Goal: Task Accomplishment & Management: Manage account settings

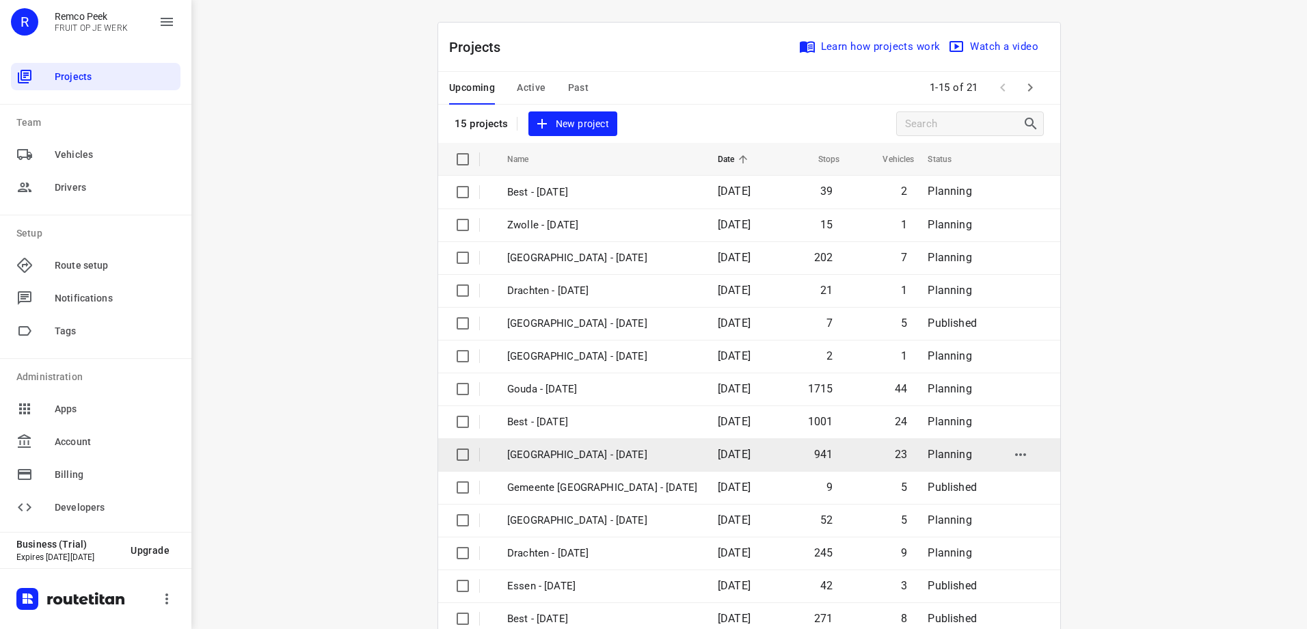
scroll to position [62, 0]
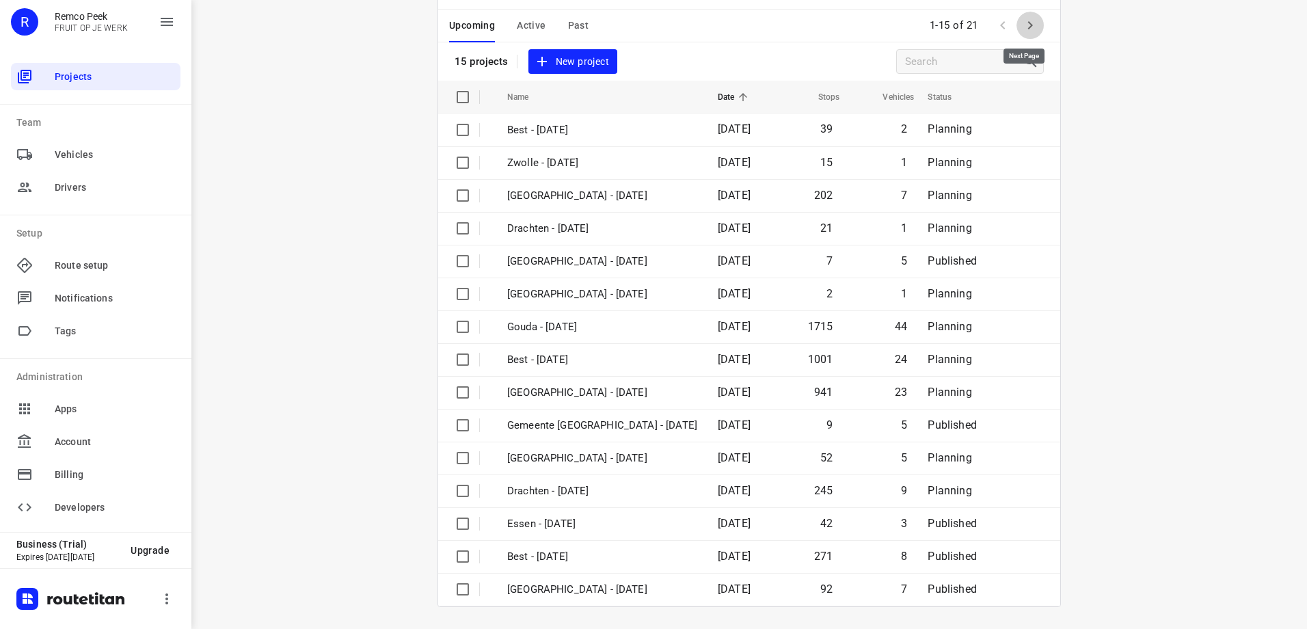
click at [1034, 25] on button "button" at bounding box center [1030, 25] width 27 height 27
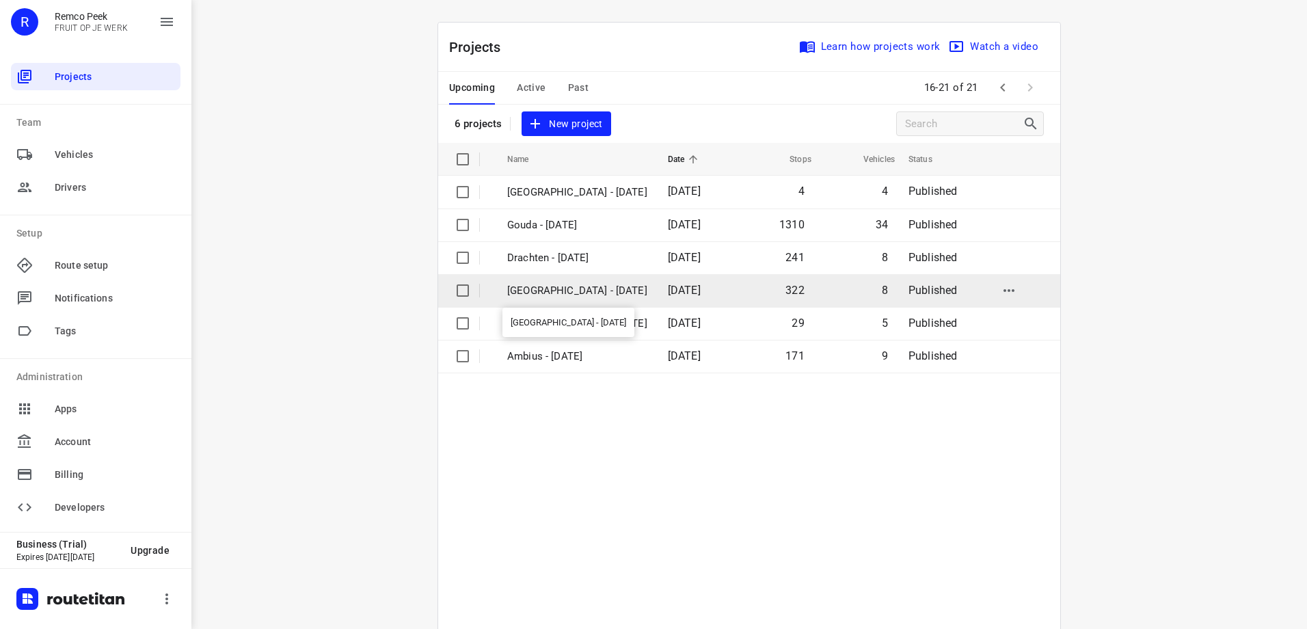
click at [589, 291] on p "[GEOGRAPHIC_DATA] - [DATE]" at bounding box center [577, 291] width 140 height 16
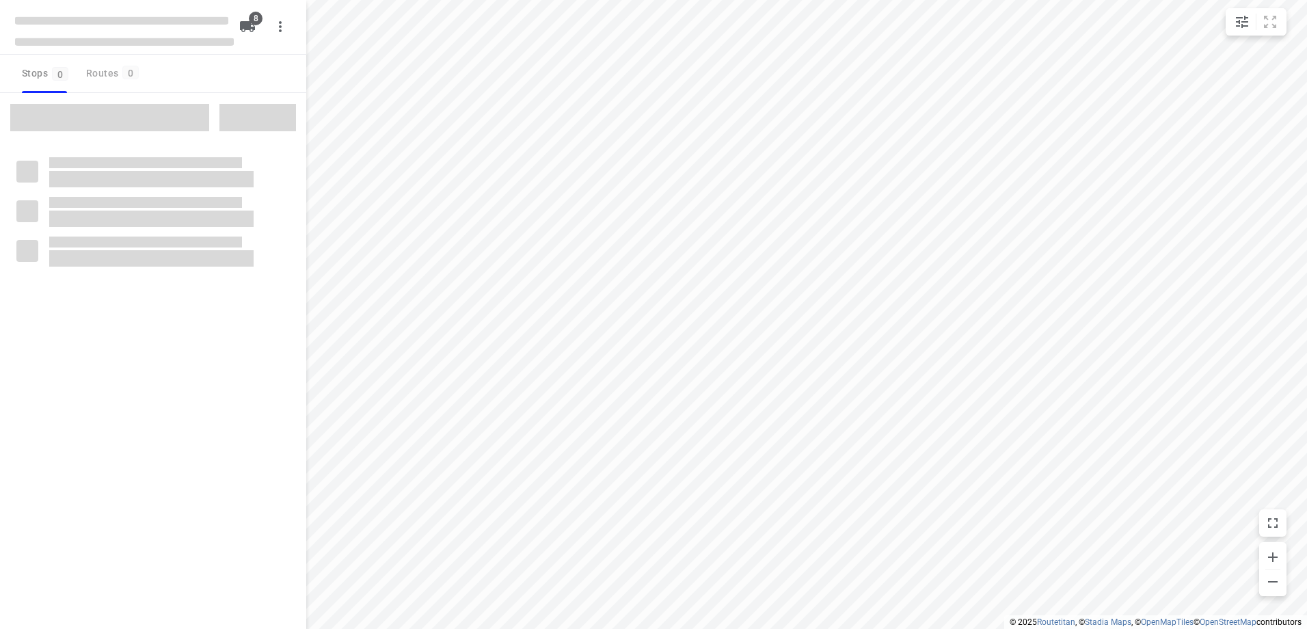
type input "distance"
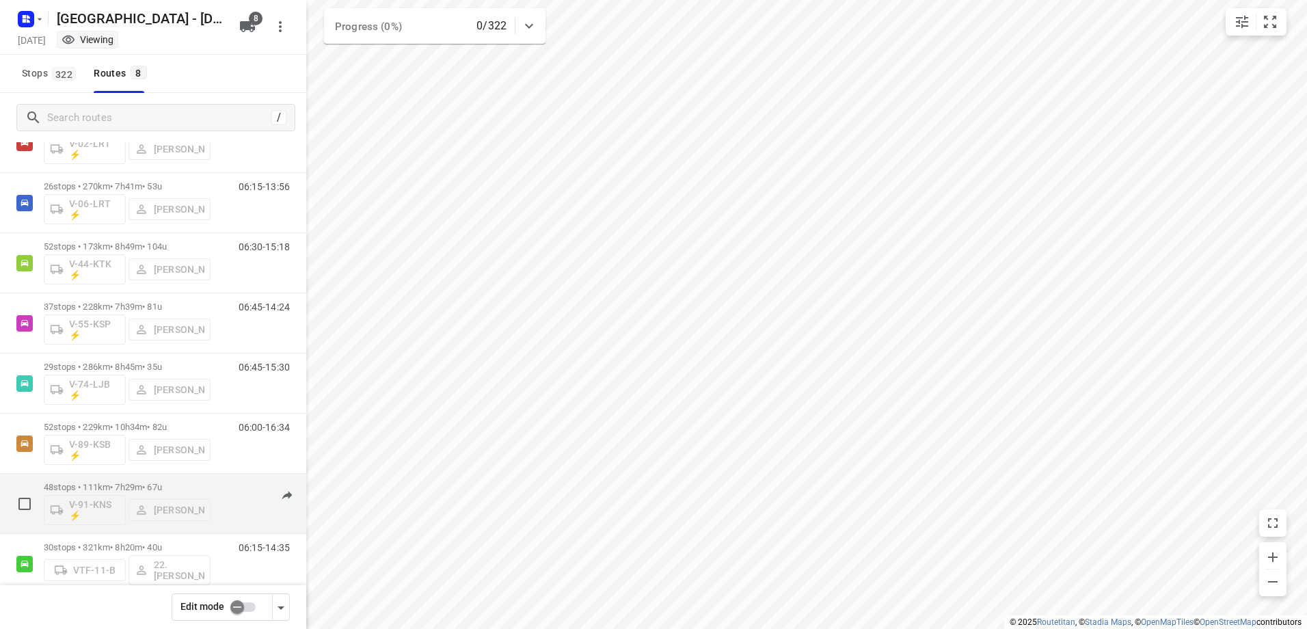
scroll to position [83, 0]
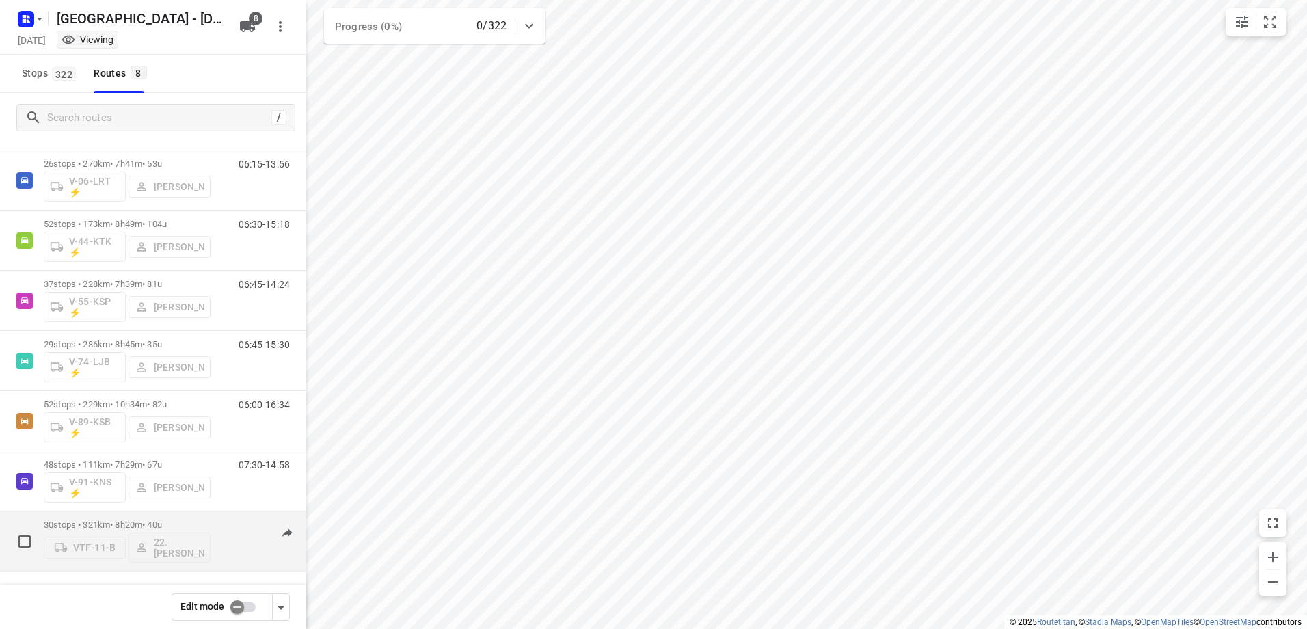
click at [94, 547] on div "VTF-11-B 22. Franky Tahamata" at bounding box center [127, 546] width 167 height 33
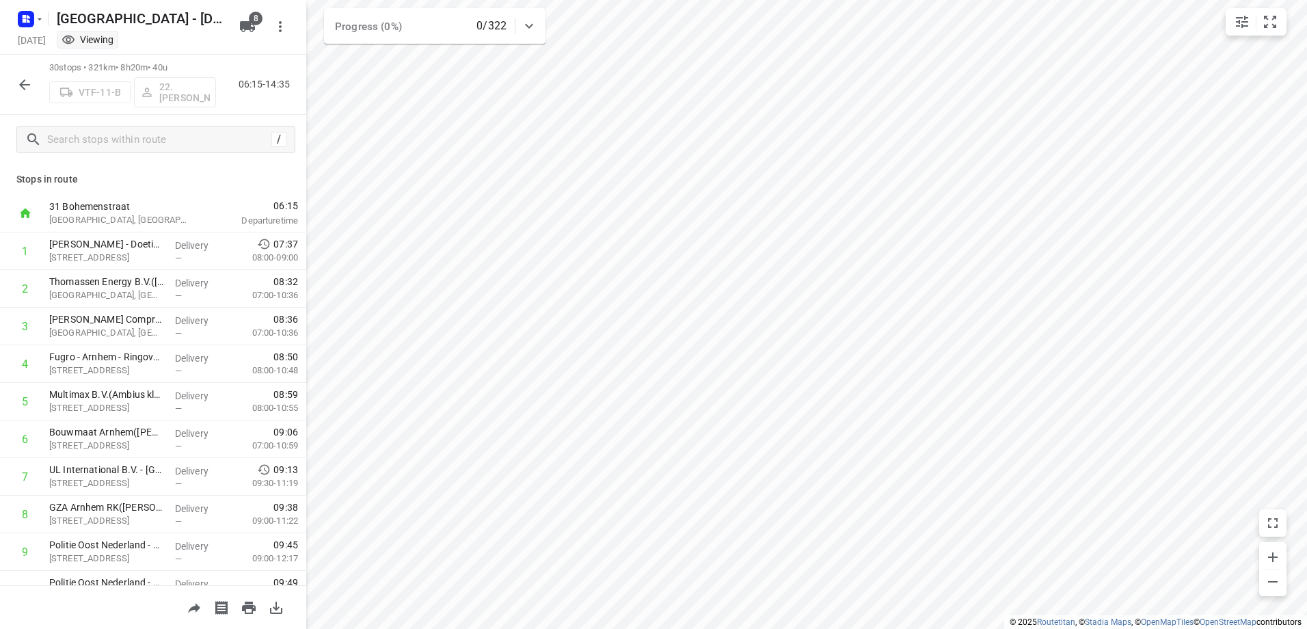
click at [75, 90] on div "VTF-11-B 22. Franky Tahamata" at bounding box center [132, 91] width 167 height 33
click at [13, 81] on button "button" at bounding box center [24, 84] width 27 height 27
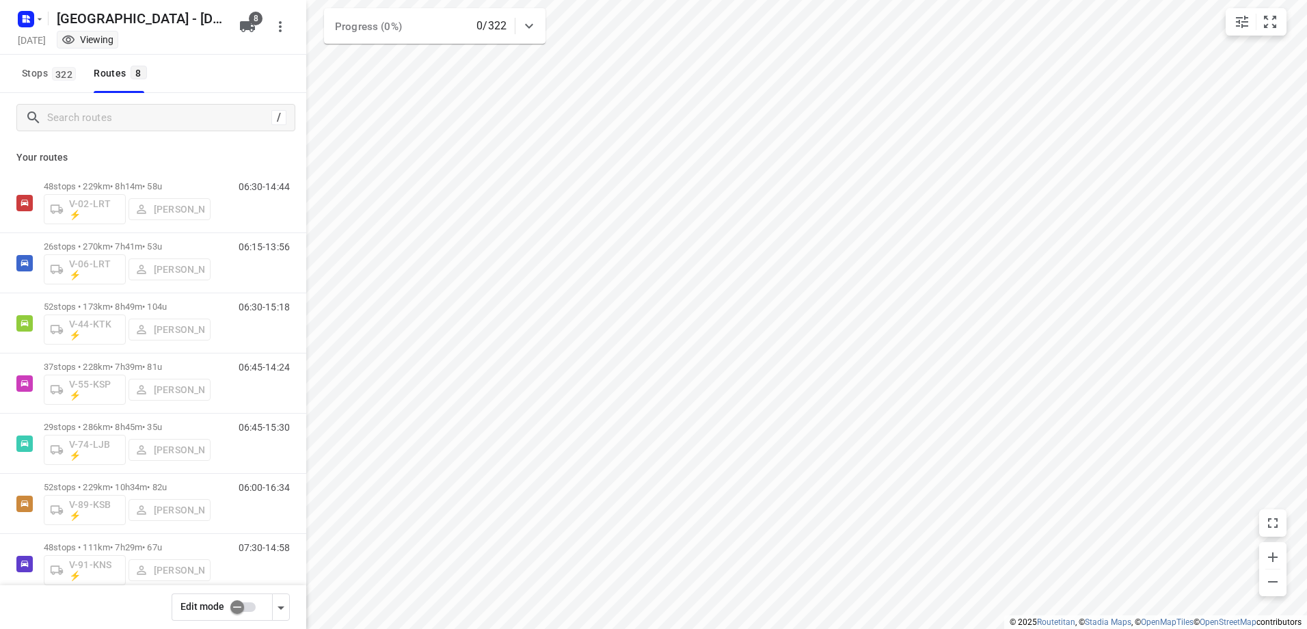
click at [244, 601] on input "checkbox" at bounding box center [237, 607] width 78 height 26
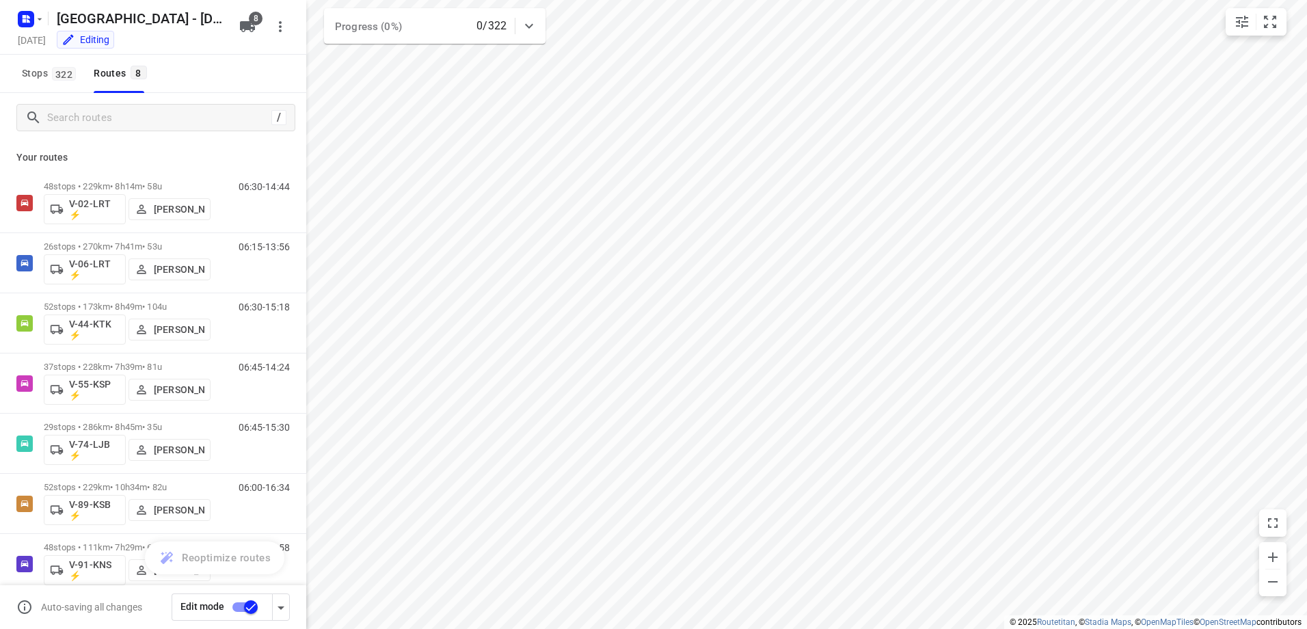
click at [247, 604] on input "checkbox" at bounding box center [251, 607] width 78 height 26
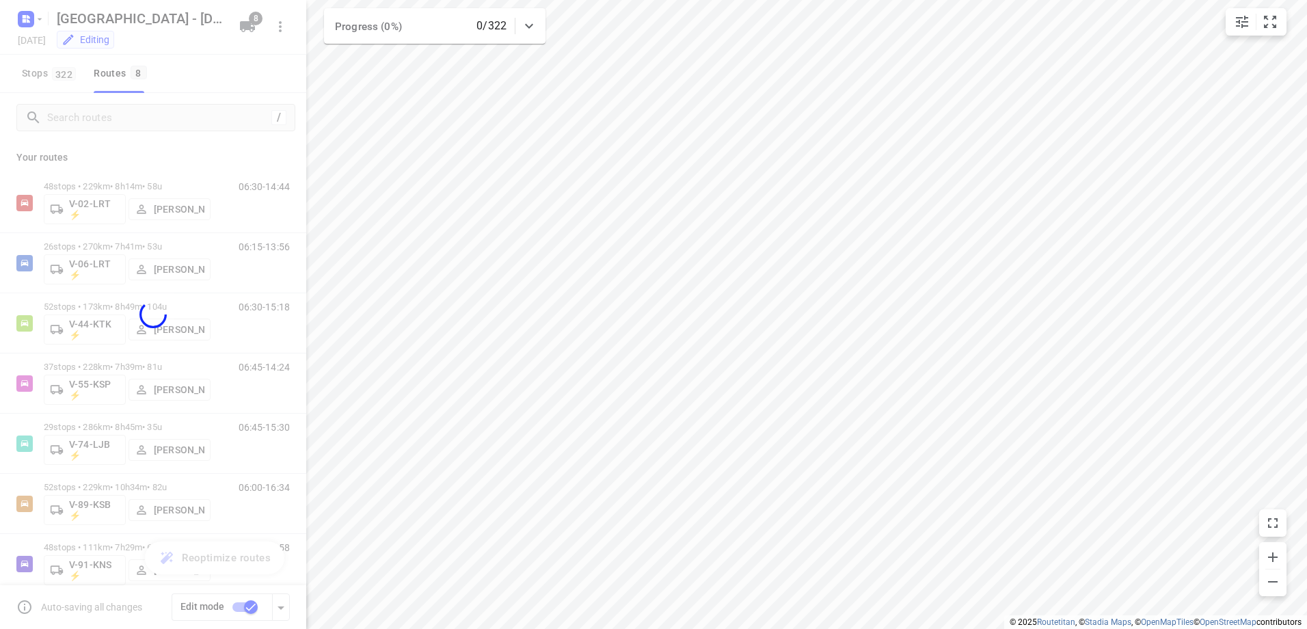
checkbox input "false"
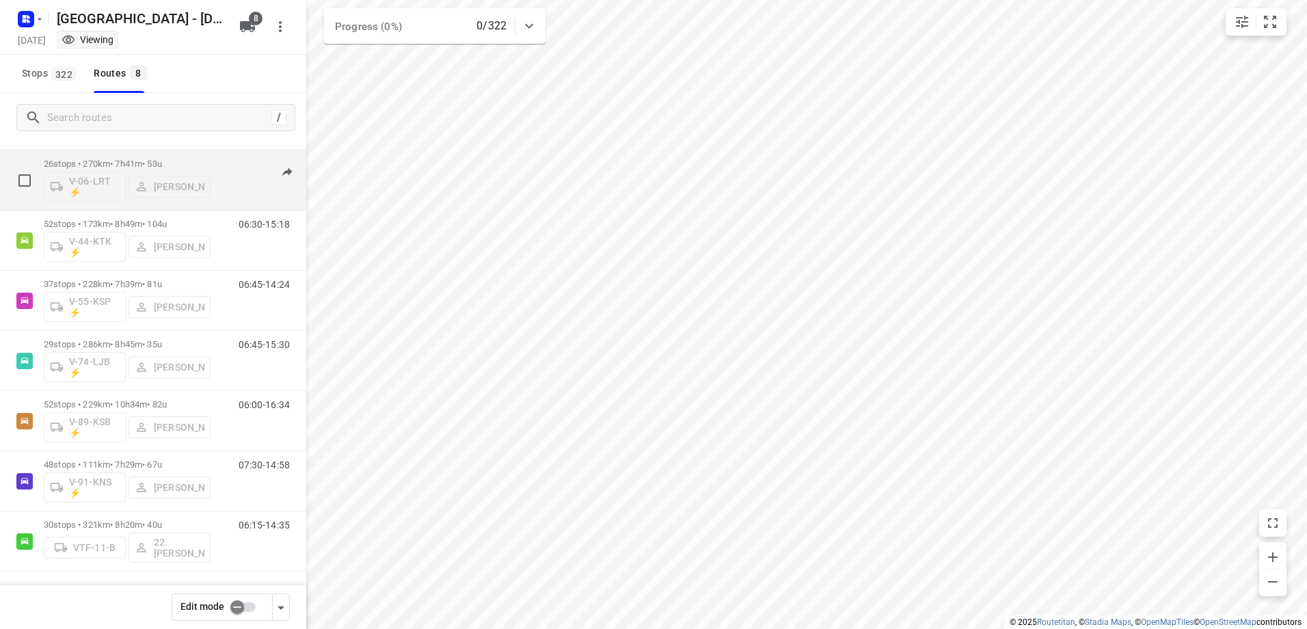
scroll to position [0, 0]
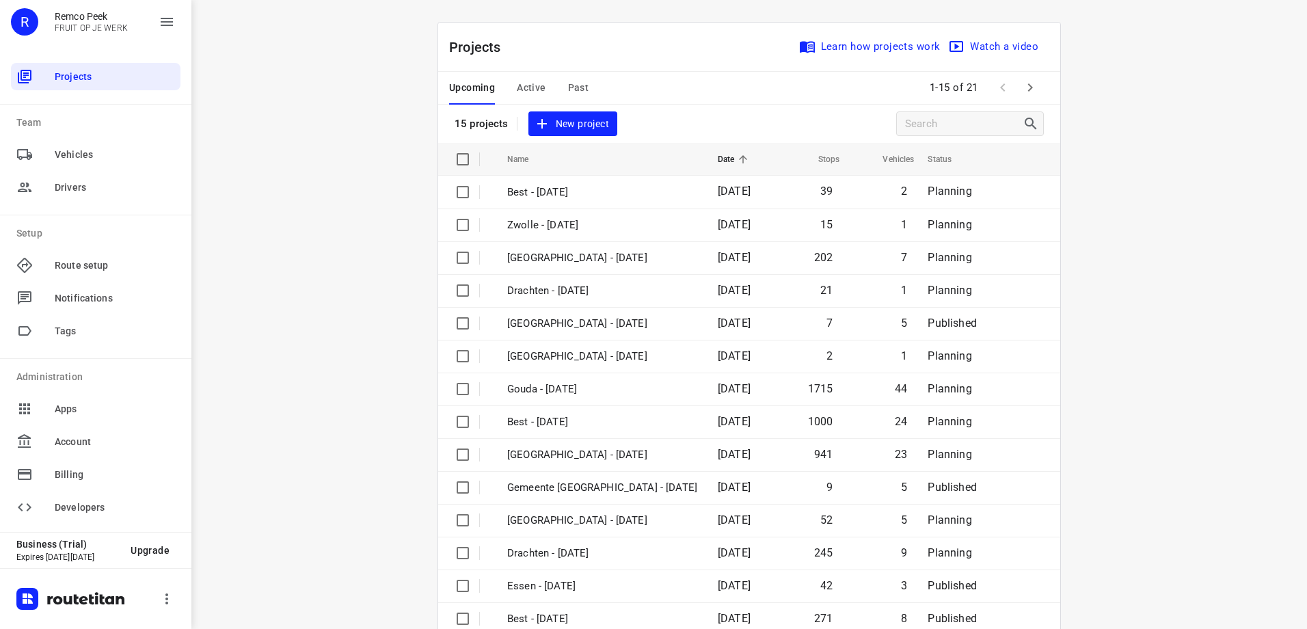
click at [522, 80] on span "Active" at bounding box center [531, 87] width 29 height 17
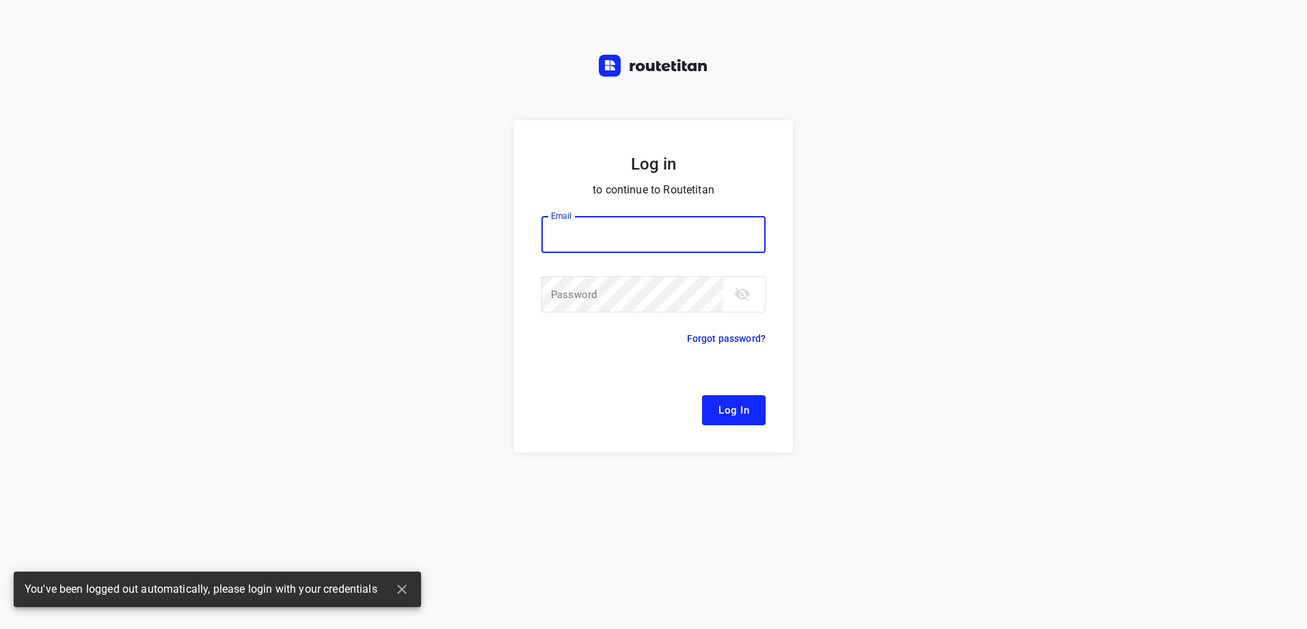
type input "remco@fruitopjewerk.nl"
click at [755, 403] on button "Log In" at bounding box center [734, 410] width 64 height 30
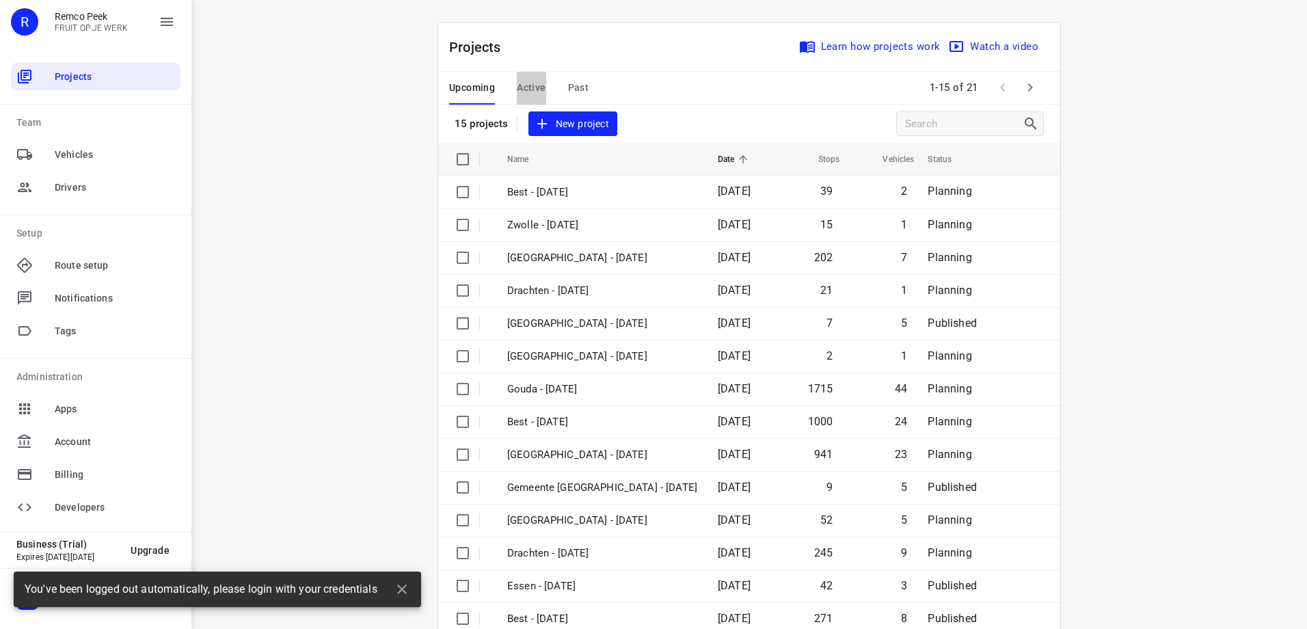
click at [536, 86] on span "Active" at bounding box center [531, 87] width 29 height 17
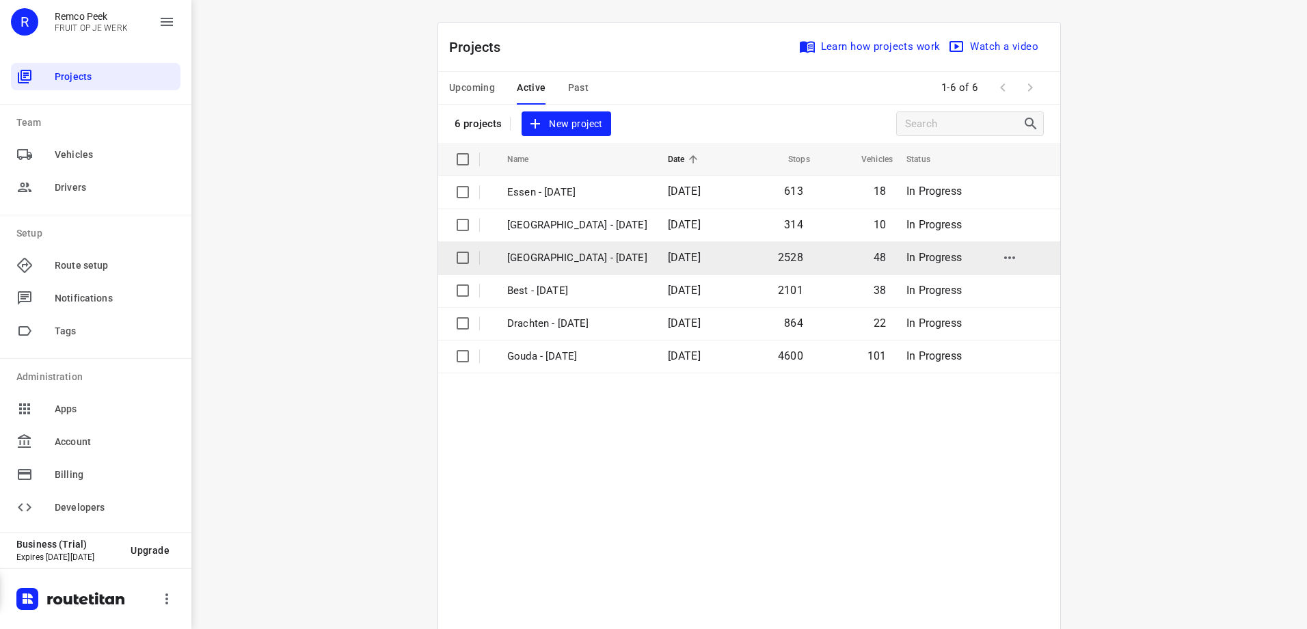
click at [558, 258] on p "[GEOGRAPHIC_DATA] - [DATE]" at bounding box center [577, 258] width 140 height 16
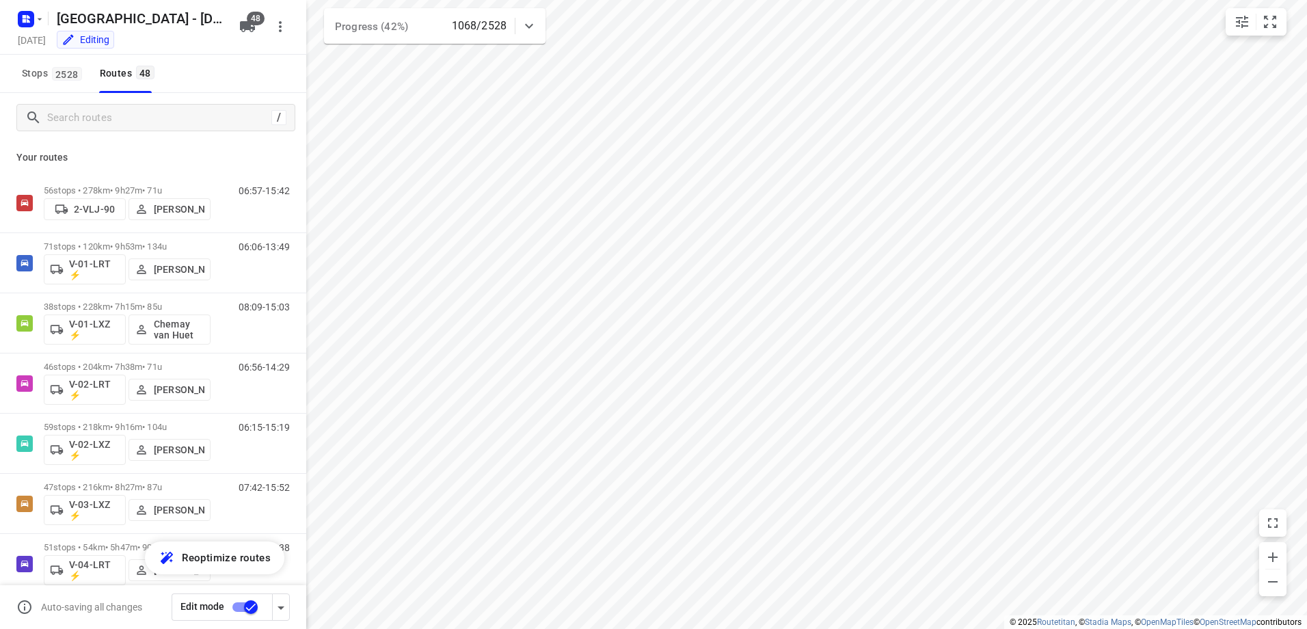
type input "distance"
click at [526, 20] on icon at bounding box center [529, 26] width 16 height 16
click at [526, 20] on div at bounding box center [528, 31] width 27 height 27
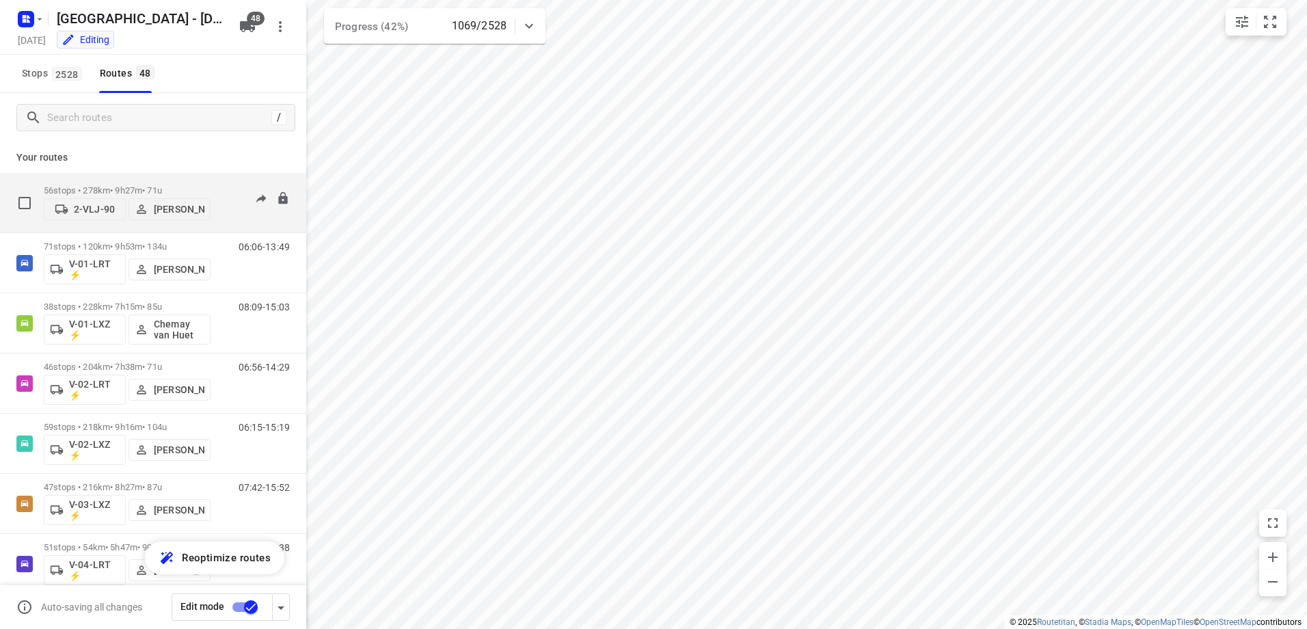
click at [155, 188] on p "56 stops • 278km • 9h27m • 71u" at bounding box center [127, 190] width 167 height 10
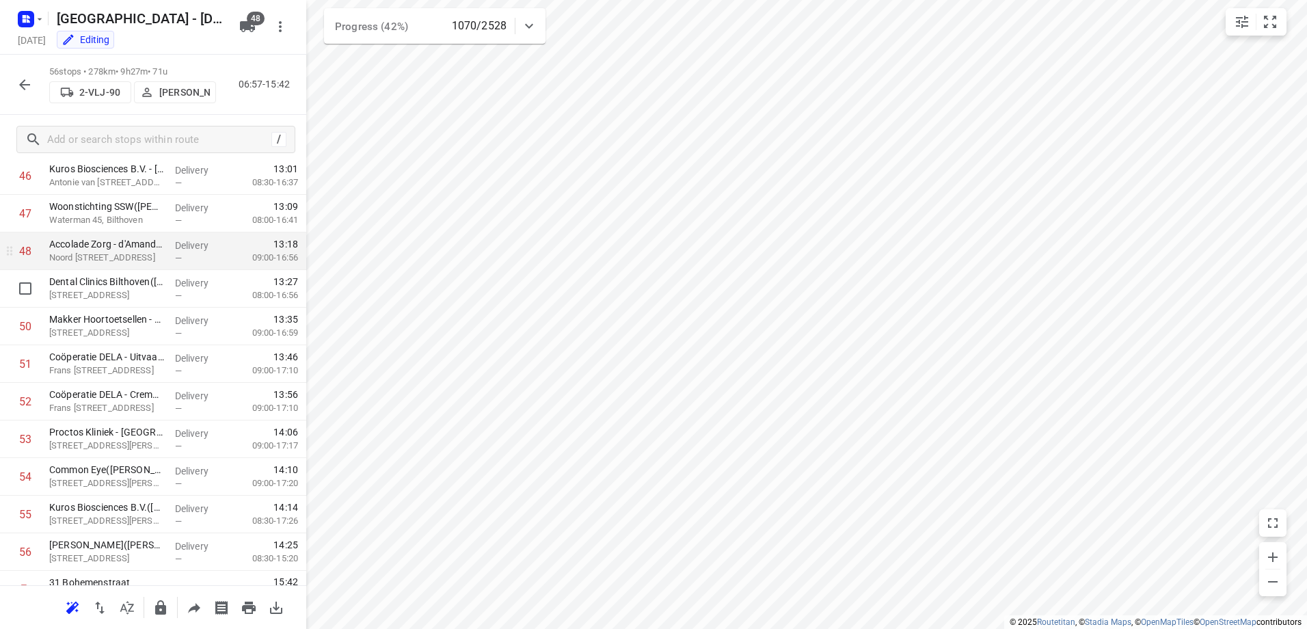
scroll to position [1790, 0]
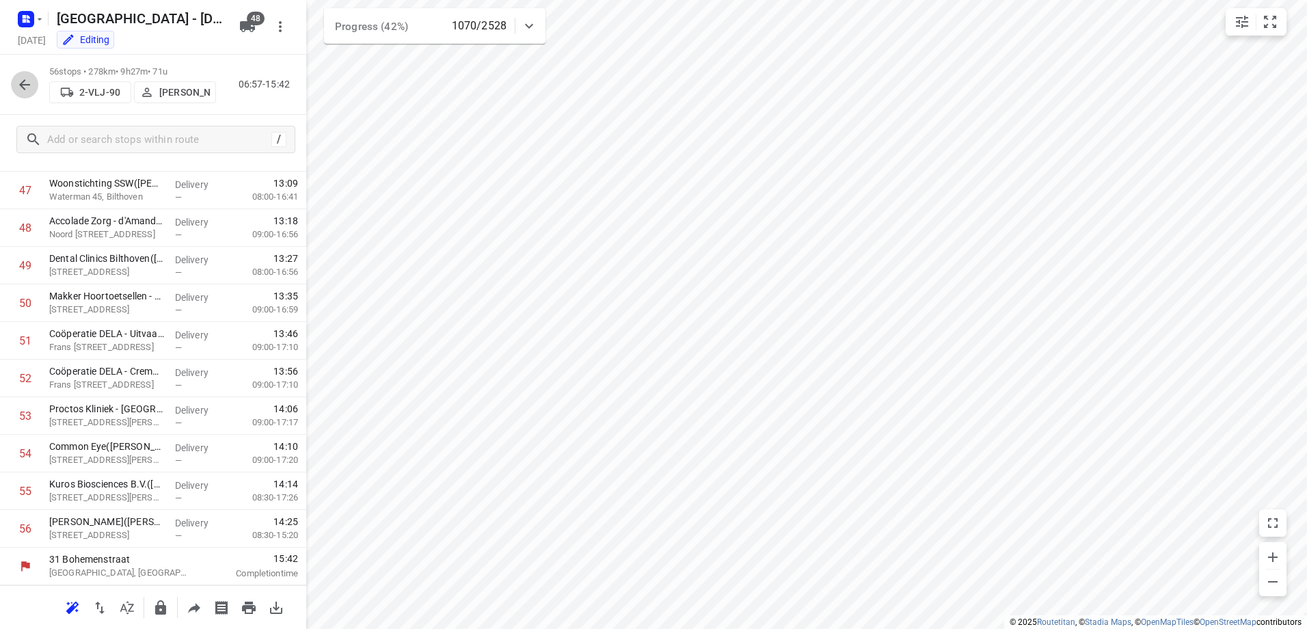
click at [23, 86] on icon "button" at bounding box center [24, 84] width 11 height 11
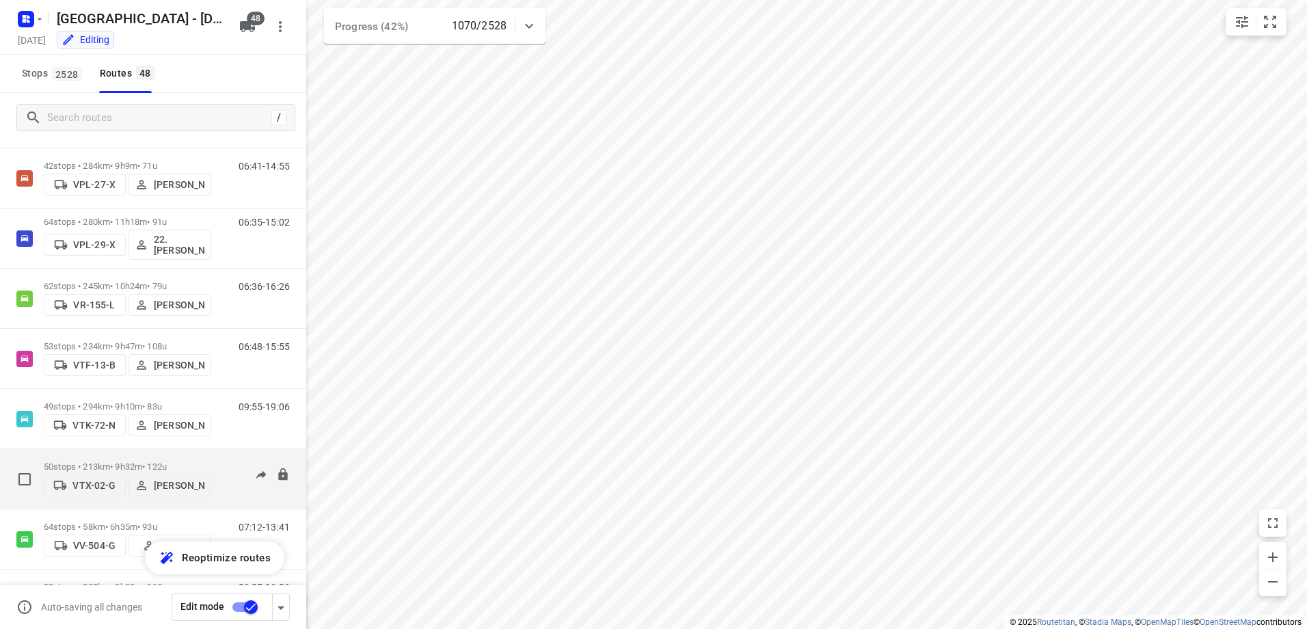
scroll to position [2489, 0]
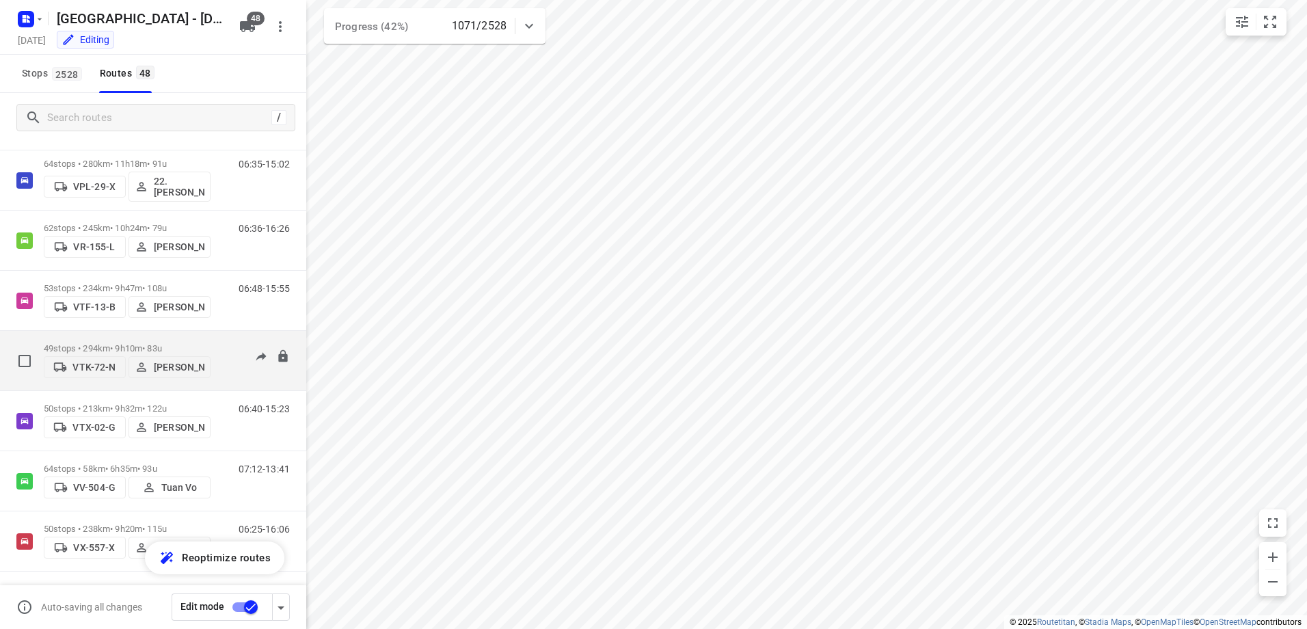
click at [122, 343] on p "49 stops • 294km • 9h10m • 83u" at bounding box center [127, 348] width 167 height 10
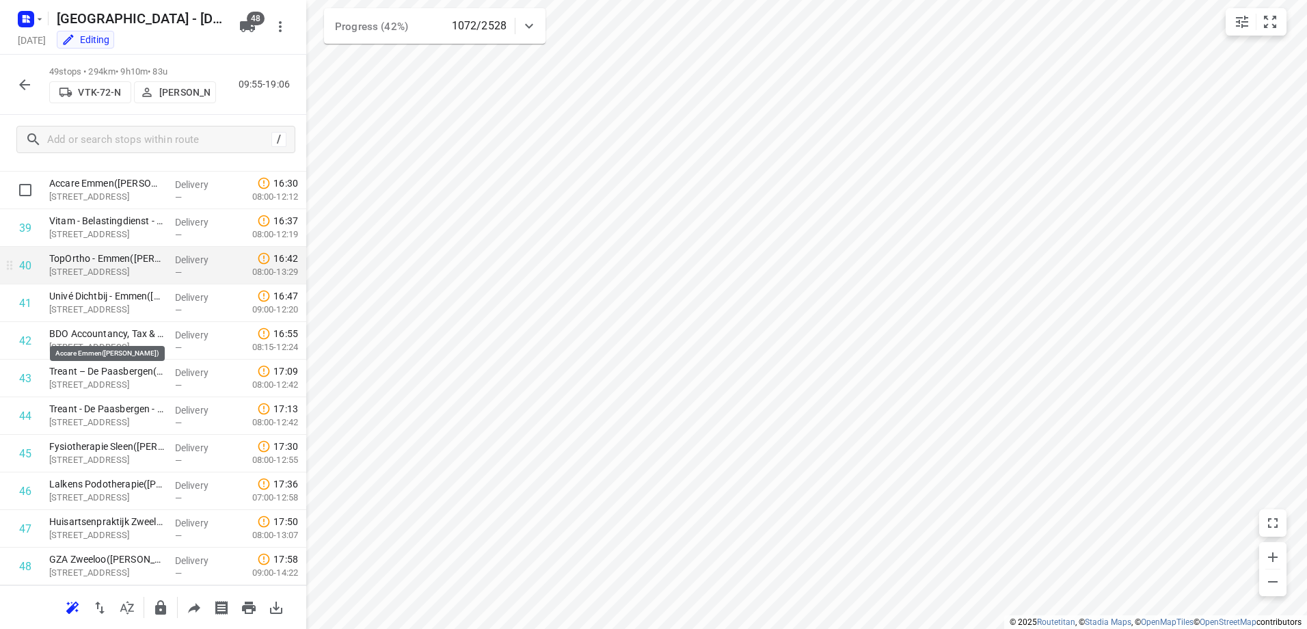
scroll to position [1527, 0]
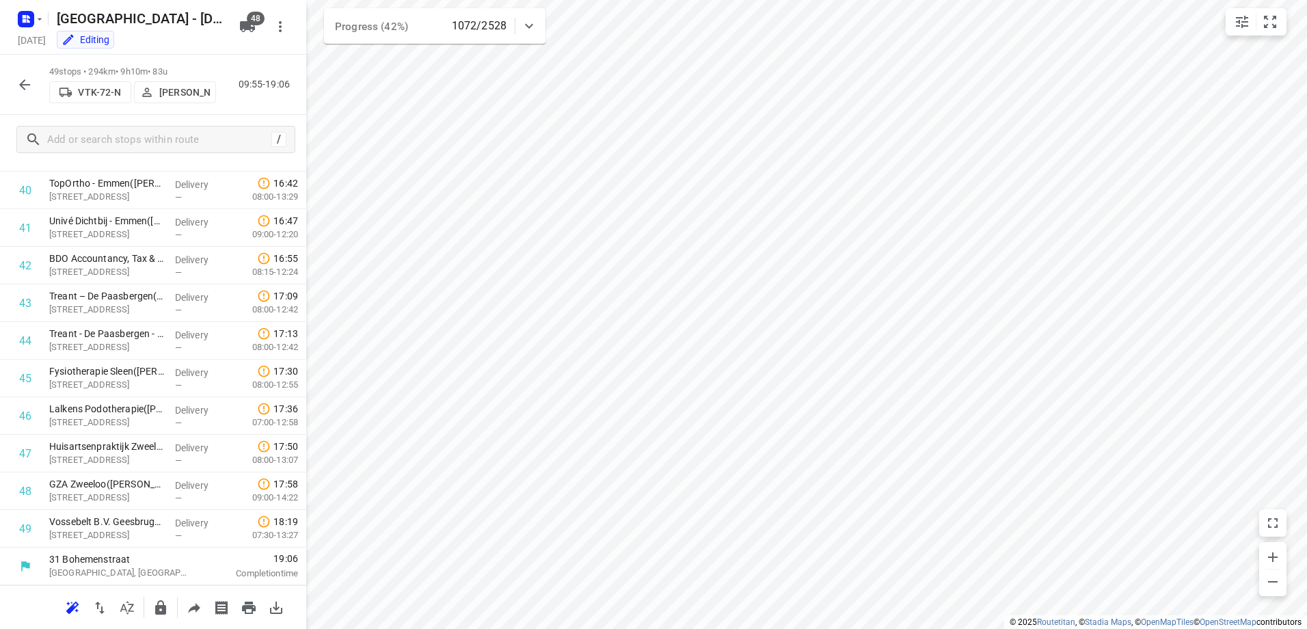
click at [33, 85] on button "button" at bounding box center [24, 84] width 27 height 27
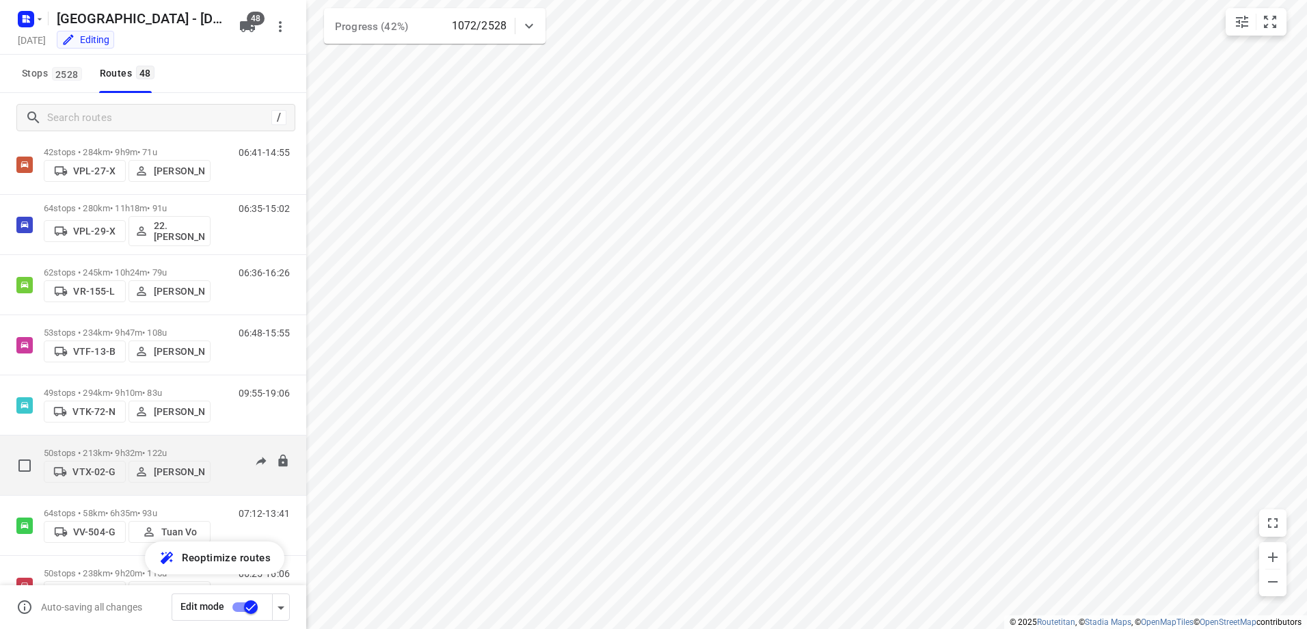
scroll to position [2489, 0]
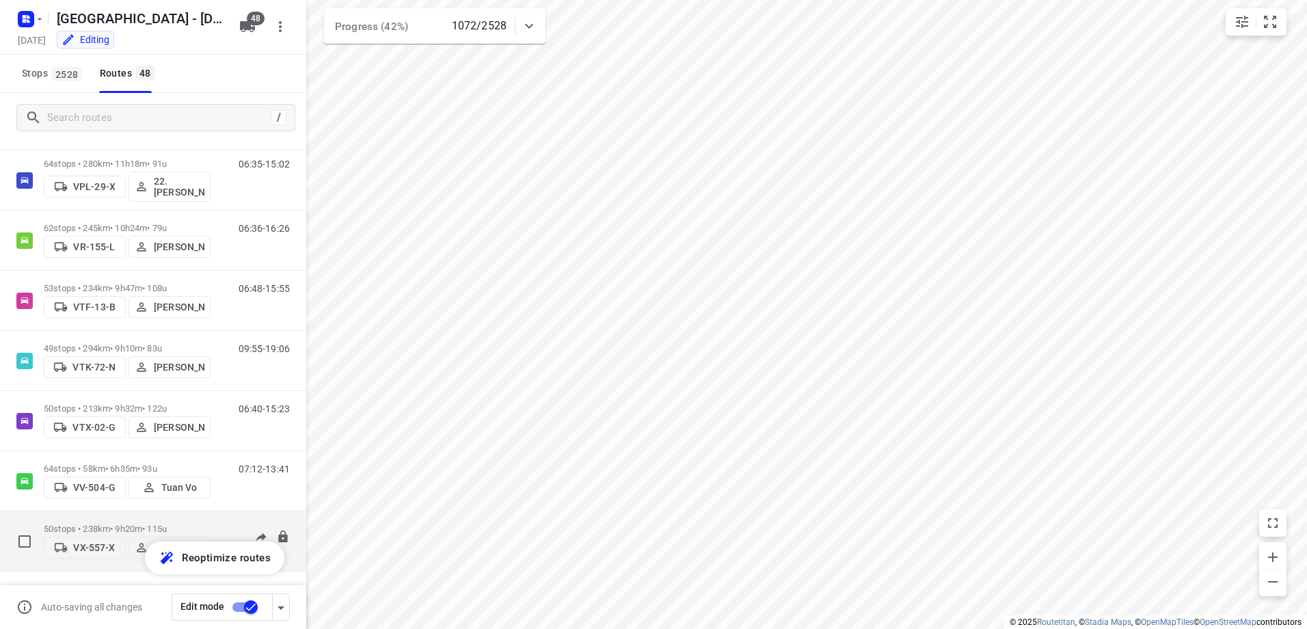
click at [135, 524] on p "50 stops • 238km • 9h20m • 115u" at bounding box center [127, 529] width 167 height 10
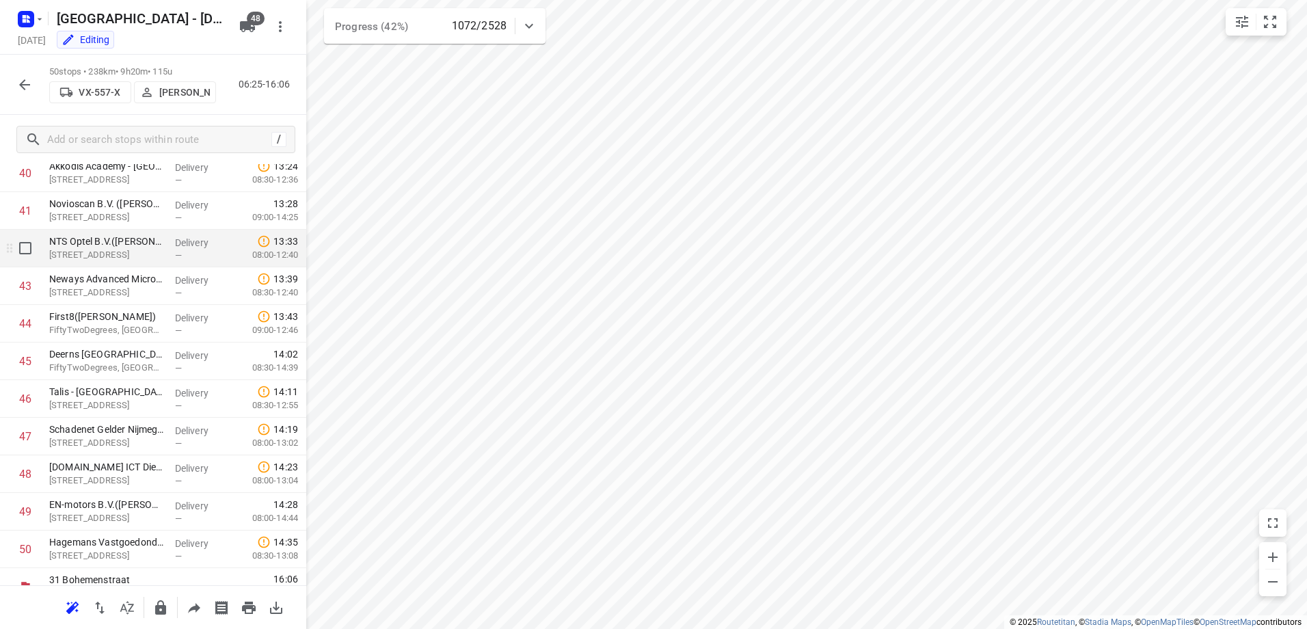
scroll to position [1565, 0]
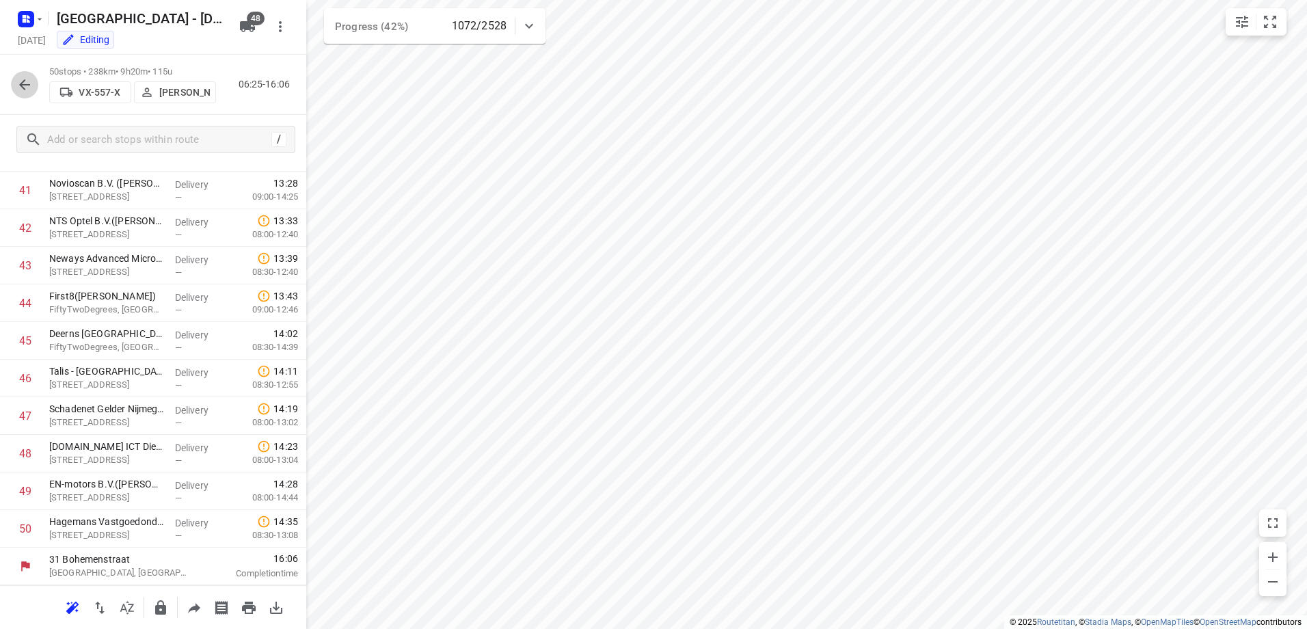
click at [23, 79] on icon "button" at bounding box center [24, 85] width 16 height 16
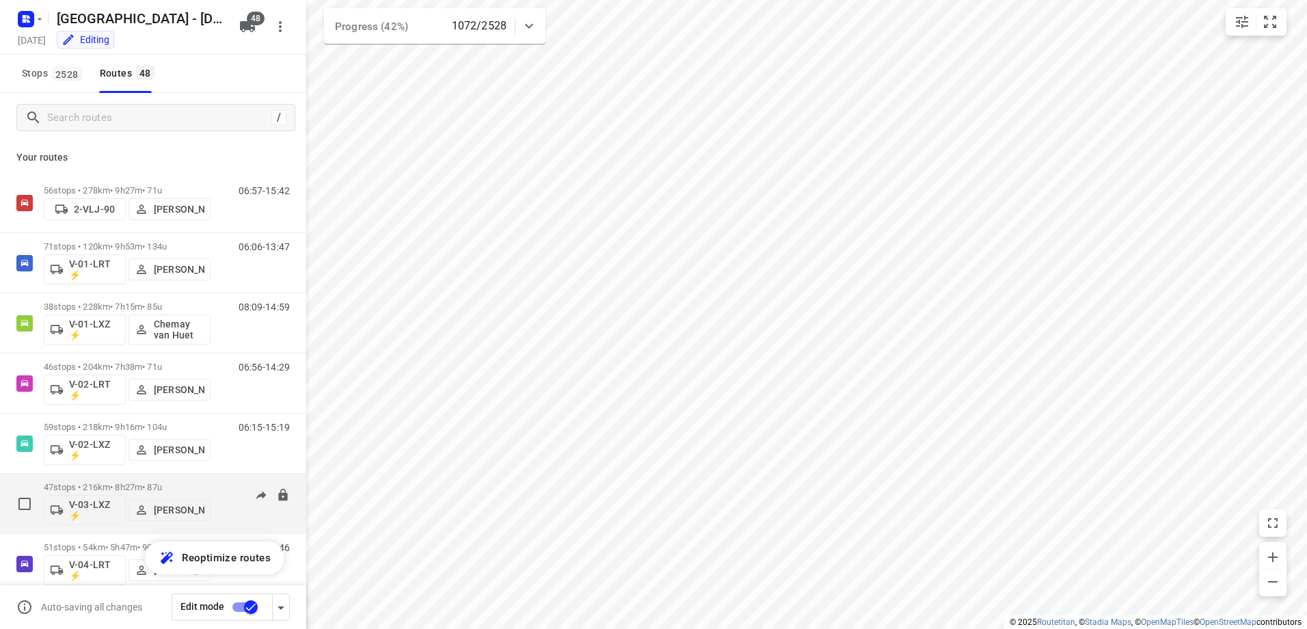
click at [127, 480] on div "47 stops • 216km • 8h27m • 87u V-03-LXZ ⚡ Noah Brouwer" at bounding box center [127, 503] width 167 height 57
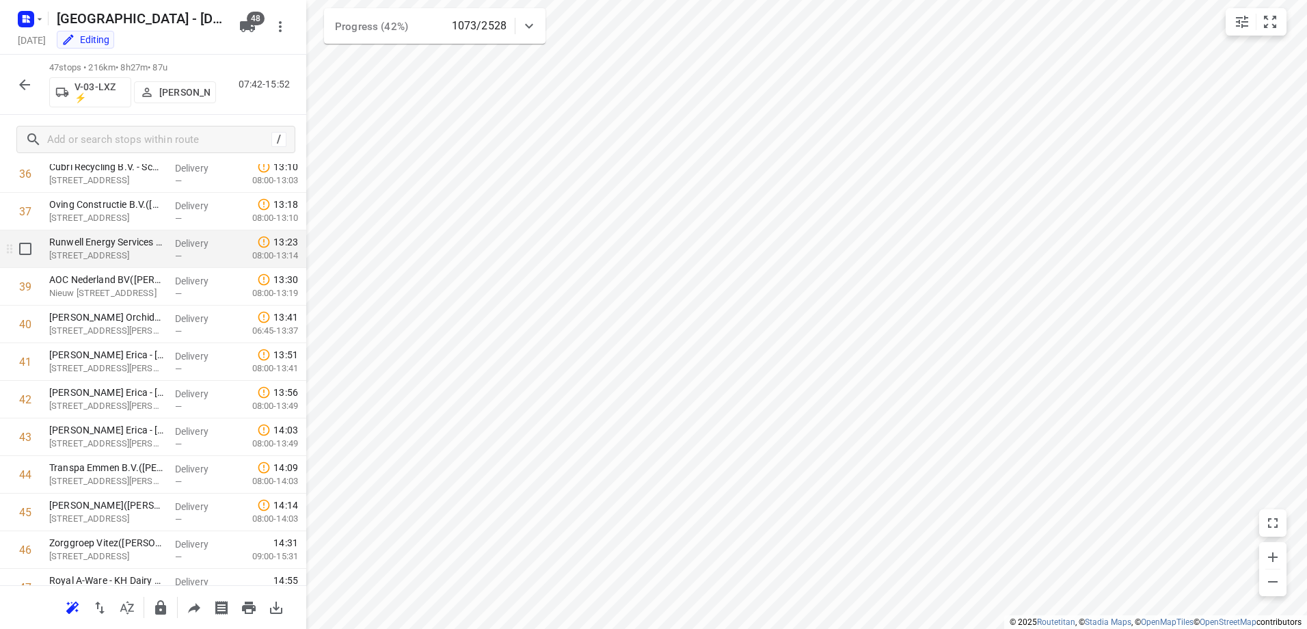
scroll to position [1452, 0]
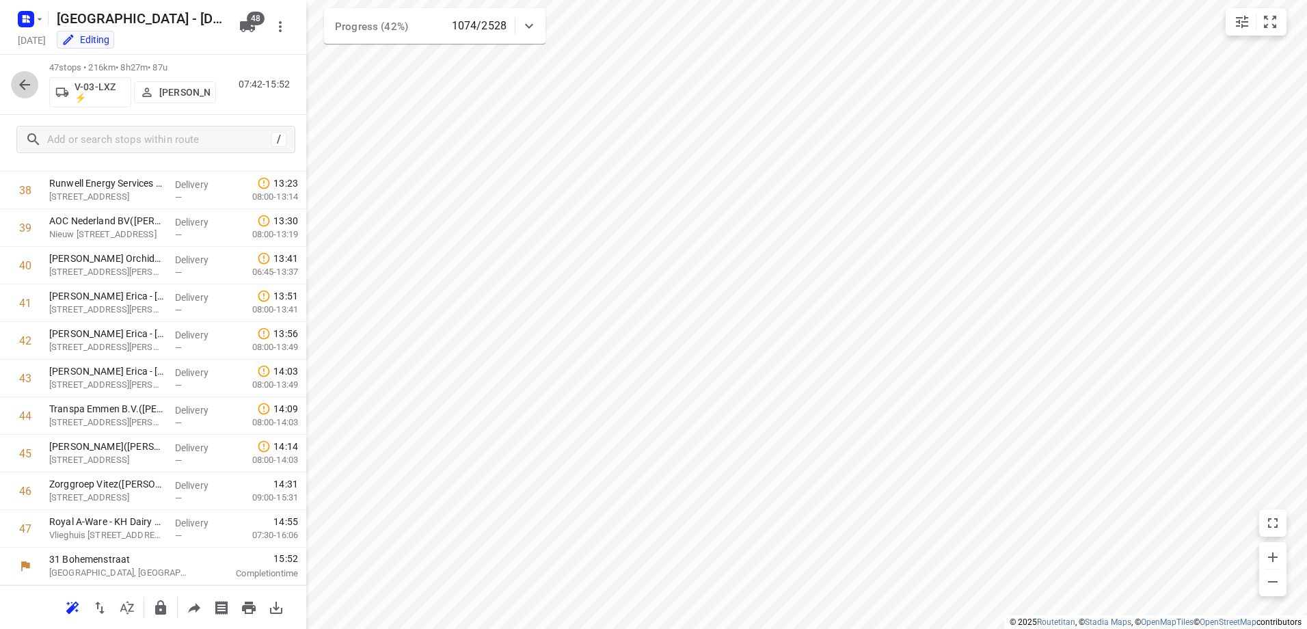
click at [23, 85] on icon "button" at bounding box center [24, 85] width 16 height 16
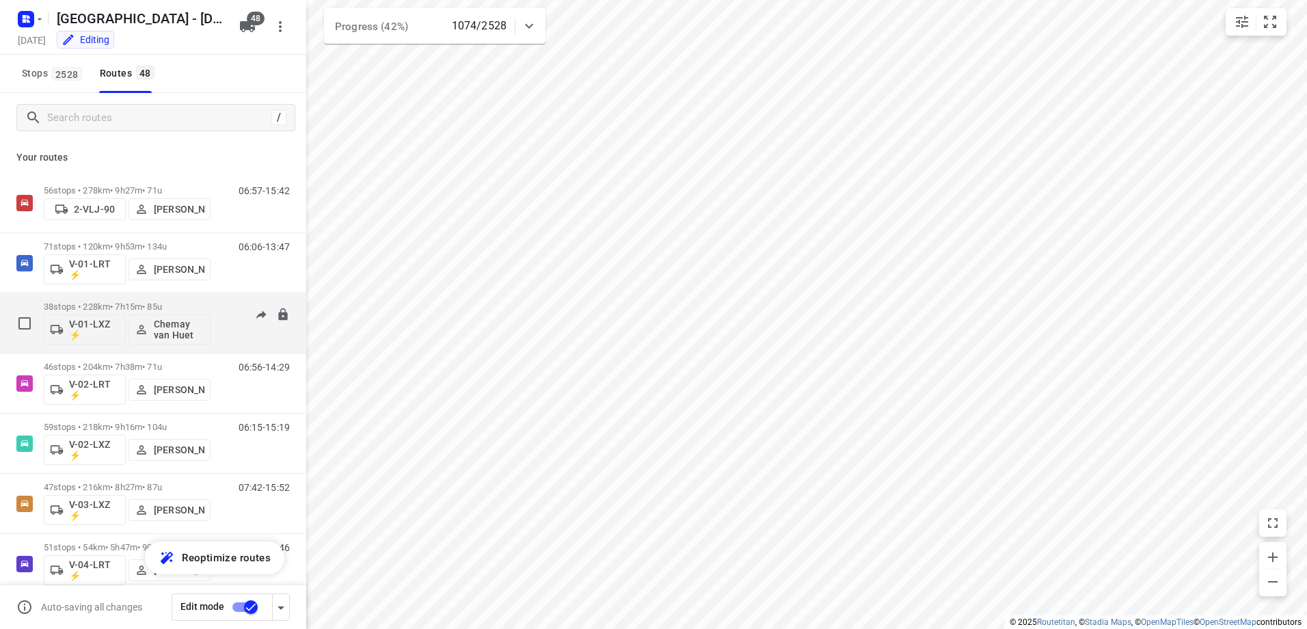
click at [122, 306] on p "38 stops • 228km • 7h15m • 85u" at bounding box center [127, 306] width 167 height 10
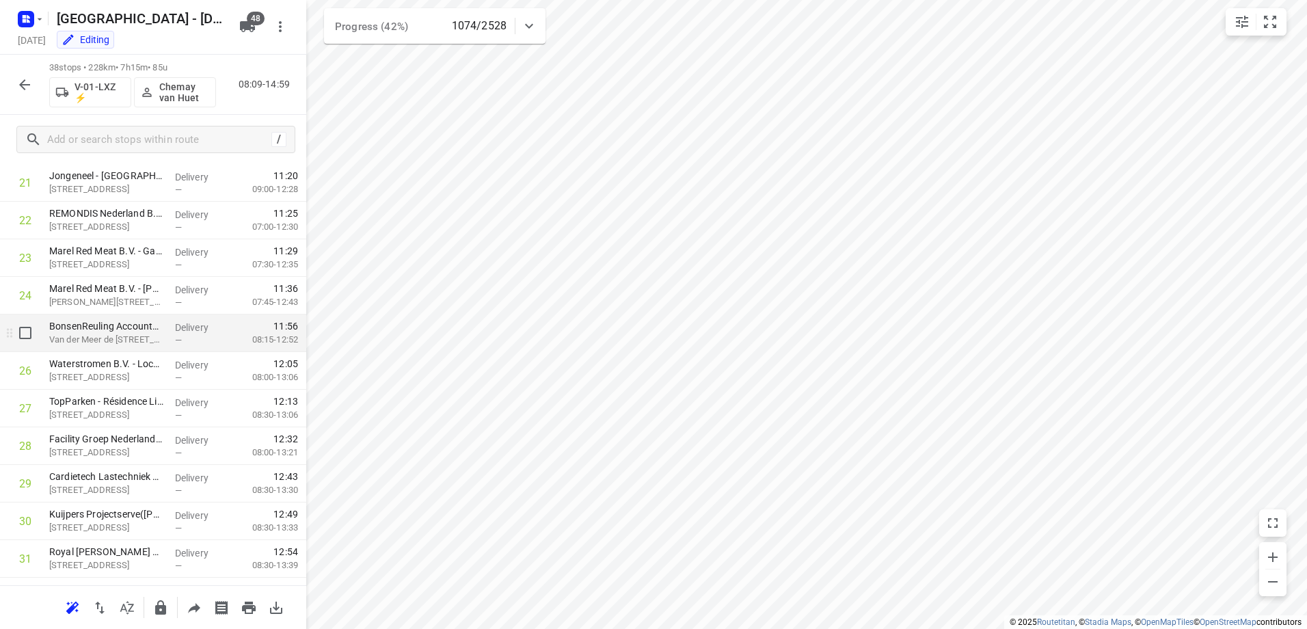
scroll to position [1114, 0]
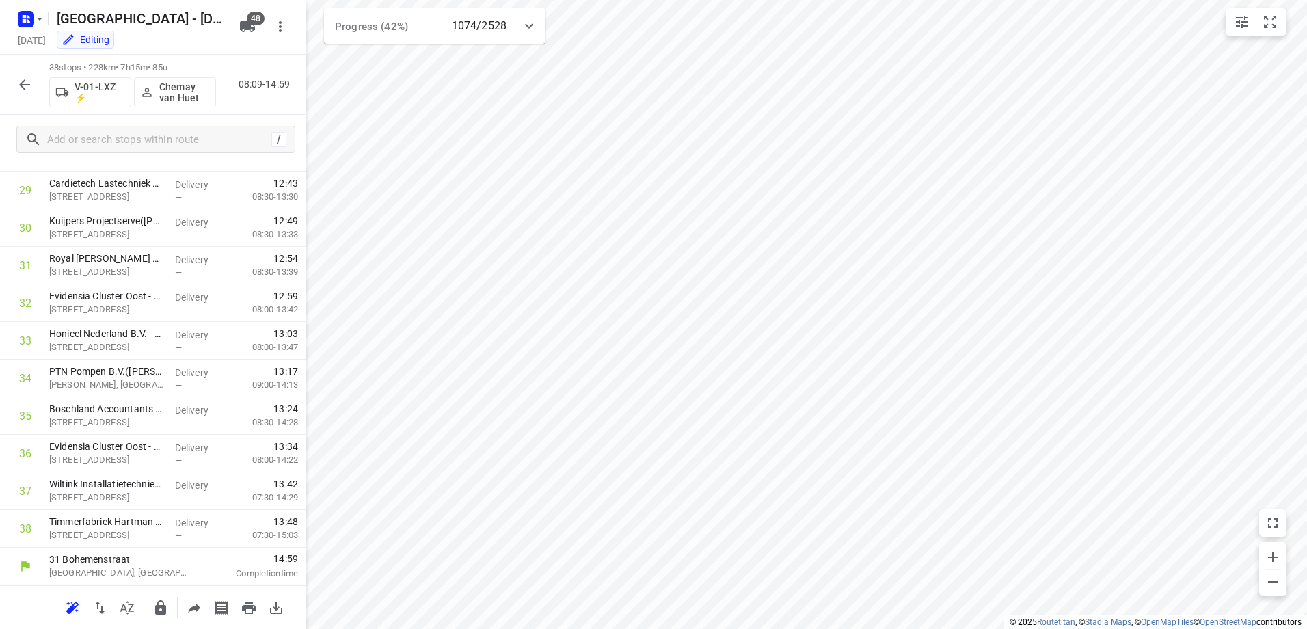
click at [21, 88] on icon "button" at bounding box center [24, 85] width 16 height 16
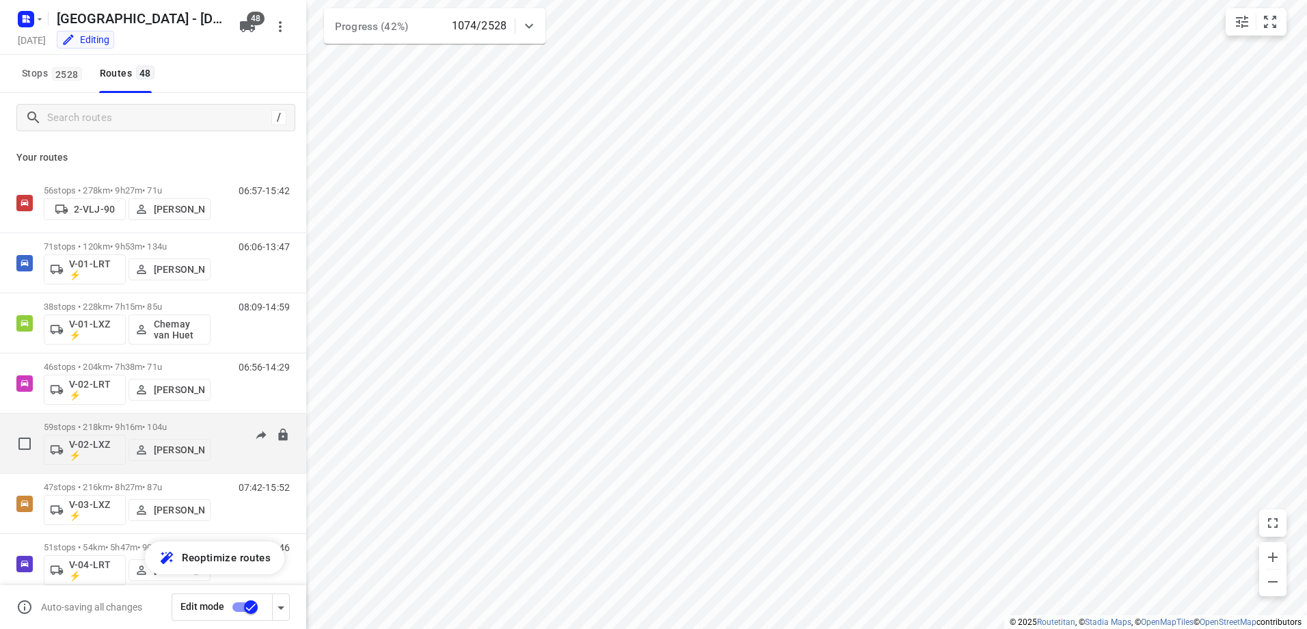
click at [103, 425] on p "59 stops • 218km • 9h16m • 104u" at bounding box center [127, 427] width 167 height 10
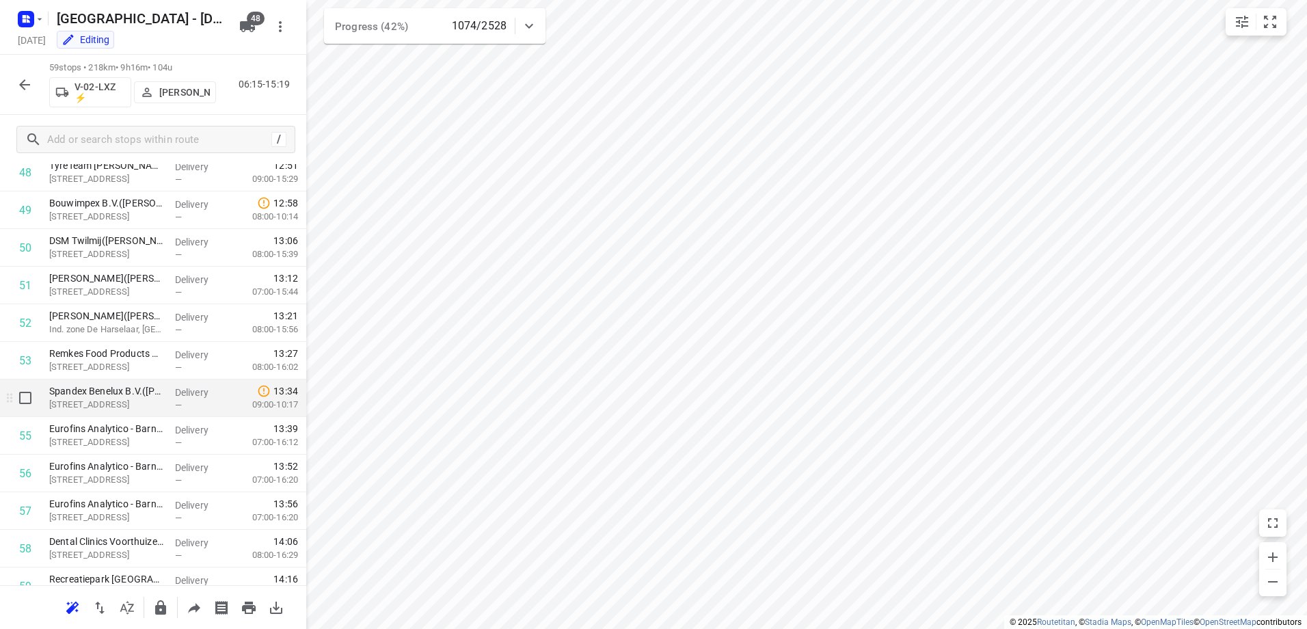
scroll to position [1903, 0]
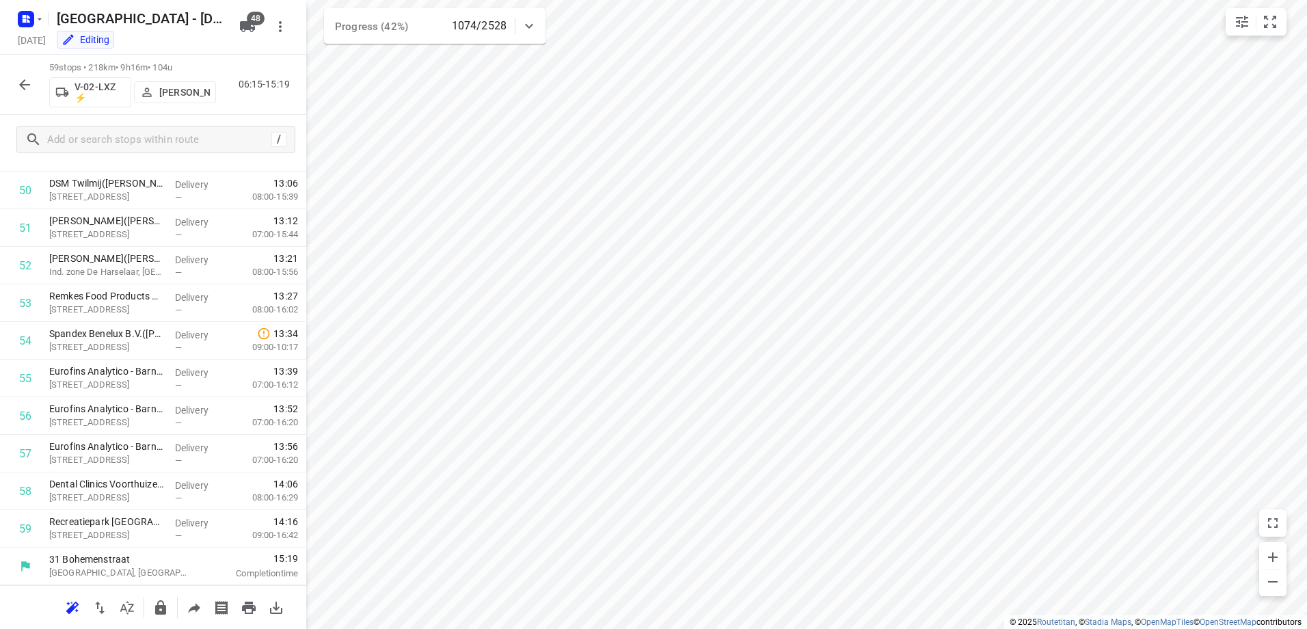
click at [31, 79] on icon "button" at bounding box center [24, 85] width 16 height 16
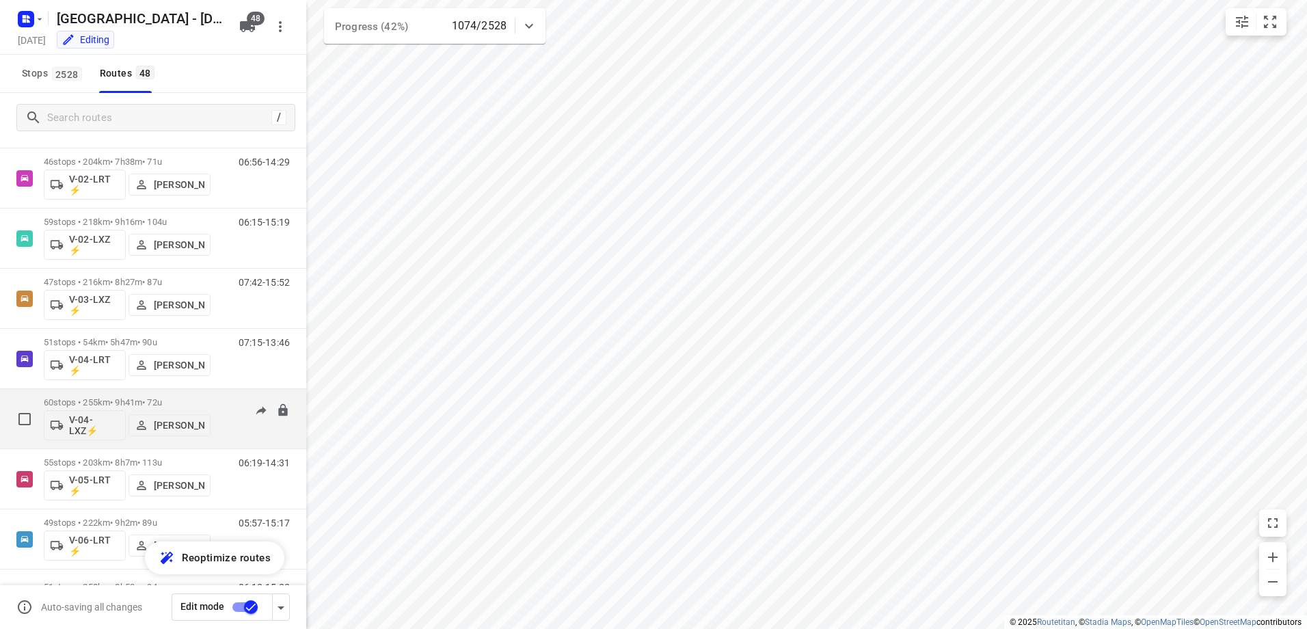
scroll to position [273, 0]
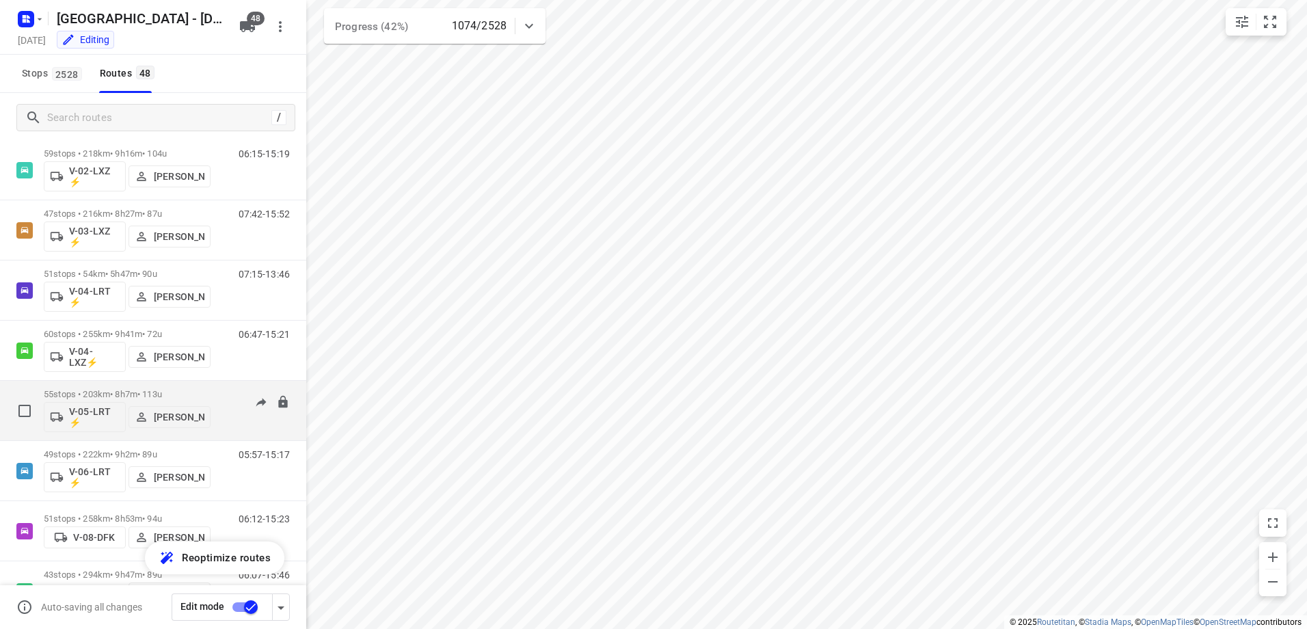
click at [125, 394] on p "55 stops • 203km • 8h7m • 113u" at bounding box center [127, 394] width 167 height 10
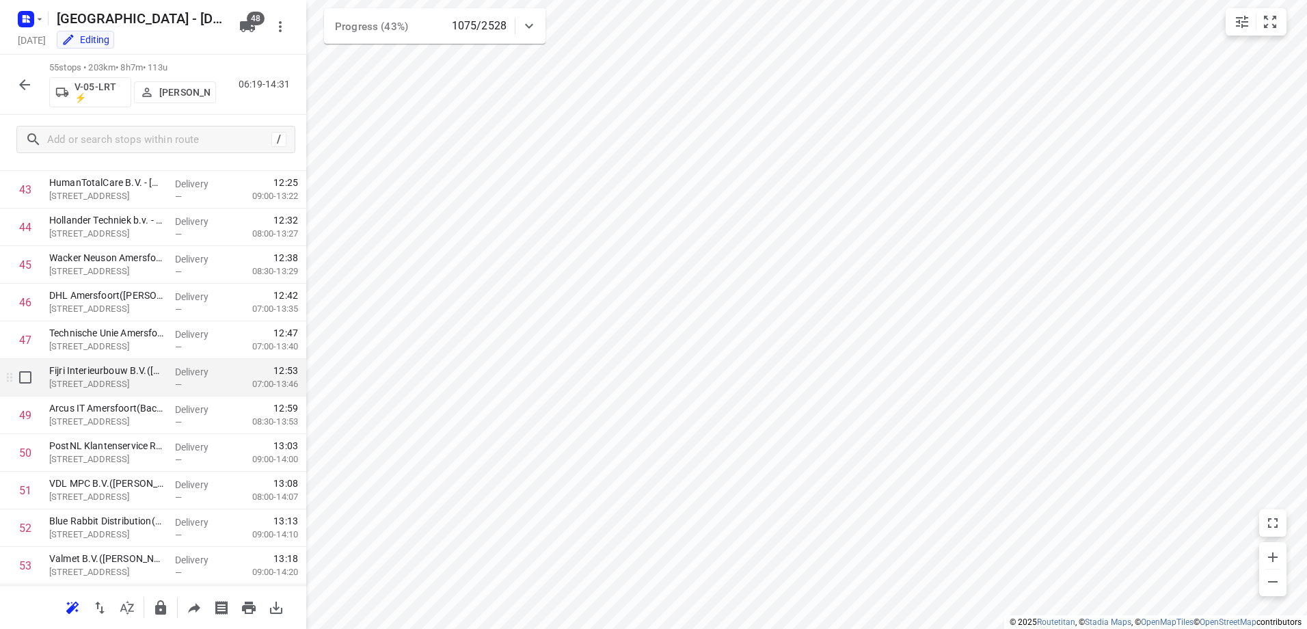
scroll to position [1753, 0]
click at [31, 81] on icon "button" at bounding box center [24, 85] width 16 height 16
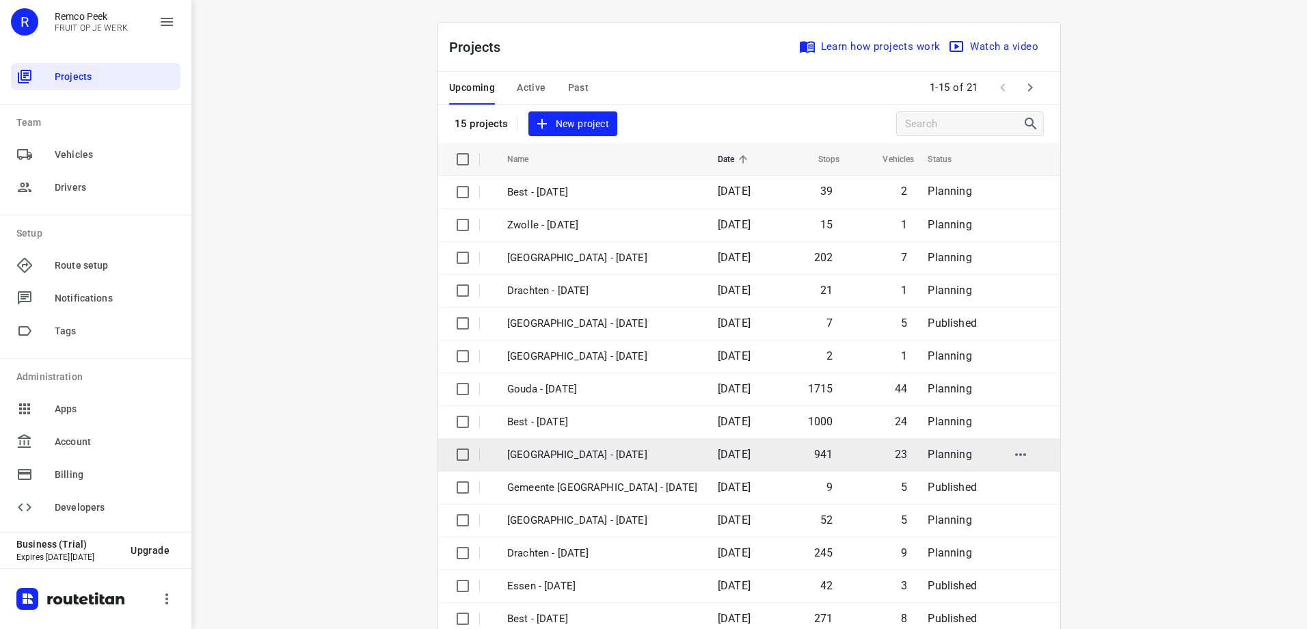
click at [585, 453] on p "[GEOGRAPHIC_DATA] - [DATE]" at bounding box center [602, 455] width 190 height 16
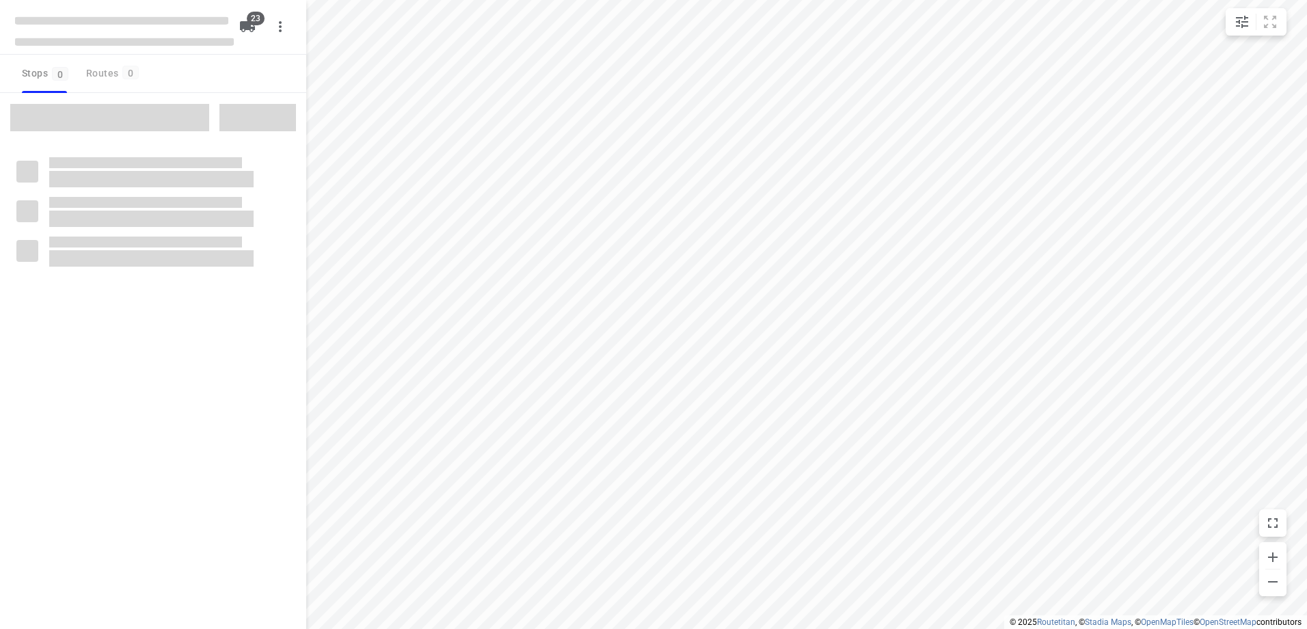
type input "distance"
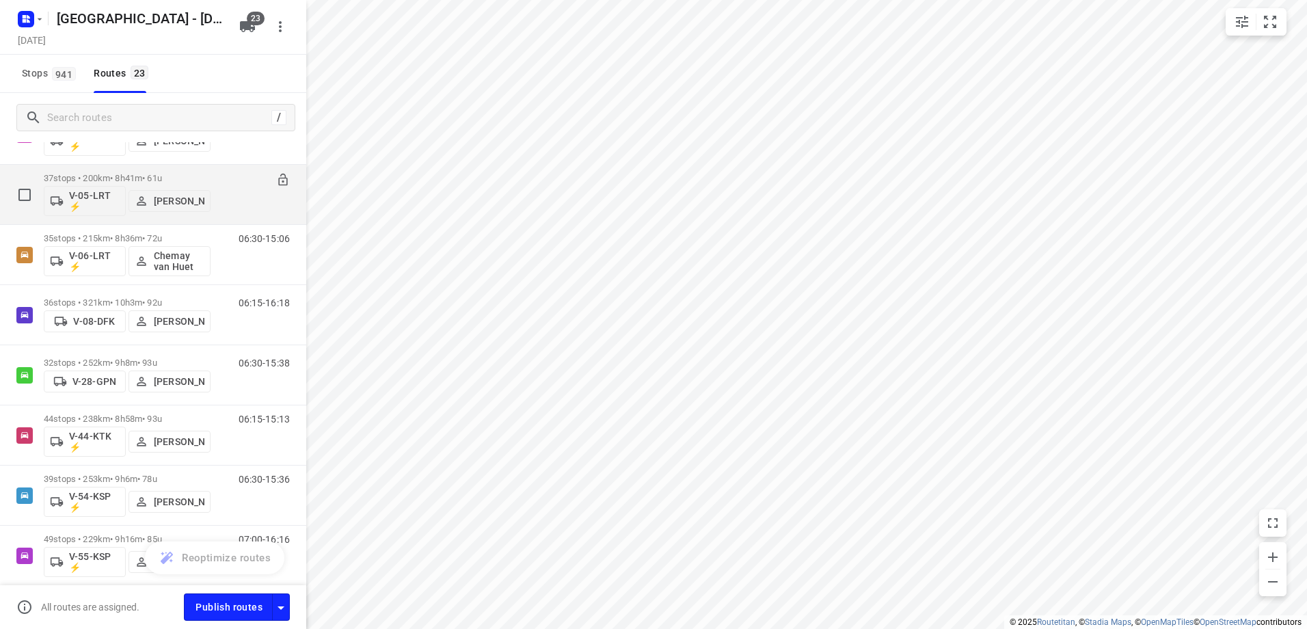
scroll to position [273, 0]
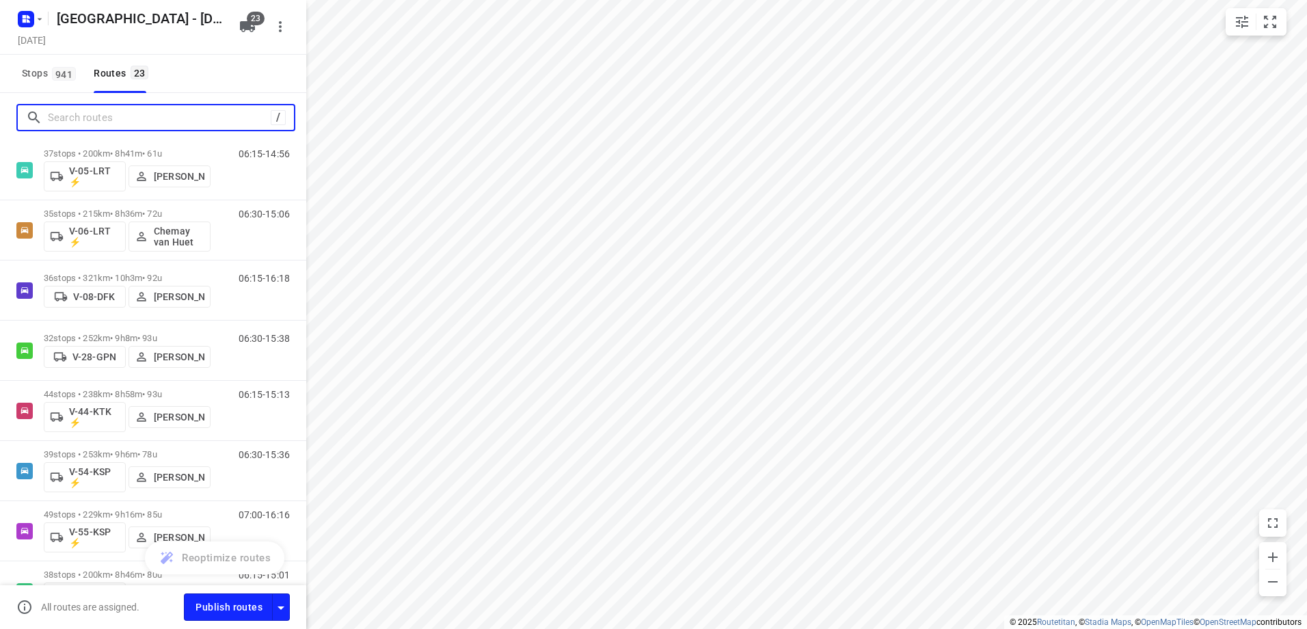
click at [96, 116] on input "Search routes" at bounding box center [159, 117] width 223 height 21
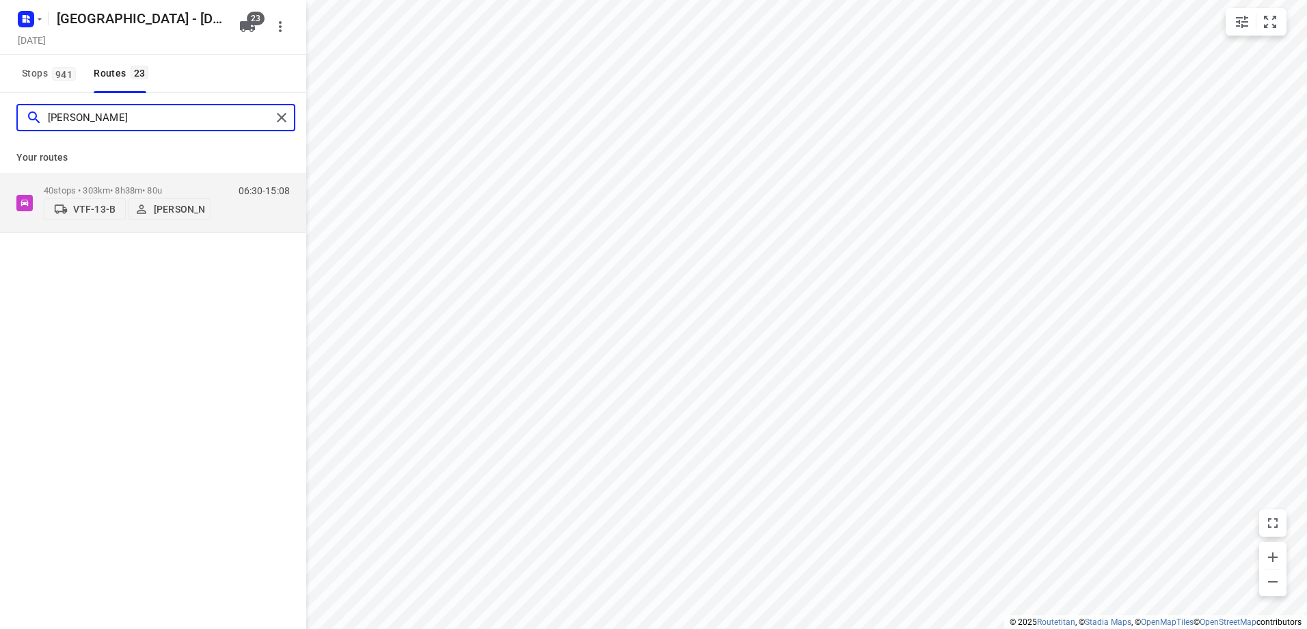
drag, startPoint x: 102, startPoint y: 120, endPoint x: -103, endPoint y: 126, distance: 204.5
click at [0, 126] on html "i © 2025 Routetitan , © Stadia Maps , © OpenMapTiles © OpenStreetMap contributo…" at bounding box center [653, 314] width 1307 height 629
type input "[PERSON_NAME]"
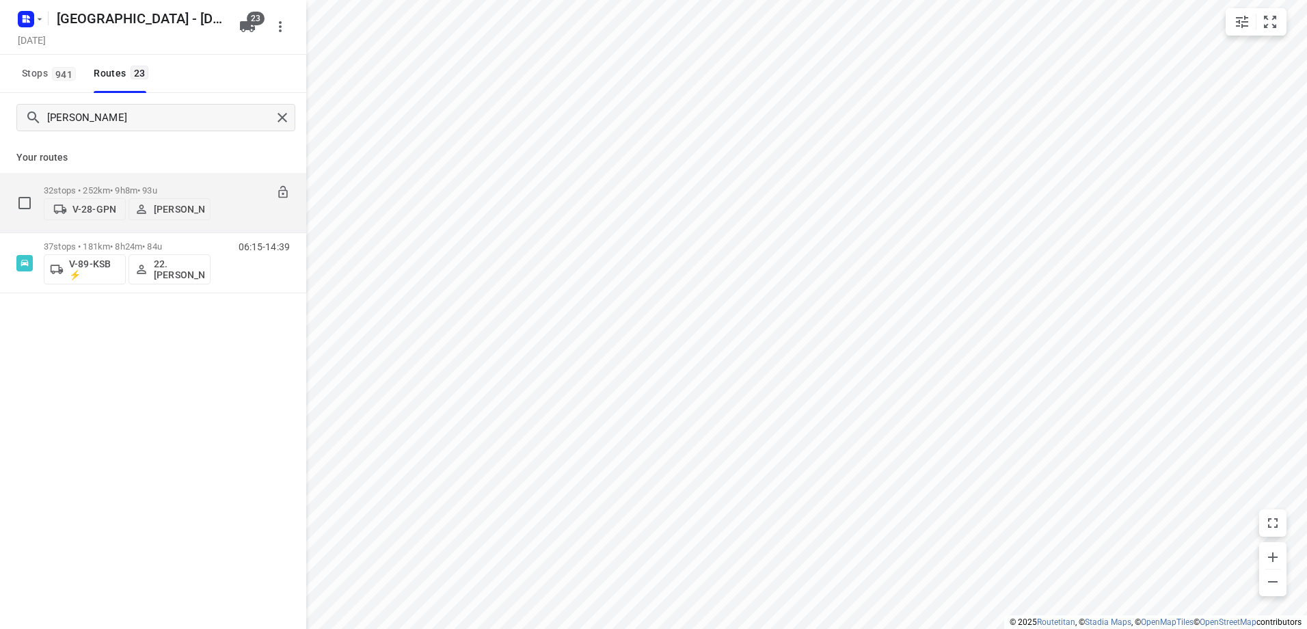
click at [84, 202] on span "V-28-GPN" at bounding box center [85, 209] width 70 height 14
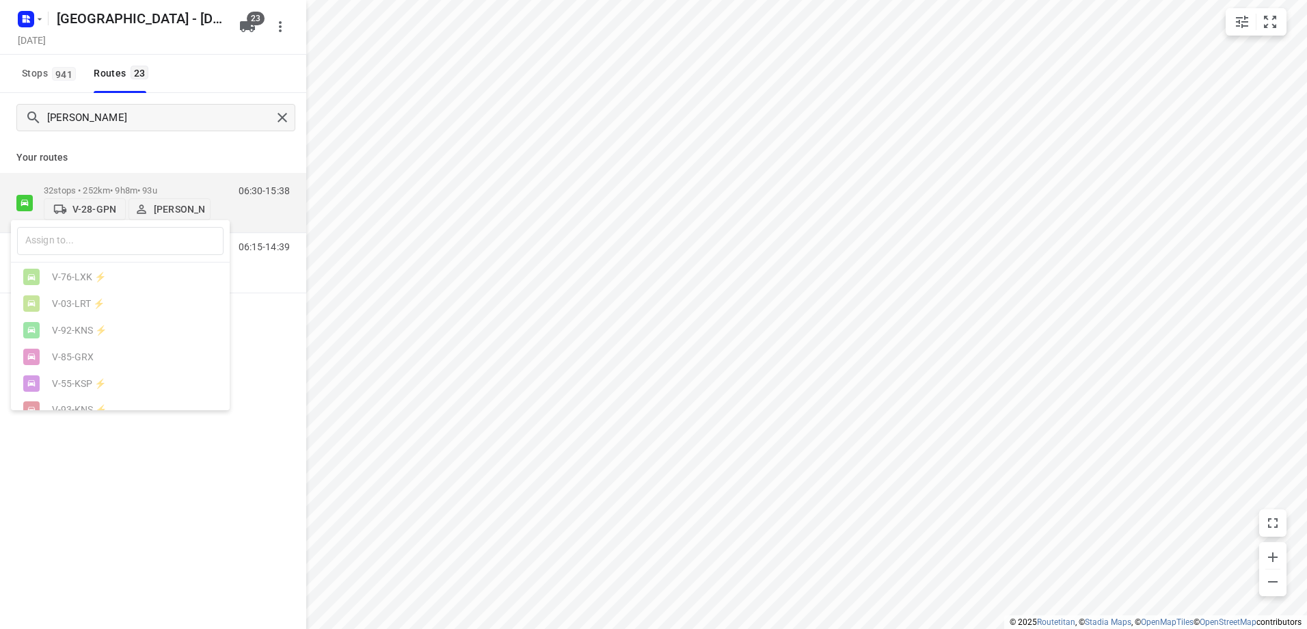
scroll to position [513, 0]
click at [183, 477] on div at bounding box center [653, 314] width 1307 height 629
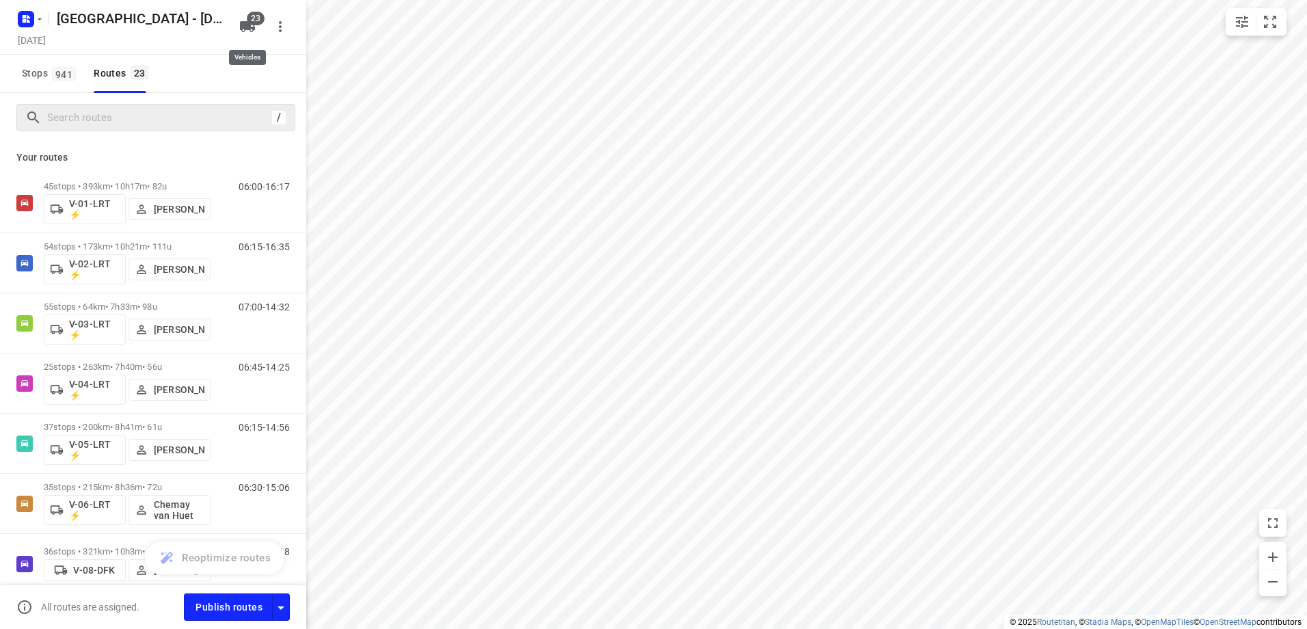
click at [254, 22] on span "23" at bounding box center [256, 19] width 18 height 14
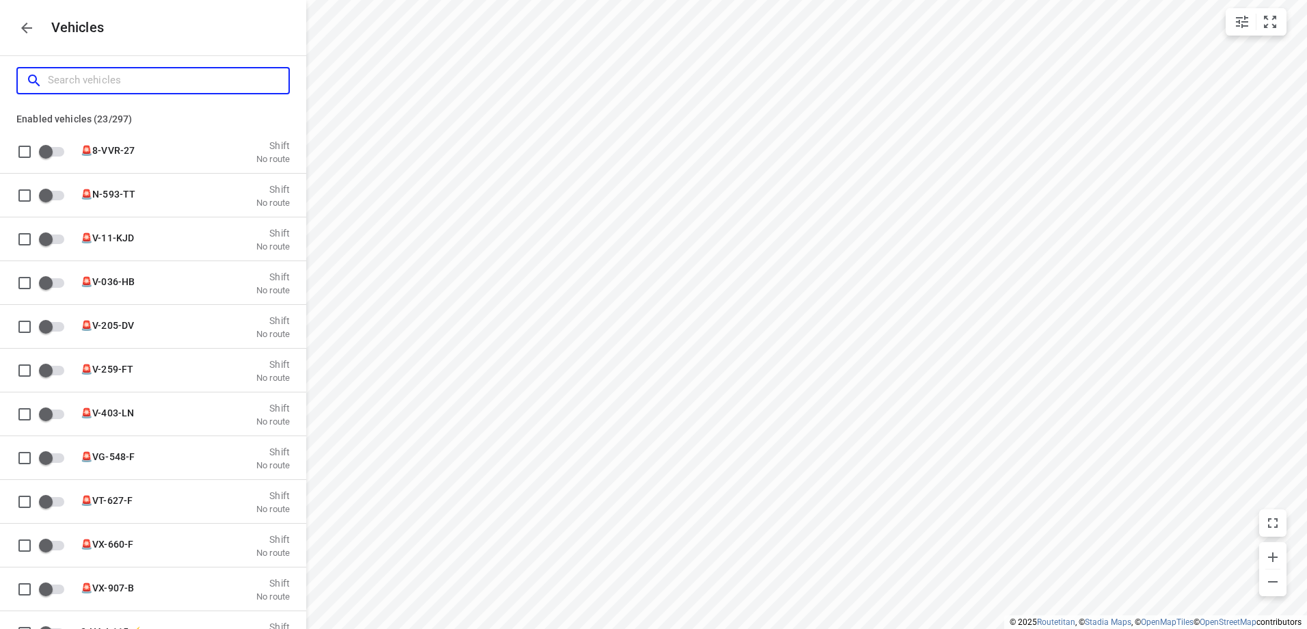
click at [124, 83] on input "Search vehicles" at bounding box center [168, 80] width 241 height 21
type input "V"
checkbox input "true"
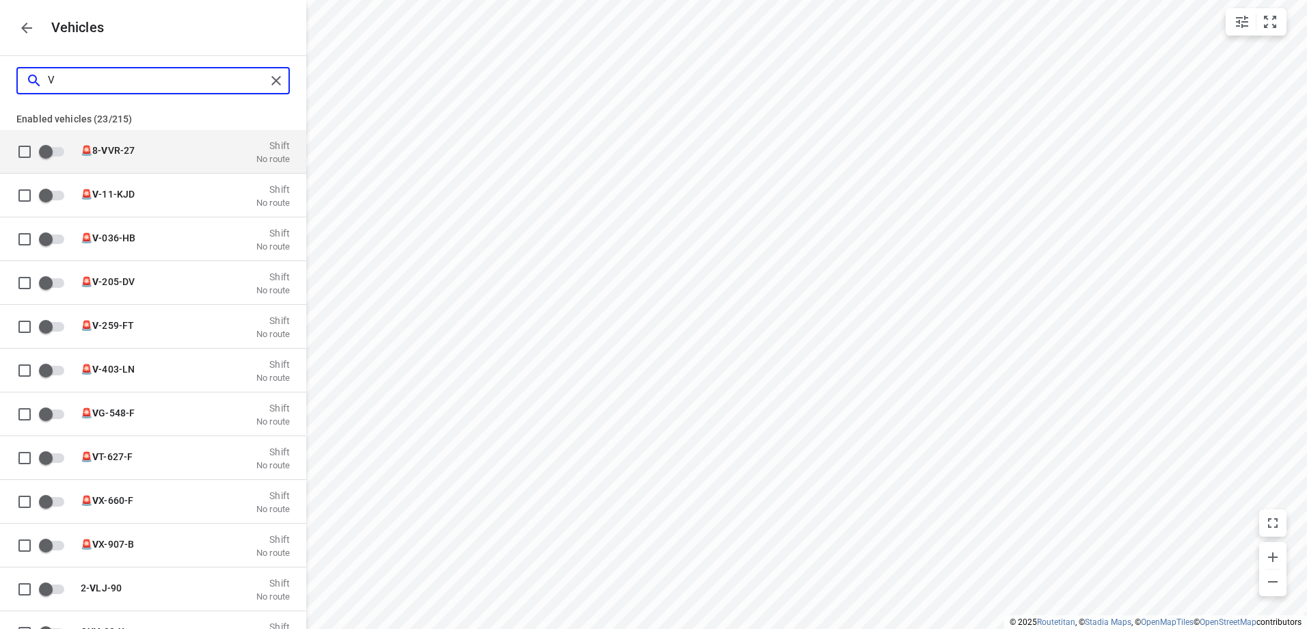
checkbox input "true"
type input "V-"
checkbox input "true"
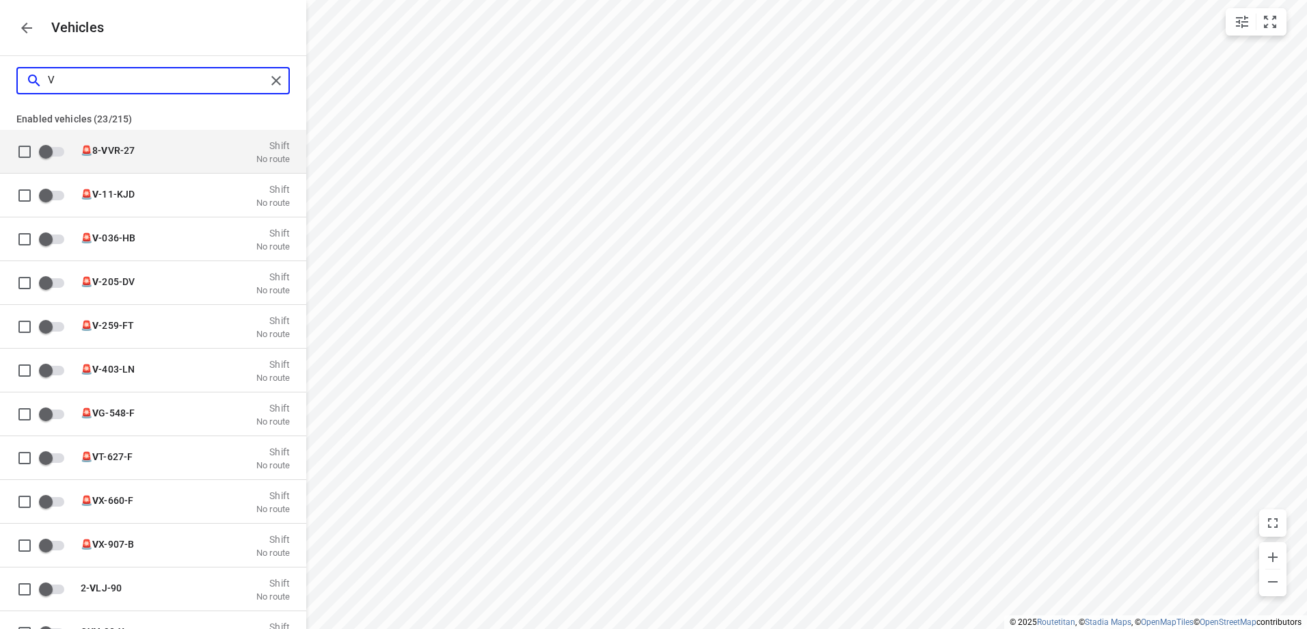
checkbox input "true"
checkbox input "false"
checkbox input "true"
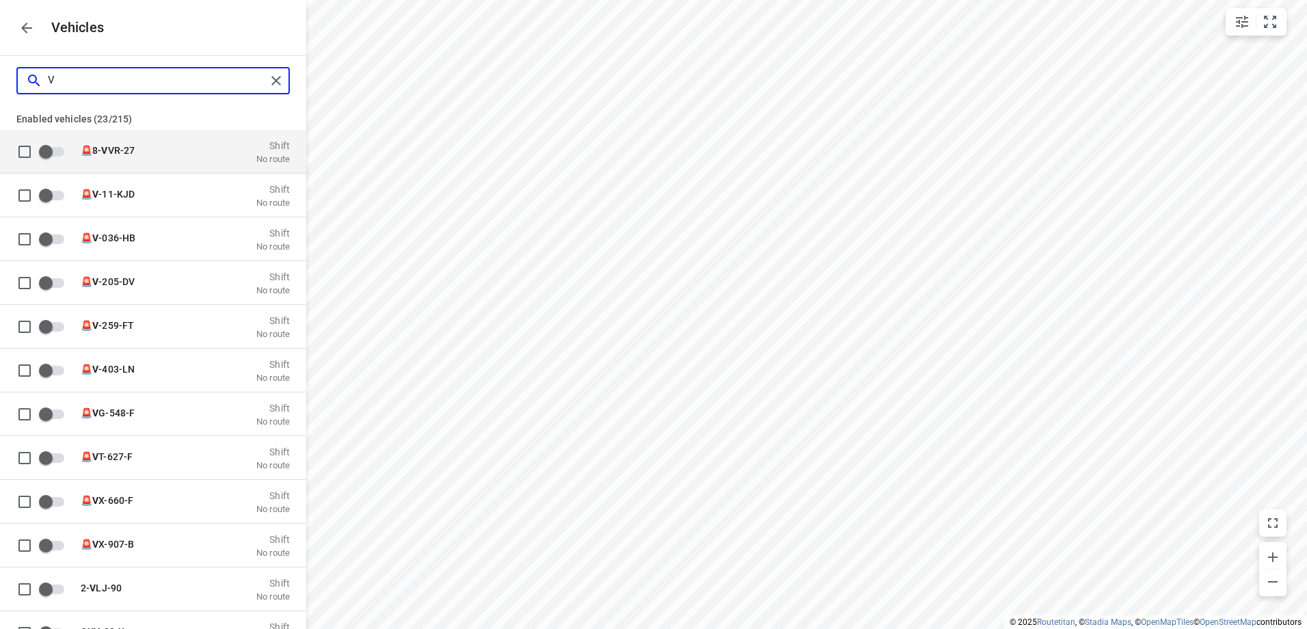
checkbox input "false"
type input "V-9"
checkbox input "true"
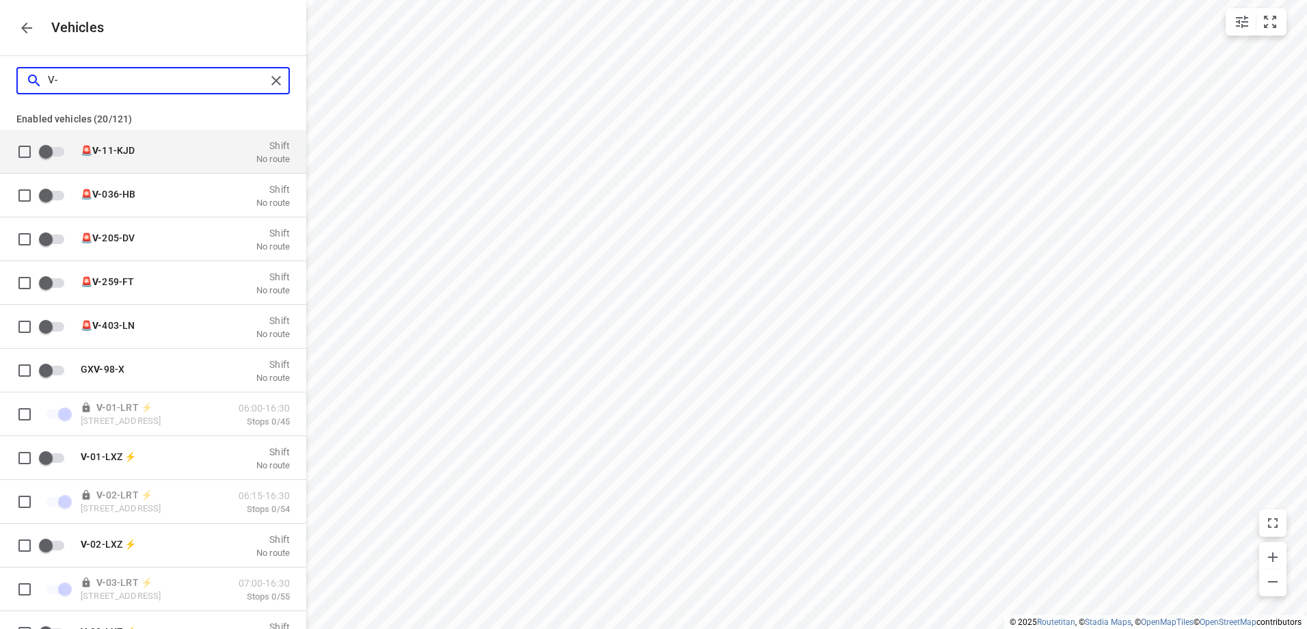
checkbox input "true"
checkbox input "false"
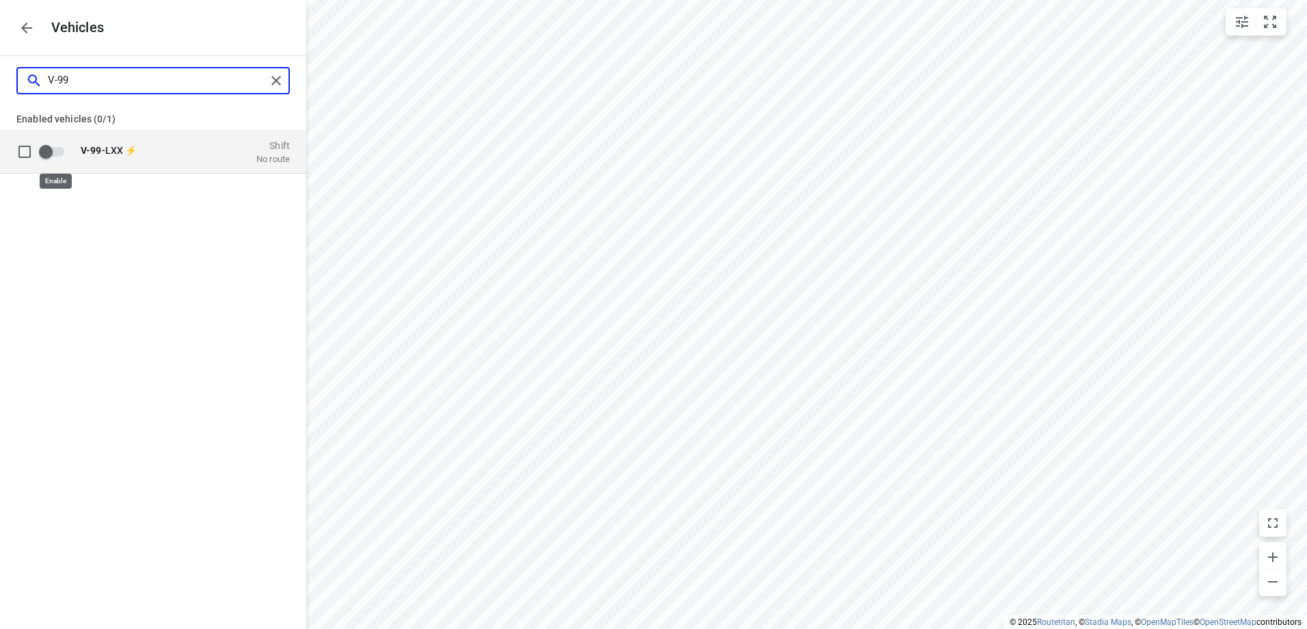
type input "V-99"
click at [64, 155] on input "grid" at bounding box center [46, 151] width 78 height 26
checkbox input "true"
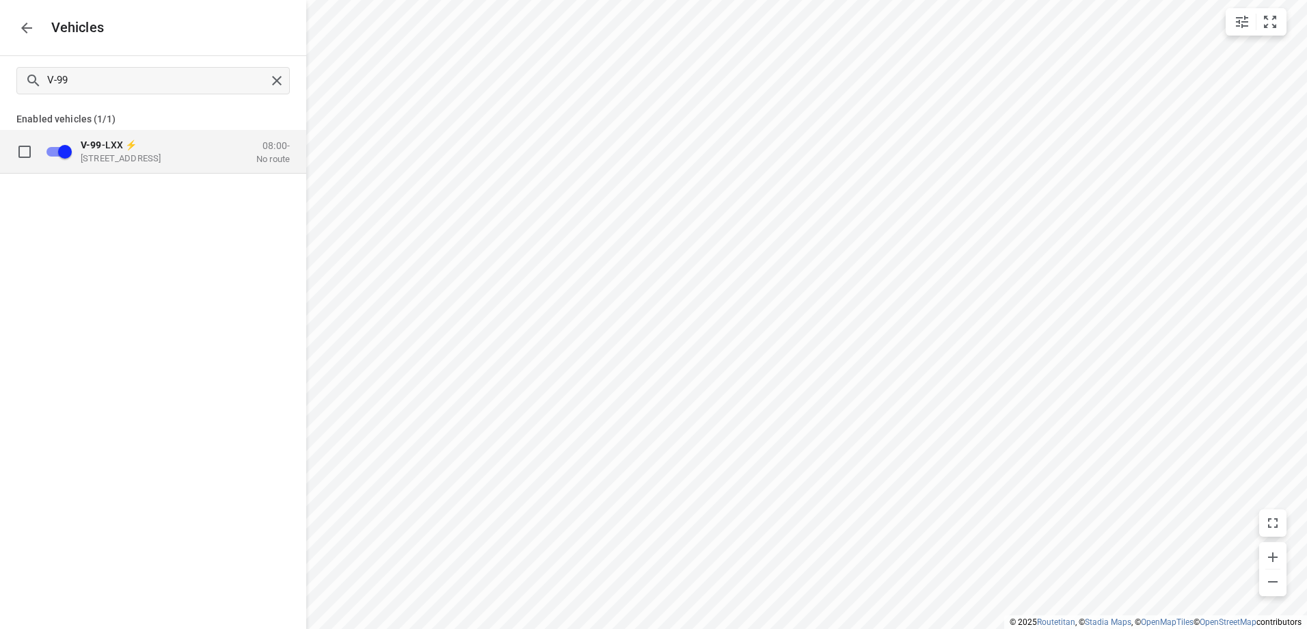
click at [25, 148] on input "grid" at bounding box center [24, 150] width 27 height 27
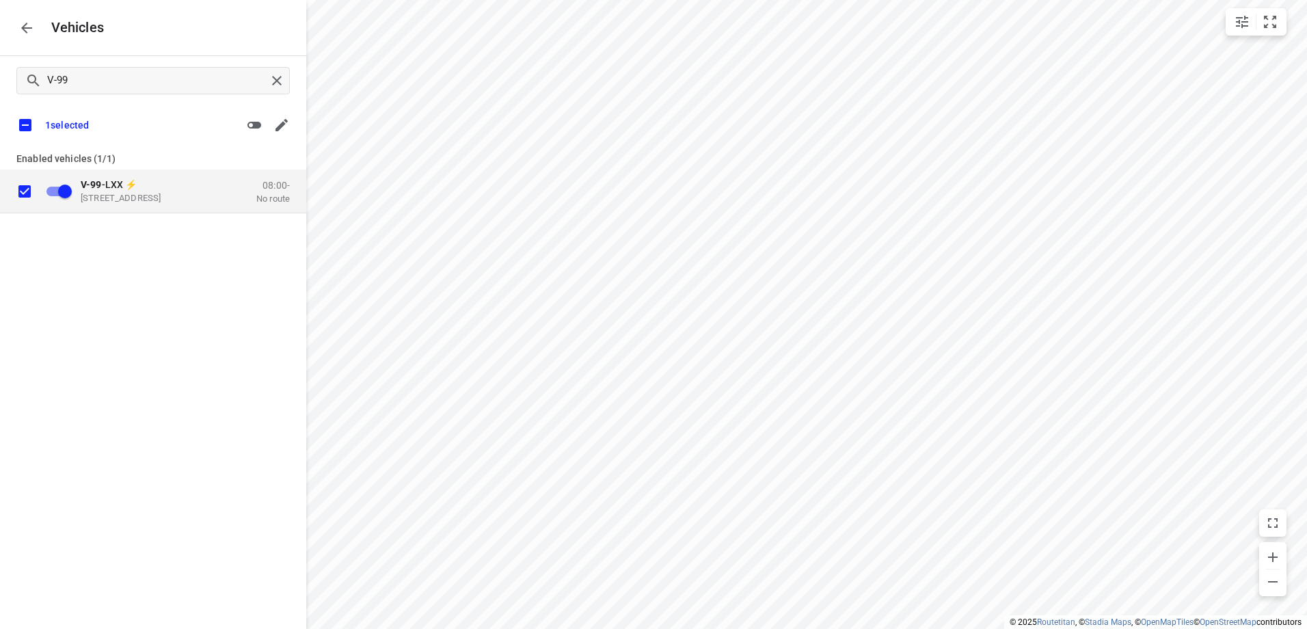
click at [29, 185] on input "grid" at bounding box center [24, 190] width 27 height 27
checkbox input "false"
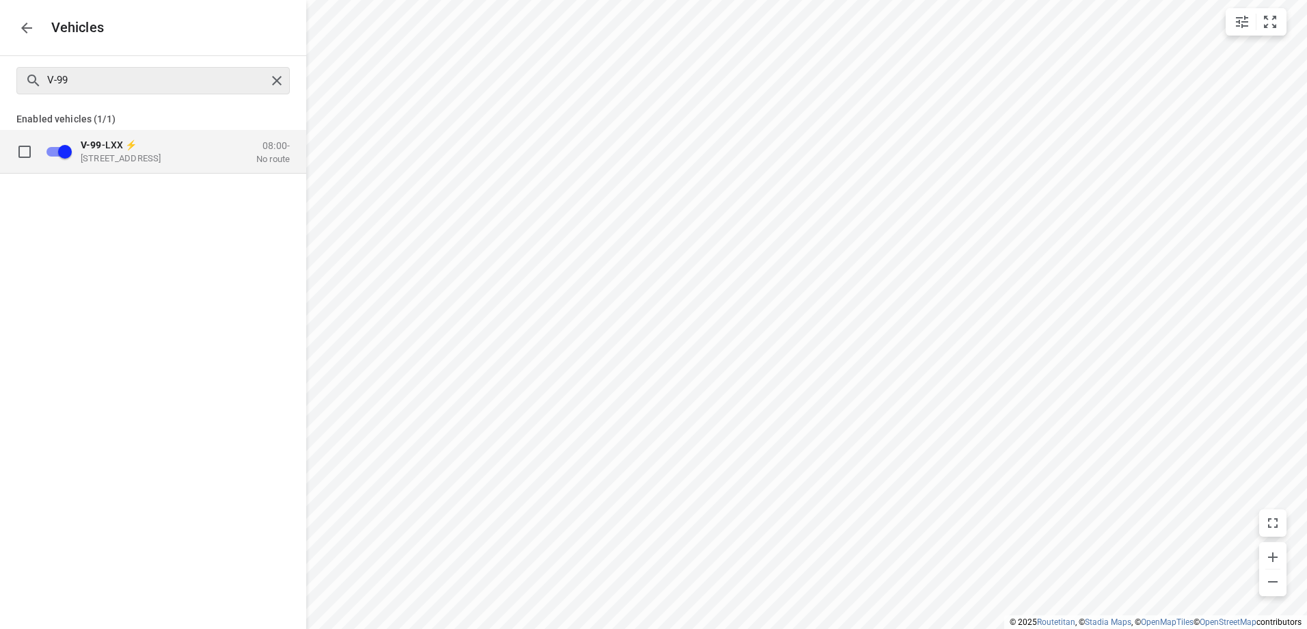
checkbox input "false"
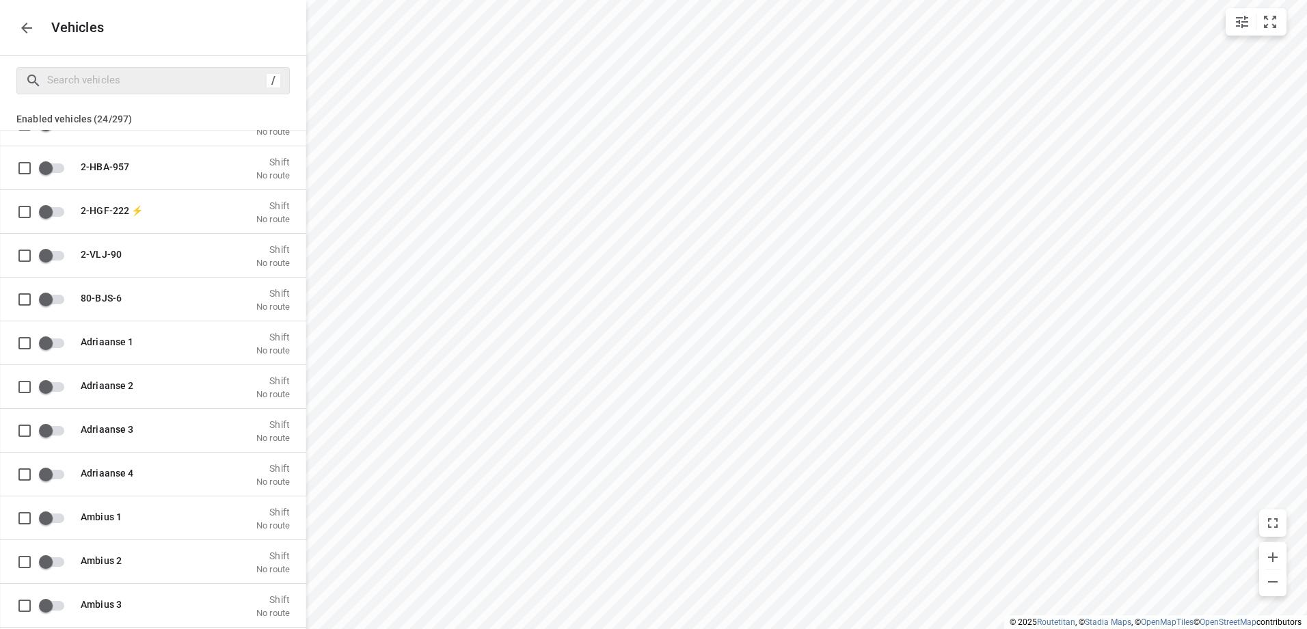
scroll to position [1025, 0]
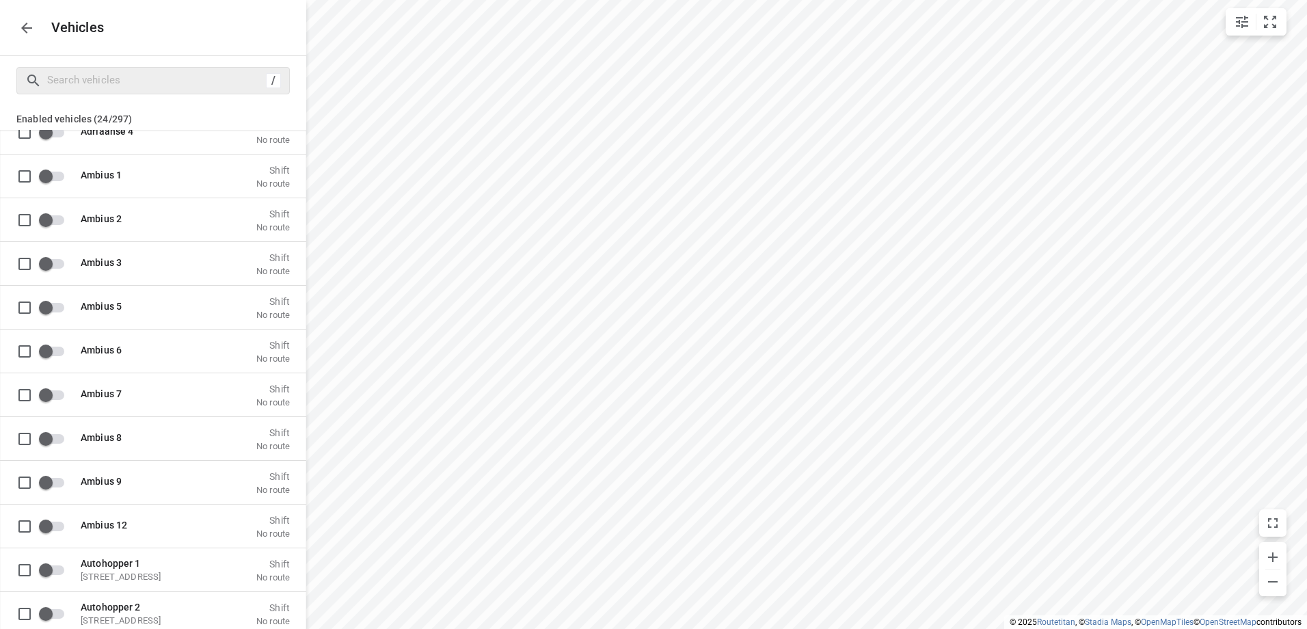
click at [27, 32] on icon "button" at bounding box center [26, 28] width 11 height 11
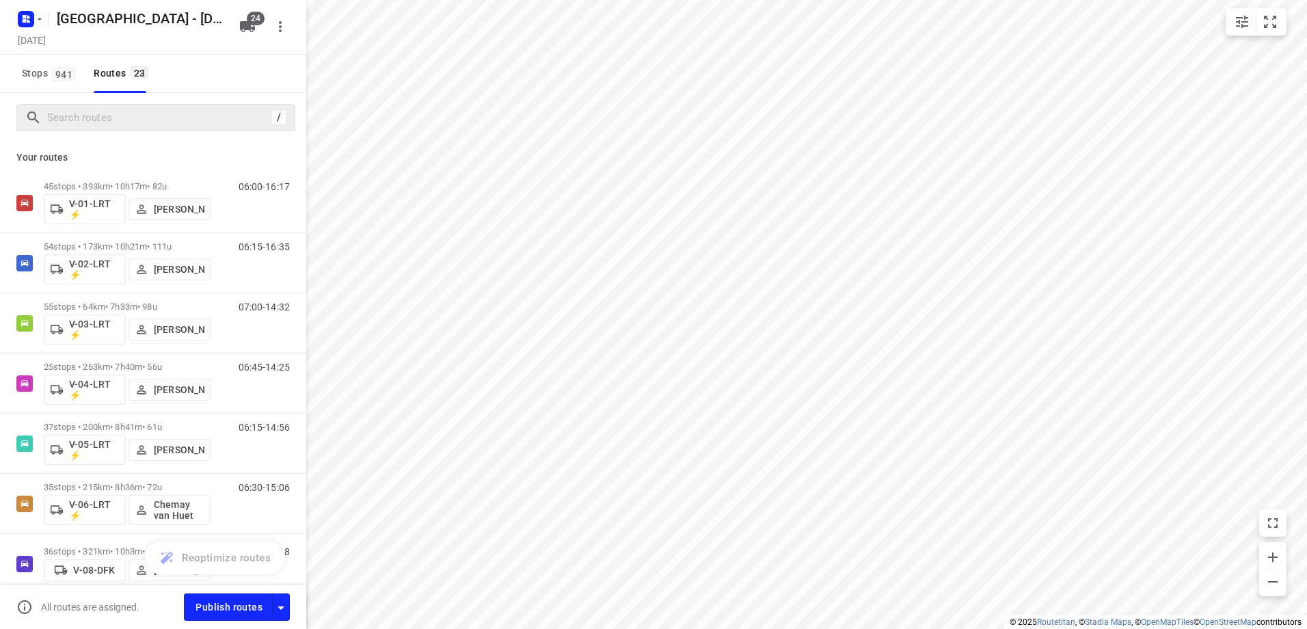
click at [116, 105] on div "/" at bounding box center [155, 117] width 279 height 27
click at [115, 113] on input "Search routes" at bounding box center [159, 117] width 223 height 21
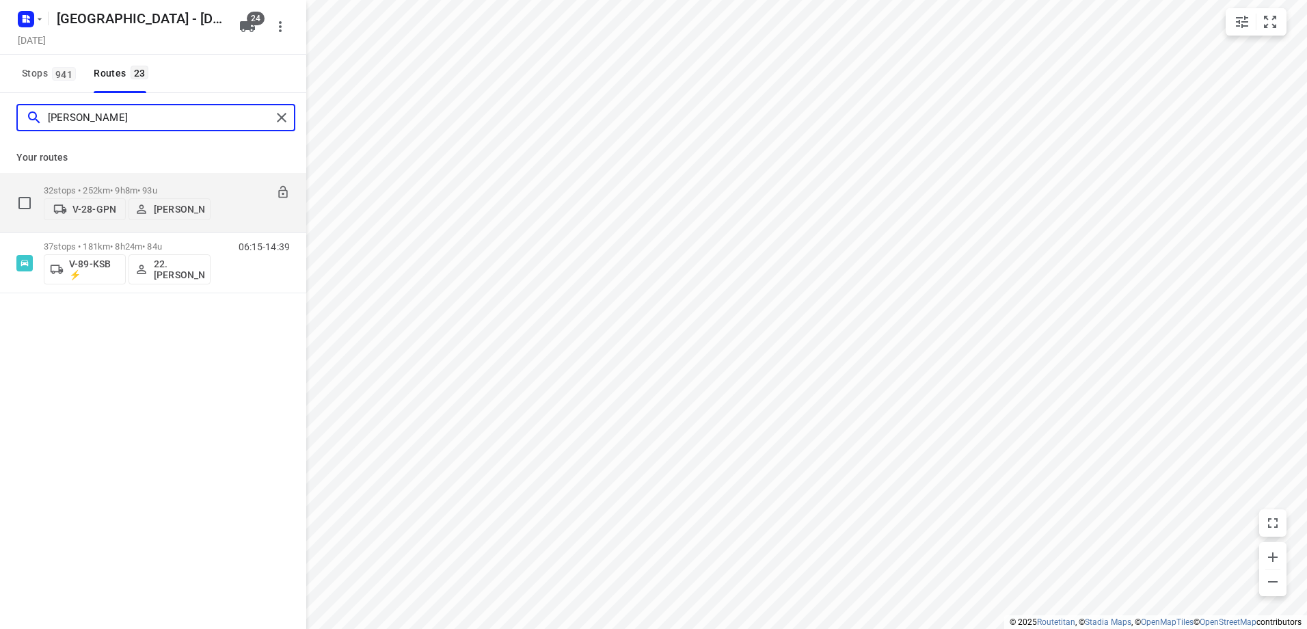
type input "[PERSON_NAME]"
click at [85, 204] on p "V-28-GPN" at bounding box center [94, 209] width 44 height 11
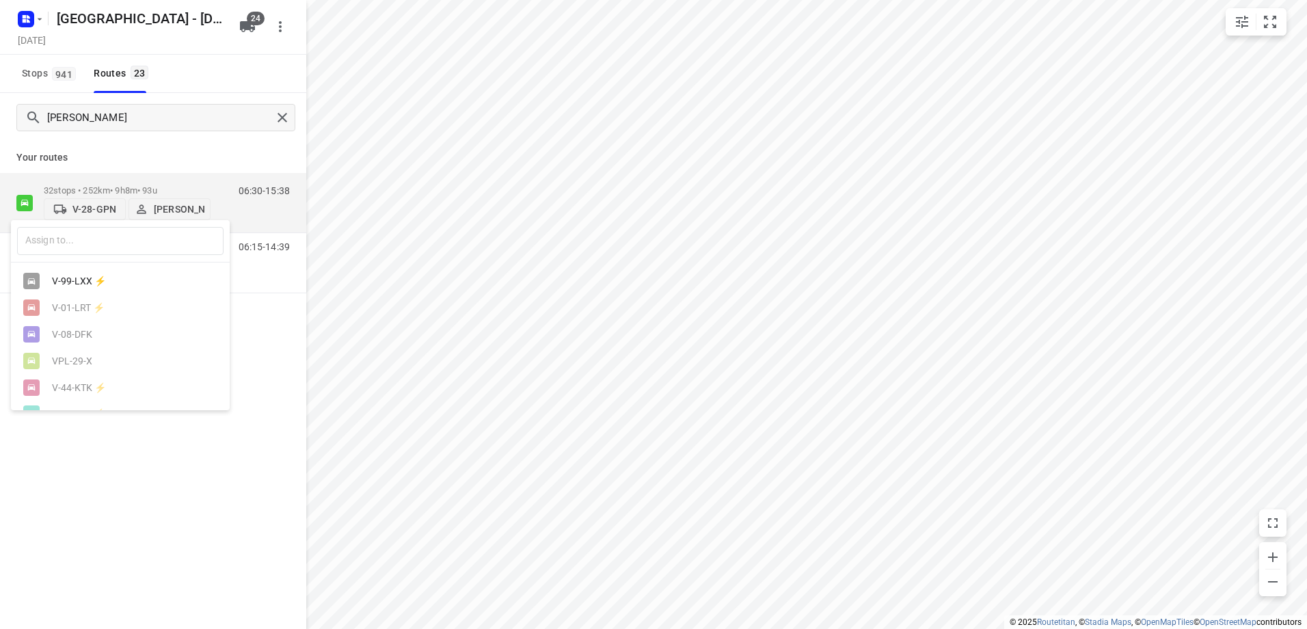
click at [88, 280] on div "V-99-LXX ⚡" at bounding box center [124, 281] width 144 height 11
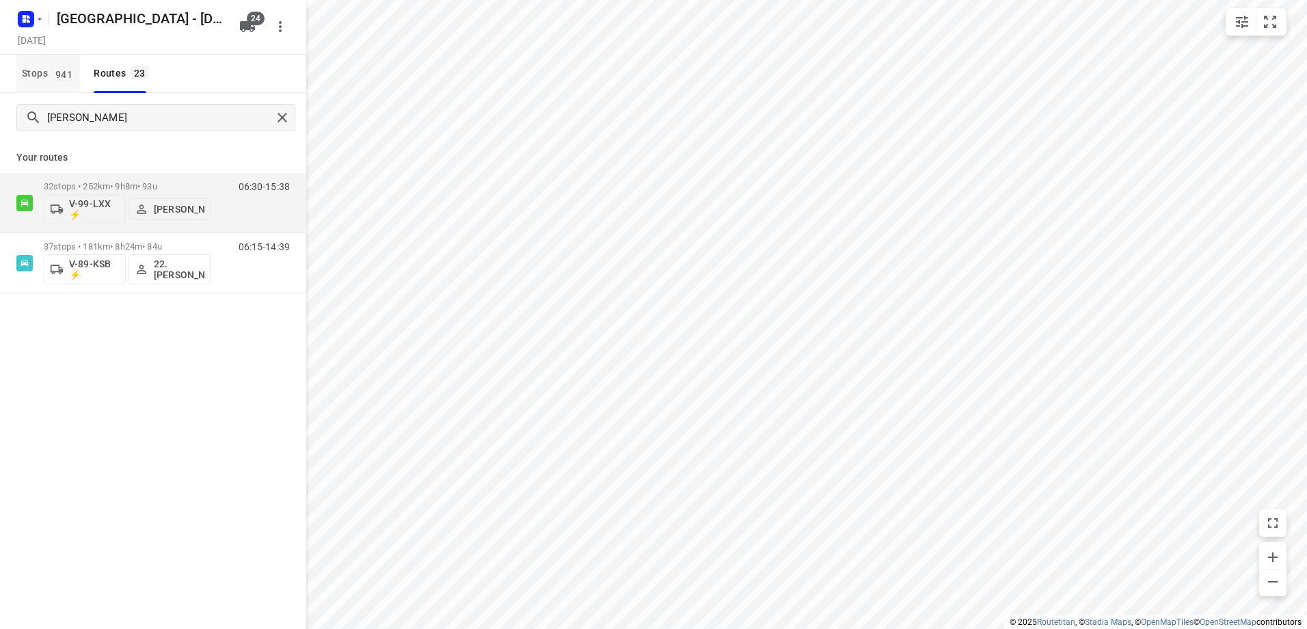
click at [49, 77] on span "Stops 941" at bounding box center [51, 73] width 58 height 17
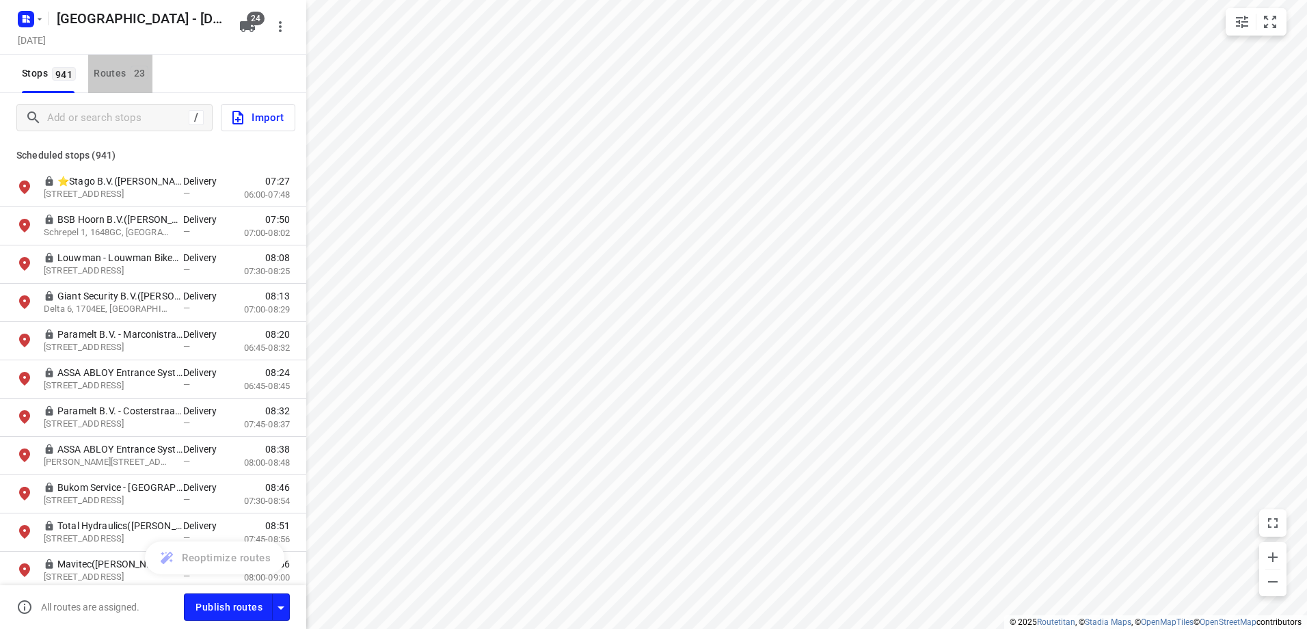
click at [133, 70] on span "23" at bounding box center [140, 73] width 18 height 14
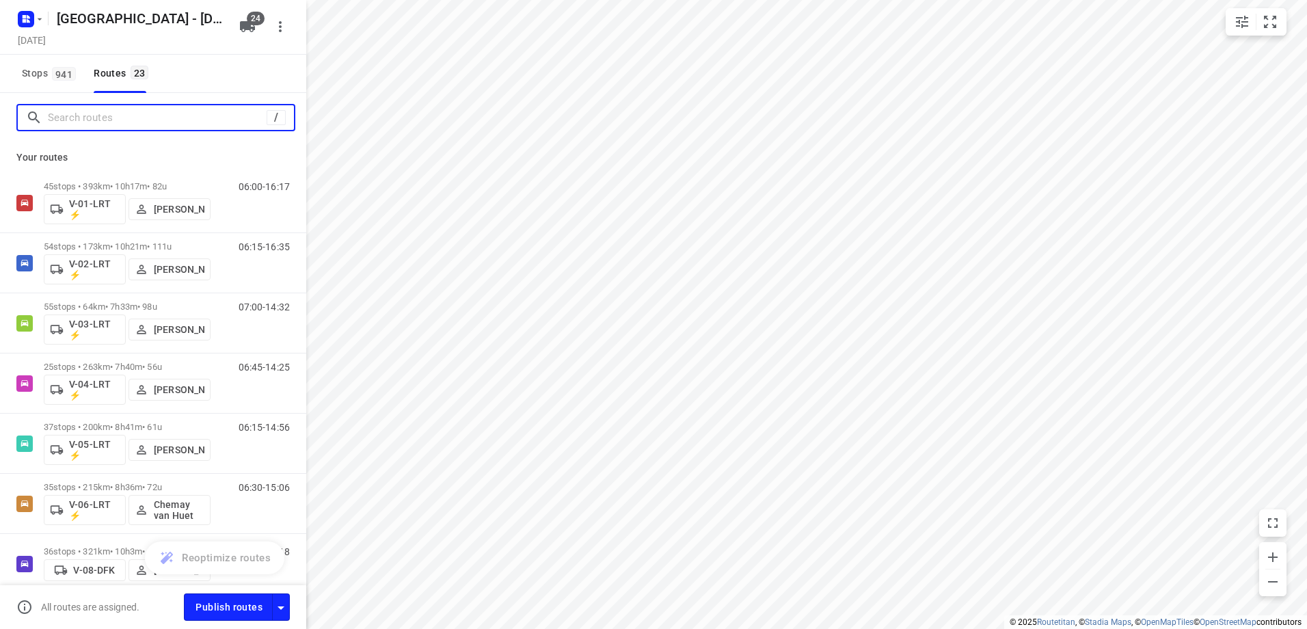
click at [111, 113] on input "Search routes" at bounding box center [157, 117] width 219 height 21
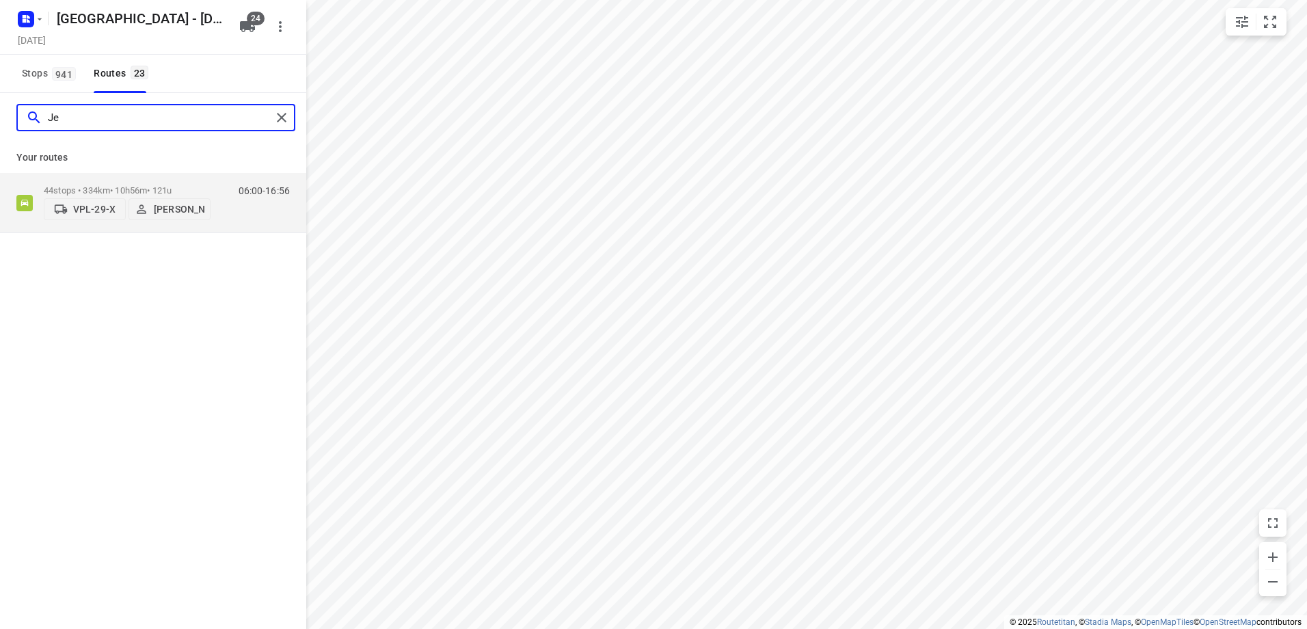
type input "J"
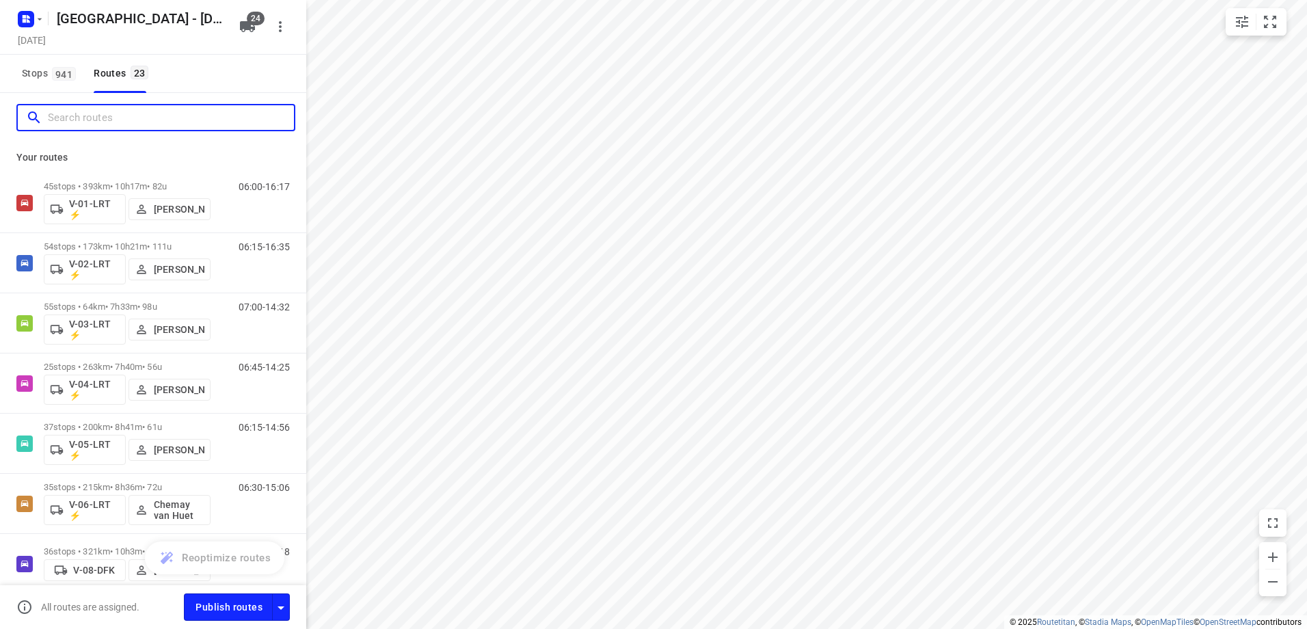
click at [90, 114] on input "Search routes" at bounding box center [171, 117] width 246 height 21
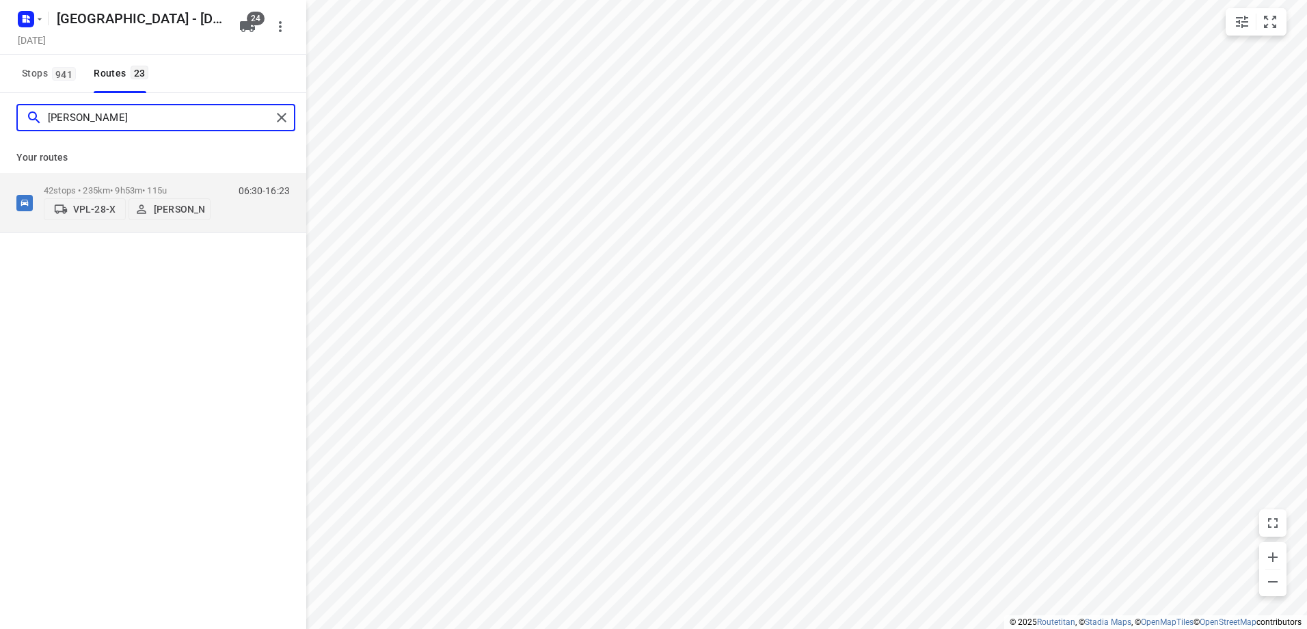
type input "[PERSON_NAME]"
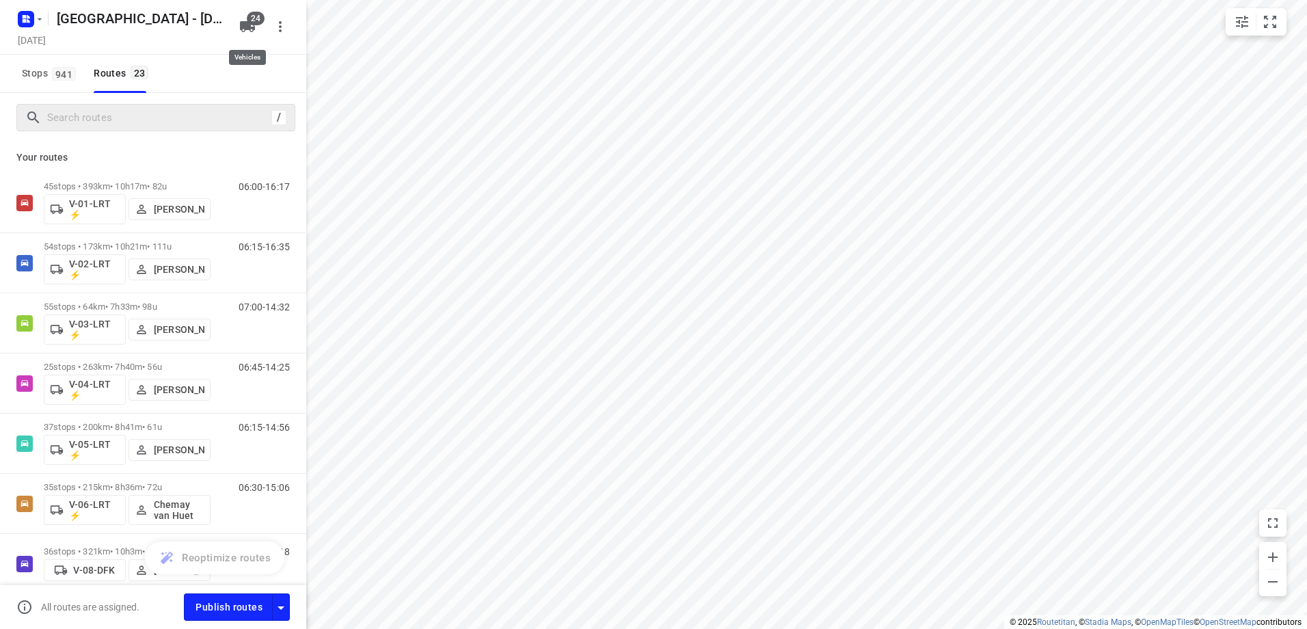
click at [251, 20] on span "24" at bounding box center [256, 19] width 18 height 14
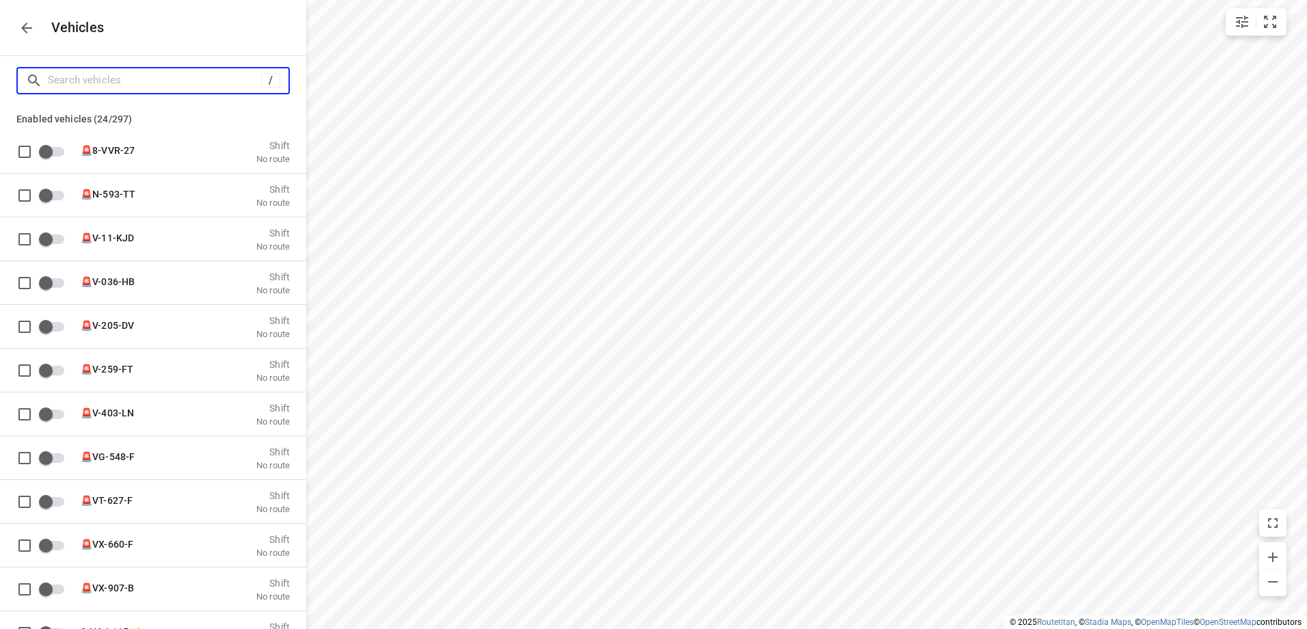
click at [172, 86] on input "Search vehicles" at bounding box center [154, 80] width 213 height 21
type input "V"
checkbox input "true"
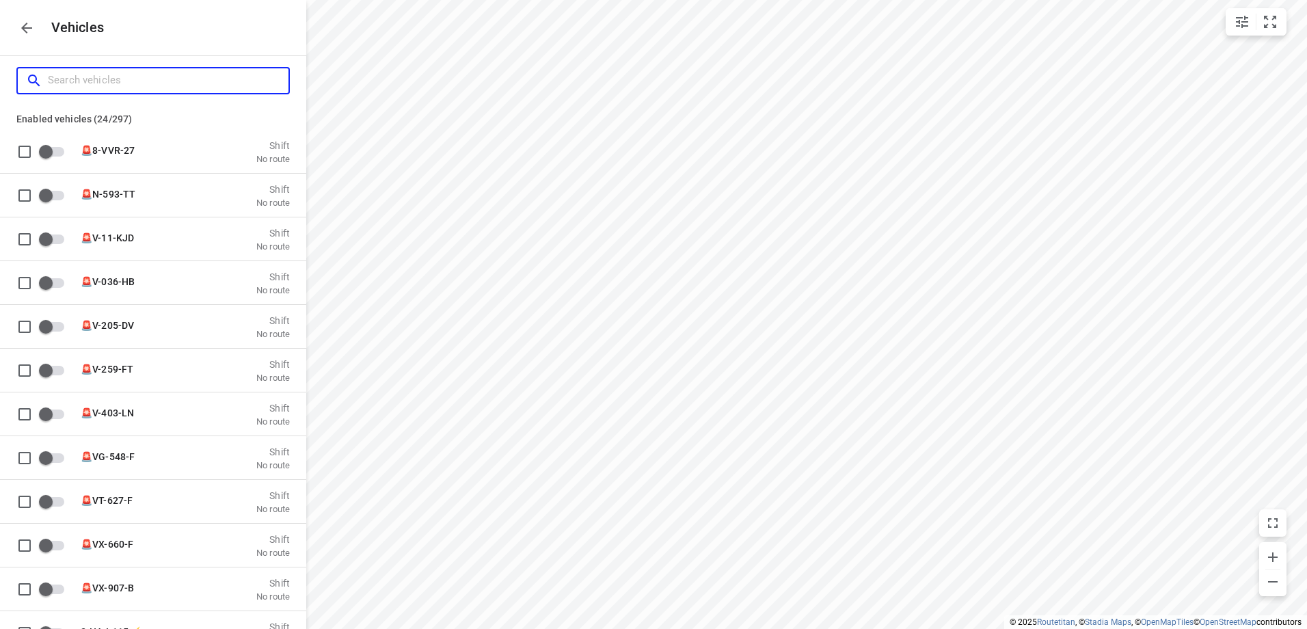
checkbox input "true"
type input "V-"
checkbox input "true"
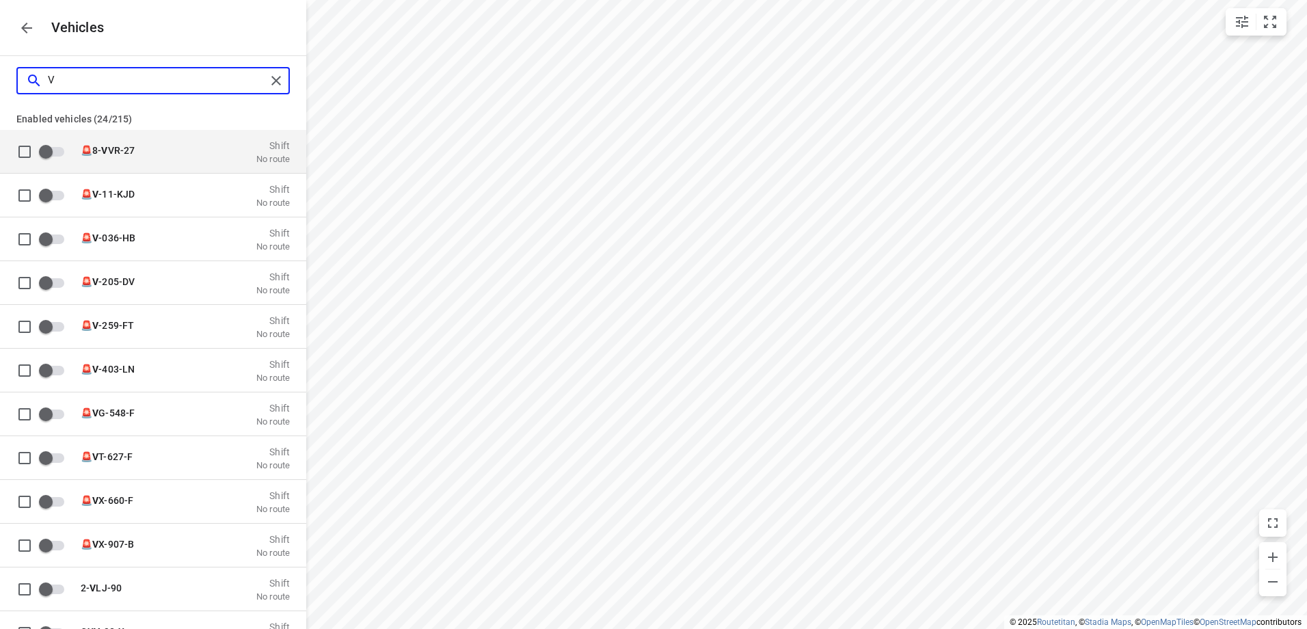
checkbox input "true"
checkbox input "false"
checkbox input "true"
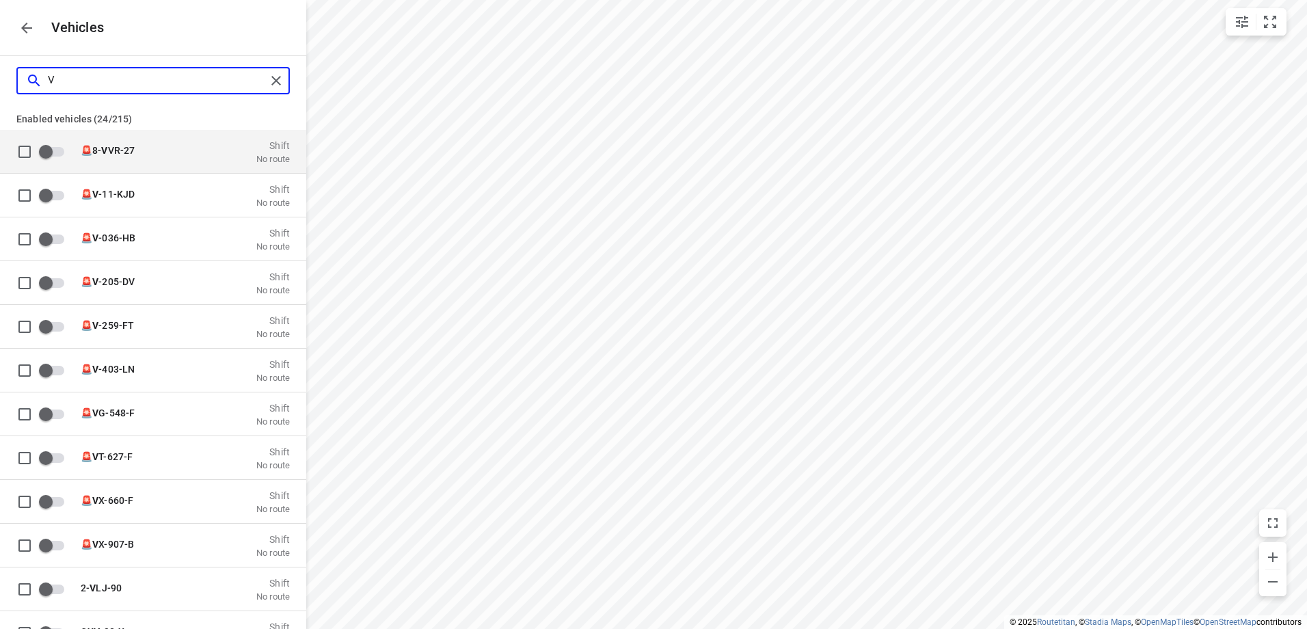
checkbox input "false"
type input "V-0"
checkbox input "true"
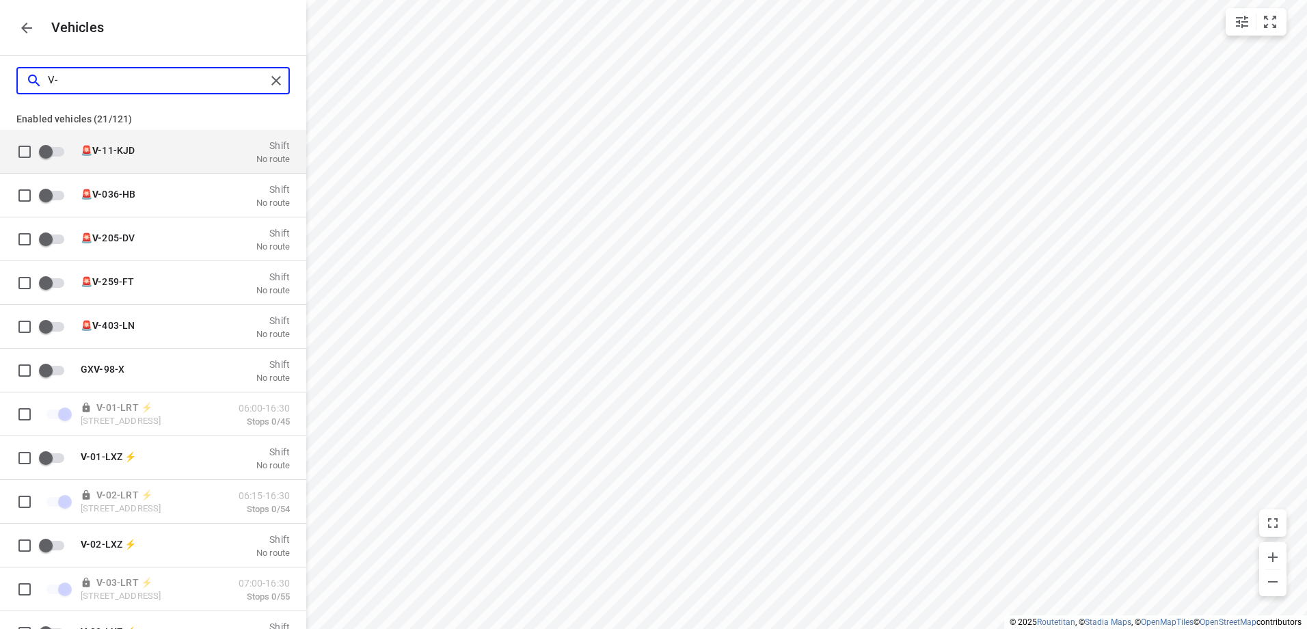
checkbox input "true"
checkbox input "false"
checkbox input "true"
checkbox input "false"
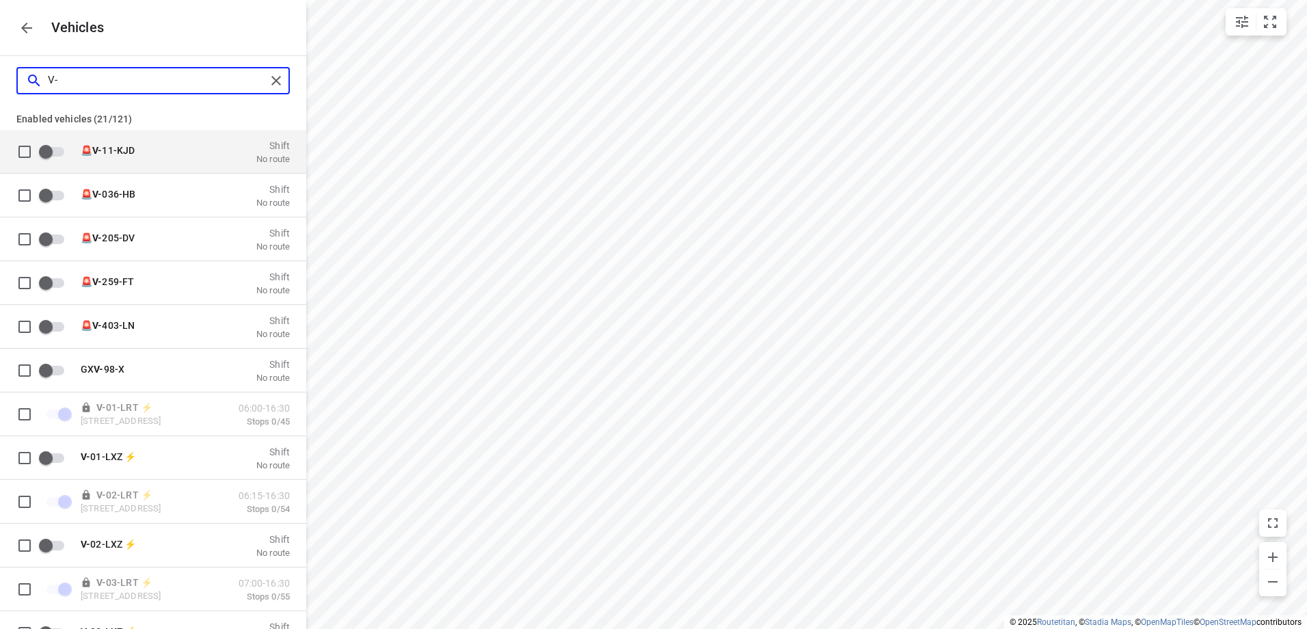
checkbox input "true"
checkbox input "false"
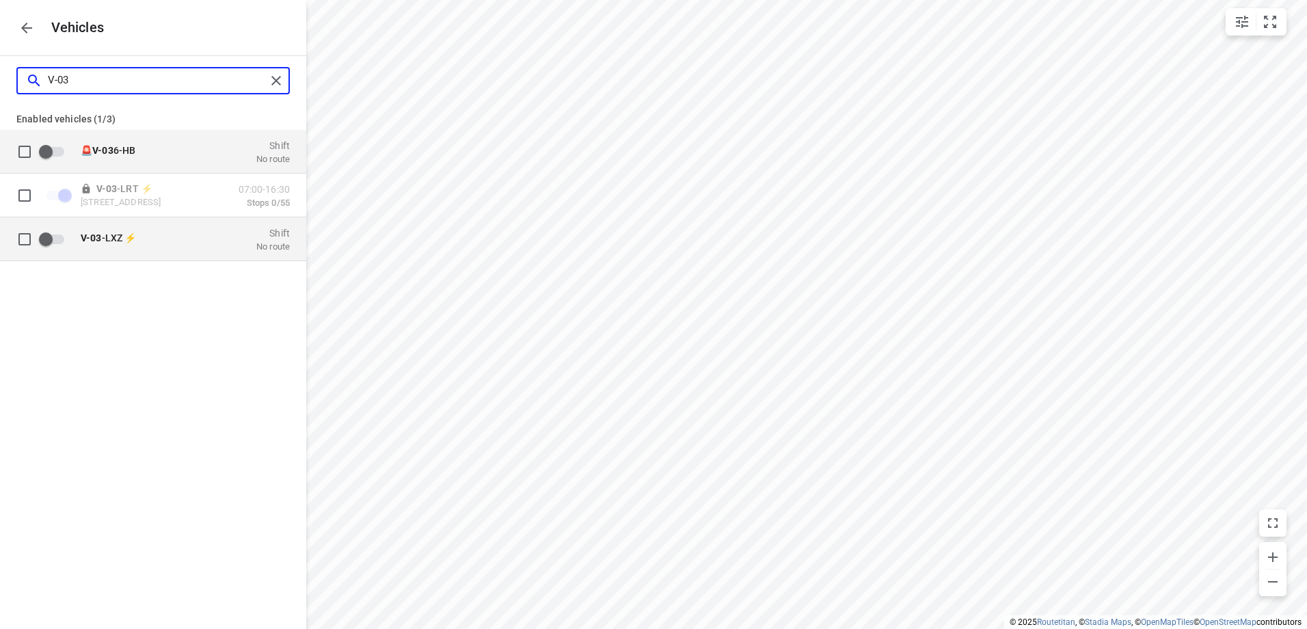
type input "V-03"
click at [23, 238] on input "grid" at bounding box center [24, 238] width 27 height 27
checkbox input "true"
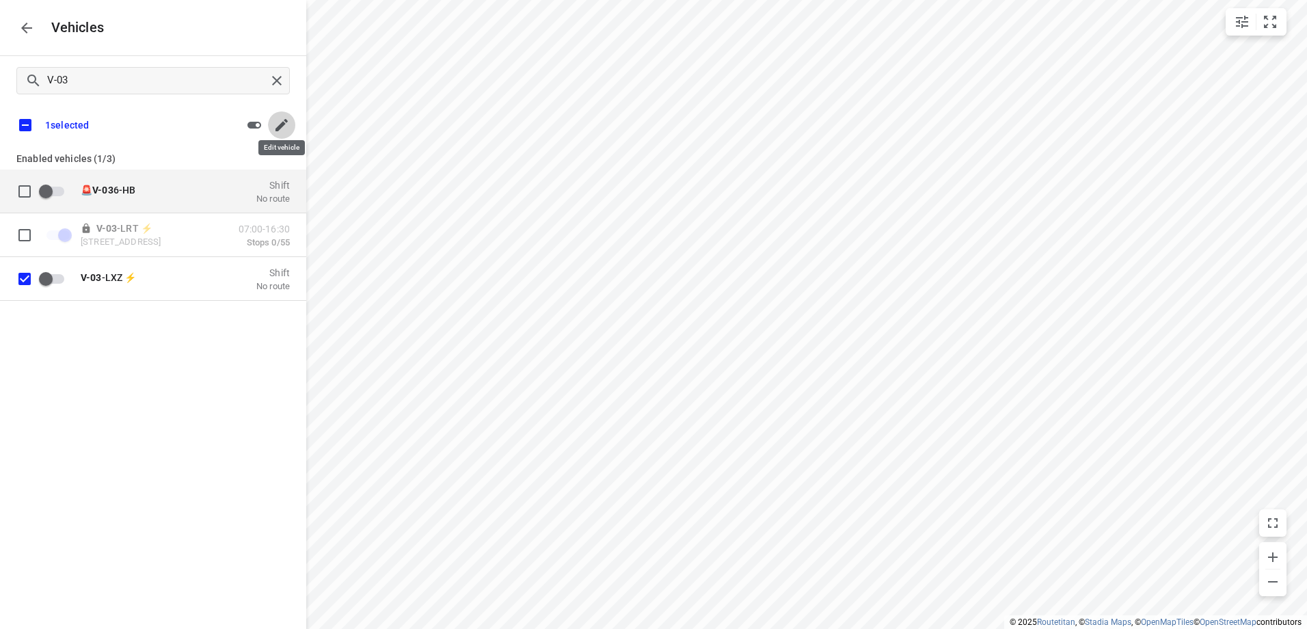
click at [285, 126] on icon "button" at bounding box center [281, 125] width 16 height 16
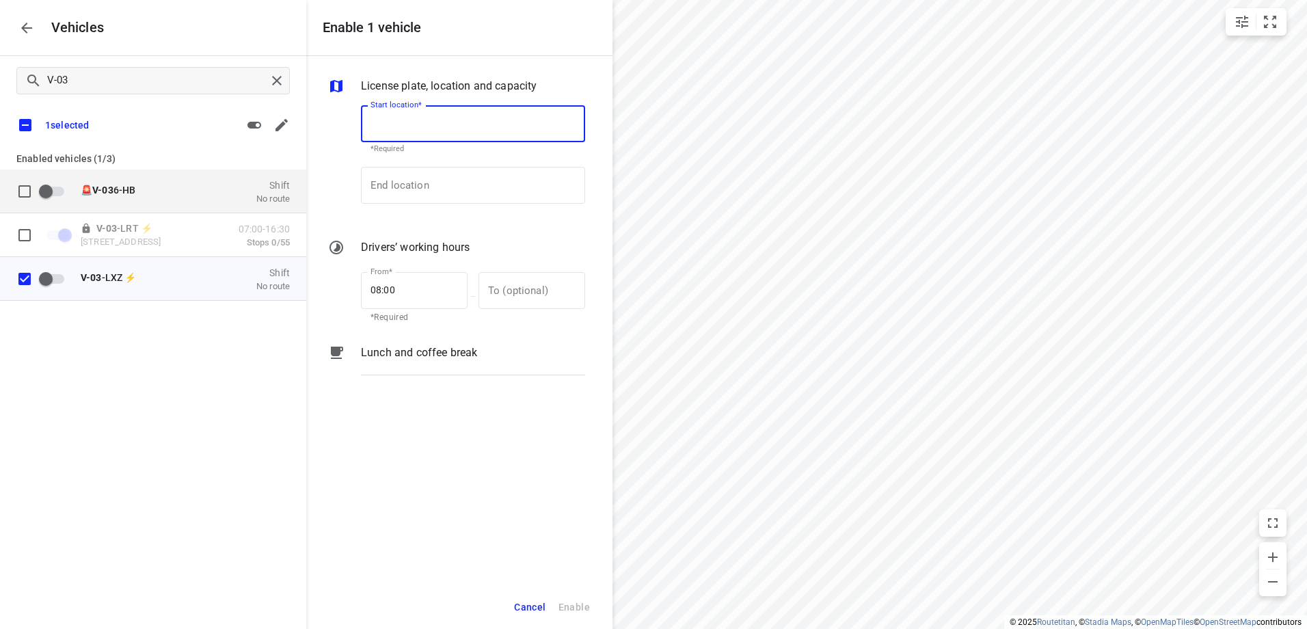
click at [450, 125] on input "Start location*" at bounding box center [473, 123] width 224 height 37
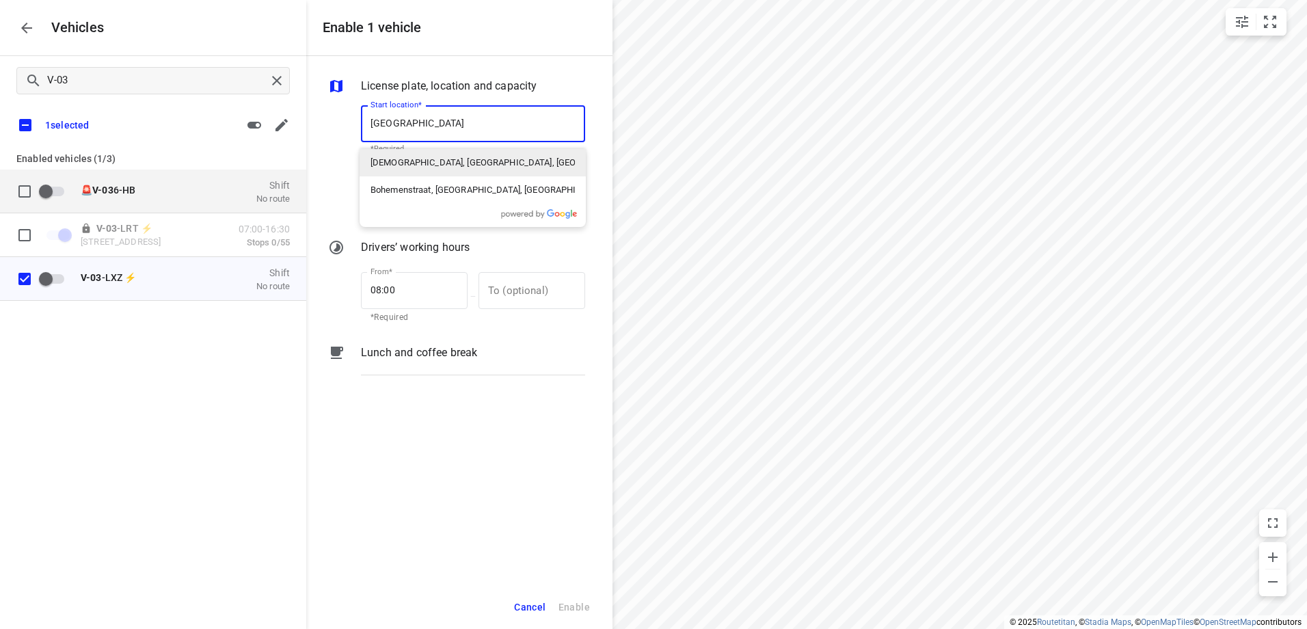
click at [453, 159] on p "[DEMOGRAPHIC_DATA], [GEOGRAPHIC_DATA], [GEOGRAPHIC_DATA]" at bounding box center [473, 163] width 204 height 14
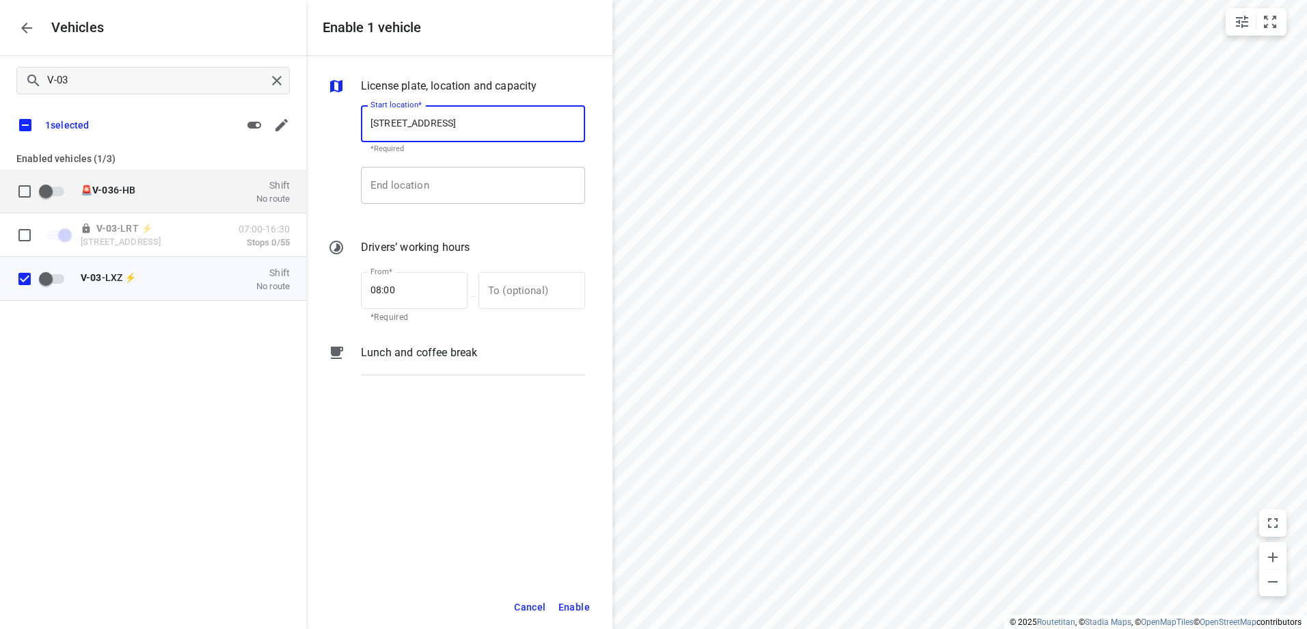
type input "[STREET_ADDRESS]"
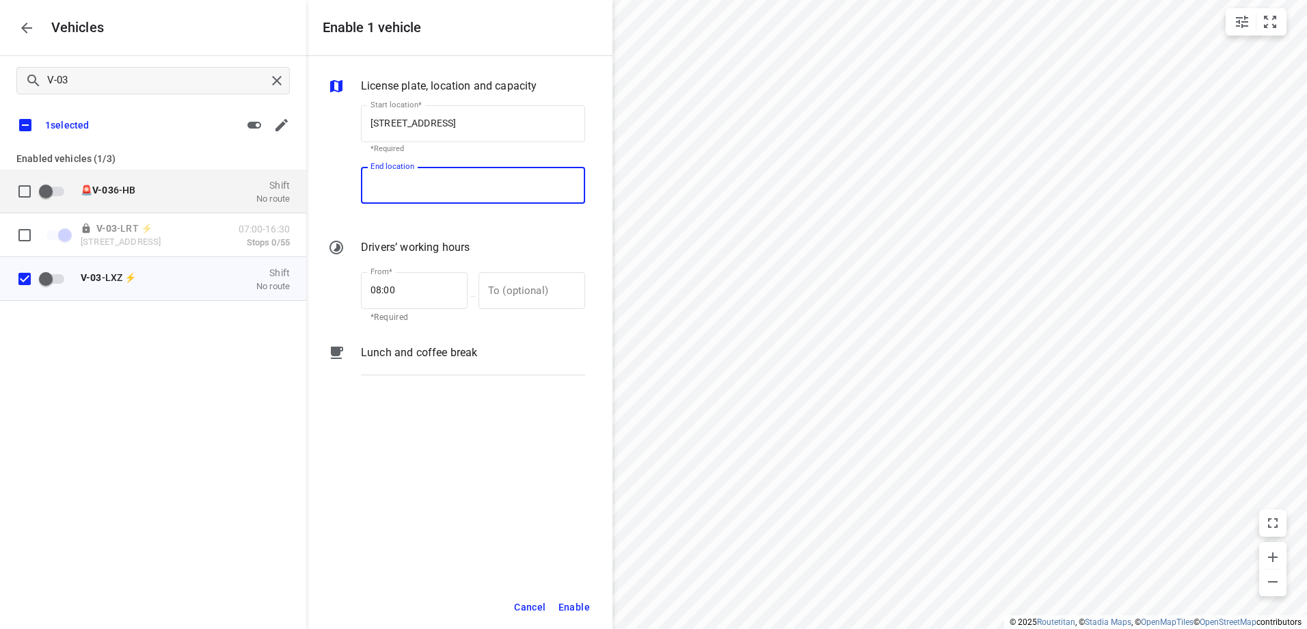
click at [430, 178] on input "End location" at bounding box center [473, 185] width 224 height 37
click at [428, 227] on p "[DEMOGRAPHIC_DATA], [GEOGRAPHIC_DATA], [GEOGRAPHIC_DATA]" at bounding box center [473, 224] width 204 height 14
type input "[STREET_ADDRESS]"
drag, startPoint x: 431, startPoint y: 282, endPoint x: 317, endPoint y: 277, distance: 114.3
click at [317, 277] on div "License plate, location and capacity Start location* [STREET_ADDRESS] Start loc…" at bounding box center [459, 320] width 306 height 529
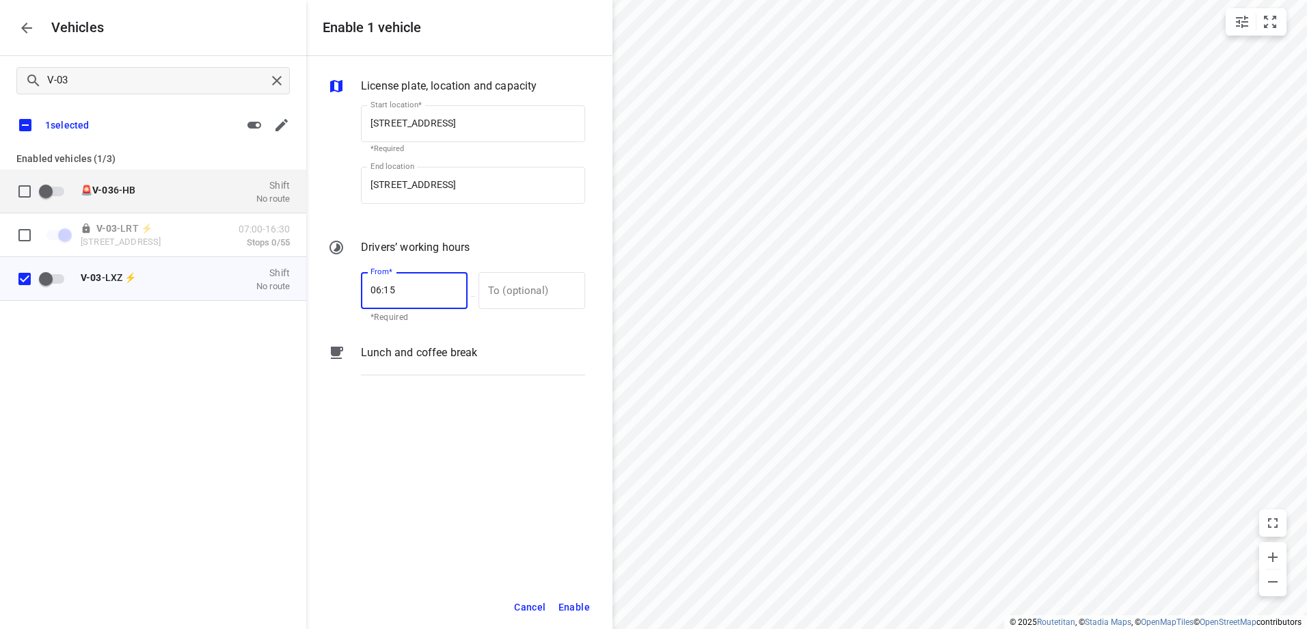
type input "06:15"
click at [403, 416] on div "License plate, location and capacity Start location* [STREET_ADDRESS] Start loc…" at bounding box center [459, 320] width 306 height 529
click at [582, 605] on span "Enable" at bounding box center [574, 607] width 31 height 17
checkbox input "false"
checkbox input "true"
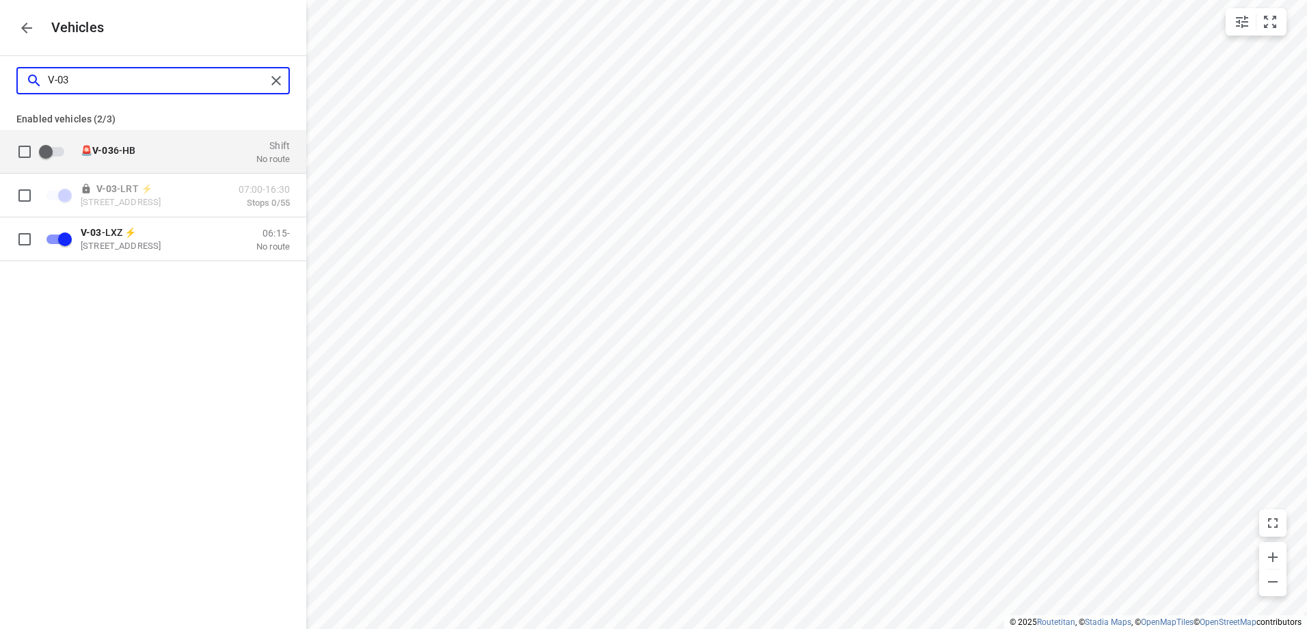
drag, startPoint x: 109, startPoint y: 71, endPoint x: 10, endPoint y: 68, distance: 99.9
click at [10, 68] on div "V-03" at bounding box center [153, 80] width 306 height 49
checkbox input "false"
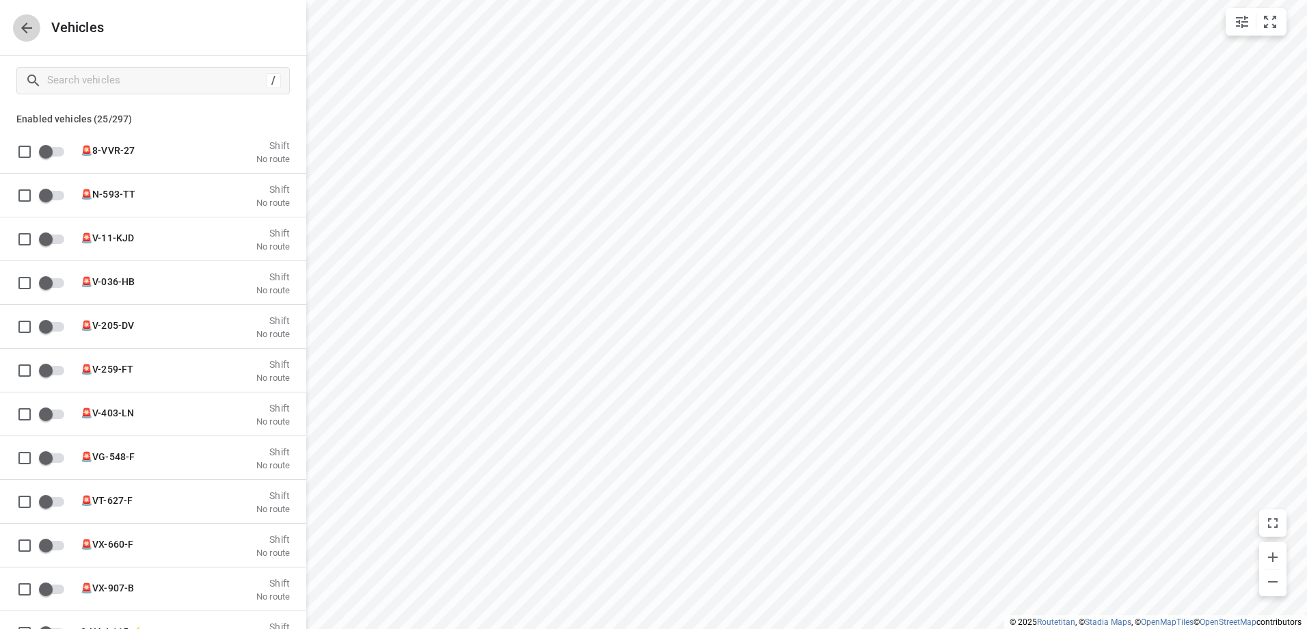
click at [22, 24] on icon "button" at bounding box center [26, 28] width 16 height 16
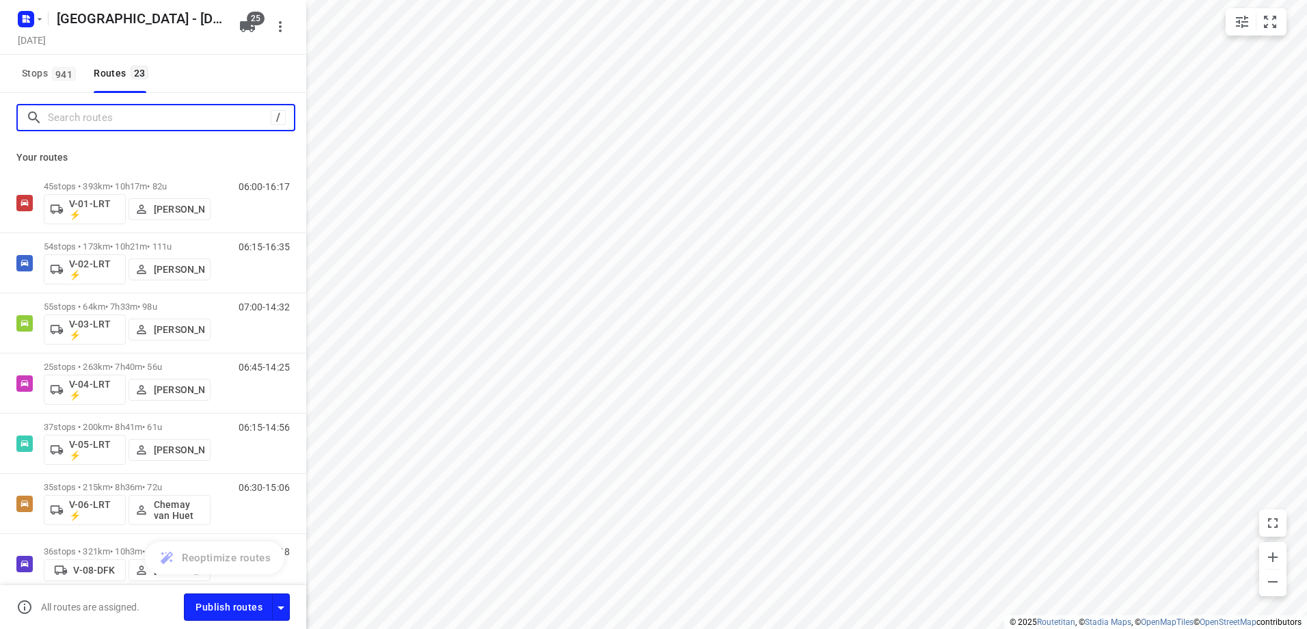
click at [117, 114] on input "Search routes" at bounding box center [159, 117] width 223 height 21
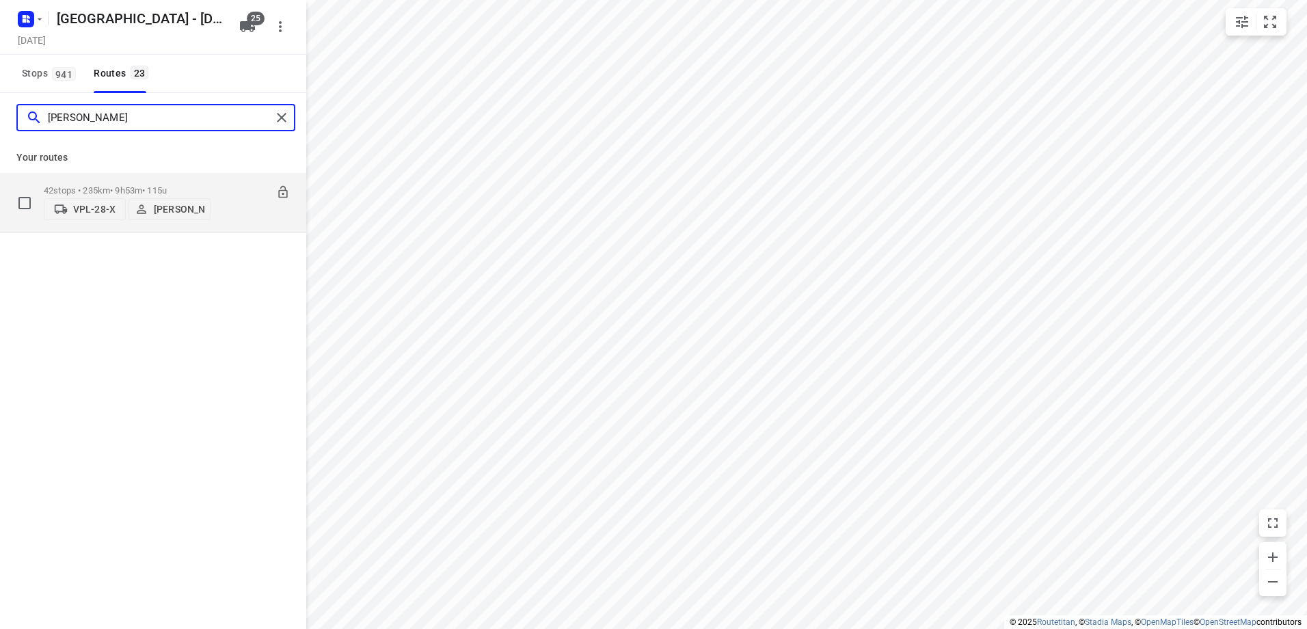
type input "Thomas"
click at [103, 203] on span "VPL-28-X" at bounding box center [85, 209] width 70 height 14
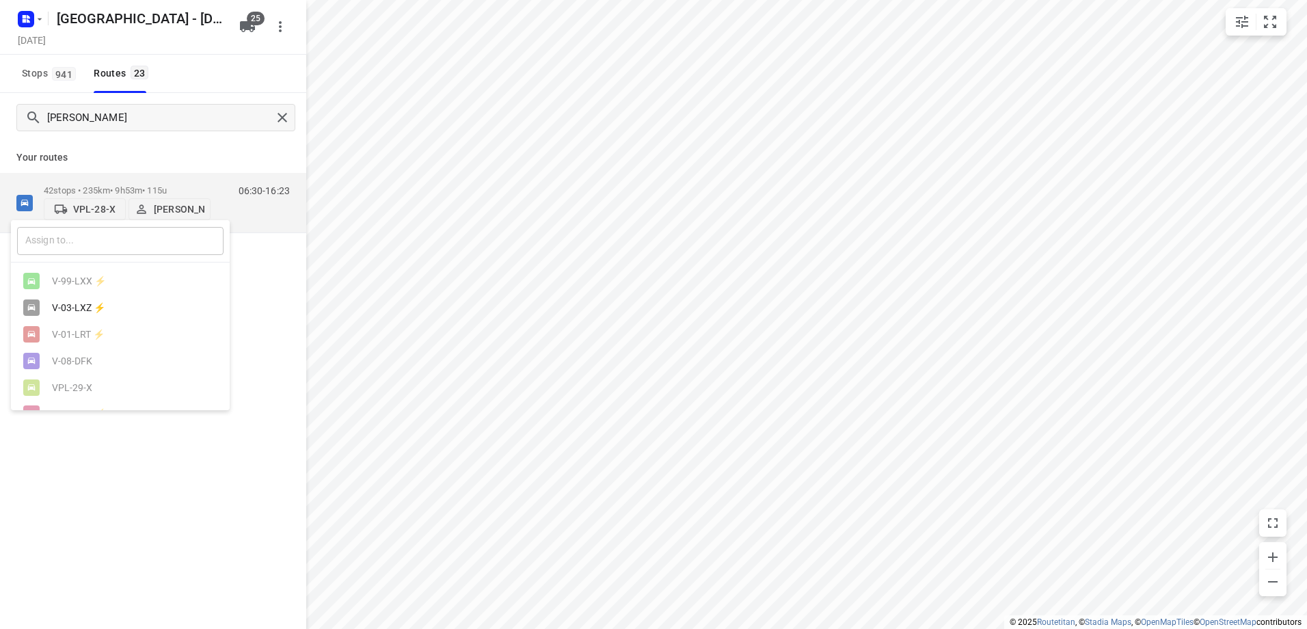
click at [111, 245] on input "text" at bounding box center [120, 241] width 206 height 28
click at [77, 305] on div "V-03-LXZ ⚡" at bounding box center [124, 307] width 144 height 11
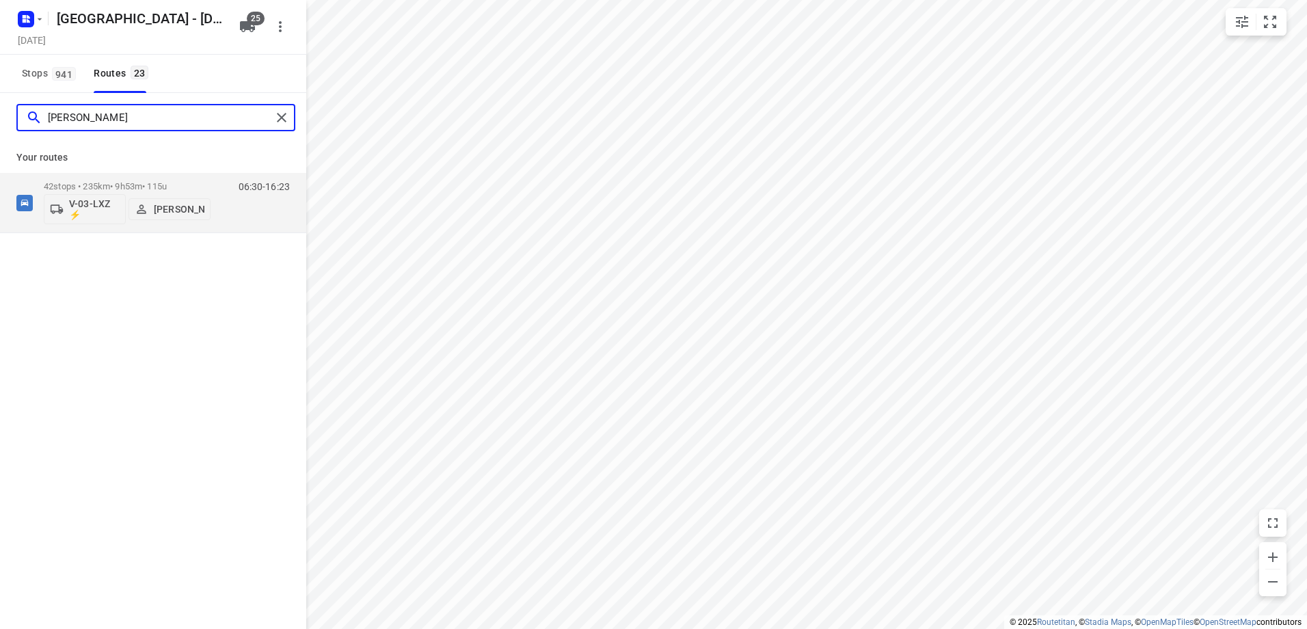
drag, startPoint x: 89, startPoint y: 124, endPoint x: 26, endPoint y: 117, distance: 63.3
click at [26, 117] on div "Thomas" at bounding box center [148, 117] width 245 height 21
type input "fra"
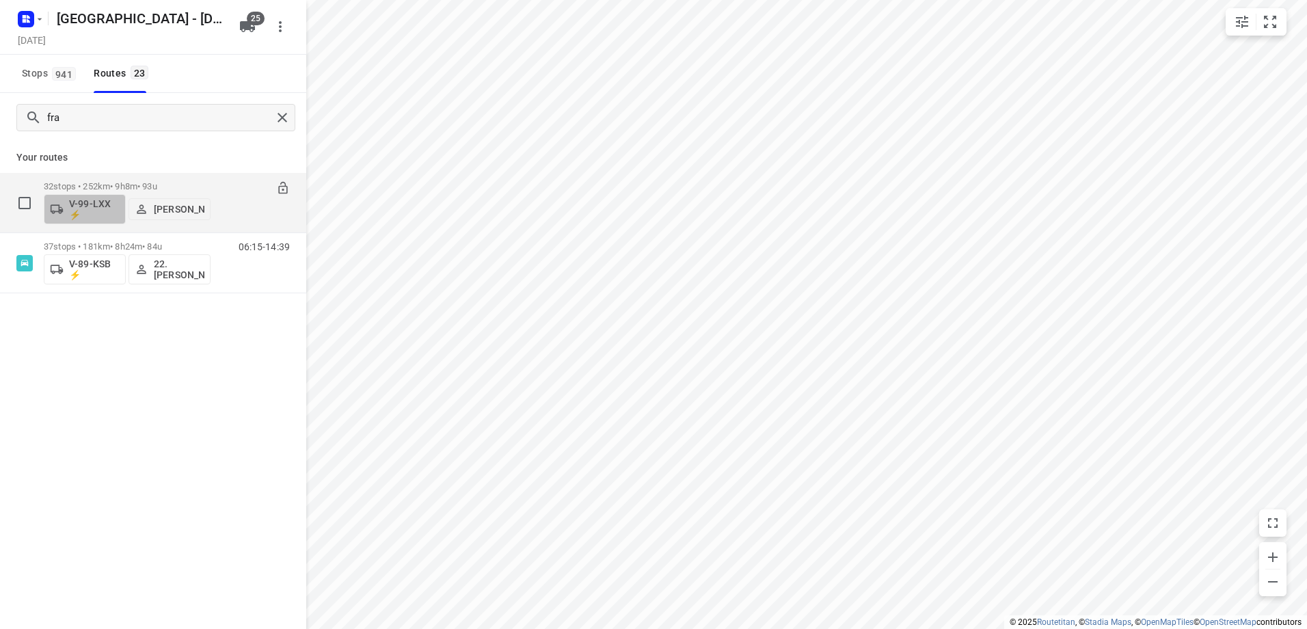
click at [78, 205] on p "V-99-LXX ⚡" at bounding box center [94, 209] width 51 height 22
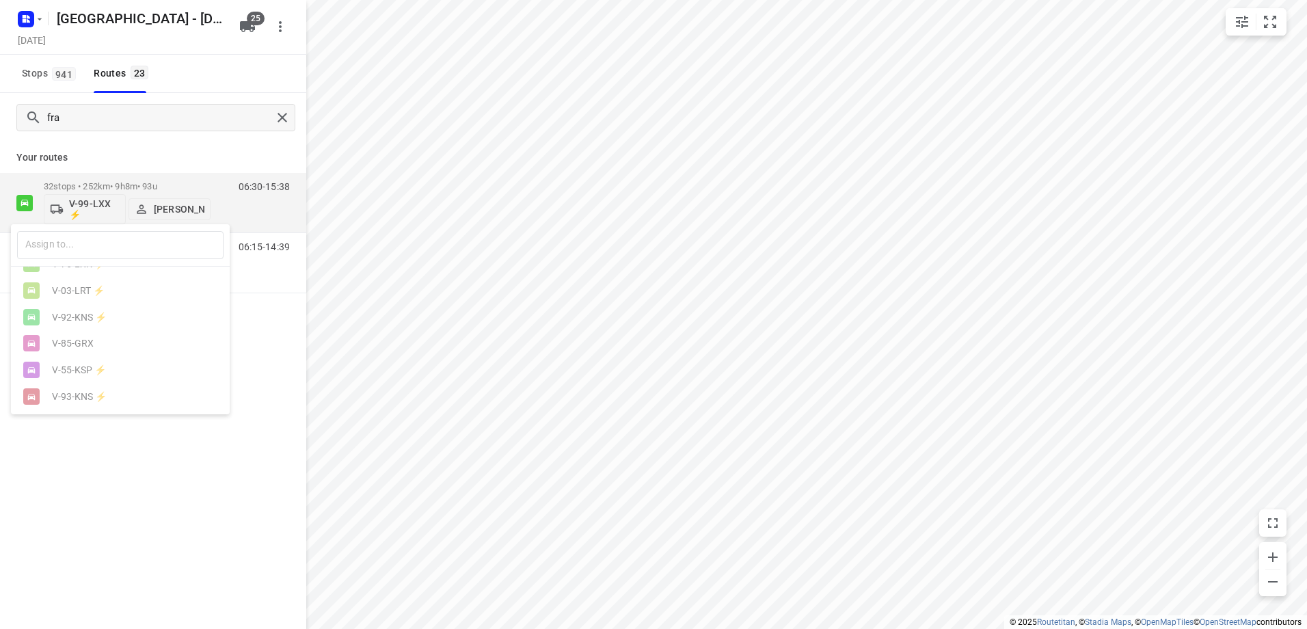
scroll to position [571, 0]
click at [180, 519] on div at bounding box center [653, 314] width 1307 height 629
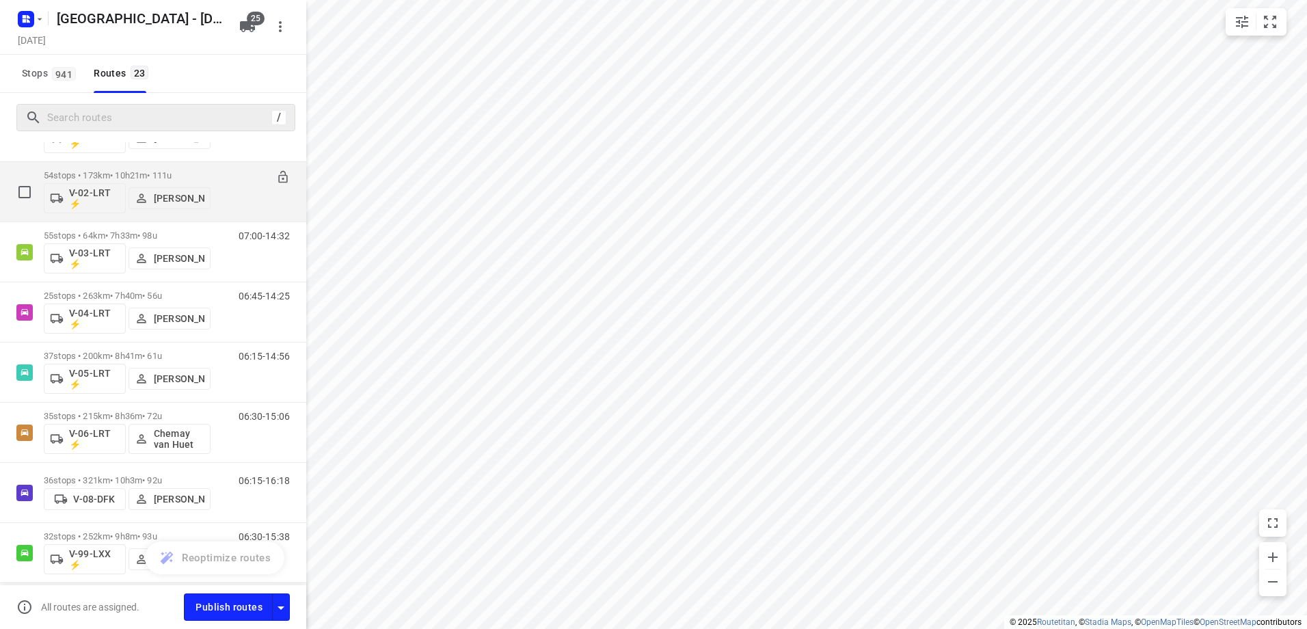
scroll to position [0, 0]
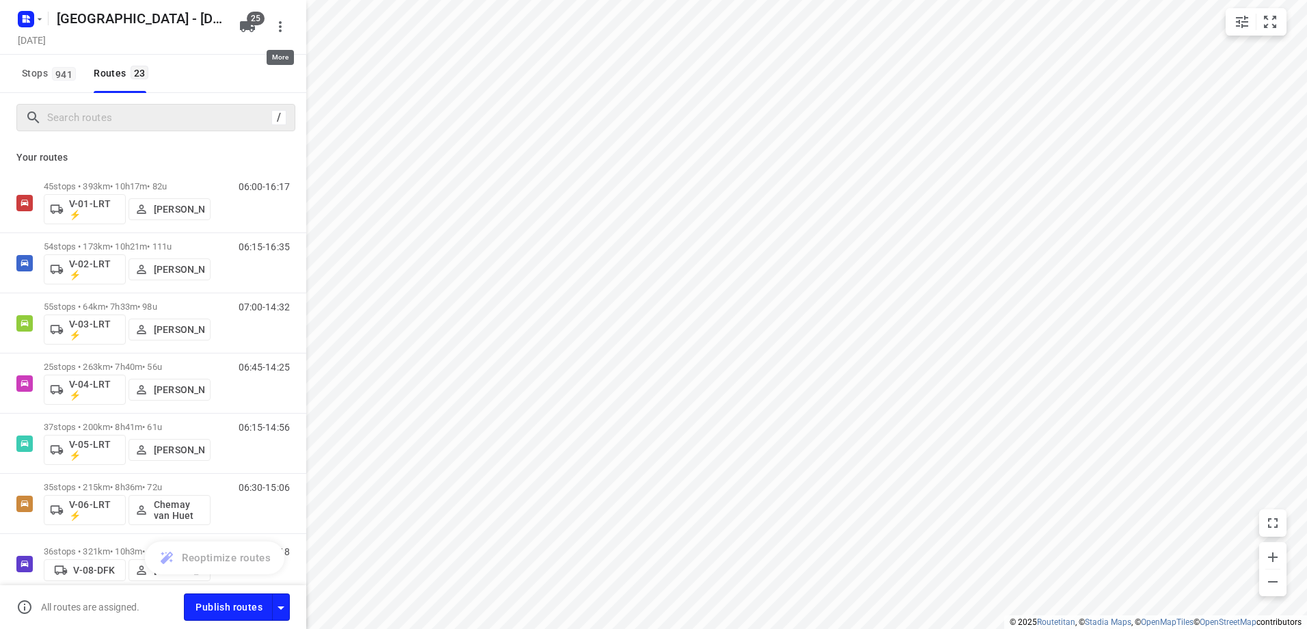
click at [284, 17] on button "button" at bounding box center [280, 26] width 27 height 27
click at [284, 17] on div at bounding box center [653, 314] width 1307 height 629
click at [254, 25] on span "25" at bounding box center [256, 19] width 18 height 14
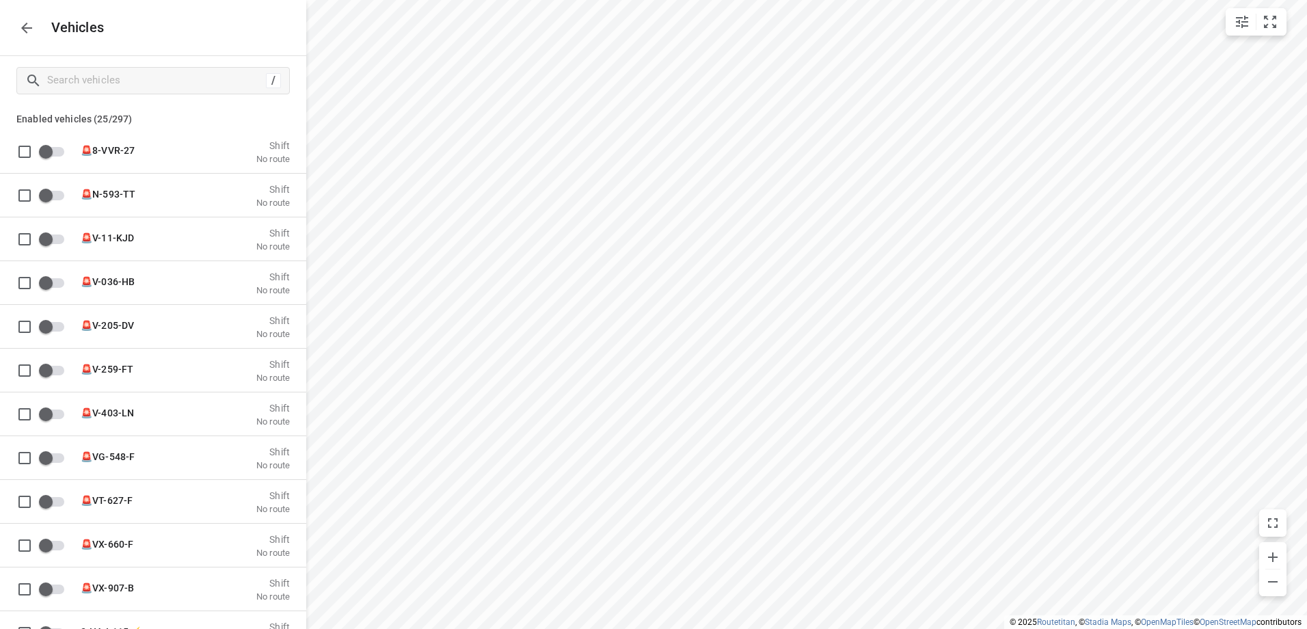
click at [29, 33] on icon "button" at bounding box center [26, 28] width 16 height 16
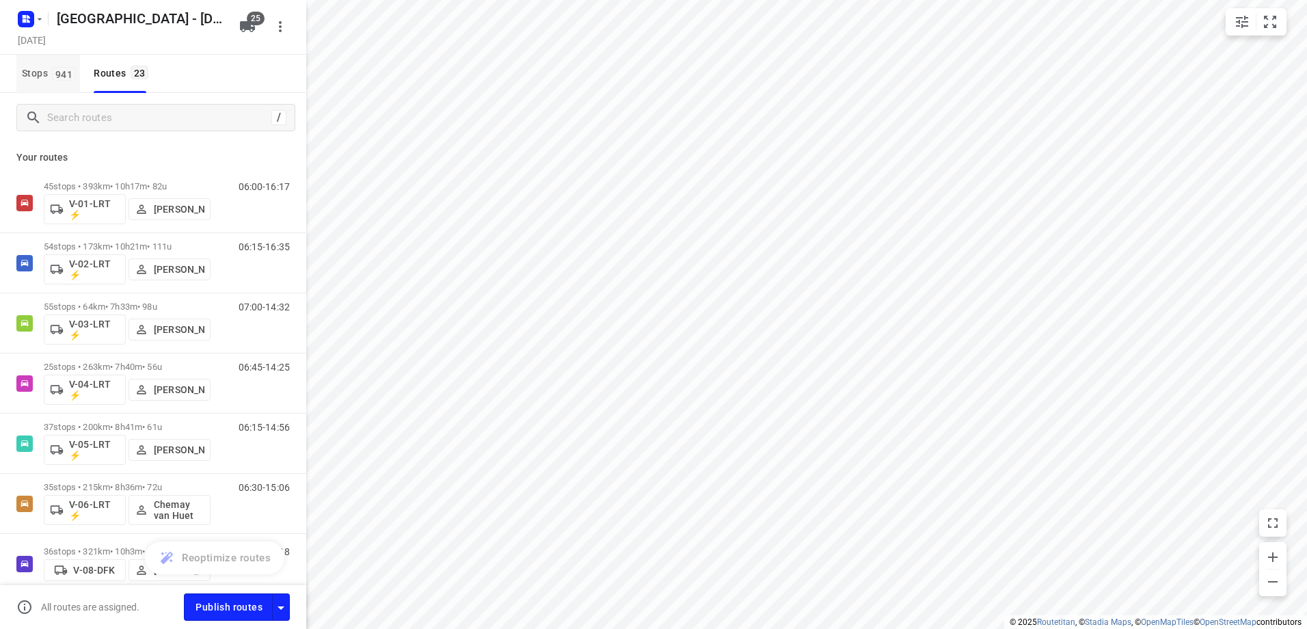
click at [57, 85] on button "Stops 941" at bounding box center [48, 74] width 64 height 38
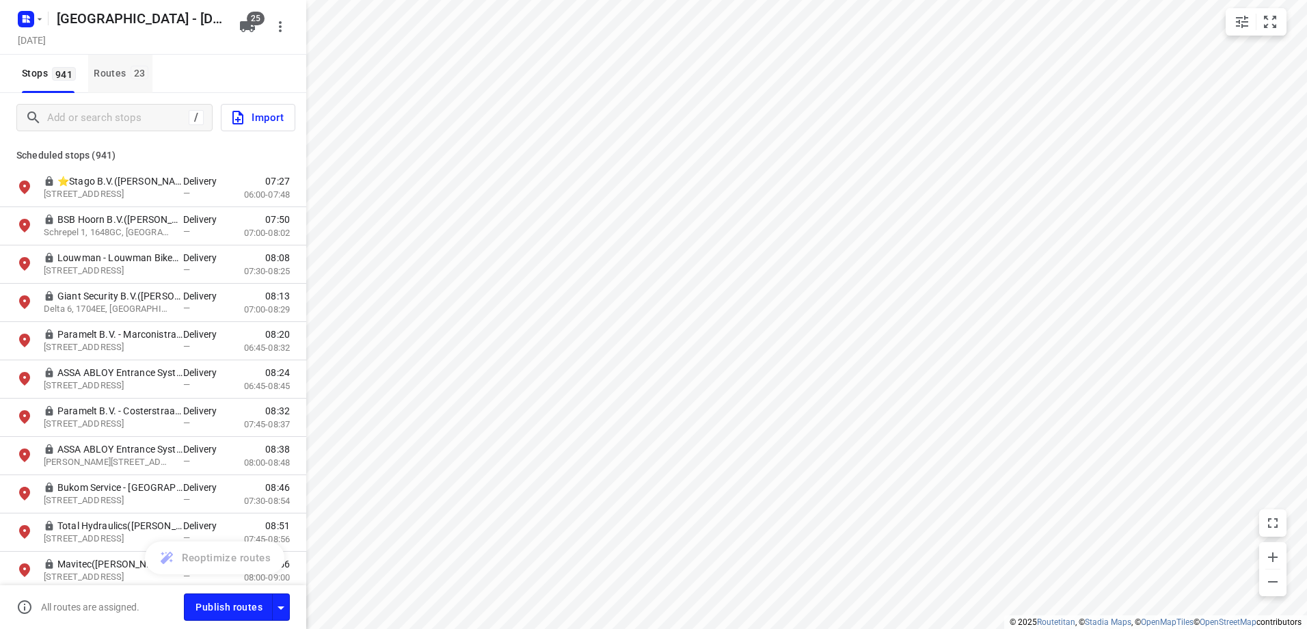
click at [119, 58] on button "Routes 23" at bounding box center [120, 74] width 64 height 38
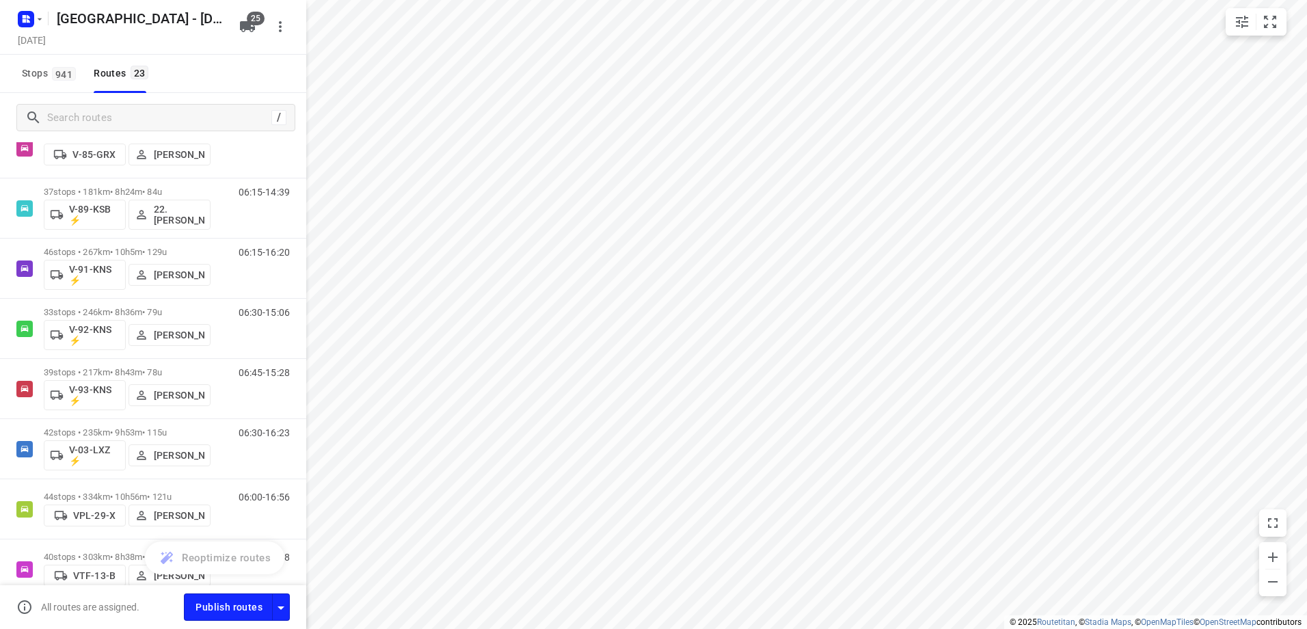
scroll to position [1026, 0]
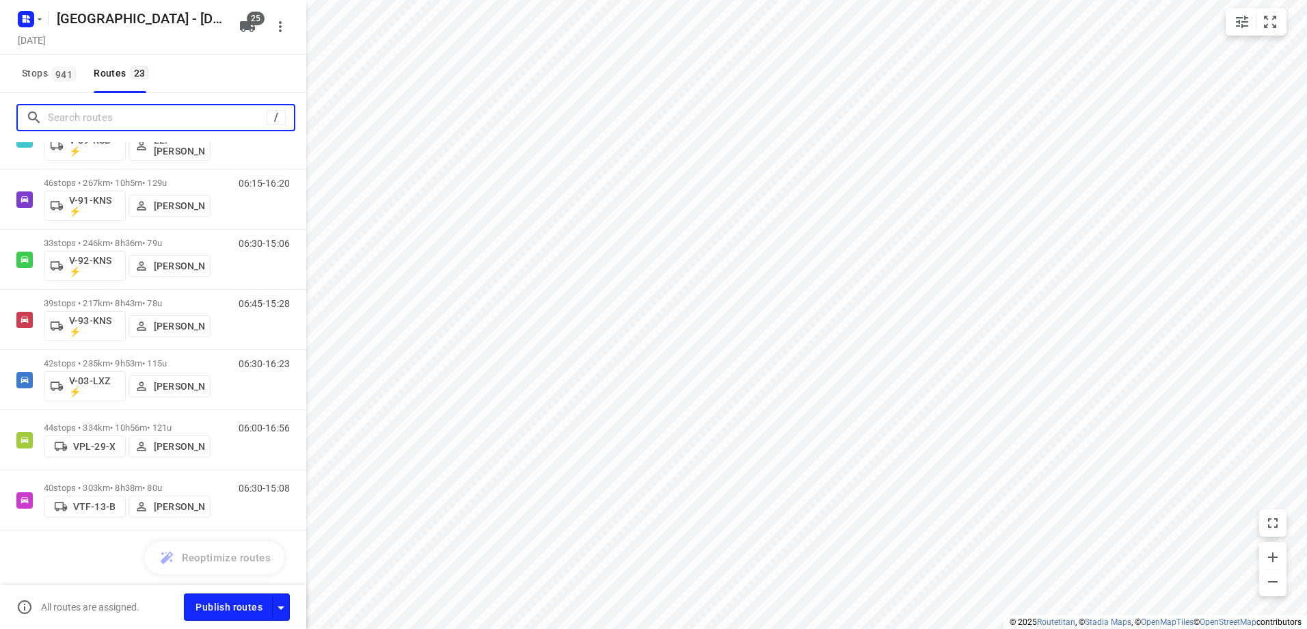
click at [107, 110] on input "Search routes" at bounding box center [157, 117] width 219 height 21
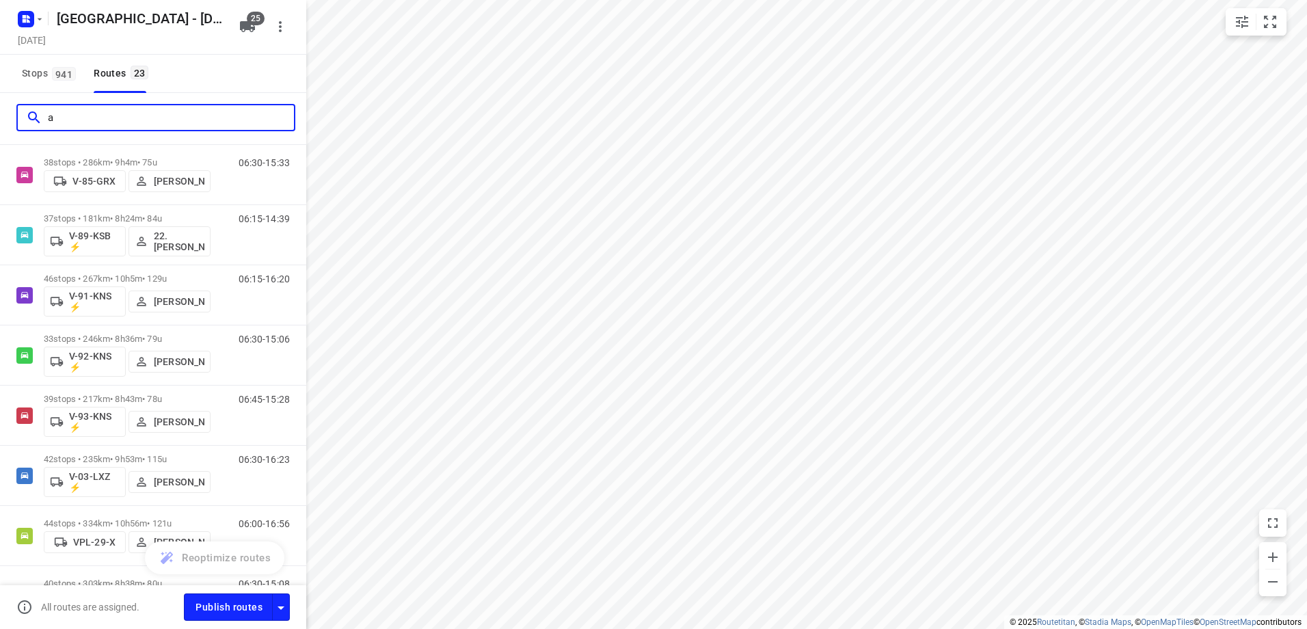
scroll to position [0, 0]
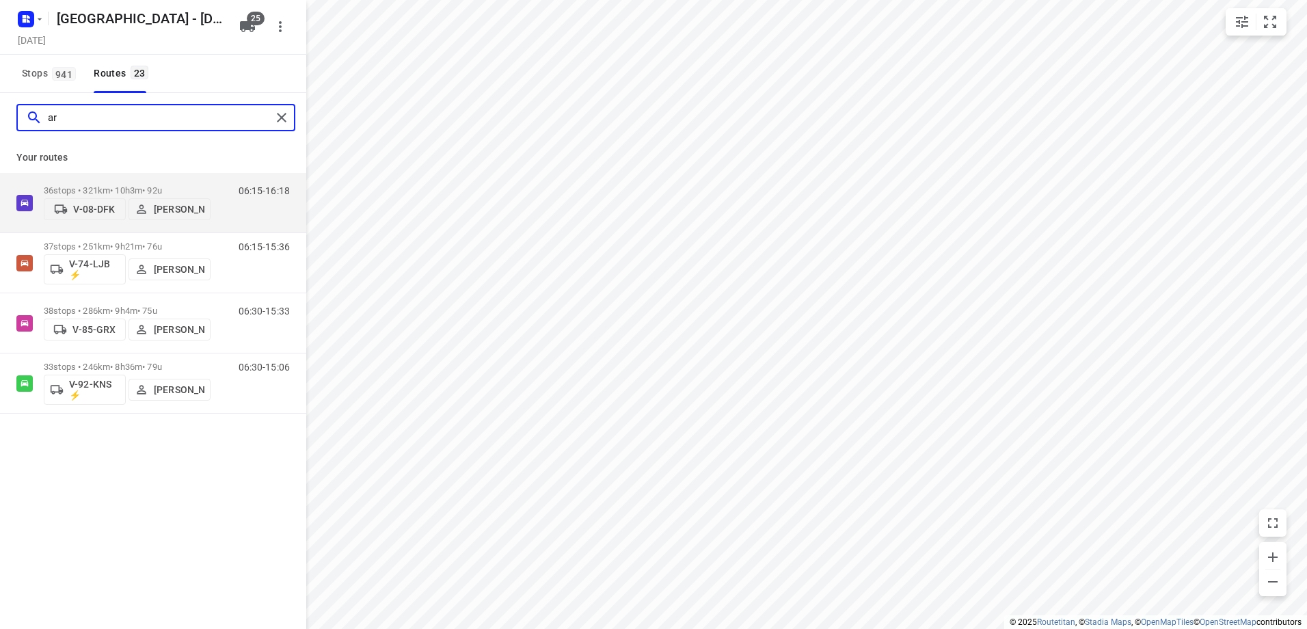
drag, startPoint x: 125, startPoint y: 116, endPoint x: -164, endPoint y: 90, distance: 290.3
click at [0, 90] on html "i © 2025 Routetitan , © Stadia Maps , © OpenMapTiles © OpenStreetMap contributo…" at bounding box center [653, 314] width 1307 height 629
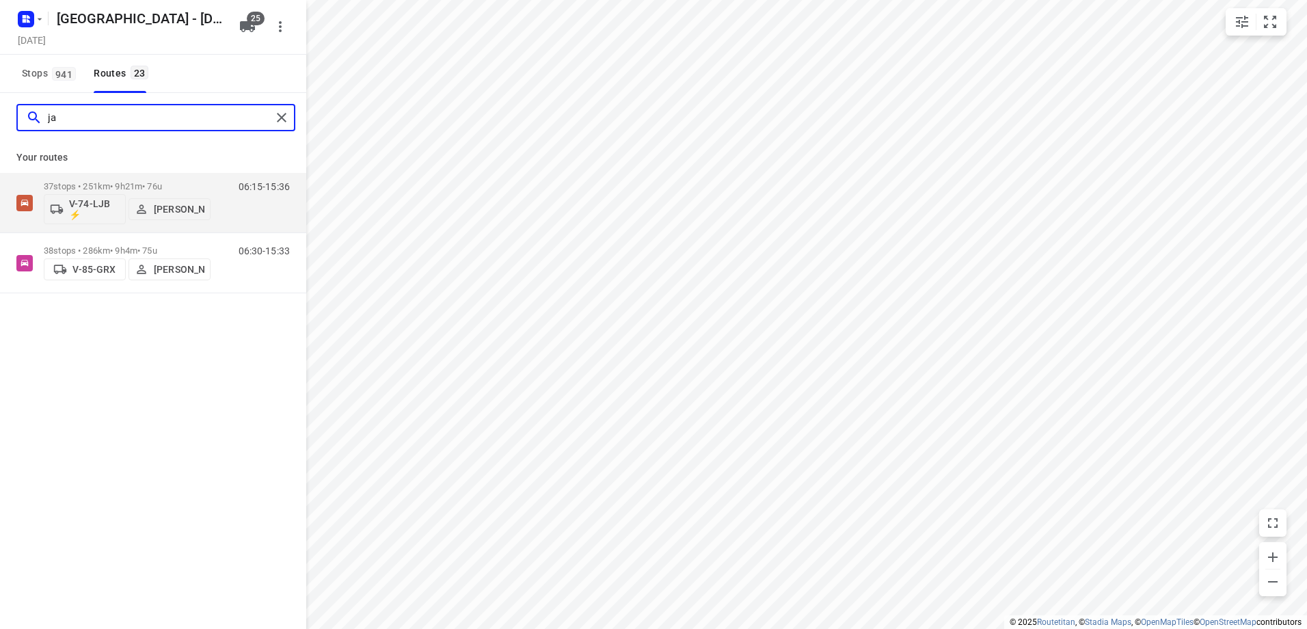
type input "jan"
drag, startPoint x: 110, startPoint y: 122, endPoint x: -15, endPoint y: 115, distance: 125.3
click at [0, 115] on html "i © 2025 Routetitan , © Stadia Maps , © OpenMapTiles © OpenStreetMap contributo…" at bounding box center [653, 314] width 1307 height 629
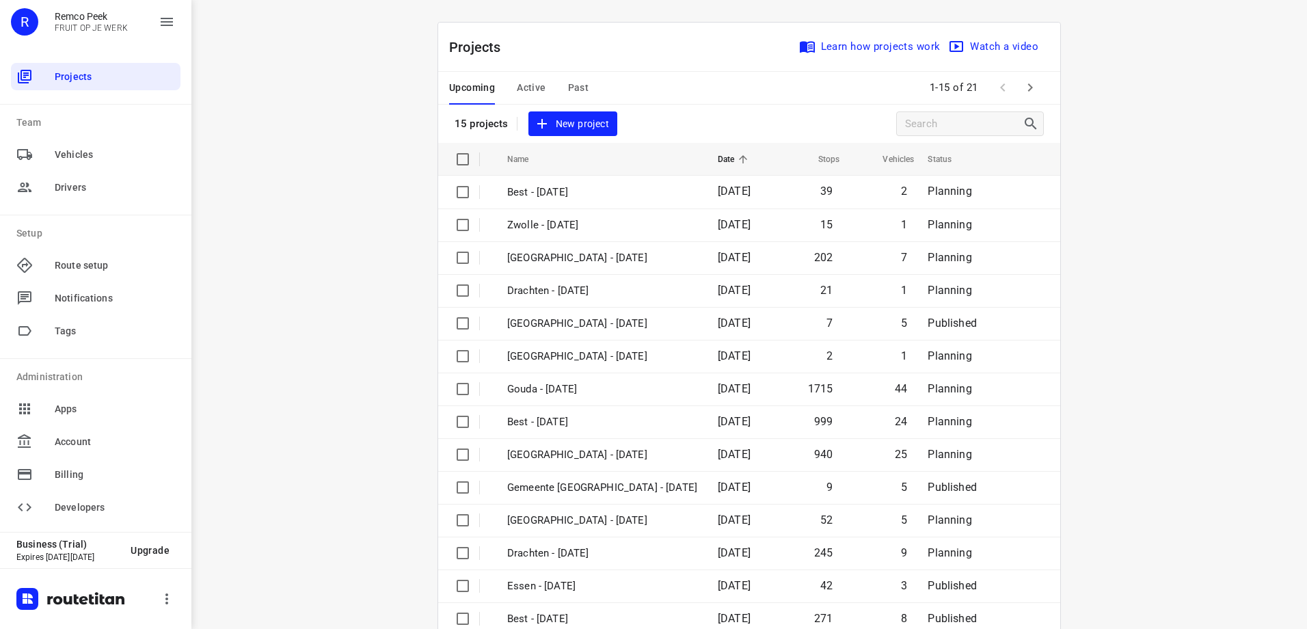
click at [535, 89] on span "Active" at bounding box center [531, 87] width 29 height 17
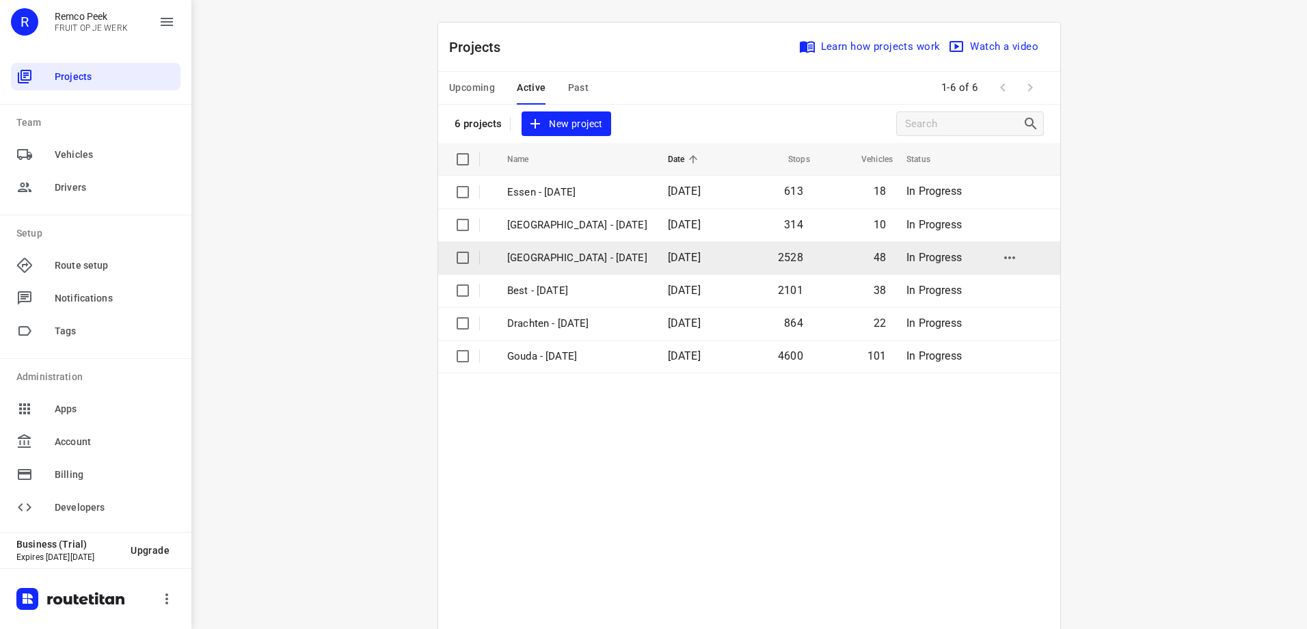
click at [591, 260] on p "[GEOGRAPHIC_DATA] - [DATE]" at bounding box center [577, 258] width 140 height 16
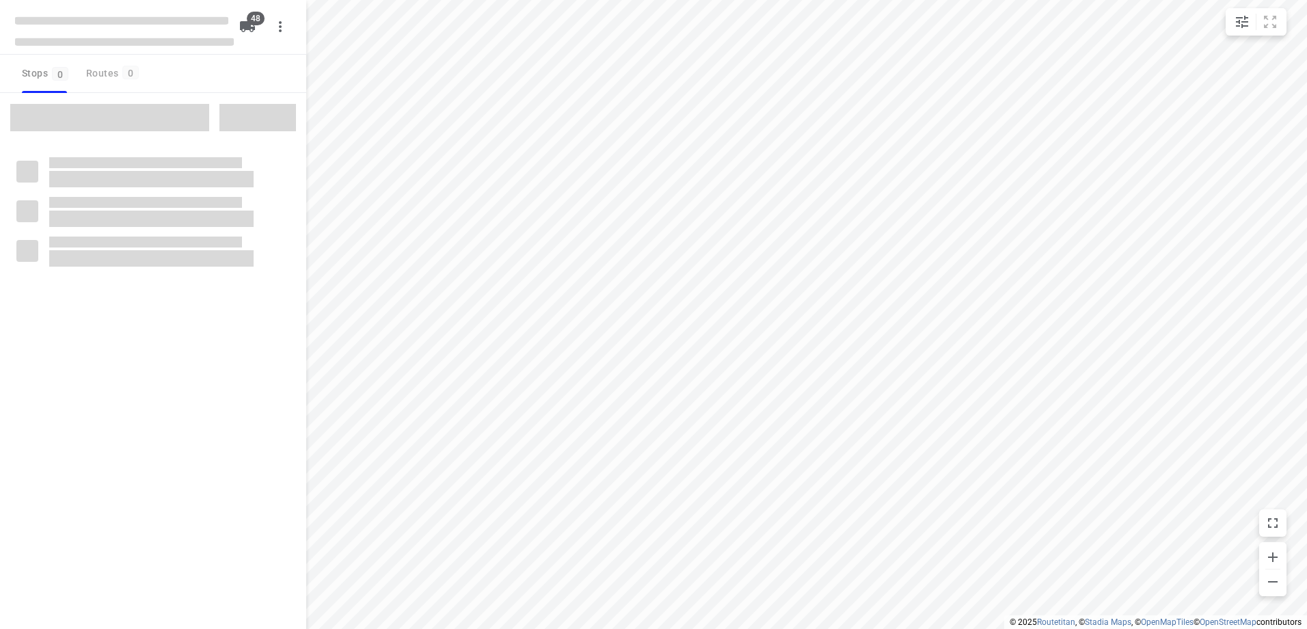
type input "distance"
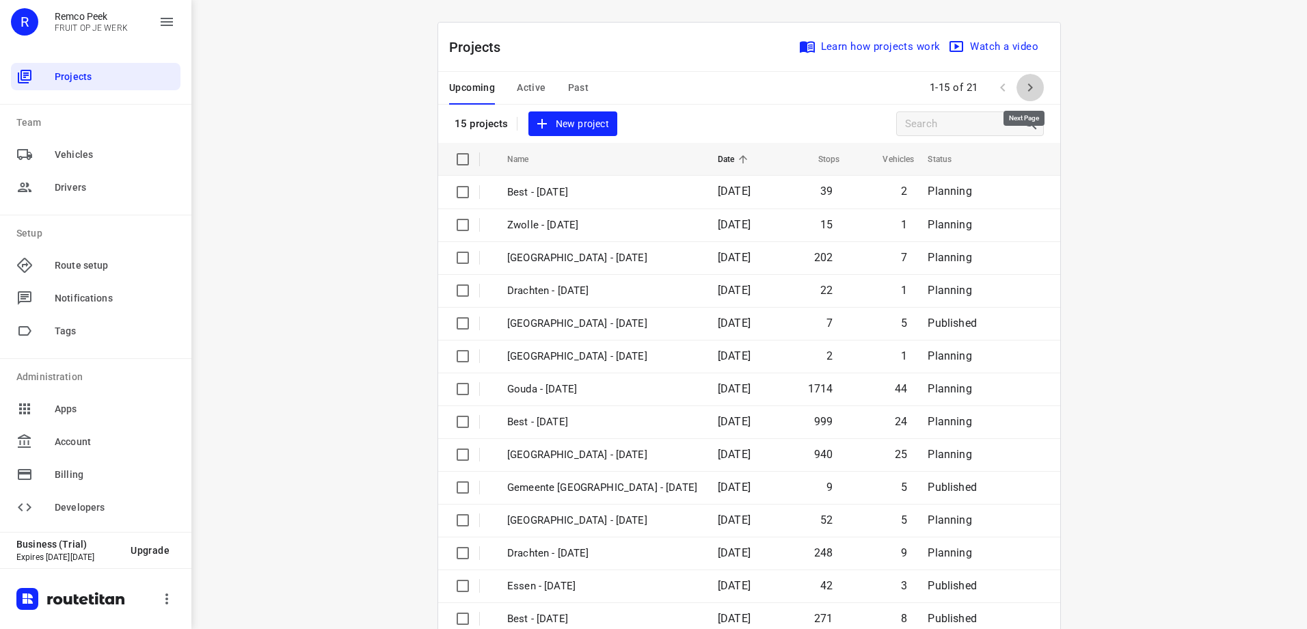
click at [1023, 86] on icon "button" at bounding box center [1030, 87] width 16 height 16
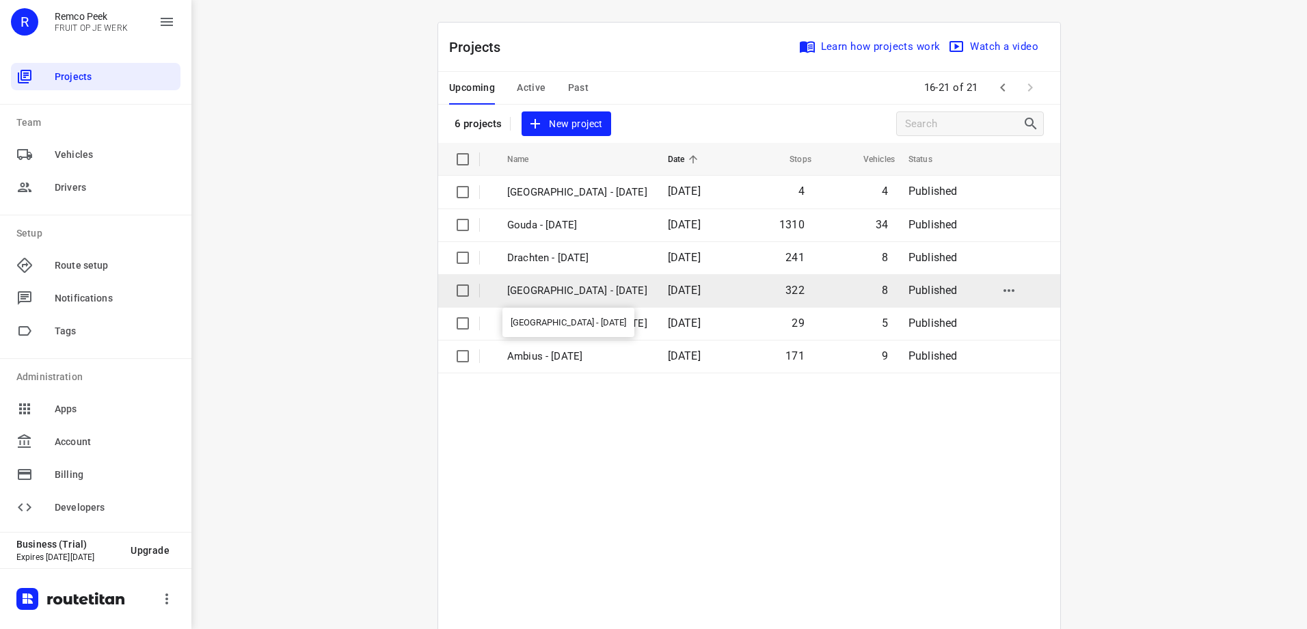
click at [582, 290] on p "Zwolle - Tuesday" at bounding box center [577, 291] width 140 height 16
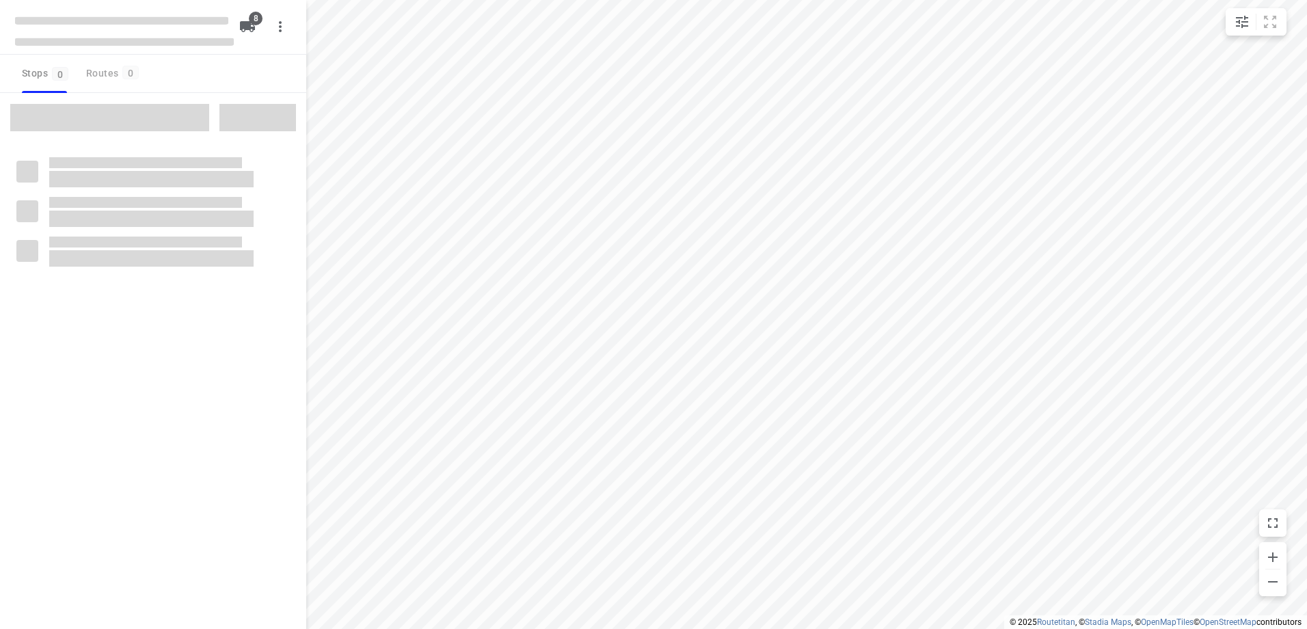
type input "distance"
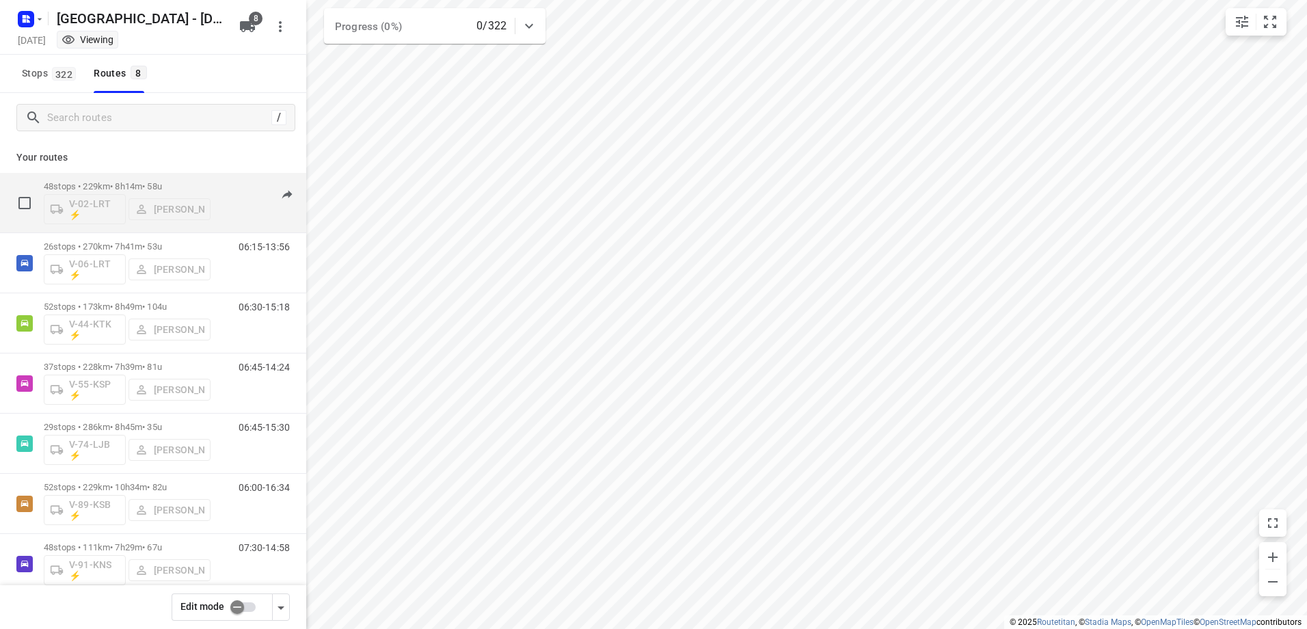
click at [92, 203] on div "V-02-LRT ⚡ Frank Louwdijk" at bounding box center [127, 207] width 167 height 33
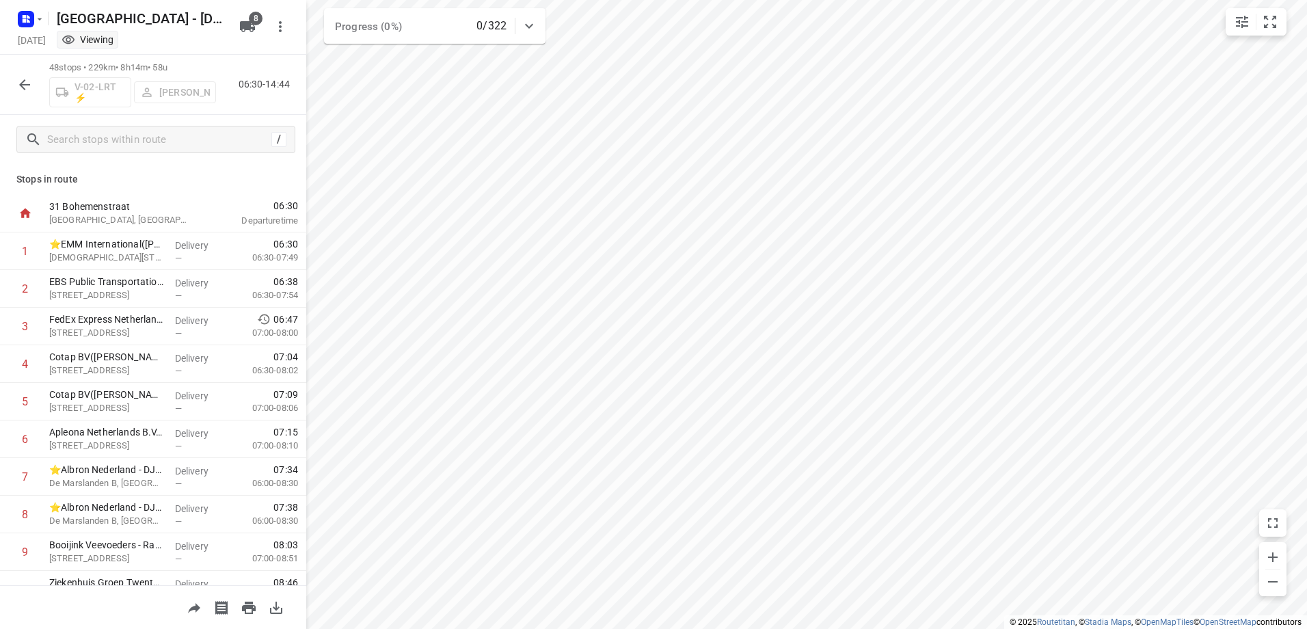
click at [169, 90] on div "V-02-LRT ⚡ Frank Louwdijk" at bounding box center [132, 91] width 167 height 33
click at [20, 82] on icon "button" at bounding box center [24, 85] width 16 height 16
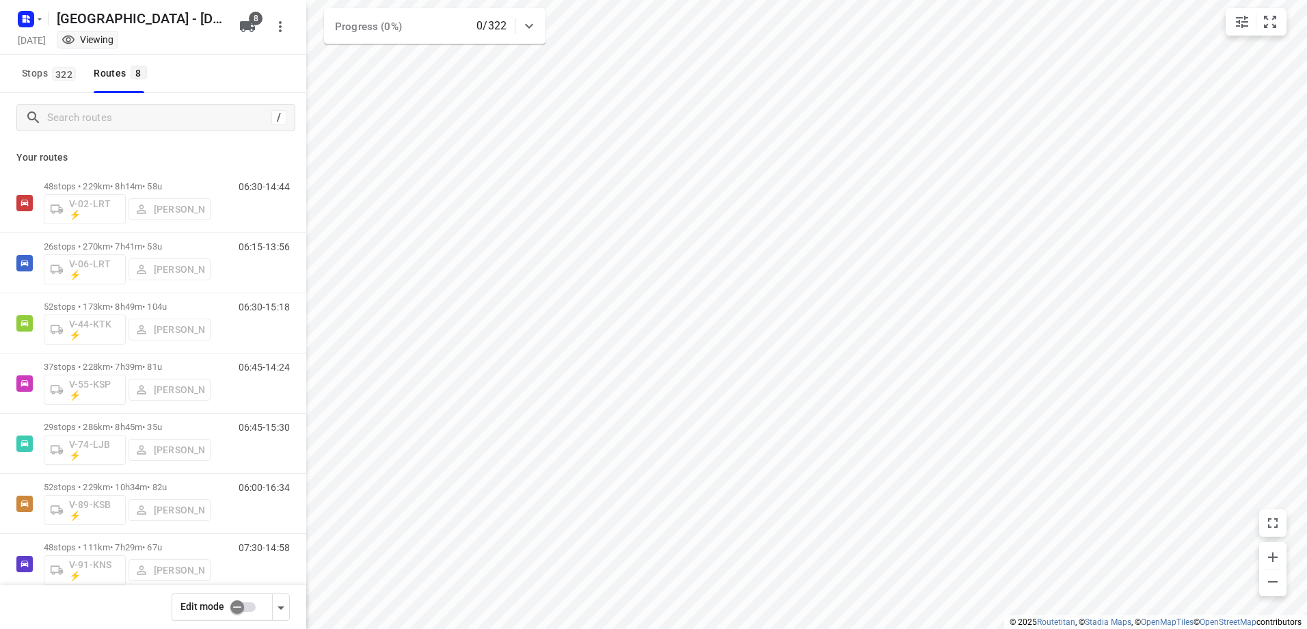
click at [242, 608] on input "checkbox" at bounding box center [237, 607] width 78 height 26
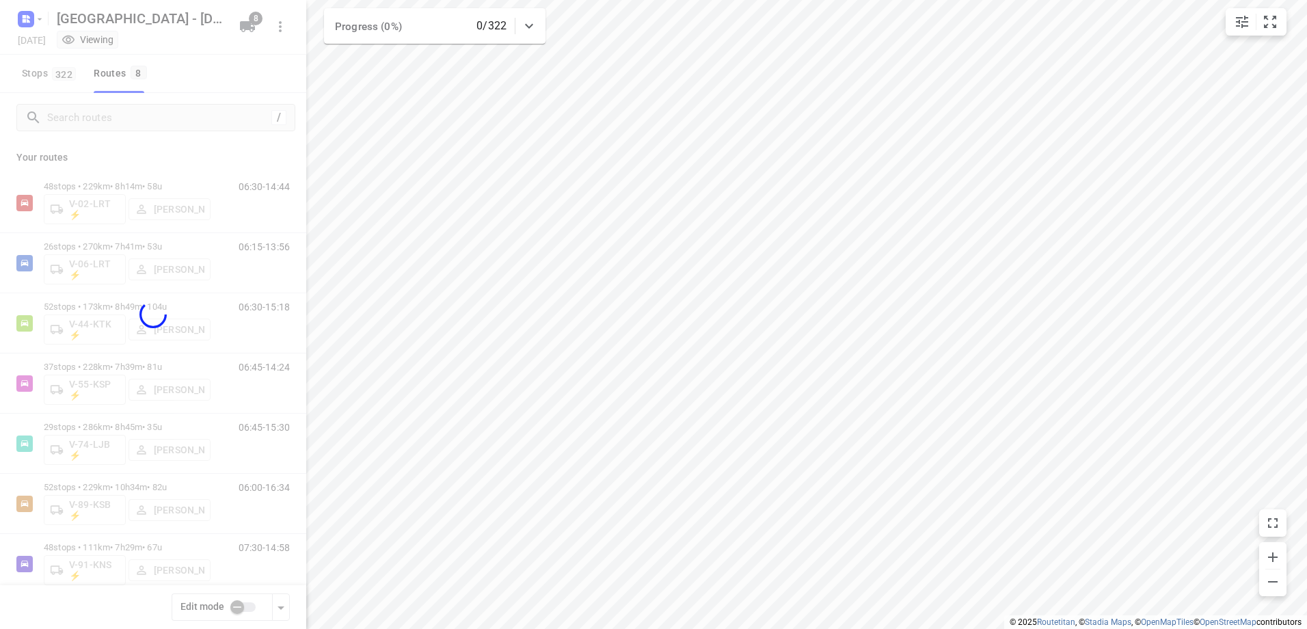
checkbox input "true"
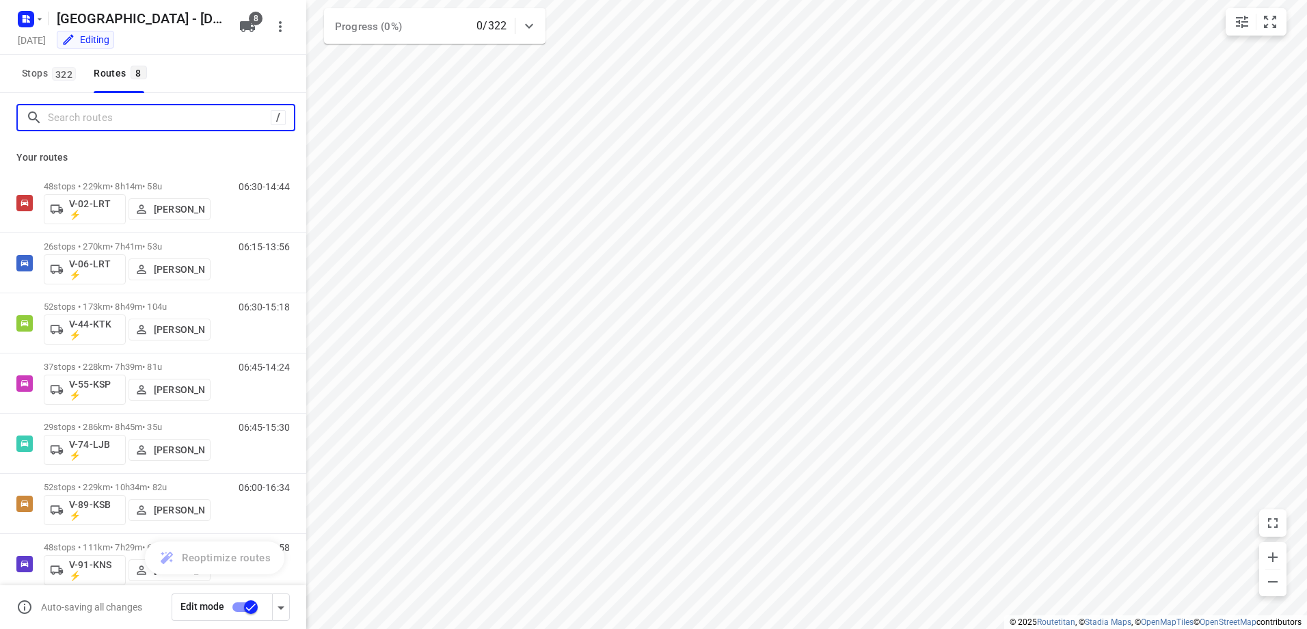
click at [101, 116] on input "Search routes" at bounding box center [159, 117] width 223 height 21
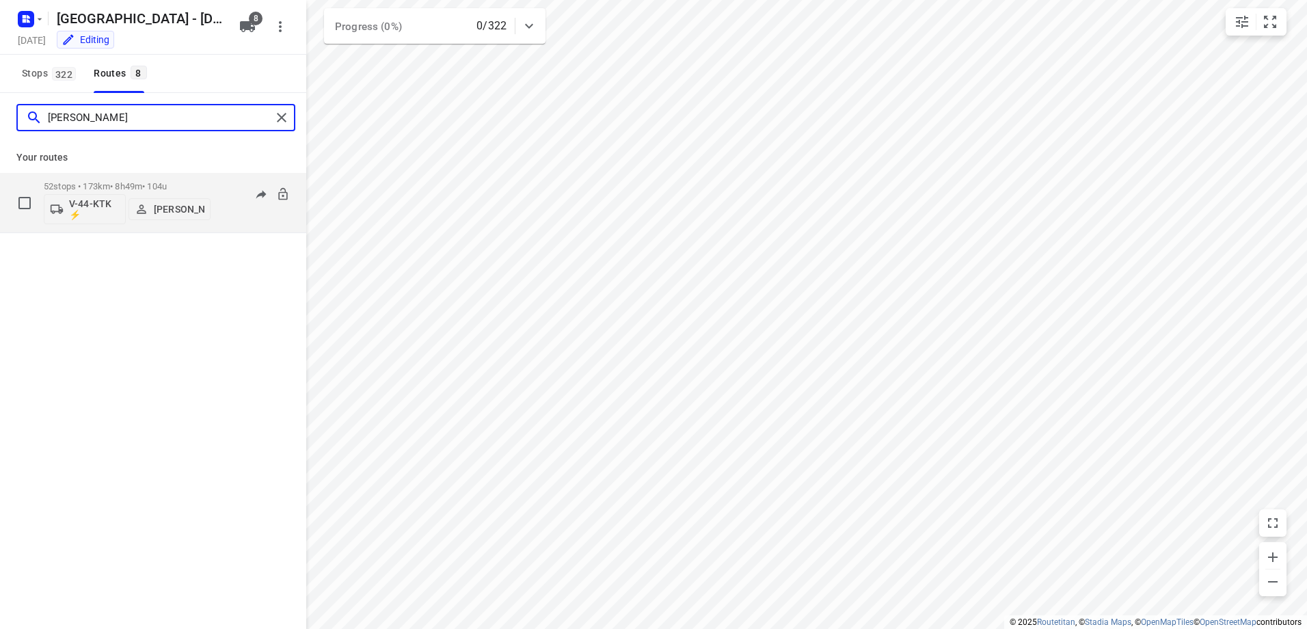
type input "Sven"
click at [169, 214] on p "Sven Hageman" at bounding box center [179, 209] width 51 height 11
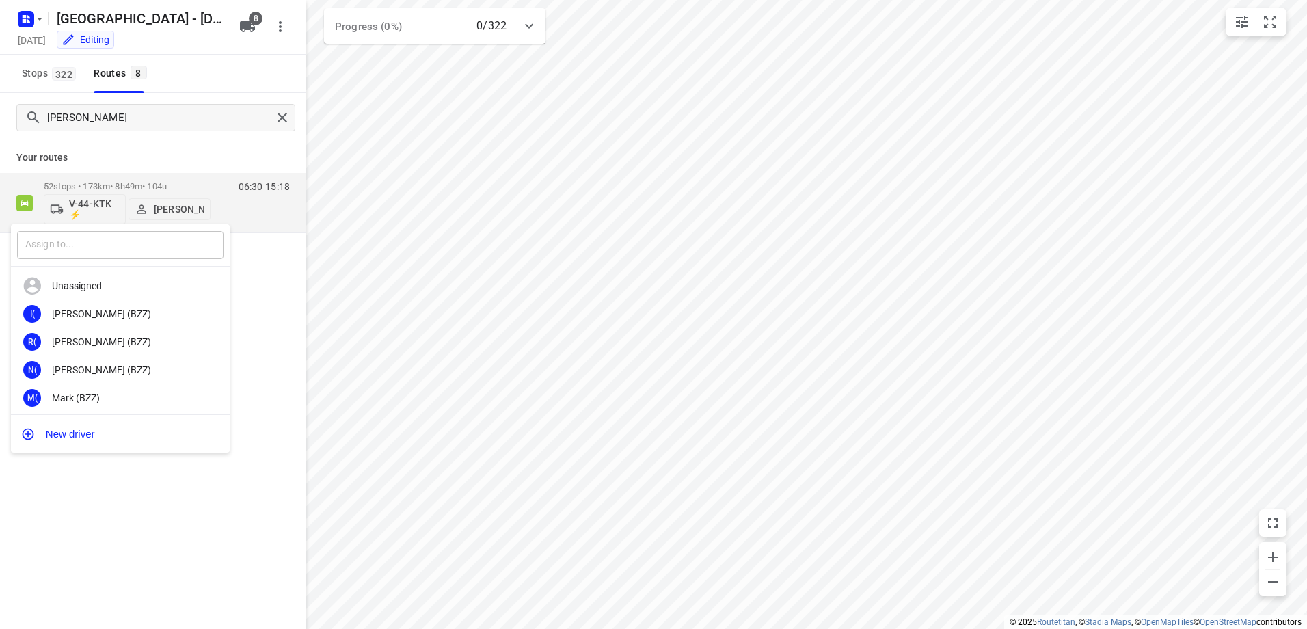
click at [155, 244] on input "text" at bounding box center [120, 245] width 206 height 28
type input "Sten"
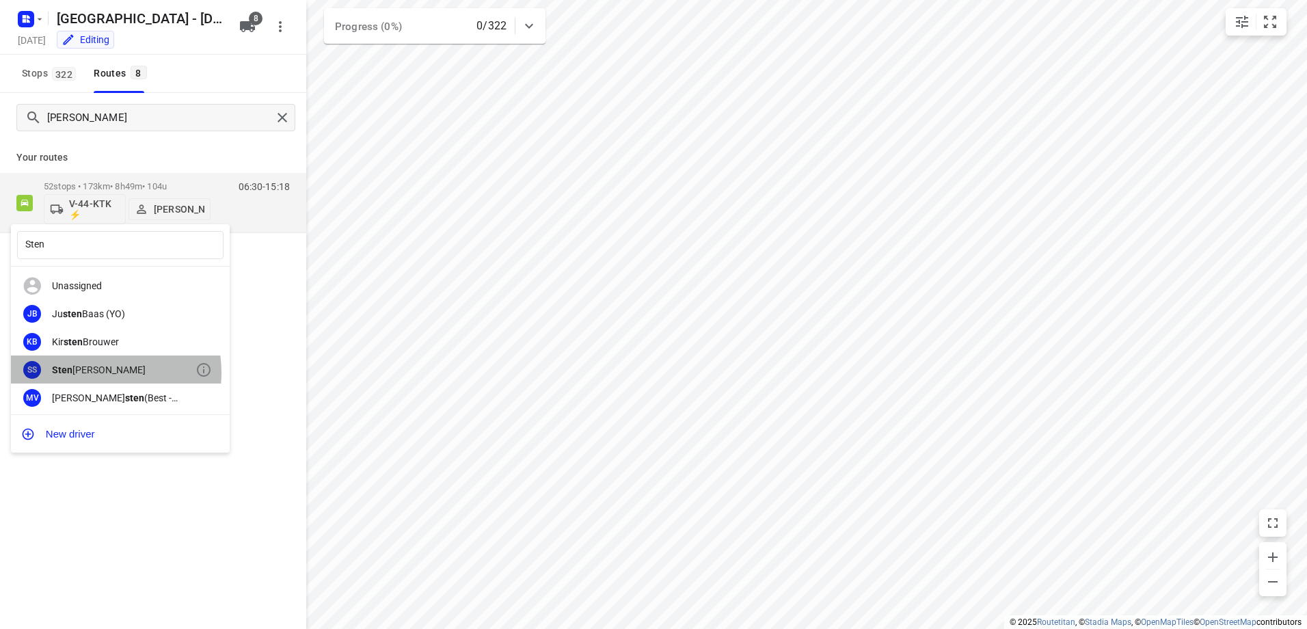
click at [91, 373] on div "Sten Sturgess" at bounding box center [124, 369] width 144 height 11
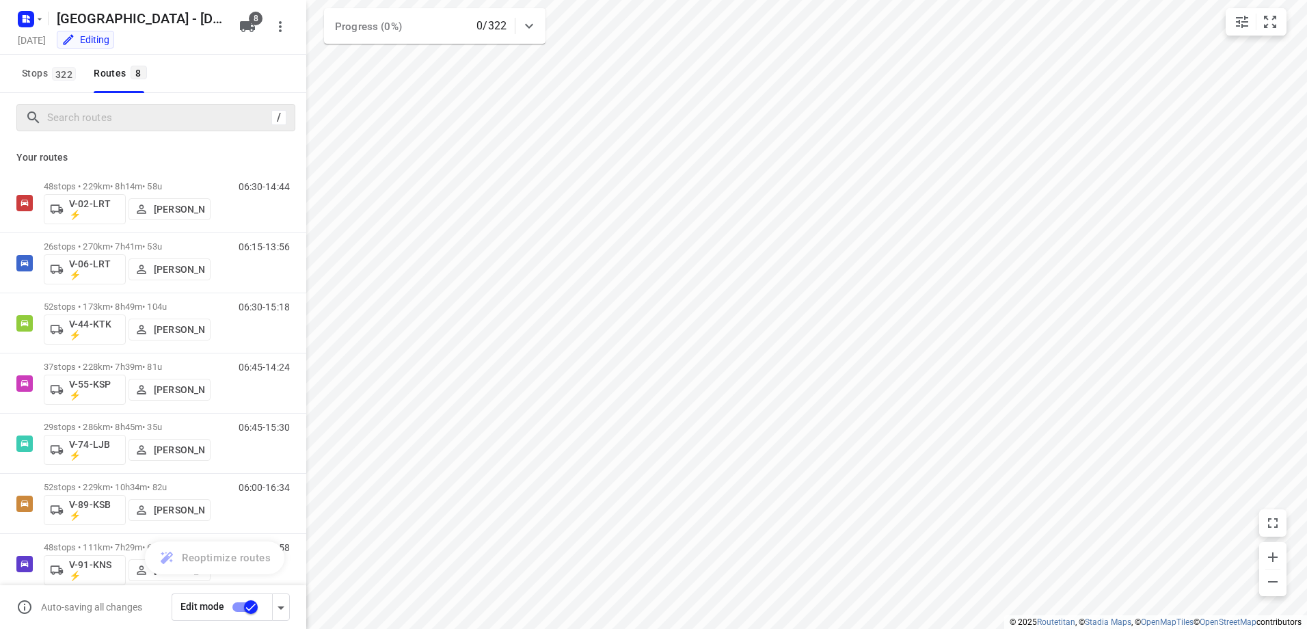
click at [250, 607] on input "checkbox" at bounding box center [251, 607] width 78 height 26
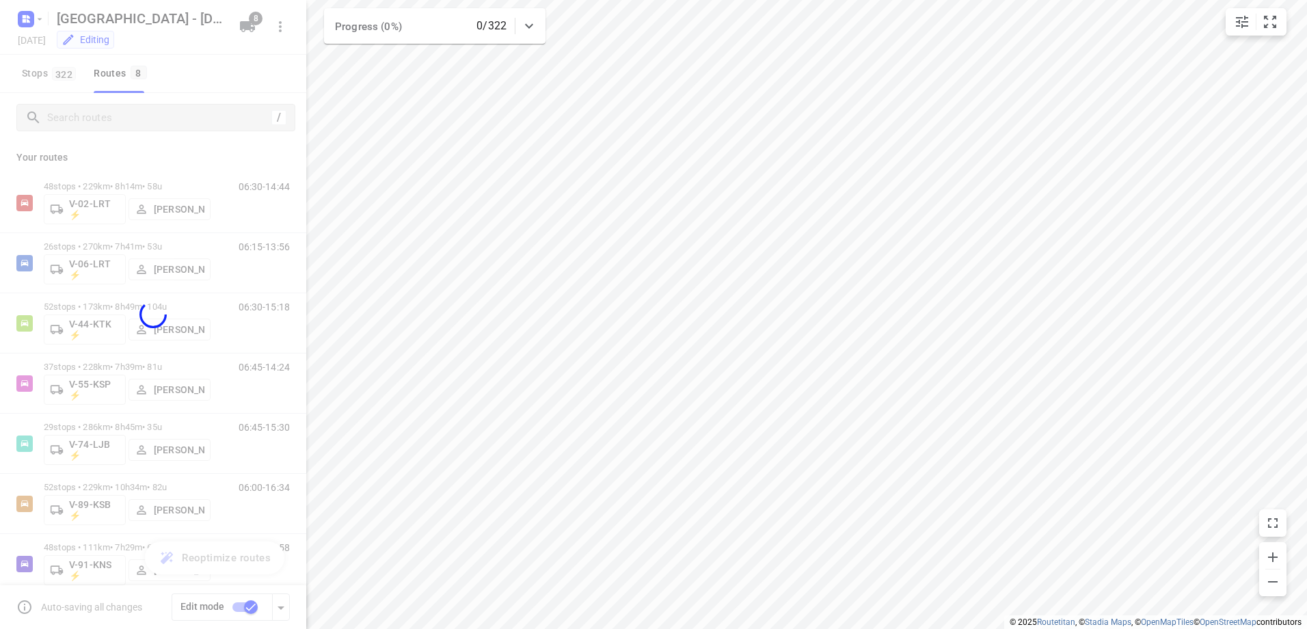
checkbox input "false"
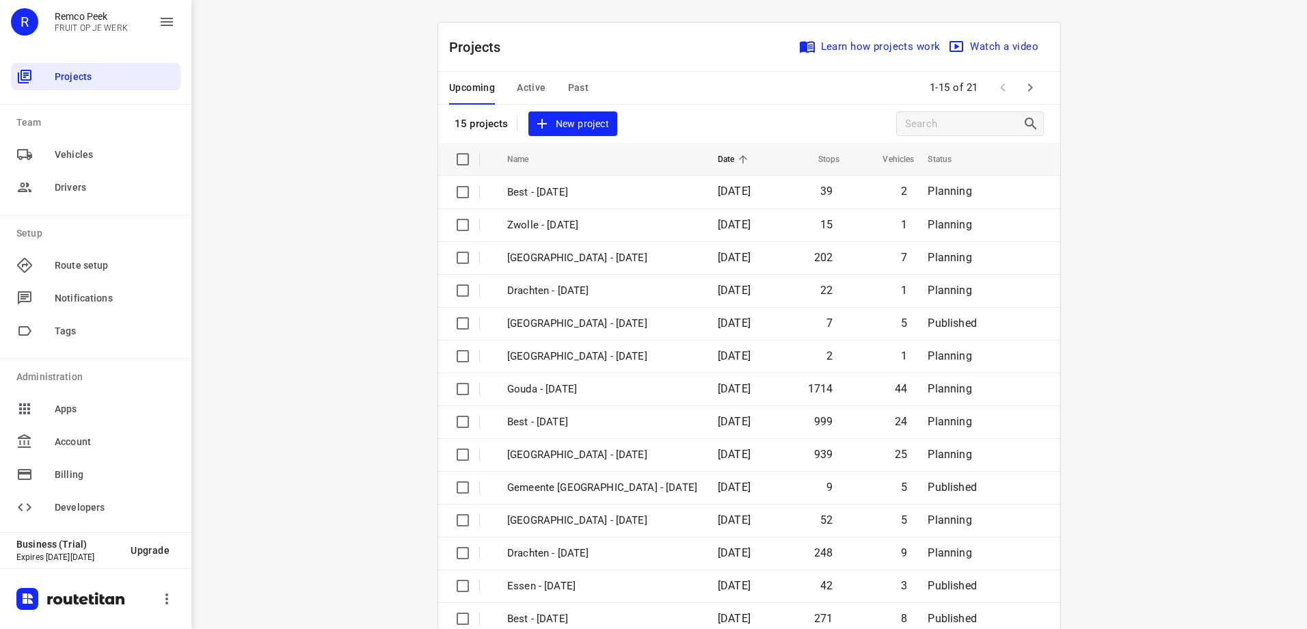
click at [528, 83] on span "Active" at bounding box center [531, 87] width 29 height 17
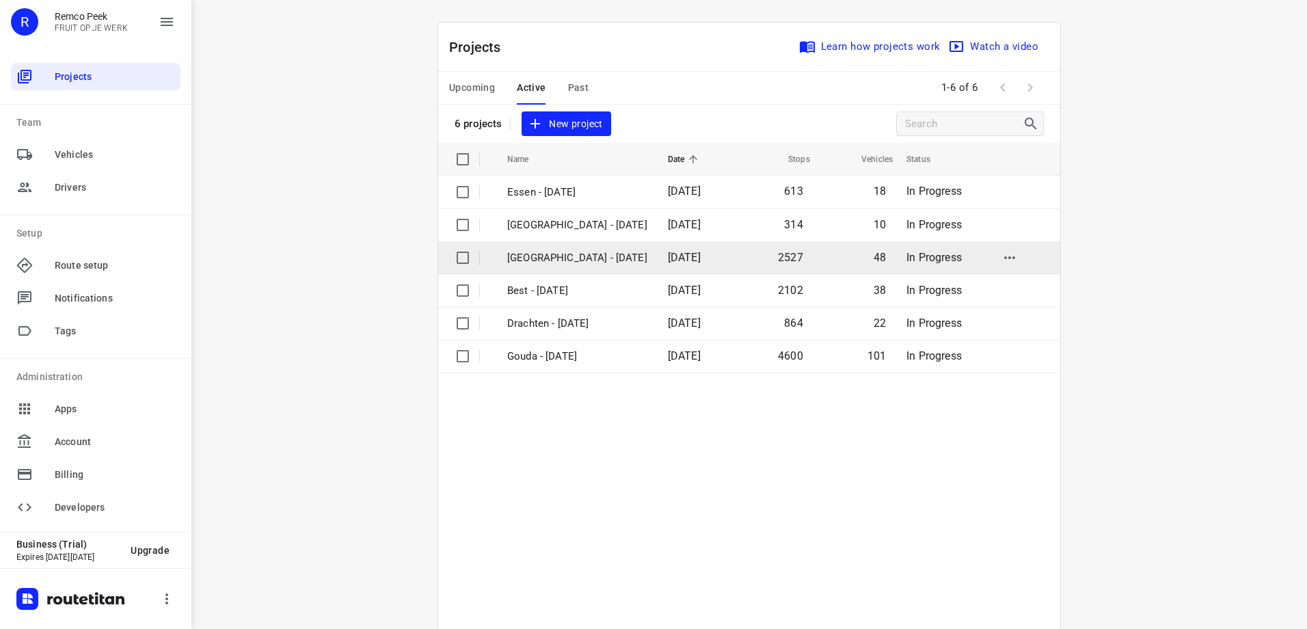
click at [563, 252] on p "[GEOGRAPHIC_DATA] - [DATE]" at bounding box center [577, 258] width 140 height 16
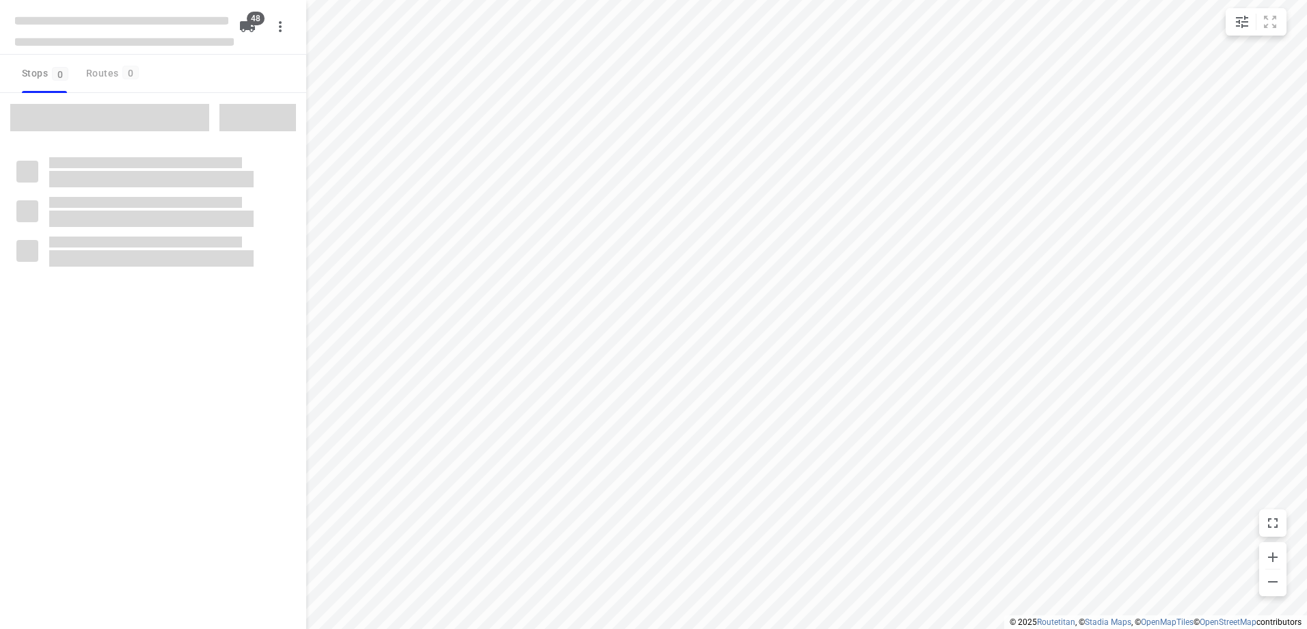
type input "distance"
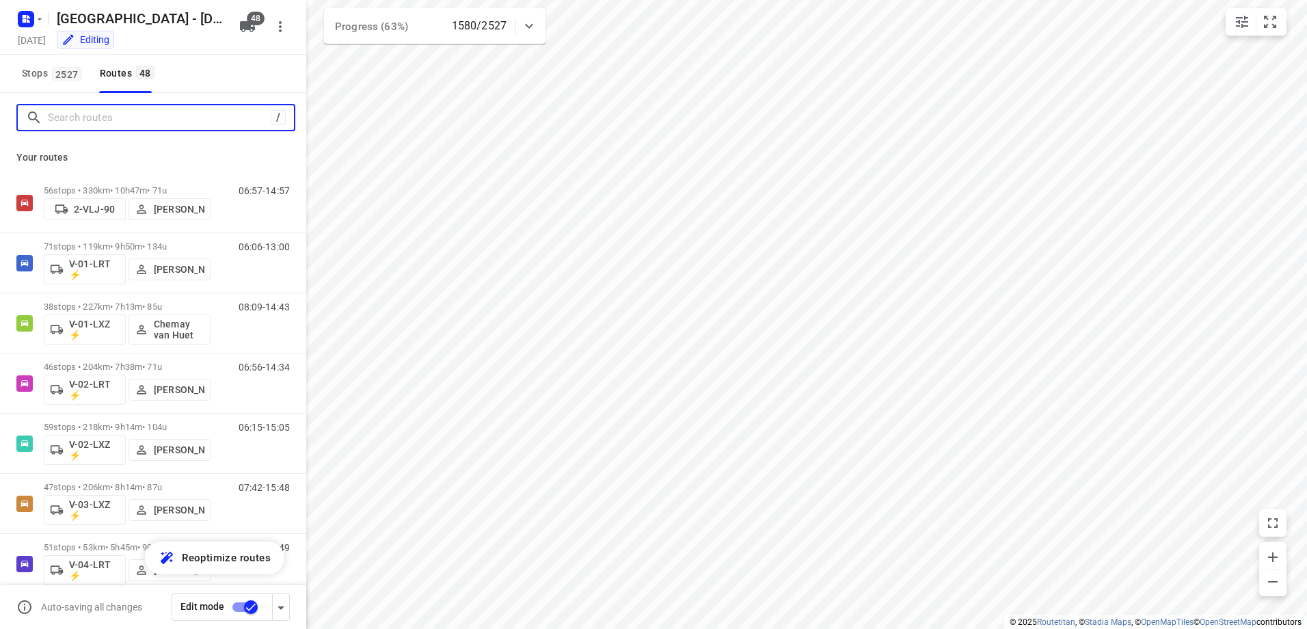
click at [120, 122] on input "Search routes" at bounding box center [159, 117] width 223 height 21
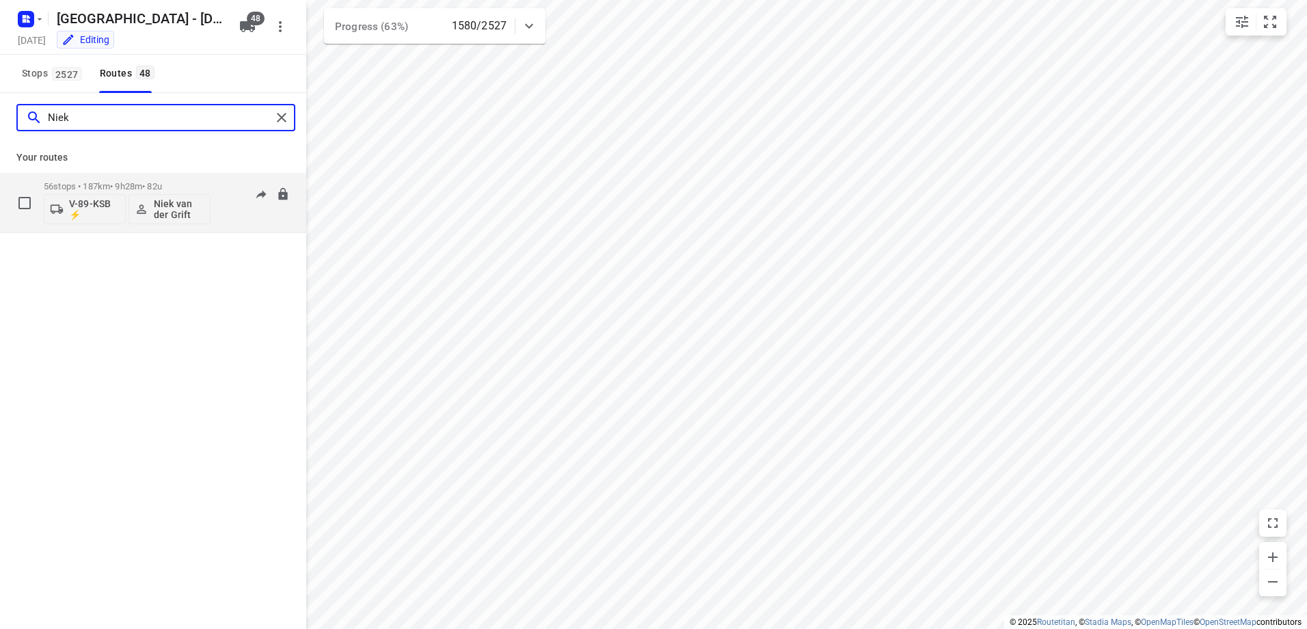
type input "Niek"
click at [121, 179] on div "56 stops • 187km • 9h28m • 82u V-89-KSB ⚡ Niek van der Grift" at bounding box center [127, 202] width 167 height 57
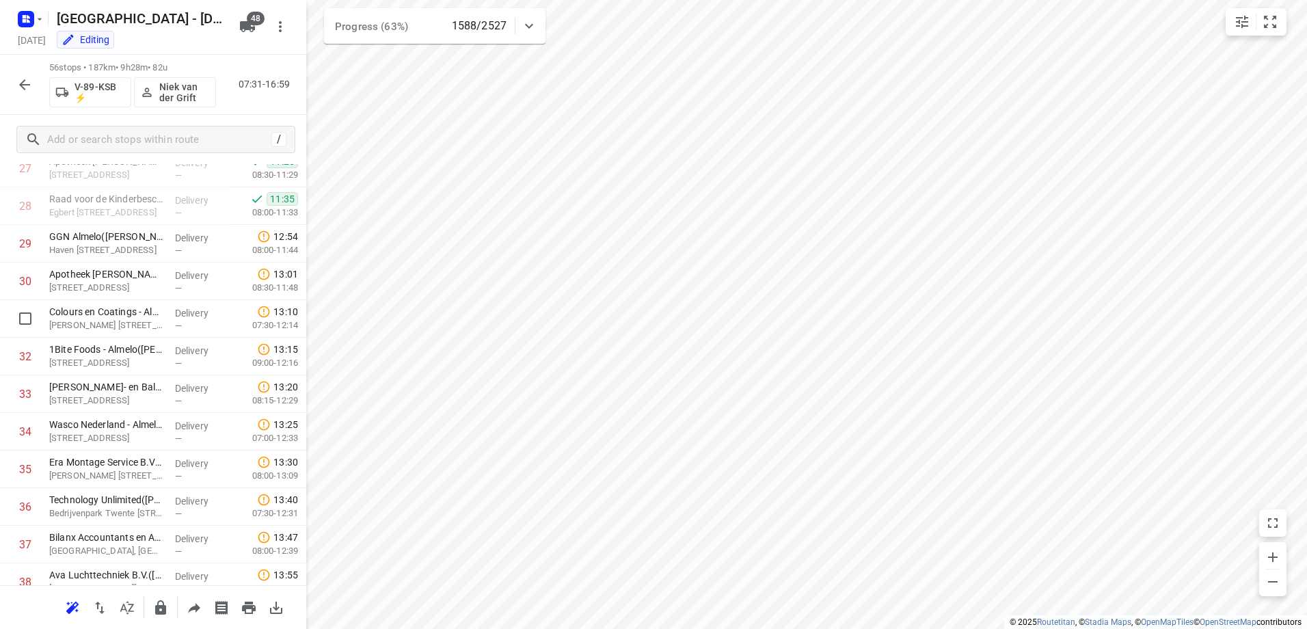
scroll to position [902, 0]
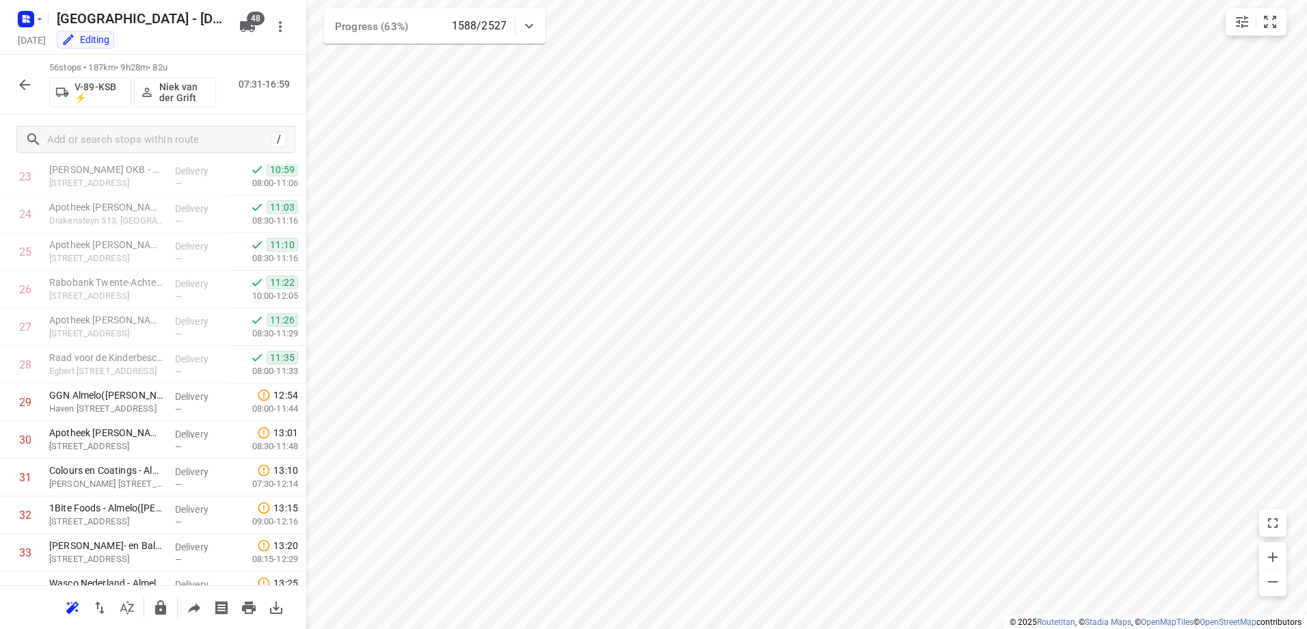
click at [34, 77] on button "button" at bounding box center [24, 84] width 27 height 27
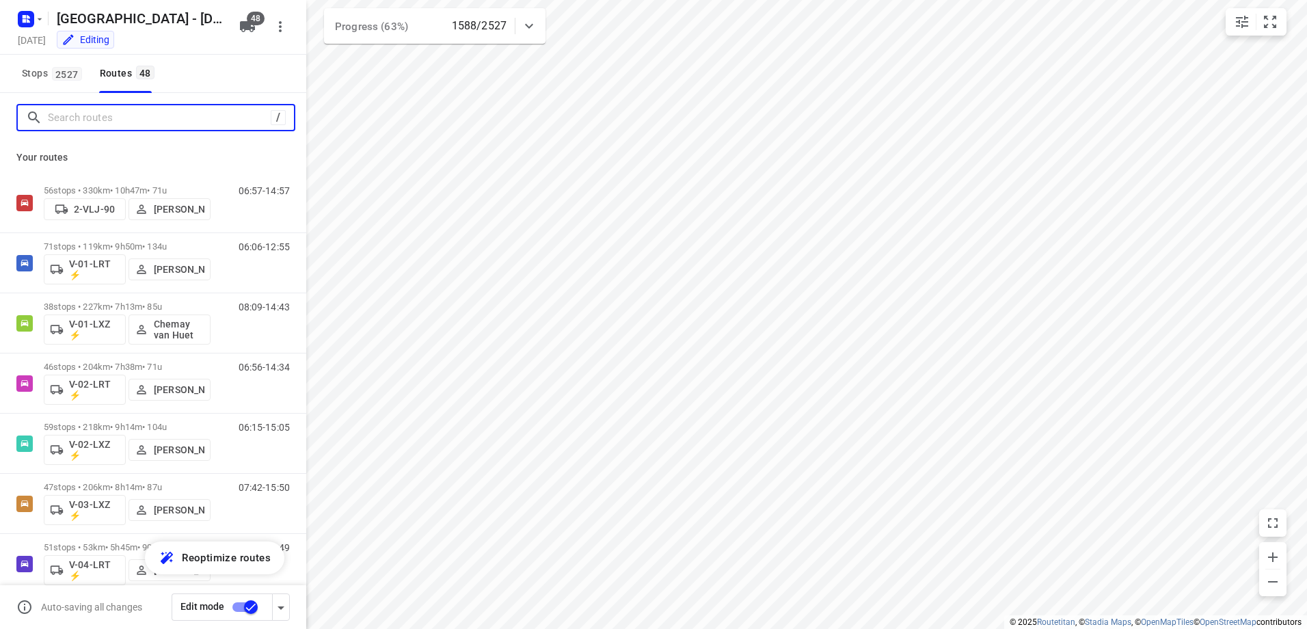
click at [113, 110] on input "Search routes" at bounding box center [159, 117] width 223 height 21
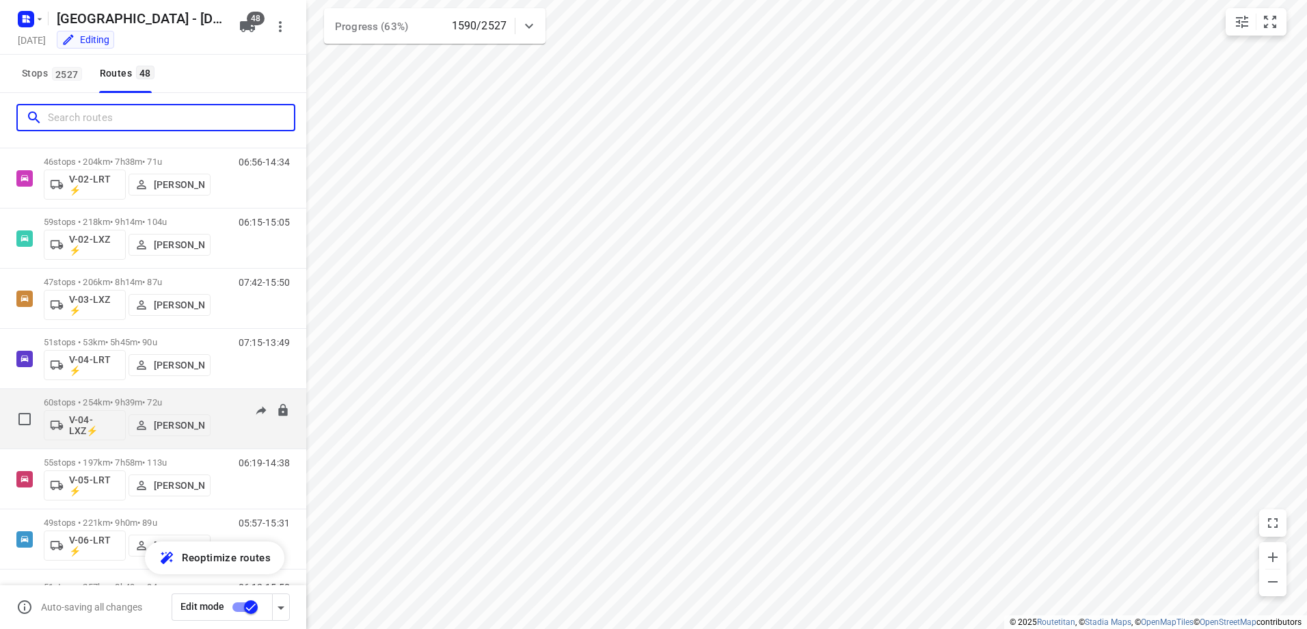
scroll to position [273, 0]
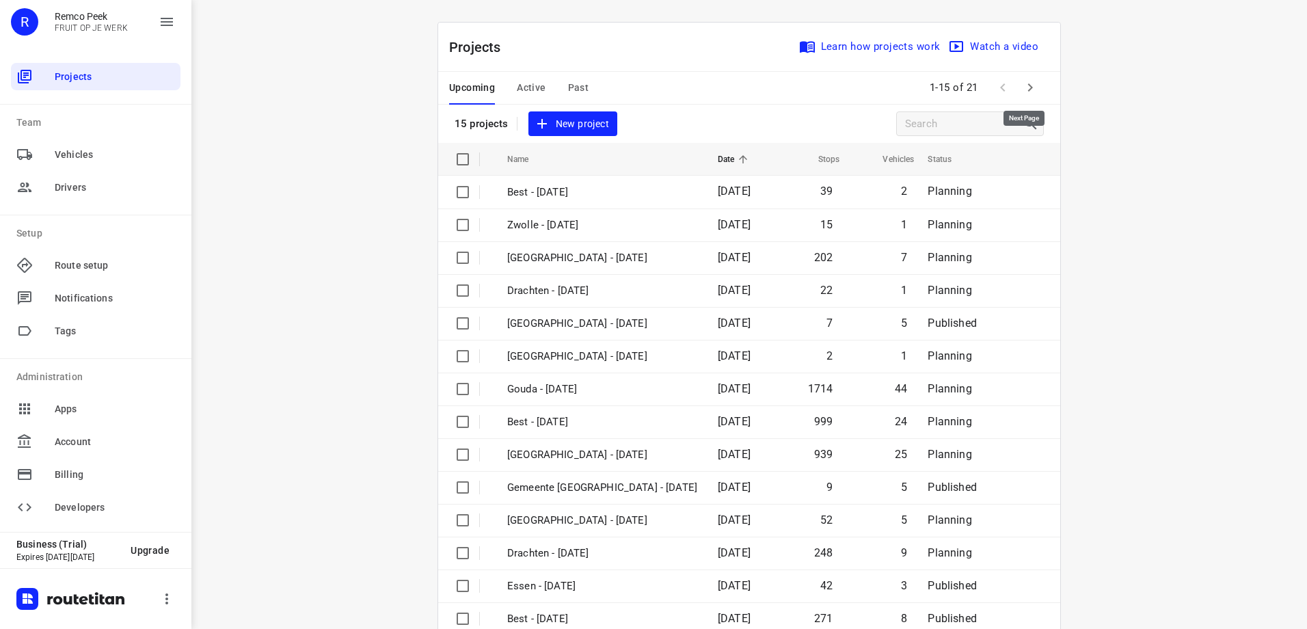
click at [1030, 85] on icon "button" at bounding box center [1030, 87] width 16 height 16
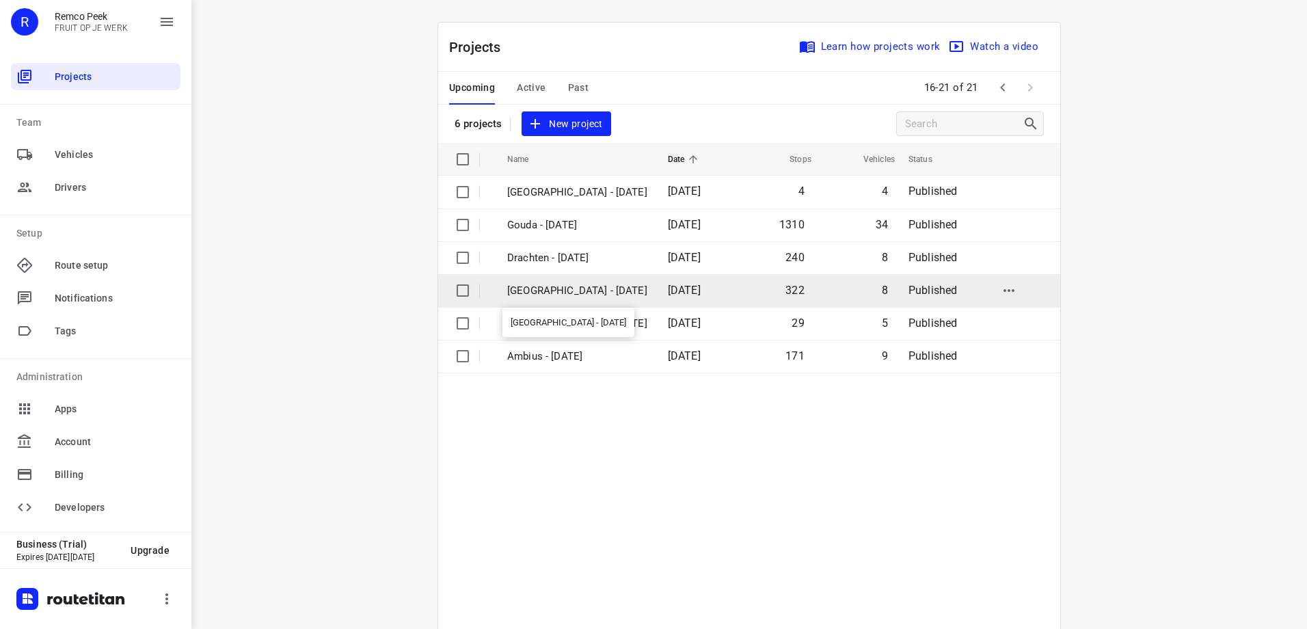
click at [537, 283] on p "Zwolle - Tuesday" at bounding box center [577, 291] width 140 height 16
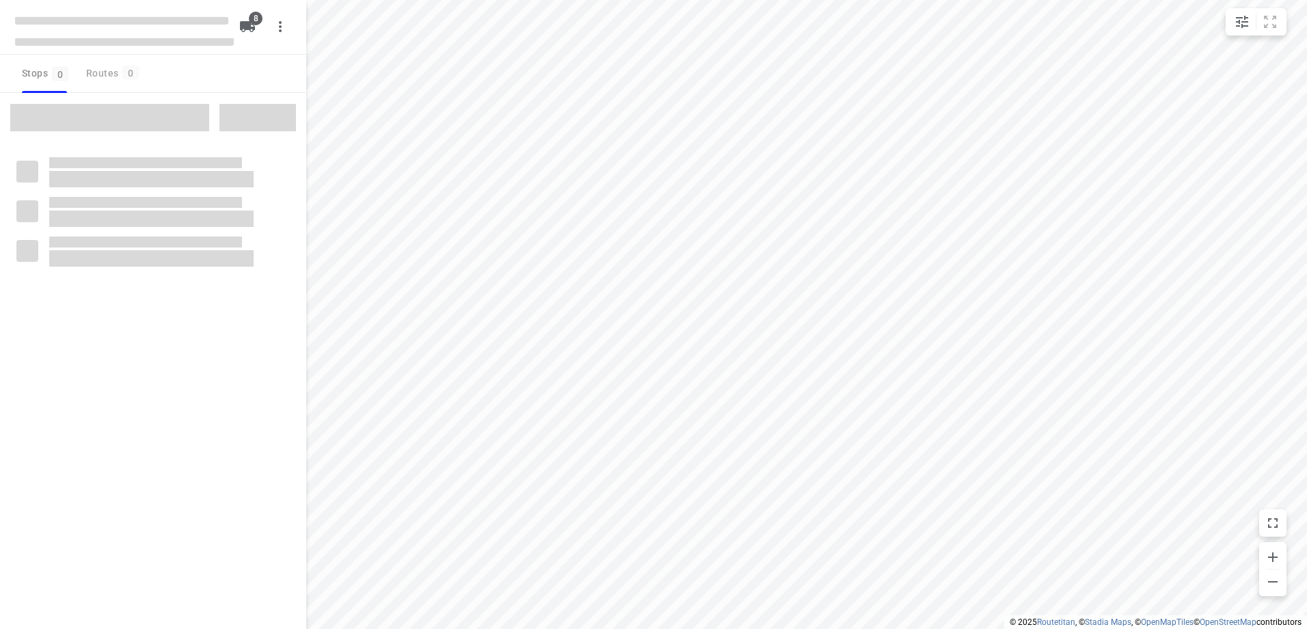
type input "distance"
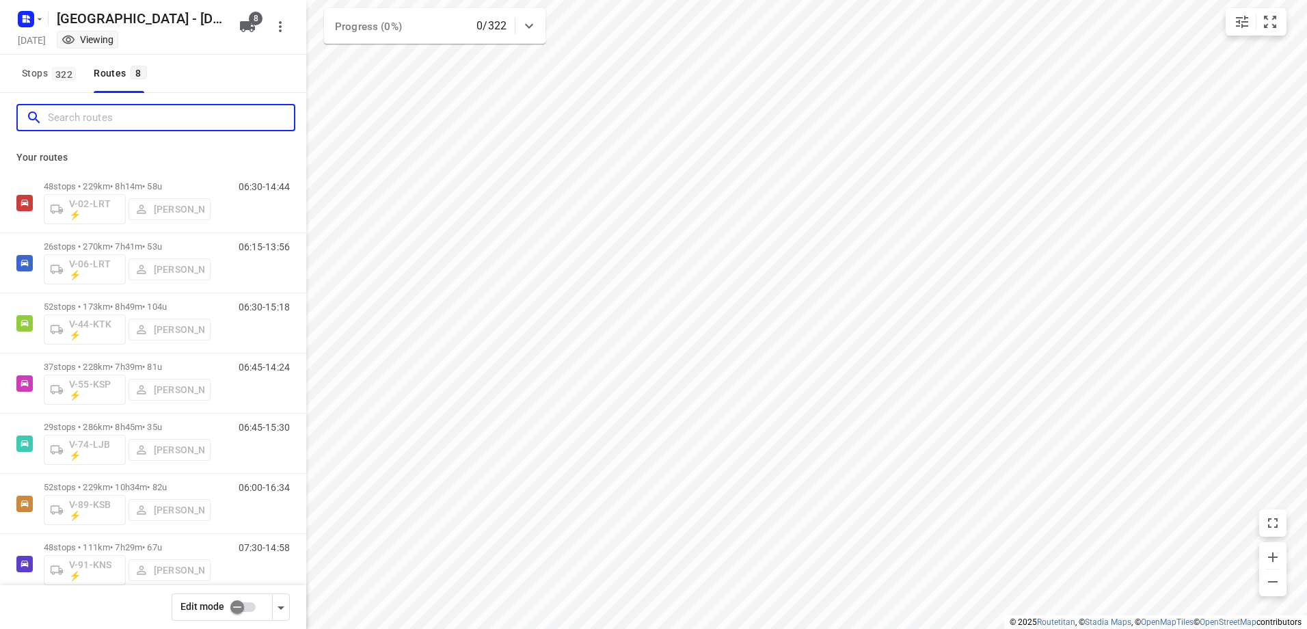
click at [96, 121] on input "Search routes" at bounding box center [171, 117] width 246 height 21
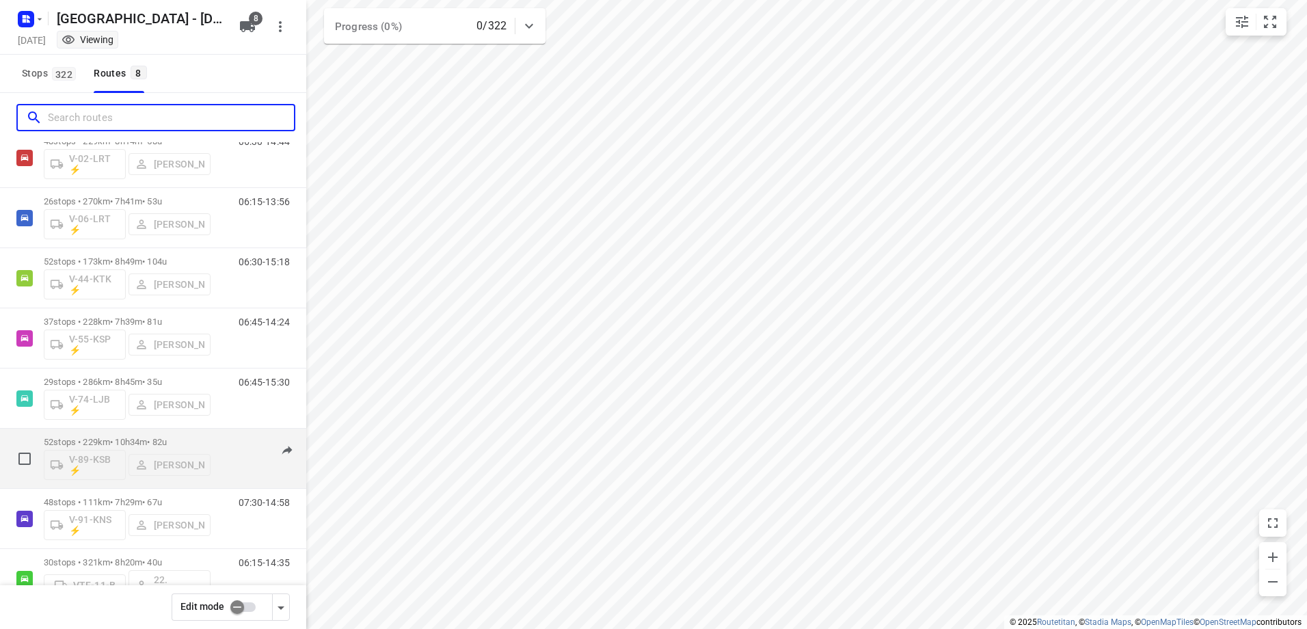
scroll to position [68, 0]
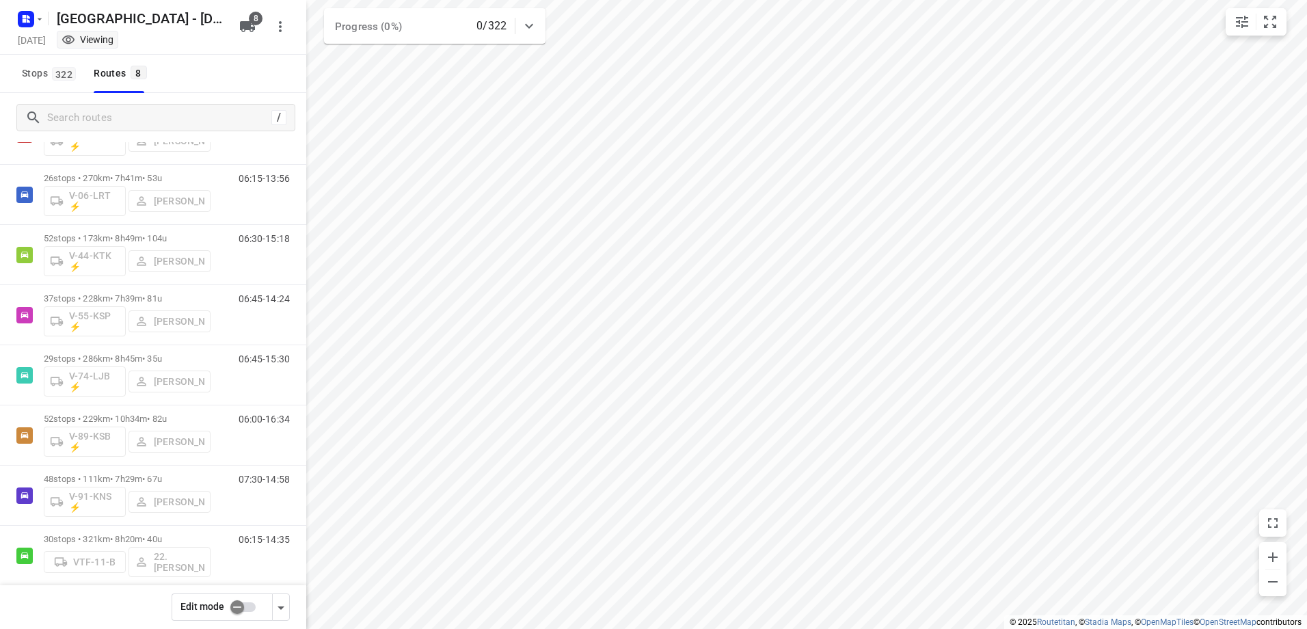
click at [174, 81] on div "Stops 322 Routes 8" at bounding box center [153, 74] width 306 height 38
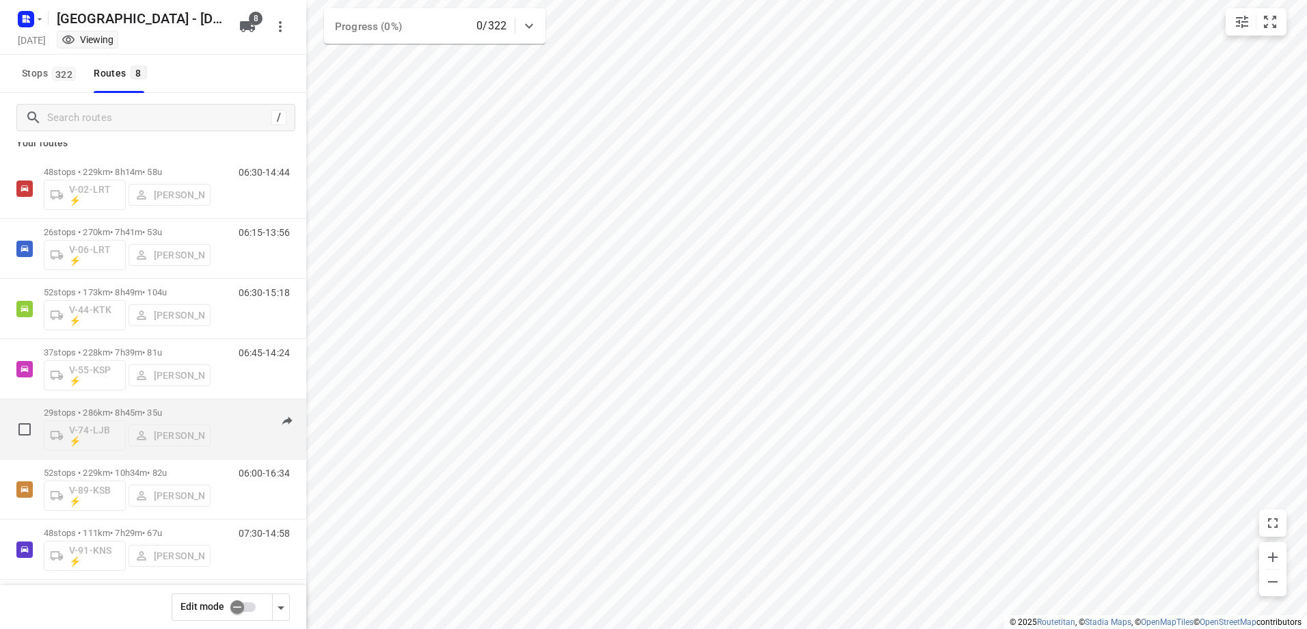
scroll to position [0, 0]
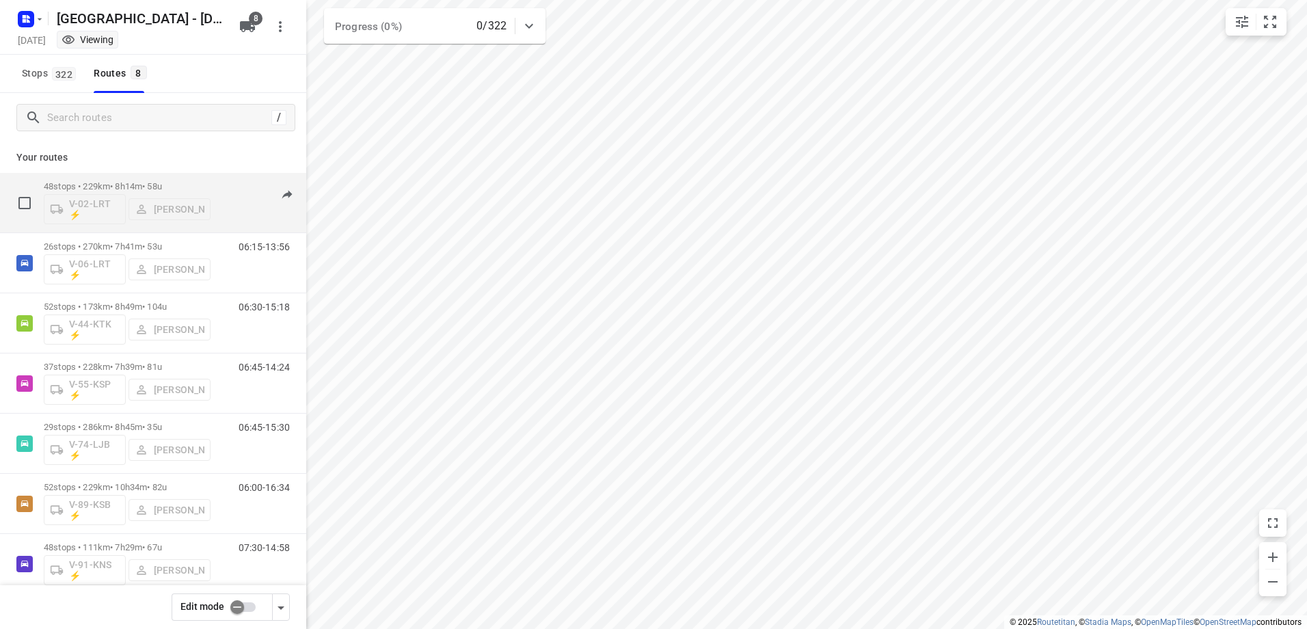
click at [95, 202] on div "V-02-LRT ⚡ Frank Louwdijk" at bounding box center [127, 207] width 167 height 33
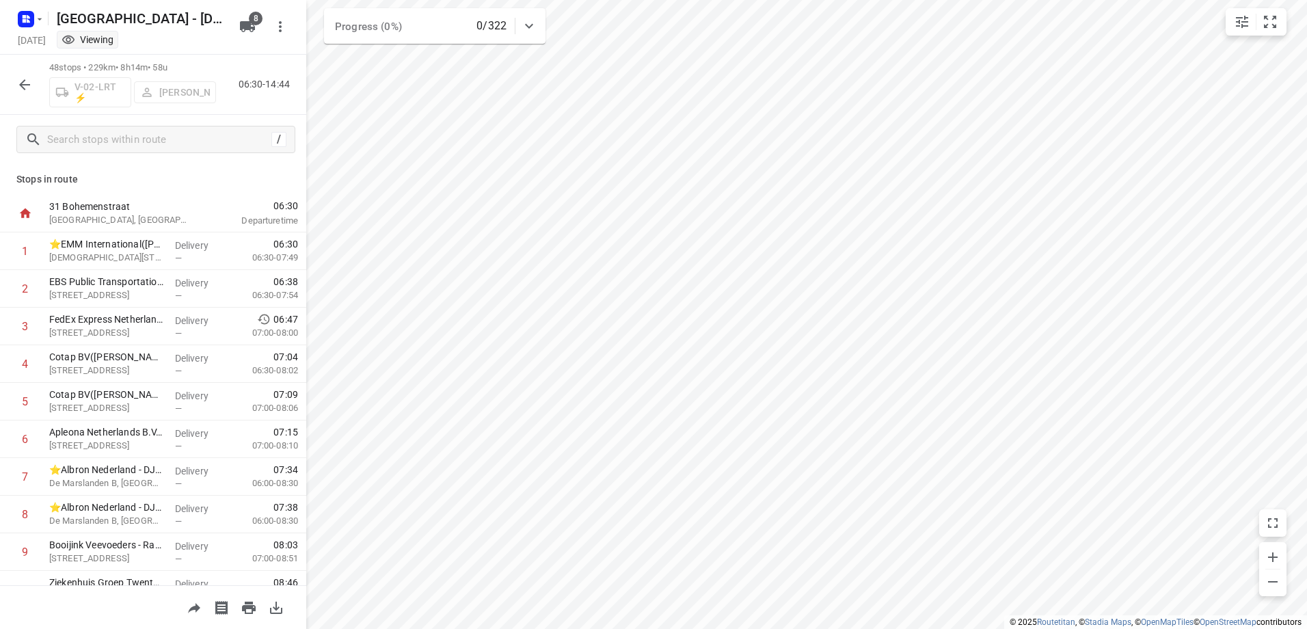
click at [91, 85] on div "V-02-LRT ⚡ Frank Louwdijk" at bounding box center [132, 91] width 167 height 33
drag, startPoint x: 91, startPoint y: 85, endPoint x: 29, endPoint y: 84, distance: 62.2
click at [29, 84] on icon "button" at bounding box center [24, 84] width 11 height 11
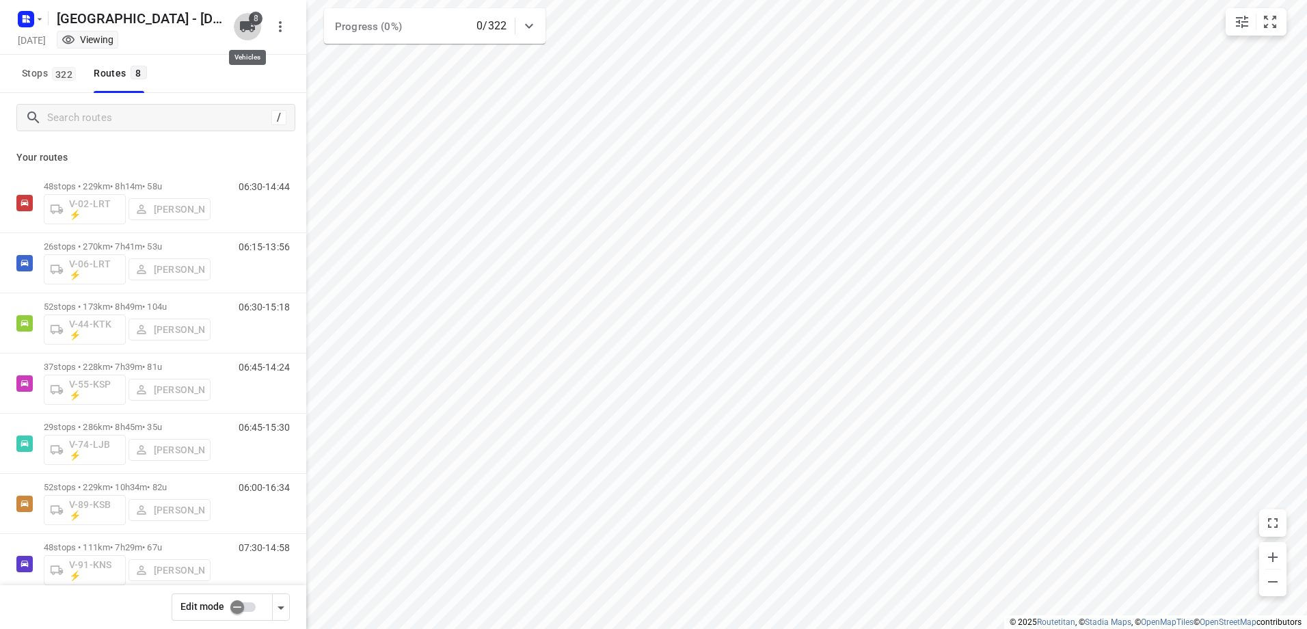
click at [257, 21] on span "8" at bounding box center [256, 19] width 14 height 14
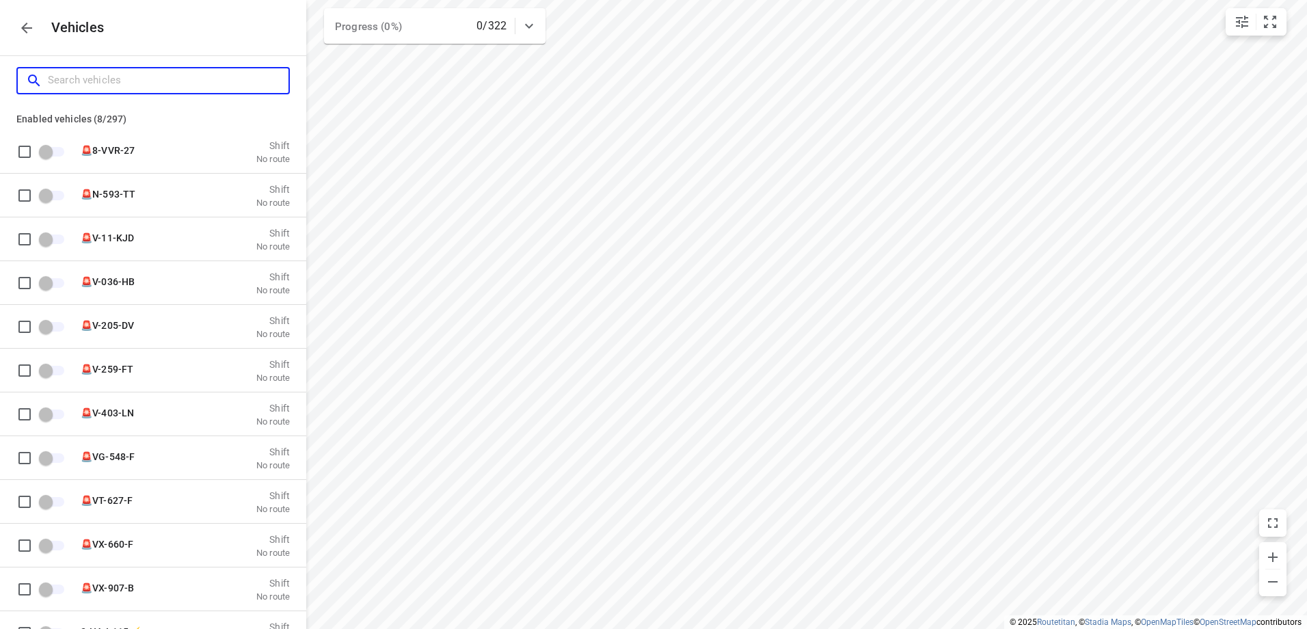
click at [161, 87] on input "Search vehicles" at bounding box center [168, 80] width 241 height 21
type input "V"
checkbox input "true"
type input "V-"
checkbox input "true"
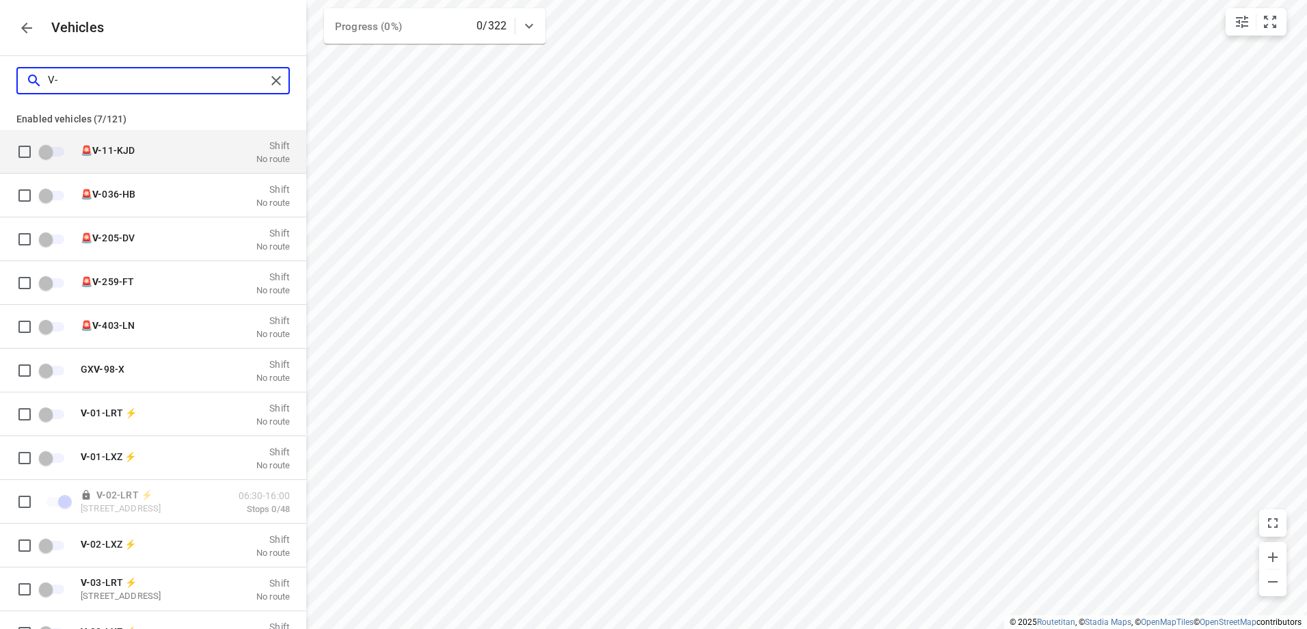
type input "V-9"
checkbox input "true"
checkbox input "false"
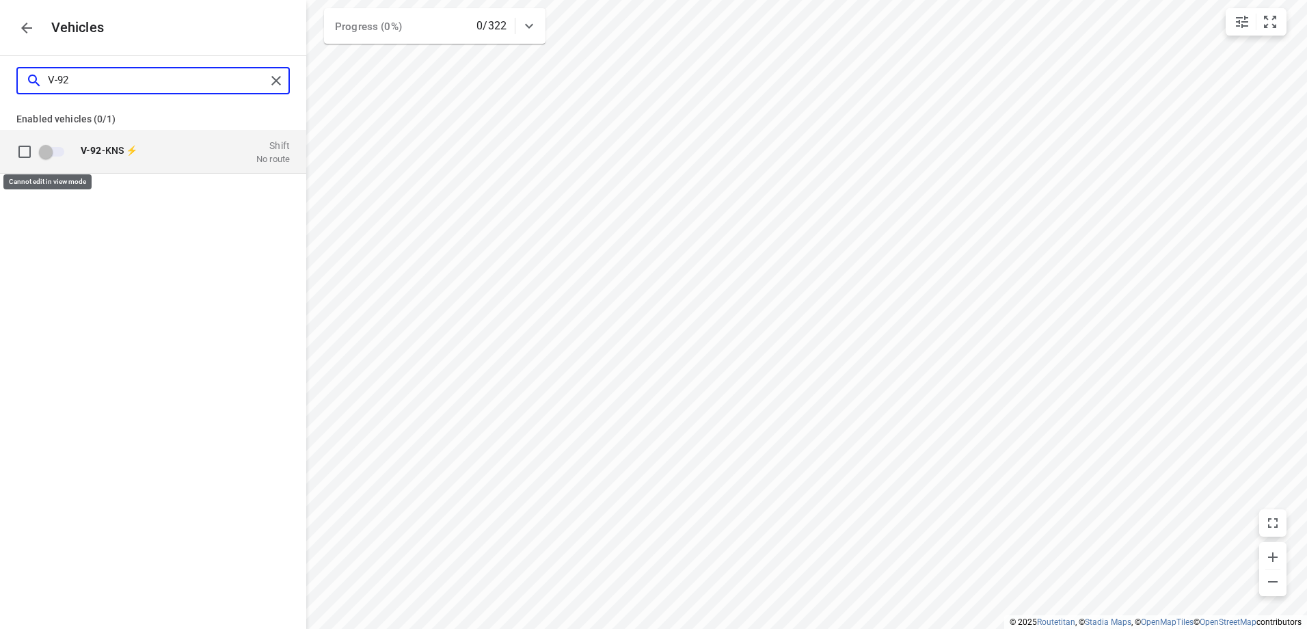
type input "V-92"
click at [27, 150] on span "grid" at bounding box center [24, 150] width 27 height 27
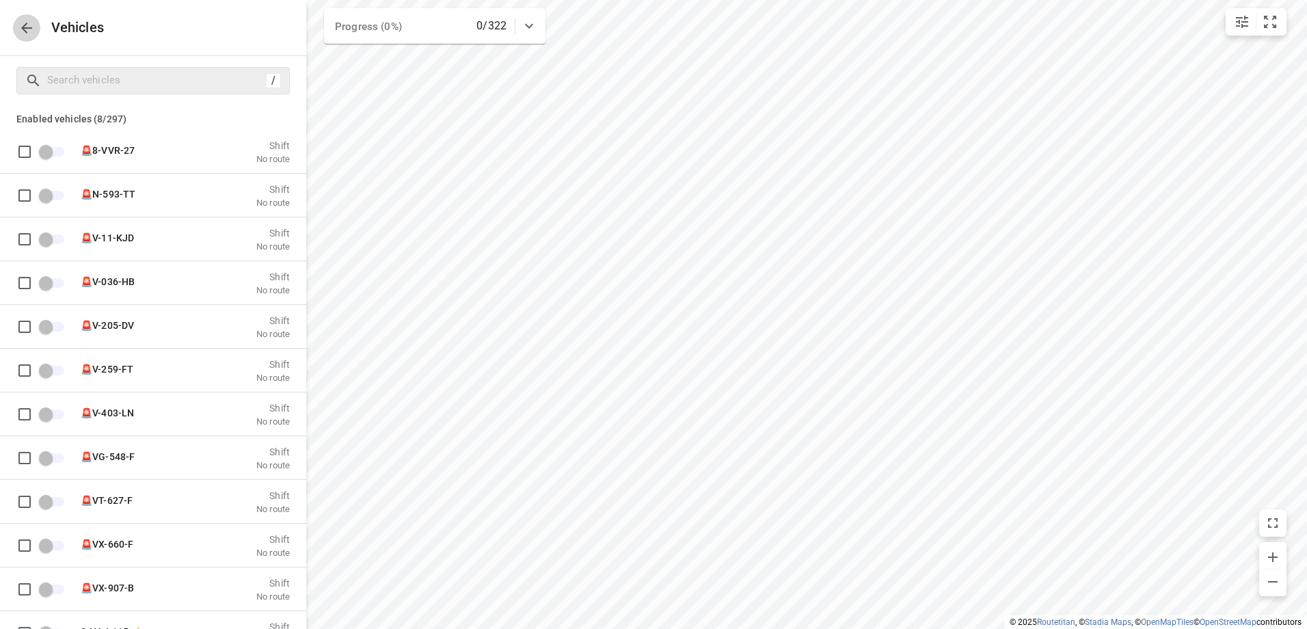
click at [21, 25] on icon "button" at bounding box center [26, 28] width 16 height 16
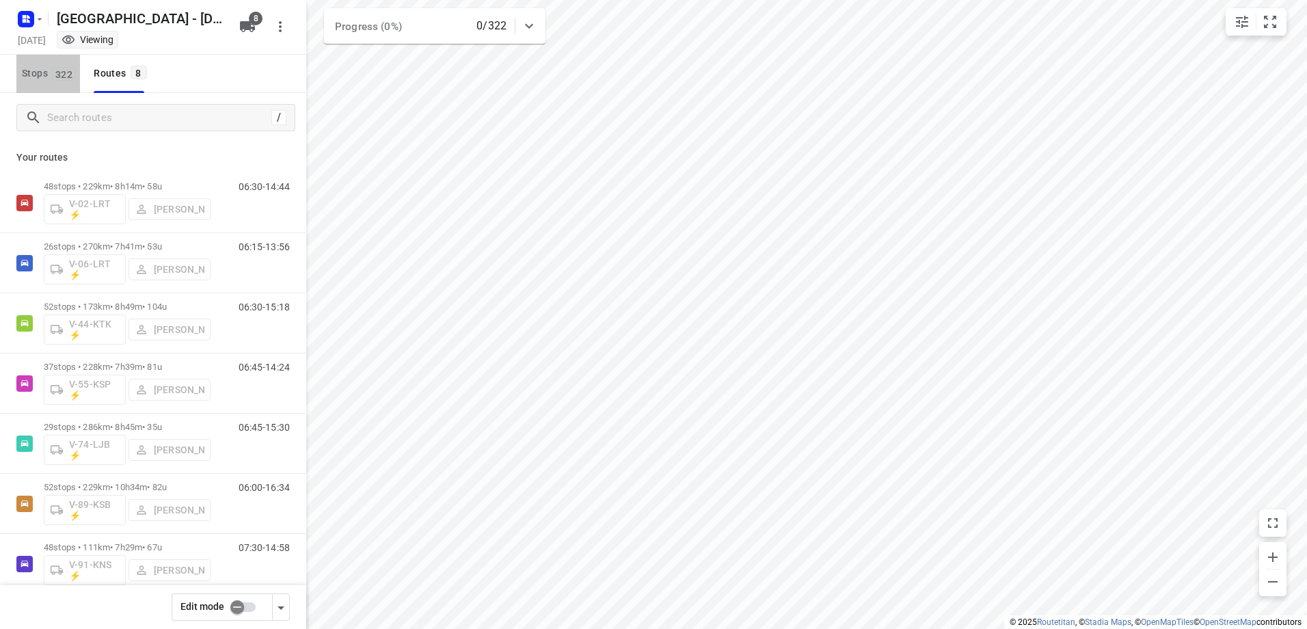
click at [54, 75] on span "322" at bounding box center [64, 74] width 24 height 14
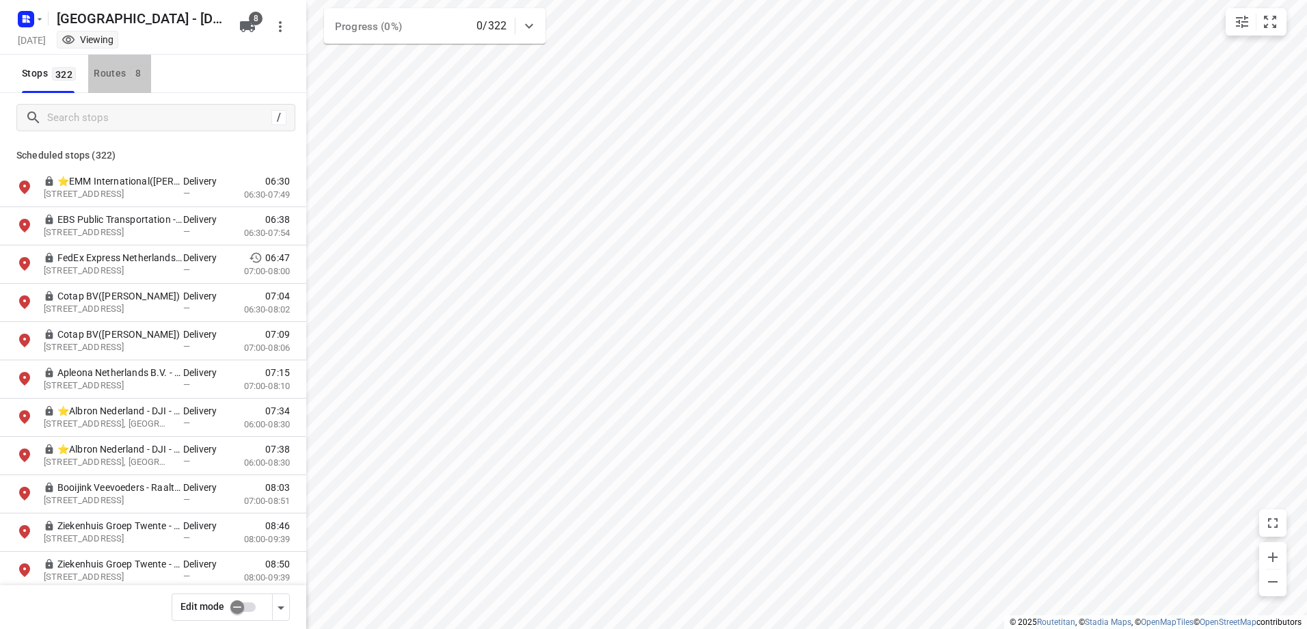
click at [120, 75] on div "Routes 8" at bounding box center [122, 73] width 57 height 17
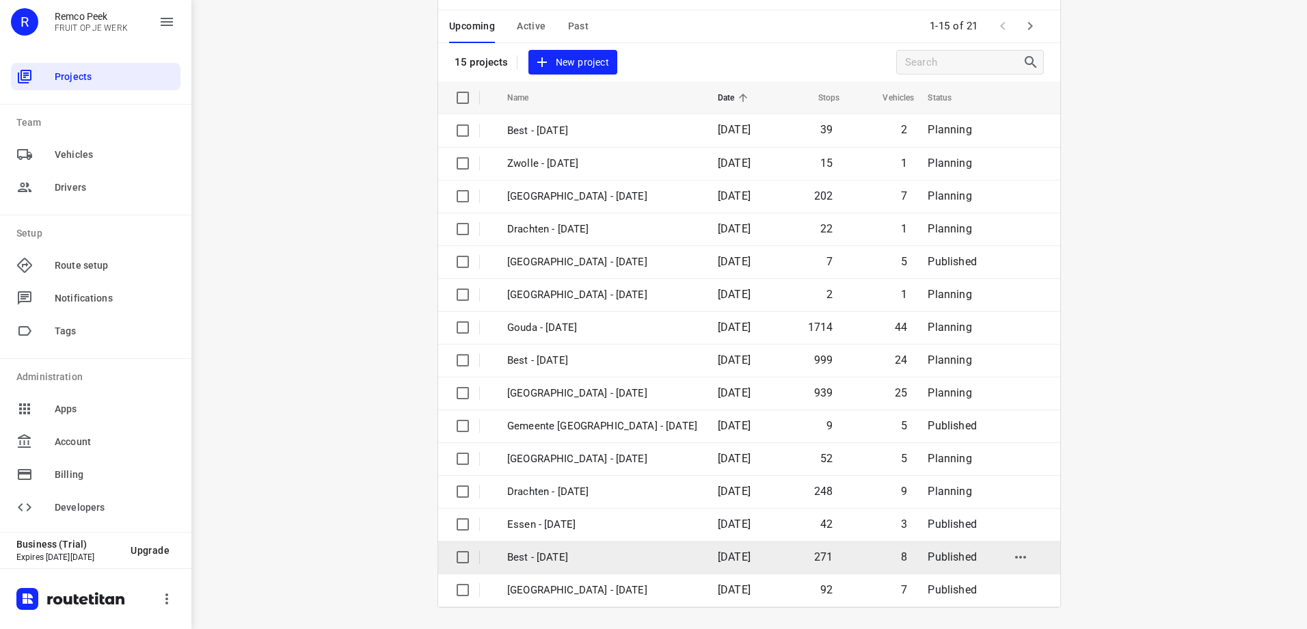
scroll to position [62, 0]
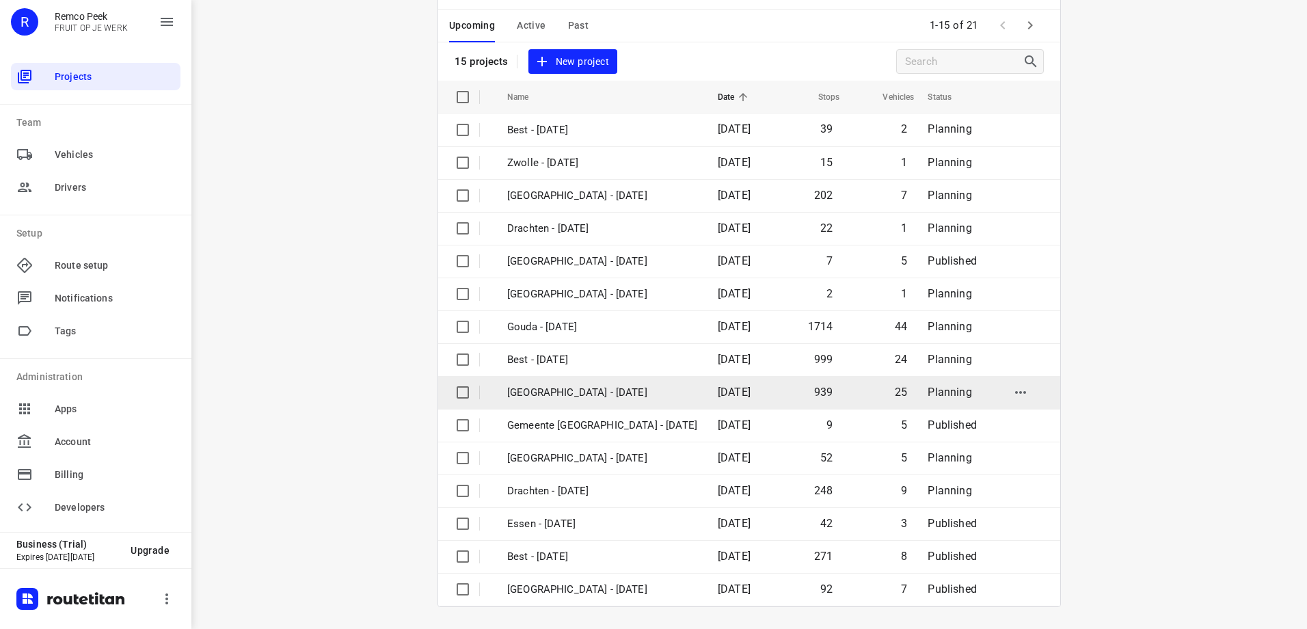
click at [603, 387] on p "Zwolle - Wednesday" at bounding box center [602, 393] width 190 height 16
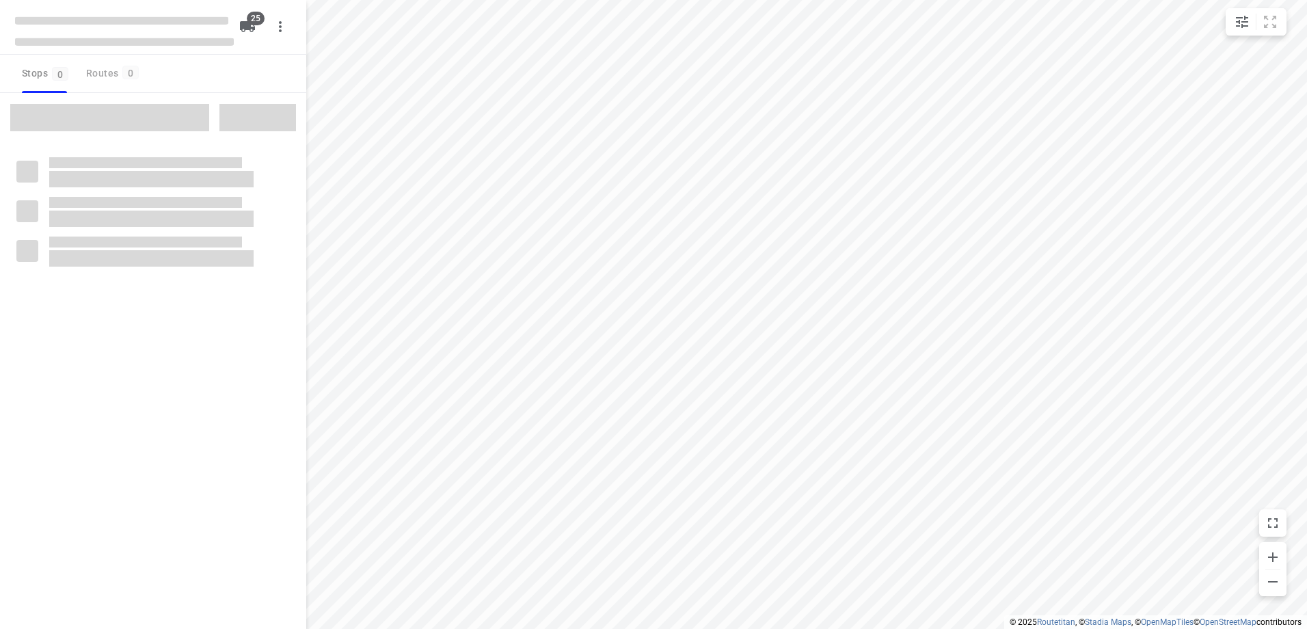
type input "distance"
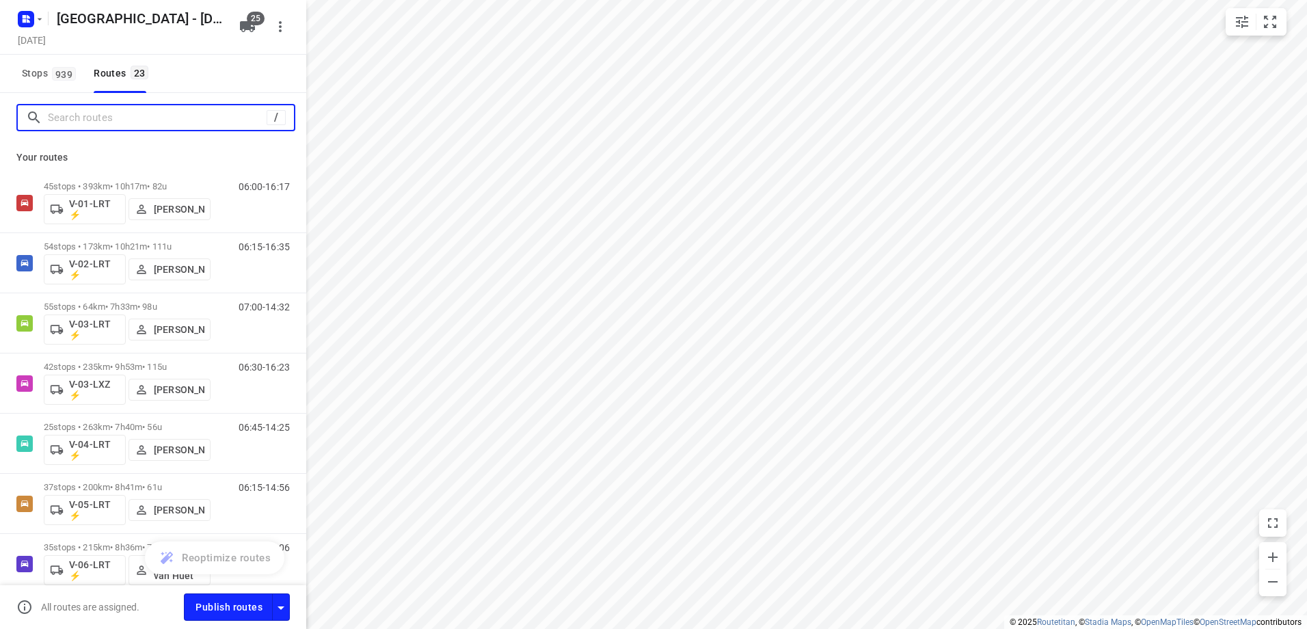
click at [127, 113] on input "Search routes" at bounding box center [157, 117] width 219 height 21
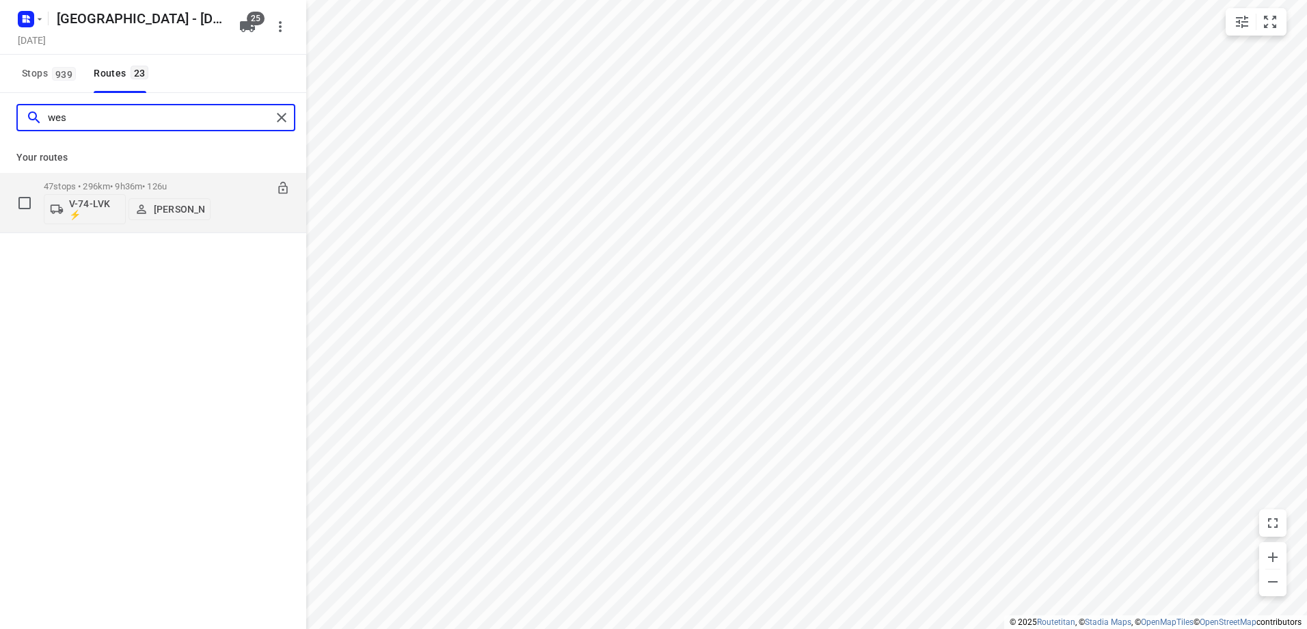
type input "wes"
click at [118, 177] on div "47 stops • 296km • 9h36m • 126u V-74-LVK ⚡ Wesley Platje" at bounding box center [127, 202] width 167 height 57
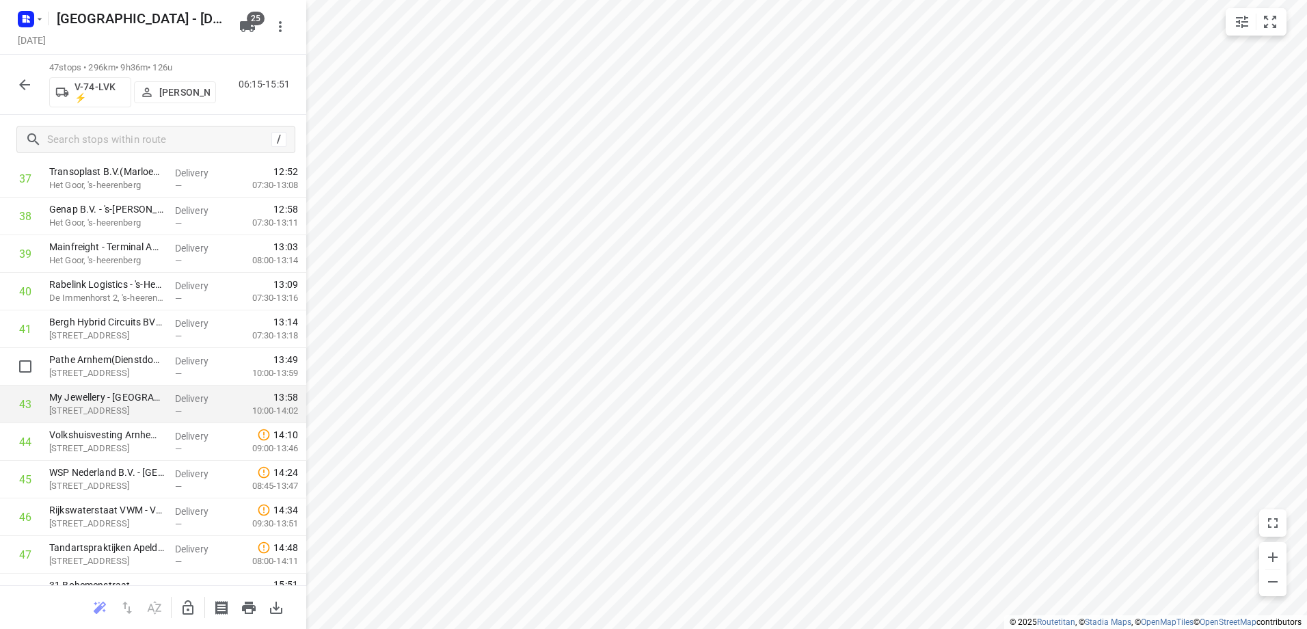
scroll to position [1452, 0]
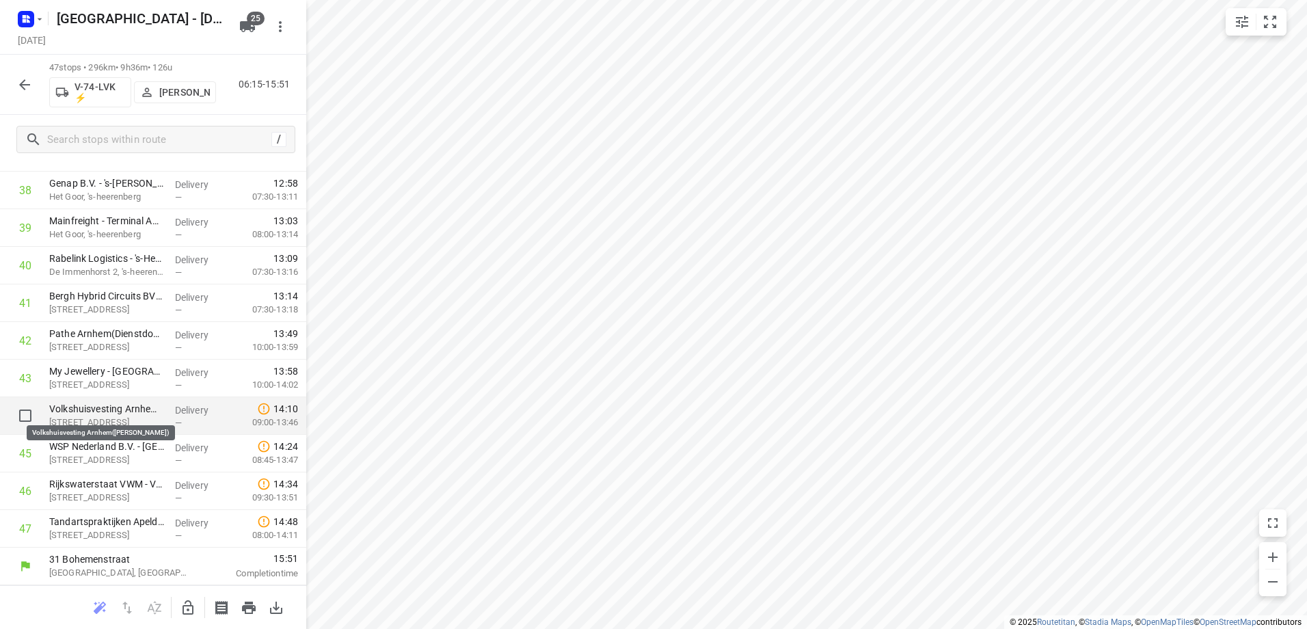
click at [141, 413] on p "Volkshuisvesting Arnhem(Gianni Pangemanan)" at bounding box center [106, 409] width 115 height 14
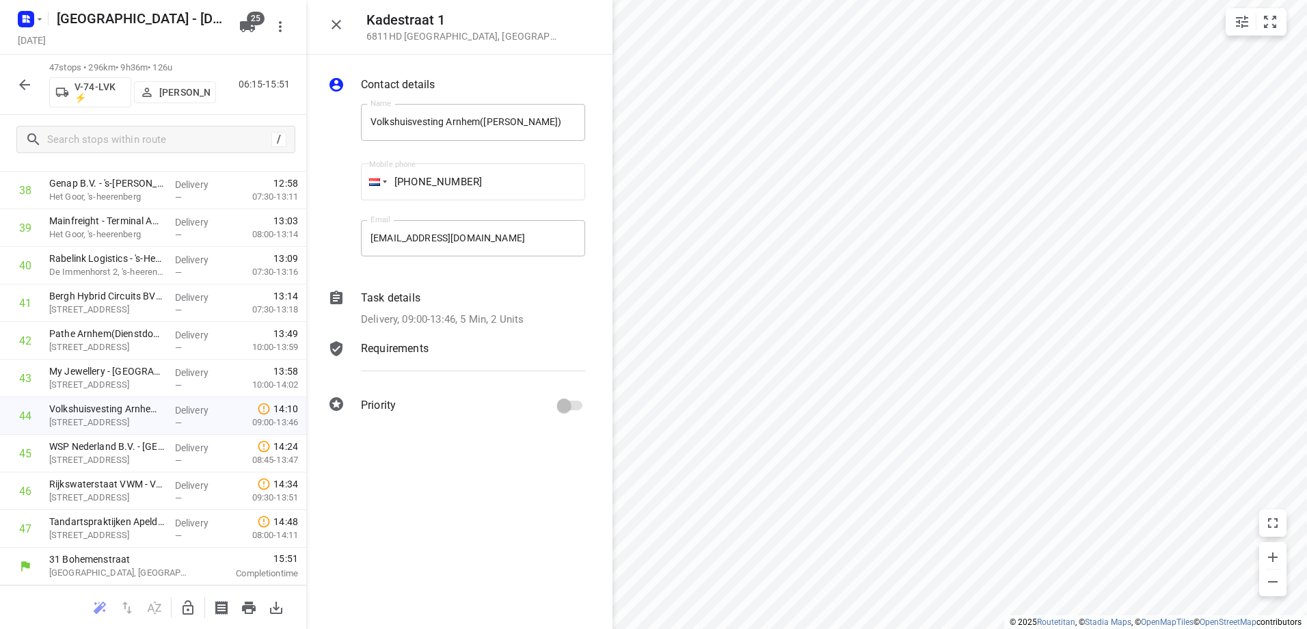
click at [404, 292] on p "Task details" at bounding box center [390, 298] width 59 height 16
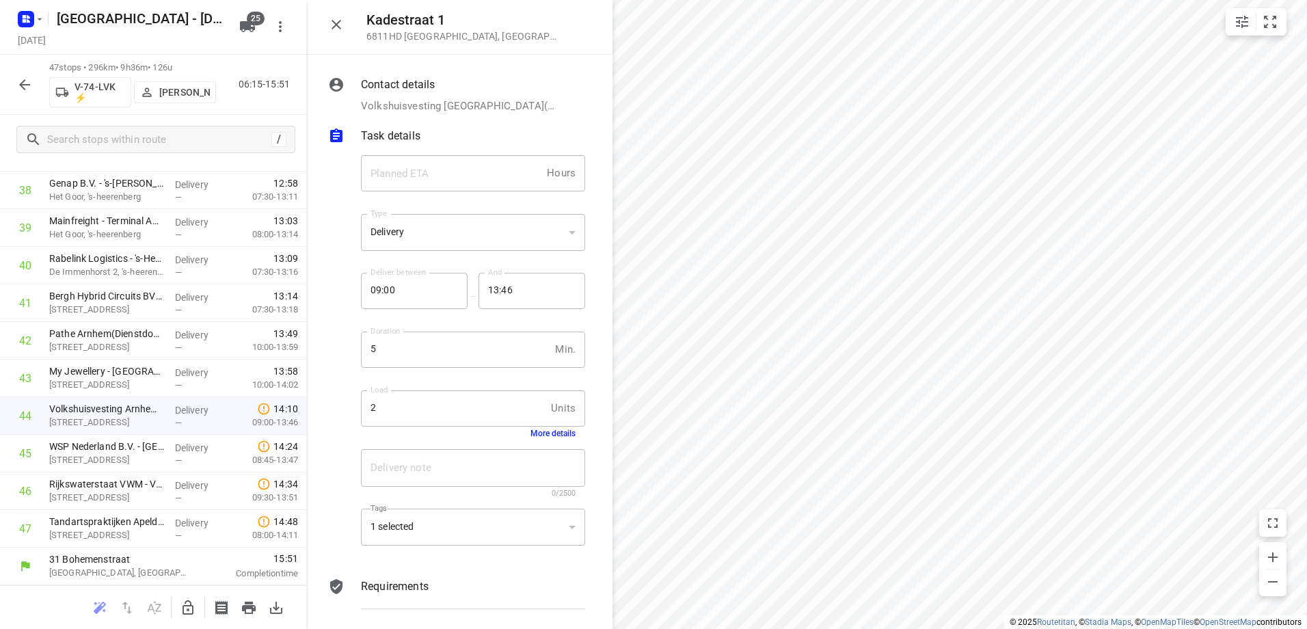
click at [535, 433] on button "More details" at bounding box center [553, 434] width 45 height 10
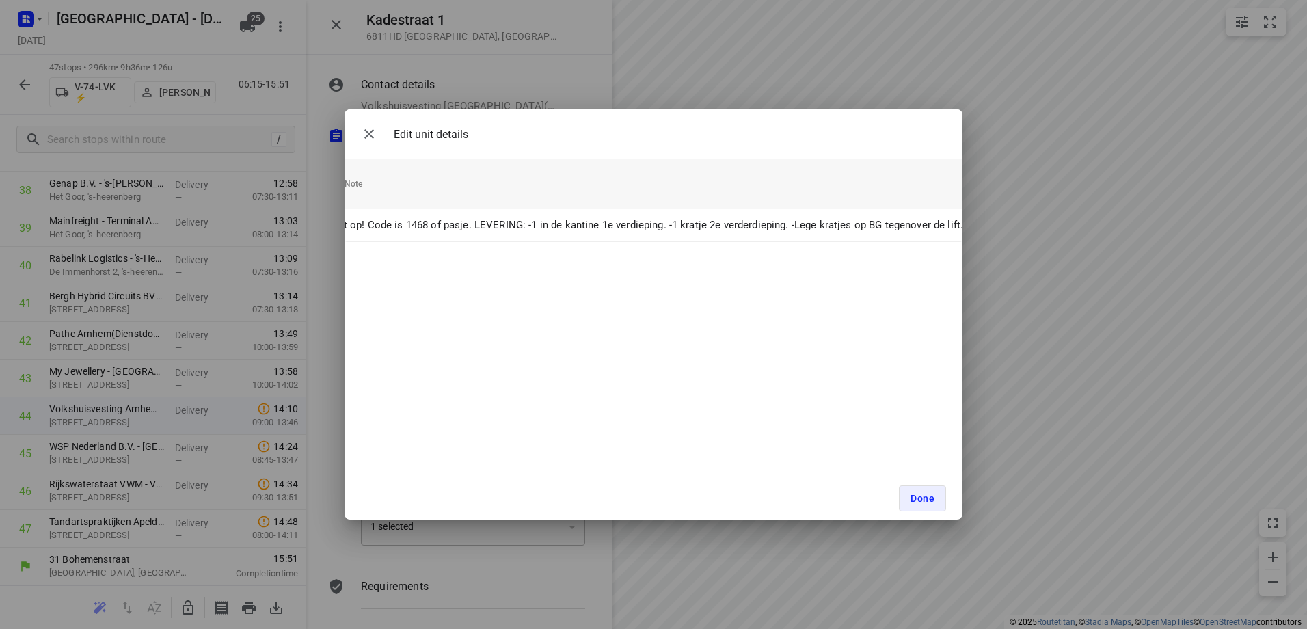
scroll to position [0, 303]
click at [563, 76] on div "Edit unit details Unit Count (2) Unit Weight Unit Volume Unit ID Unit Note 2 FB…" at bounding box center [653, 314] width 1307 height 629
click at [930, 497] on span "Done" at bounding box center [923, 498] width 24 height 11
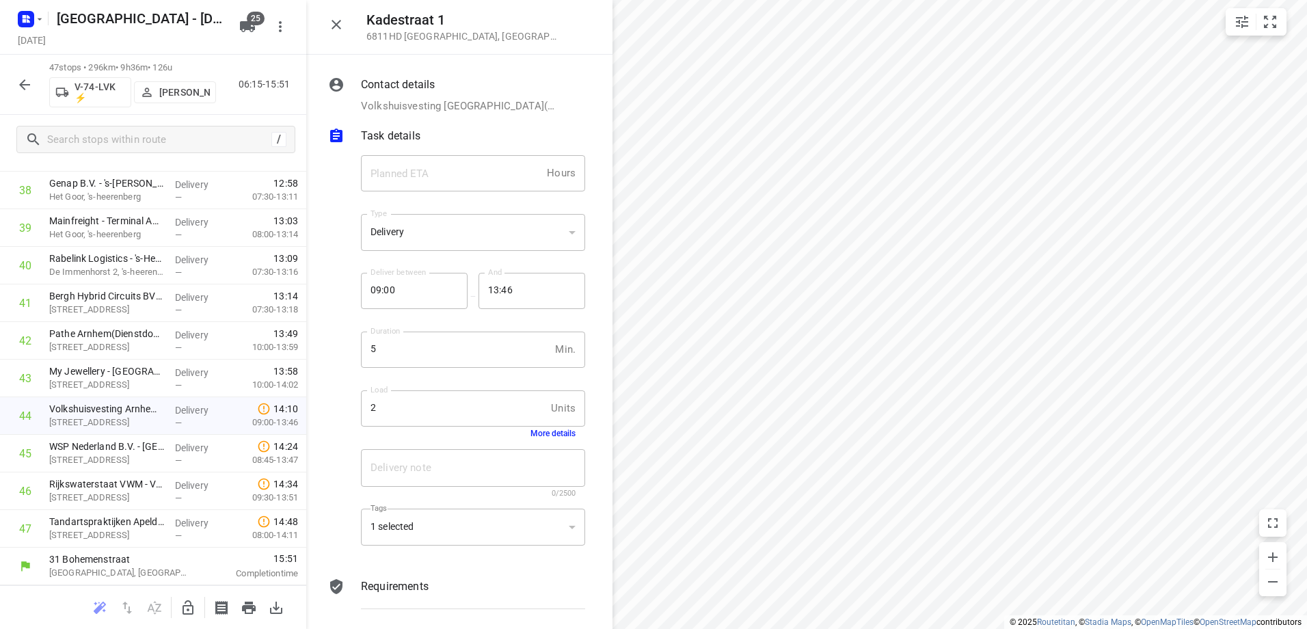
click at [31, 88] on icon "button" at bounding box center [24, 85] width 16 height 16
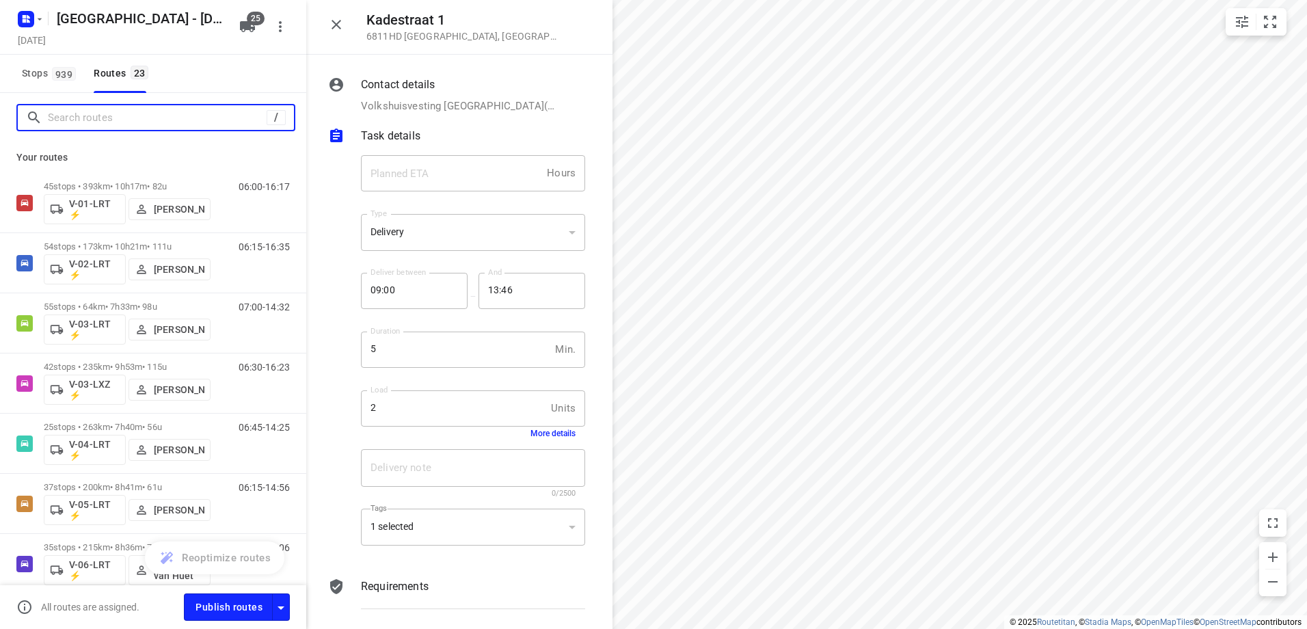
click at [117, 122] on input "Search routes" at bounding box center [157, 117] width 219 height 21
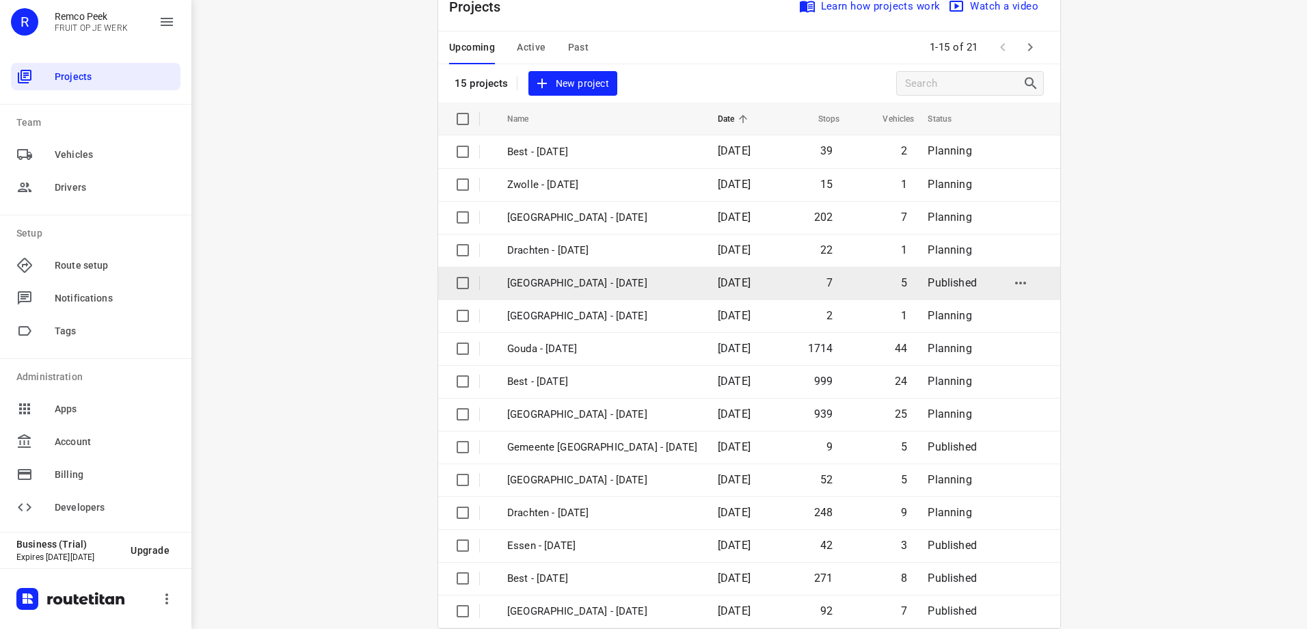
scroll to position [62, 0]
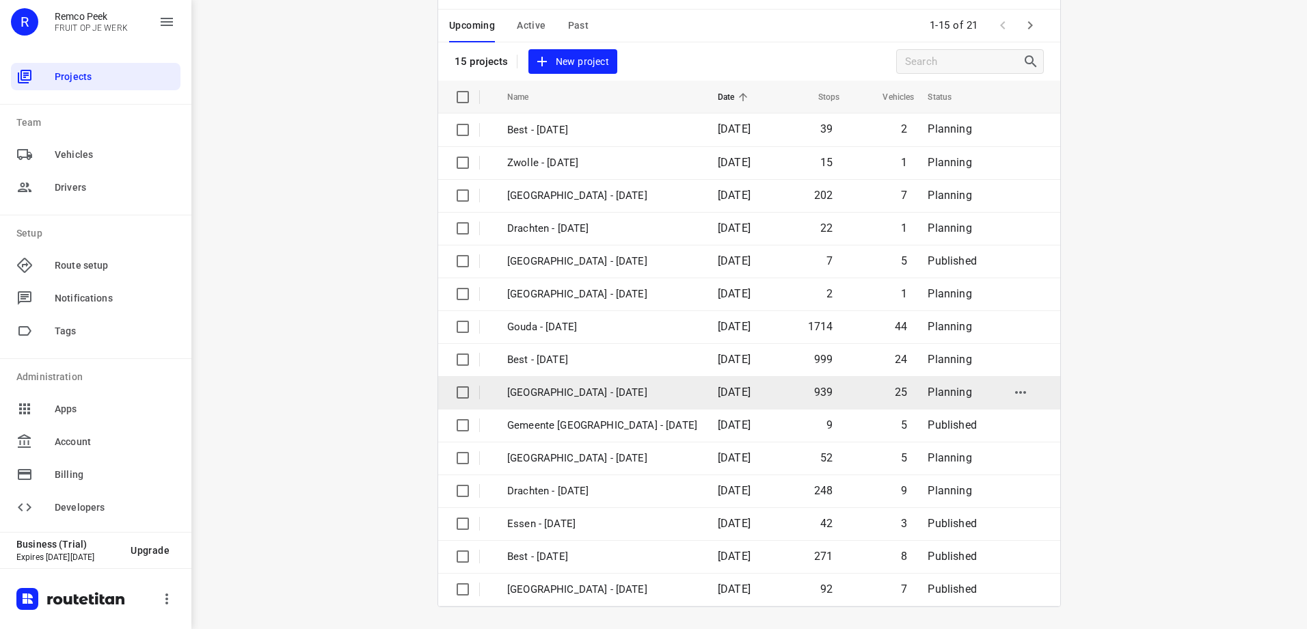
click at [594, 394] on p "Zwolle - Wednesday" at bounding box center [602, 393] width 190 height 16
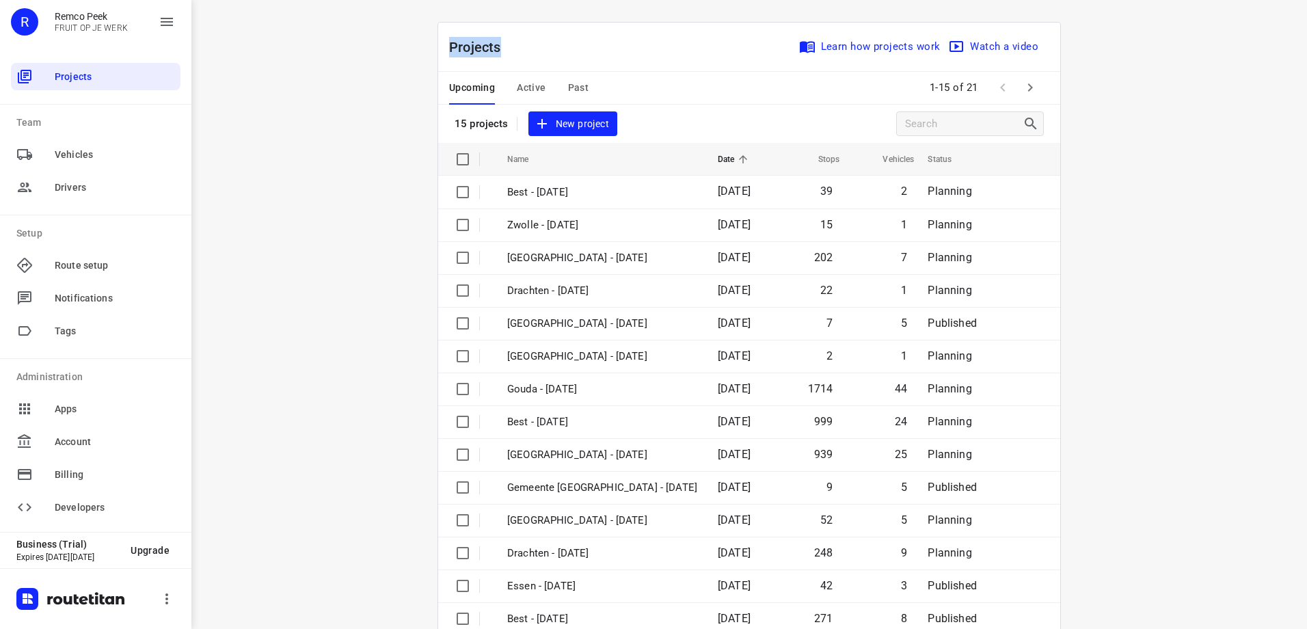
drag, startPoint x: 498, startPoint y: 51, endPoint x: 444, endPoint y: 48, distance: 54.1
click at [449, 48] on p "Projects" at bounding box center [480, 47] width 63 height 21
drag, startPoint x: 444, startPoint y: 48, endPoint x: 421, endPoint y: 48, distance: 23.2
click at [421, 48] on div "Projects Learn how projects work Watch a video 15 projects New project Name Dat…" at bounding box center [749, 345] width 656 height 647
click at [528, 83] on span "Active" at bounding box center [531, 87] width 29 height 17
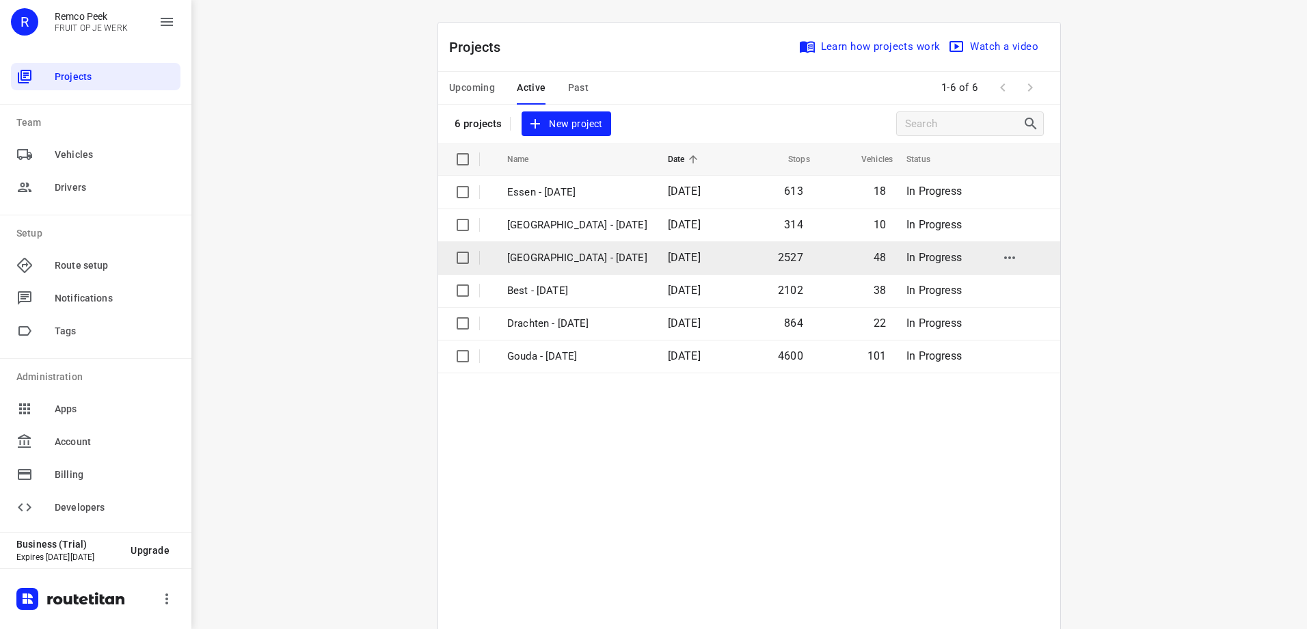
click at [552, 262] on p "[GEOGRAPHIC_DATA] - [DATE]" at bounding box center [577, 258] width 140 height 16
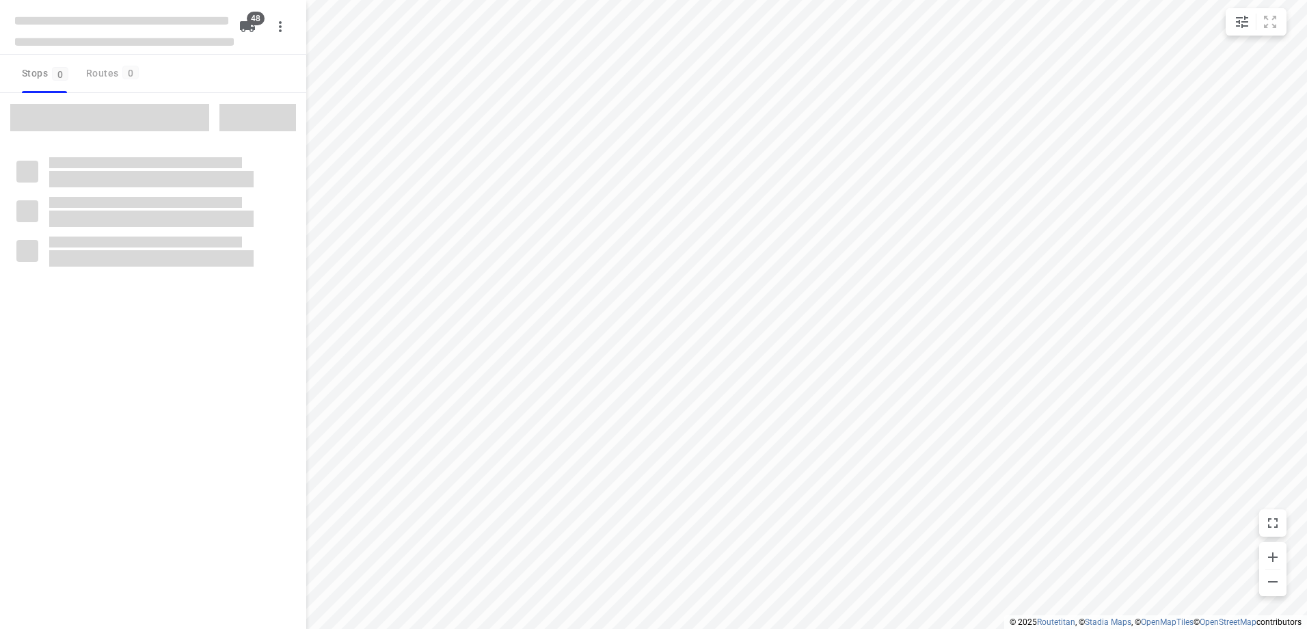
type input "distance"
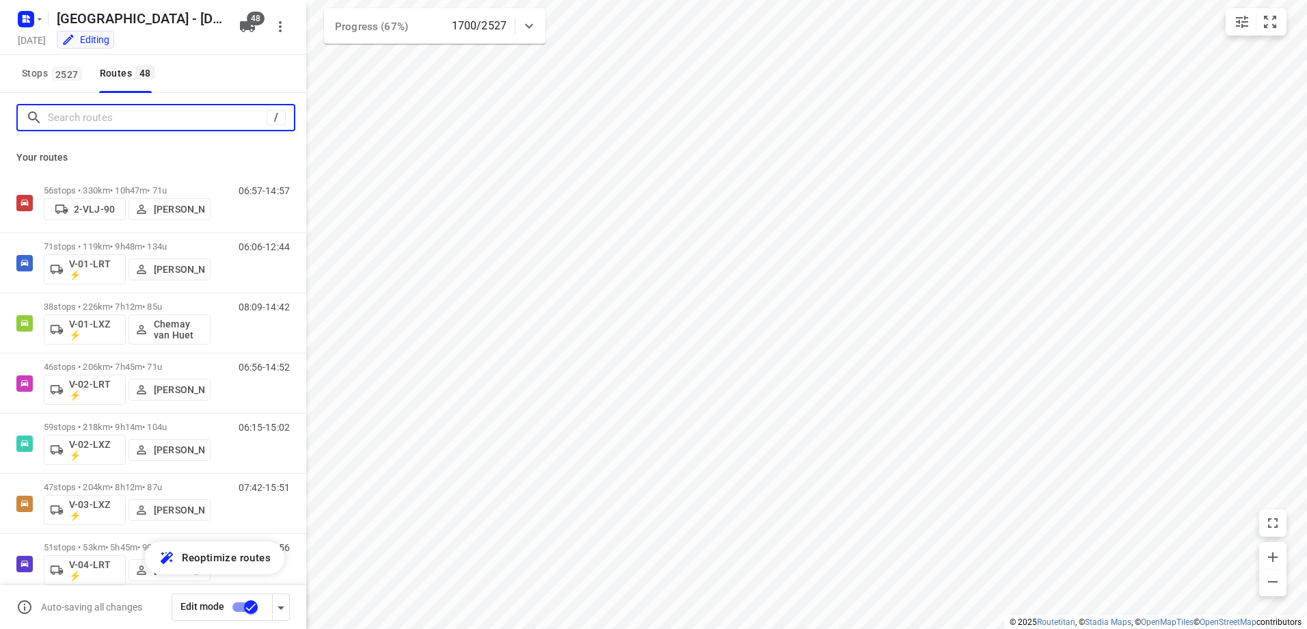
click at [108, 109] on input "Search routes" at bounding box center [157, 117] width 219 height 21
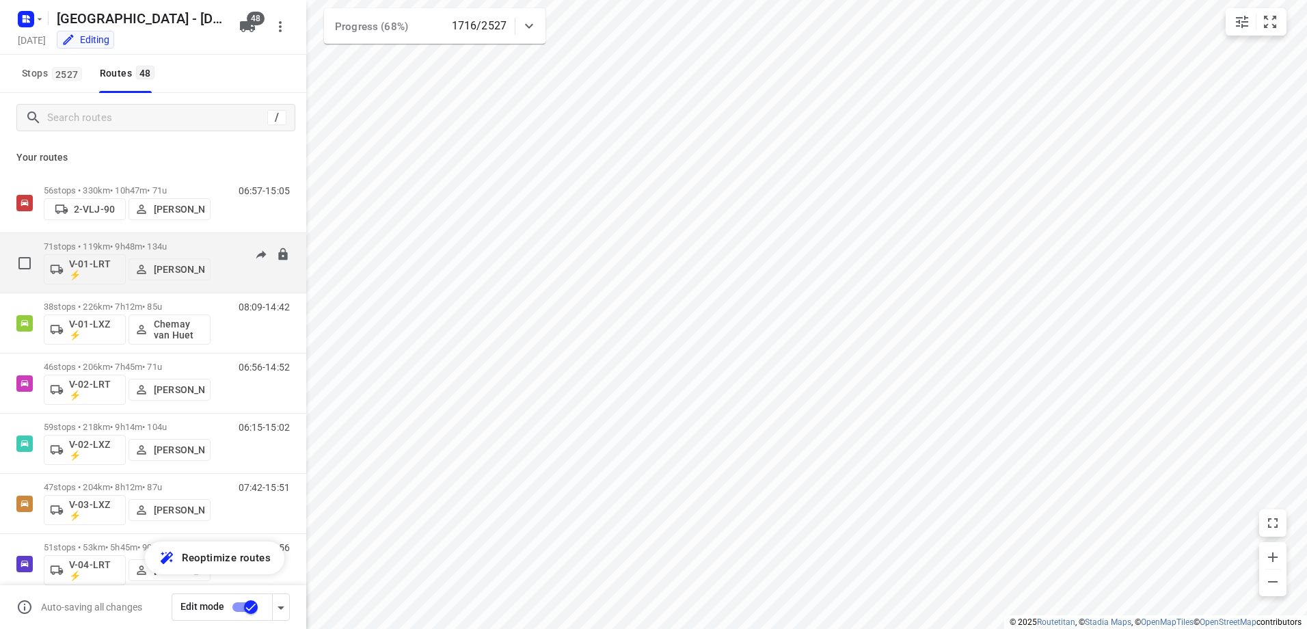
click at [126, 239] on div "71 stops • 119km • 9h48m • 134u V-01-LRT ⚡ Jorick Kok" at bounding box center [127, 262] width 167 height 57
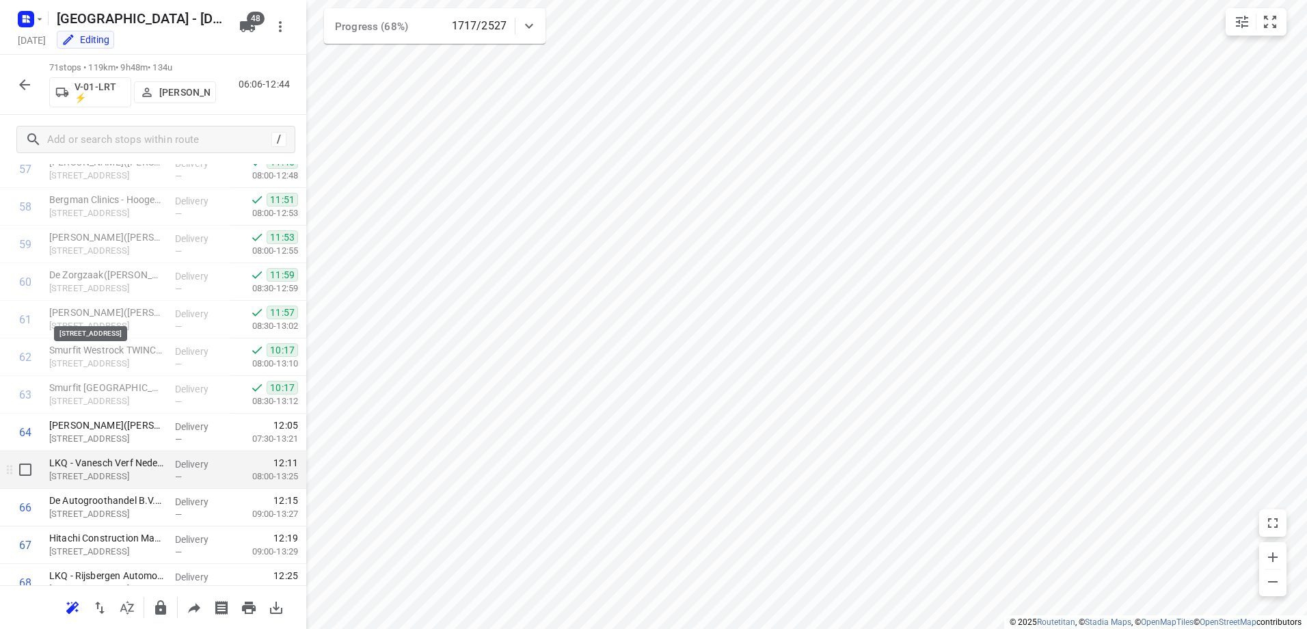
scroll to position [2354, 0]
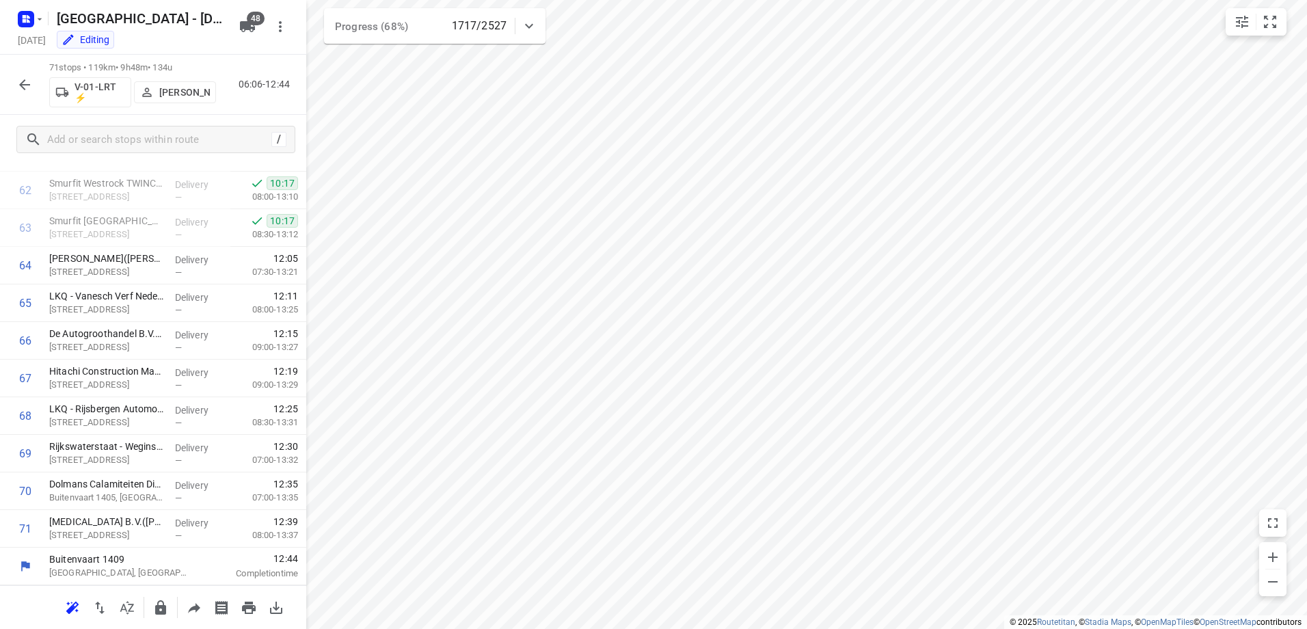
click at [29, 79] on icon "button" at bounding box center [24, 85] width 16 height 16
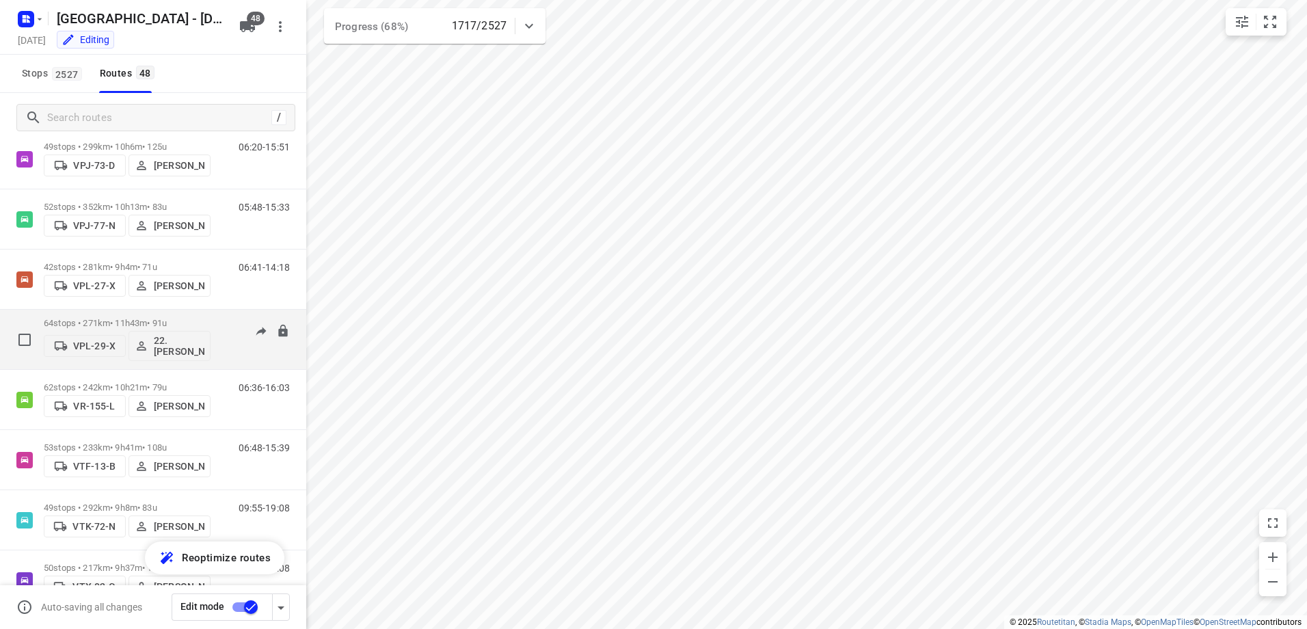
scroll to position [2461, 0]
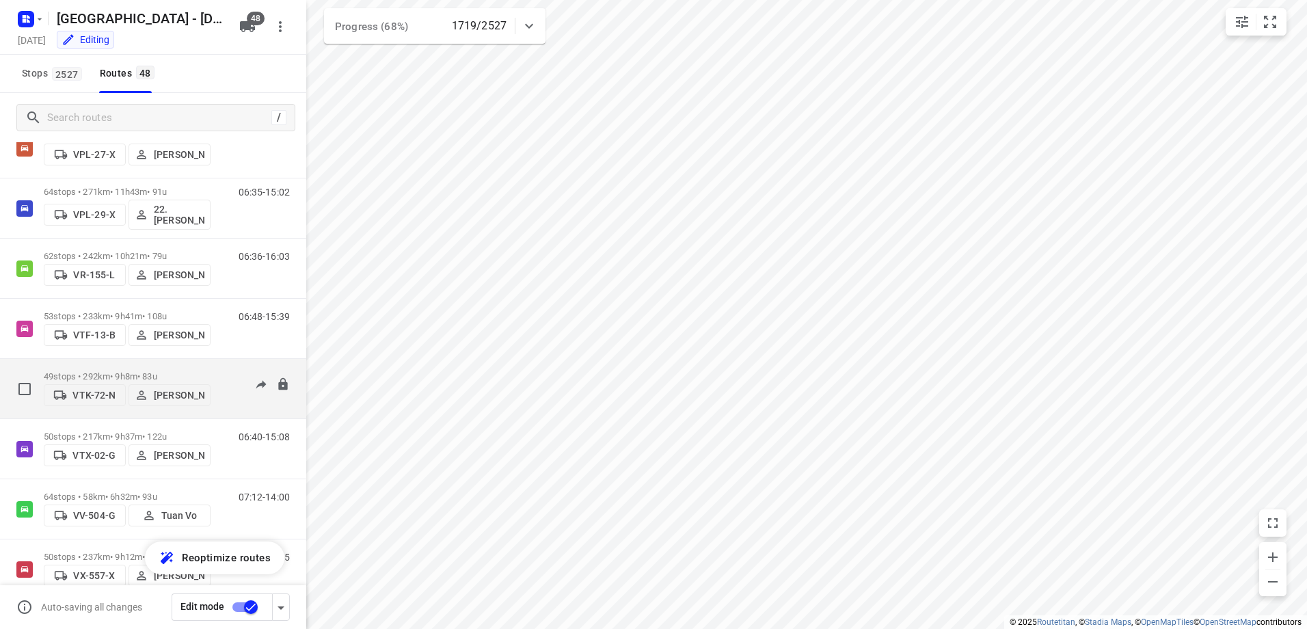
click at [114, 381] on div "VTK-72-N Steijn Groothof" at bounding box center [127, 393] width 167 height 25
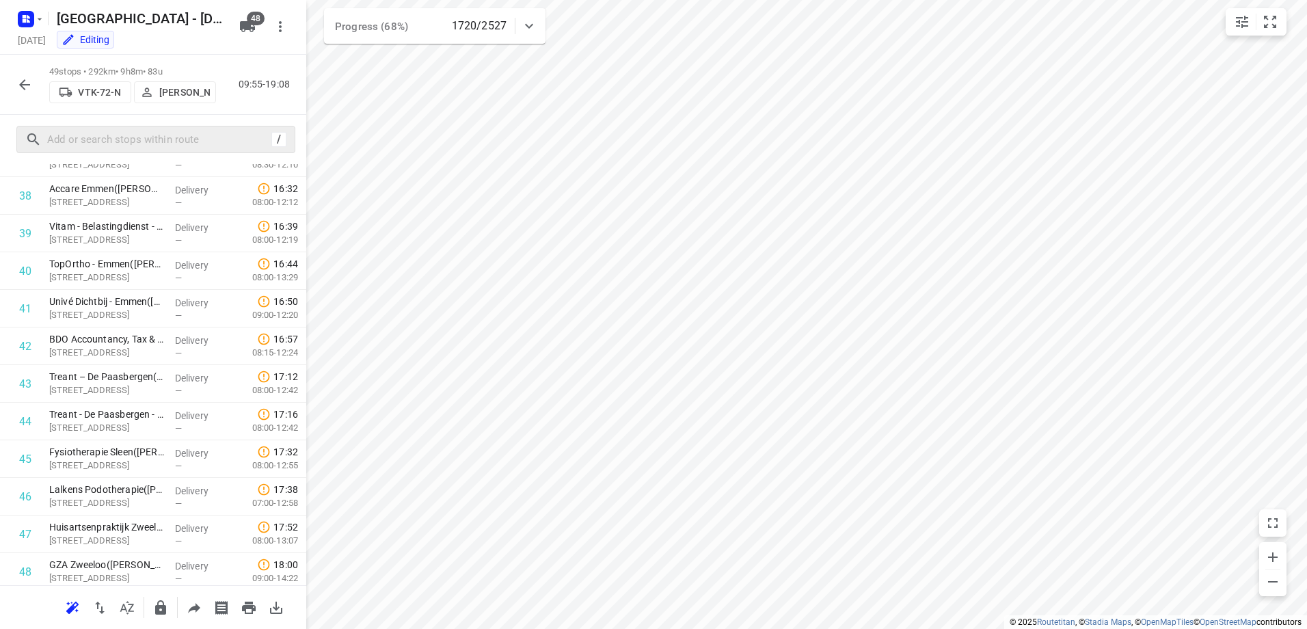
scroll to position [1049, 0]
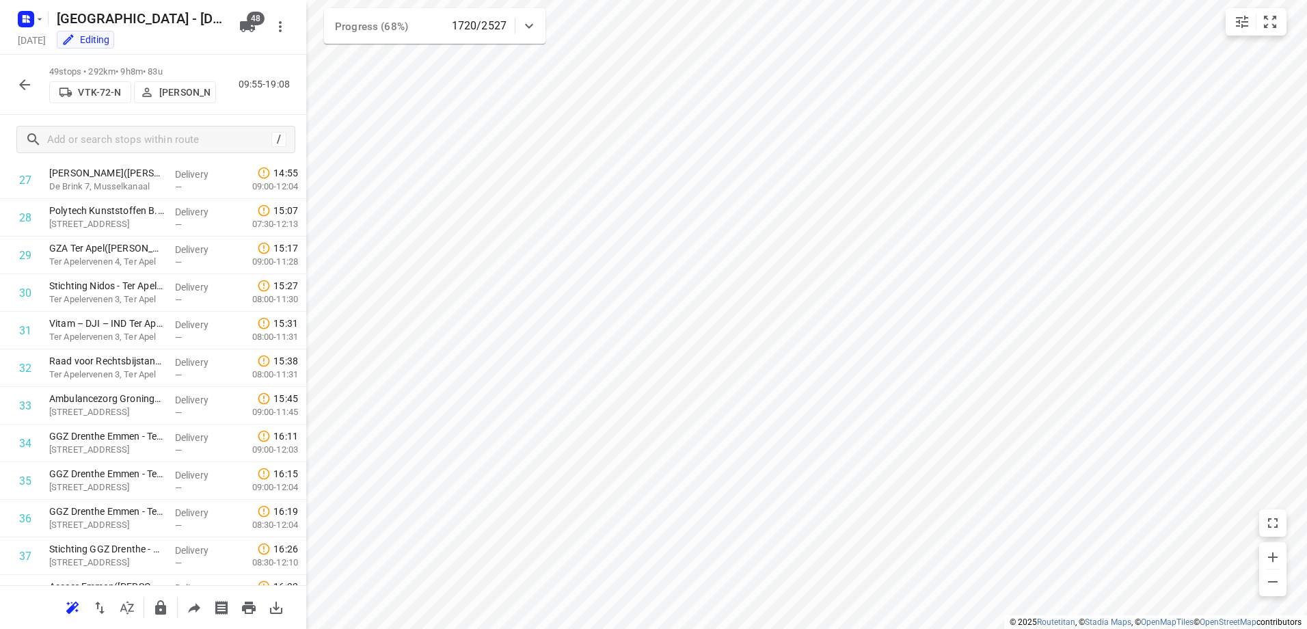
click at [33, 85] on button "button" at bounding box center [24, 84] width 27 height 27
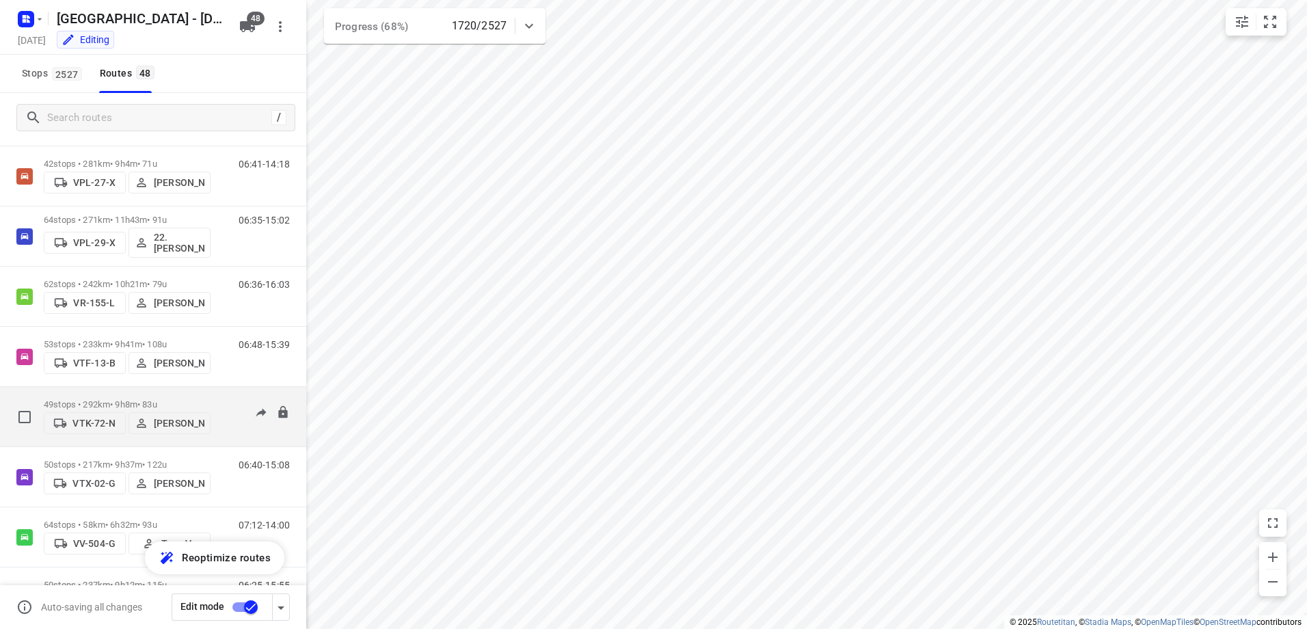
scroll to position [2489, 0]
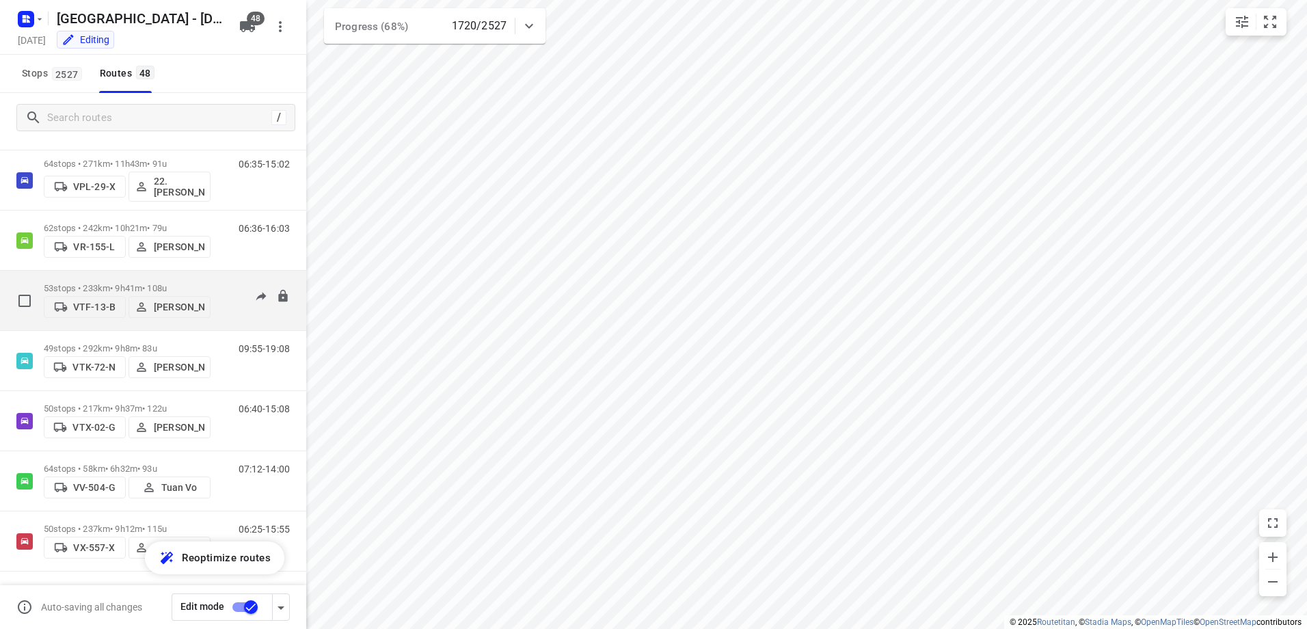
click at [134, 283] on p "53 stops • 233km • 9h41m • 108u" at bounding box center [127, 288] width 167 height 10
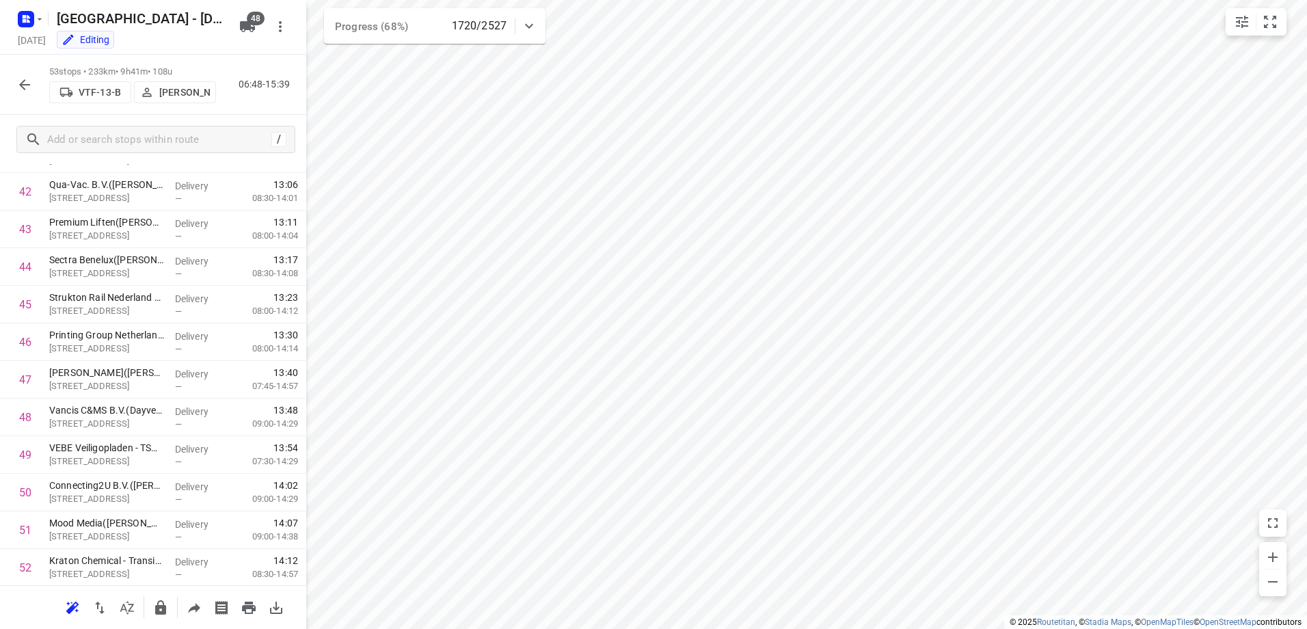
scroll to position [1404, 0]
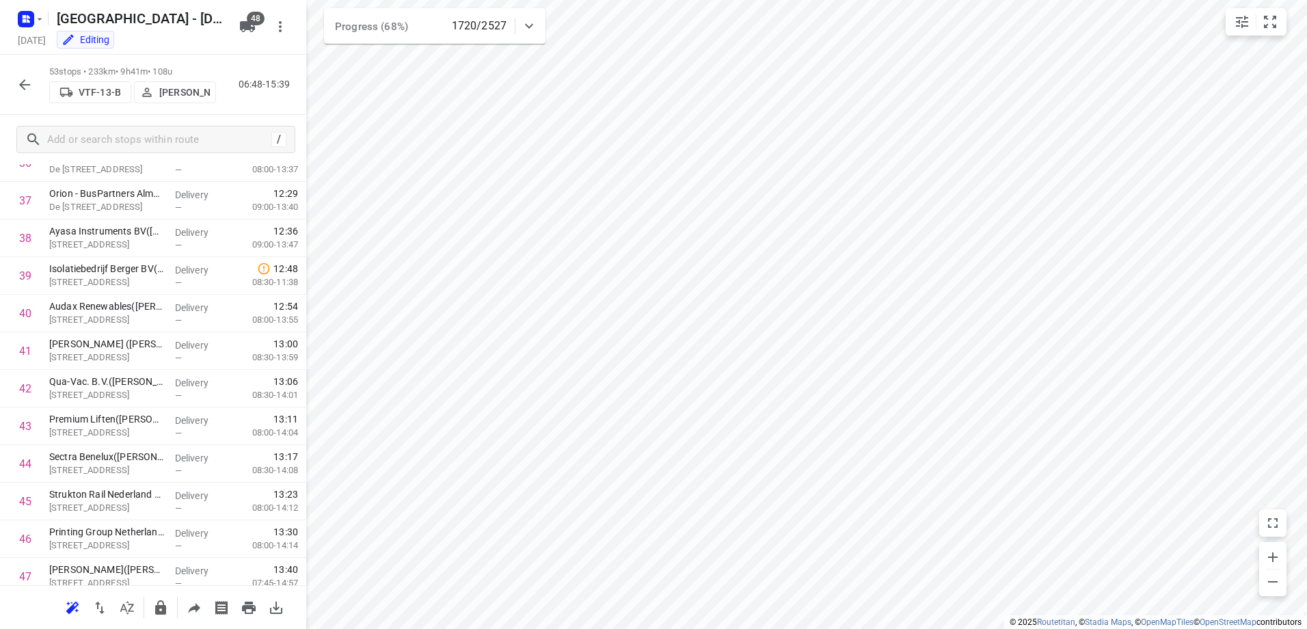
click at [25, 82] on icon "button" at bounding box center [24, 85] width 16 height 16
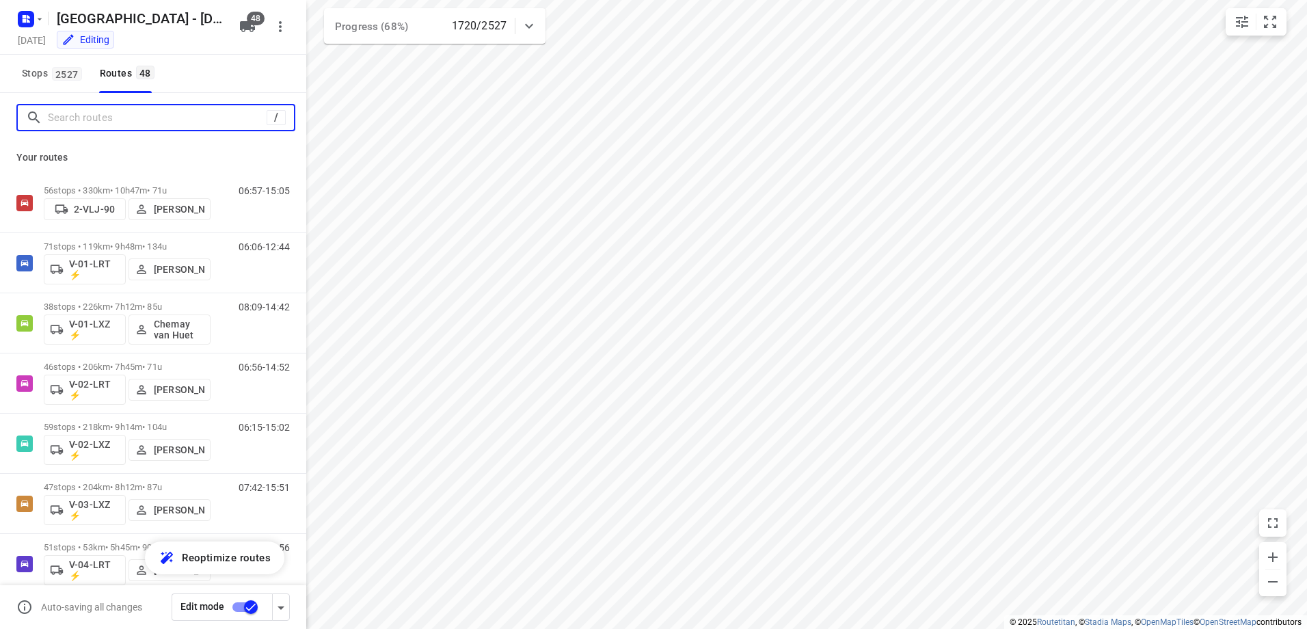
click at [133, 117] on input "Search routes" at bounding box center [157, 117] width 219 height 21
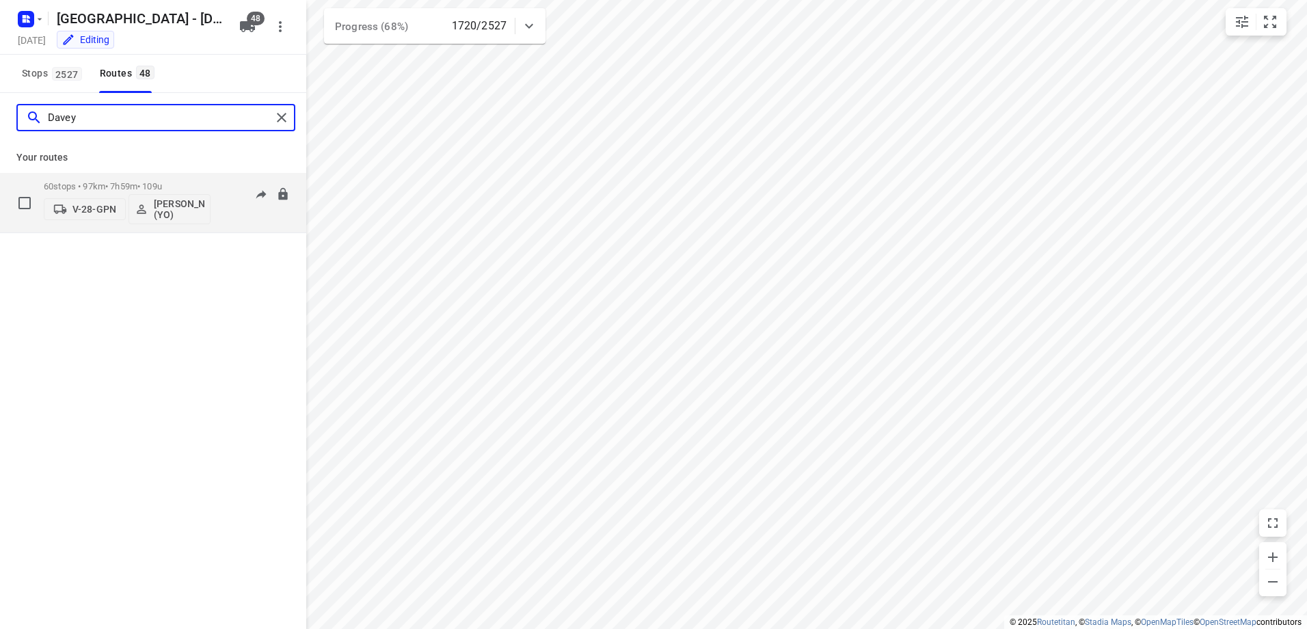
type input "Davey"
click at [137, 181] on p "60 stops • 97km • 7h59m • 109u" at bounding box center [127, 186] width 167 height 10
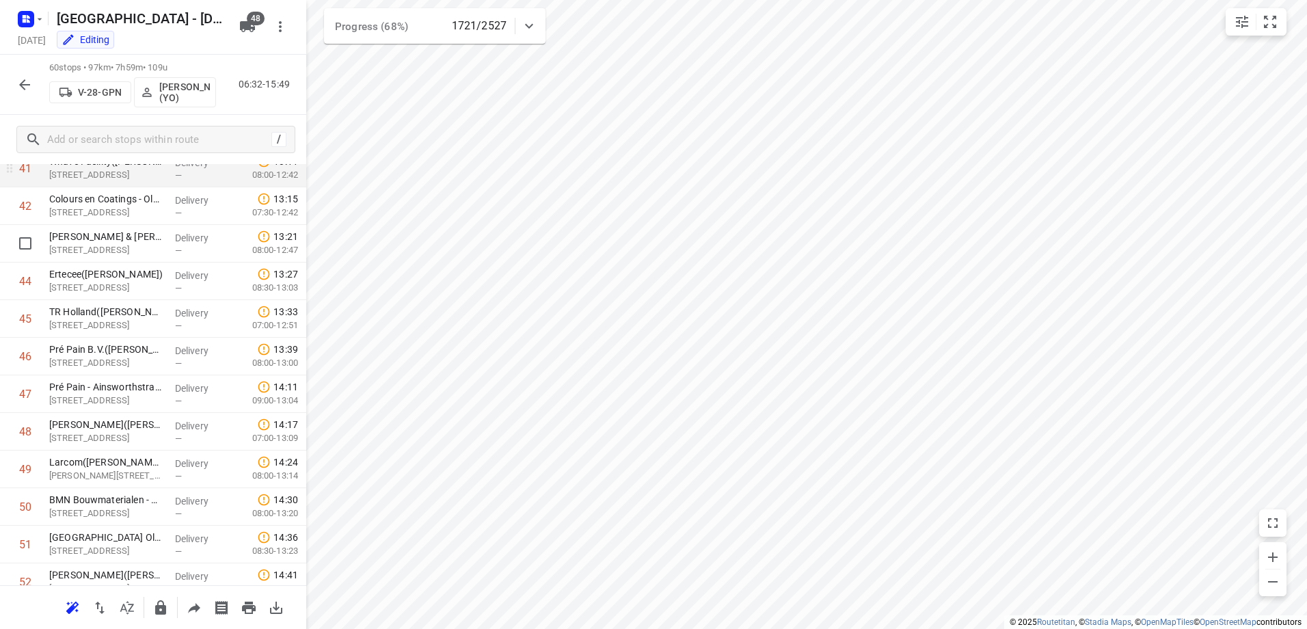
scroll to position [1531, 0]
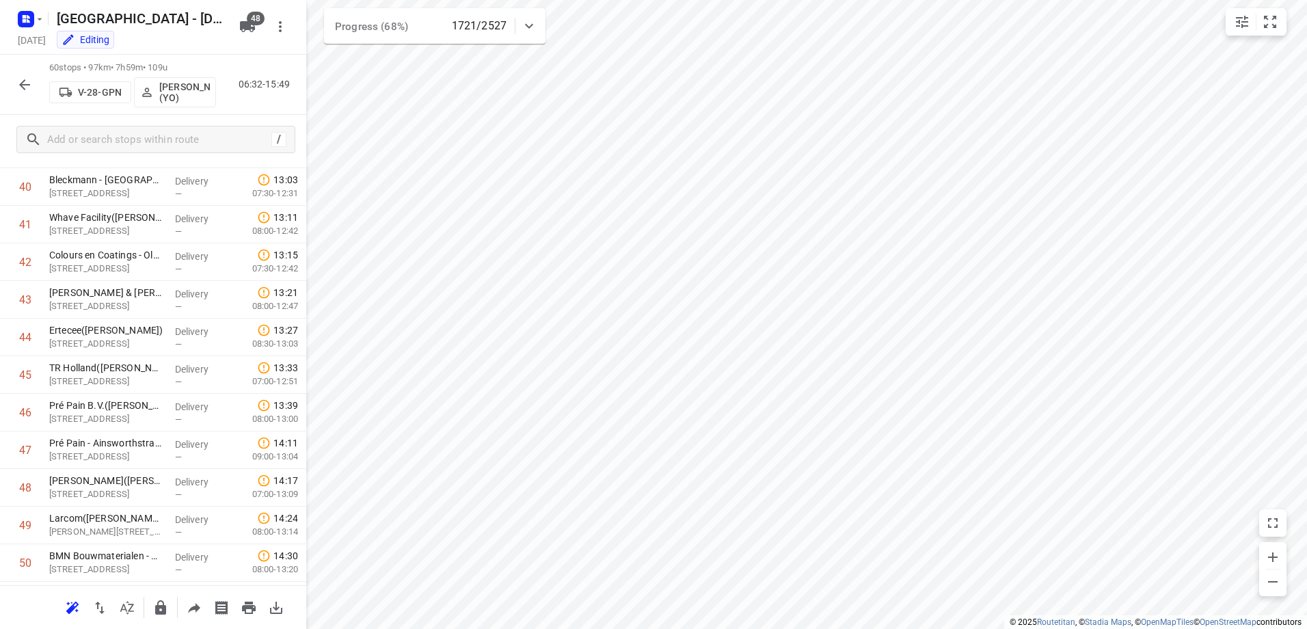
click at [25, 83] on icon "button" at bounding box center [24, 85] width 16 height 16
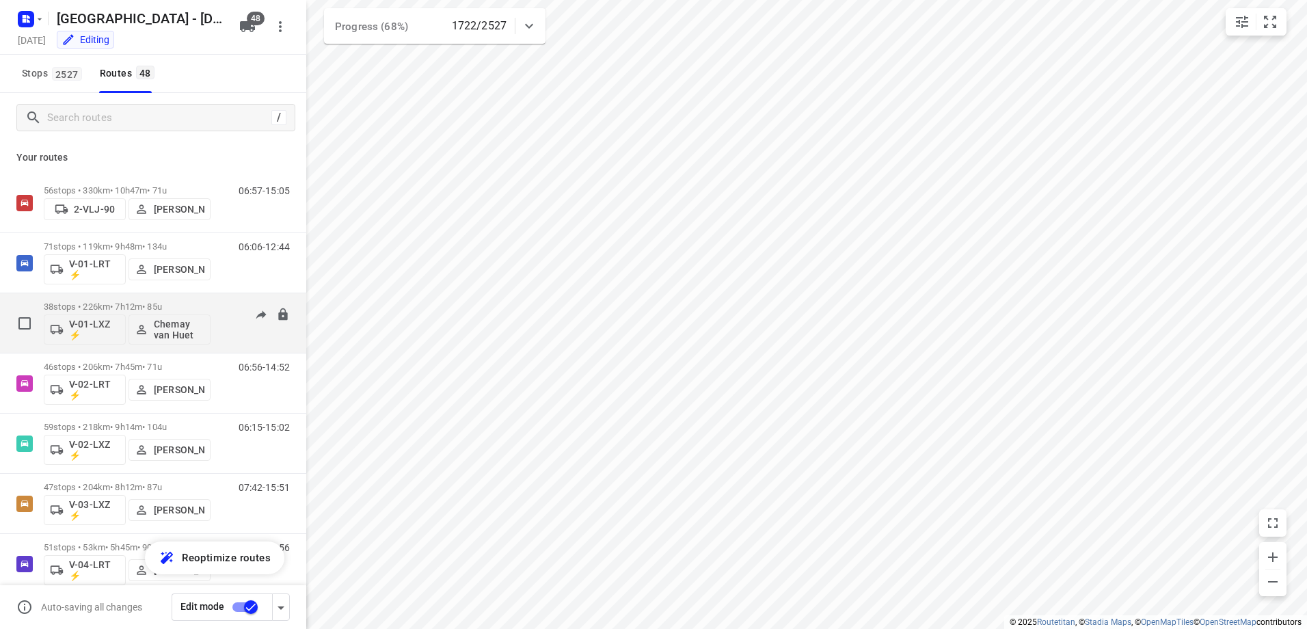
click at [126, 308] on p "38 stops • 226km • 7h12m • 85u" at bounding box center [127, 306] width 167 height 10
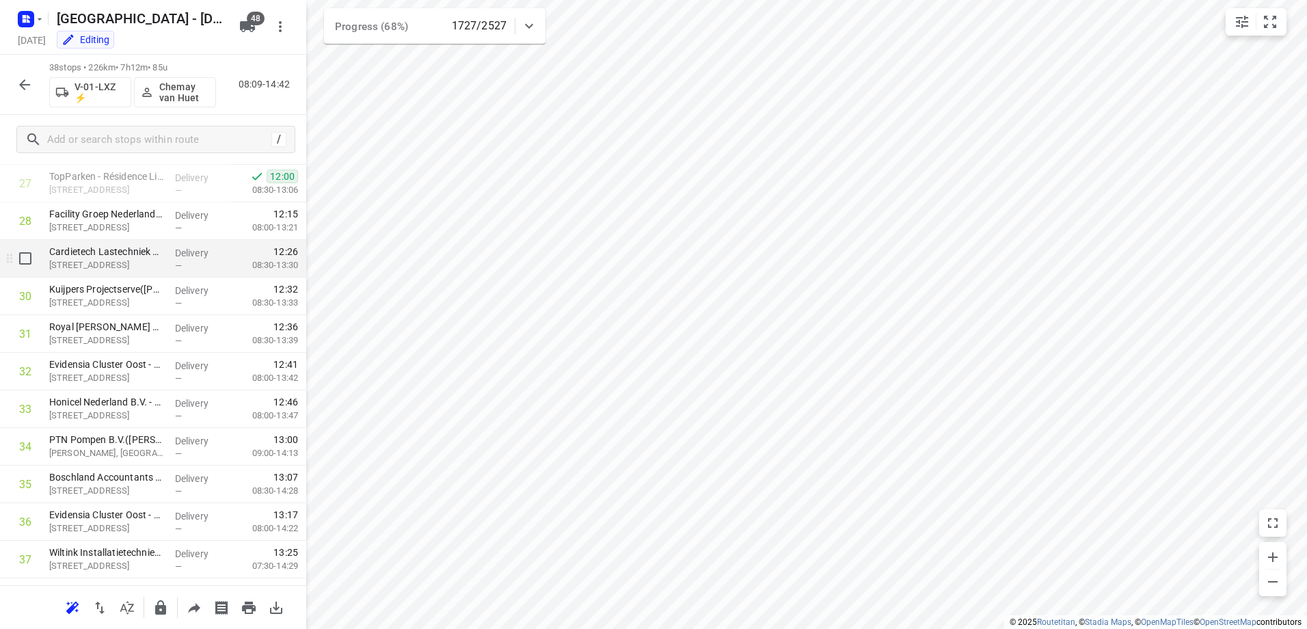
scroll to position [1114, 0]
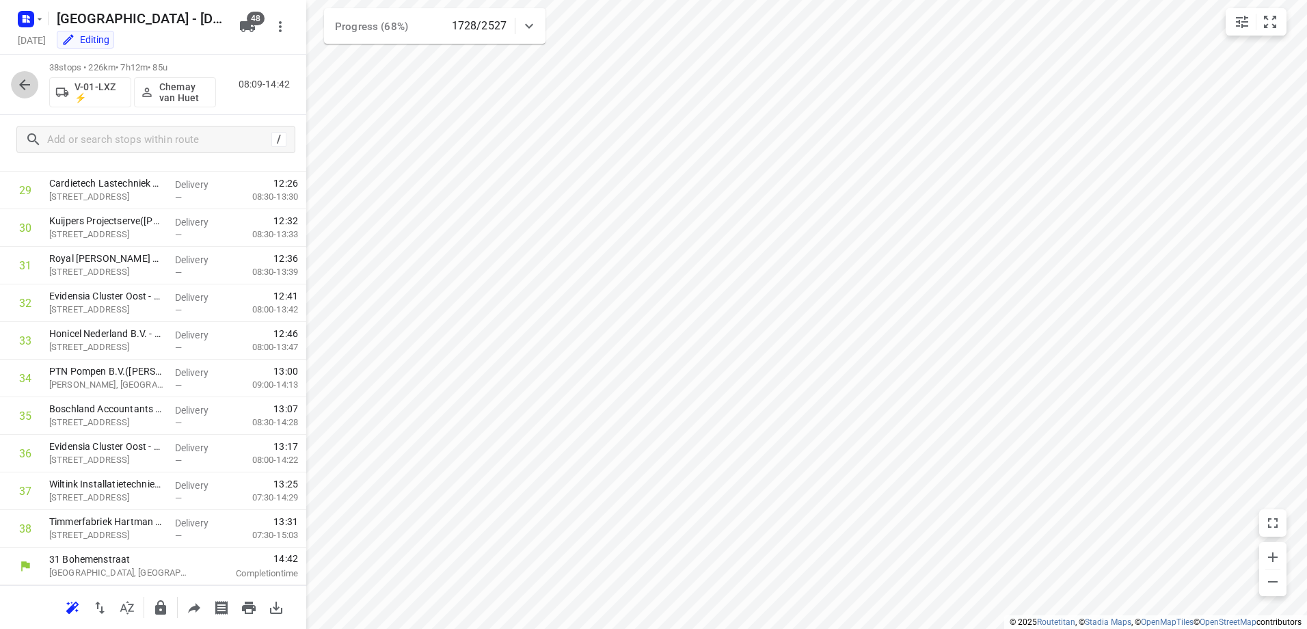
click at [20, 73] on button "button" at bounding box center [24, 84] width 27 height 27
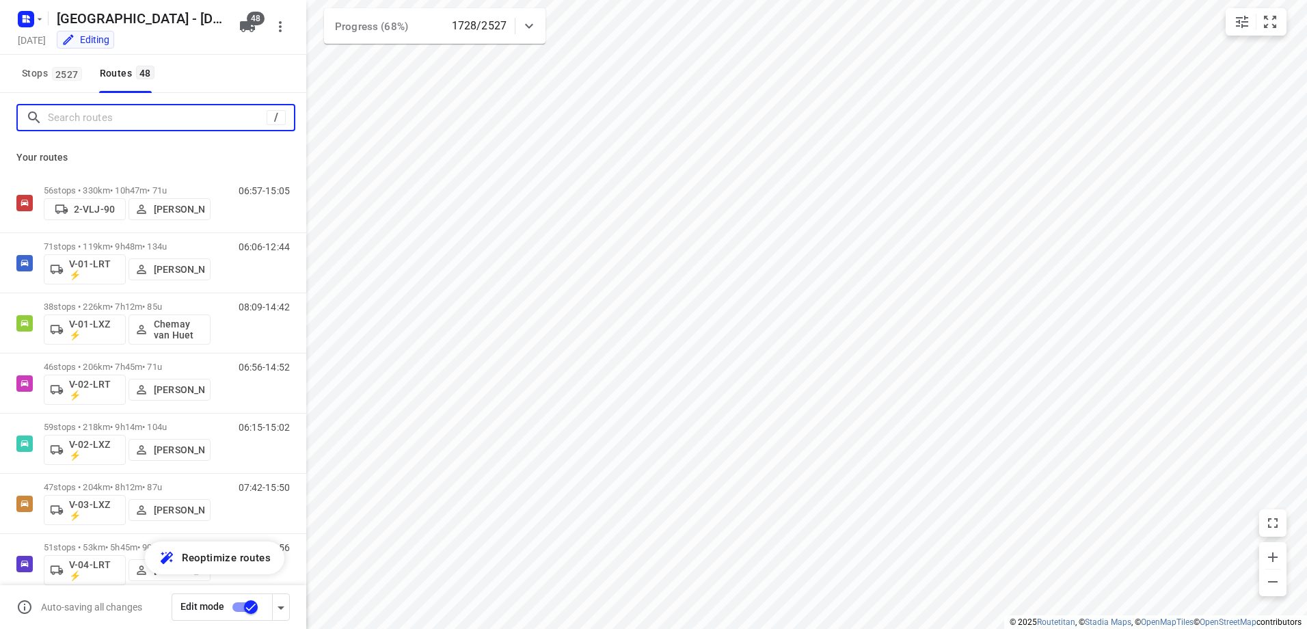
click at [121, 120] on input "Search routes" at bounding box center [157, 117] width 219 height 21
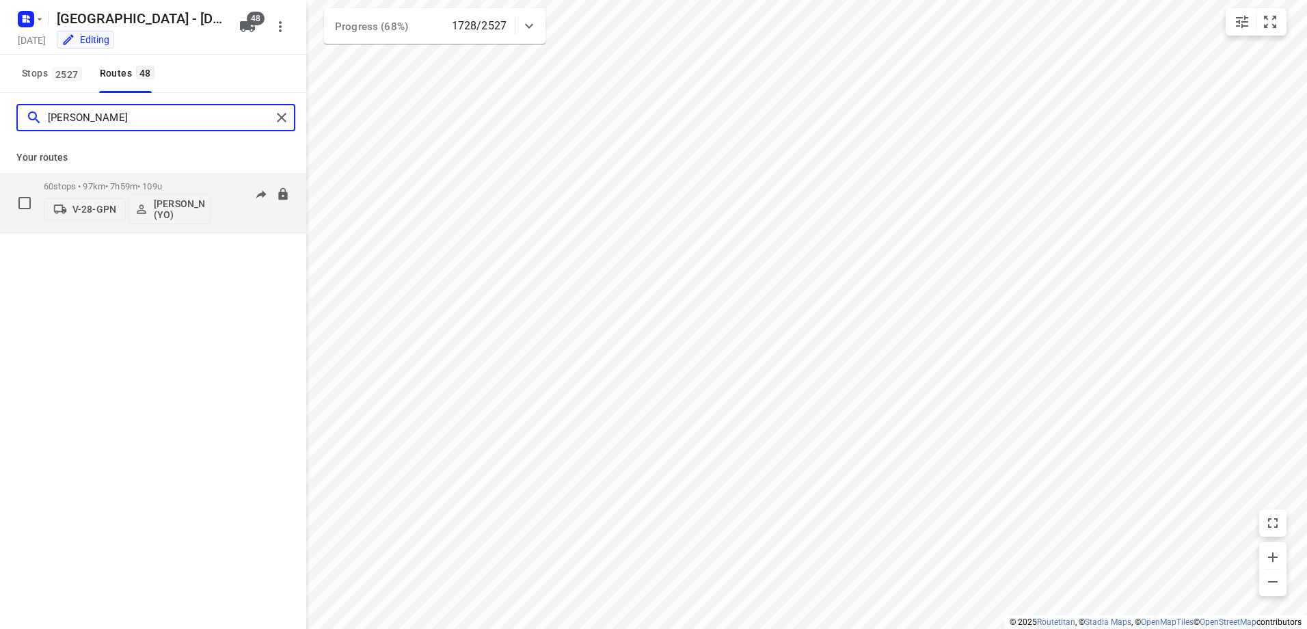
type input "dave"
click at [155, 178] on div "60 stops • 97km • 7h59m • 109u V-28-GPN Davey Visch (YO)" at bounding box center [127, 202] width 167 height 57
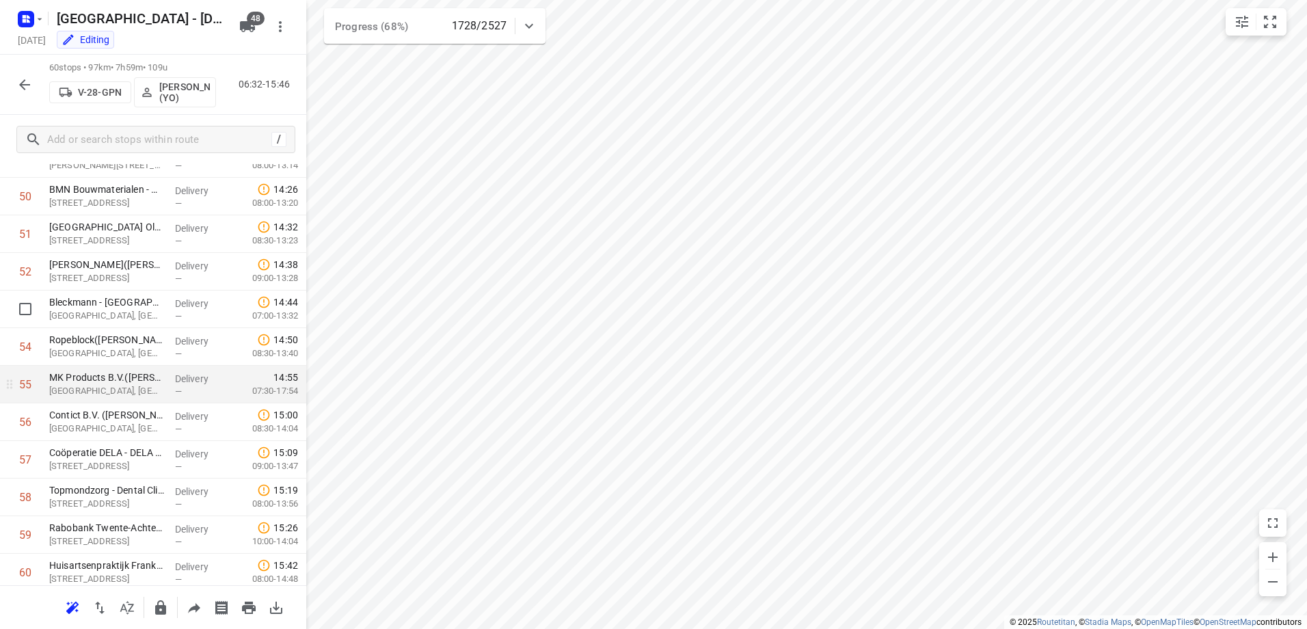
scroll to position [1941, 0]
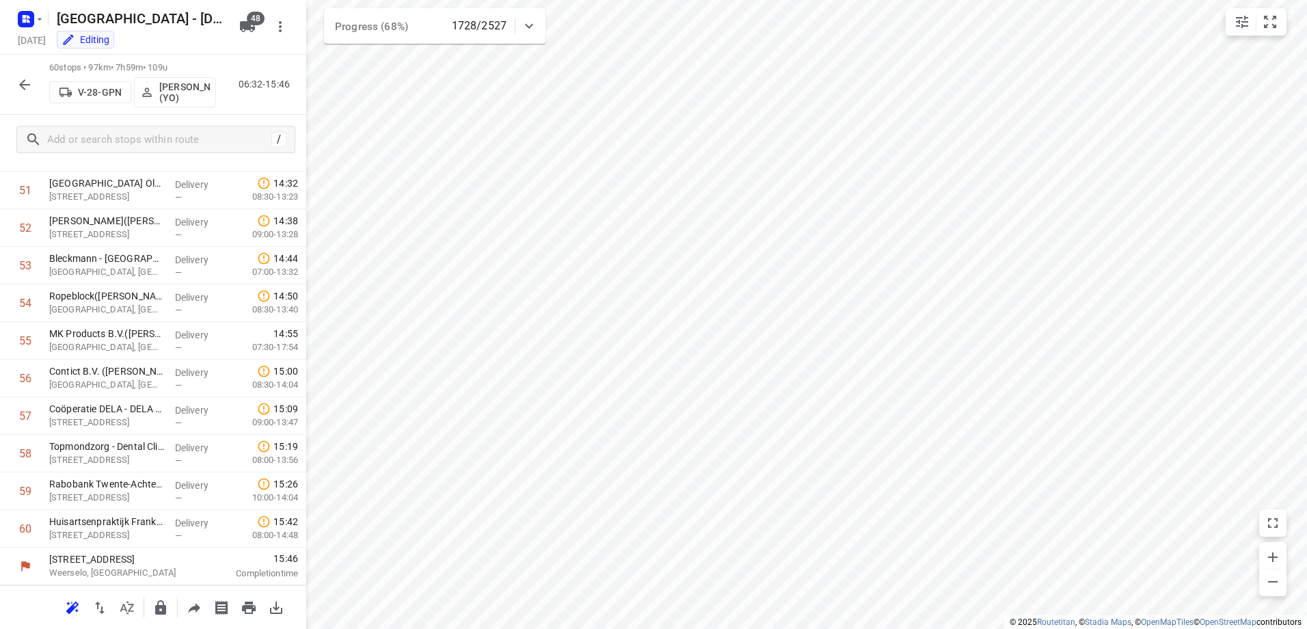
click at [23, 81] on icon "button" at bounding box center [24, 84] width 11 height 11
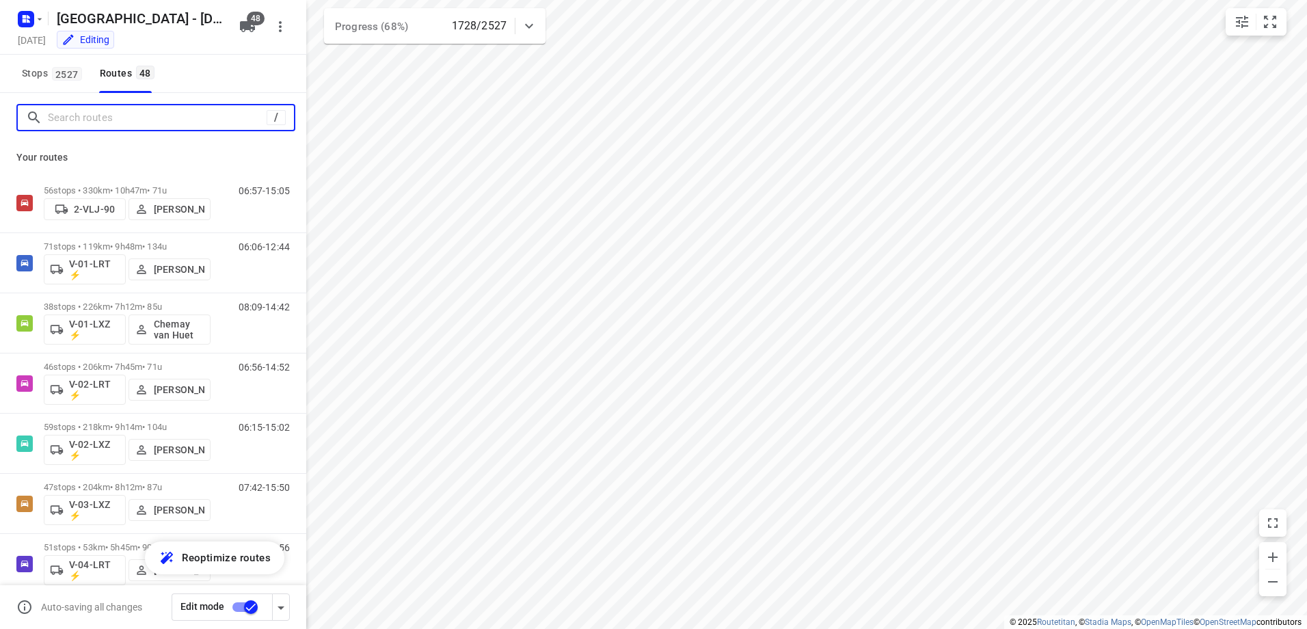
click at [125, 114] on input "Search routes" at bounding box center [157, 117] width 219 height 21
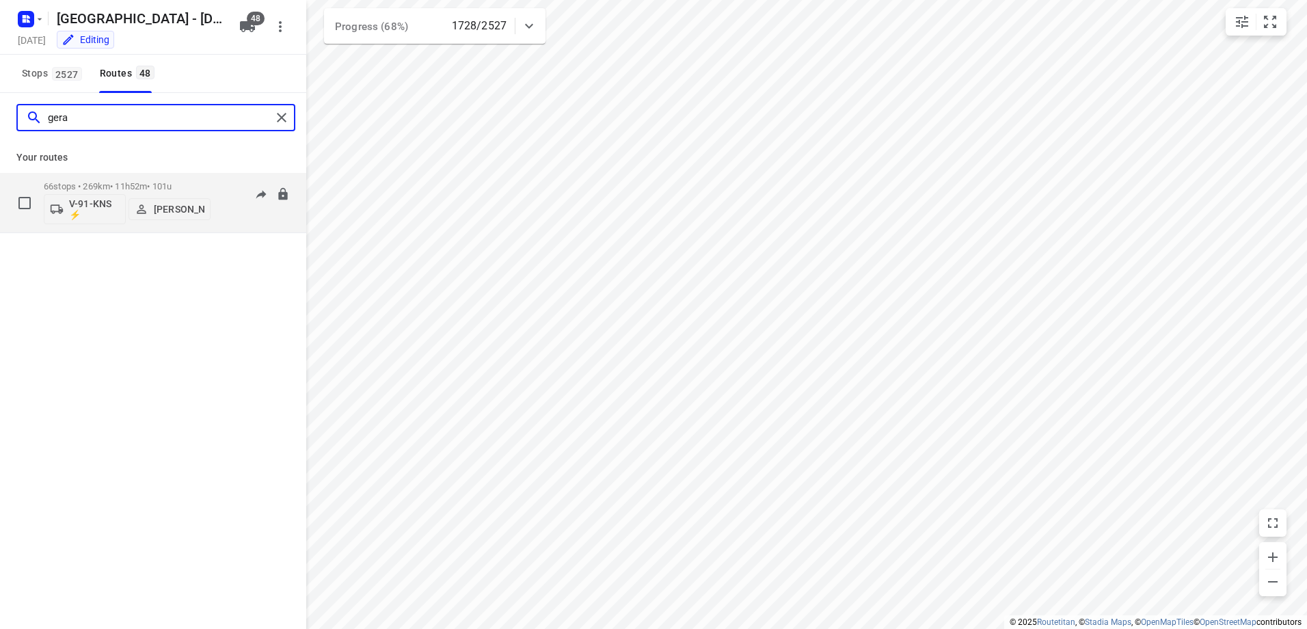
type input "gera"
click at [117, 178] on div "66 stops • 269km • 11h52m • 101u V-91-KNS ⚡ Gera van de Vreugde" at bounding box center [127, 202] width 167 height 57
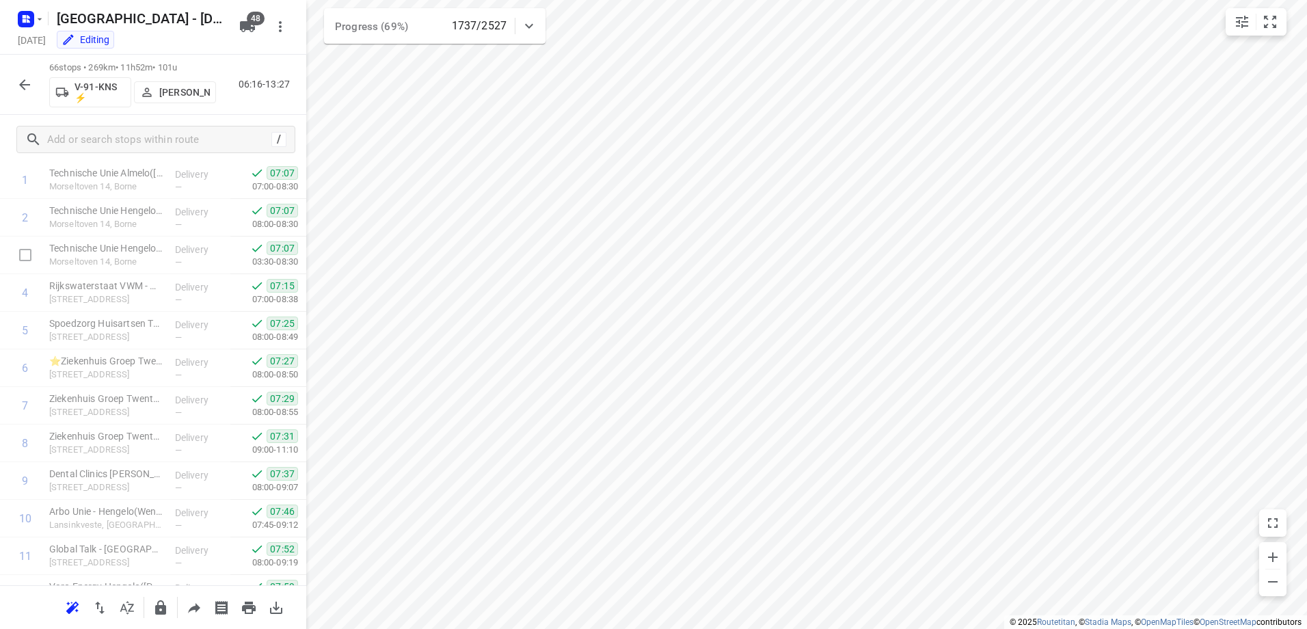
scroll to position [0, 0]
click at [18, 75] on button "button" at bounding box center [24, 84] width 27 height 27
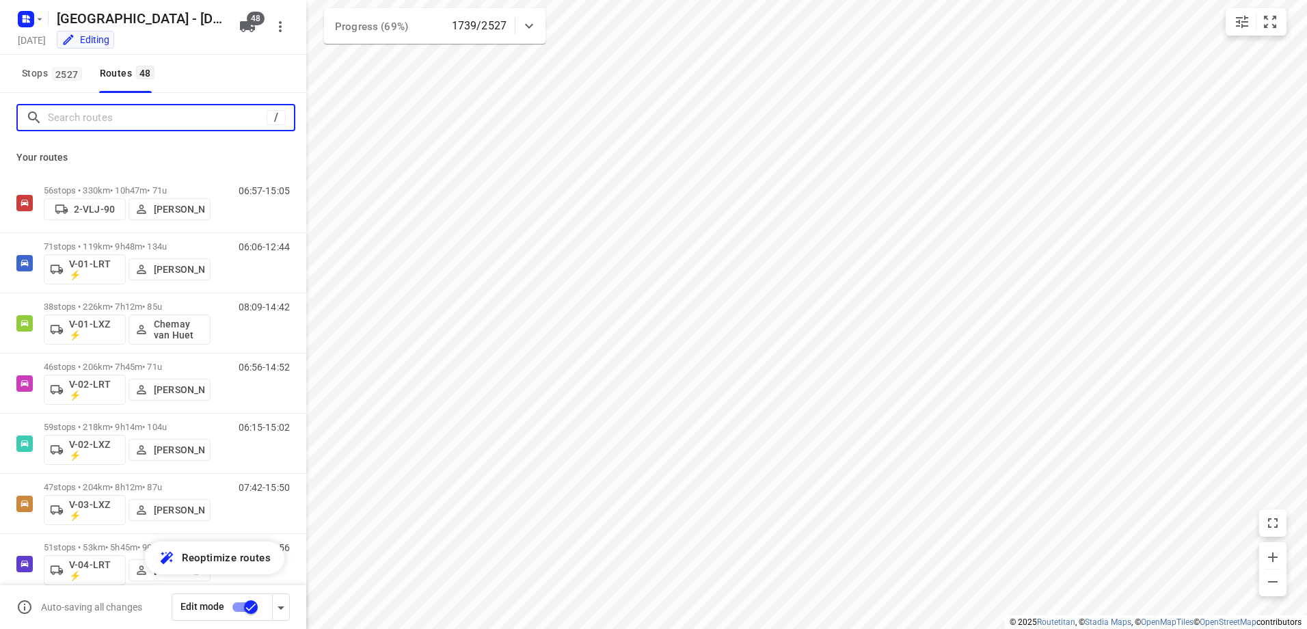
click at [94, 124] on input "Search routes" at bounding box center [157, 117] width 219 height 21
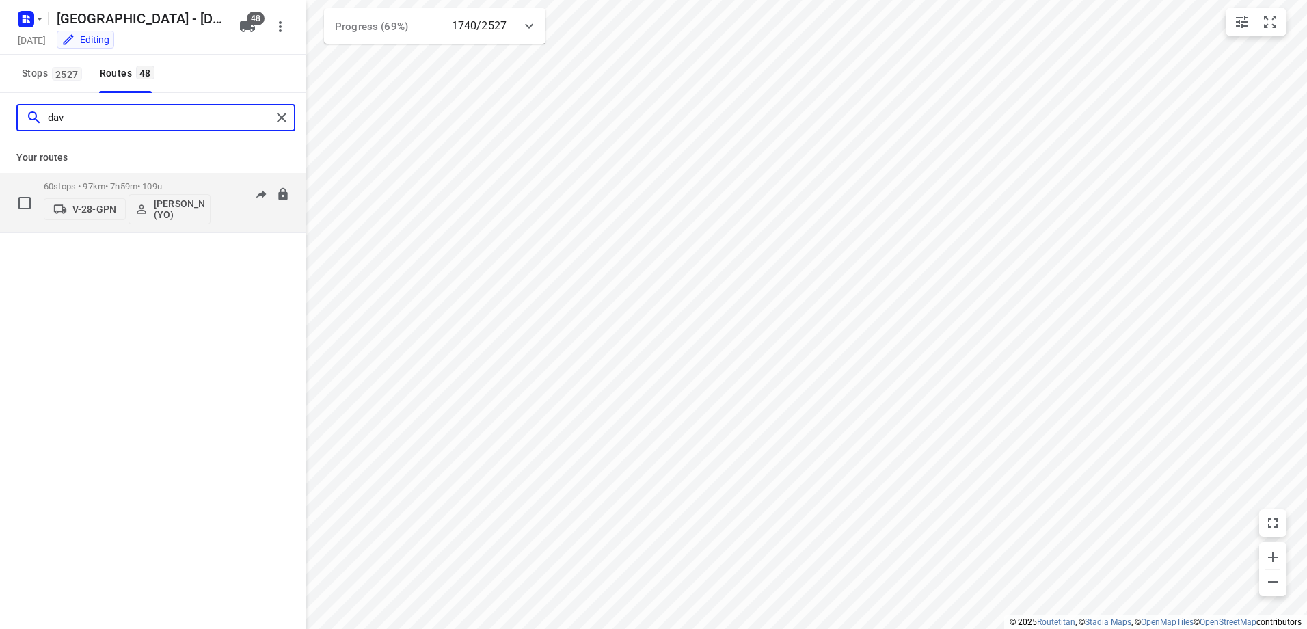
type input "dav"
click at [121, 187] on p "60 stops • 97km • 7h59m • 109u" at bounding box center [127, 186] width 167 height 10
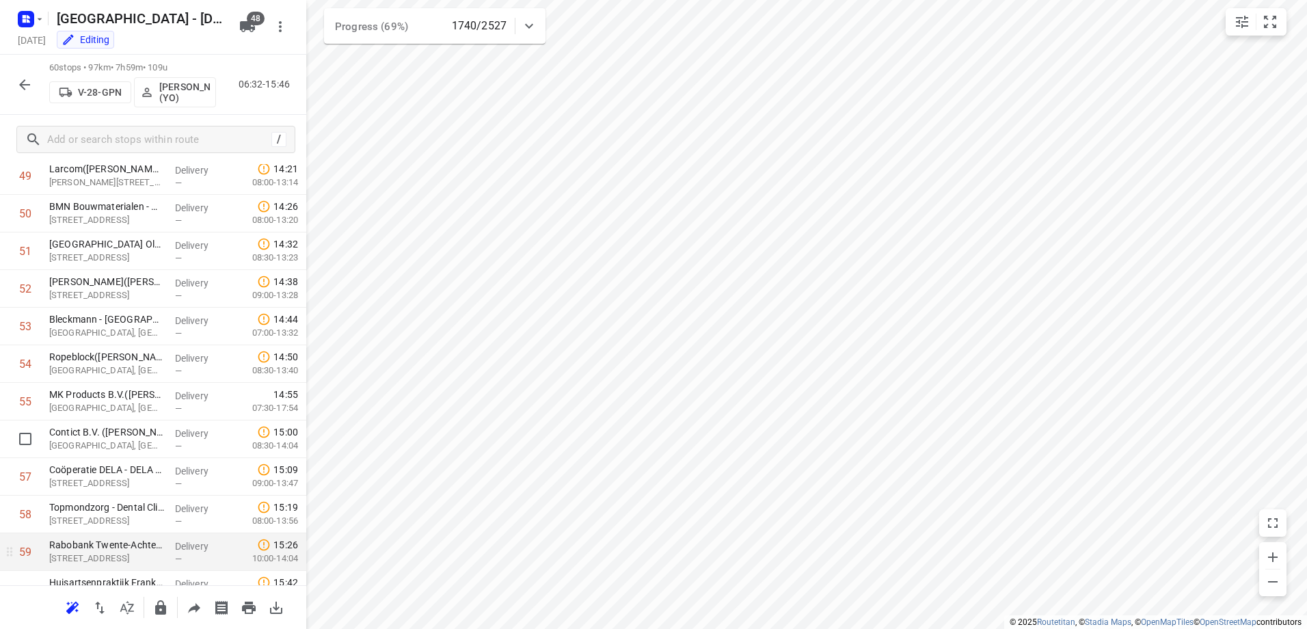
scroll to position [1941, 0]
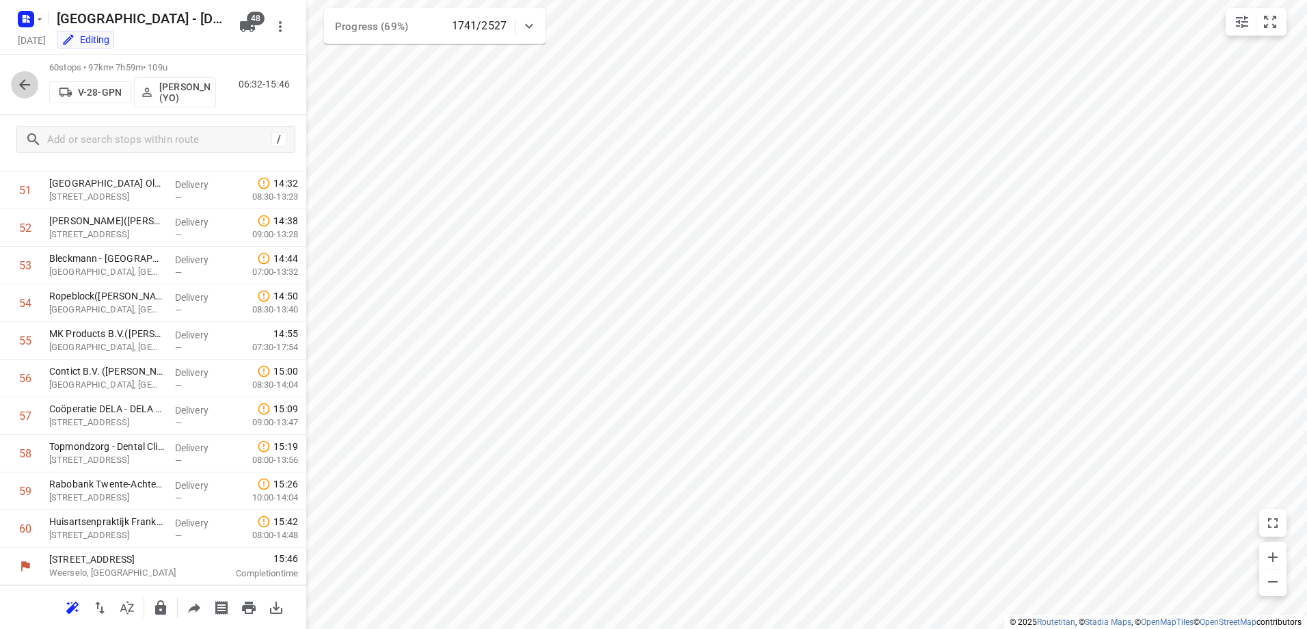
click at [23, 85] on icon "button" at bounding box center [24, 84] width 11 height 11
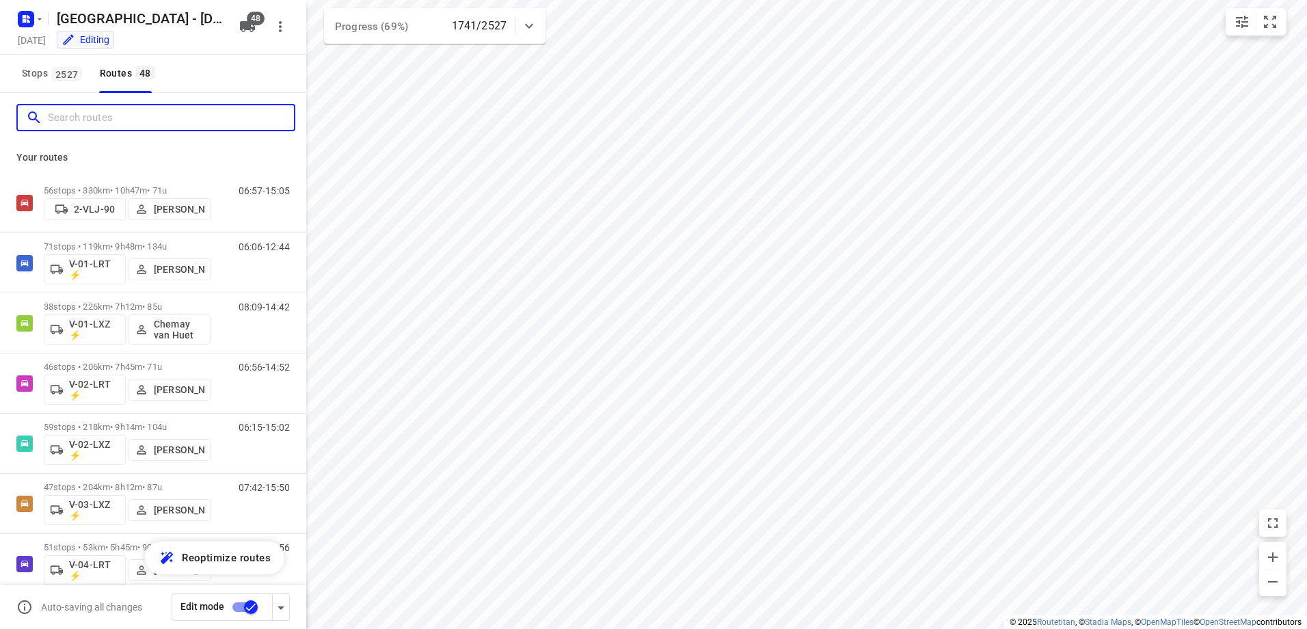
click at [134, 124] on input "Search routes" at bounding box center [171, 117] width 246 height 21
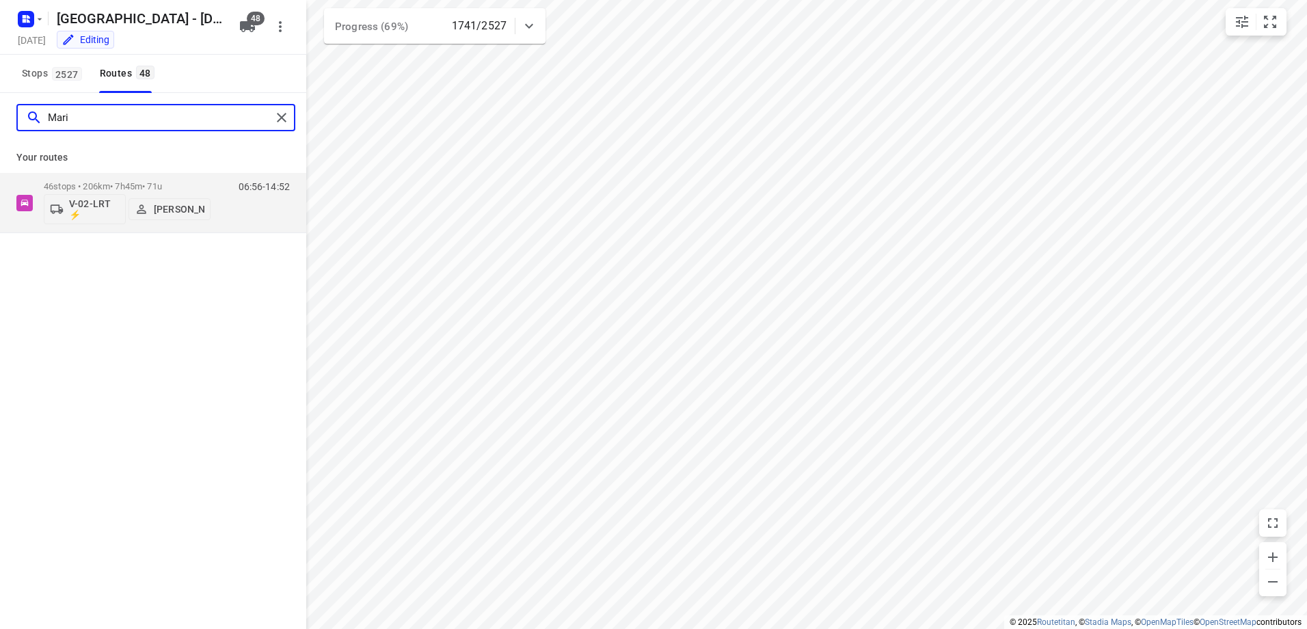
click at [113, 124] on input "Mari" at bounding box center [160, 117] width 224 height 21
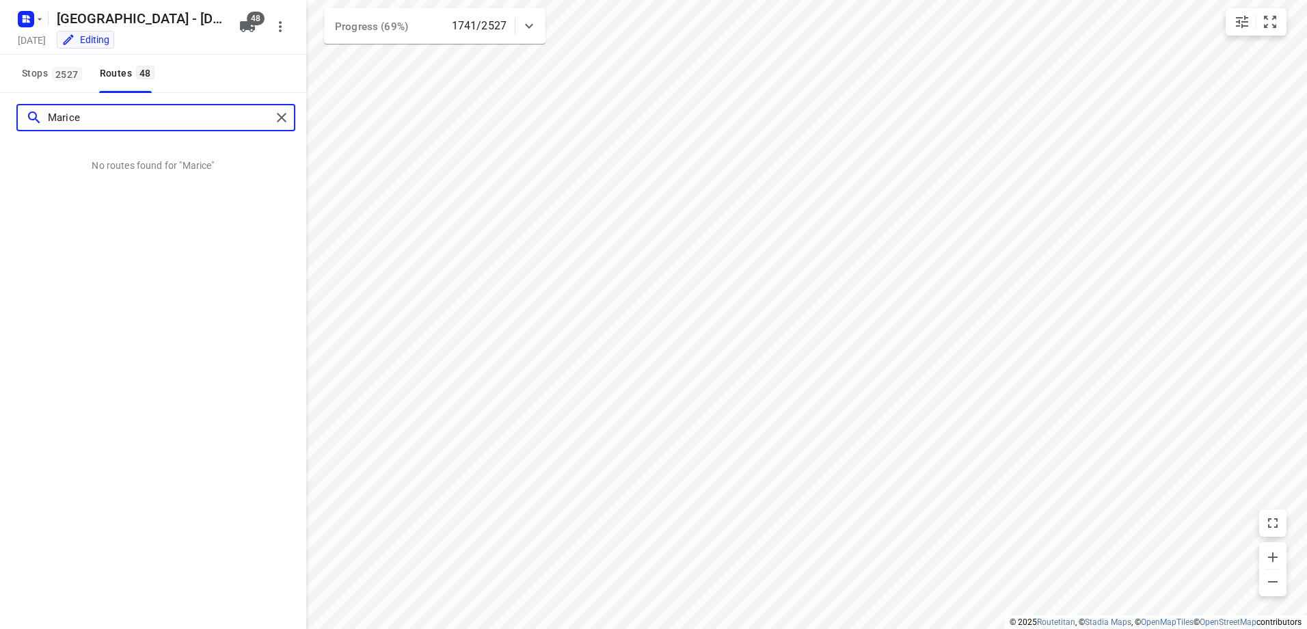
drag, startPoint x: 113, startPoint y: 124, endPoint x: 29, endPoint y: 127, distance: 84.2
click at [30, 127] on div "Marice" at bounding box center [148, 117] width 245 height 21
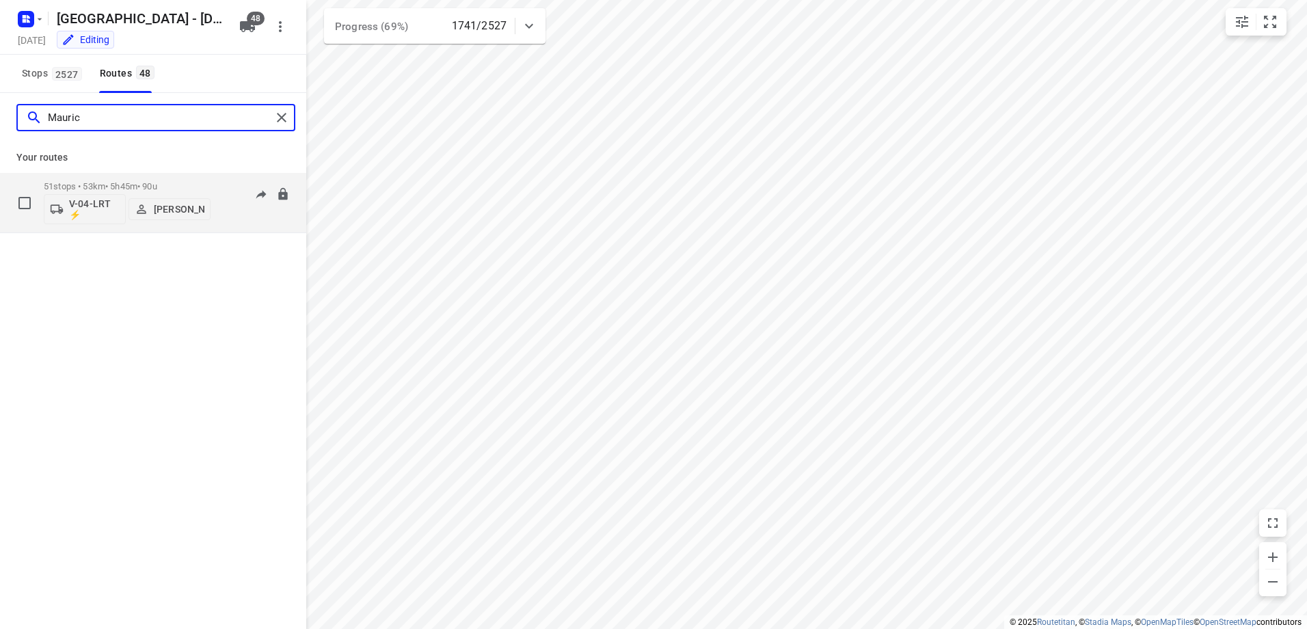
type input "Mauric"
click at [135, 177] on div "51 stops • 53km • 5h45m • 90u V-04-LRT ⚡ Maurice Tolman" at bounding box center [127, 202] width 167 height 57
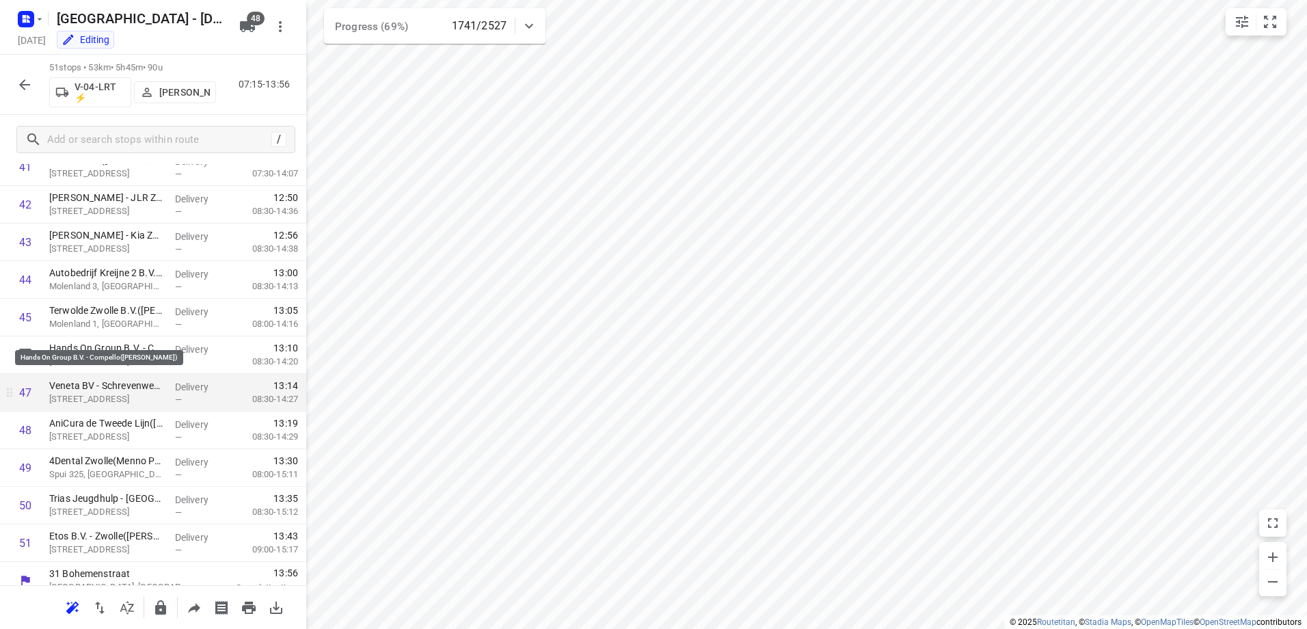
scroll to position [1602, 0]
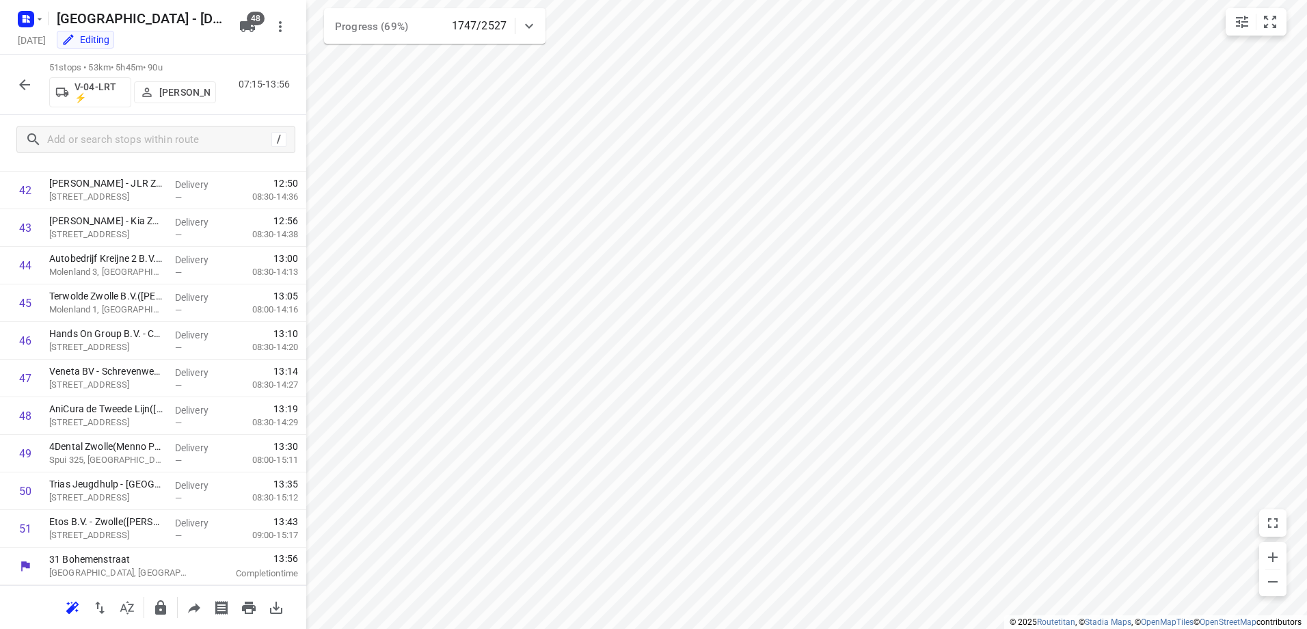
click at [19, 84] on icon "button" at bounding box center [24, 85] width 16 height 16
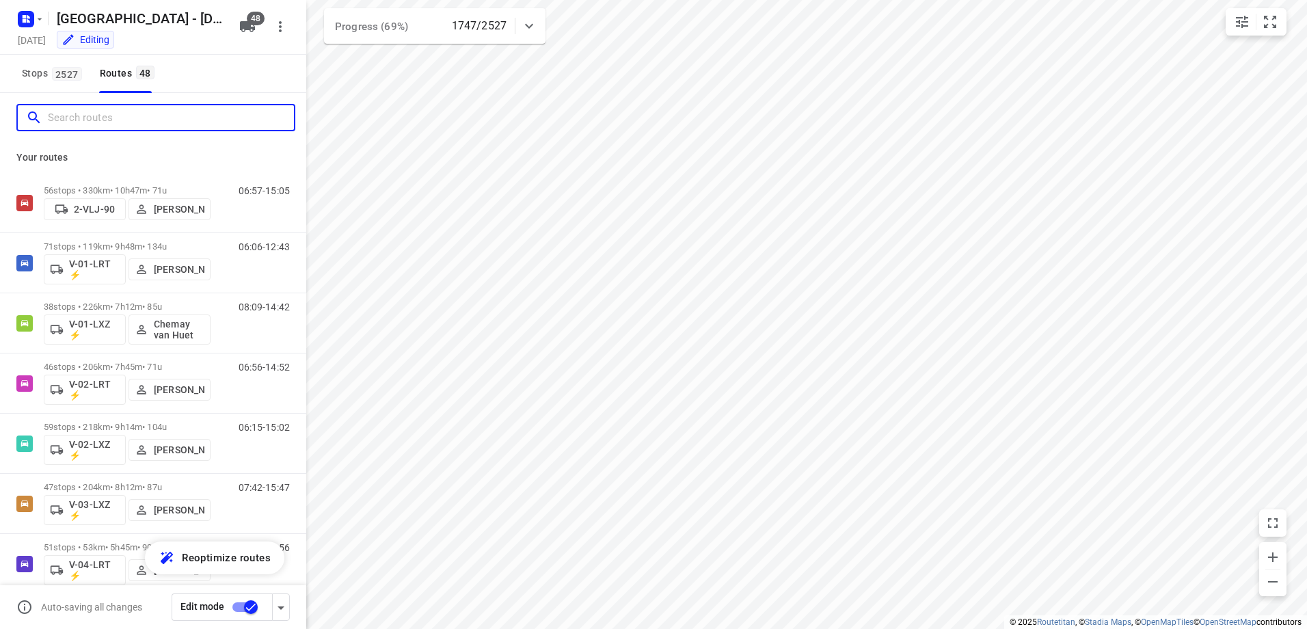
click at [135, 109] on input "Search routes" at bounding box center [171, 117] width 246 height 21
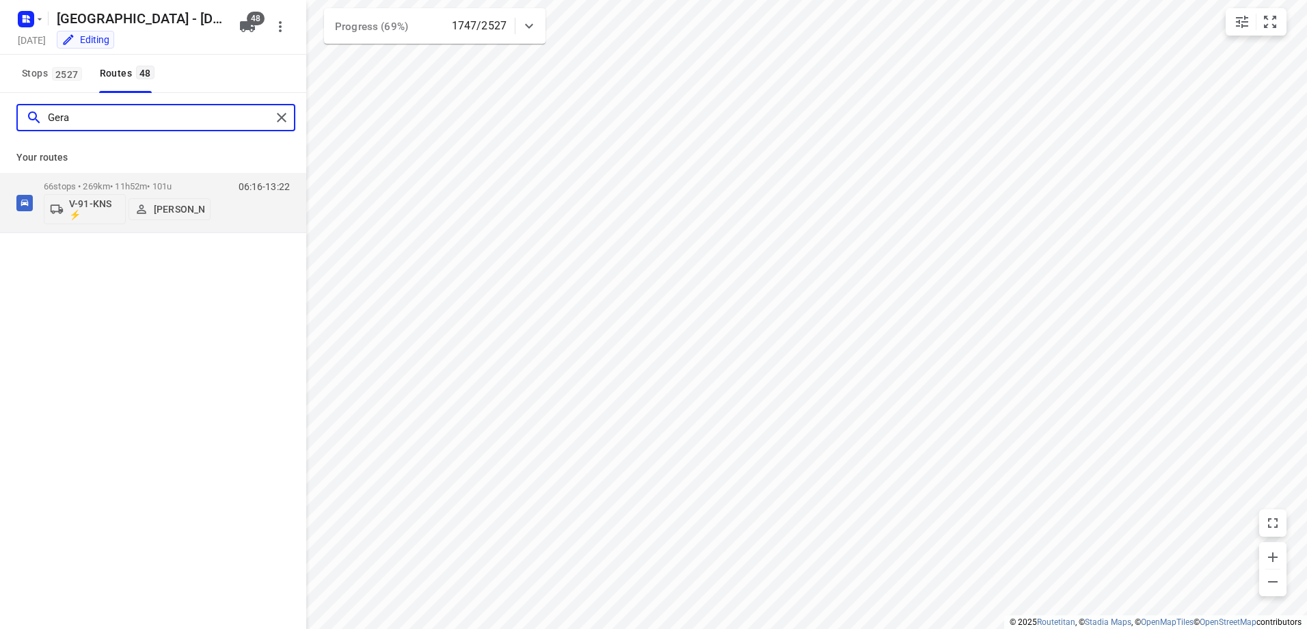
drag, startPoint x: 89, startPoint y: 110, endPoint x: -77, endPoint y: 116, distance: 166.2
click at [0, 116] on html "i © 2025 Routetitan , © Stadia Maps , © OpenMapTiles © OpenStreetMap contributo…" at bounding box center [653, 314] width 1307 height 629
type input "Niek"
click at [139, 178] on div "56 stops • 187km • 9h28m • 82u V-89-KSB ⚡ Niek van der Grift" at bounding box center [127, 202] width 167 height 57
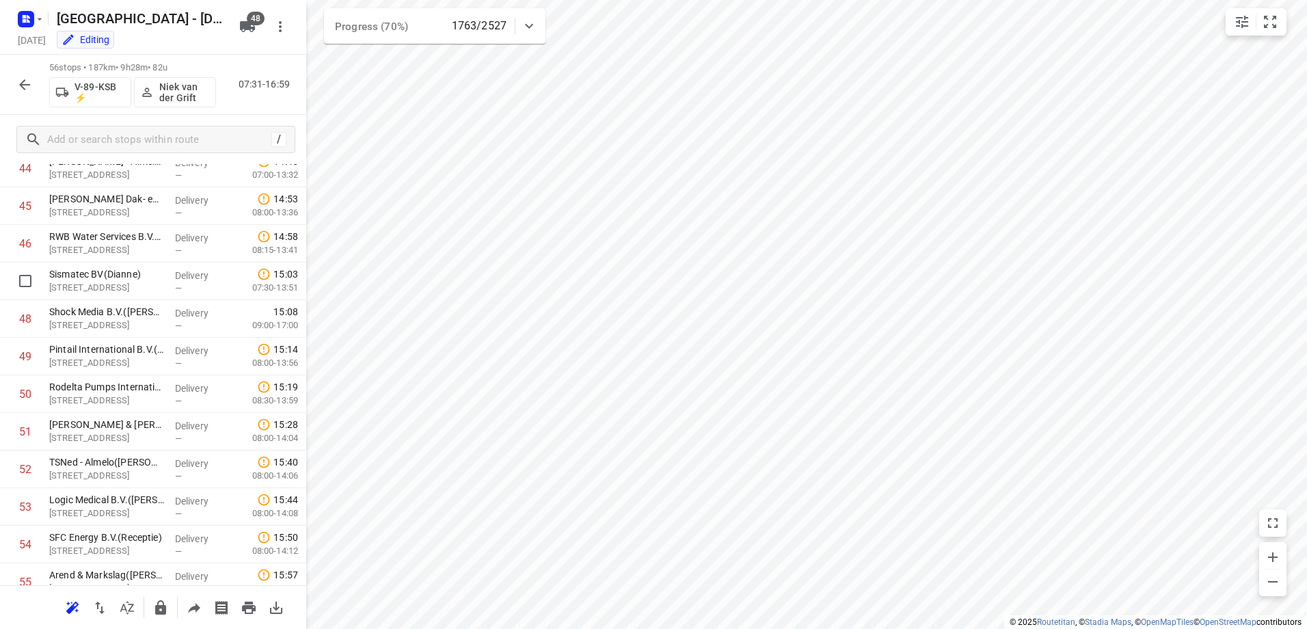
scroll to position [1790, 0]
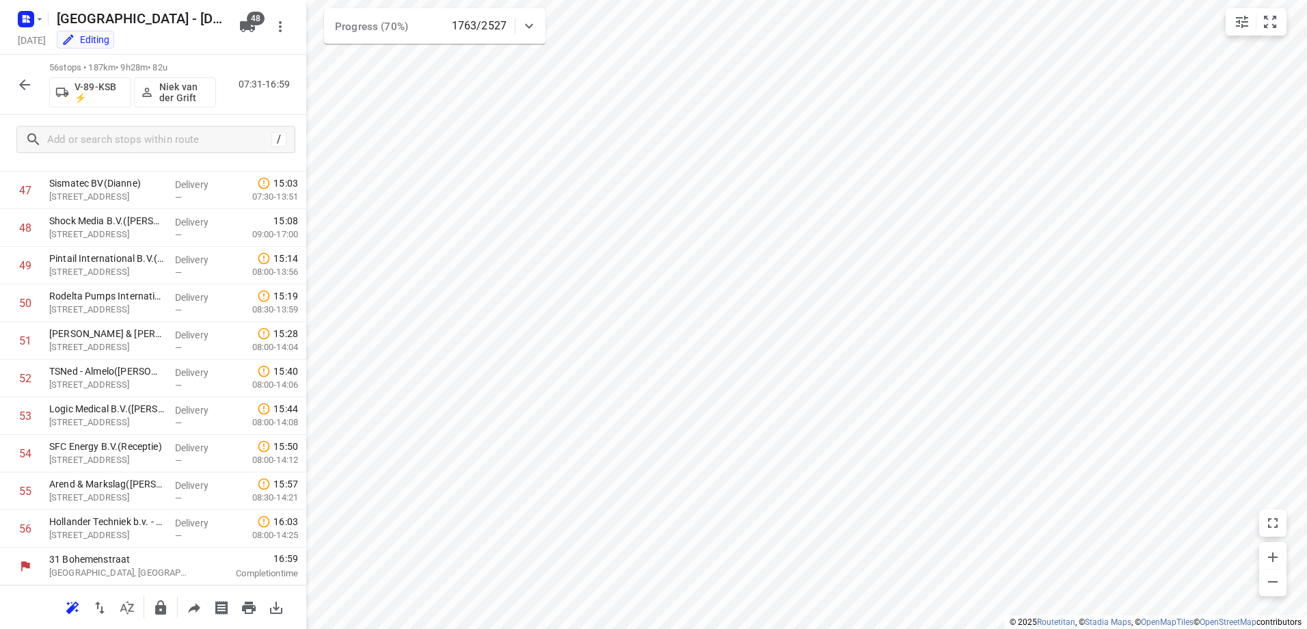
click at [29, 84] on icon "button" at bounding box center [24, 84] width 11 height 11
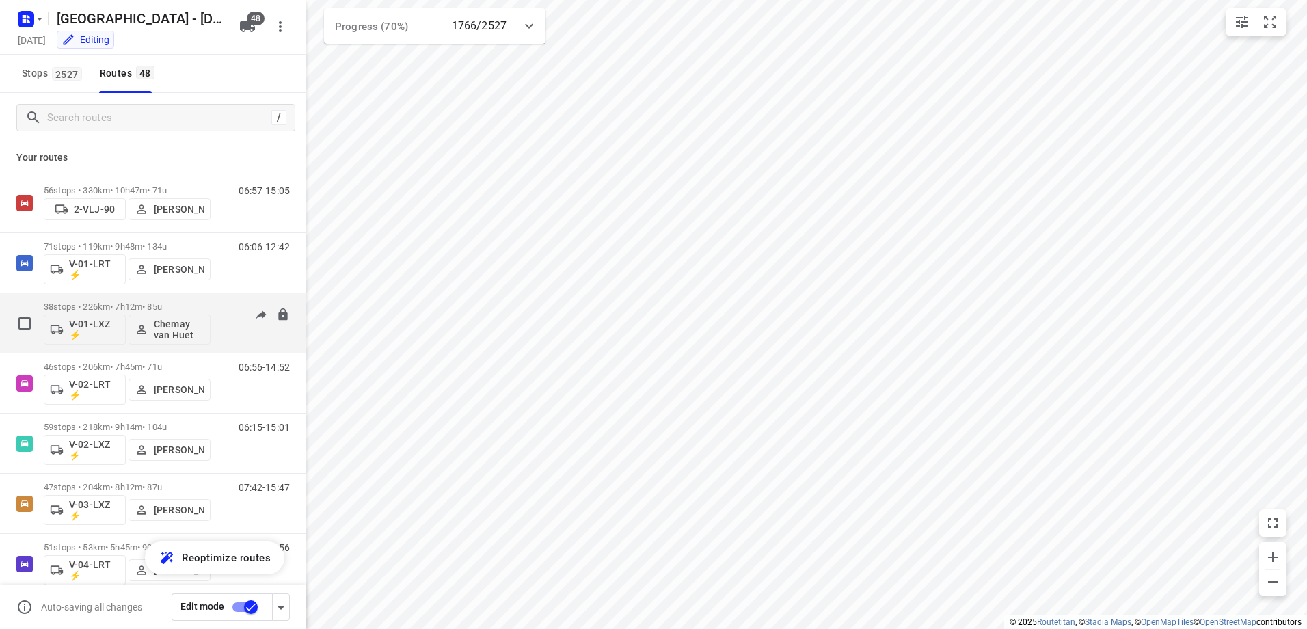
scroll to position [68, 0]
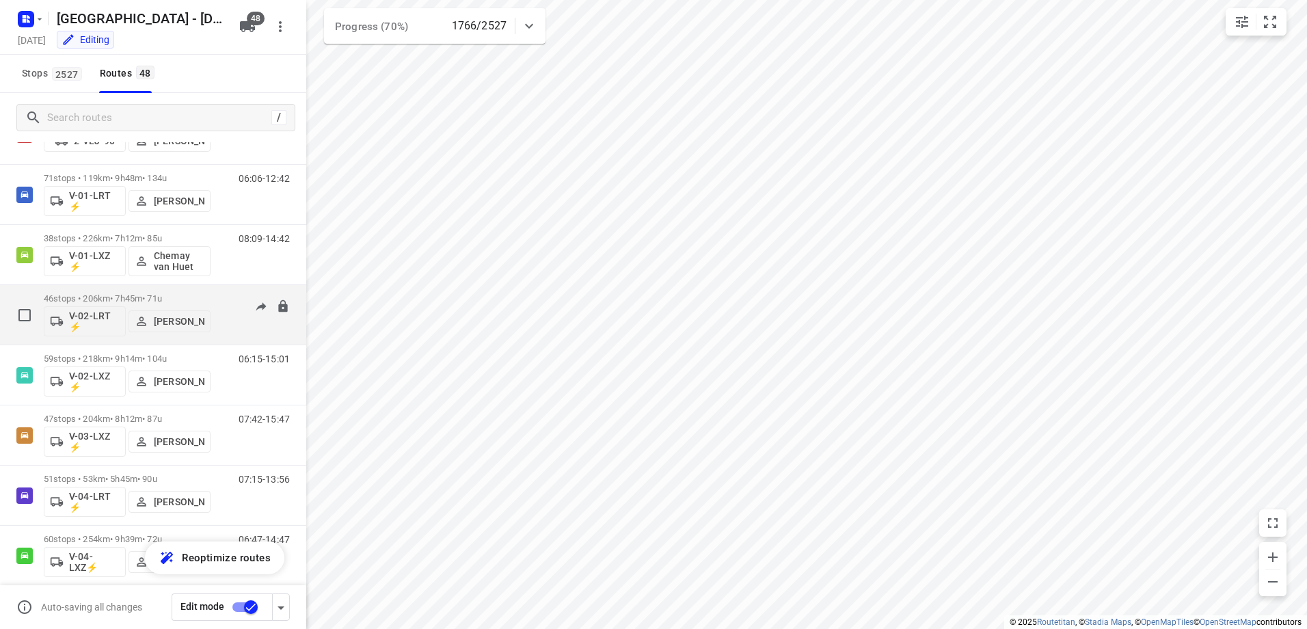
click at [124, 300] on p "46 stops • 206km • 7h45m • 71u" at bounding box center [127, 298] width 167 height 10
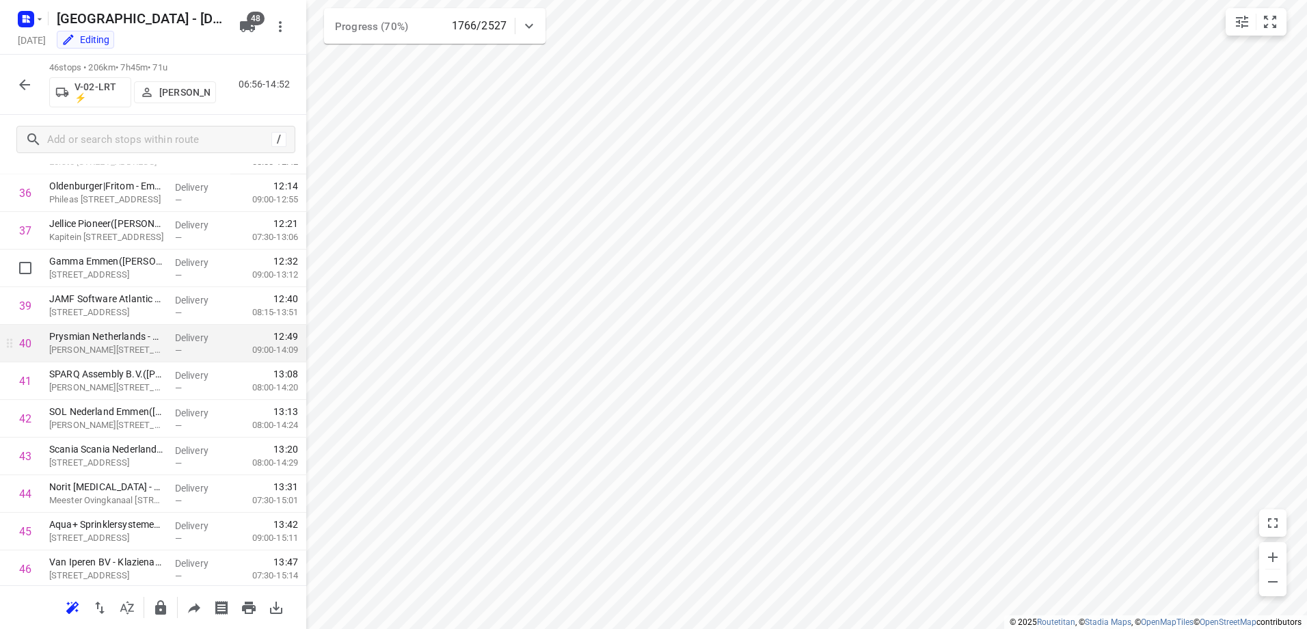
scroll to position [1414, 0]
click at [32, 82] on icon "button" at bounding box center [24, 85] width 16 height 16
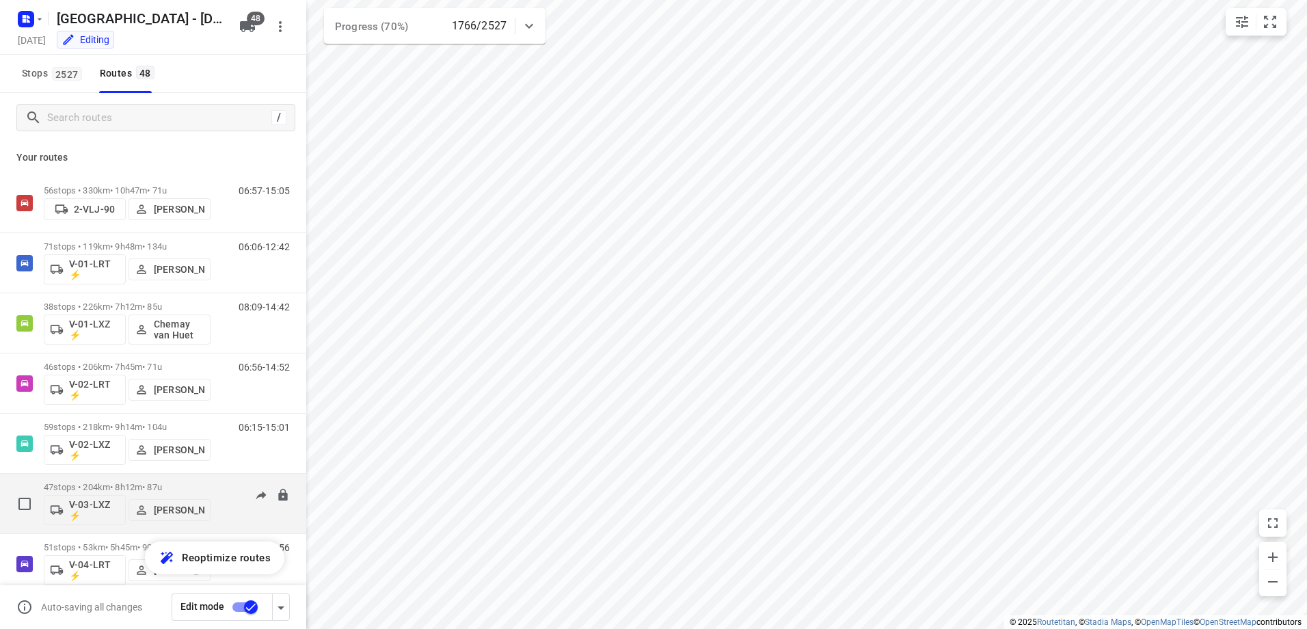
click at [136, 483] on p "47 stops • 204km • 8h12m • 87u" at bounding box center [127, 487] width 167 height 10
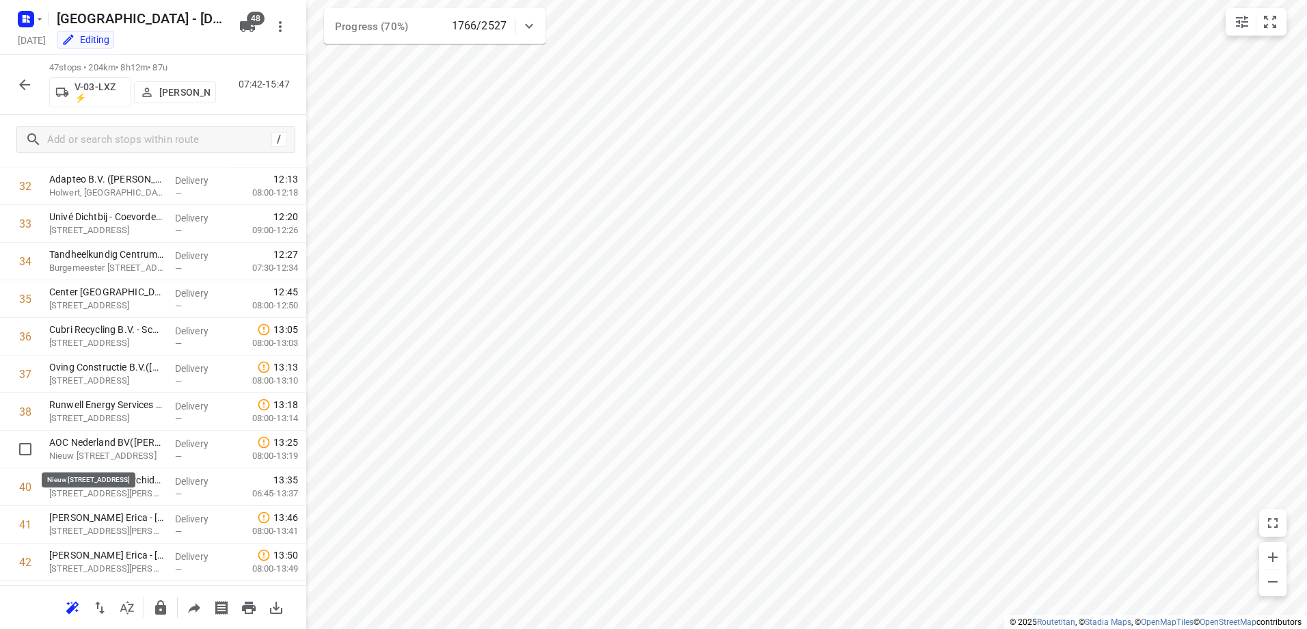
scroll to position [1452, 0]
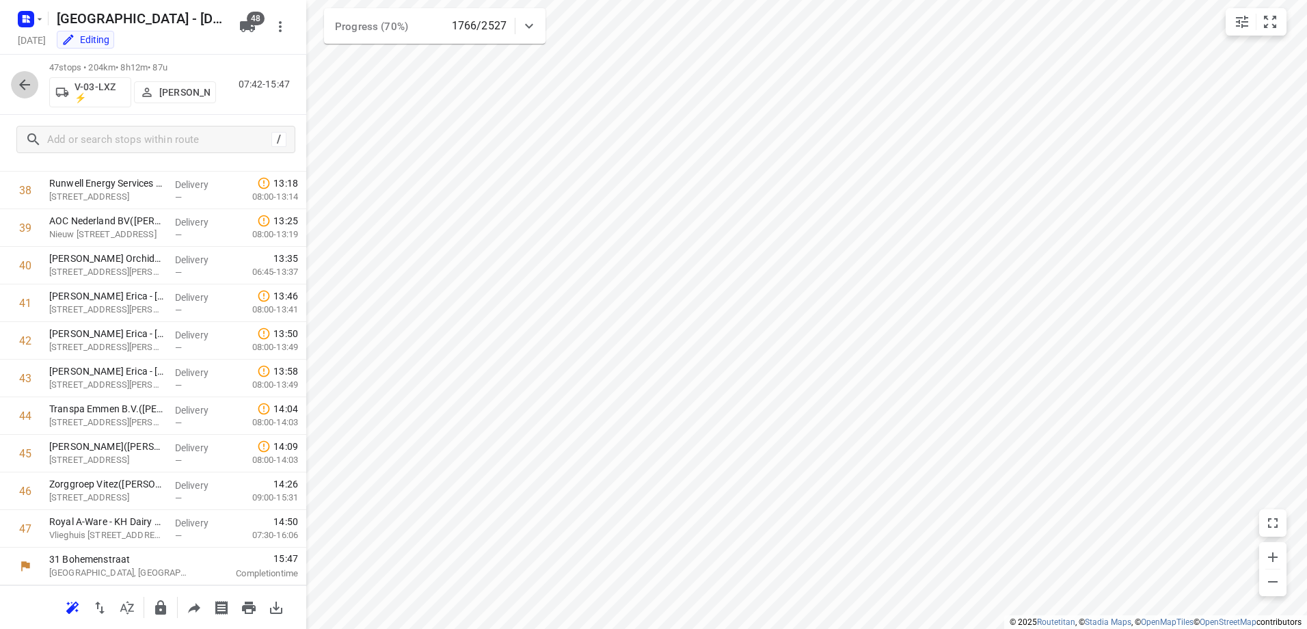
click at [29, 77] on icon "button" at bounding box center [24, 85] width 16 height 16
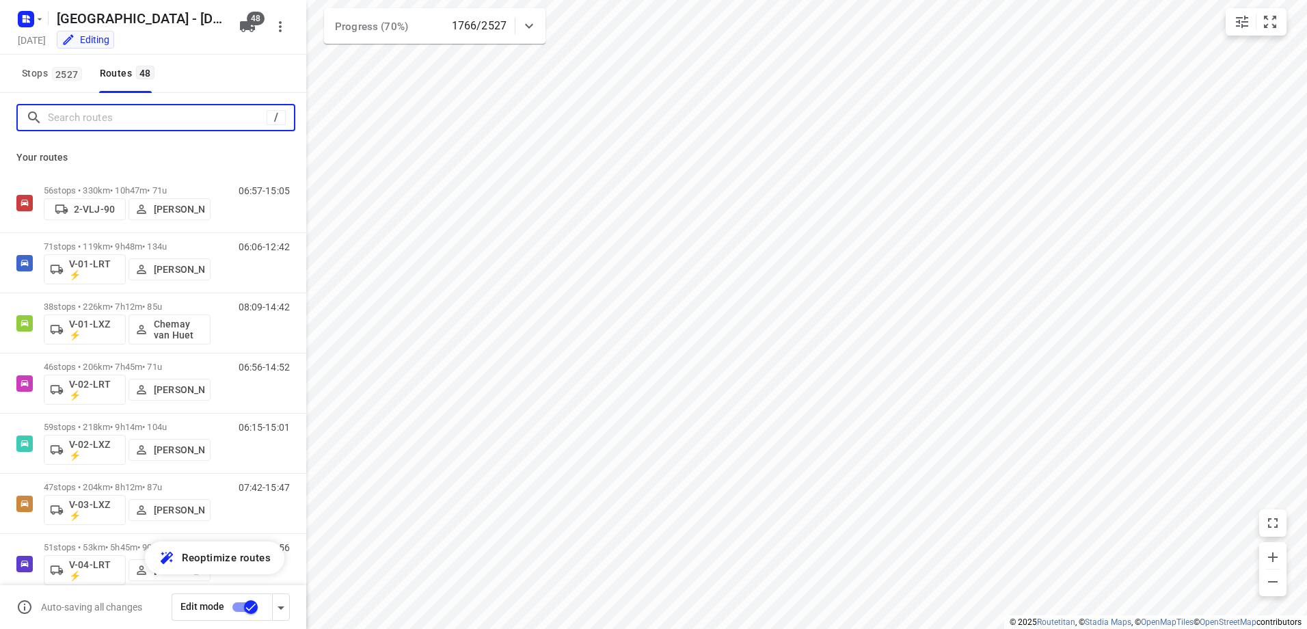
click at [144, 107] on input "Search routes" at bounding box center [157, 117] width 219 height 21
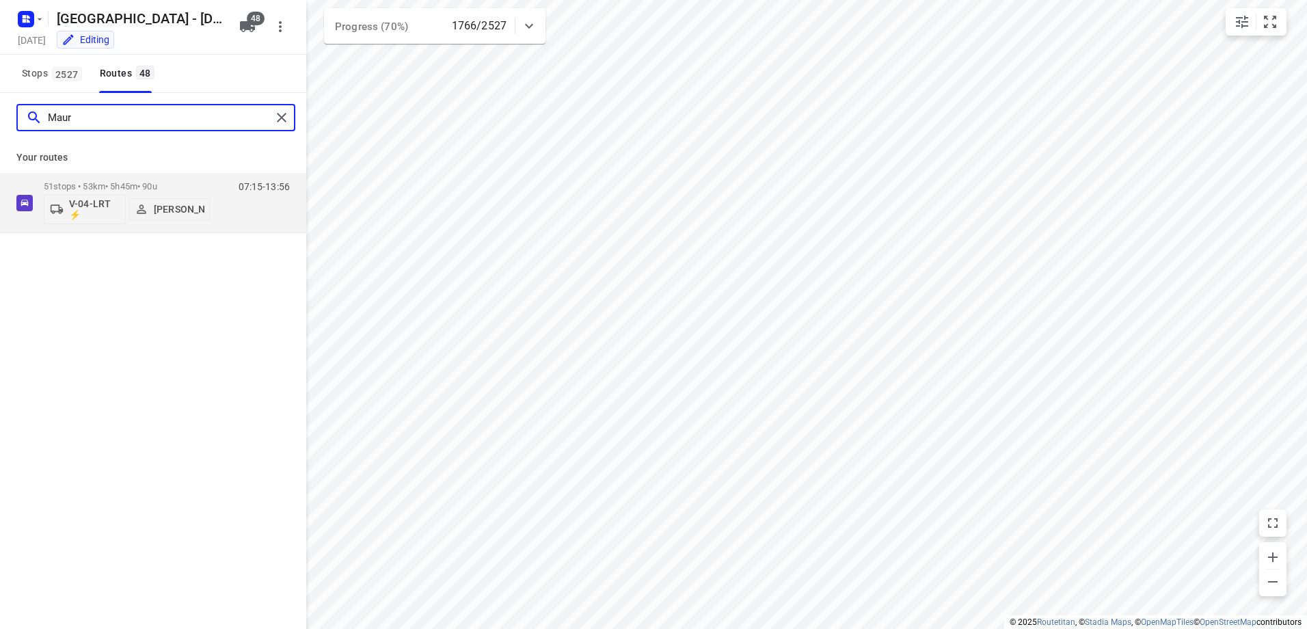
type input "Mauri"
drag, startPoint x: 139, startPoint y: 118, endPoint x: 27, endPoint y: 119, distance: 112.1
click at [31, 119] on div "Mauri" at bounding box center [148, 117] width 245 height 21
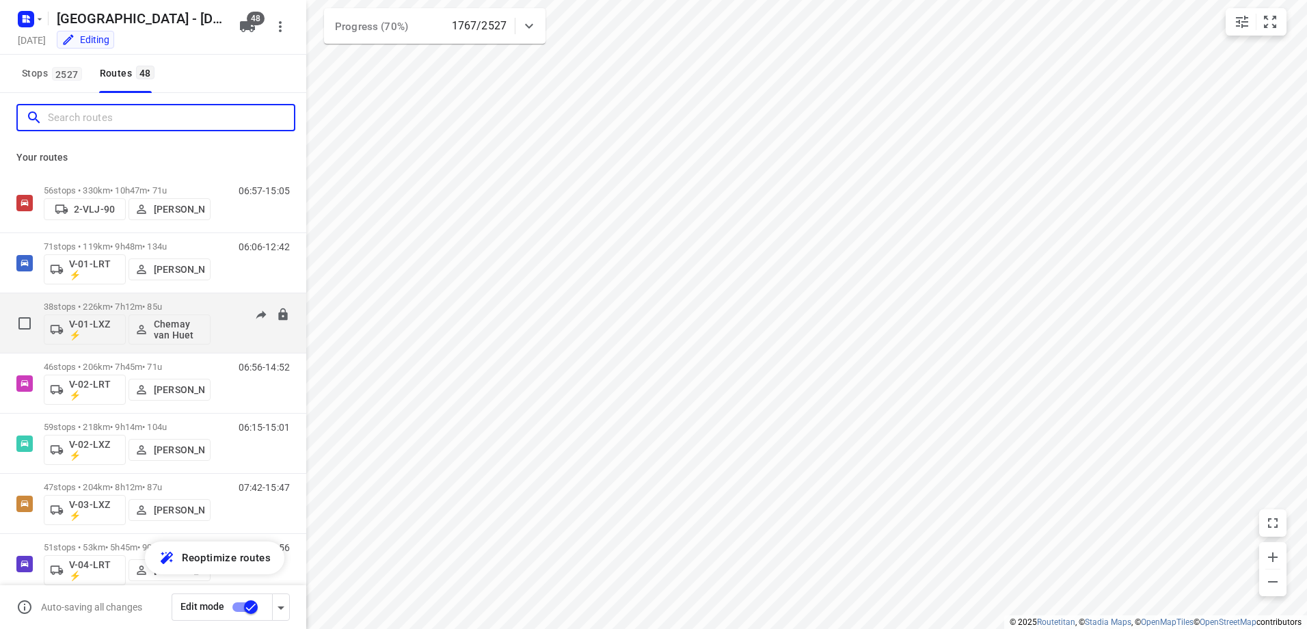
scroll to position [68, 0]
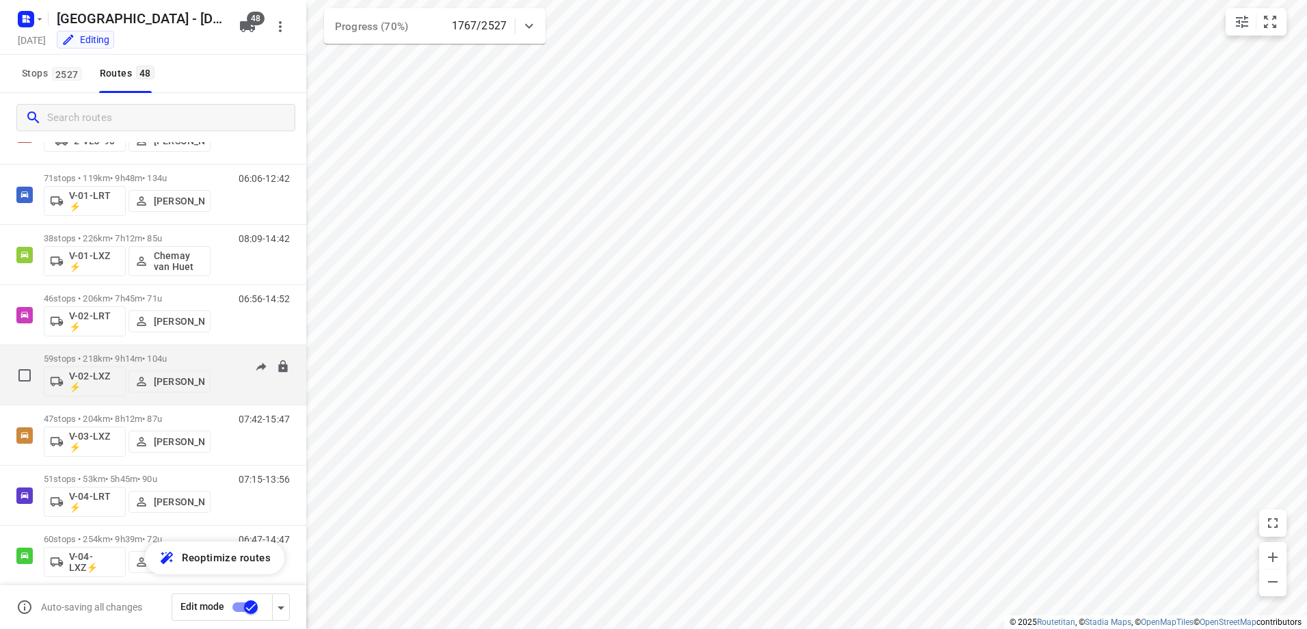
click at [127, 356] on p "59 stops • 218km • 9h14m • 104u" at bounding box center [127, 358] width 167 height 10
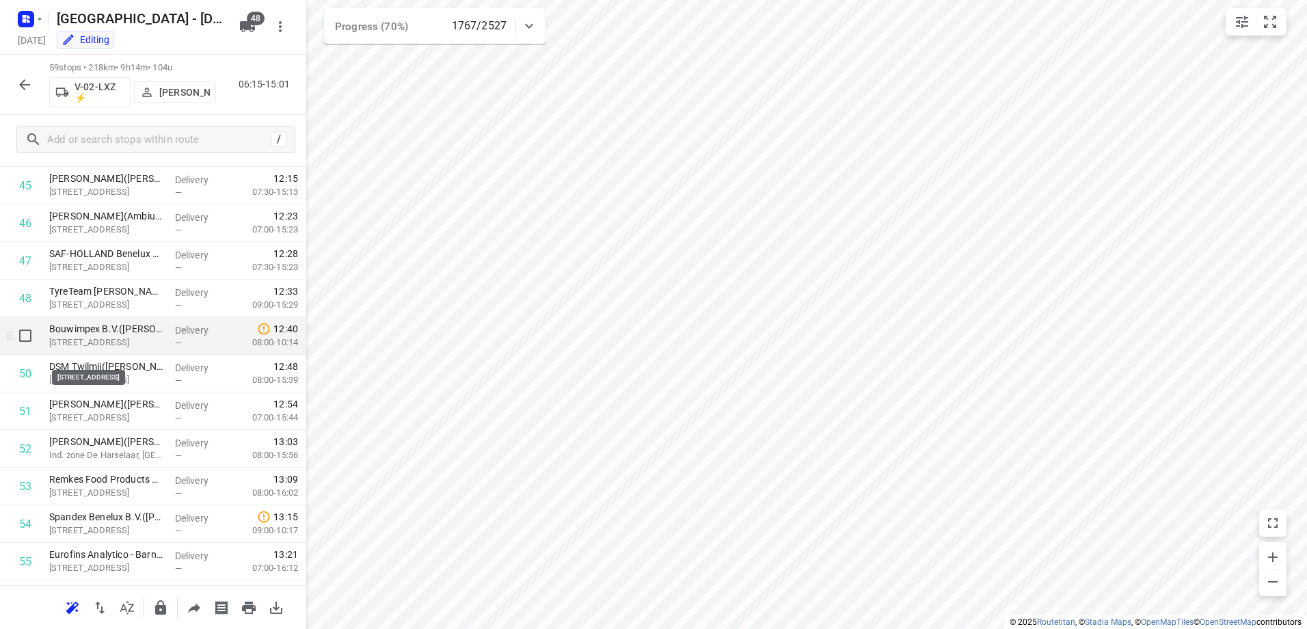
scroll to position [1903, 0]
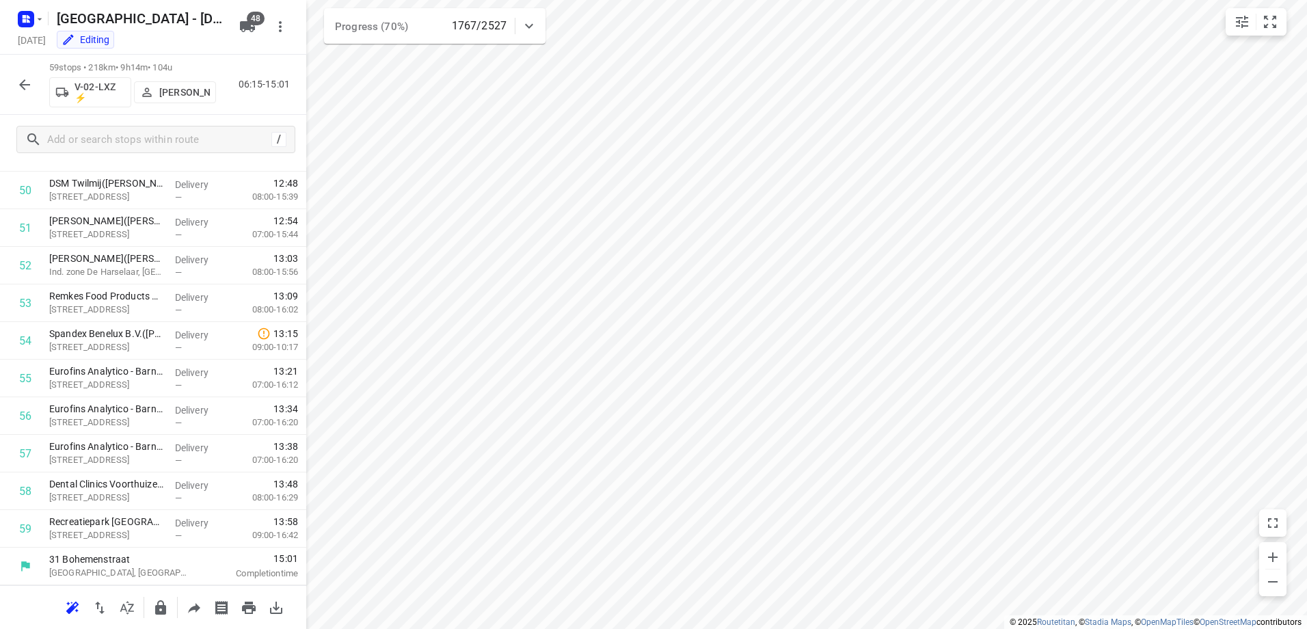
click at [25, 78] on icon "button" at bounding box center [24, 85] width 16 height 16
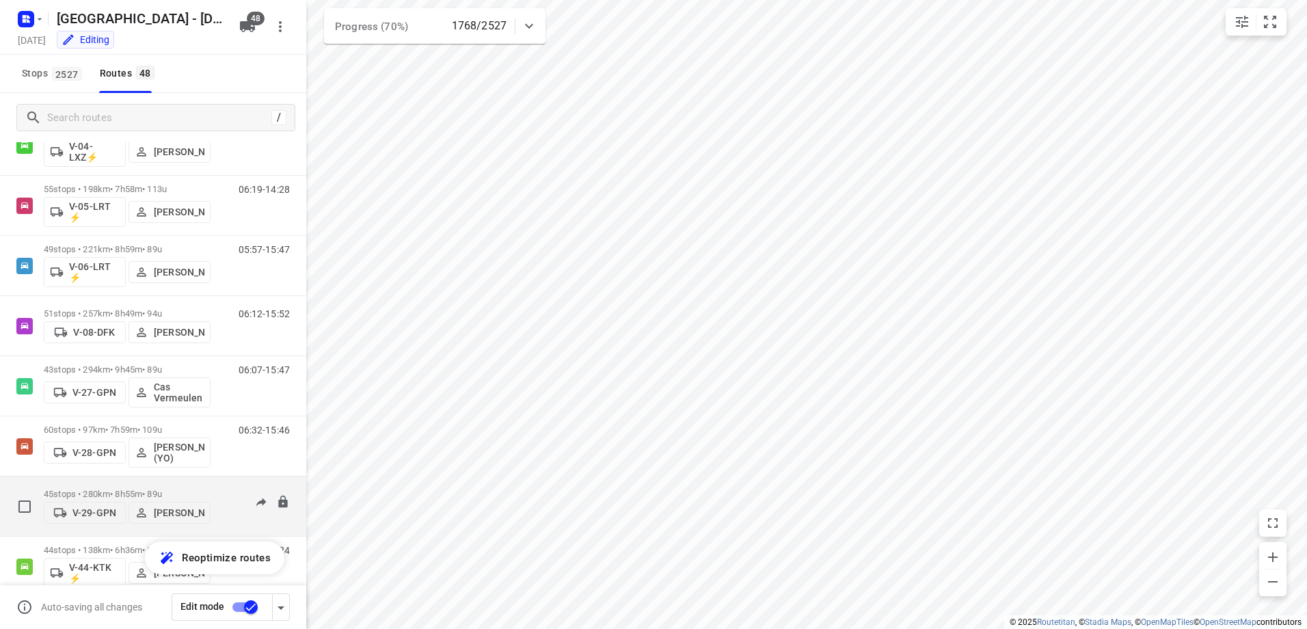
scroll to position [547, 0]
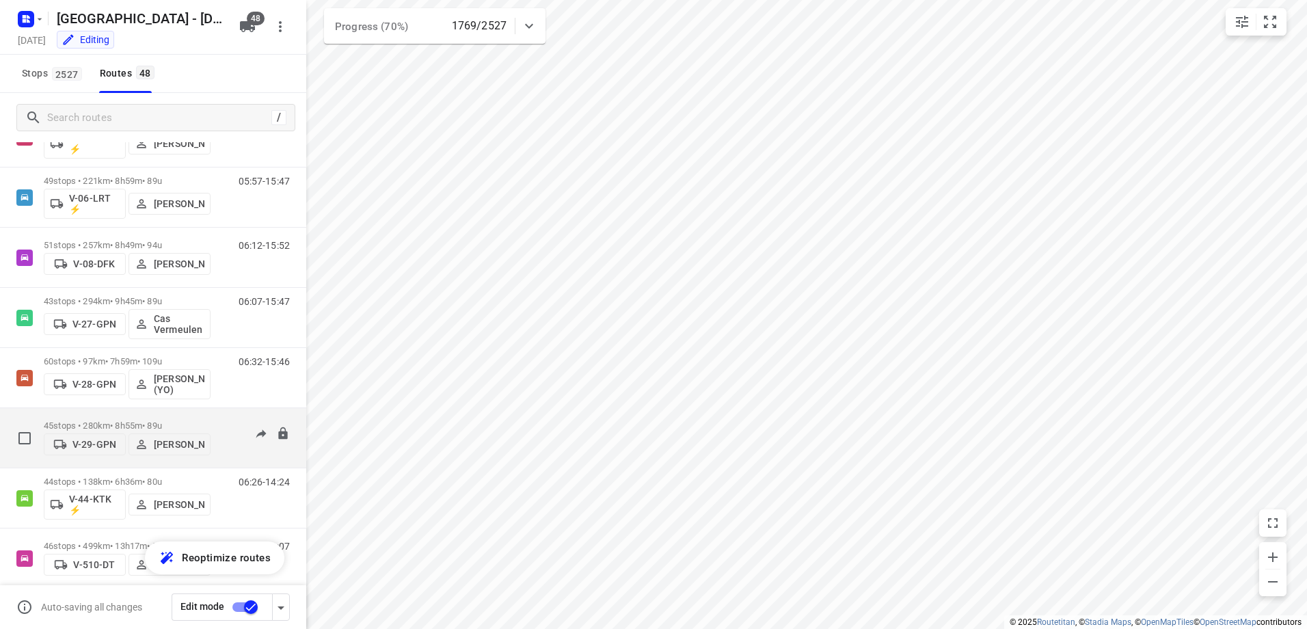
click at [134, 420] on p "45 stops • 280km • 8h55m • 89u" at bounding box center [127, 425] width 167 height 10
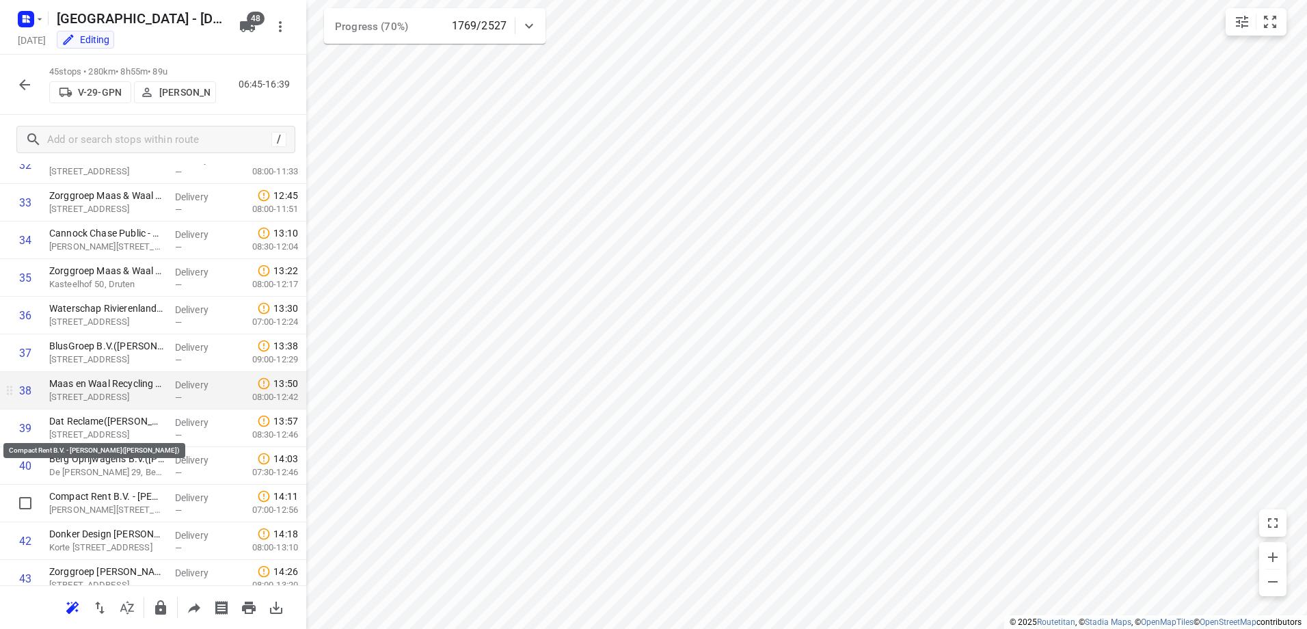
scroll to position [1377, 0]
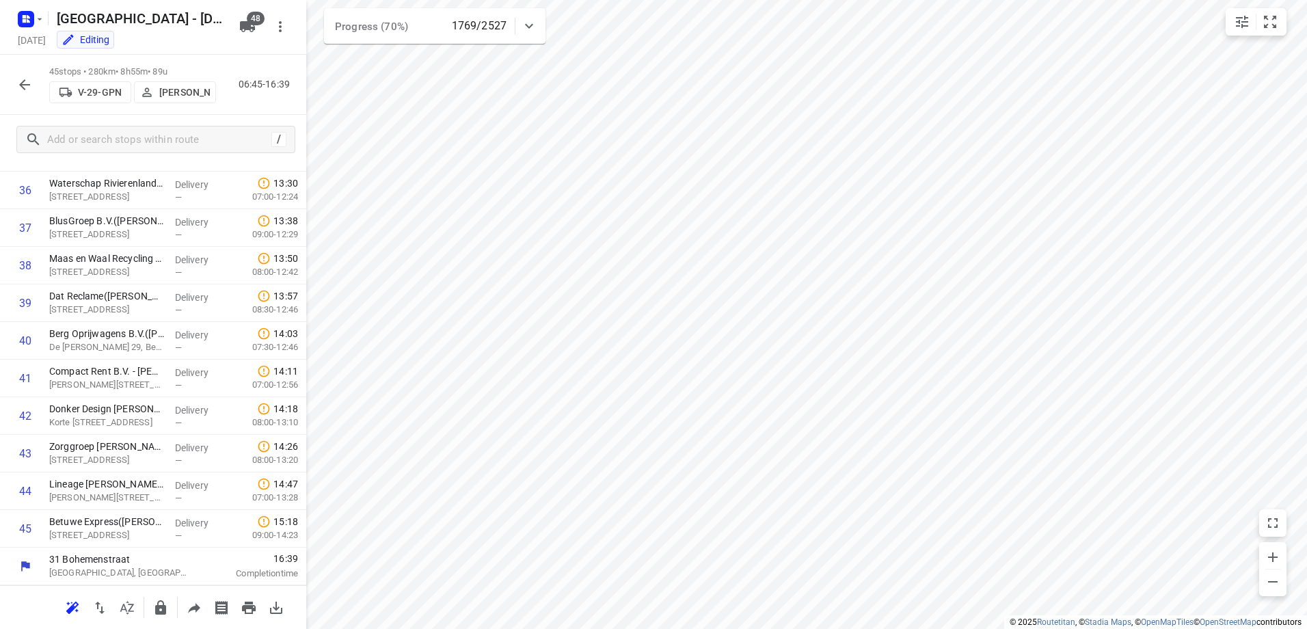
click at [24, 86] on icon "button" at bounding box center [24, 85] width 16 height 16
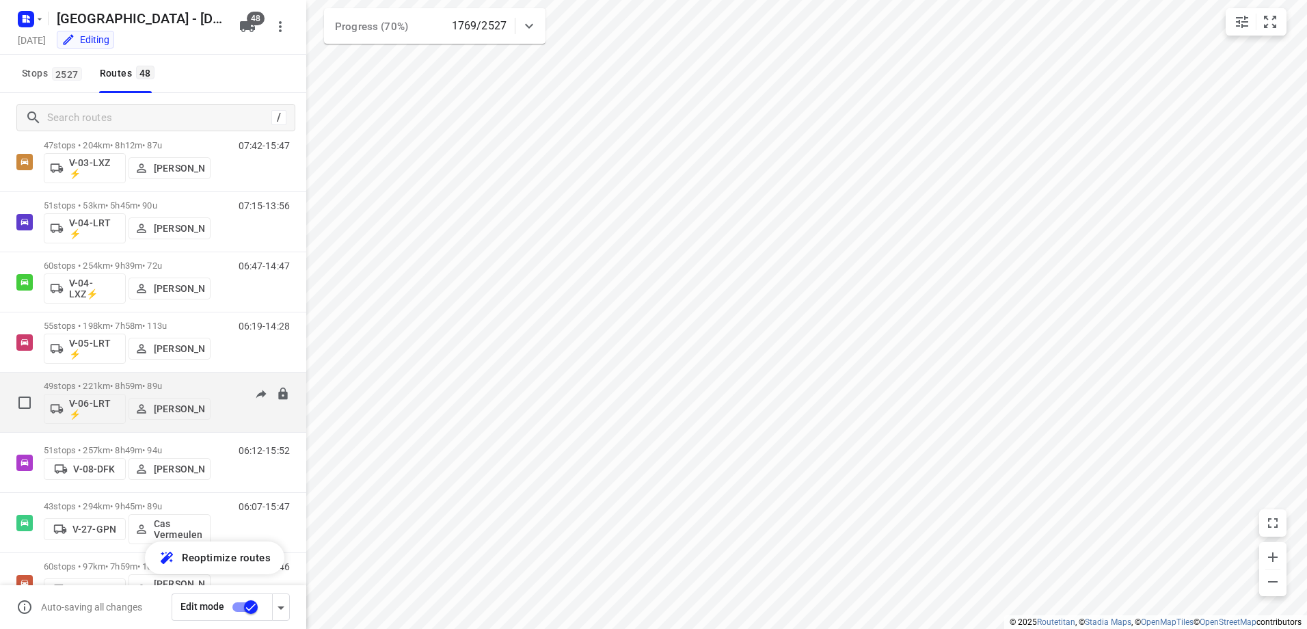
scroll to position [752, 0]
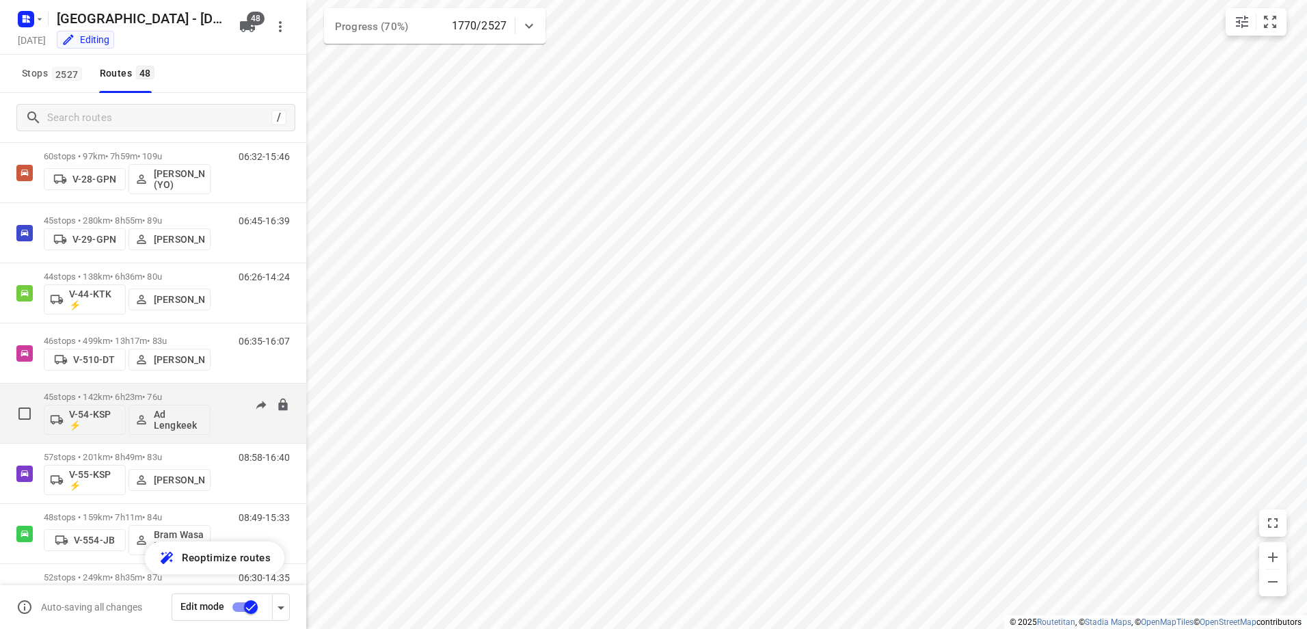
click at [128, 387] on div "45 stops • 142km • 6h23m • 76u V-54-KSP ⚡ Ad Lengkeek" at bounding box center [127, 413] width 167 height 57
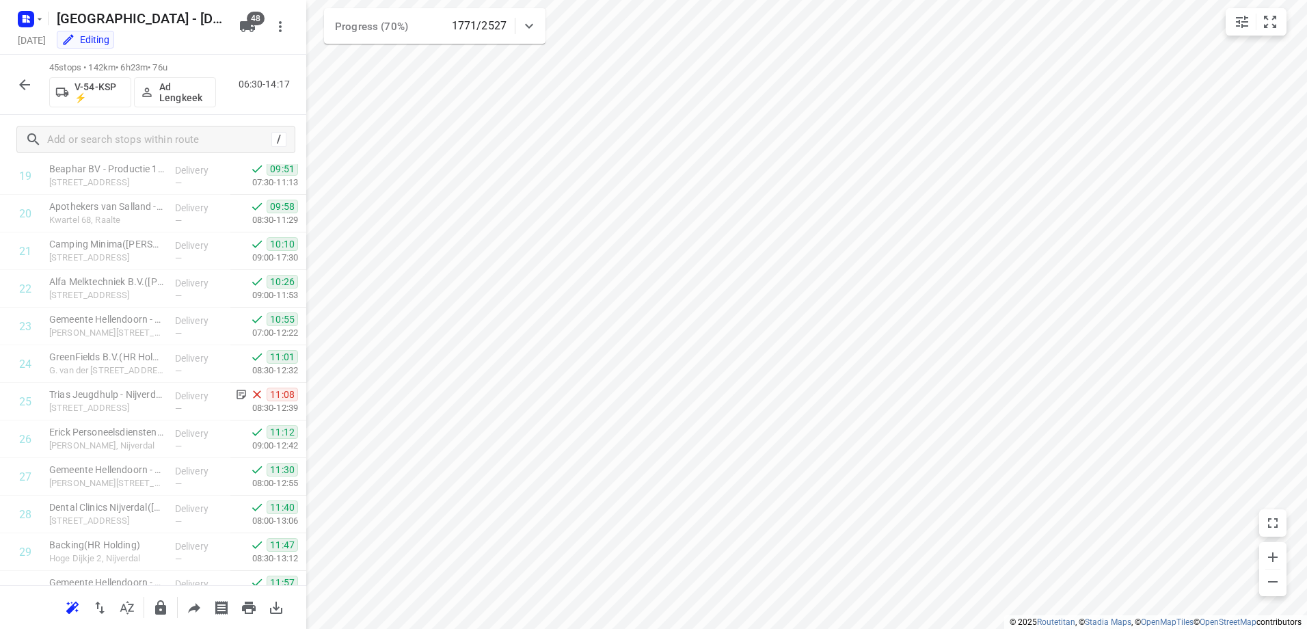
click at [21, 85] on icon "button" at bounding box center [24, 84] width 11 height 11
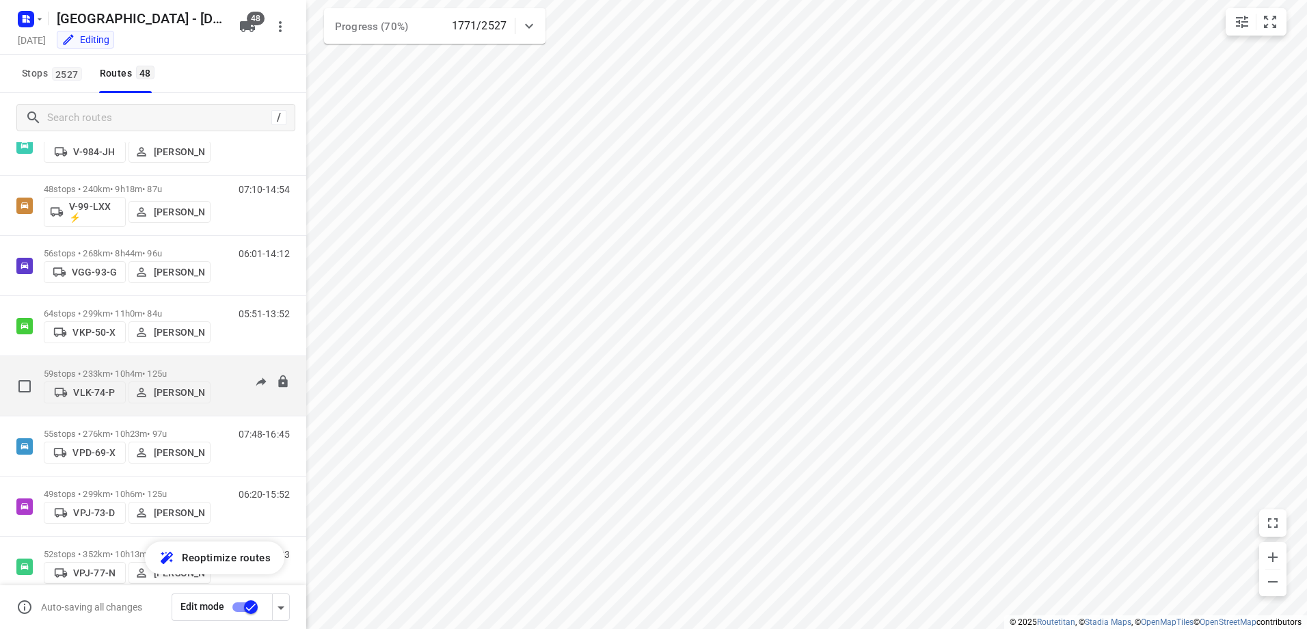
scroll to position [2324, 0]
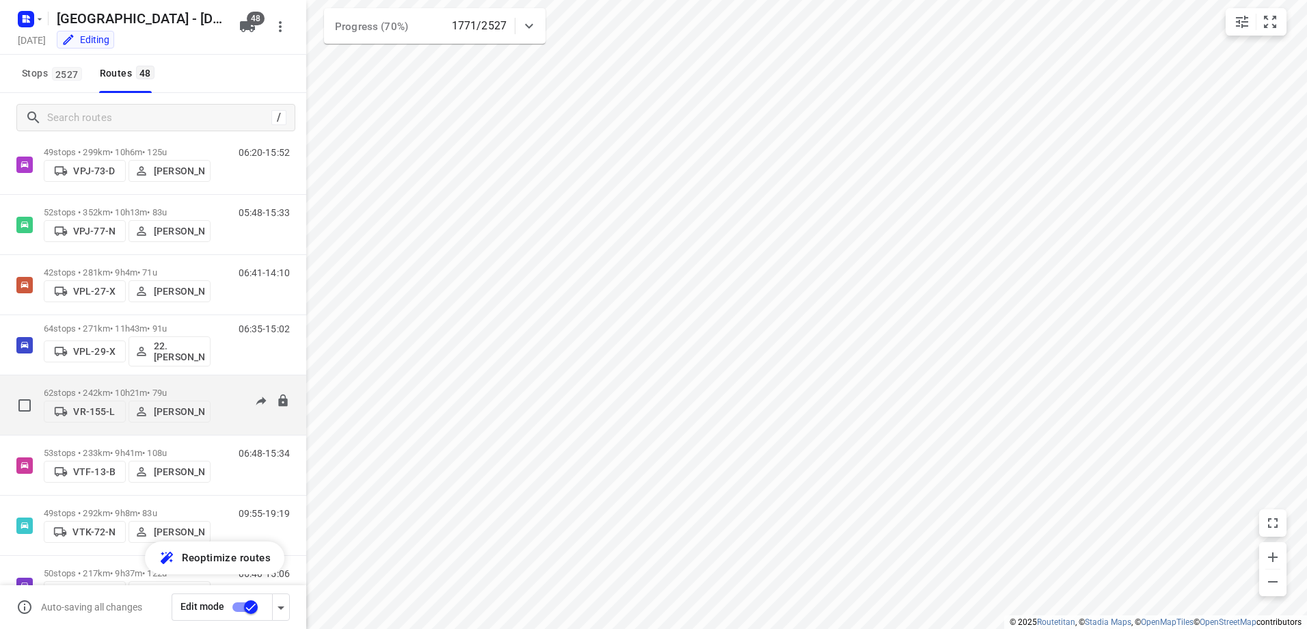
click at [157, 381] on div "62 stops • 242km • 10h21m • 79u VR-155-L Simon Barelds" at bounding box center [127, 405] width 167 height 49
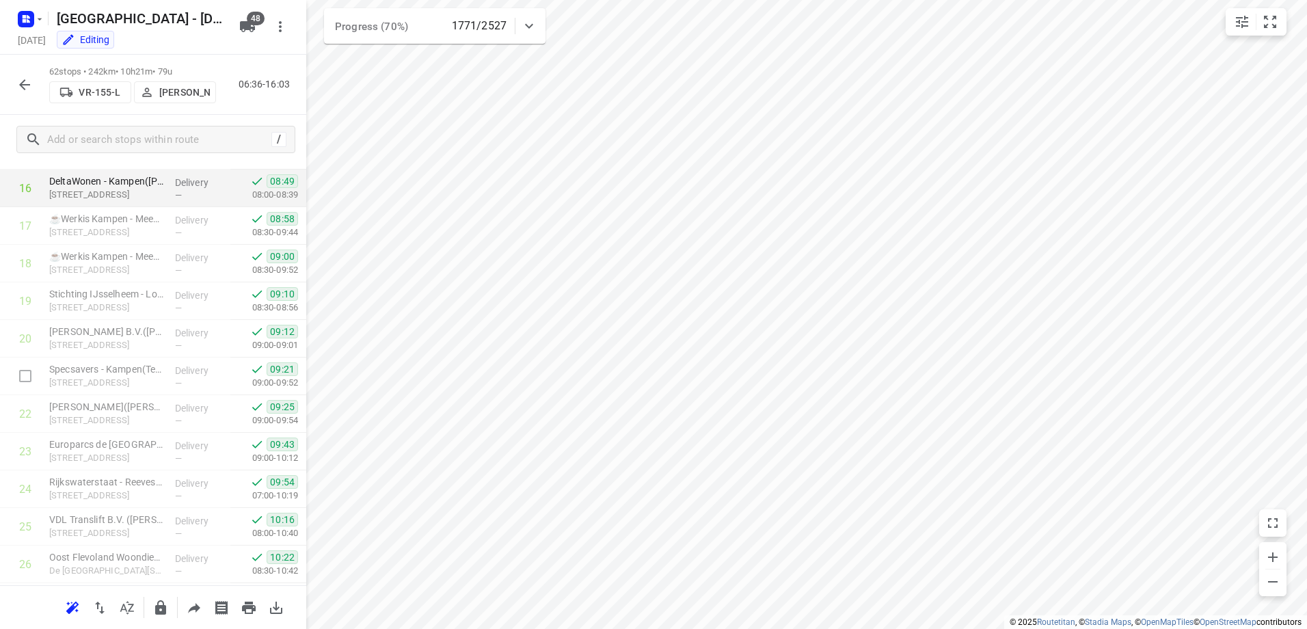
scroll to position [479, 0]
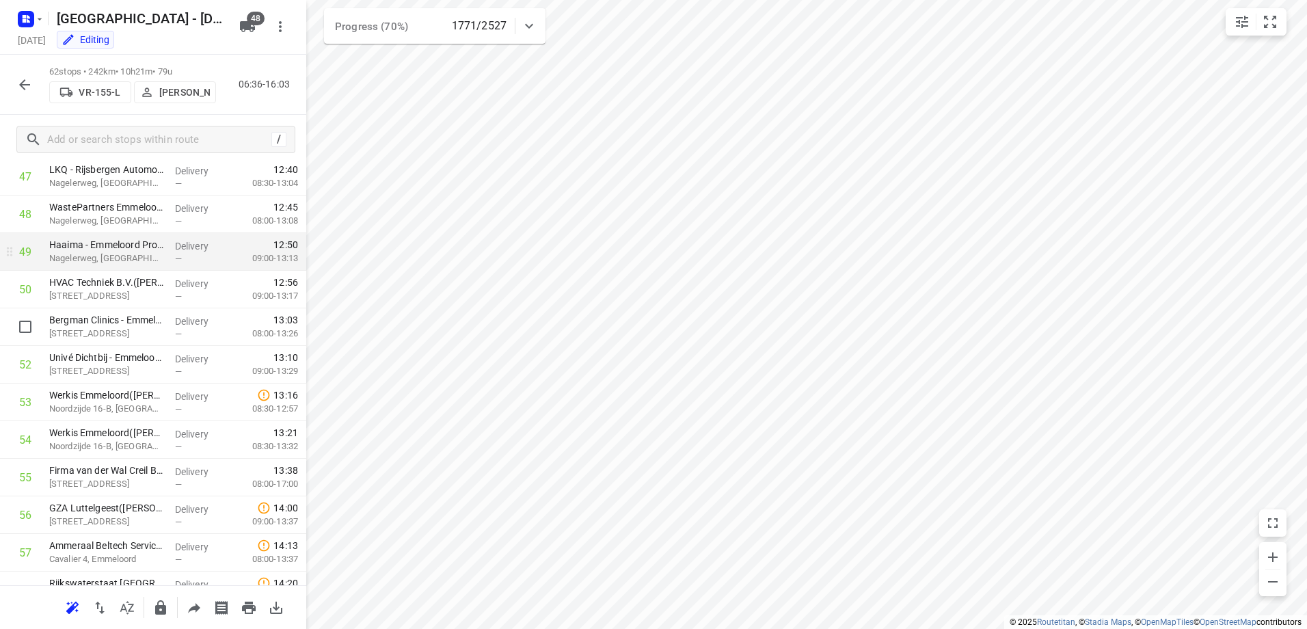
scroll to position [2016, 0]
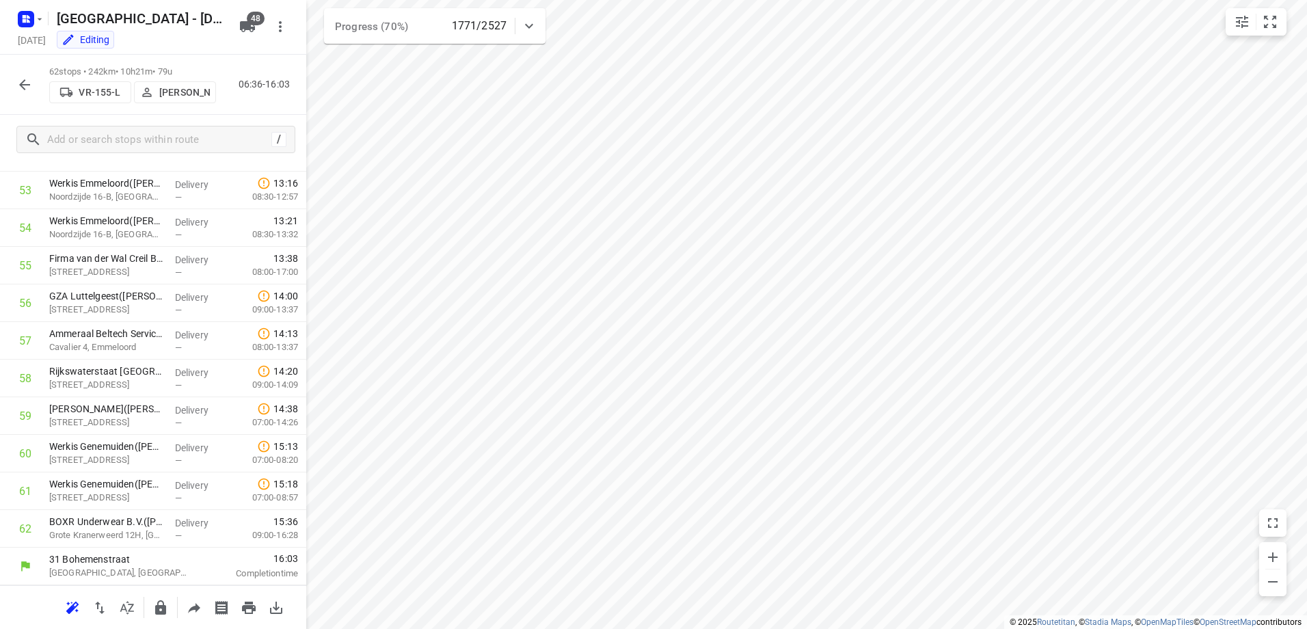
click at [21, 79] on icon "button" at bounding box center [24, 85] width 16 height 16
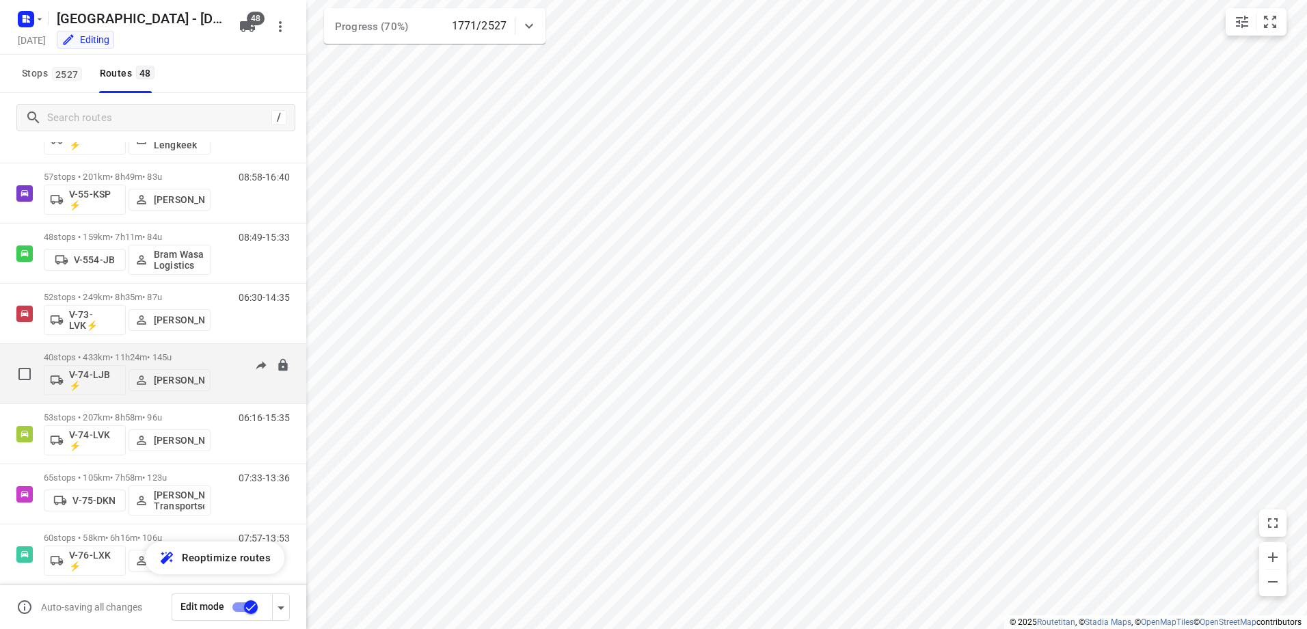
scroll to position [1094, 0]
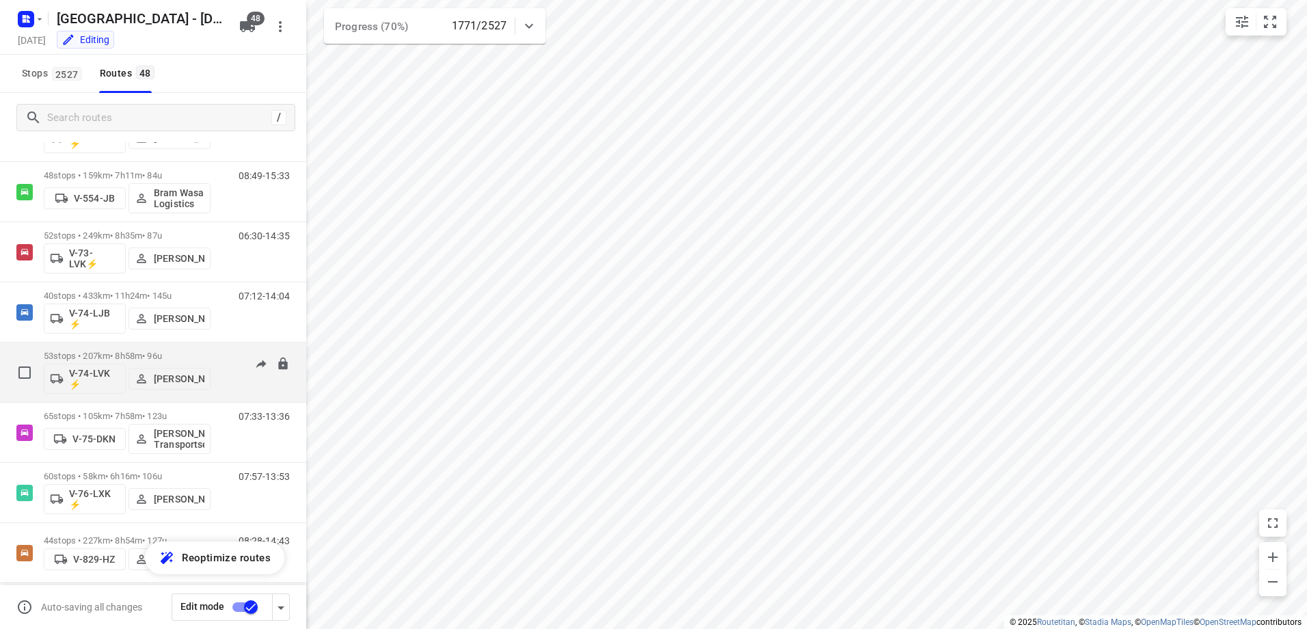
click at [135, 350] on div "53 stops • 207km • 8h58m • 96u V-74-LVK ⚡ Monique Sienema" at bounding box center [127, 372] width 167 height 57
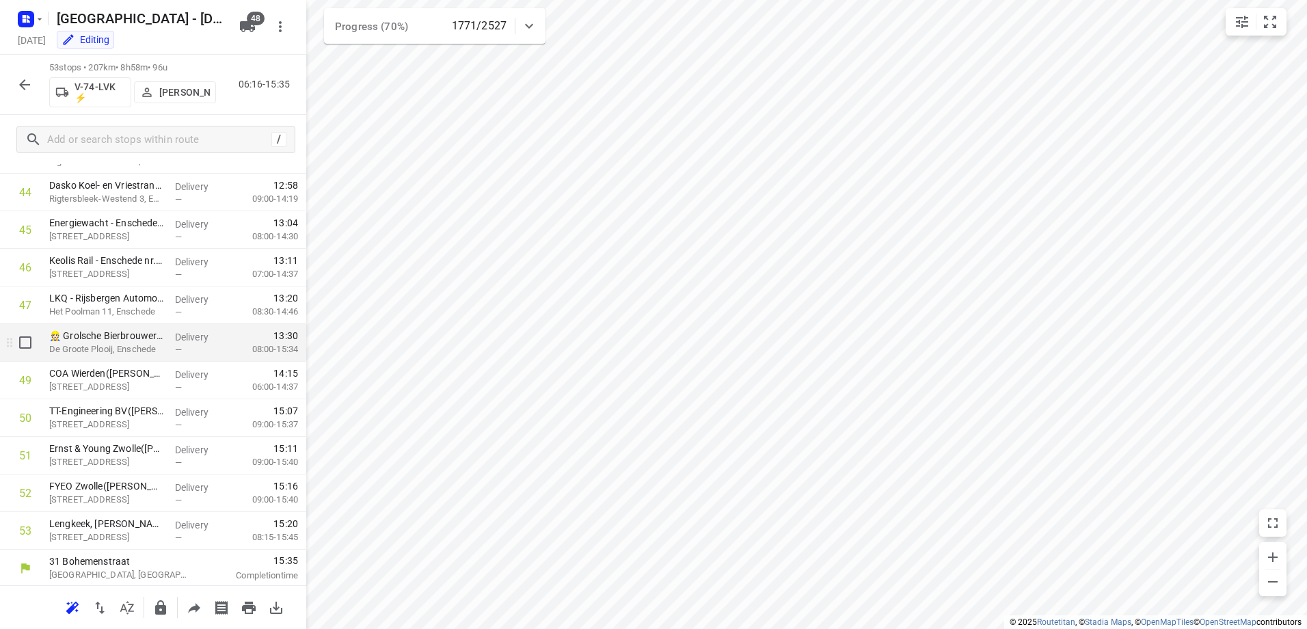
scroll to position [1678, 0]
click at [25, 90] on icon "button" at bounding box center [24, 85] width 16 height 16
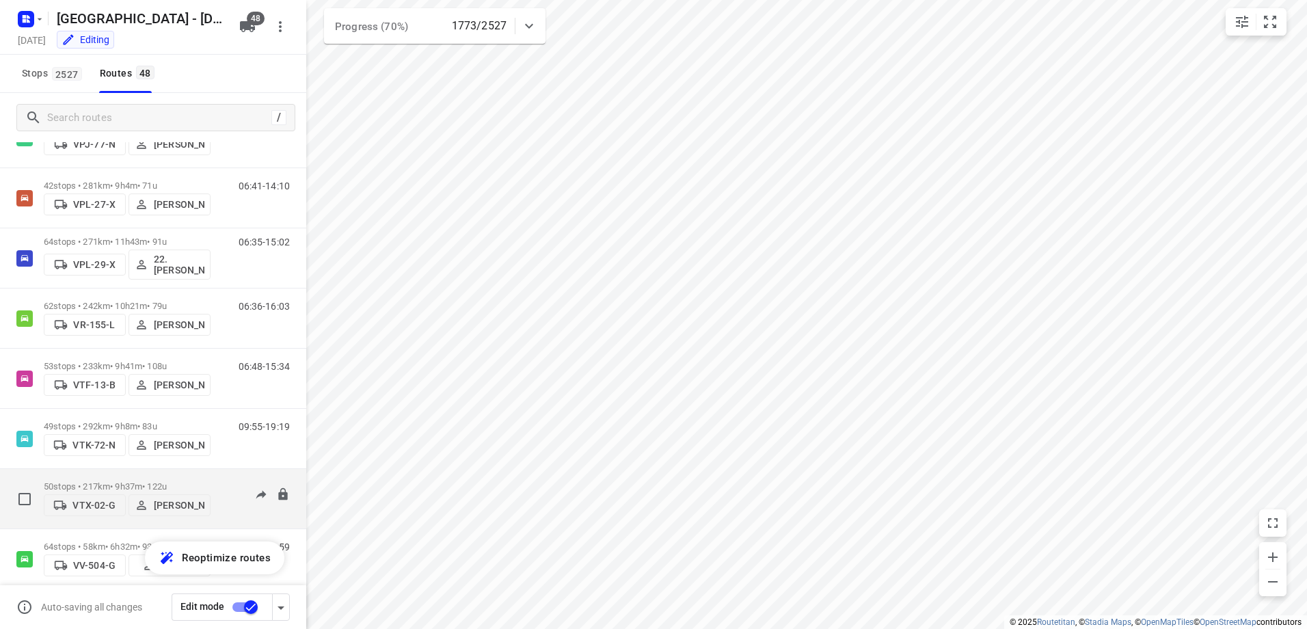
scroll to position [2489, 0]
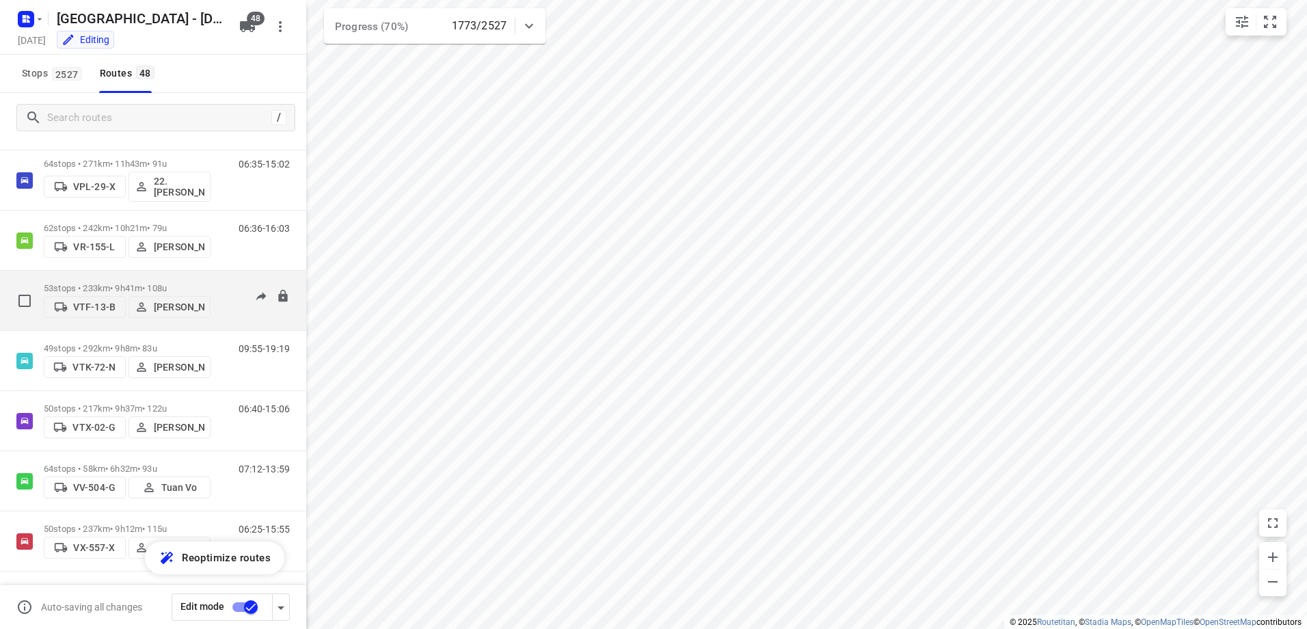
click at [129, 283] on p "53 stops • 233km • 9h41m • 108u" at bounding box center [127, 288] width 167 height 10
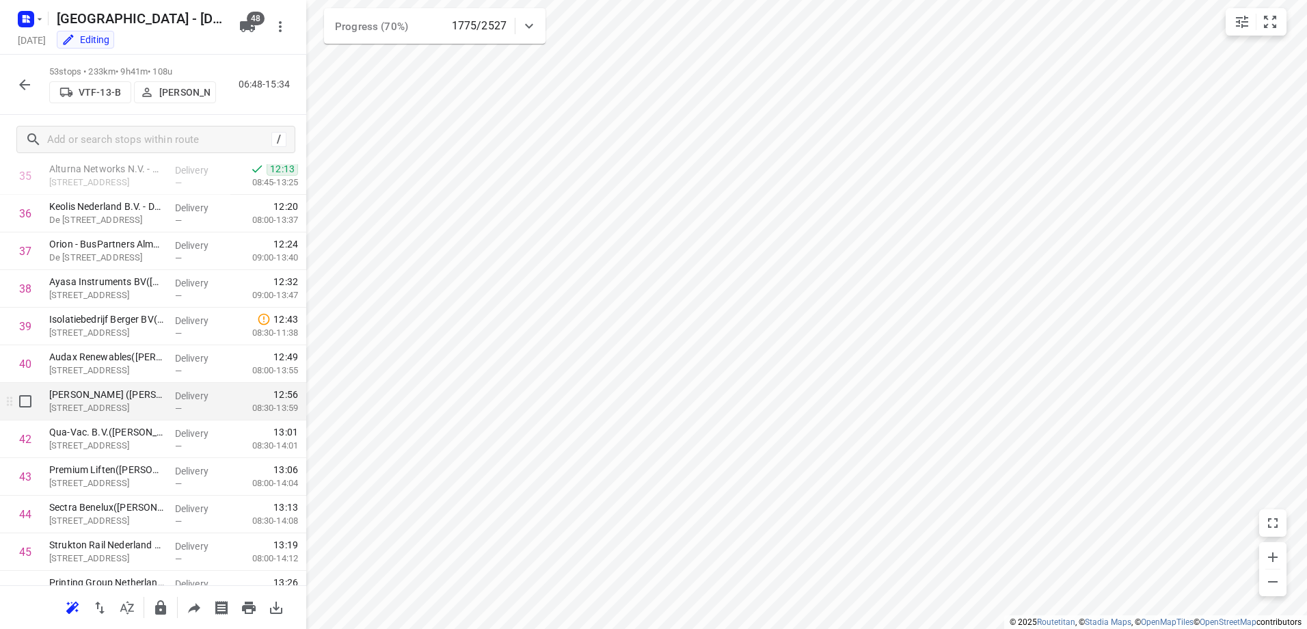
scroll to position [1336, 0]
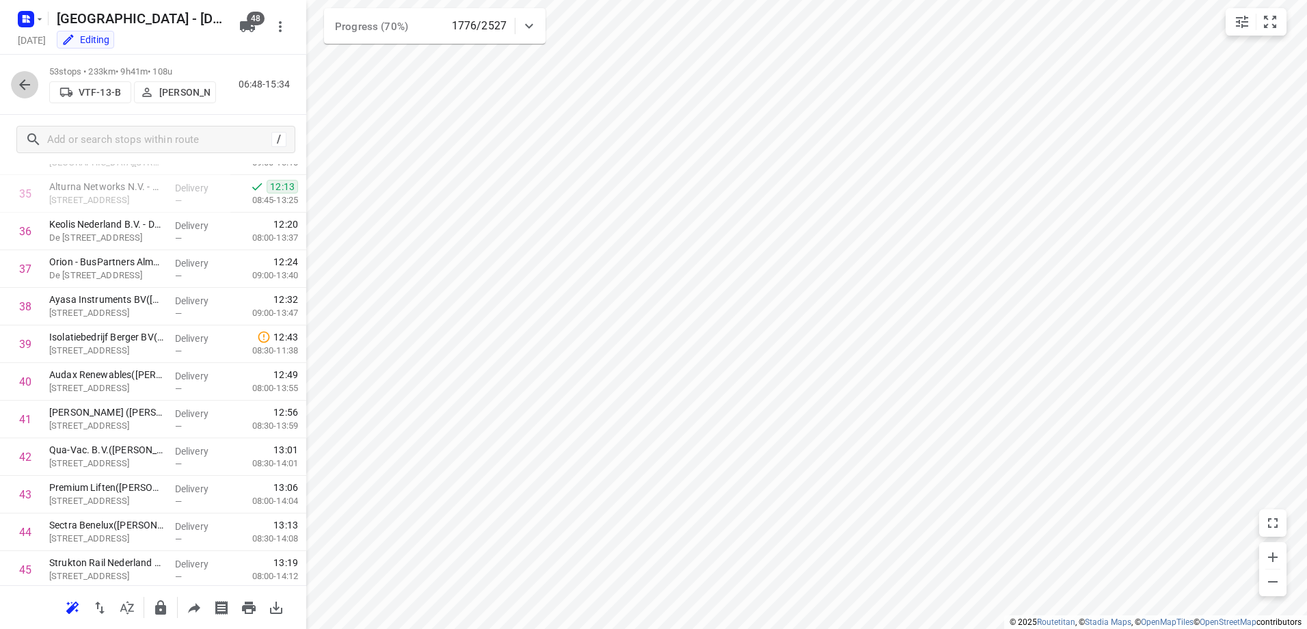
click at [32, 85] on icon "button" at bounding box center [24, 85] width 16 height 16
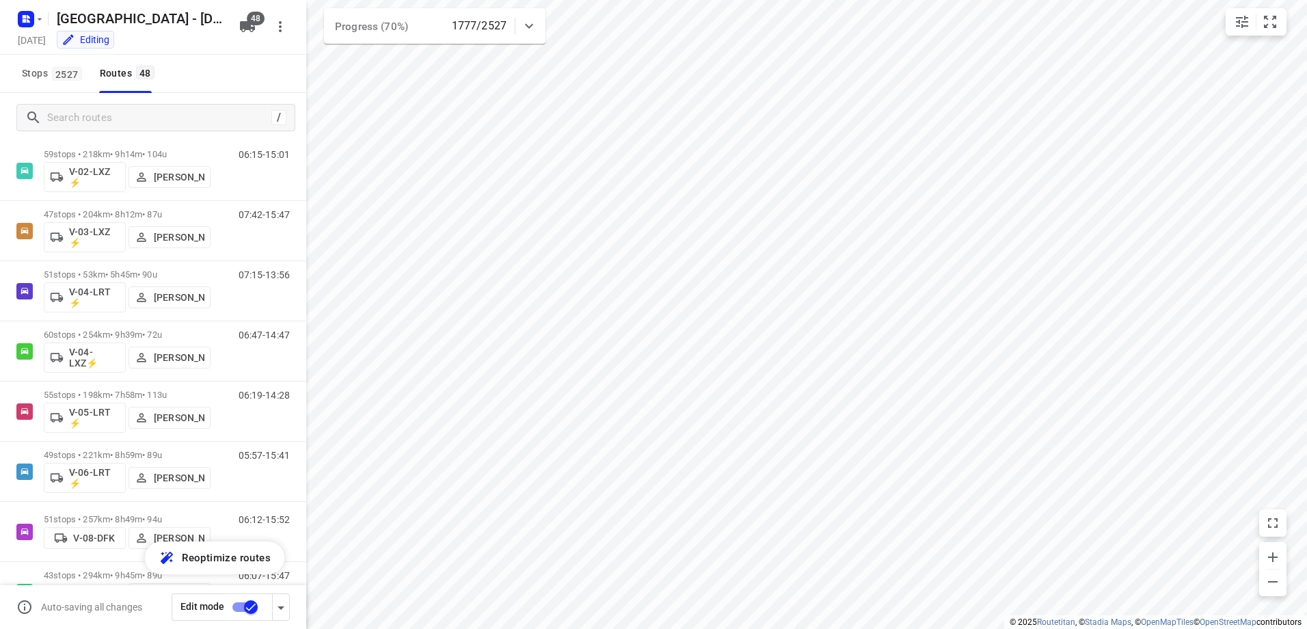
scroll to position [273, 0]
click at [170, 114] on input "Search routes" at bounding box center [159, 117] width 223 height 21
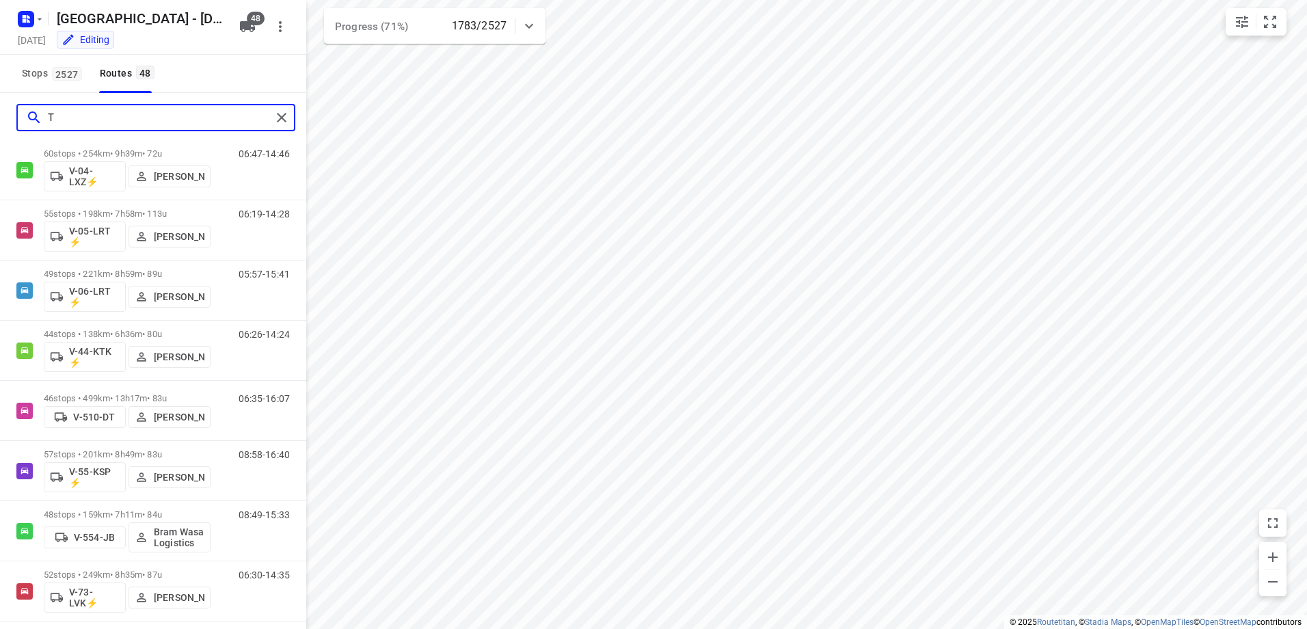
scroll to position [0, 0]
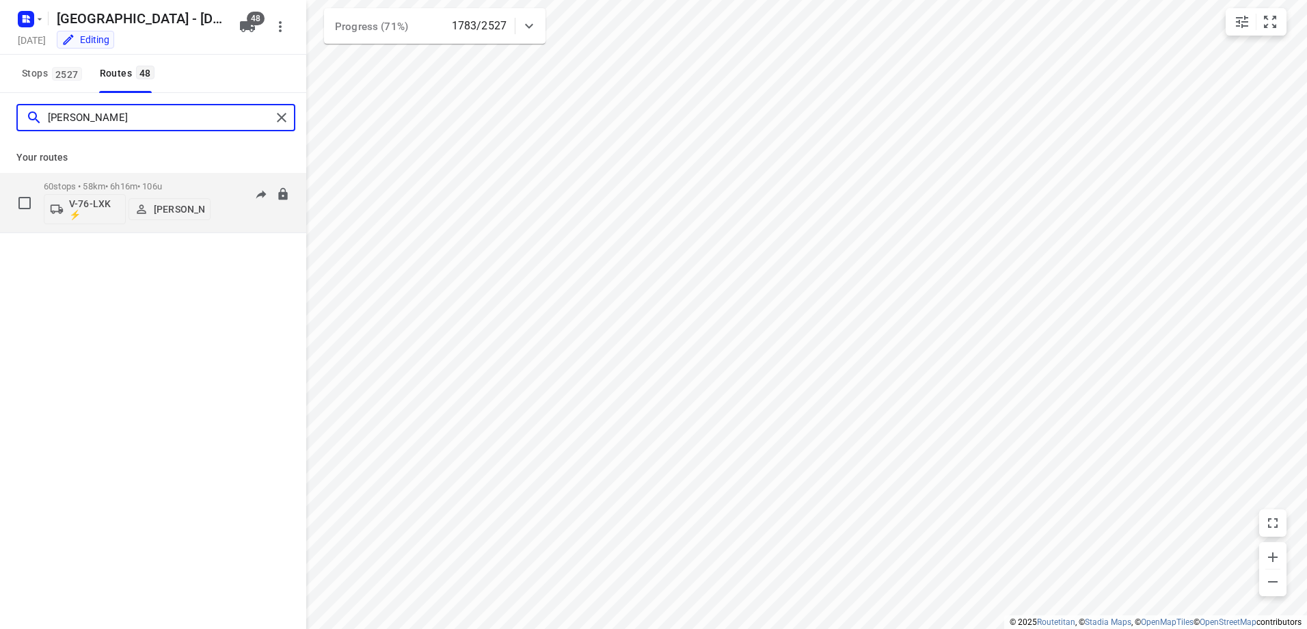
type input "[PERSON_NAME]"
click at [138, 181] on p "60 stops • 58km • 6h16m • 106u" at bounding box center [127, 186] width 167 height 10
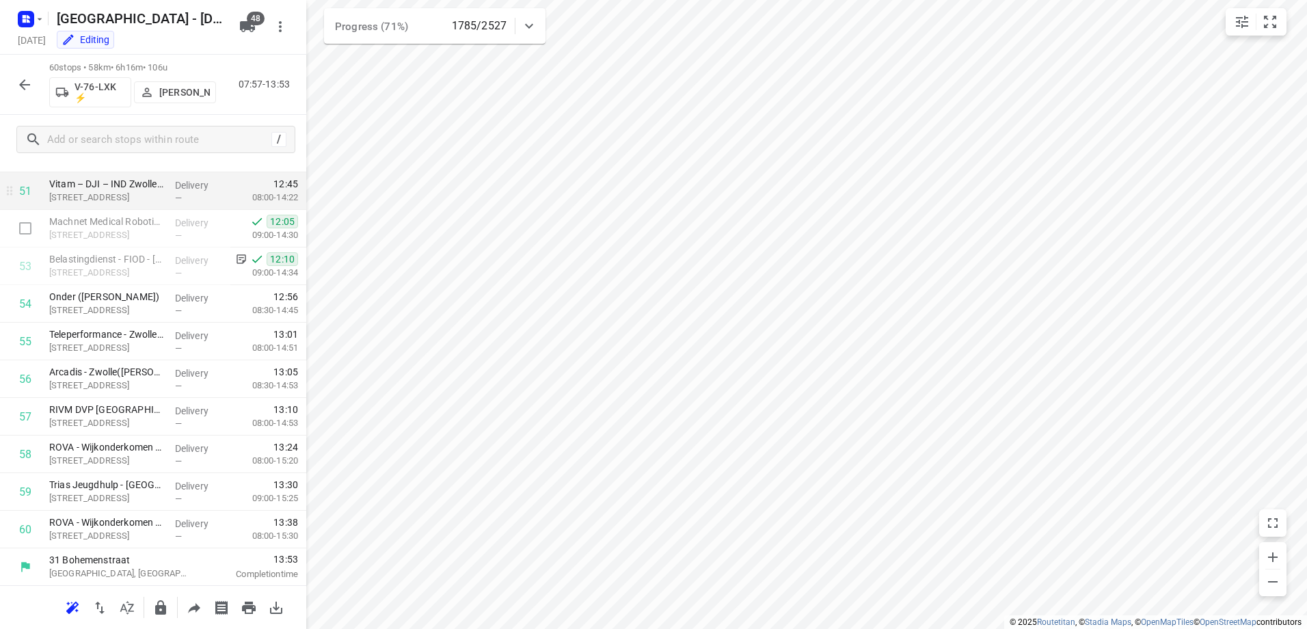
scroll to position [1941, 0]
click at [24, 77] on icon "button" at bounding box center [24, 85] width 16 height 16
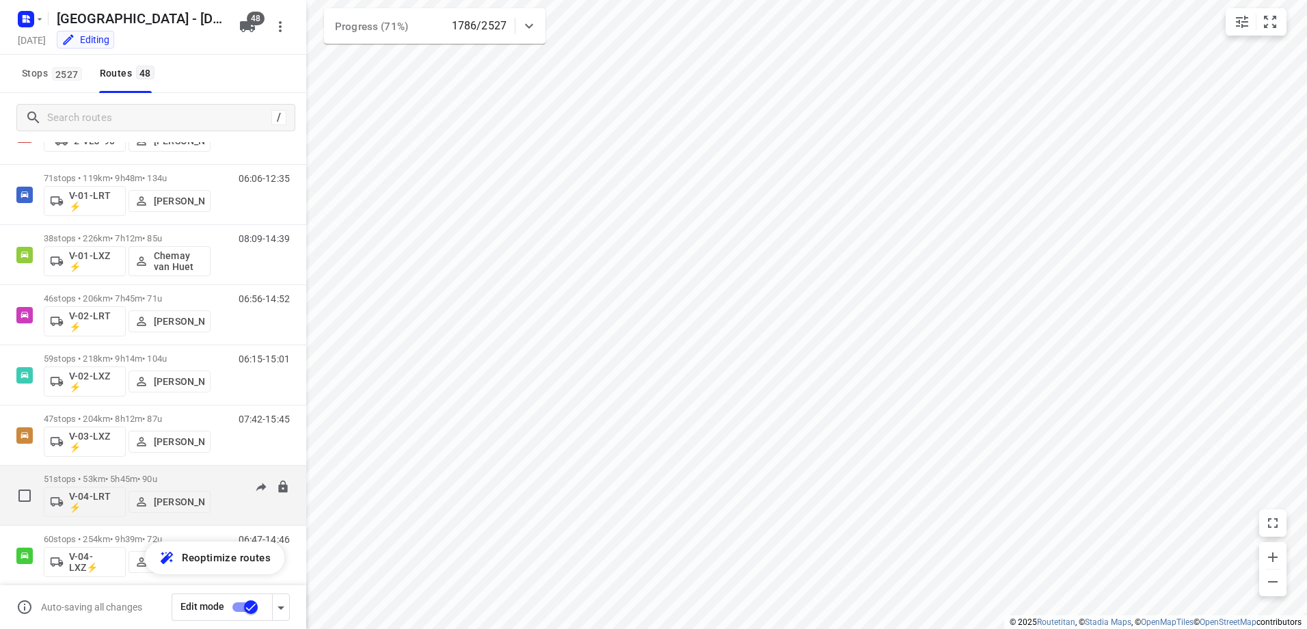
scroll to position [137, 0]
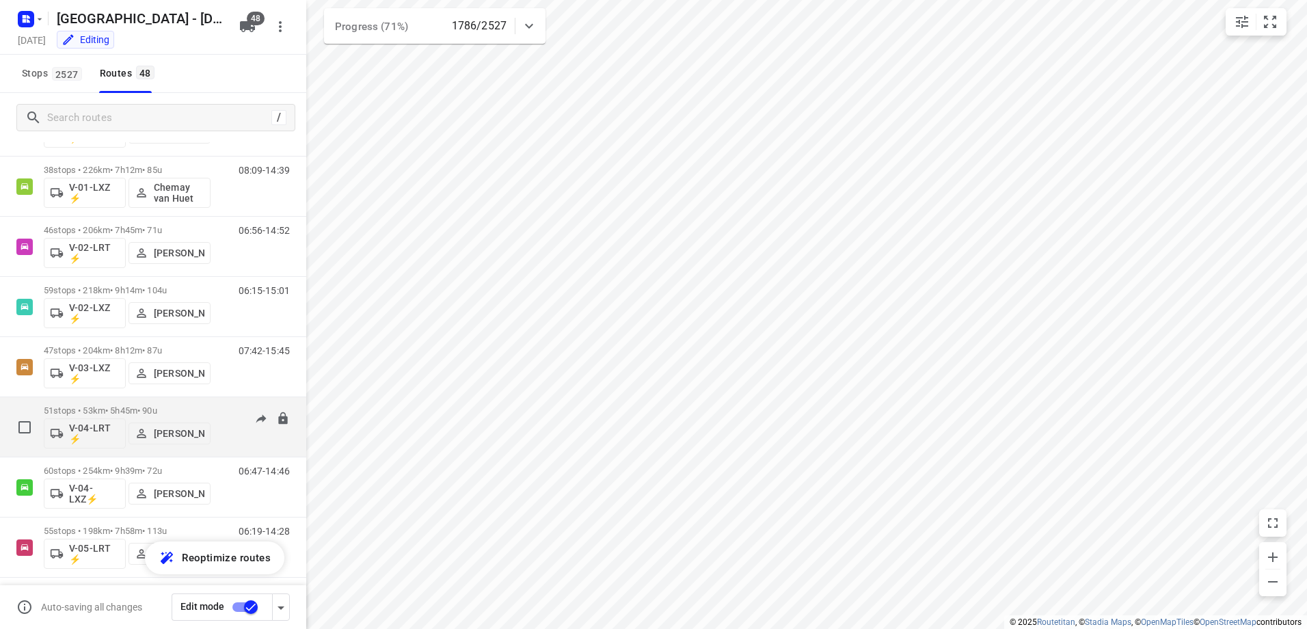
click at [129, 407] on p "51 stops • 53km • 5h45m • 90u" at bounding box center [127, 410] width 167 height 10
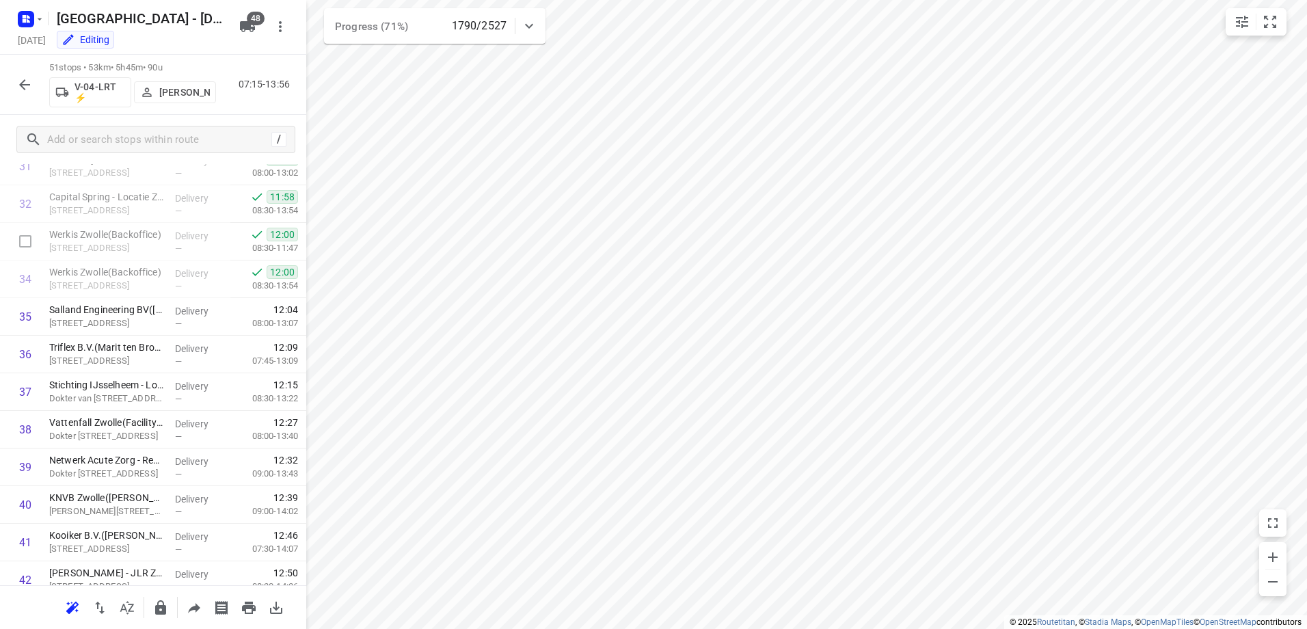
scroll to position [1192, 0]
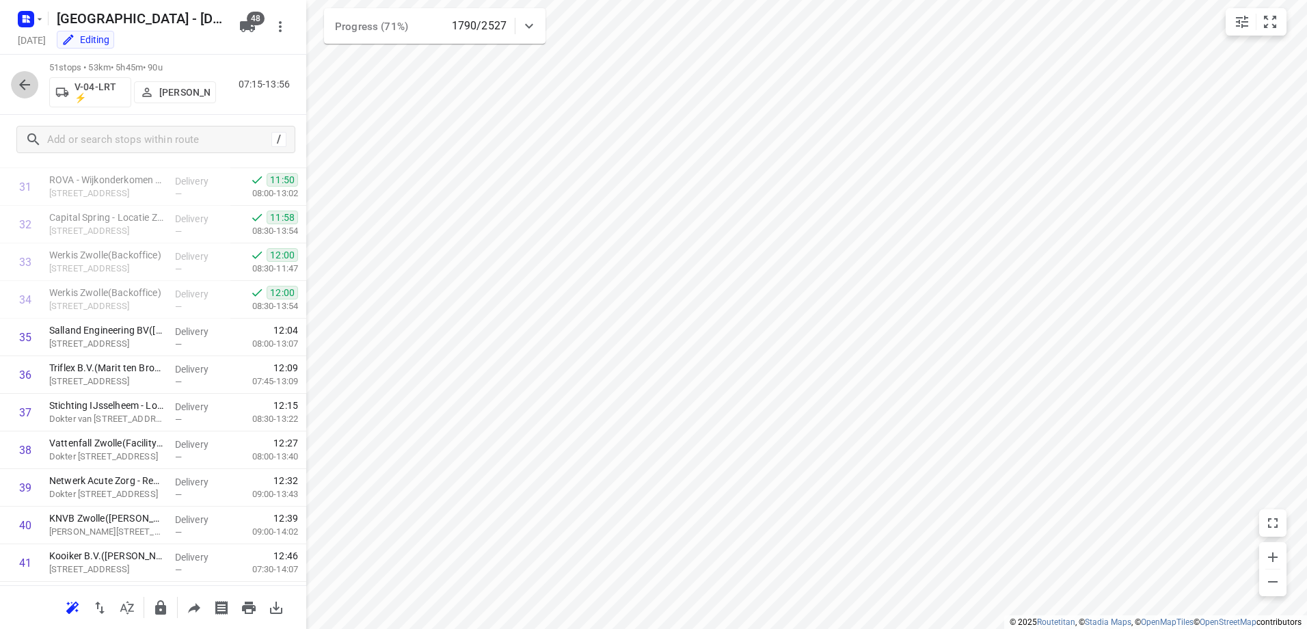
click at [33, 78] on button "button" at bounding box center [24, 84] width 27 height 27
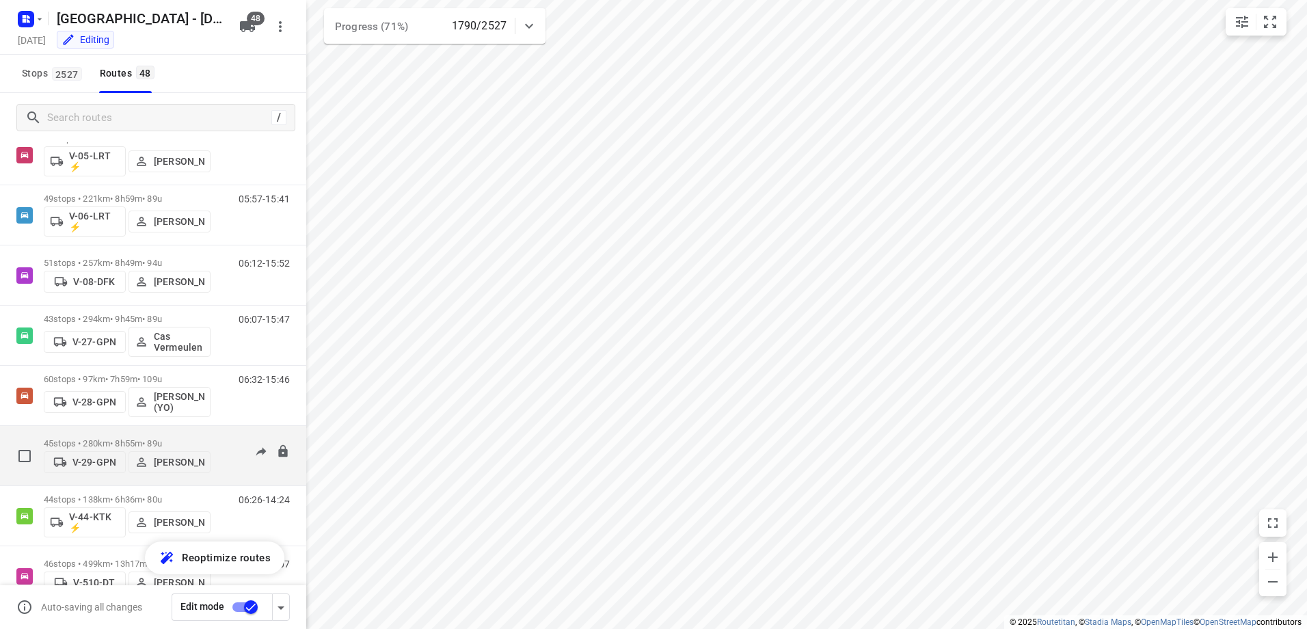
scroll to position [547, 0]
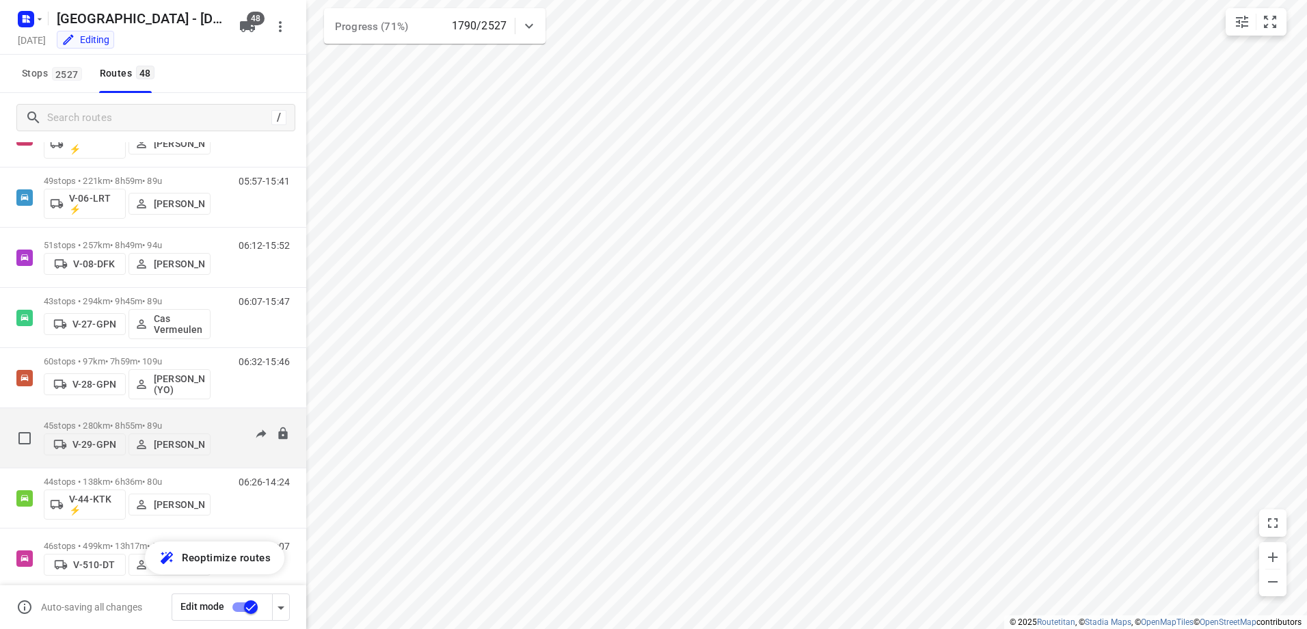
click at [146, 414] on div "45 stops • 280km • 8h55m • 89u V-29-GPN Jelmer de Jong" at bounding box center [127, 438] width 167 height 49
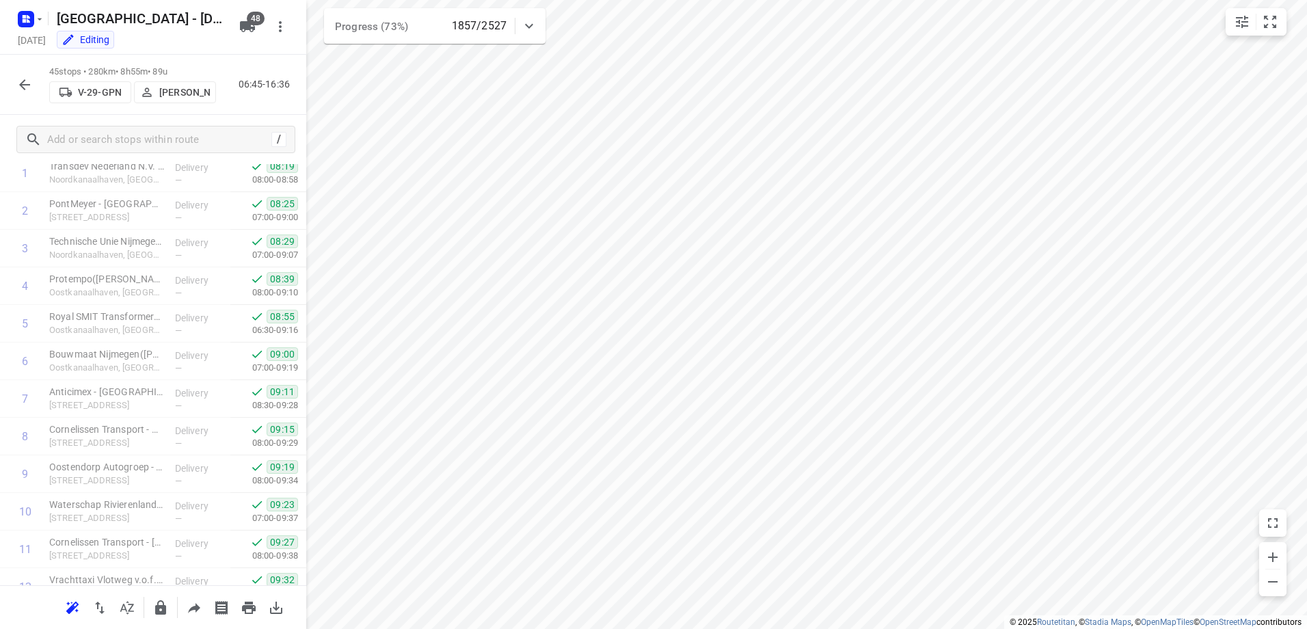
scroll to position [0, 0]
click at [16, 78] on button "button" at bounding box center [24, 84] width 27 height 27
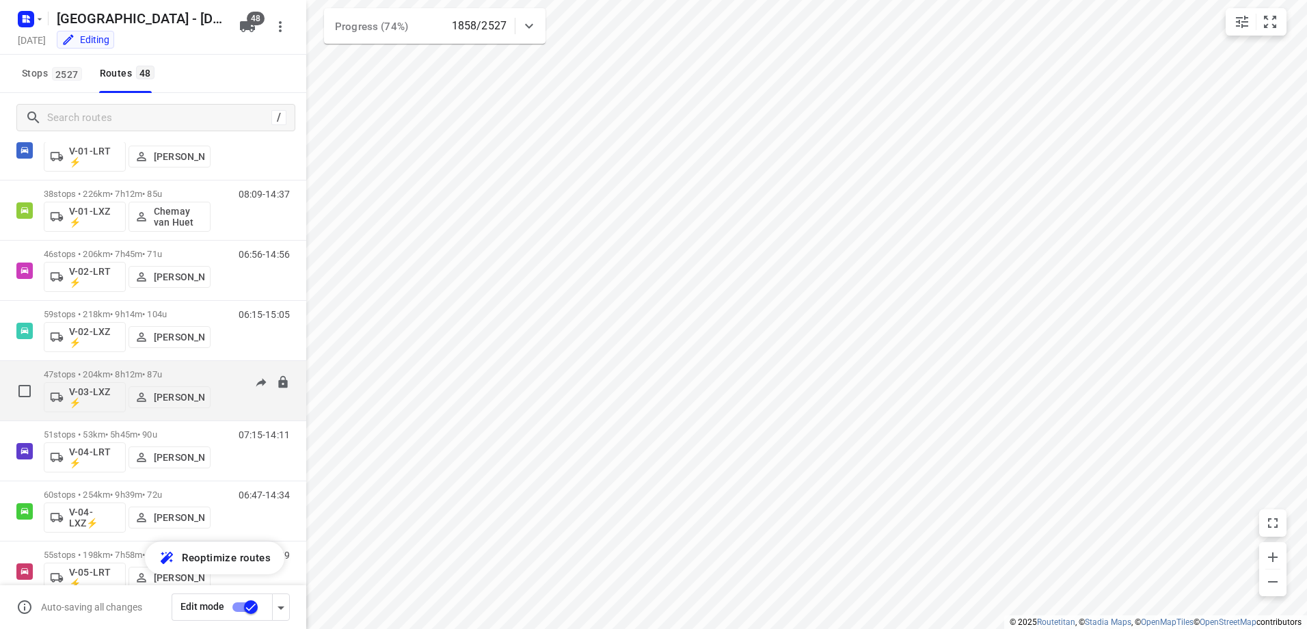
scroll to position [137, 0]
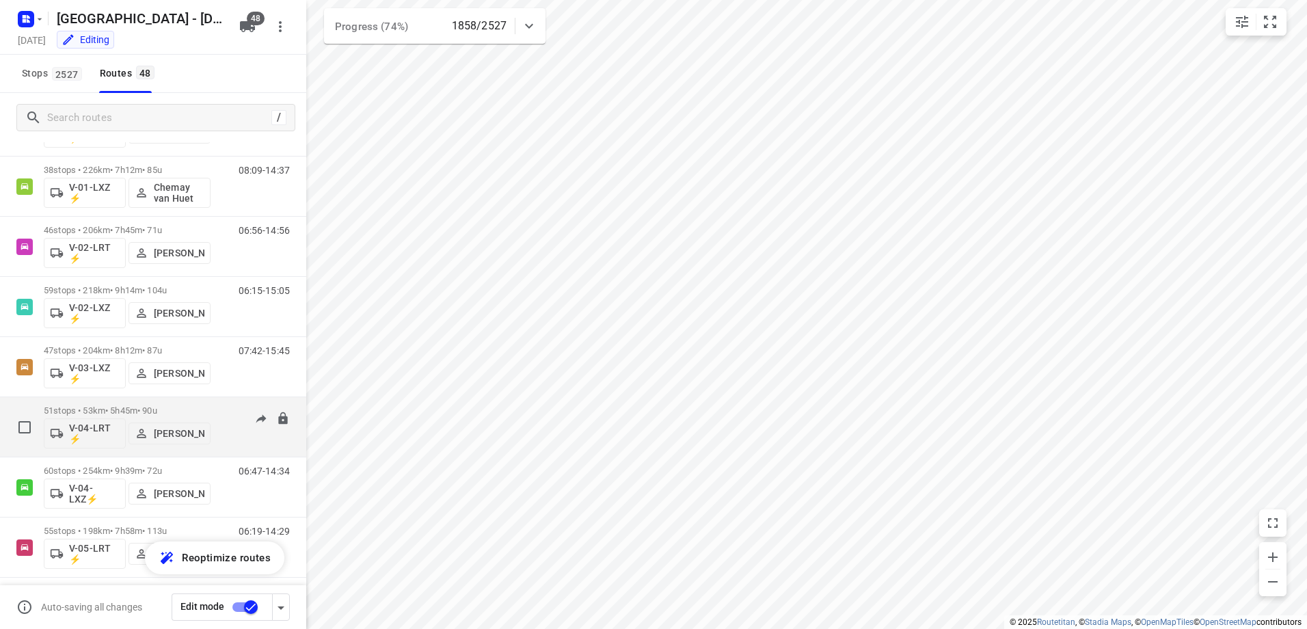
click at [131, 407] on p "51 stops • 53km • 5h45m • 90u" at bounding box center [127, 410] width 167 height 10
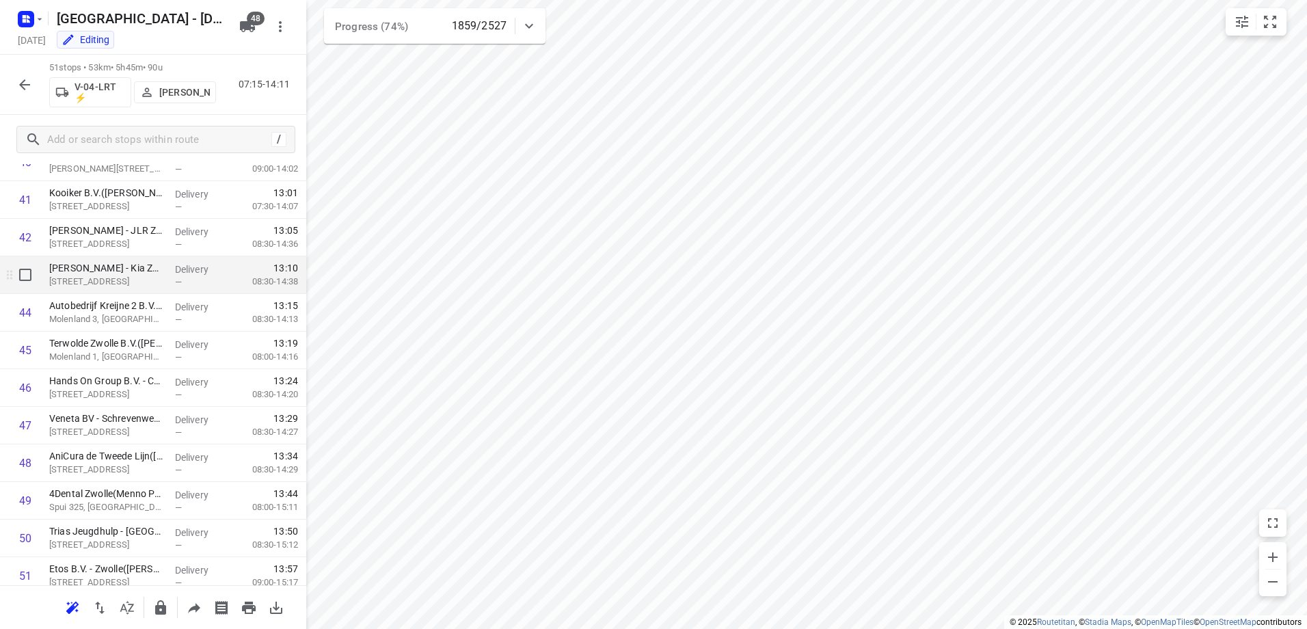
scroll to position [1602, 0]
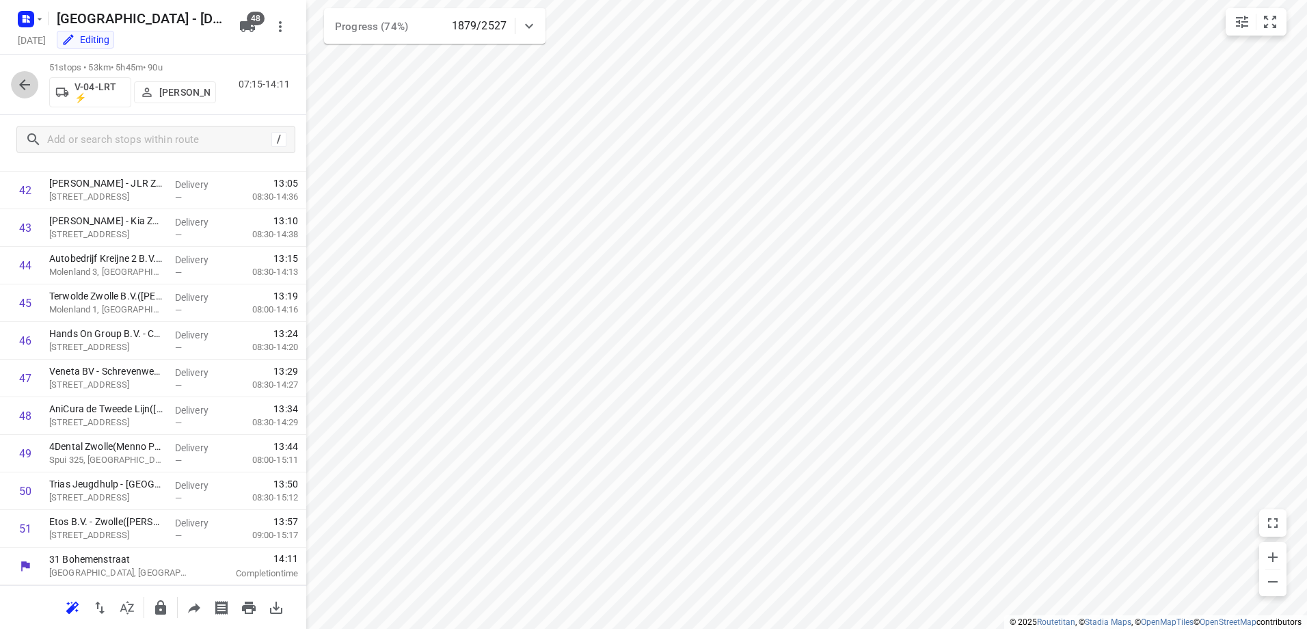
click at [24, 81] on icon "button" at bounding box center [24, 84] width 11 height 11
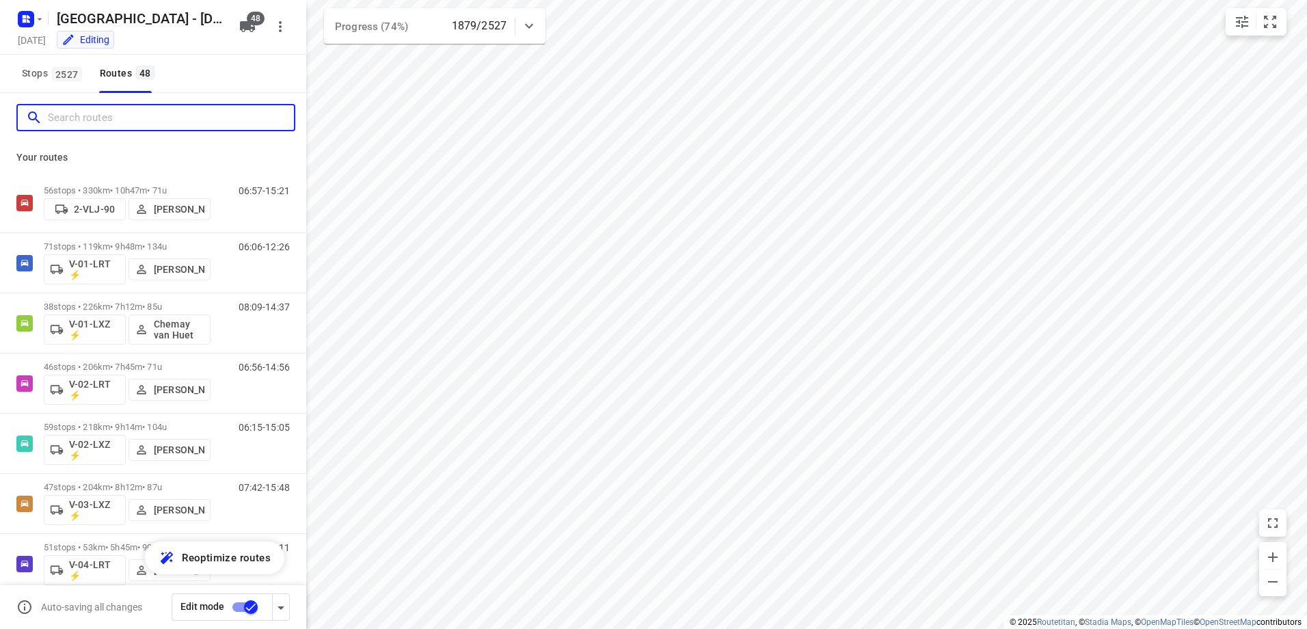
click at [92, 117] on input "Search routes" at bounding box center [171, 117] width 246 height 21
type input "s"
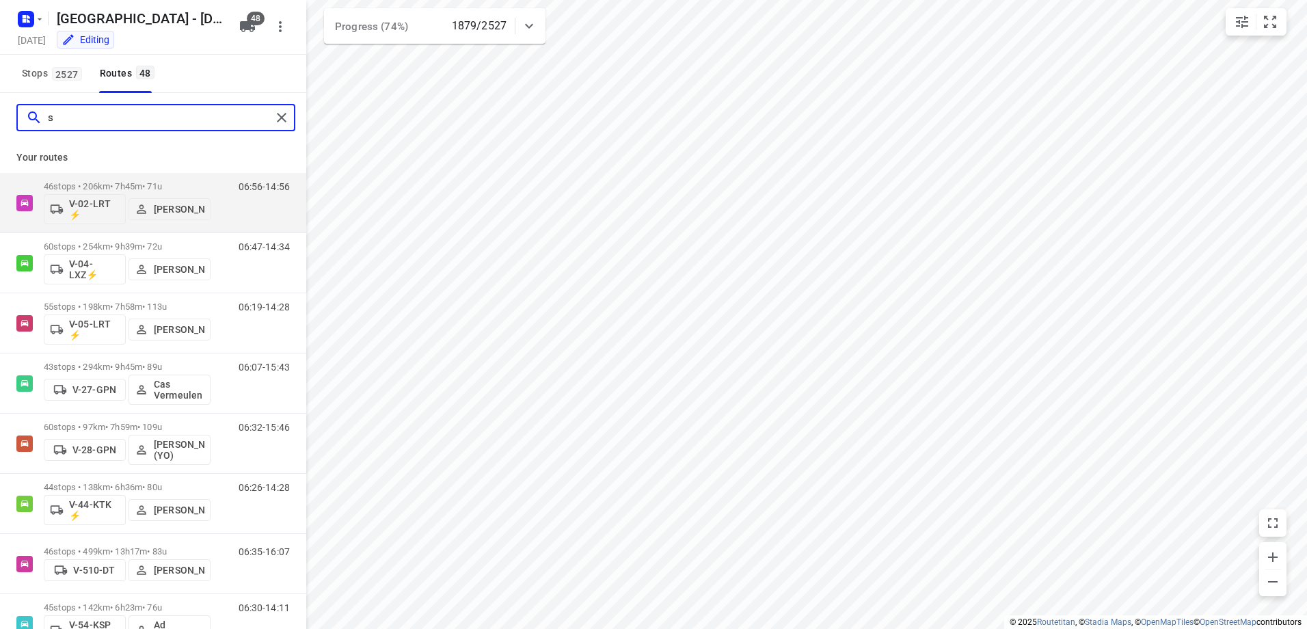
drag, startPoint x: 82, startPoint y: 112, endPoint x: -5, endPoint y: 116, distance: 86.9
click at [0, 116] on html "i © 2025 Routetitan , © Stadia Maps , © OpenMapTiles © OpenStreetMap contributo…" at bounding box center [653, 314] width 1307 height 629
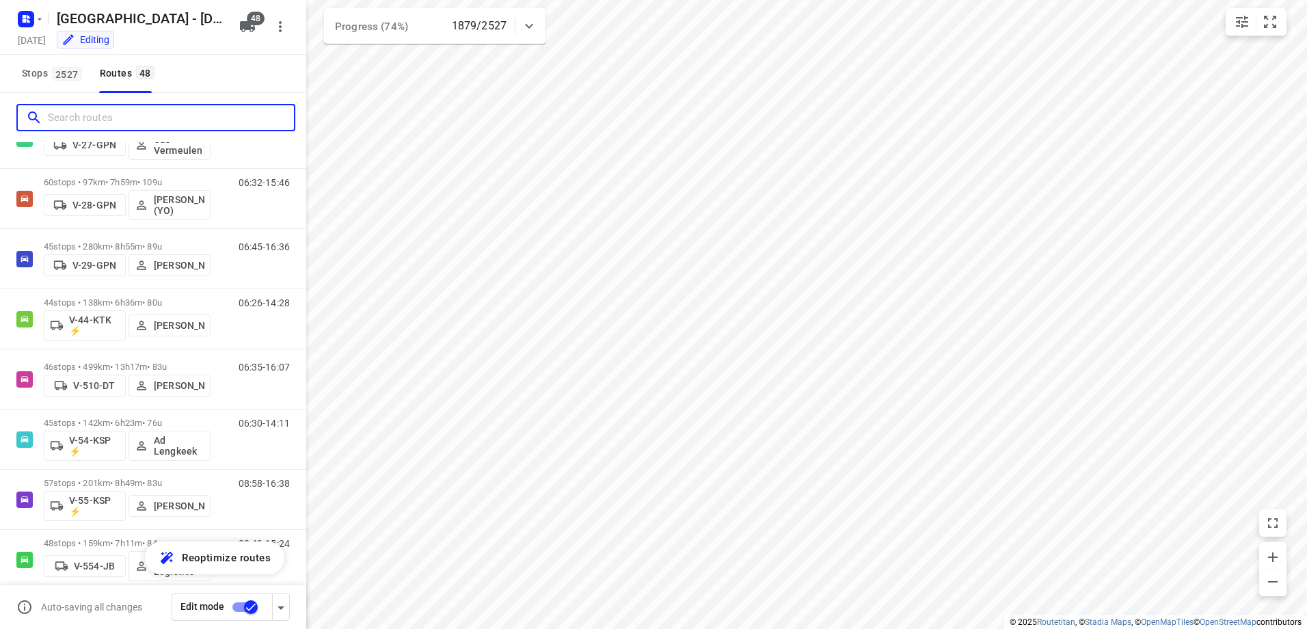
scroll to position [752, 0]
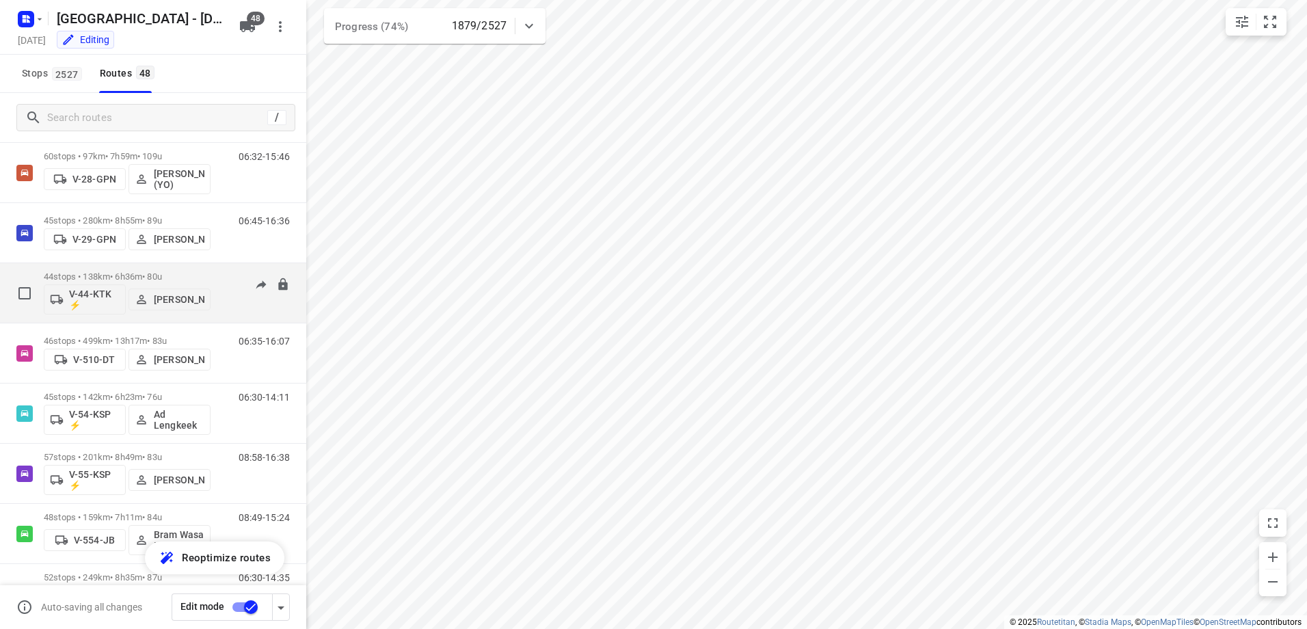
click at [107, 278] on p "44 stops • 138km • 6h36m • 80u" at bounding box center [127, 276] width 167 height 10
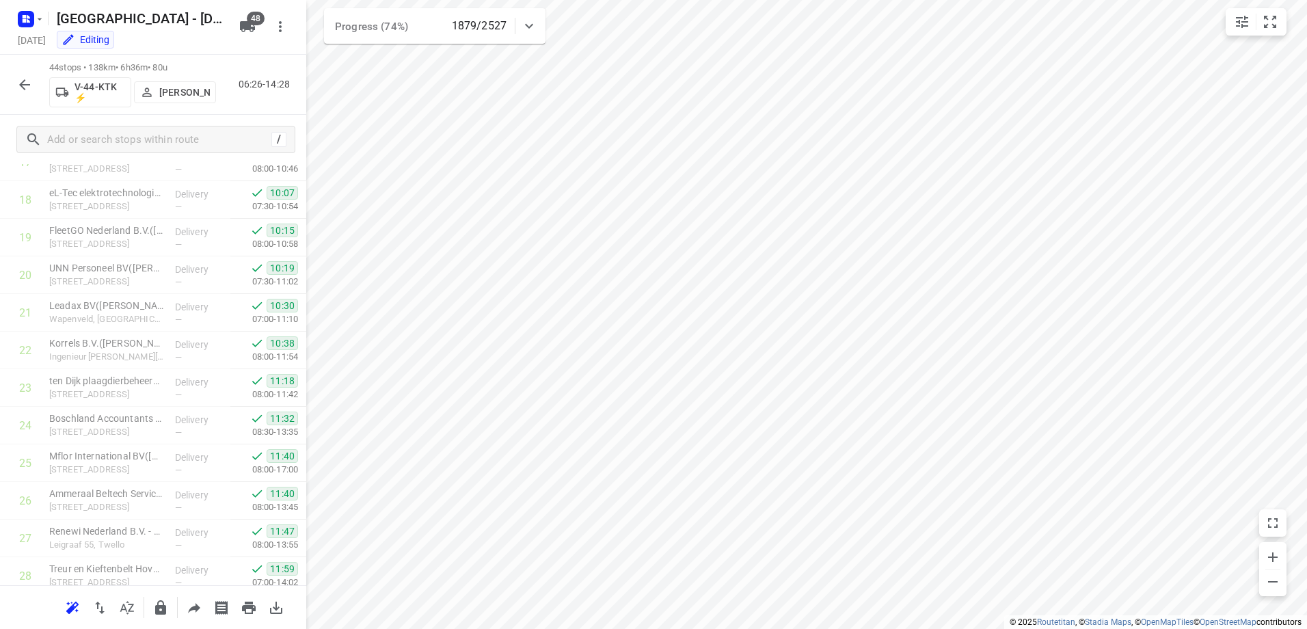
scroll to position [684, 0]
click at [20, 80] on icon "button" at bounding box center [24, 85] width 16 height 16
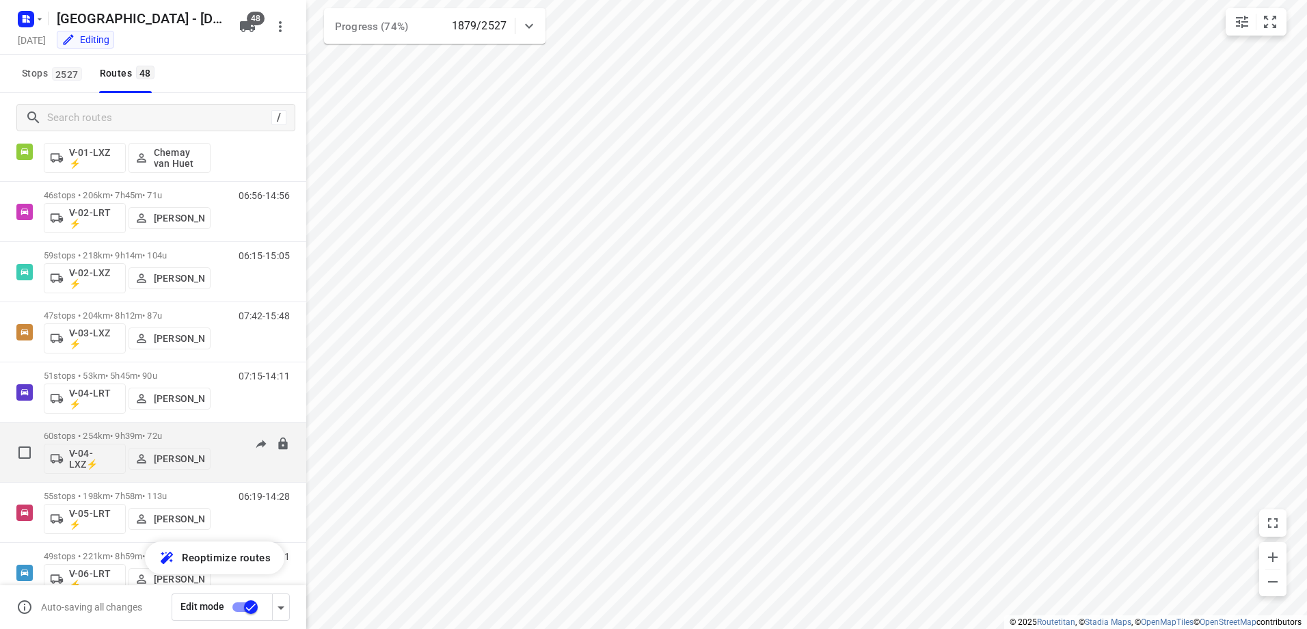
scroll to position [205, 0]
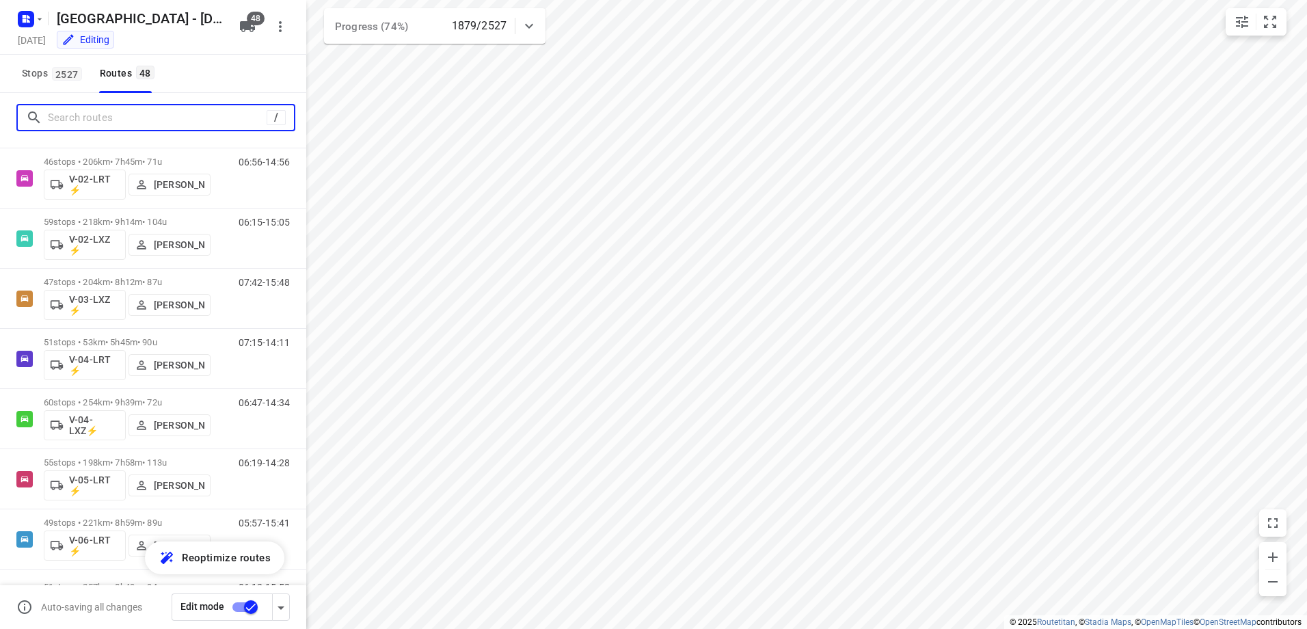
click at [151, 121] on input "Search routes" at bounding box center [157, 117] width 219 height 21
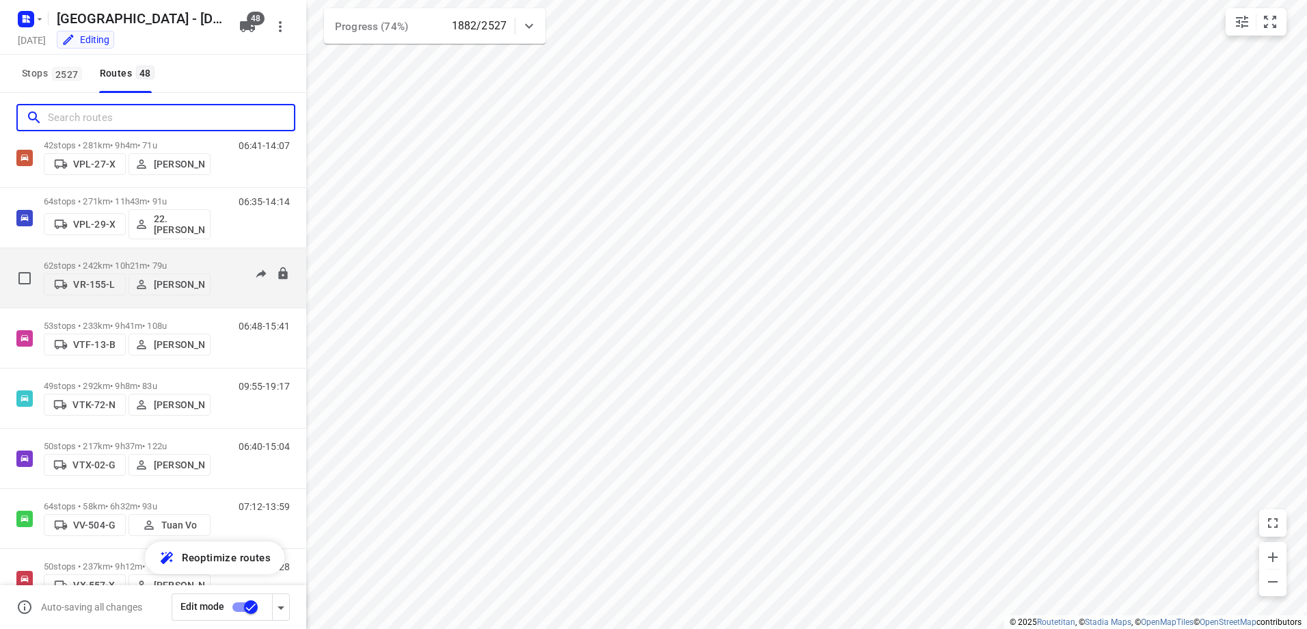
scroll to position [2489, 0]
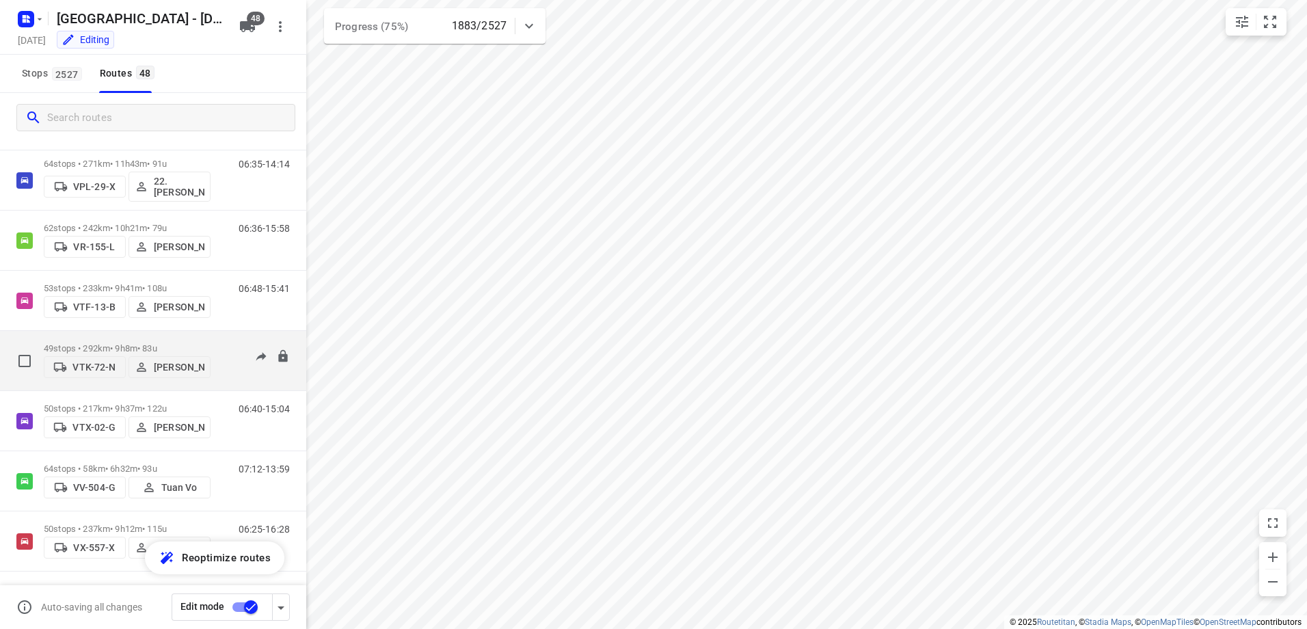
click at [175, 336] on div "49 stops • 292km • 9h8m • 83u VTK-72-N Steijn Groothof" at bounding box center [127, 360] width 167 height 49
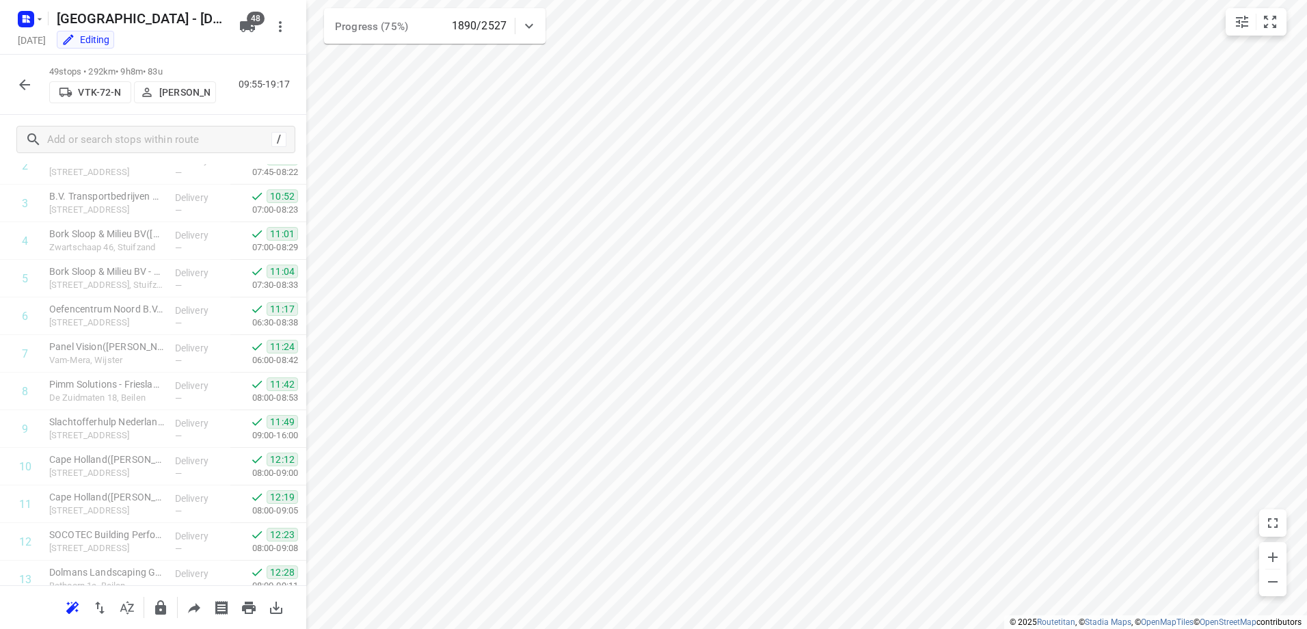
scroll to position [0, 0]
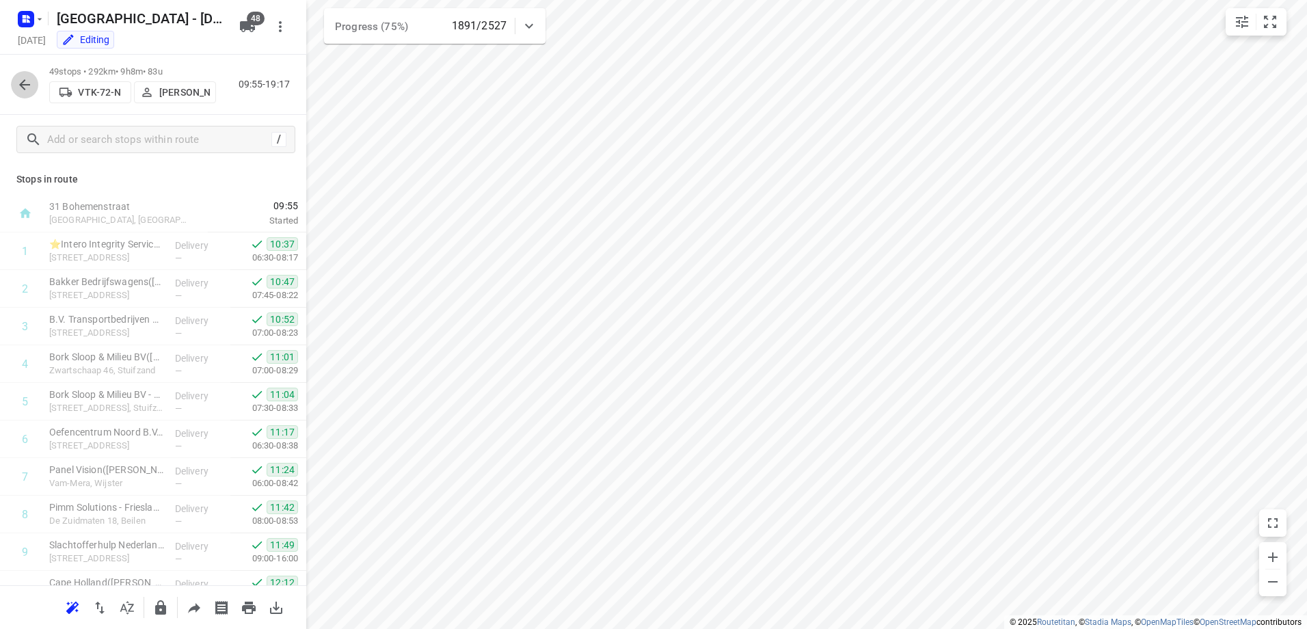
click at [23, 88] on icon "button" at bounding box center [24, 85] width 16 height 16
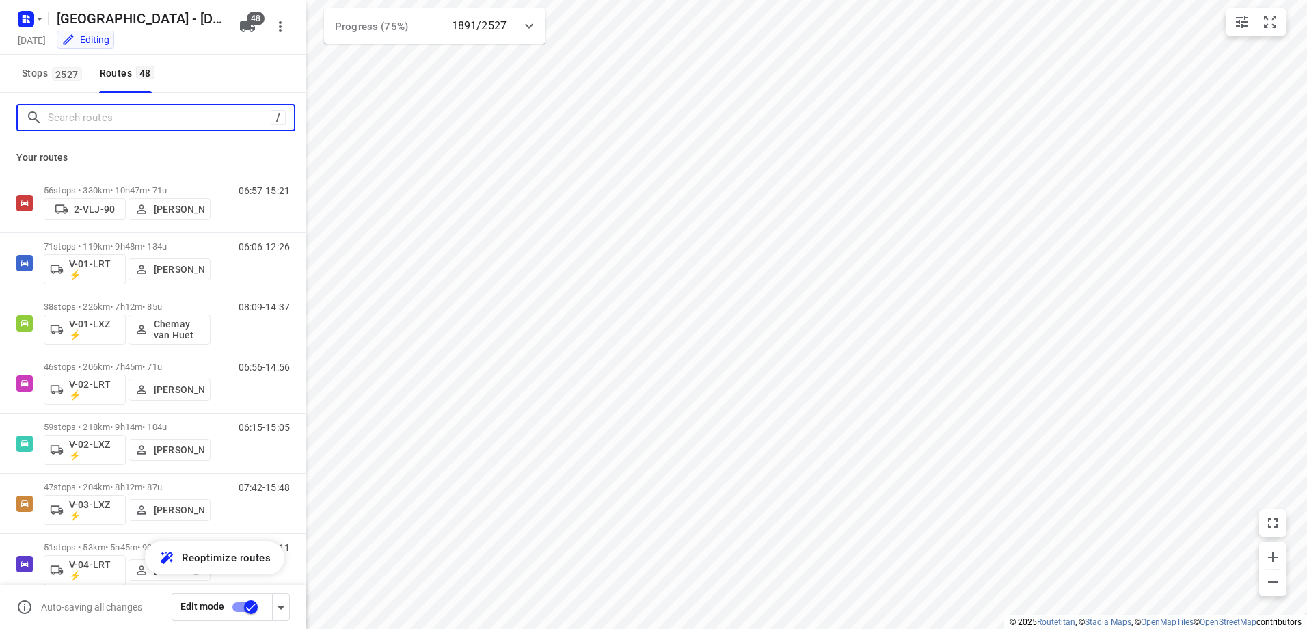
click at [126, 125] on input "Search routes" at bounding box center [159, 117] width 223 height 21
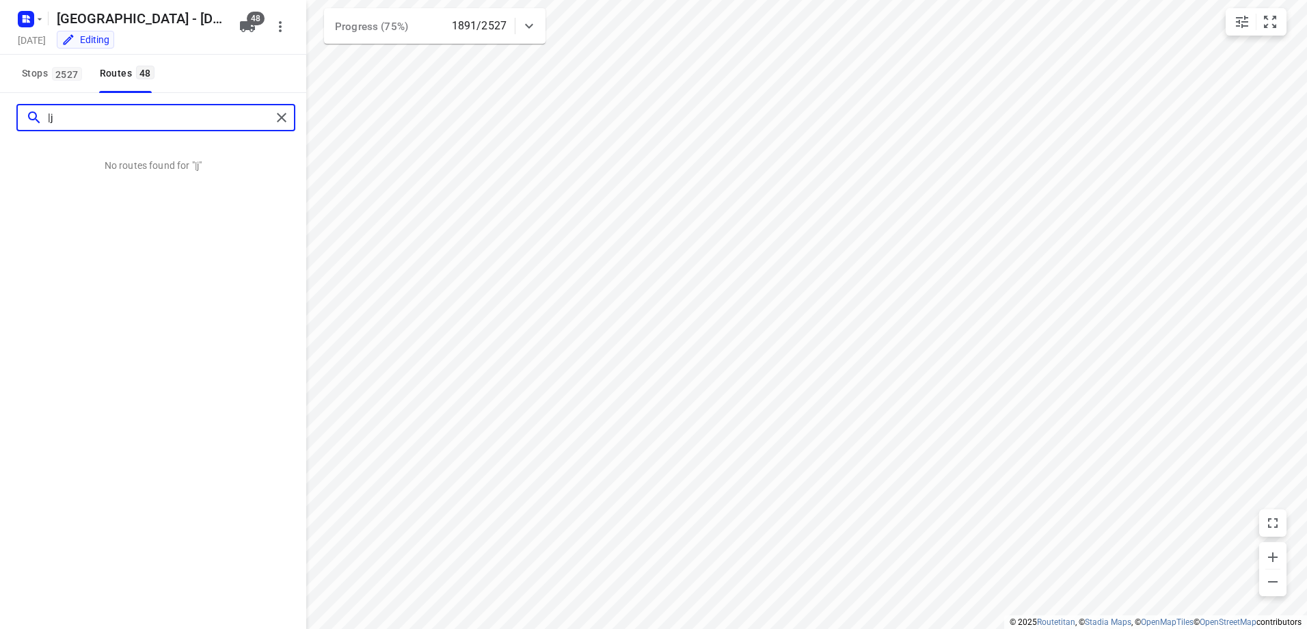
type input "|"
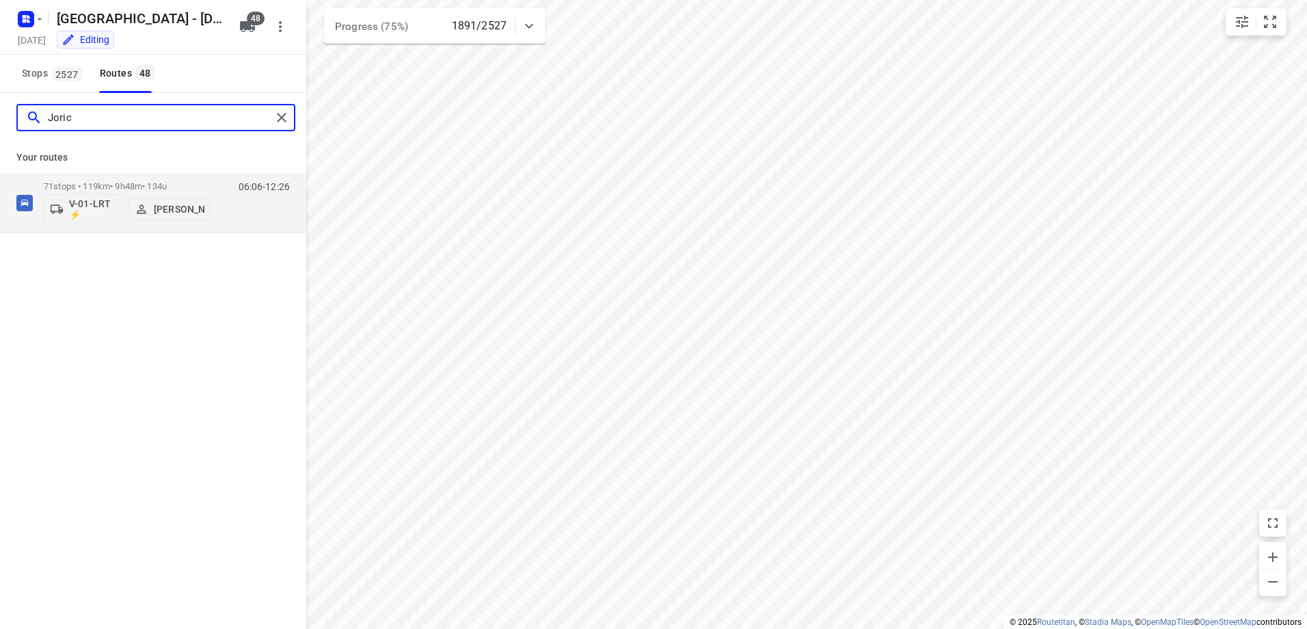
type input "Jorick"
click at [3, 120] on div "Jorick" at bounding box center [153, 117] width 306 height 49
type input "ray"
click at [157, 177] on div "51 stops • 144km • 7h9m • 86u V-92-KNS ⚡ Raymond Blom" at bounding box center [127, 202] width 167 height 57
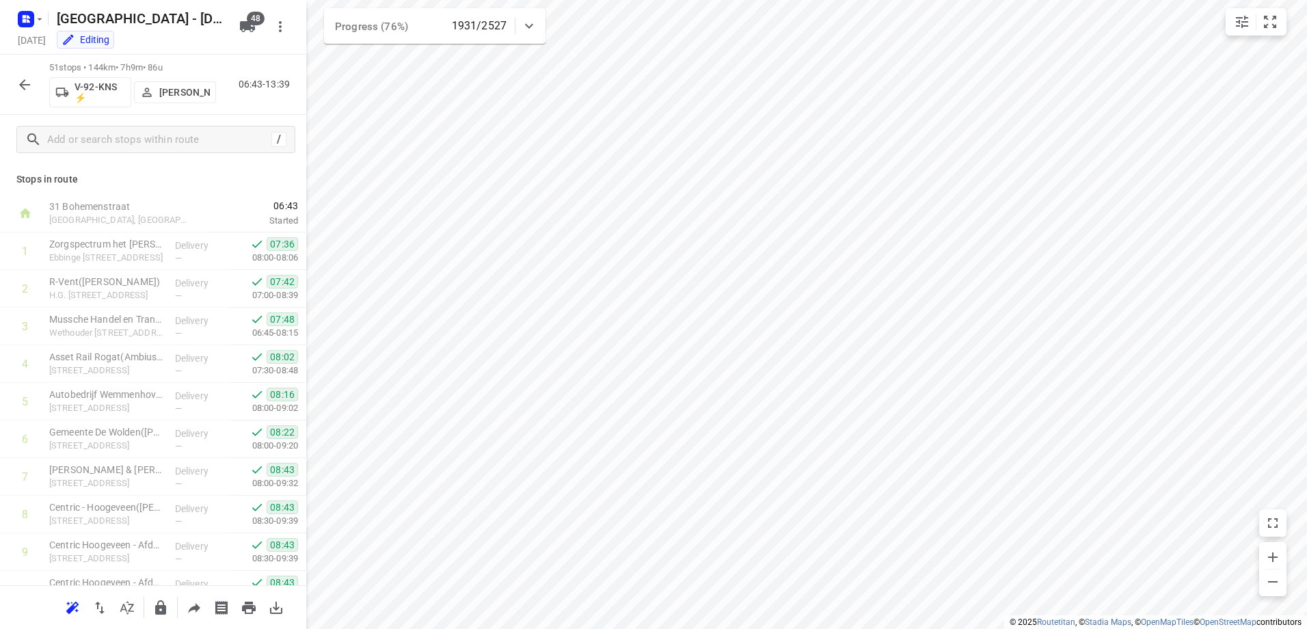
click at [23, 83] on icon "button" at bounding box center [24, 85] width 16 height 16
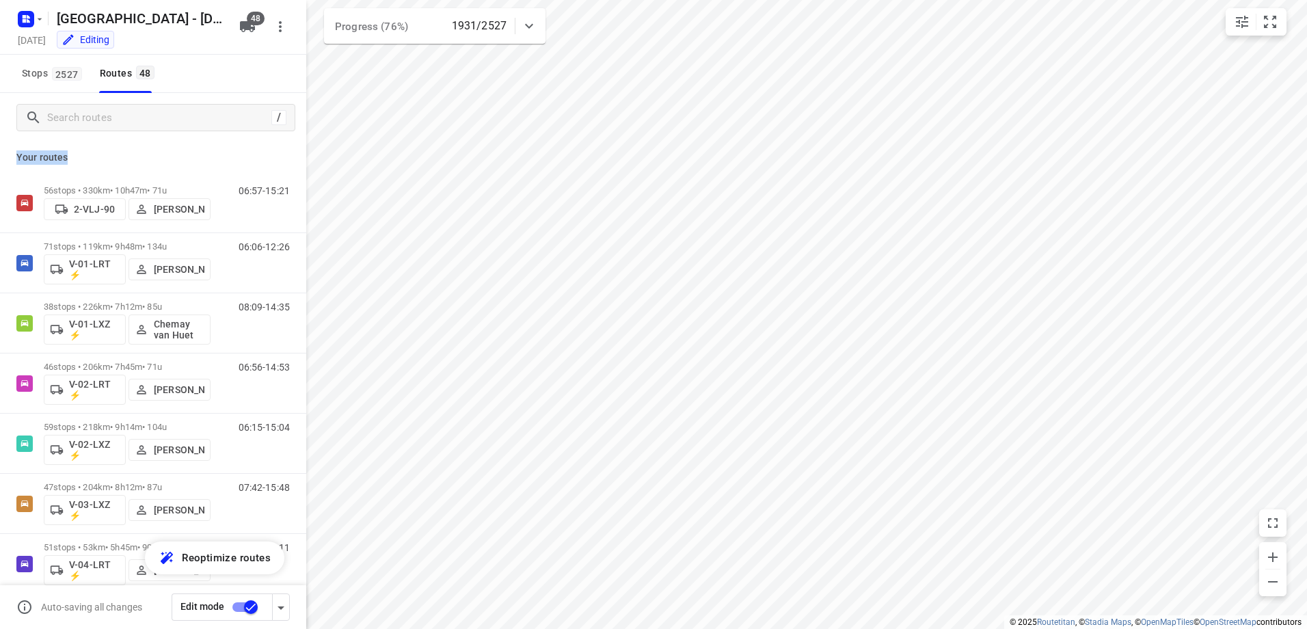
drag, startPoint x: 68, startPoint y: 157, endPoint x: 14, endPoint y: 156, distance: 54.0
click at [14, 156] on div "Your routes 56 stops • 330km • 10h47m • 71u 2-VLJ-90 Fikri Mizaz 06:57-15:21 71…" at bounding box center [153, 404] width 306 height 525
drag, startPoint x: 14, startPoint y: 156, endPoint x: 83, endPoint y: 159, distance: 69.1
click at [83, 159] on p "Your routes" at bounding box center [152, 157] width 273 height 14
click at [135, 115] on input "Search routes" at bounding box center [171, 117] width 246 height 21
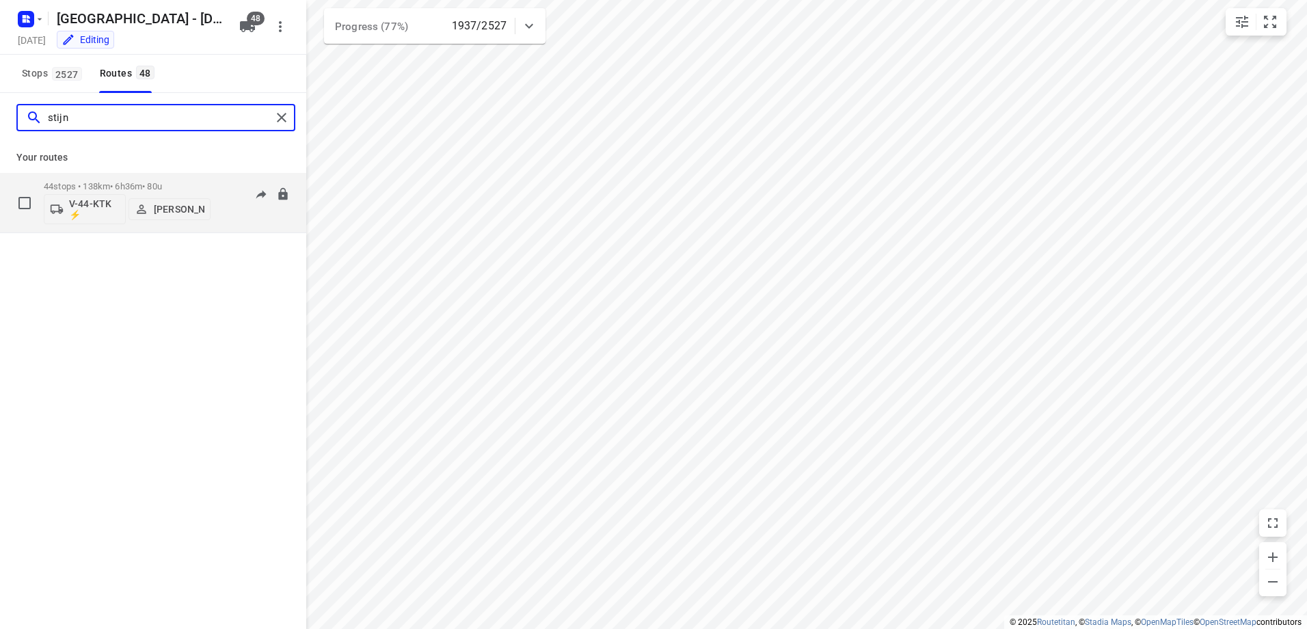
type input "stijn"
click at [131, 182] on p "44 stops • 138km • 6h36m • 80u" at bounding box center [127, 186] width 167 height 10
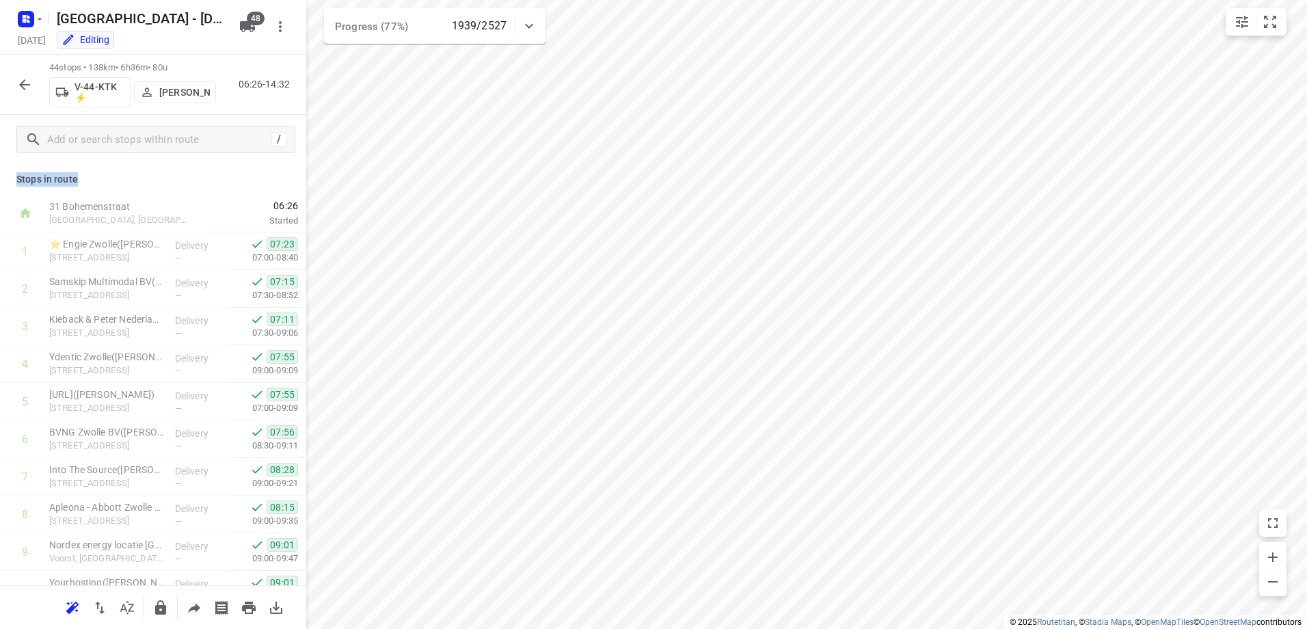
drag, startPoint x: 81, startPoint y: 180, endPoint x: 15, endPoint y: 183, distance: 65.7
click at [15, 183] on div "Stops in route 31 Bohemenstraat Zwolle, Netherlands 06:26 Started 1 ⭐ Engie Zwo…" at bounding box center [153, 374] width 306 height 421
drag, startPoint x: 15, startPoint y: 183, endPoint x: 77, endPoint y: 183, distance: 62.2
click at [77, 183] on p "Stops in route" at bounding box center [152, 179] width 273 height 14
click at [26, 86] on icon "button" at bounding box center [24, 85] width 16 height 16
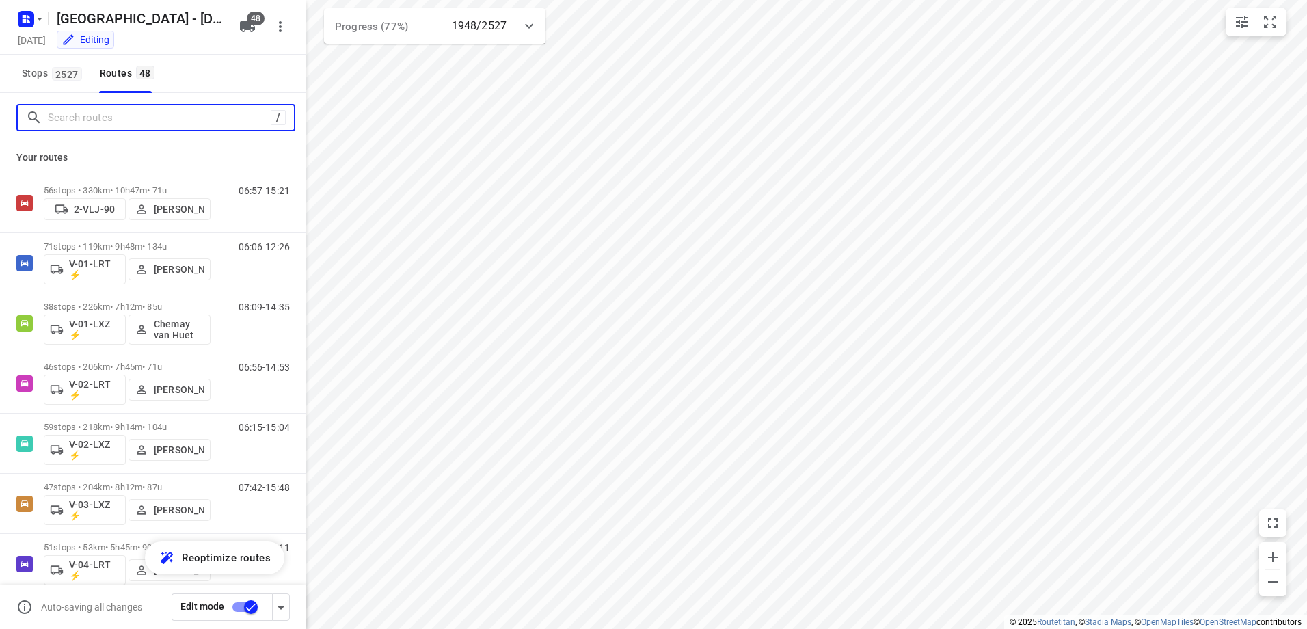
drag, startPoint x: 90, startPoint y: 122, endPoint x: 109, endPoint y: 112, distance: 21.4
click at [92, 119] on input "Search routes" at bounding box center [159, 117] width 223 height 21
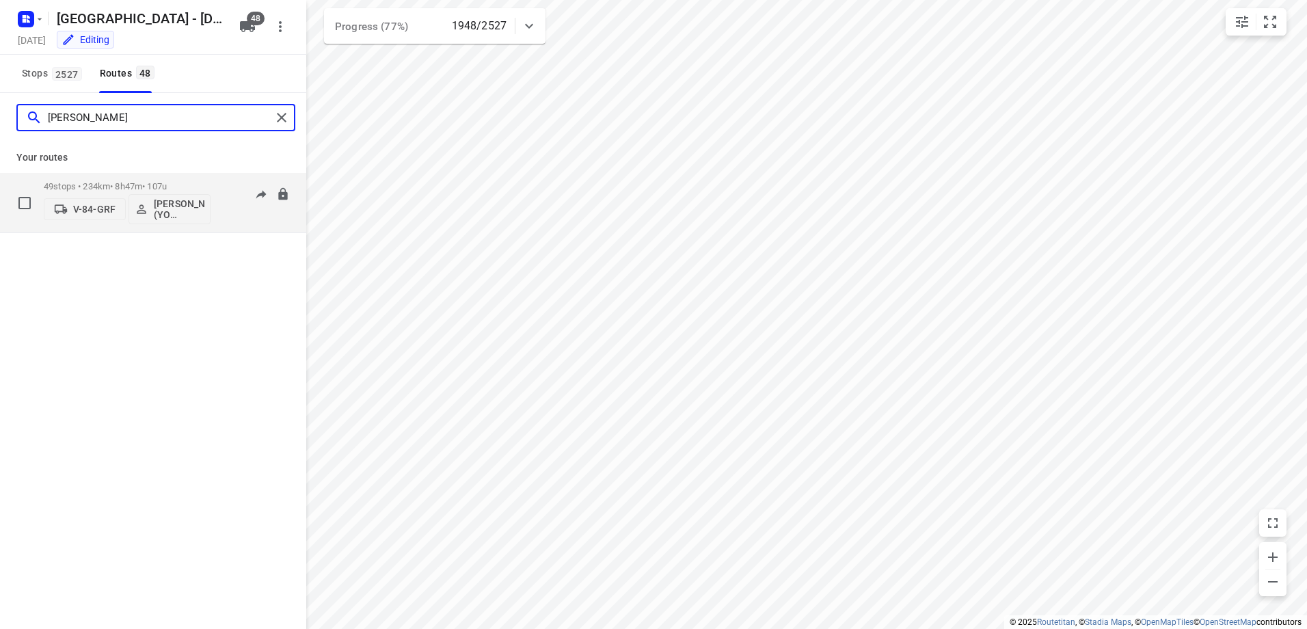
type input "Bianca"
click at [122, 178] on div "49 stops • 234km • 8h47m • 107u V-84-GRF Bianca Klein (YO Zwolle)" at bounding box center [127, 202] width 167 height 57
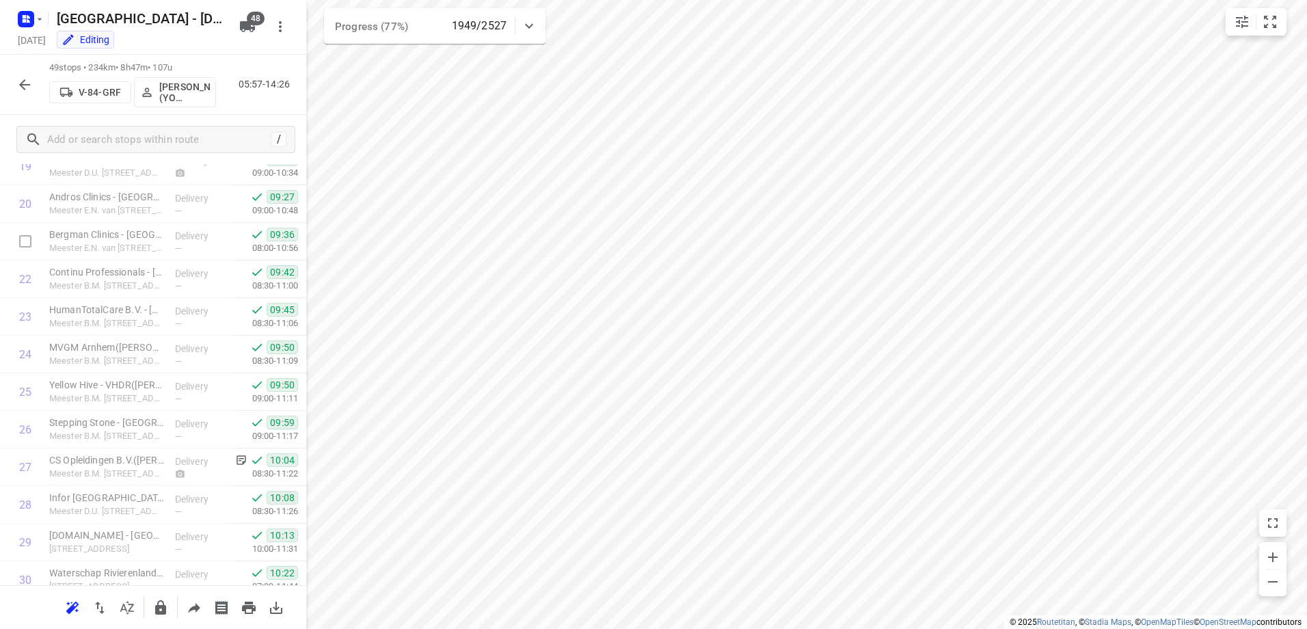
scroll to position [639, 0]
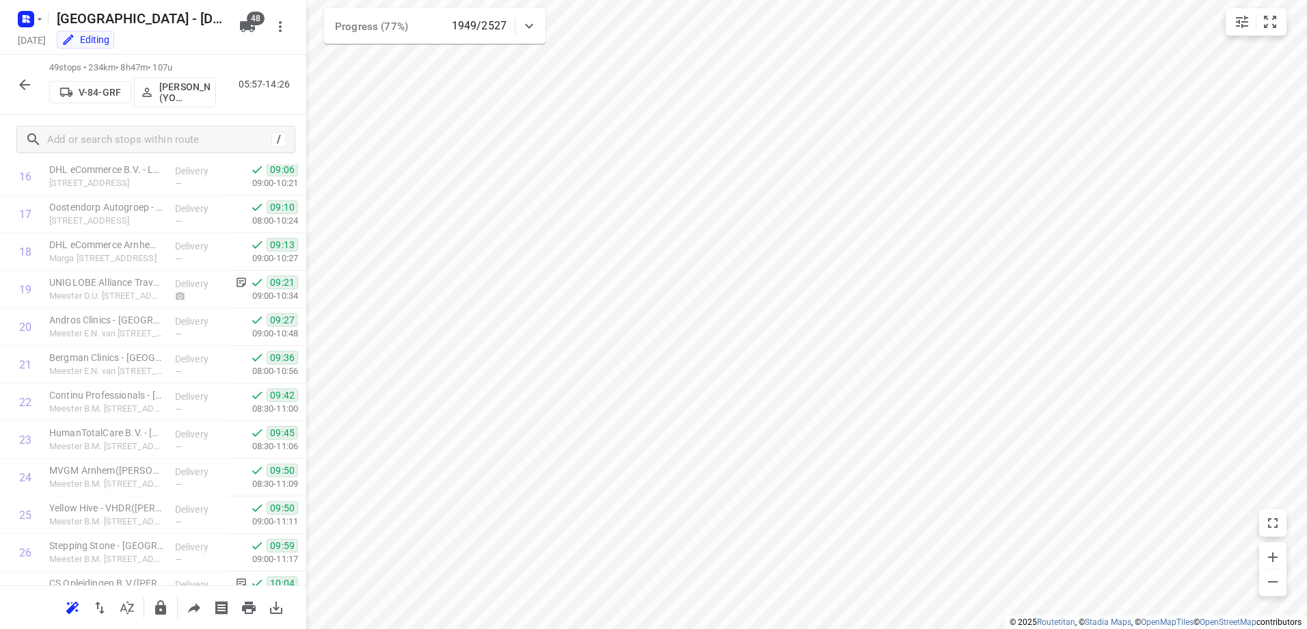
click at [27, 92] on icon "button" at bounding box center [24, 85] width 16 height 16
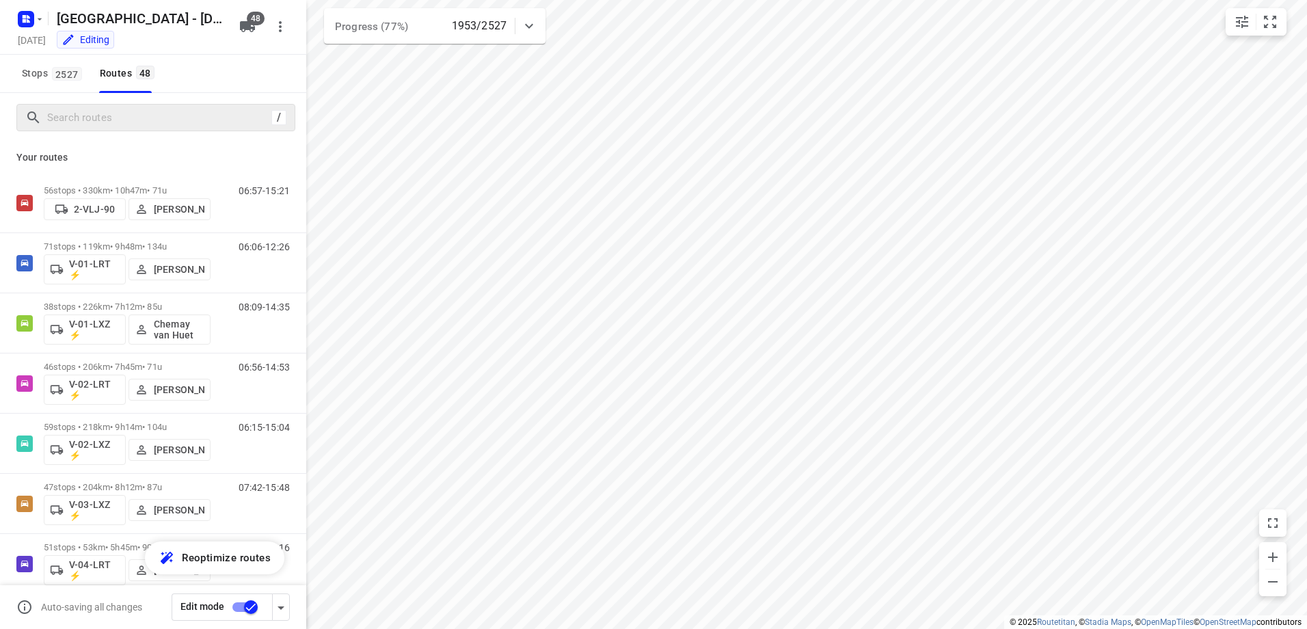
click at [152, 105] on div "/" at bounding box center [155, 117] width 279 height 27
click at [144, 118] on input "Search routes" at bounding box center [159, 117] width 223 height 21
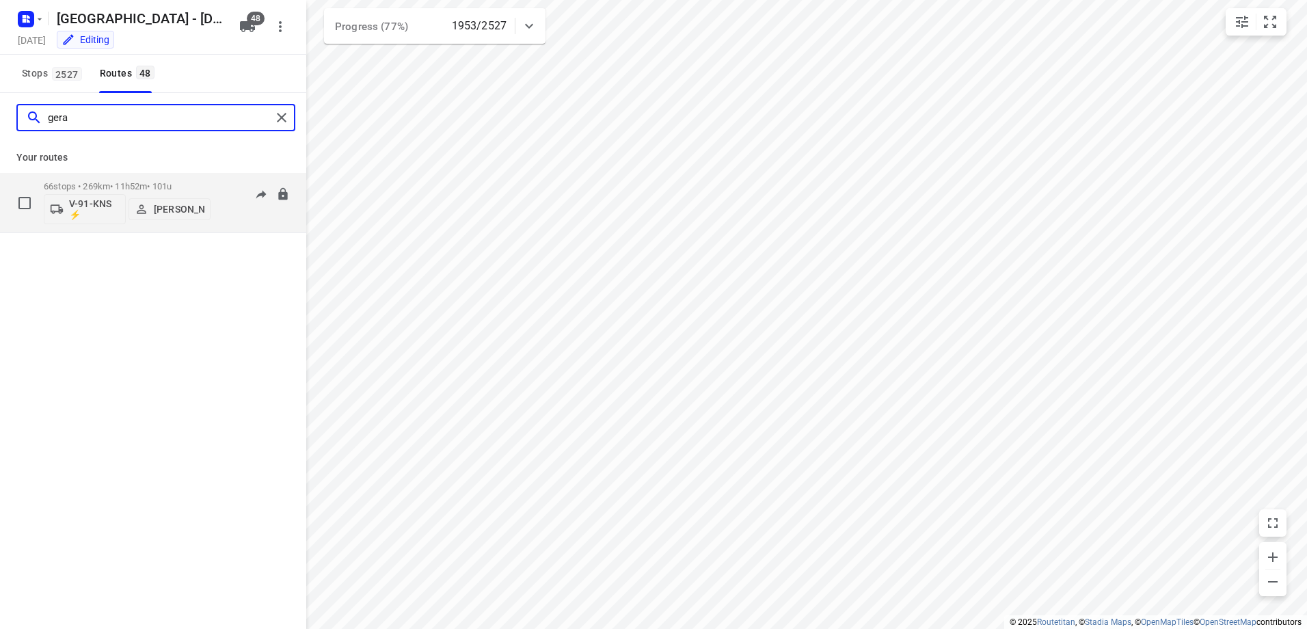
type input "gera"
click at [138, 182] on p "66 stops • 269km • 11h52m • 101u" at bounding box center [127, 186] width 167 height 10
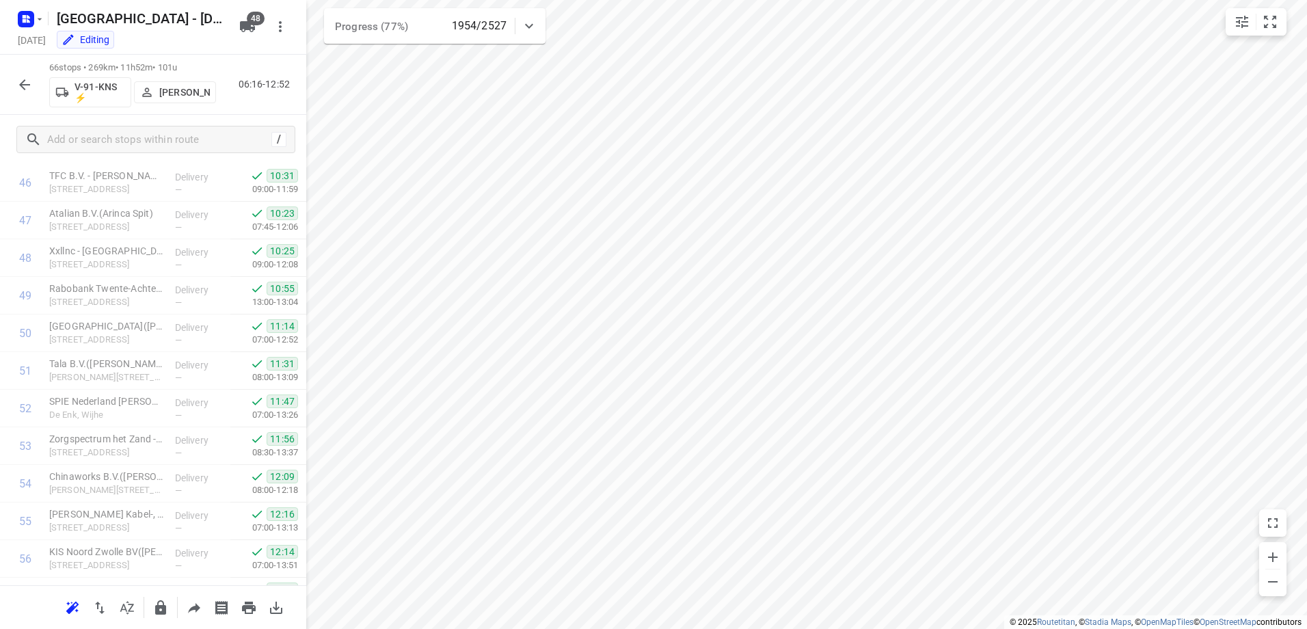
scroll to position [1756, 0]
click at [29, 86] on icon "button" at bounding box center [24, 85] width 16 height 16
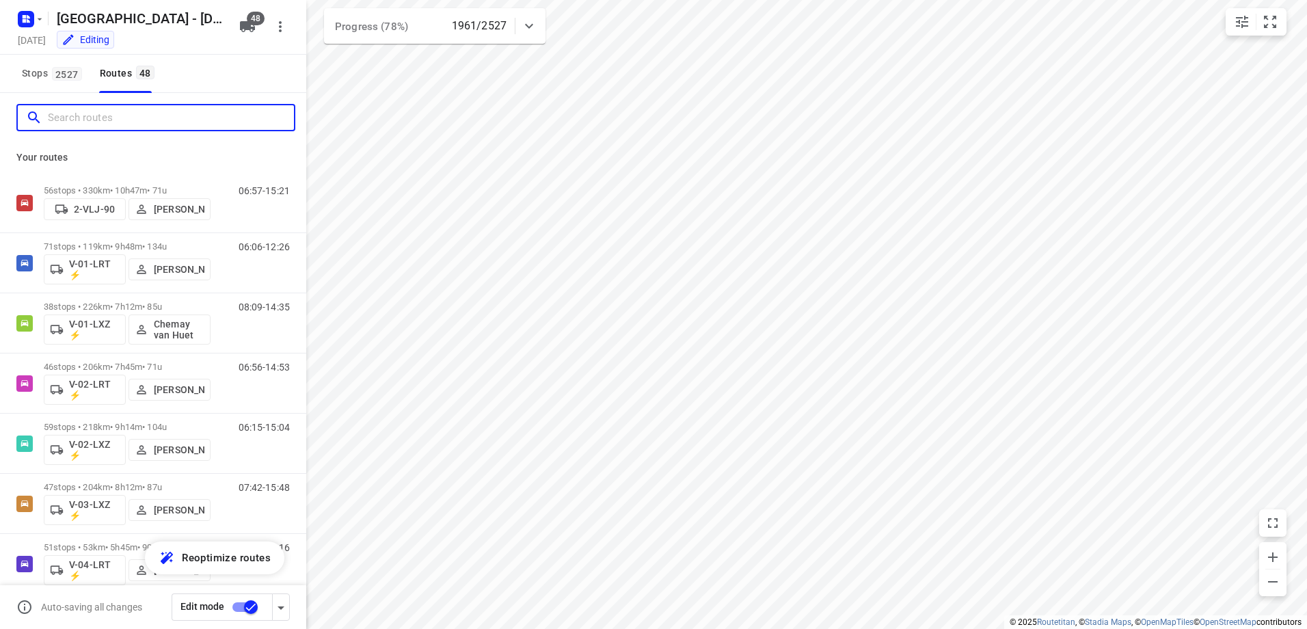
click at [95, 112] on input "Search routes" at bounding box center [171, 117] width 246 height 21
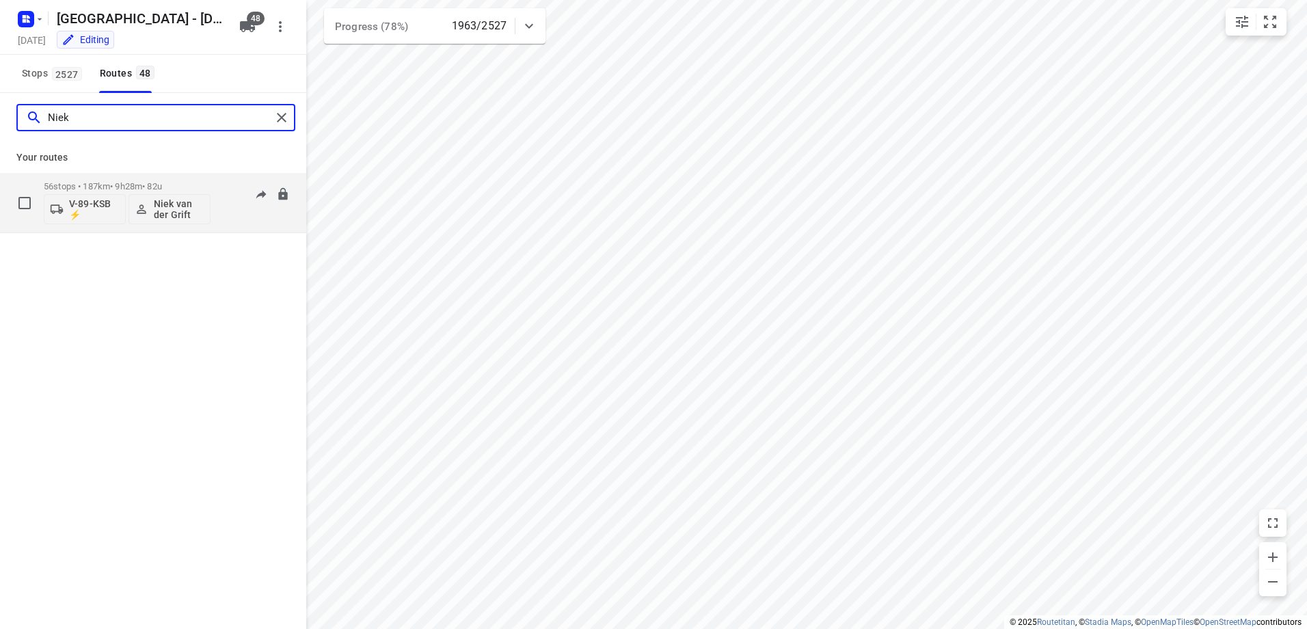
type input "Niek"
click at [123, 189] on p "56 stops • 187km • 9h28m • 82u" at bounding box center [127, 186] width 167 height 10
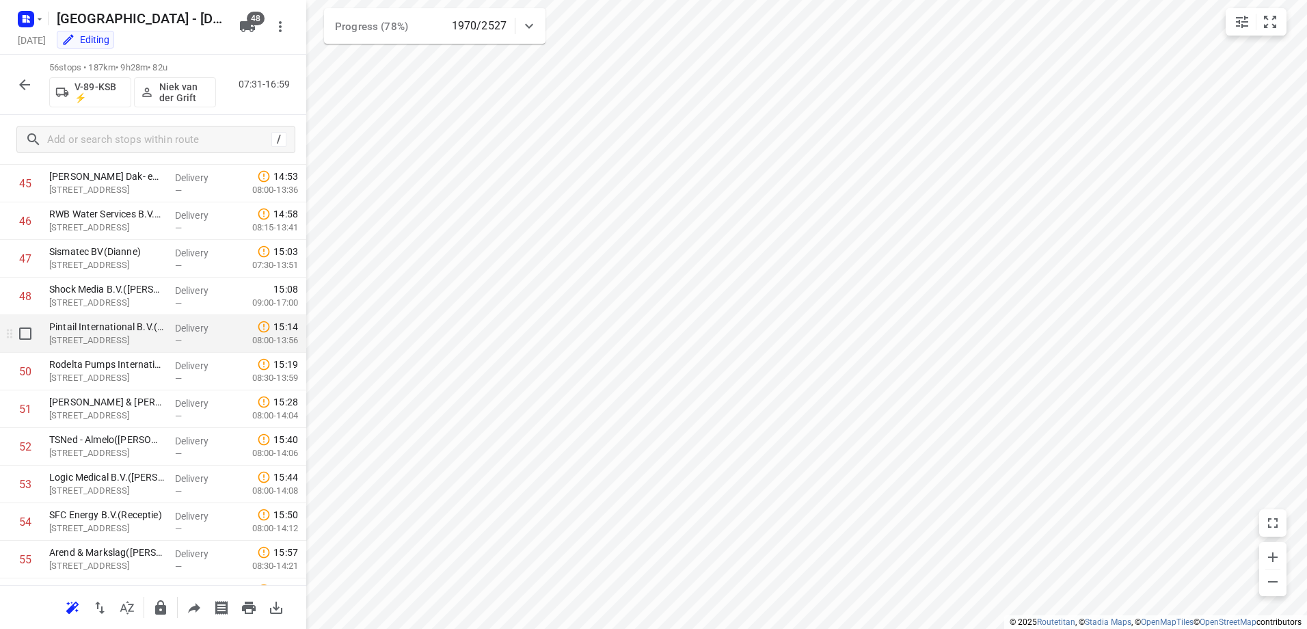
scroll to position [1654, 0]
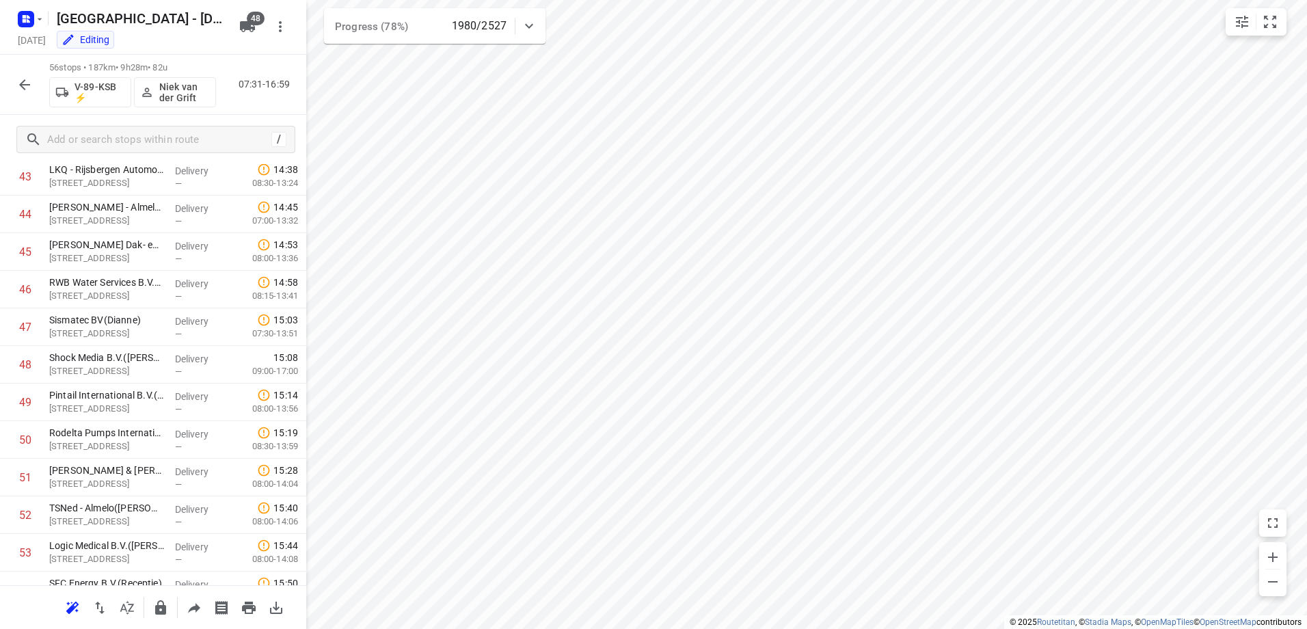
click at [27, 83] on icon "button" at bounding box center [24, 85] width 16 height 16
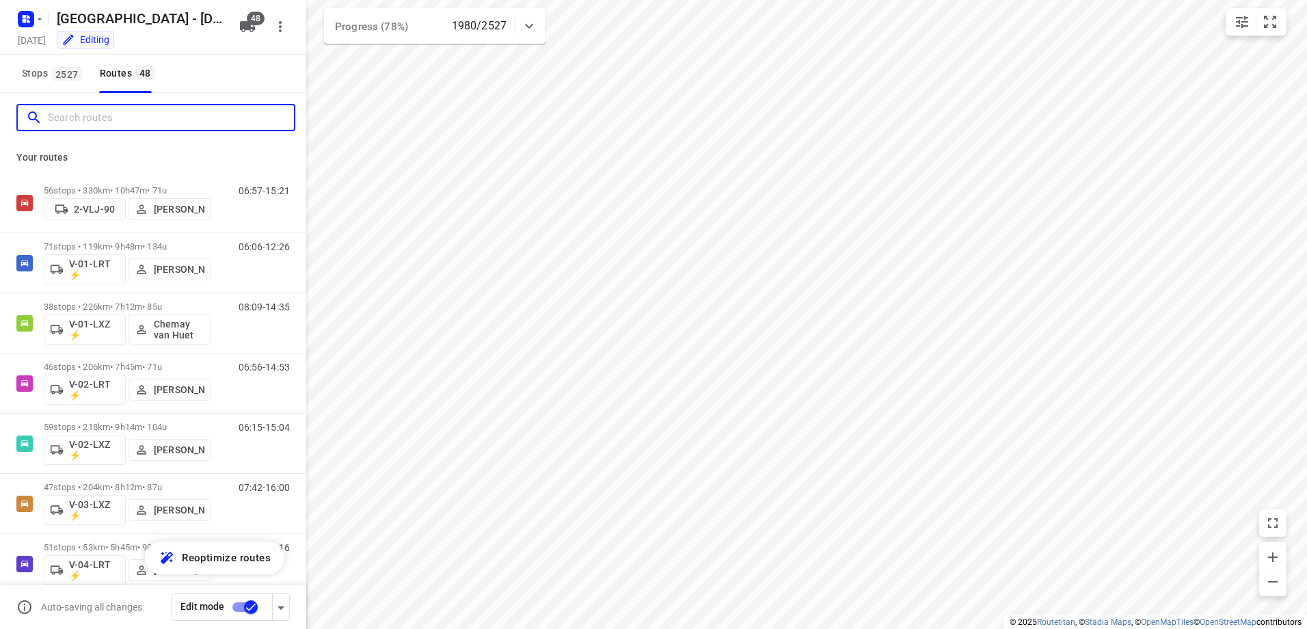
click at [131, 122] on input "Search routes" at bounding box center [171, 117] width 246 height 21
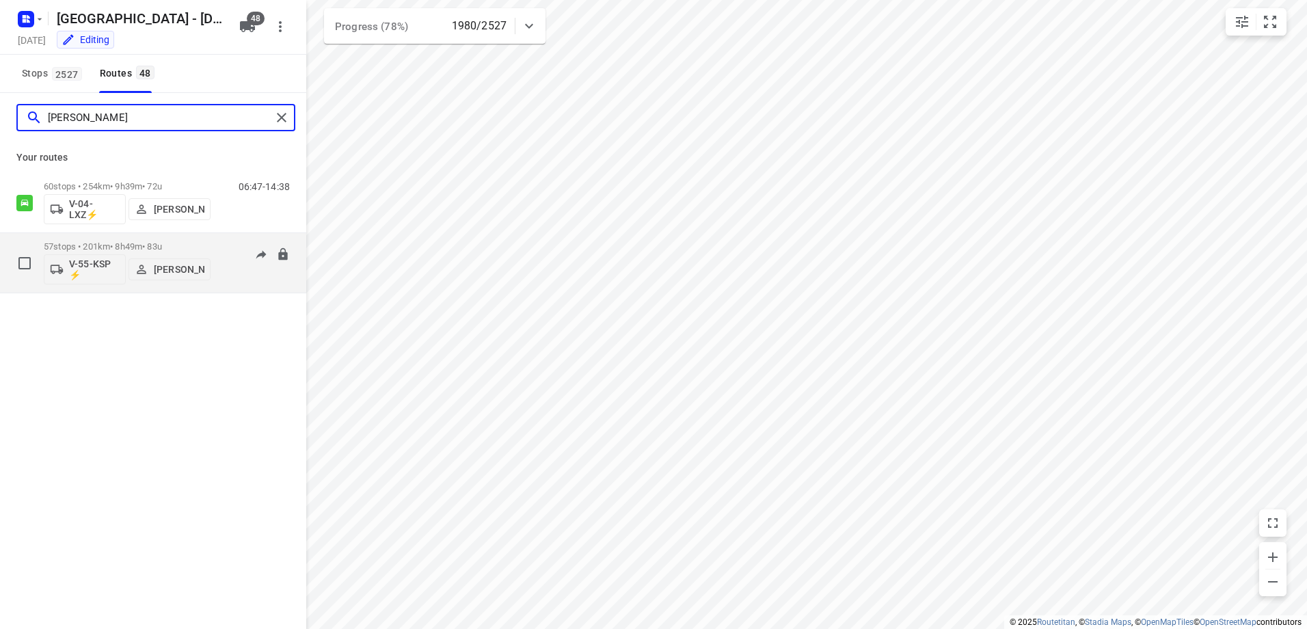
type input "Kim"
click at [125, 241] on p "57 stops • 201km • 8h49m • 83u" at bounding box center [127, 246] width 167 height 10
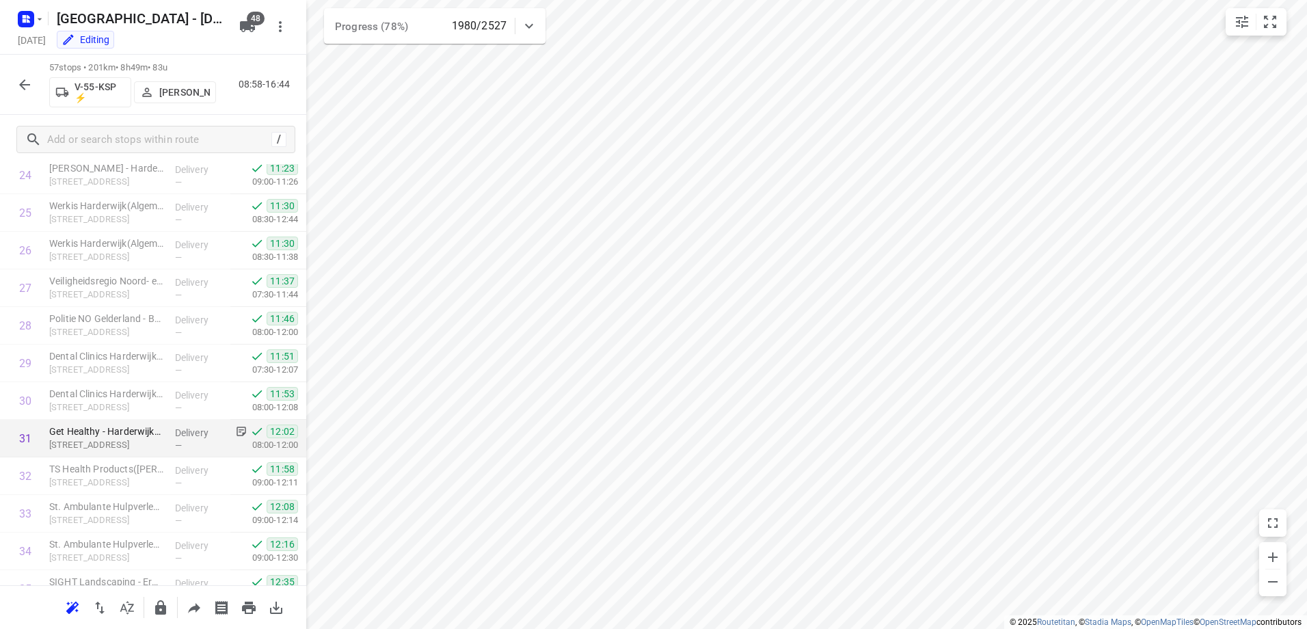
scroll to position [939, 0]
click at [29, 78] on icon "button" at bounding box center [24, 85] width 16 height 16
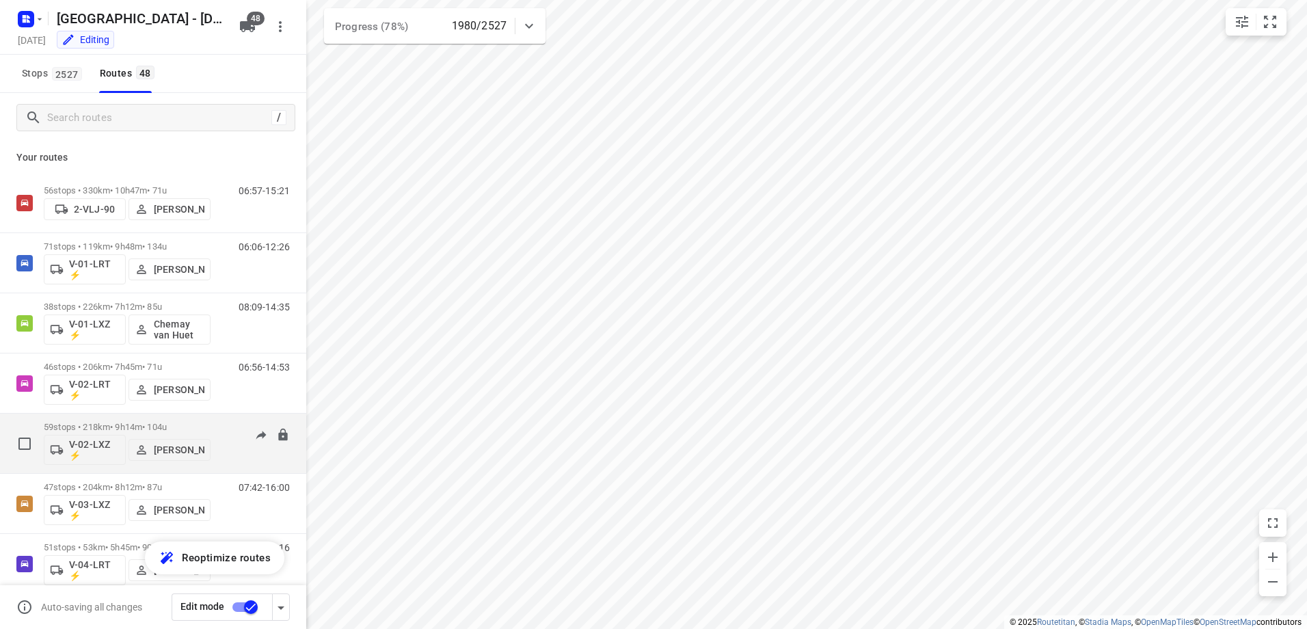
click at [122, 425] on p "59 stops • 218km • 9h14m • 104u" at bounding box center [127, 427] width 167 height 10
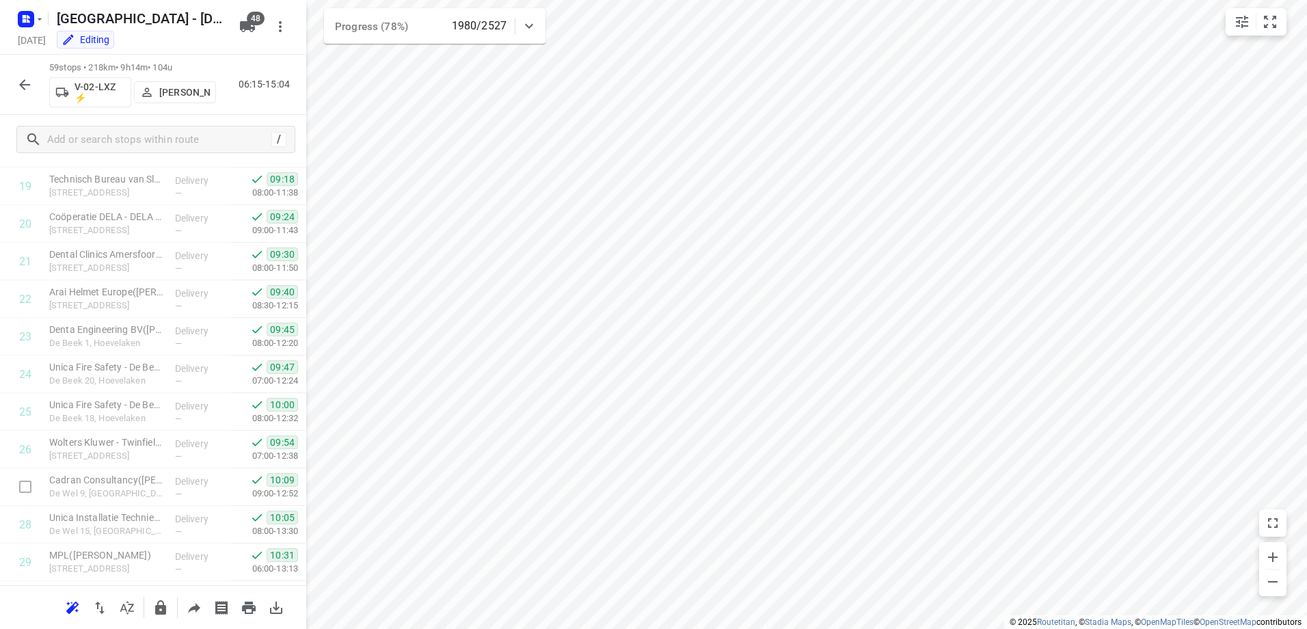
scroll to position [889, 0]
click at [23, 81] on icon "button" at bounding box center [24, 84] width 11 height 11
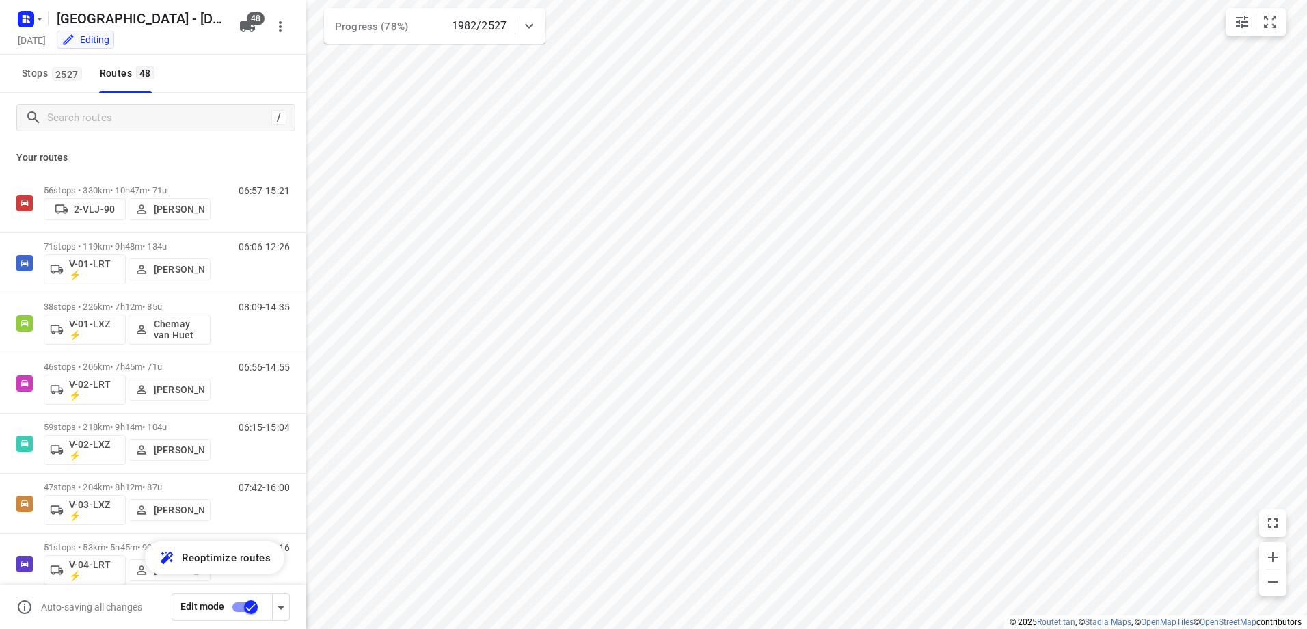
scroll to position [273, 0]
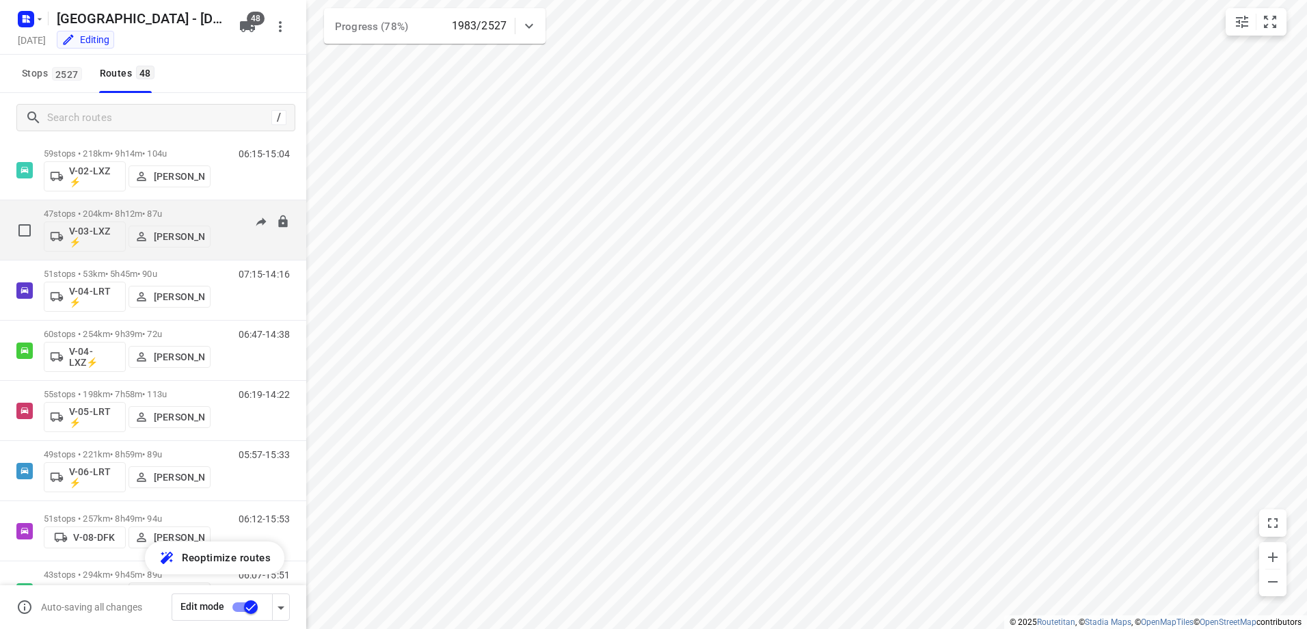
click at [131, 212] on p "47 stops • 204km • 8h12m • 87u" at bounding box center [127, 214] width 167 height 10
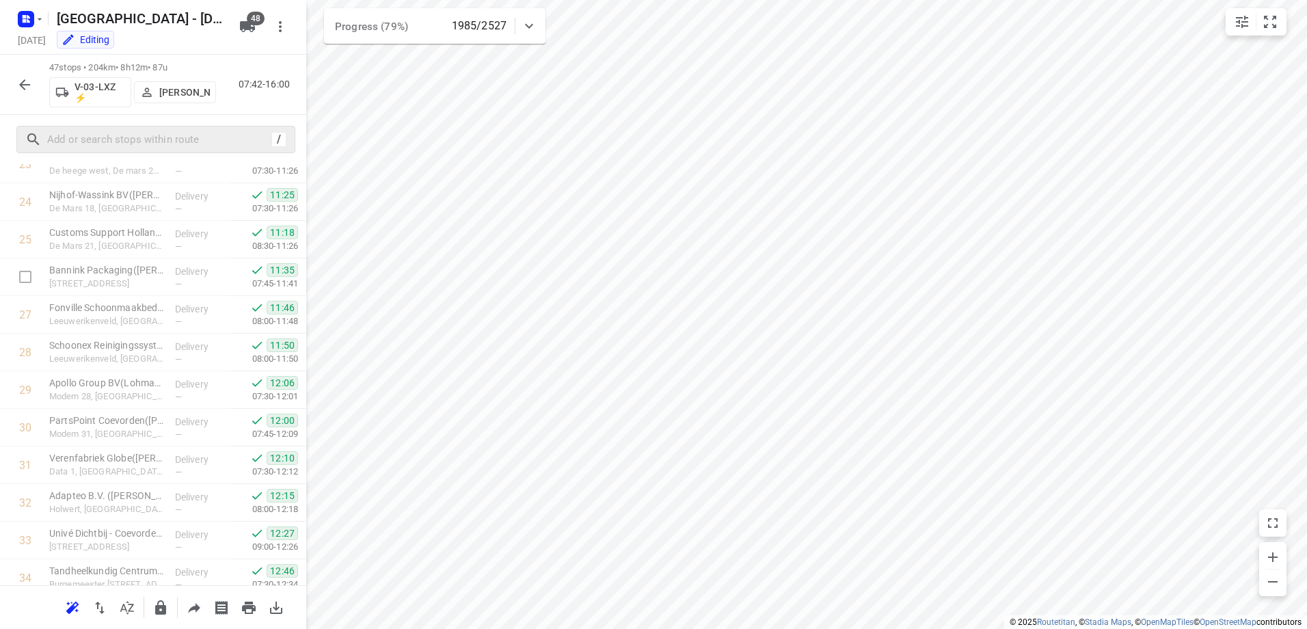
scroll to position [905, 0]
click at [29, 86] on icon "button" at bounding box center [24, 85] width 16 height 16
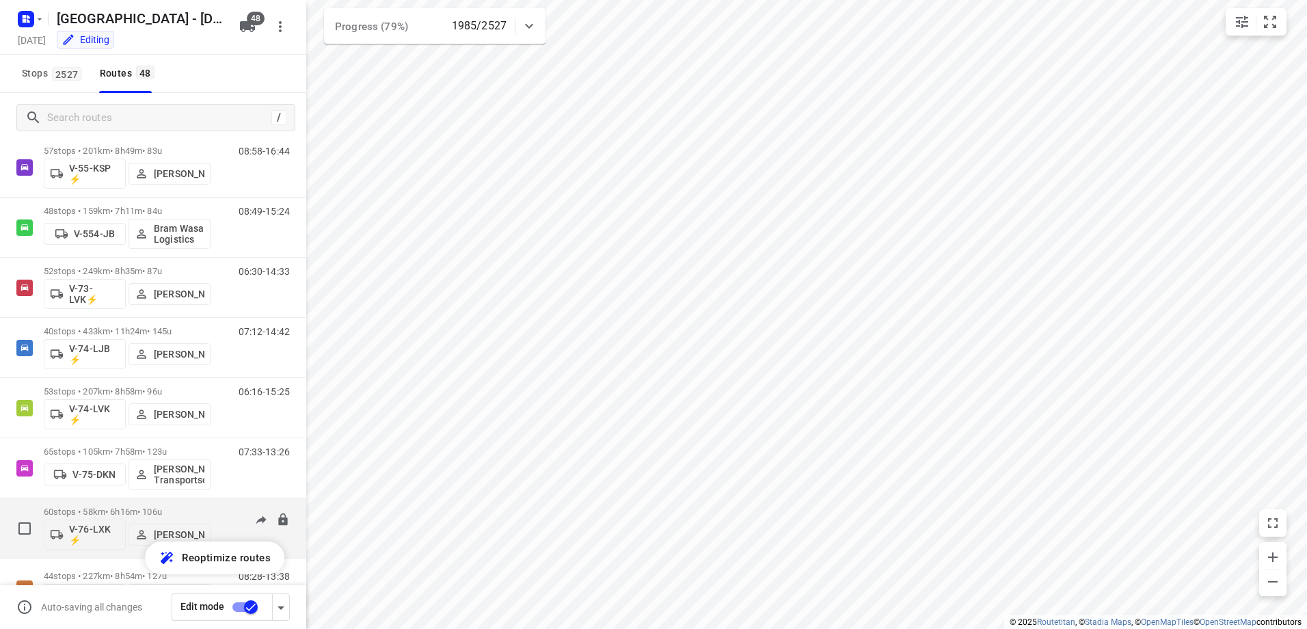
scroll to position [1162, 0]
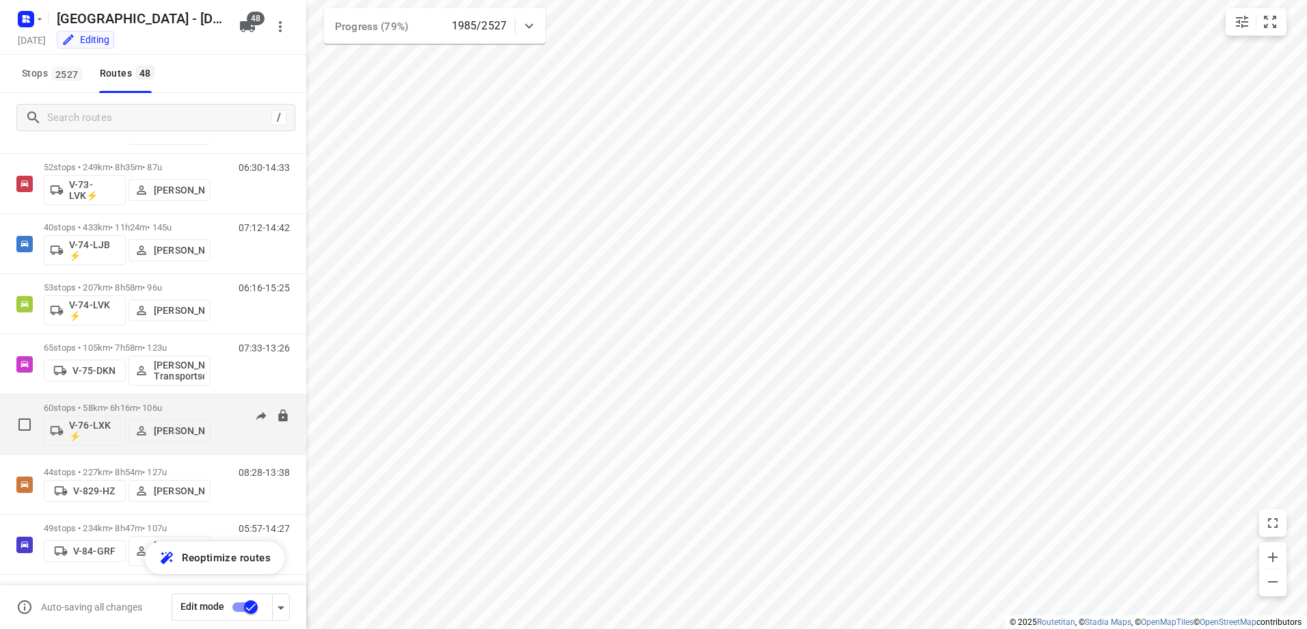
click at [132, 401] on div "60 stops • 58km • 6h16m • 106u V-76-LXK ⚡ Thomas Bol" at bounding box center [127, 424] width 167 height 57
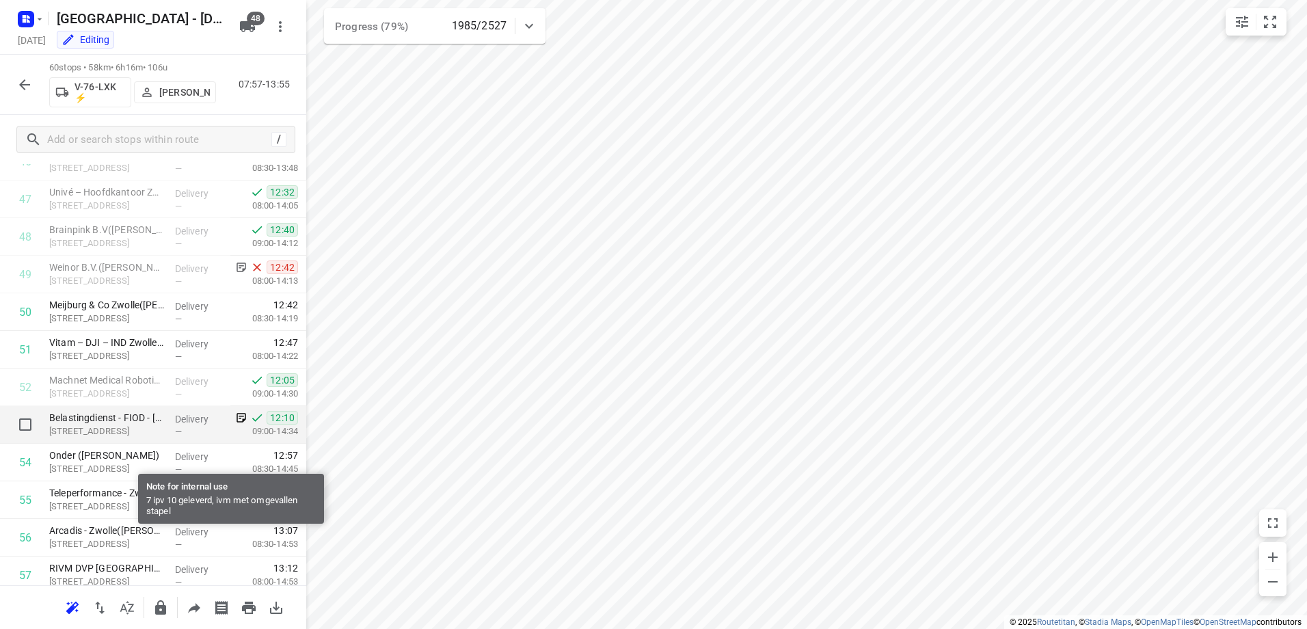
scroll to position [1941, 0]
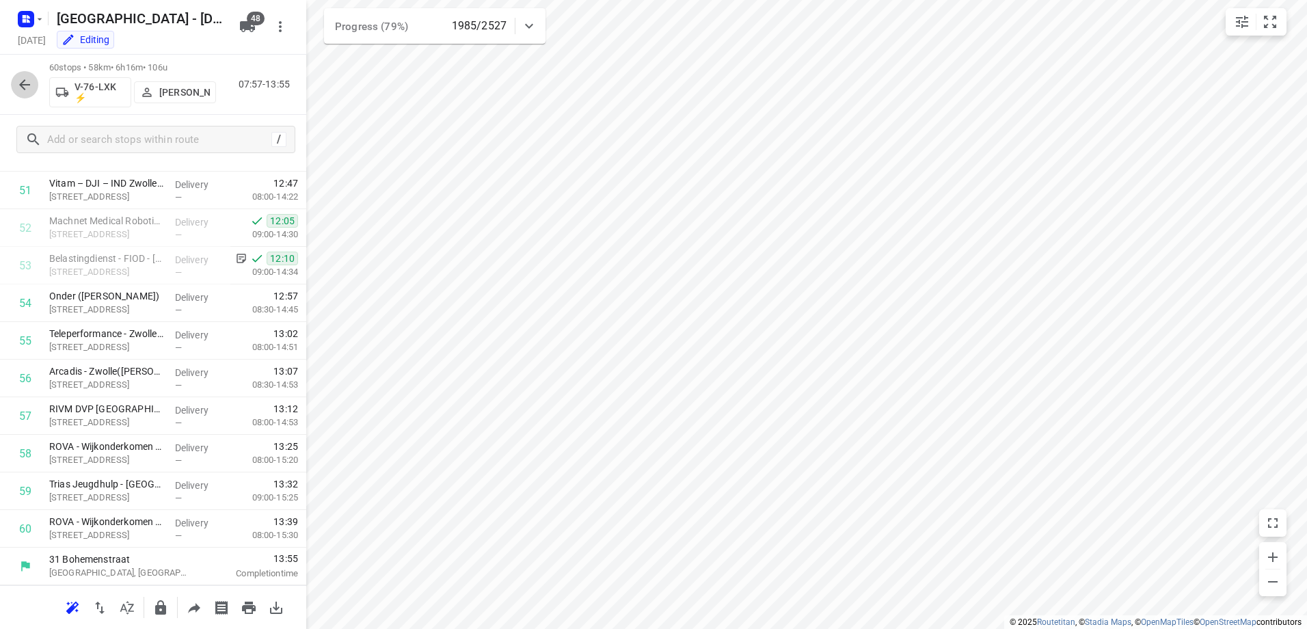
click at [24, 86] on icon "button" at bounding box center [24, 85] width 16 height 16
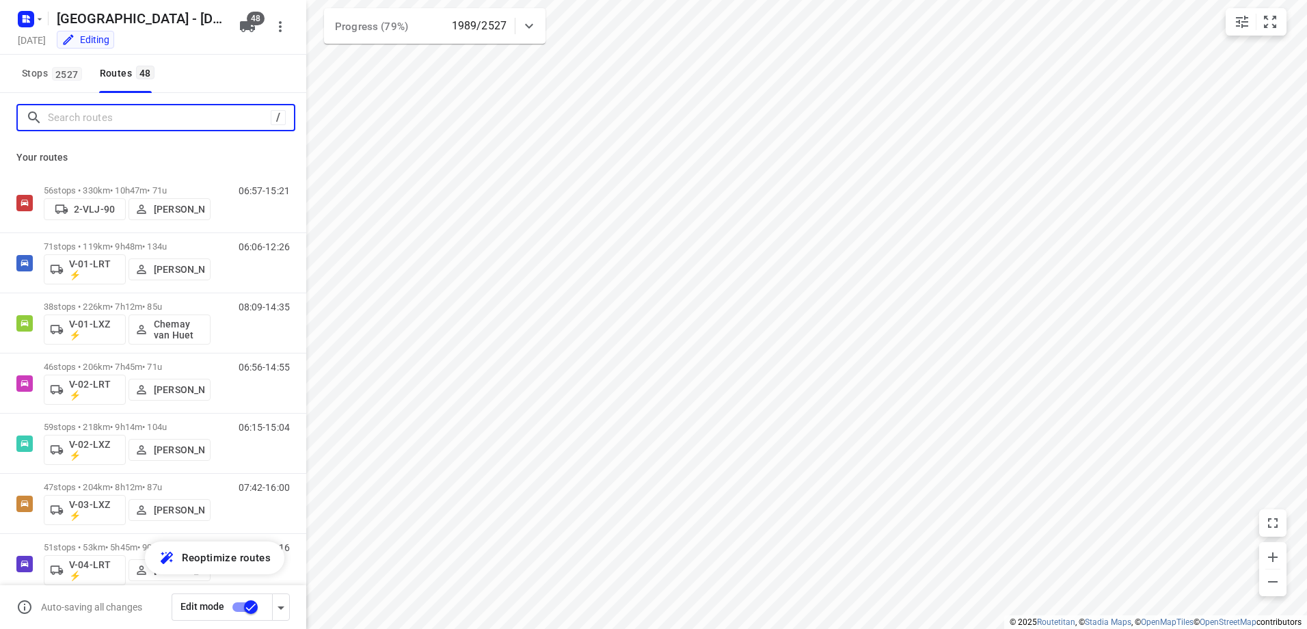
click at [178, 119] on input "Search routes" at bounding box center [159, 117] width 223 height 21
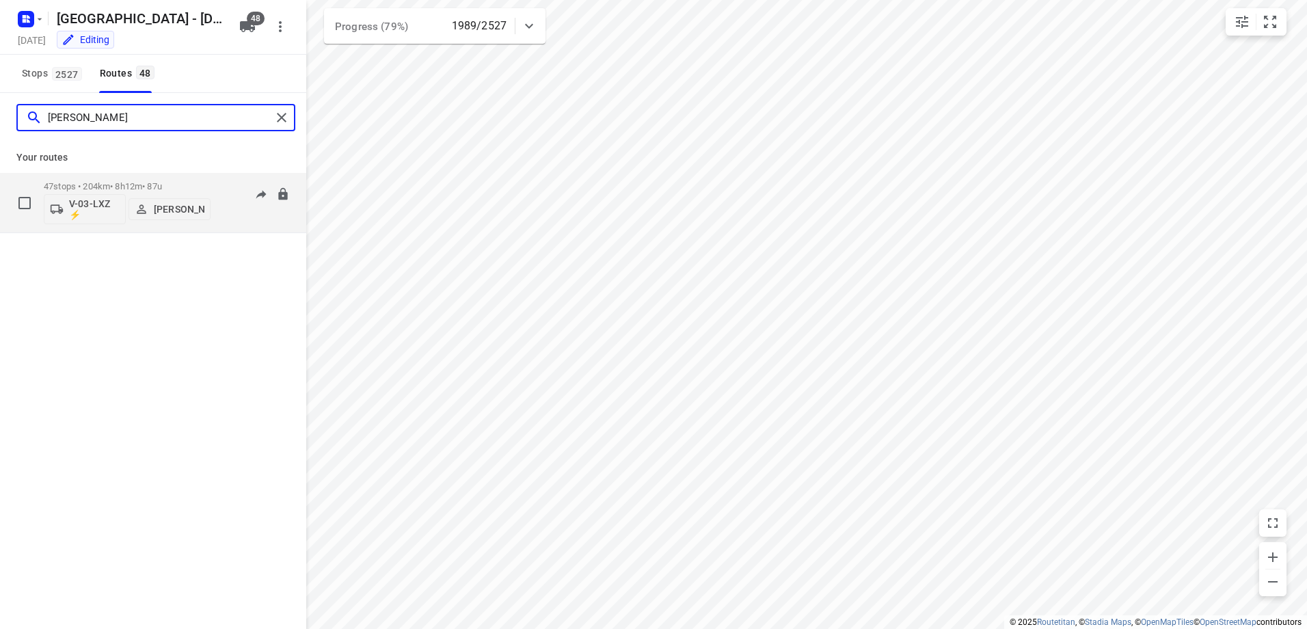
type input "Noah"
click at [124, 178] on div "47 stops • 204km • 8h12m • 87u V-03-LXZ ⚡ Noah Brouwer" at bounding box center [127, 202] width 167 height 57
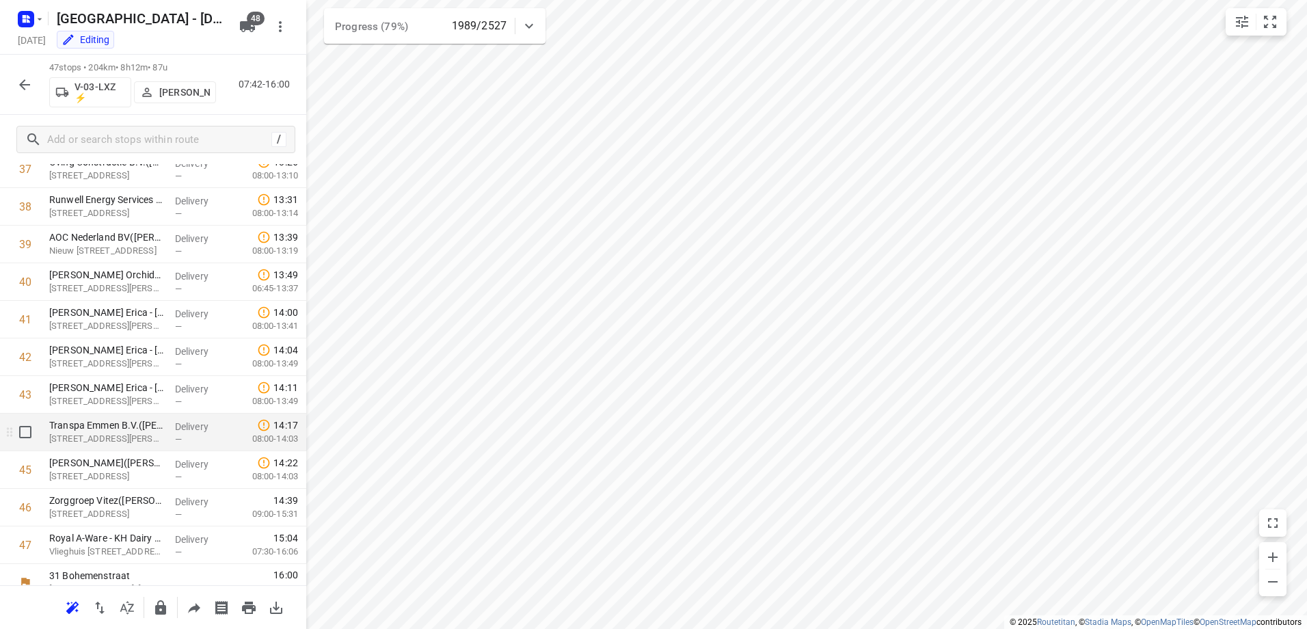
scroll to position [1452, 0]
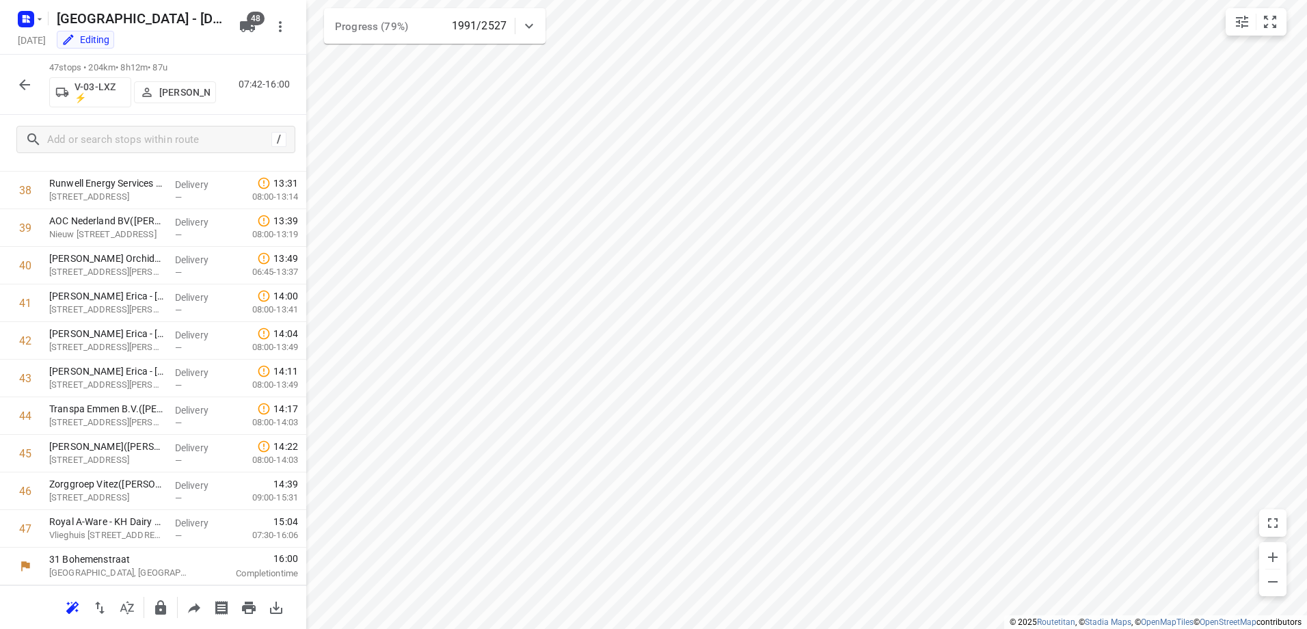
click at [14, 79] on button "button" at bounding box center [24, 84] width 27 height 27
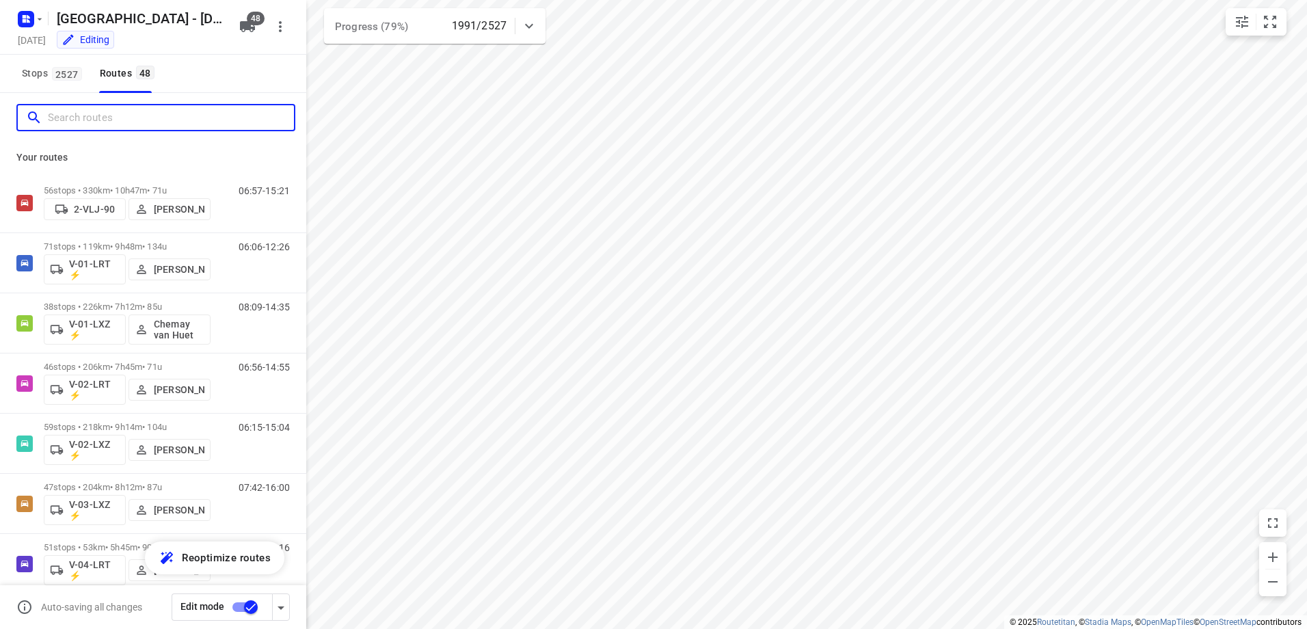
click at [100, 112] on input "Search routes" at bounding box center [171, 117] width 246 height 21
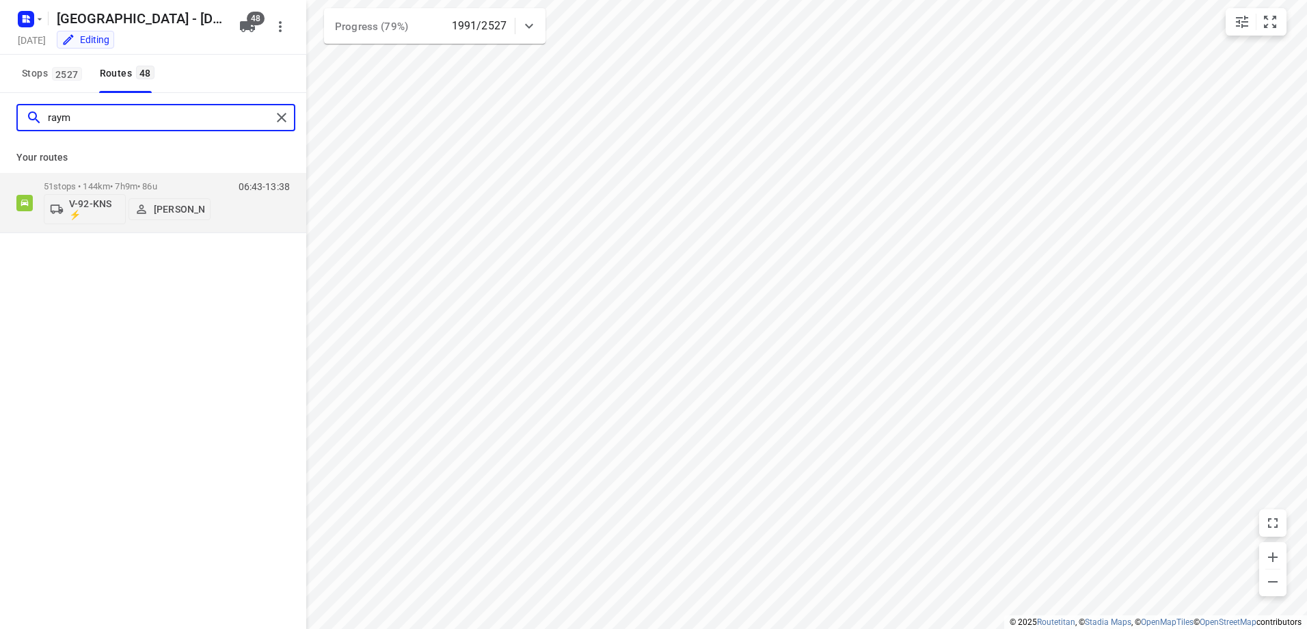
type input "raymo"
click at [139, 187] on p "51 stops • 144km • 7h9m • 86u" at bounding box center [127, 186] width 167 height 10
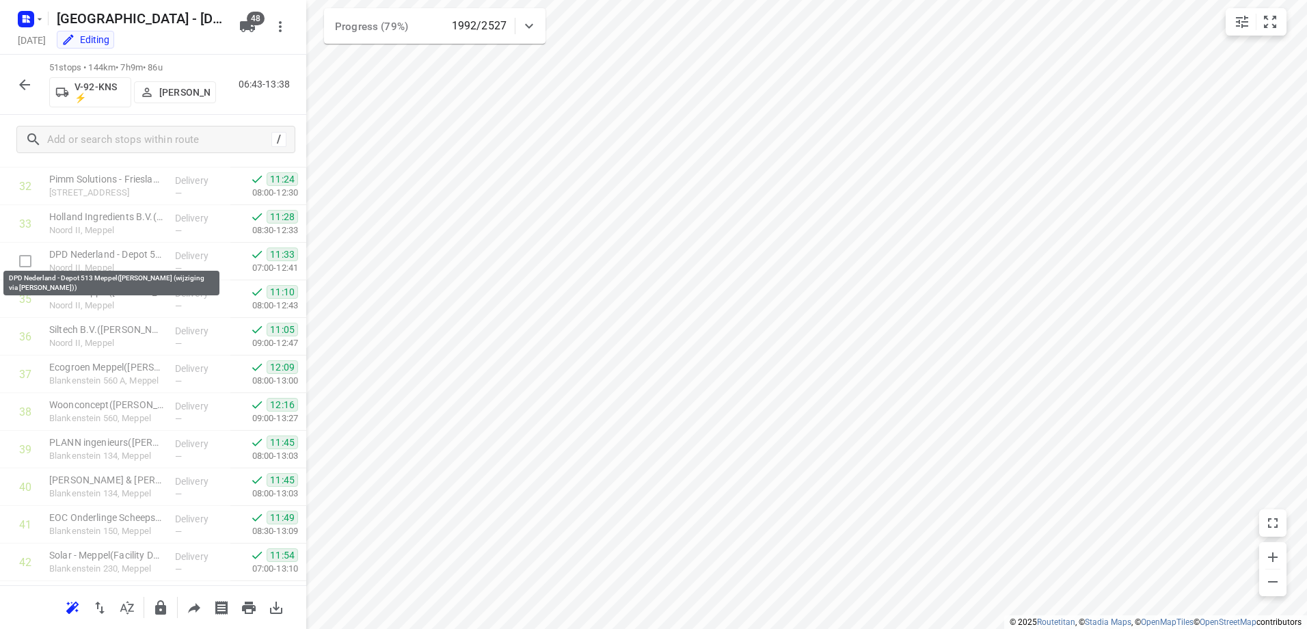
scroll to position [1602, 0]
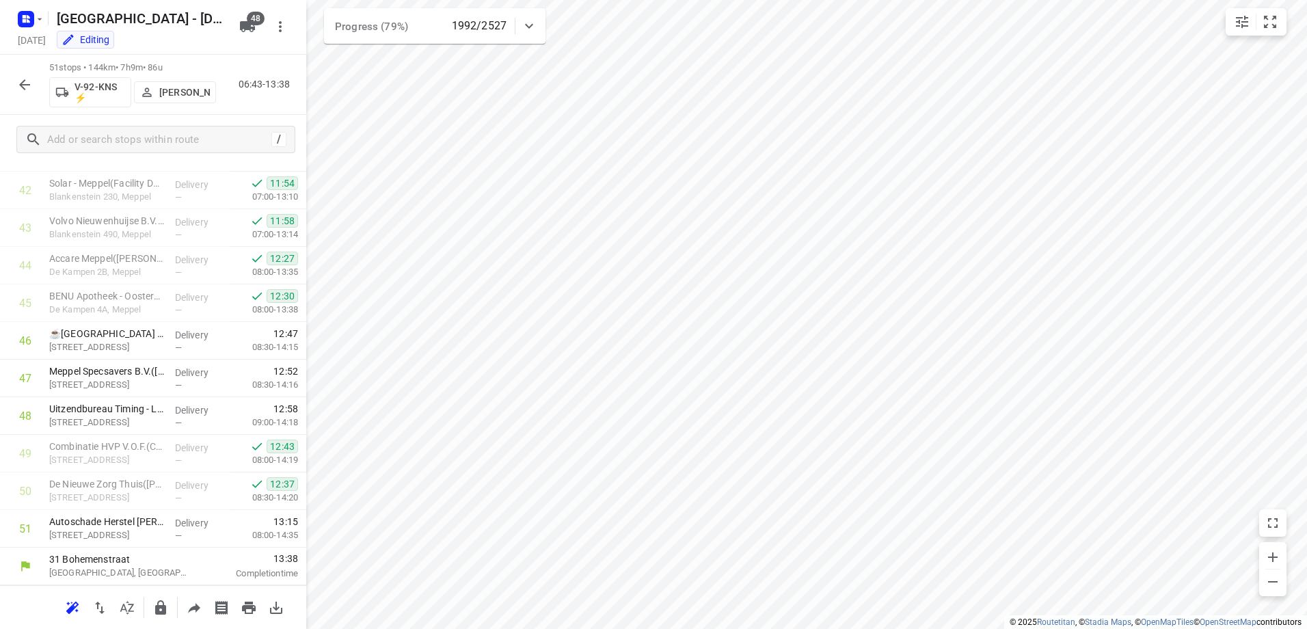
click at [25, 80] on icon "button" at bounding box center [24, 84] width 11 height 11
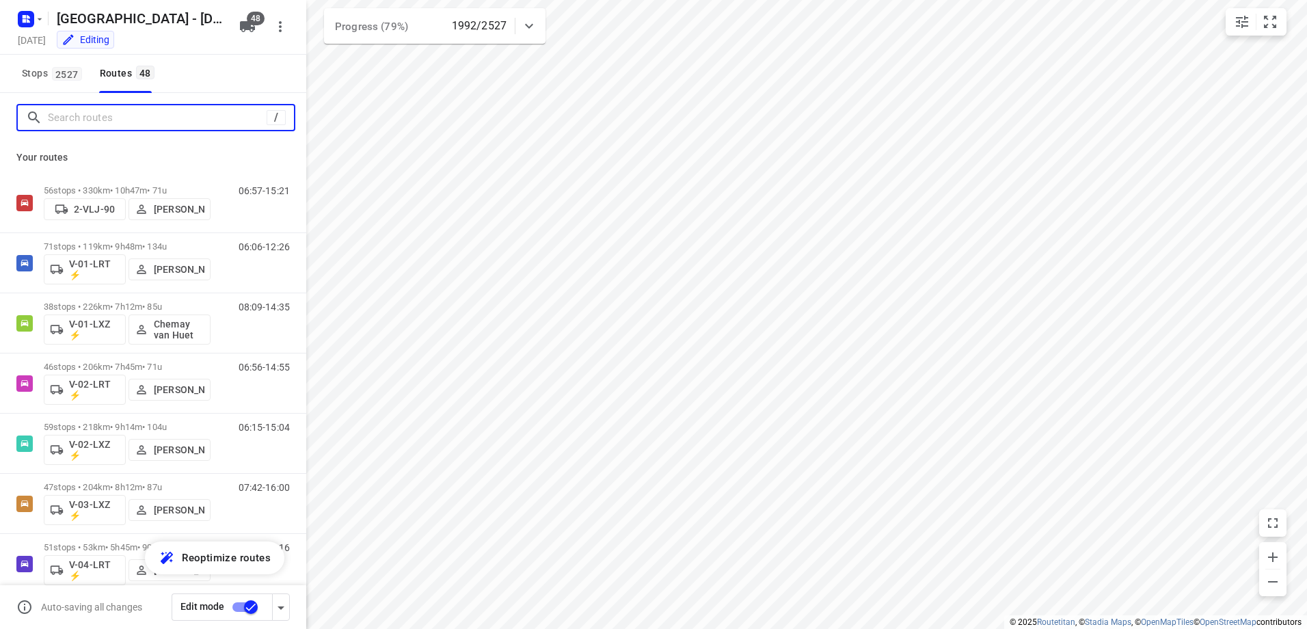
click at [107, 120] on input "Search routes" at bounding box center [157, 117] width 219 height 21
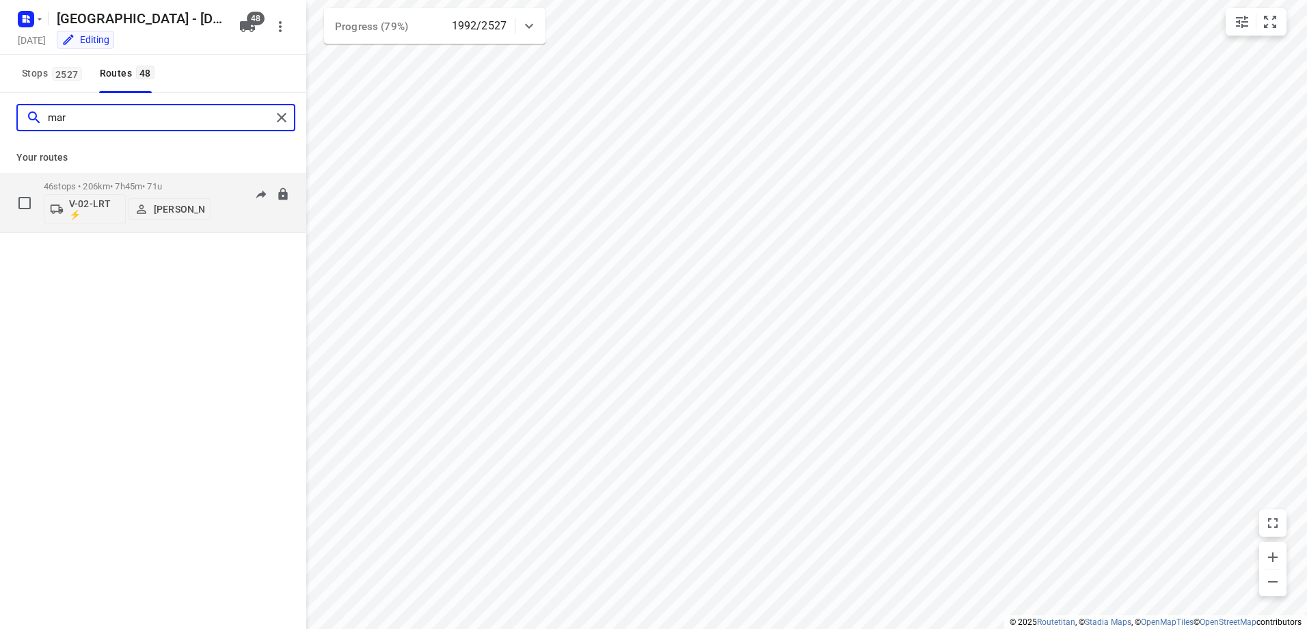
type input "mar"
click at [127, 176] on div "46 stops • 206km • 7h45m • 71u V-02-LRT ⚡ Marius Deckers" at bounding box center [127, 202] width 167 height 57
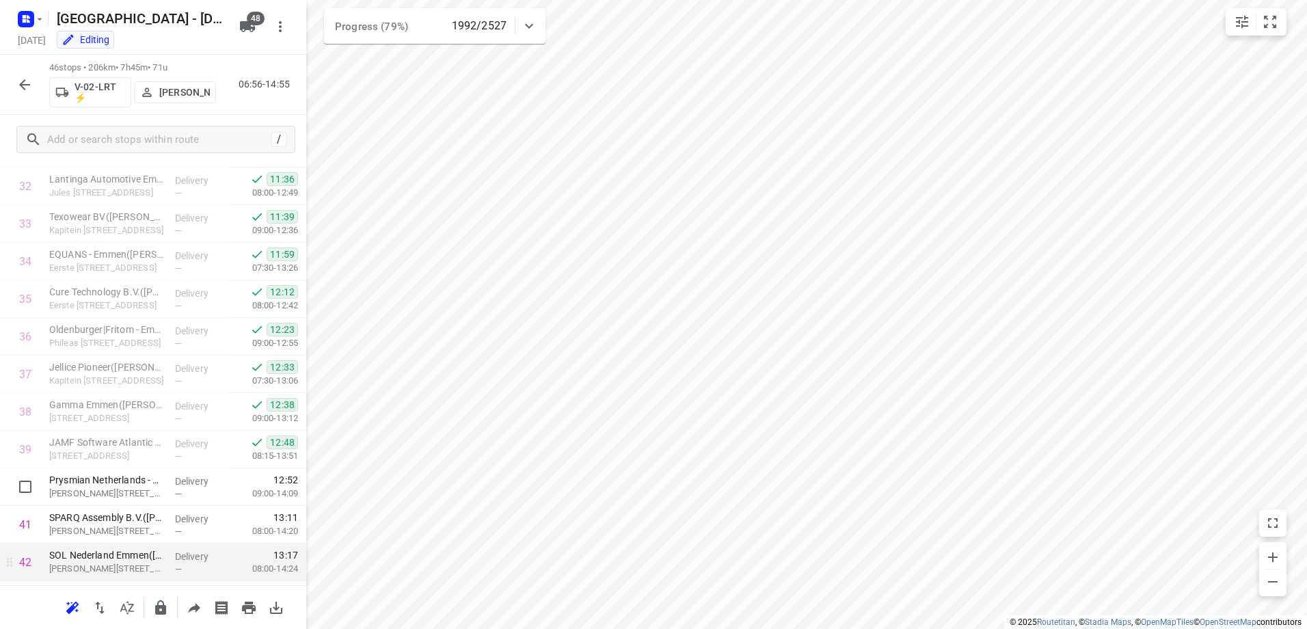
scroll to position [1414, 0]
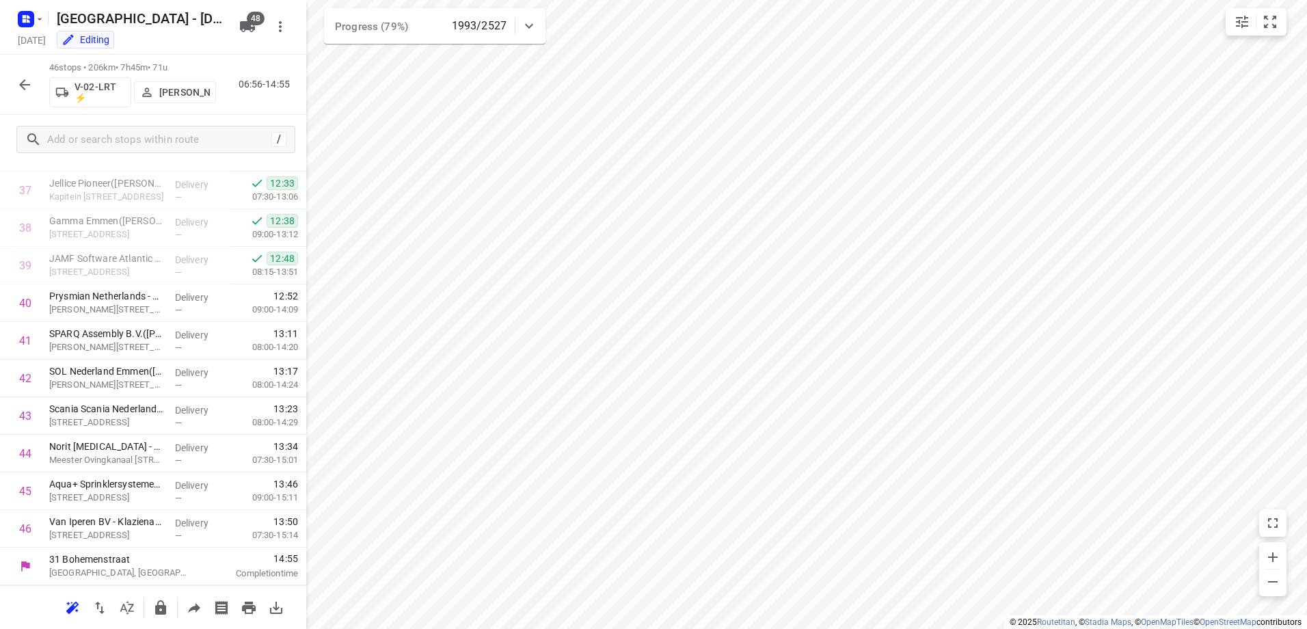
click at [27, 81] on icon "button" at bounding box center [24, 85] width 16 height 16
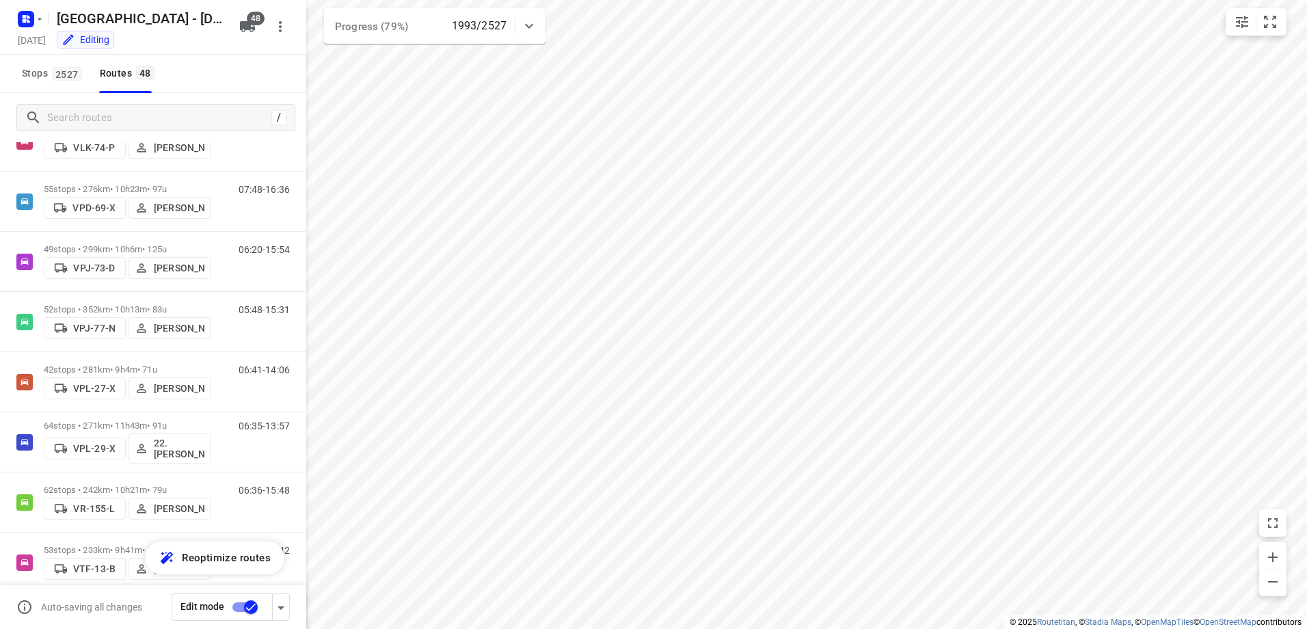
scroll to position [2489, 0]
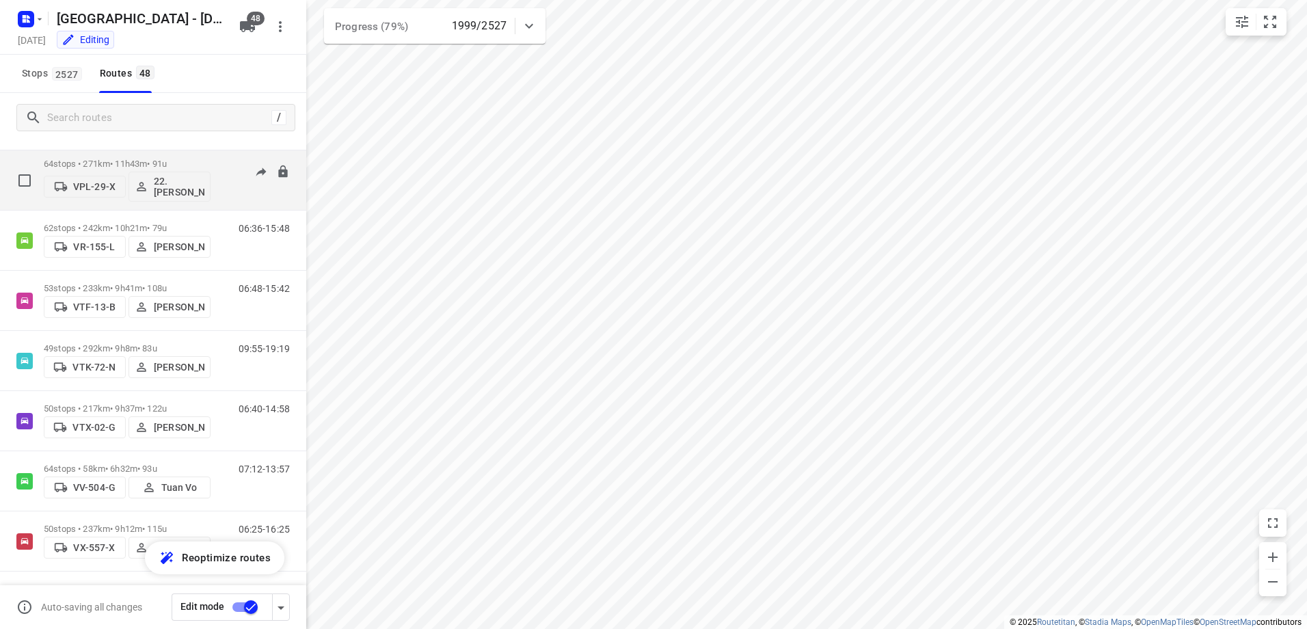
click at [133, 159] on p "64 stops • 271km • 11h43m • 91u" at bounding box center [127, 164] width 167 height 10
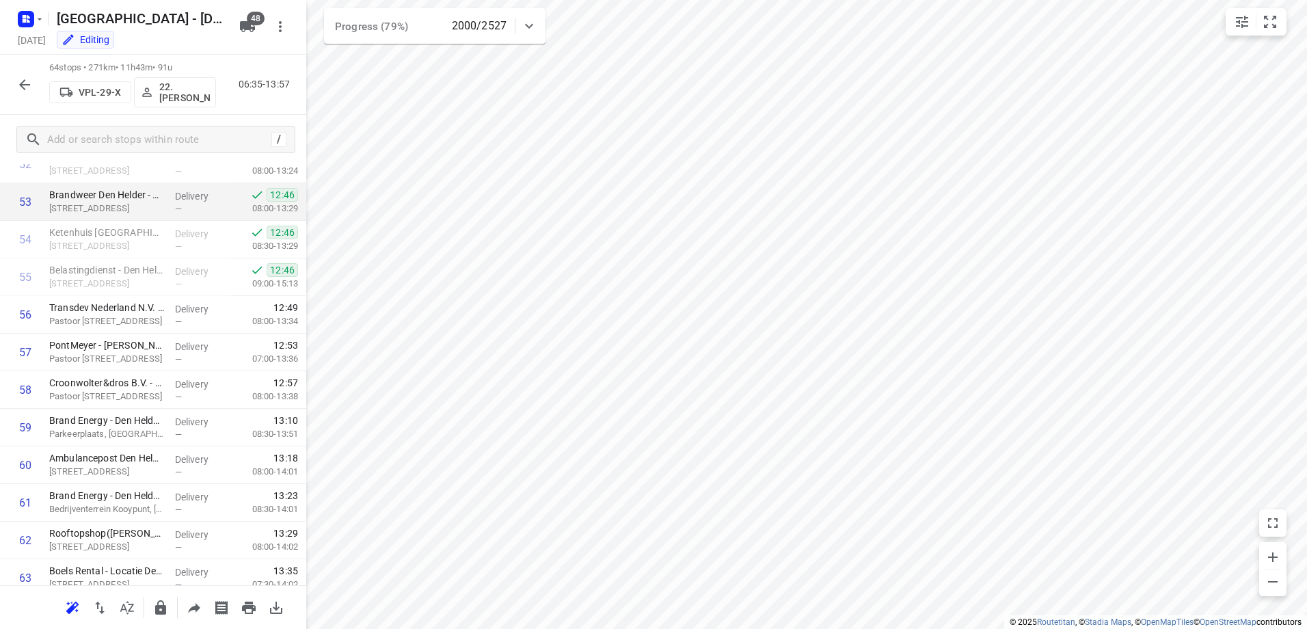
scroll to position [2091, 0]
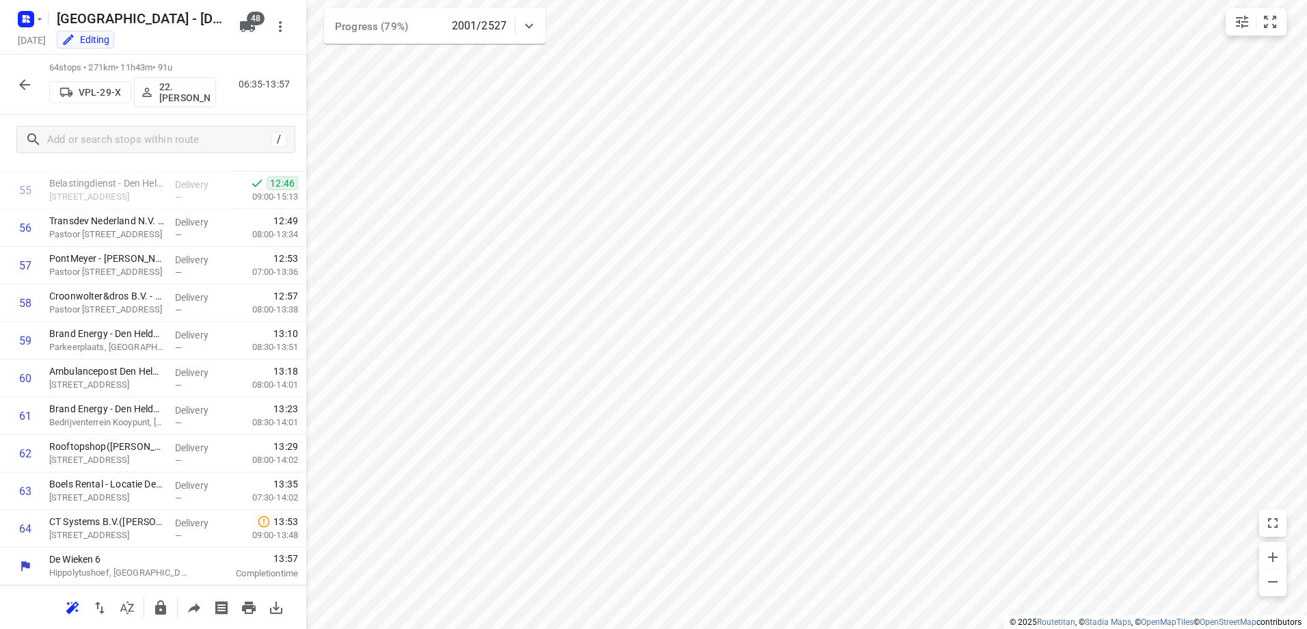
click at [27, 88] on icon "button" at bounding box center [24, 85] width 16 height 16
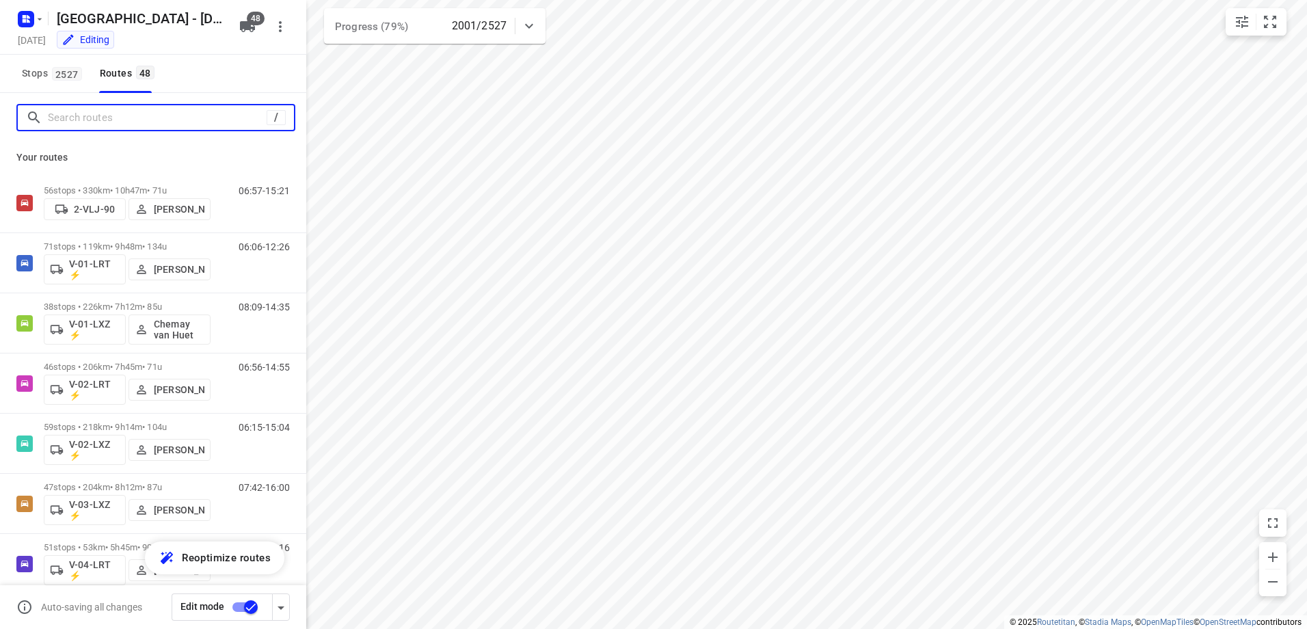
drag, startPoint x: 151, startPoint y: 119, endPoint x: 160, endPoint y: 114, distance: 10.1
click at [152, 117] on input "Search routes" at bounding box center [157, 117] width 219 height 21
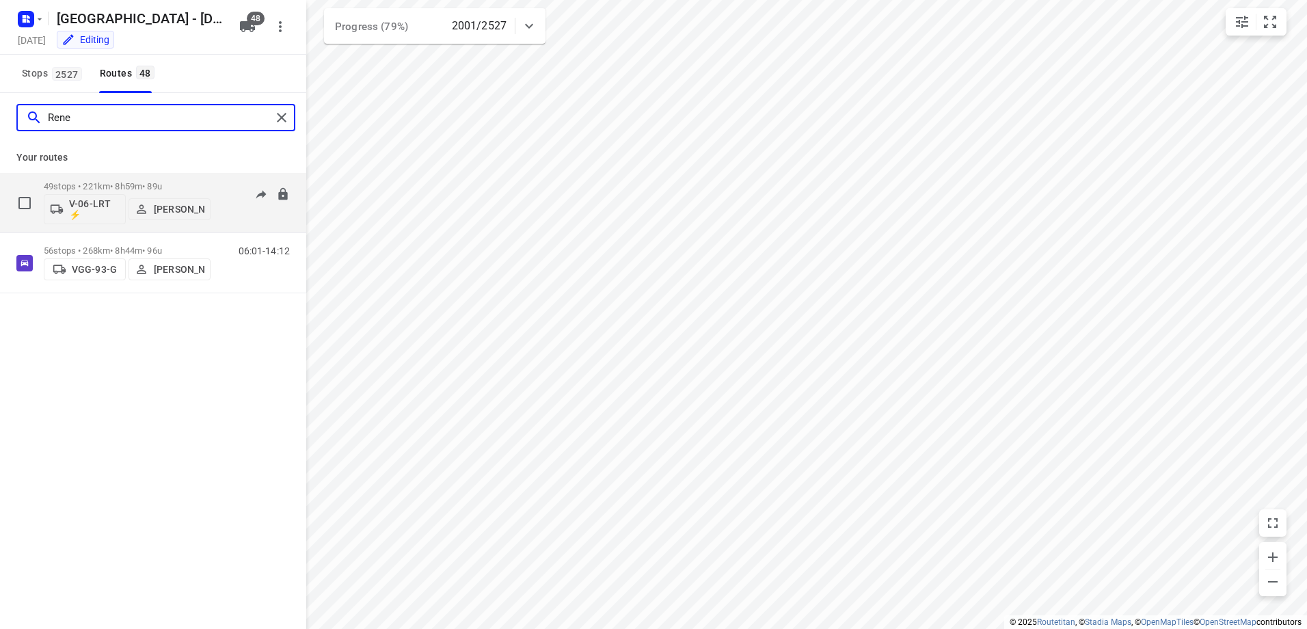
type input "Rene"
click at [126, 182] on p "49 stops • 221km • 8h59m • 89u" at bounding box center [127, 186] width 167 height 10
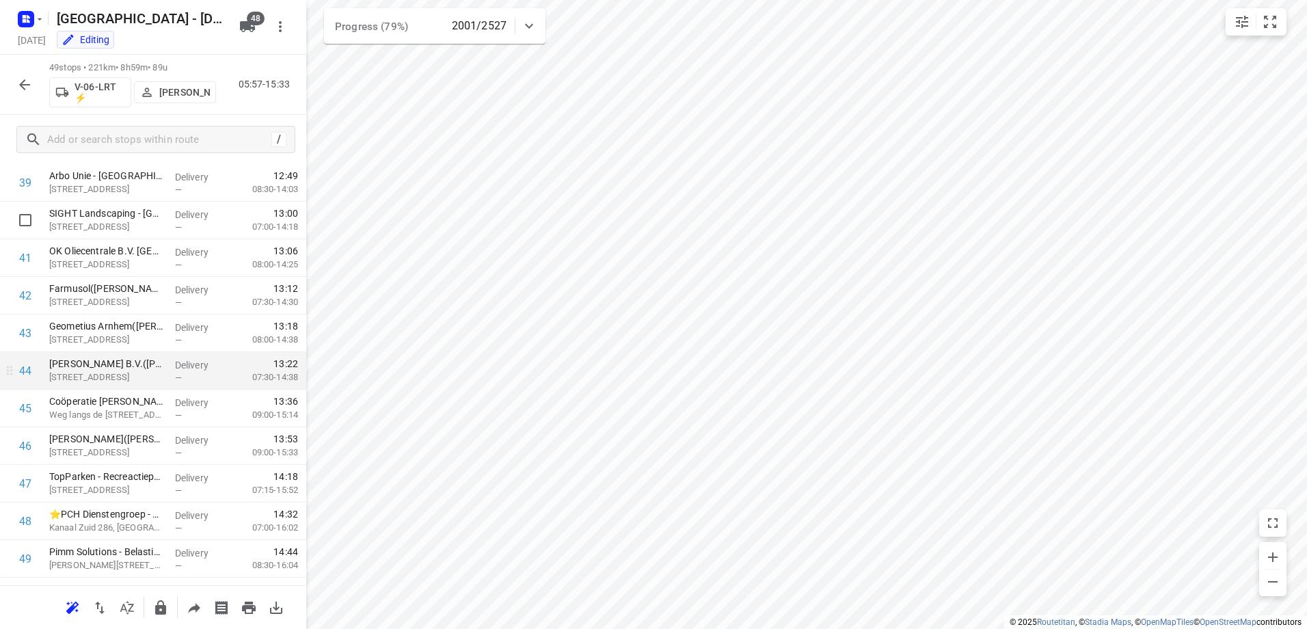
scroll to position [1527, 0]
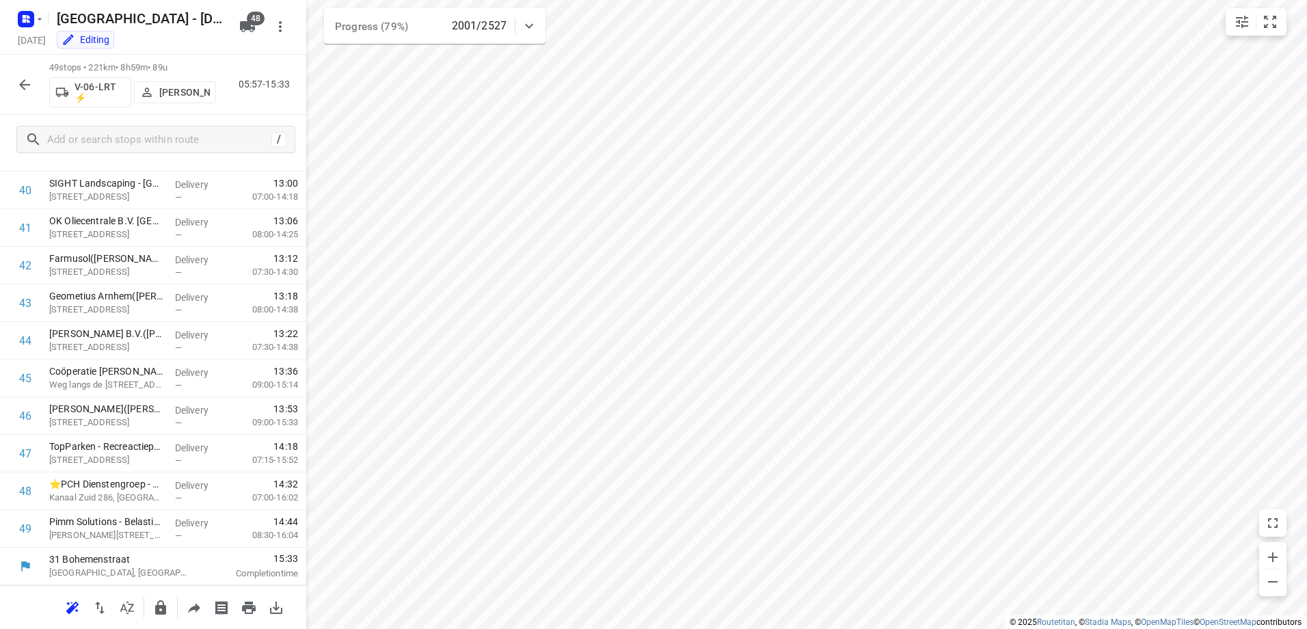
click at [14, 70] on div "49 stops • 221km • 8h59m • 89u V-06-LRT ⚡ Rene Van Weeghel 05:57-15:33" at bounding box center [153, 85] width 306 height 60
click at [18, 73] on button "button" at bounding box center [24, 84] width 27 height 27
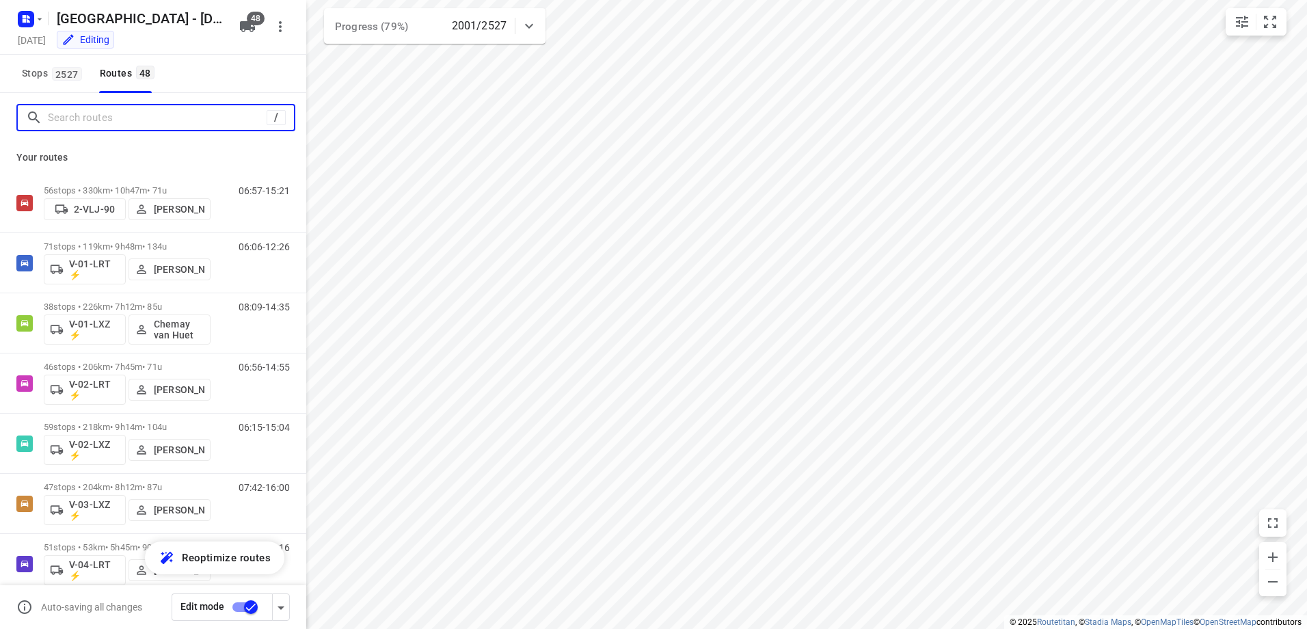
click at [123, 111] on input "Search routes" at bounding box center [157, 117] width 219 height 21
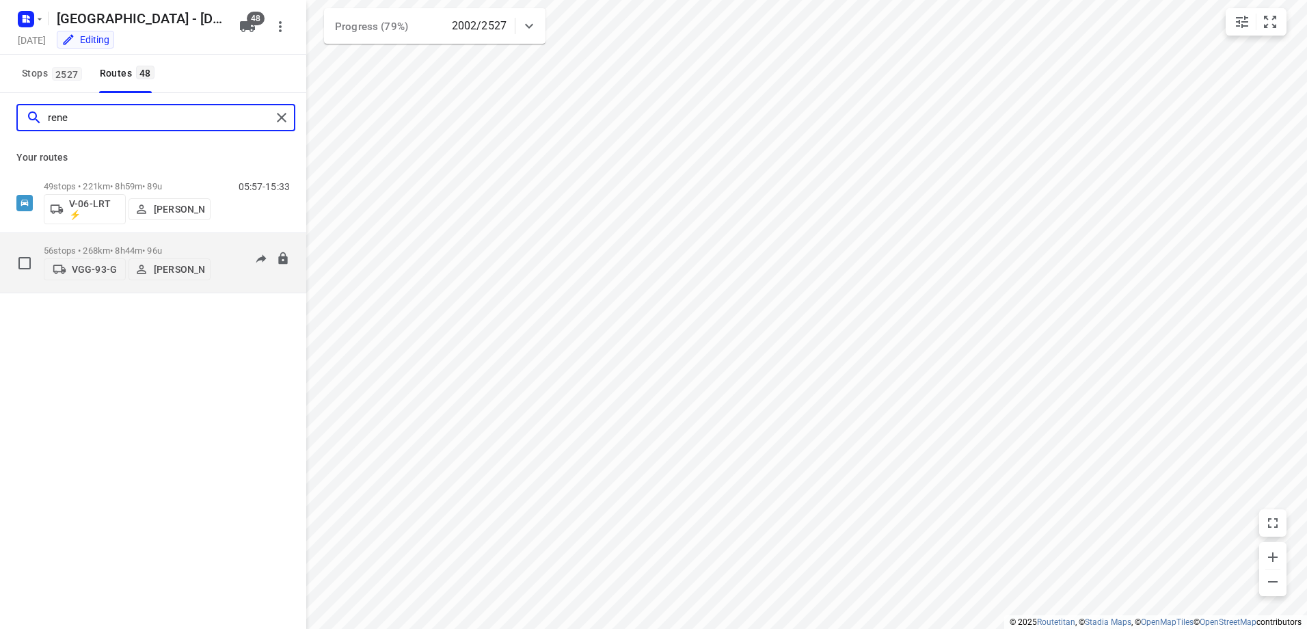
type input "rene"
click at [124, 247] on p "56 stops • 268km • 8h44m • 96u" at bounding box center [127, 250] width 167 height 10
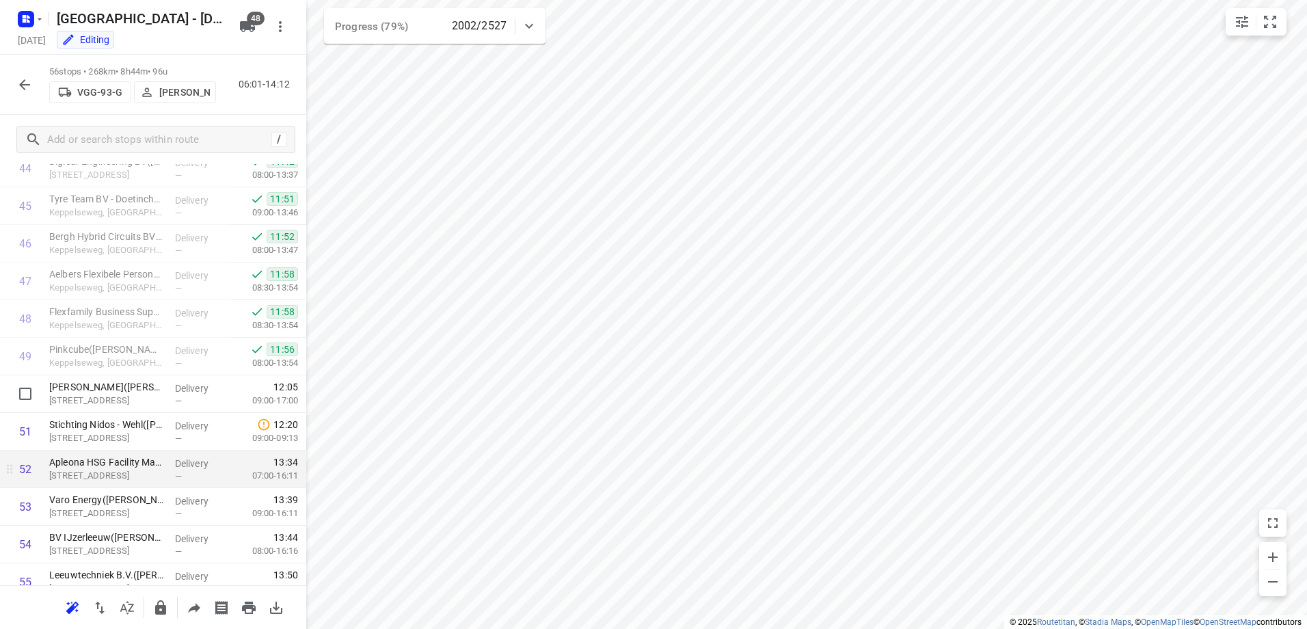
scroll to position [1790, 0]
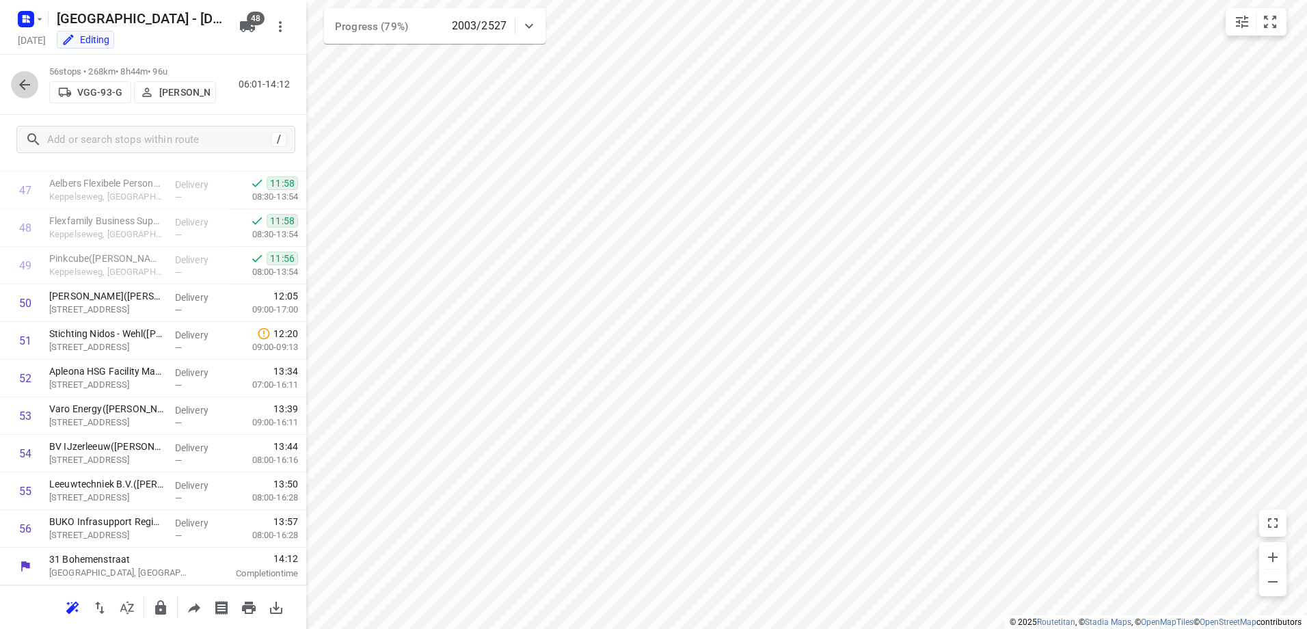
click at [31, 79] on icon "button" at bounding box center [24, 85] width 16 height 16
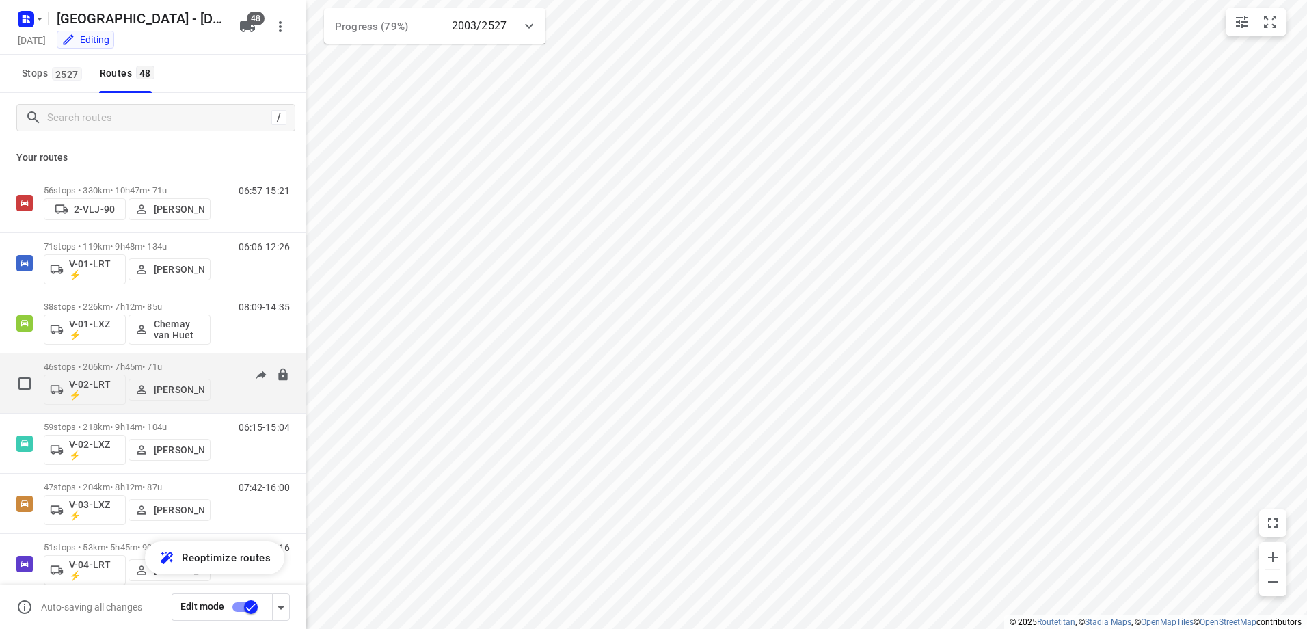
click at [121, 363] on p "46 stops • 206km • 7h45m • 71u" at bounding box center [127, 367] width 167 height 10
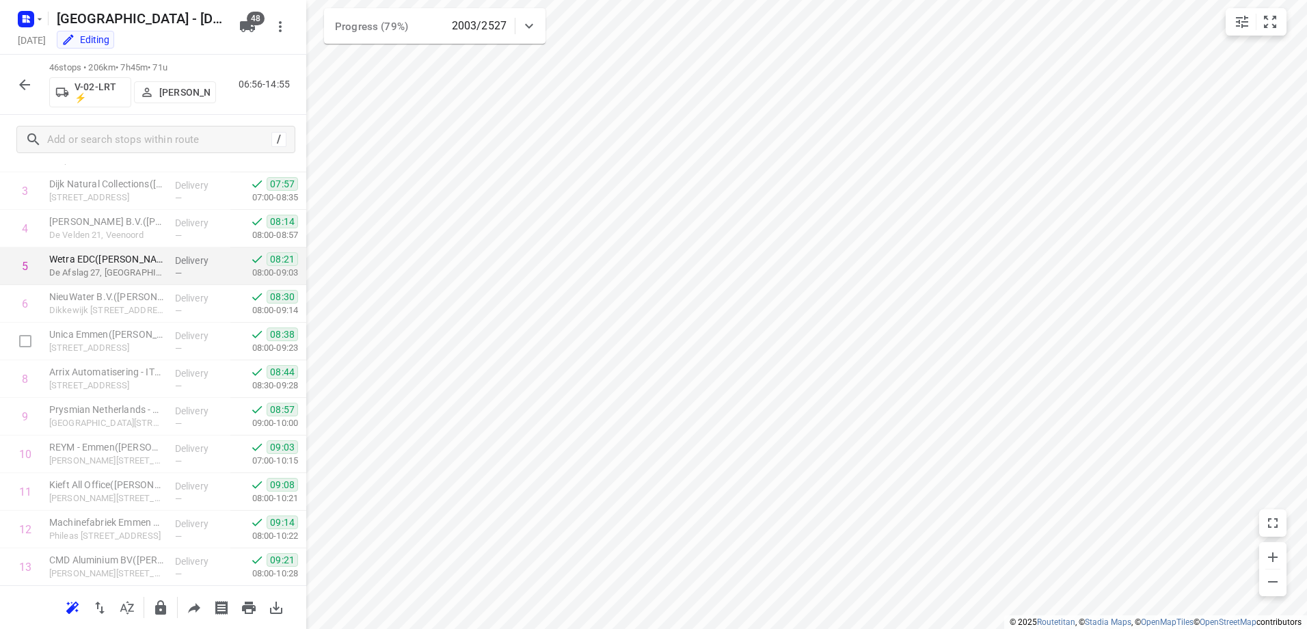
scroll to position [137, 0]
click at [20, 85] on icon "button" at bounding box center [24, 84] width 11 height 11
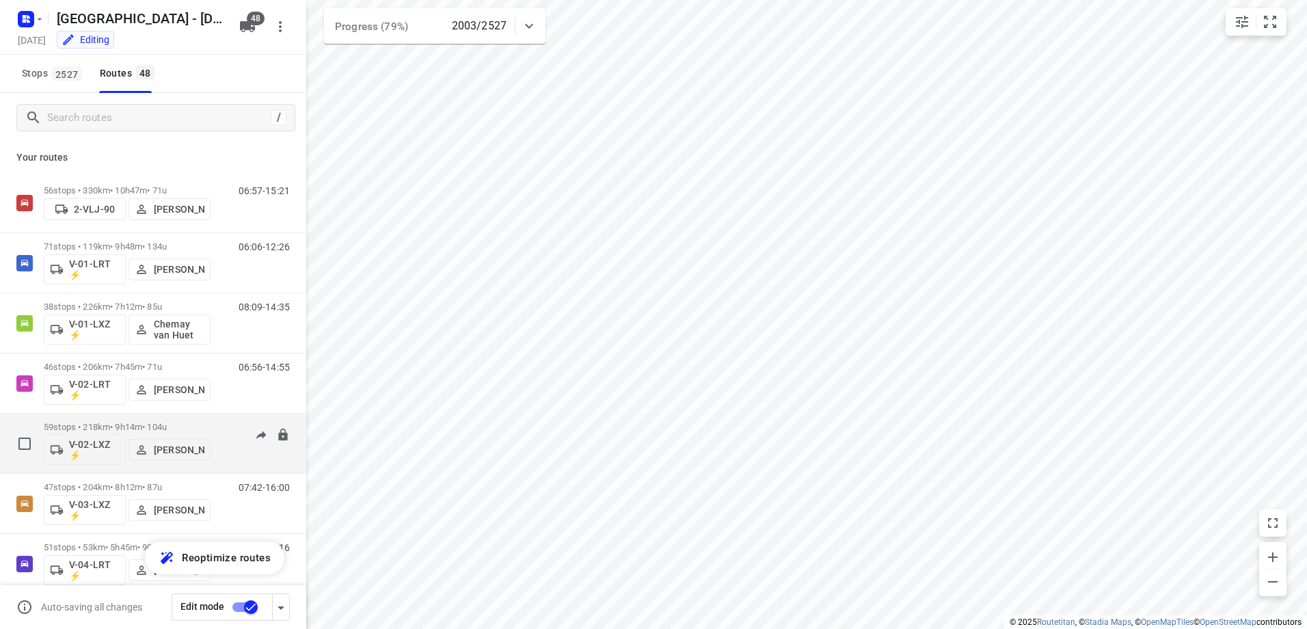
click at [133, 423] on p "59 stops • 218km • 9h14m • 104u" at bounding box center [127, 427] width 167 height 10
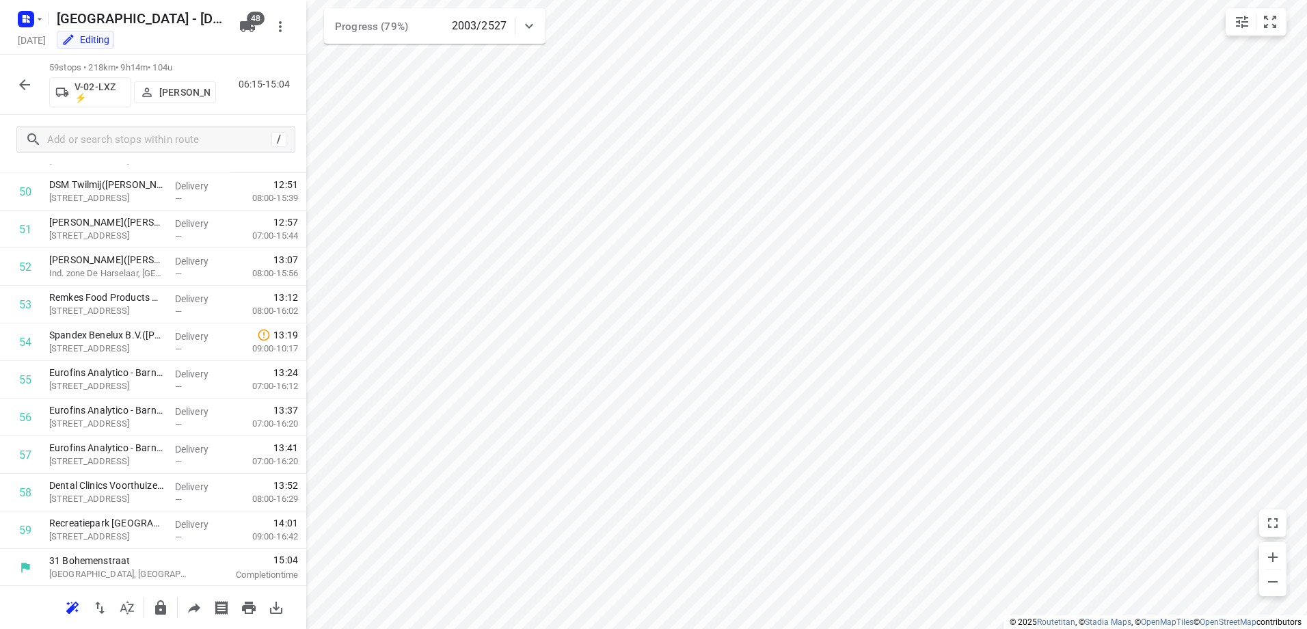
scroll to position [1903, 0]
click at [33, 85] on button "button" at bounding box center [24, 84] width 27 height 27
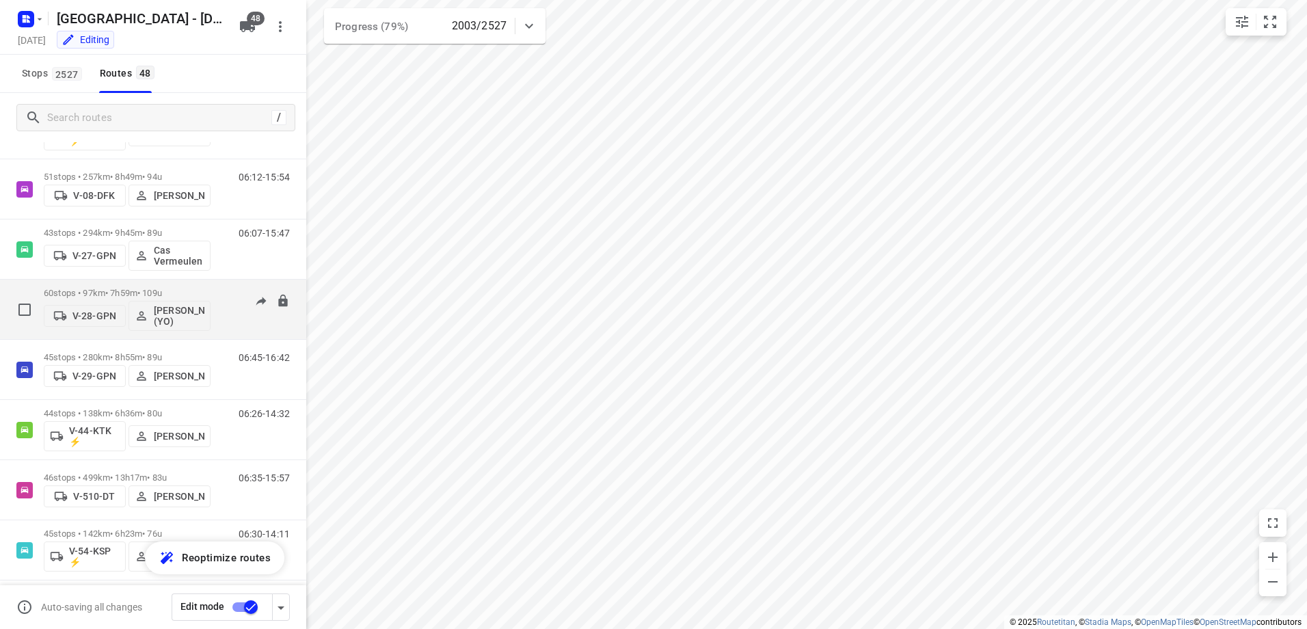
scroll to position [684, 0]
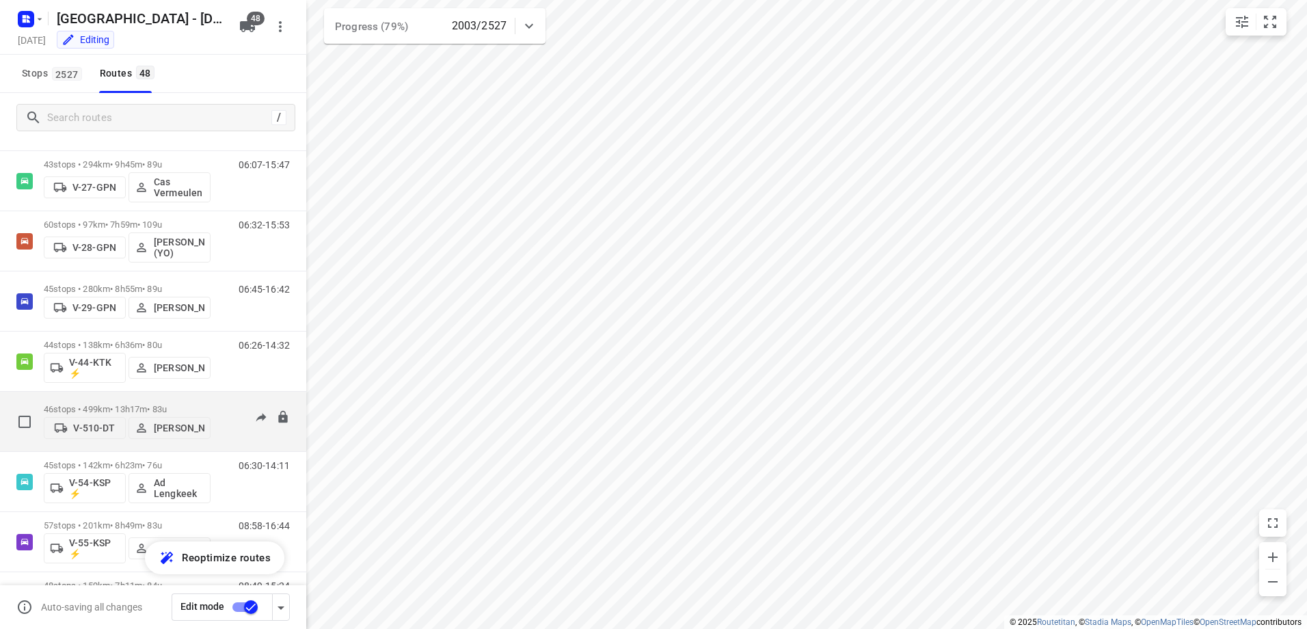
click at [121, 404] on p "46 stops • 499km • 13h17m • 83u" at bounding box center [127, 409] width 167 height 10
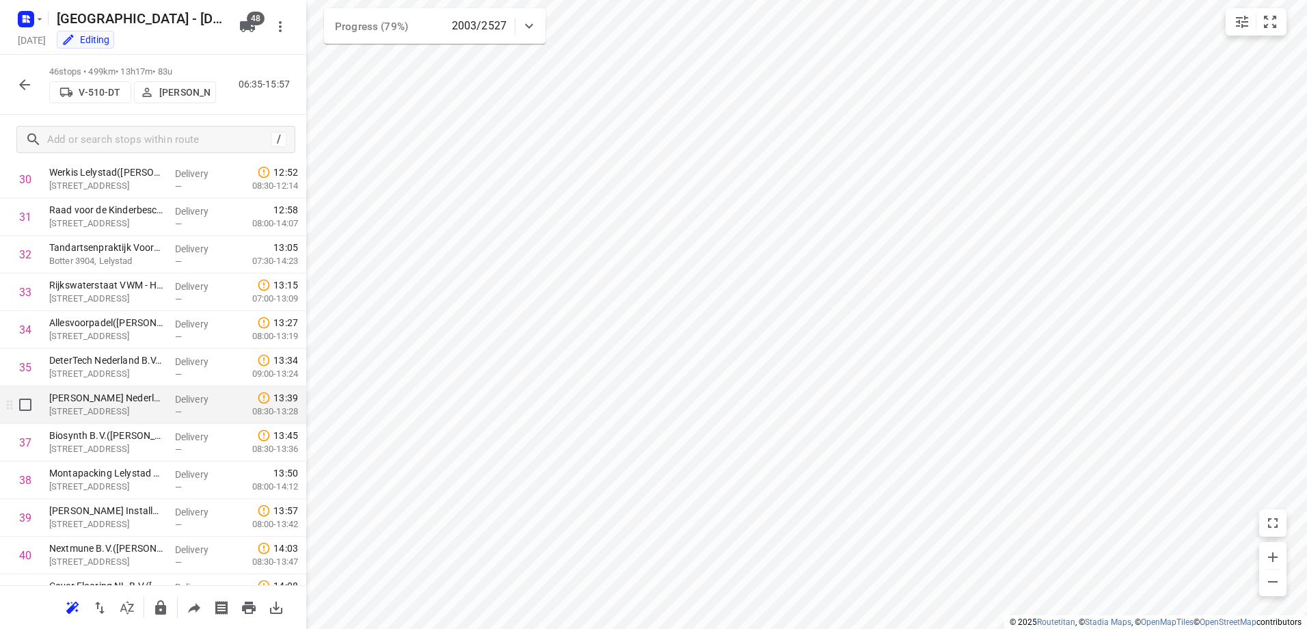
scroll to position [1414, 0]
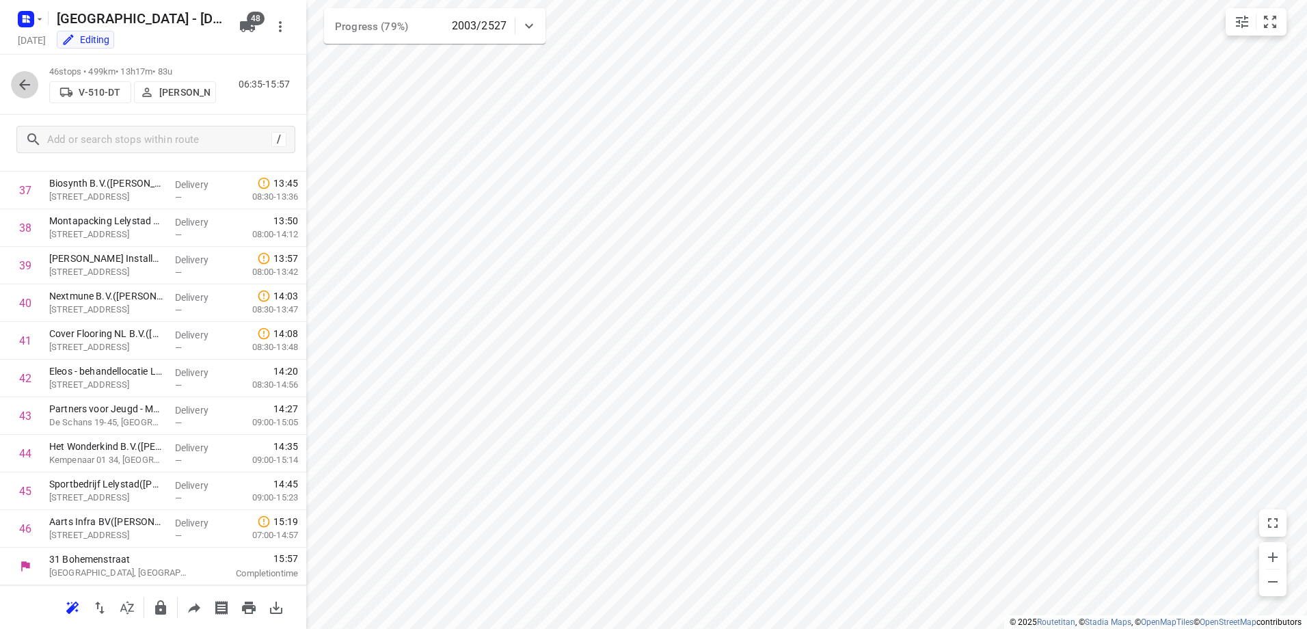
click at [36, 87] on button "button" at bounding box center [24, 84] width 27 height 27
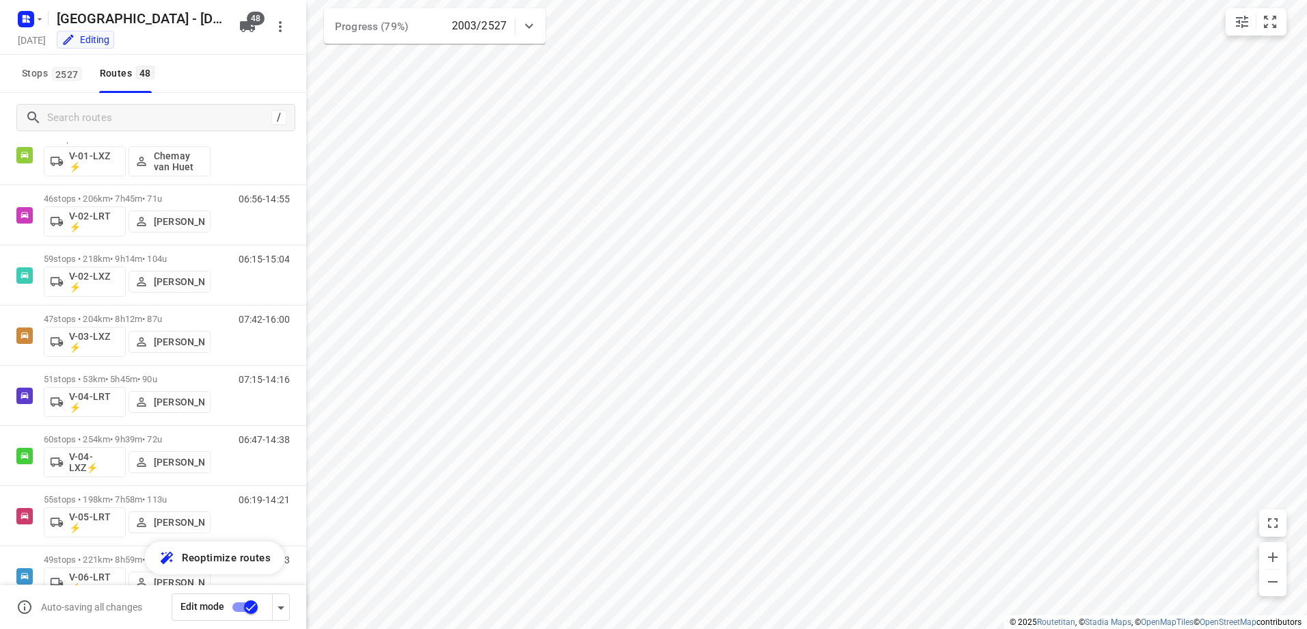
scroll to position [410, 0]
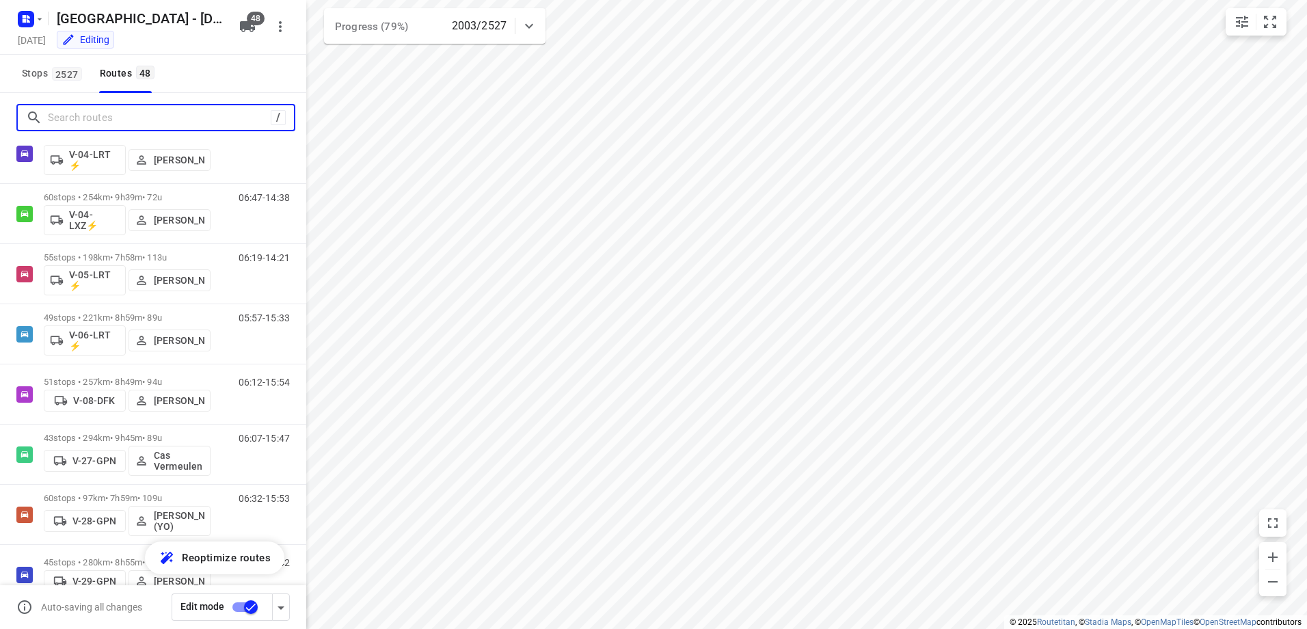
click at [149, 120] on input "Search routes" at bounding box center [159, 117] width 223 height 21
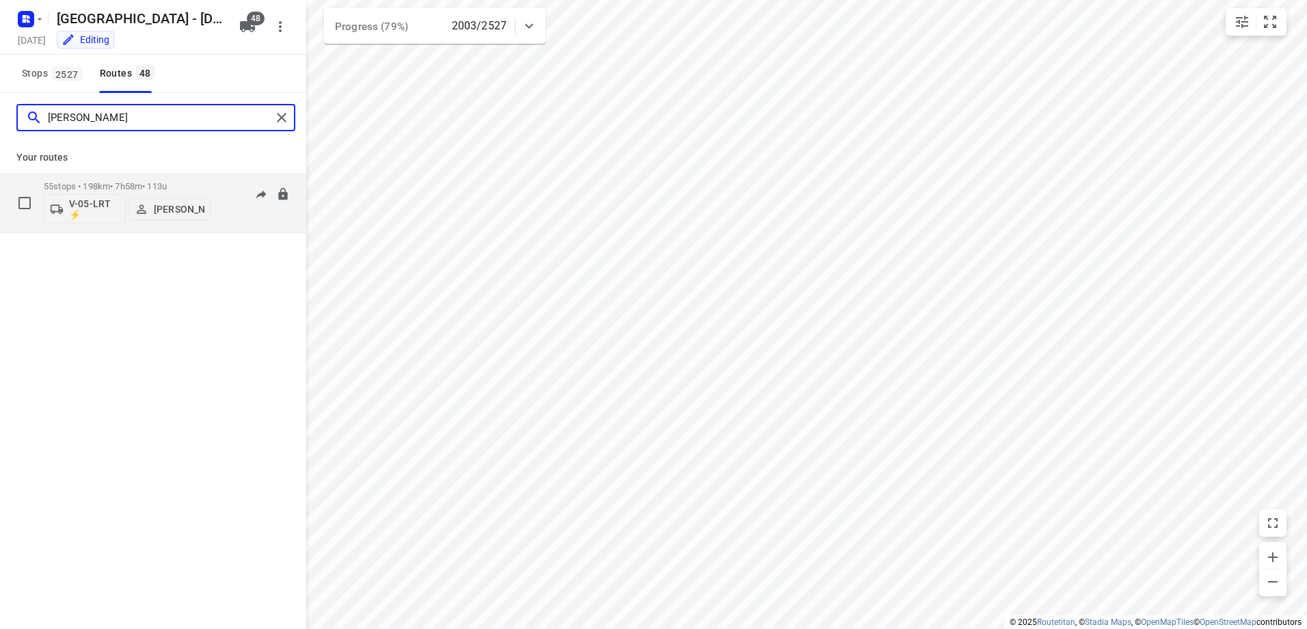
type input "Tom"
click at [123, 183] on p "55 stops • 198km • 7h58m • 113u" at bounding box center [127, 186] width 167 height 10
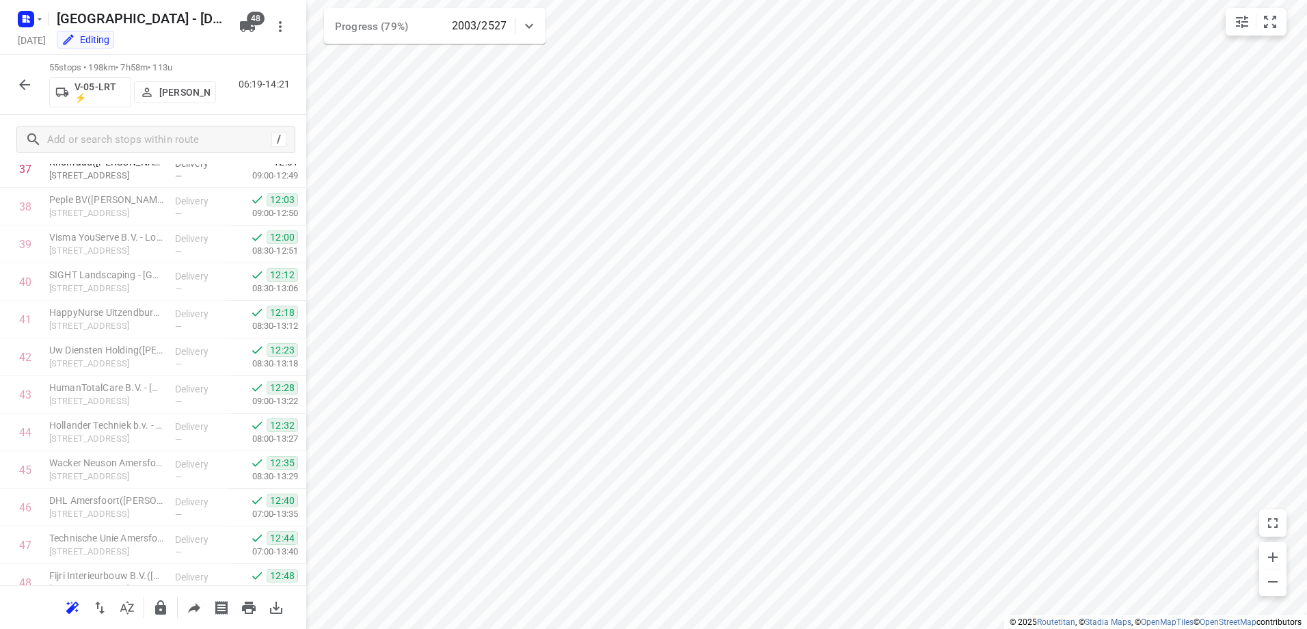
scroll to position [1753, 0]
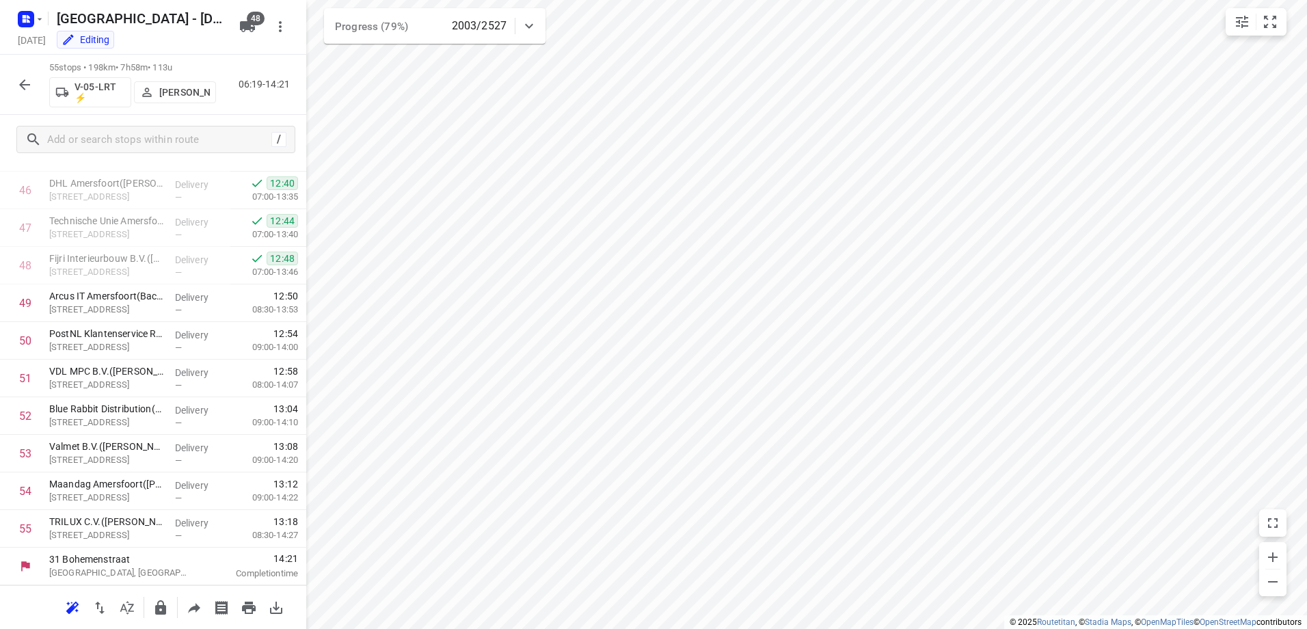
click at [20, 83] on icon "button" at bounding box center [24, 85] width 16 height 16
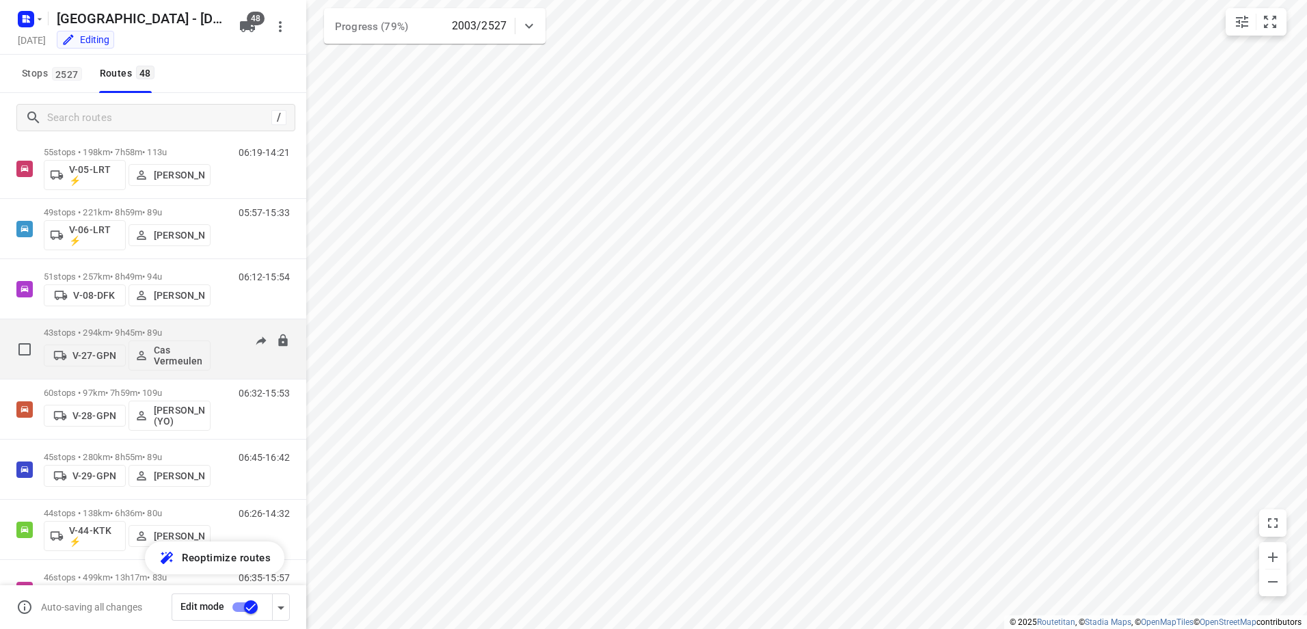
scroll to position [547, 0]
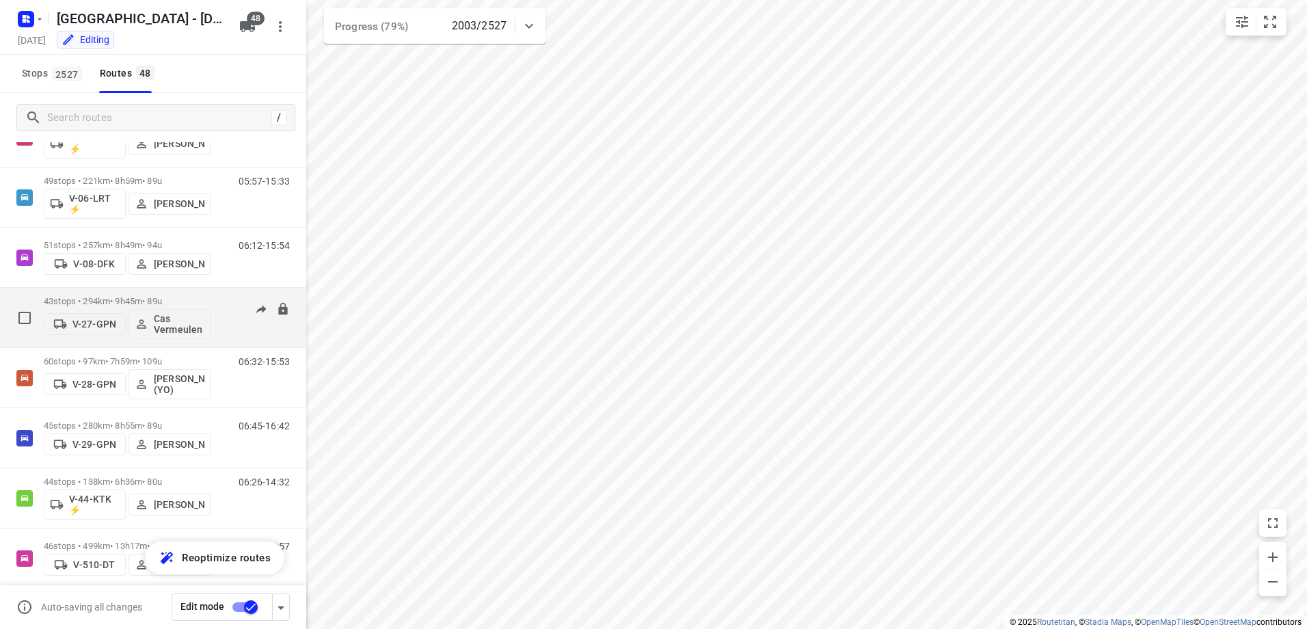
click at [119, 297] on p "43 stops • 294km • 9h45m • 89u" at bounding box center [127, 301] width 167 height 10
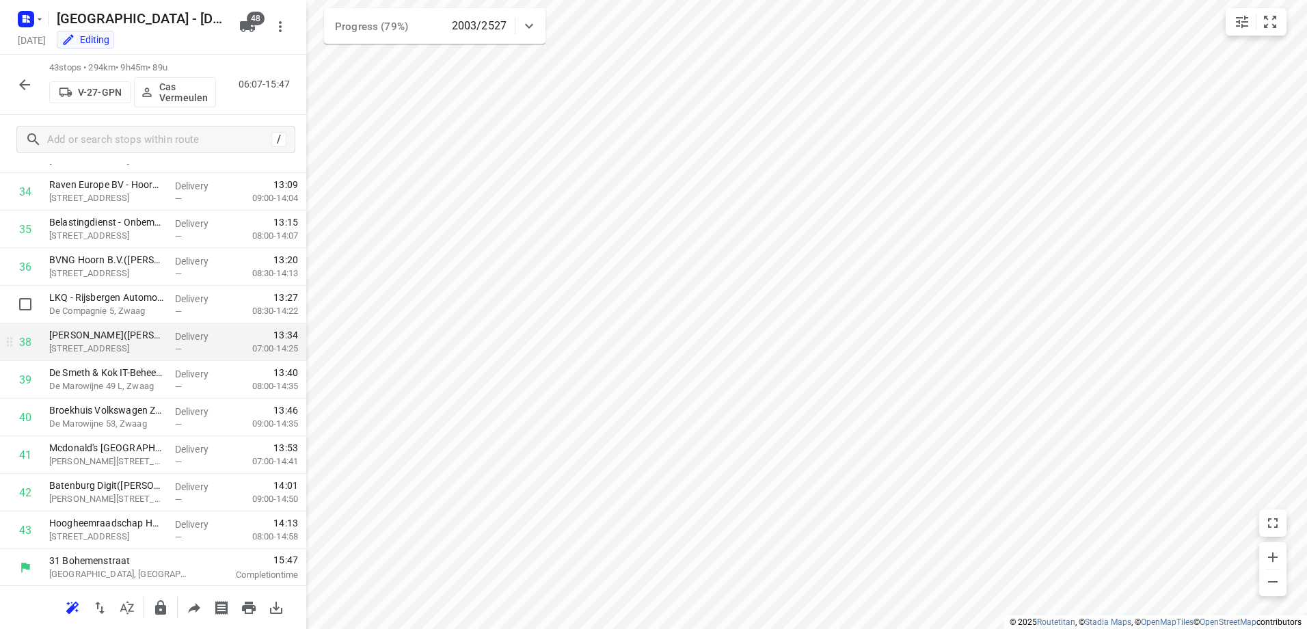
scroll to position [1302, 0]
click at [31, 75] on button "button" at bounding box center [24, 84] width 27 height 27
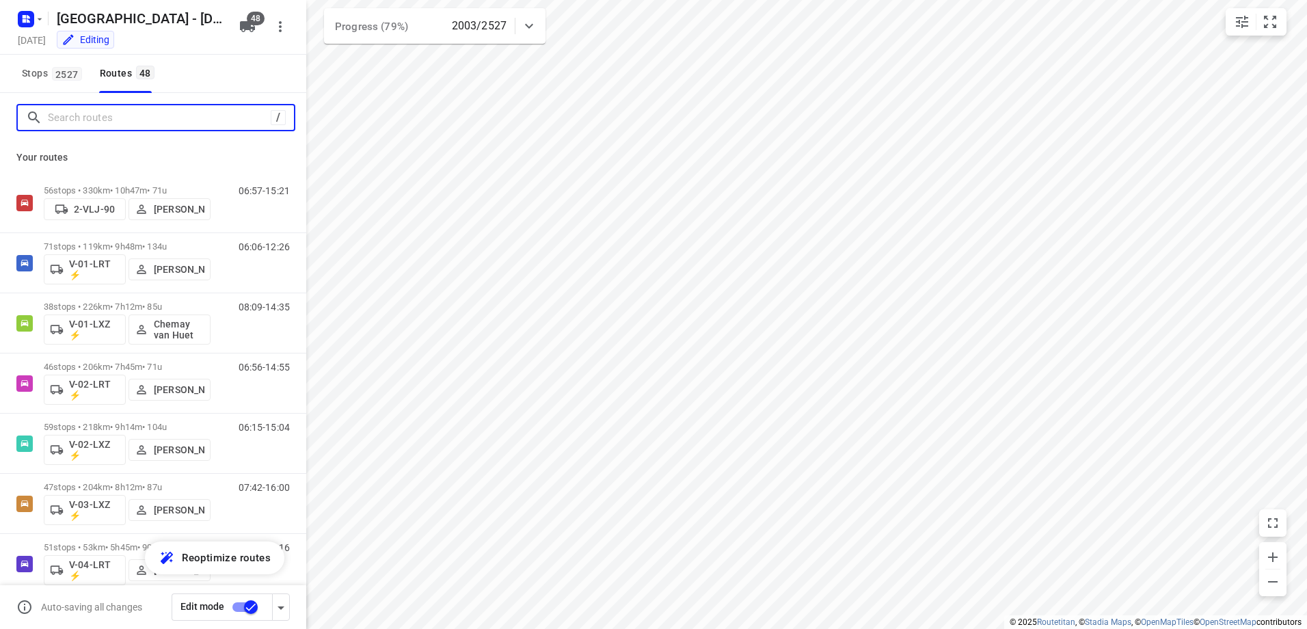
click at [124, 117] on input "Search routes" at bounding box center [159, 117] width 223 height 21
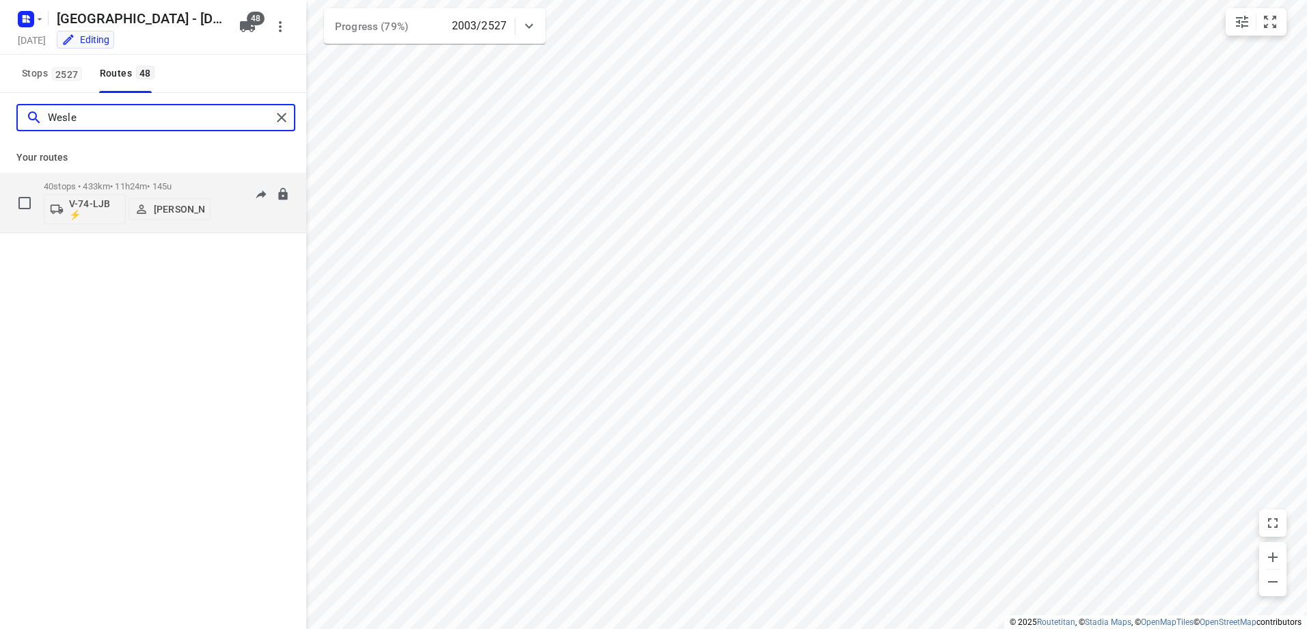
type input "Wesle"
click at [121, 179] on div "40 stops • 433km • 11h24m • 145u V-74-LJB ⚡ Wesley Platje" at bounding box center [127, 202] width 167 height 57
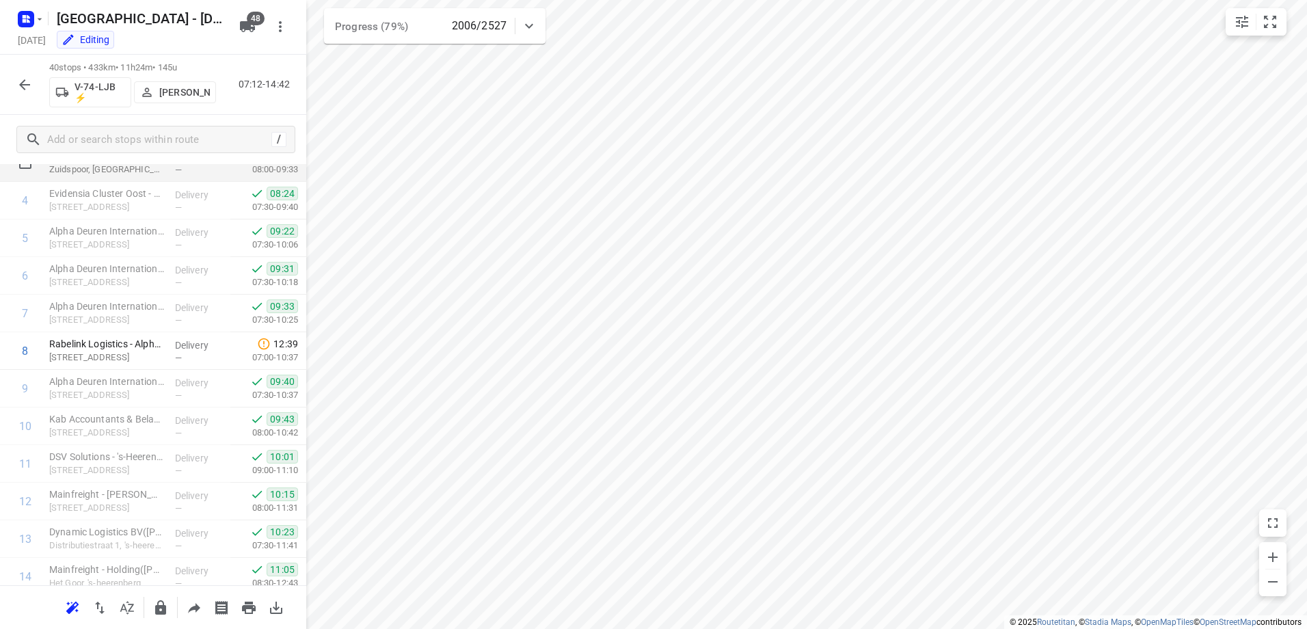
scroll to position [0, 0]
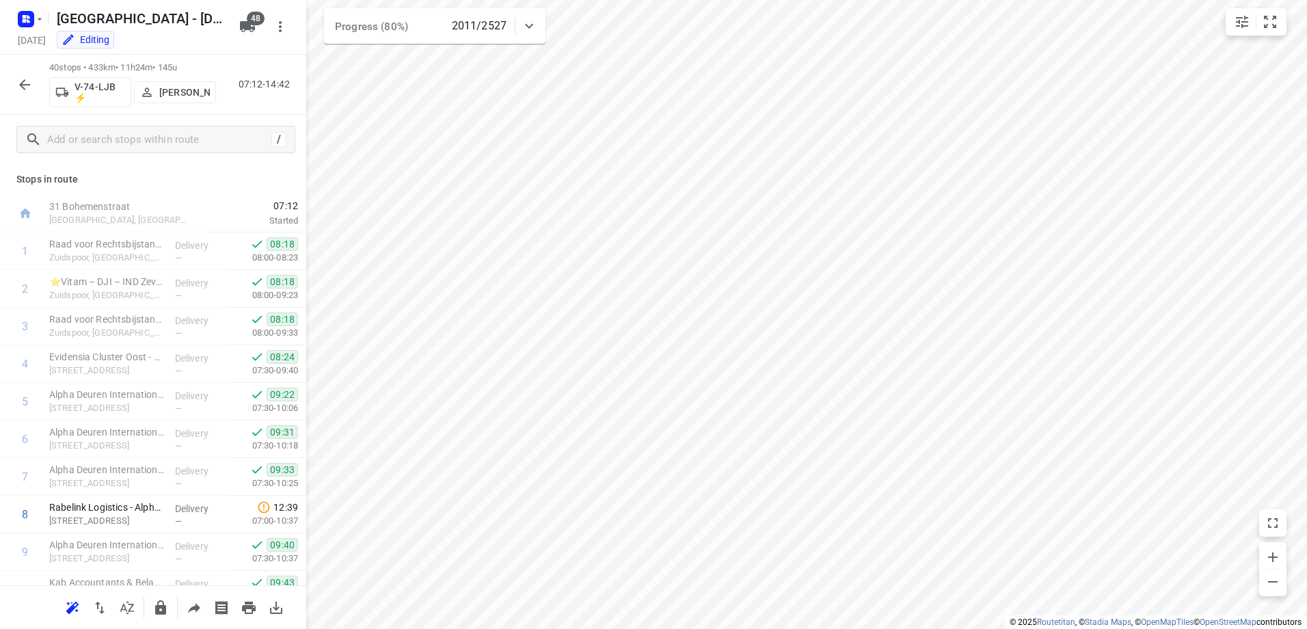
click at [27, 92] on icon "button" at bounding box center [24, 85] width 16 height 16
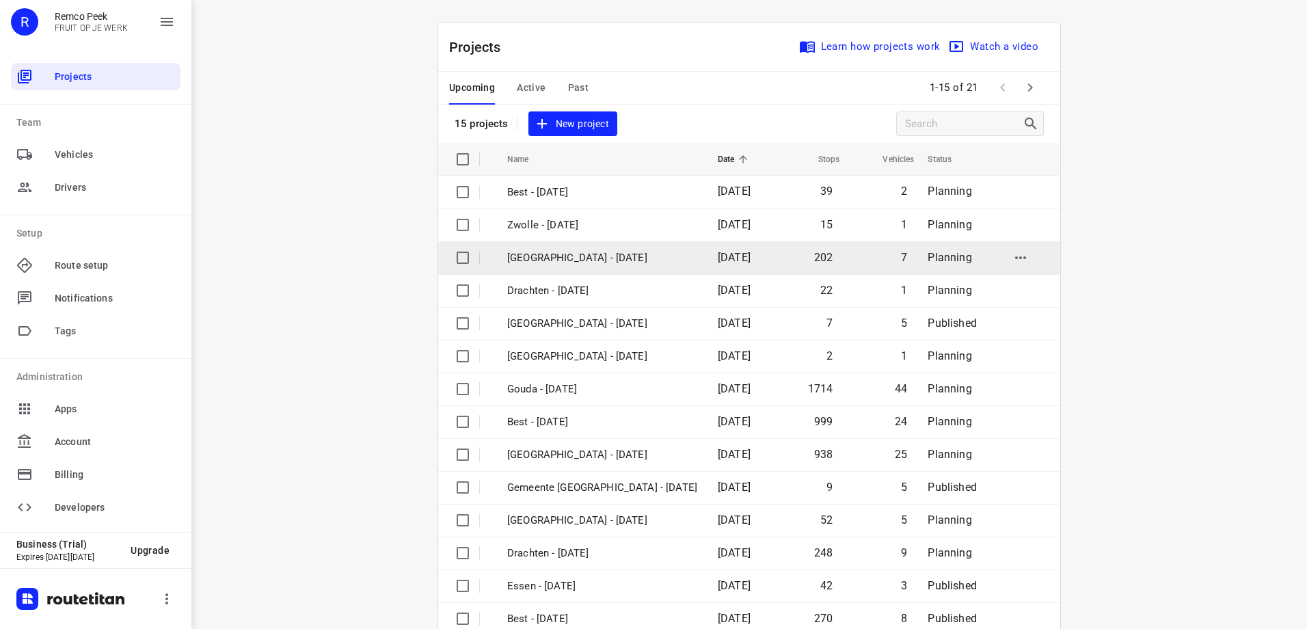
click at [600, 253] on p "Zwolle - Thursday" at bounding box center [602, 258] width 190 height 16
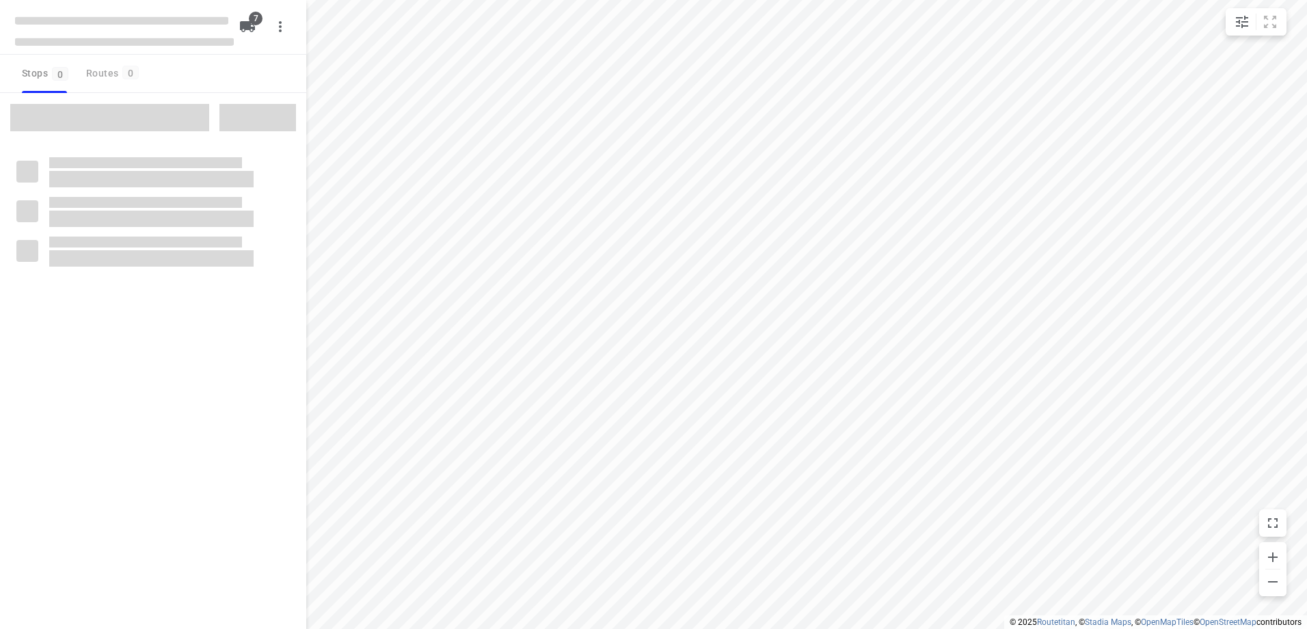
type input "distance"
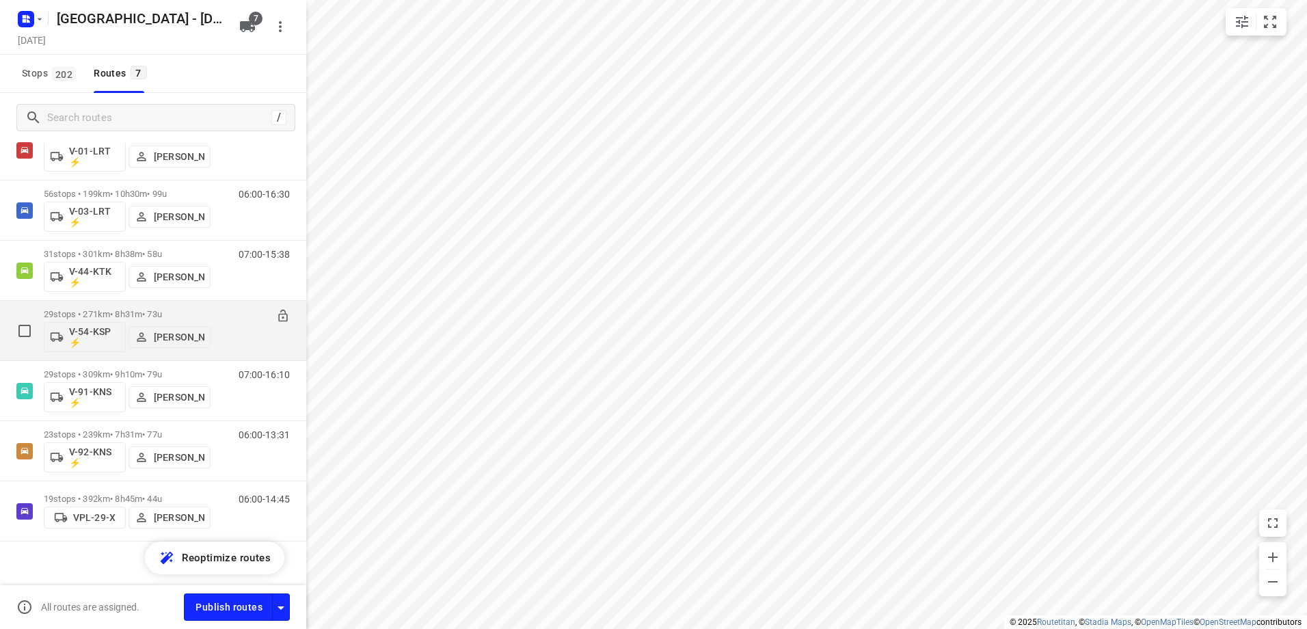
scroll to position [64, 0]
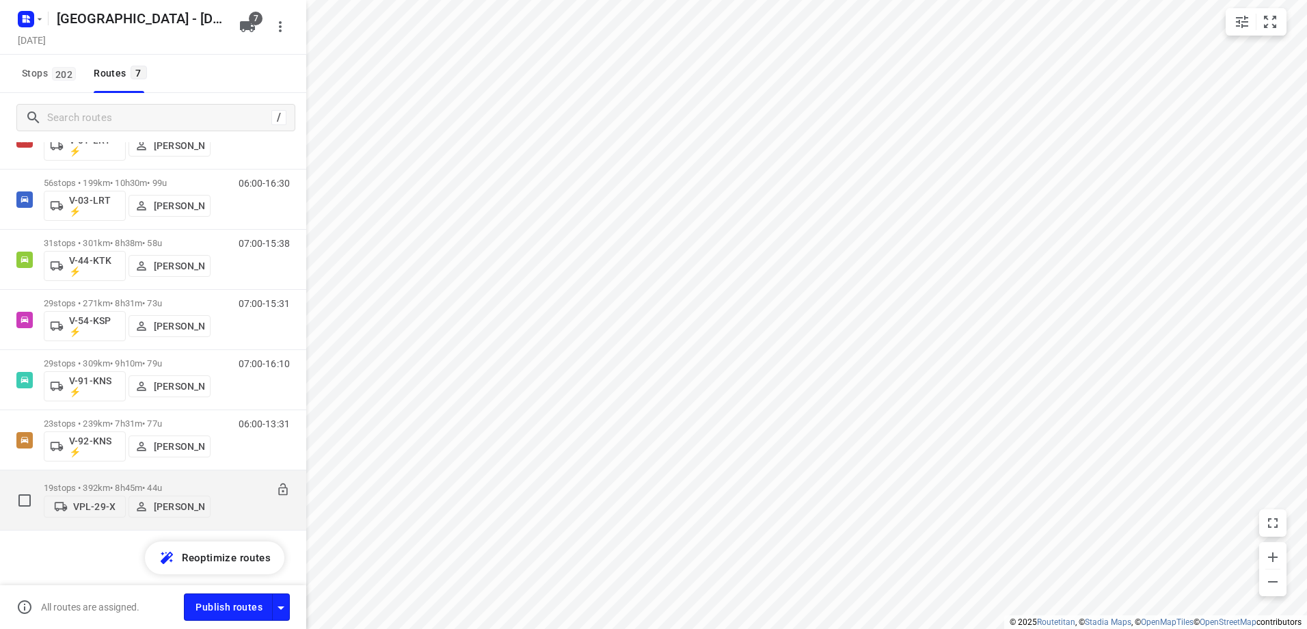
click at [131, 483] on p "19 stops • 392km • 8h45m • 44u" at bounding box center [127, 488] width 167 height 10
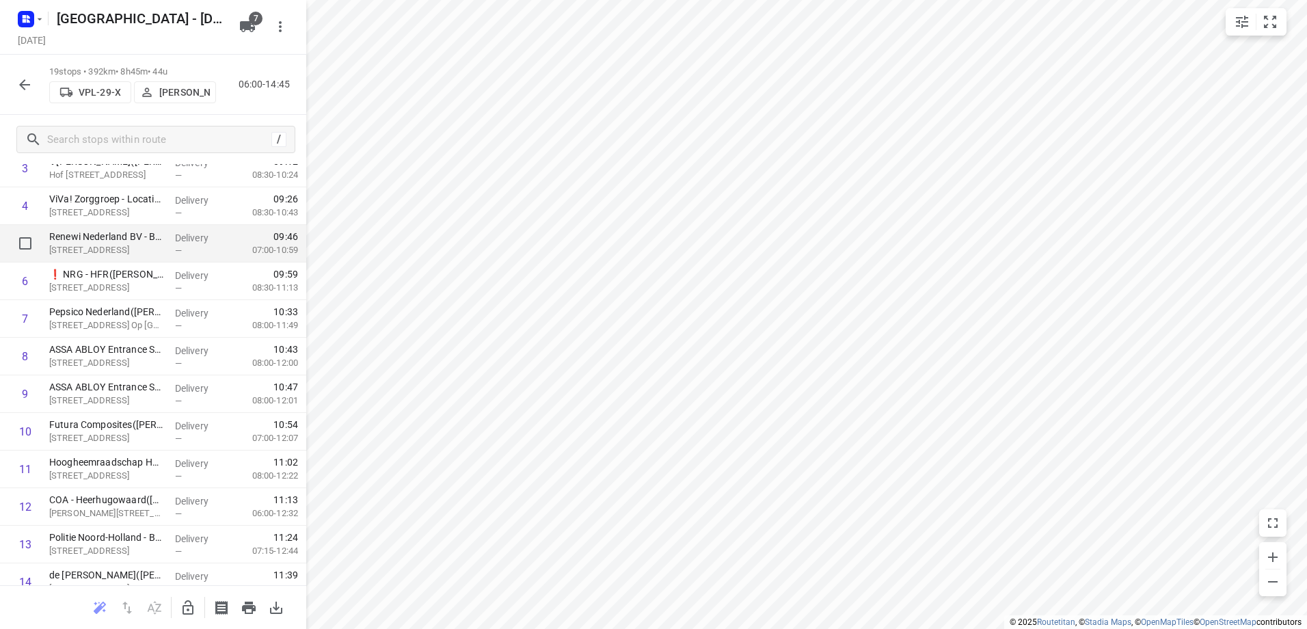
scroll to position [399, 0]
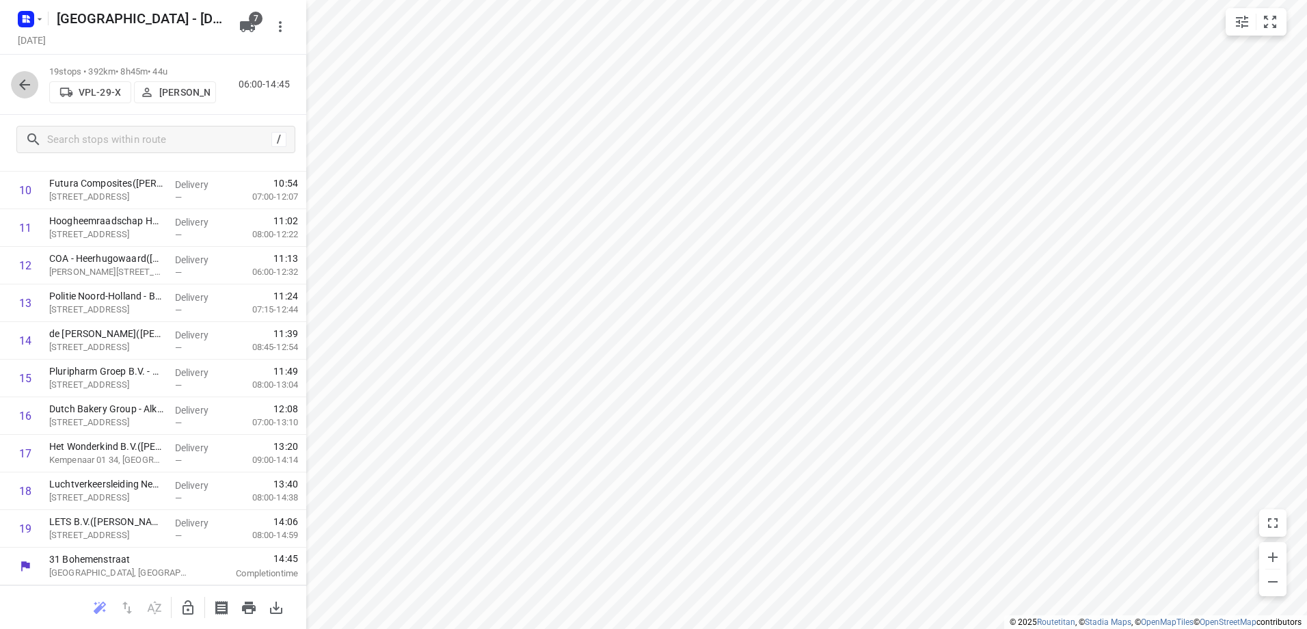
click at [30, 77] on icon "button" at bounding box center [24, 85] width 16 height 16
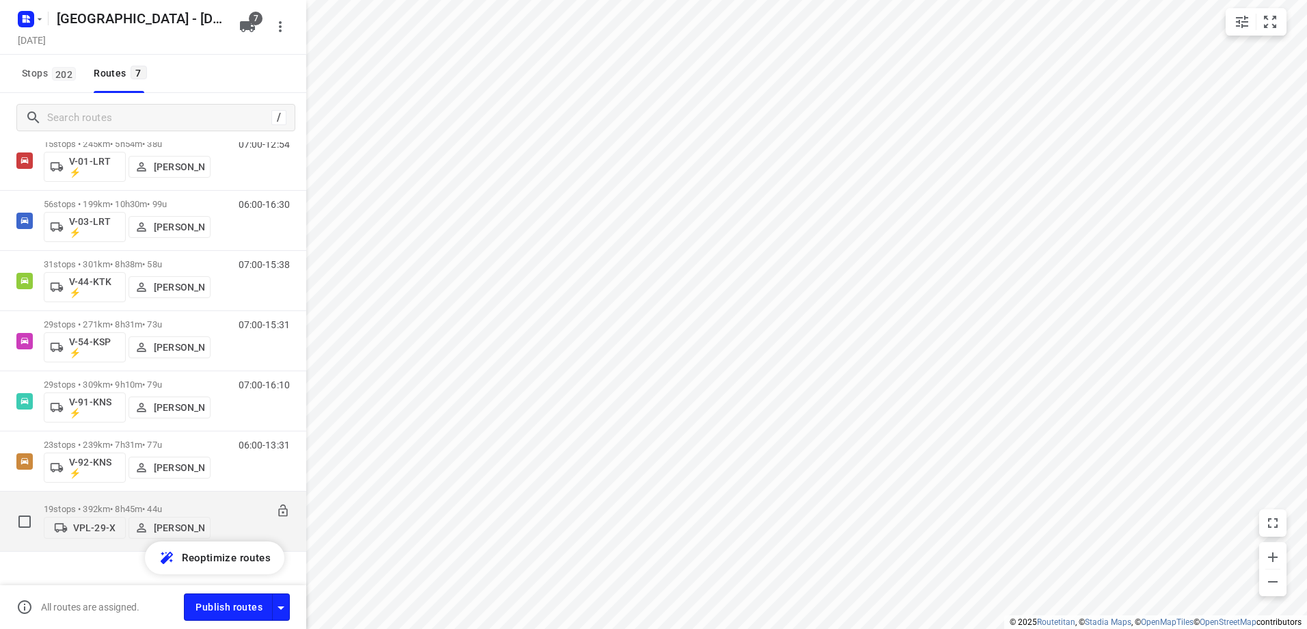
scroll to position [64, 0]
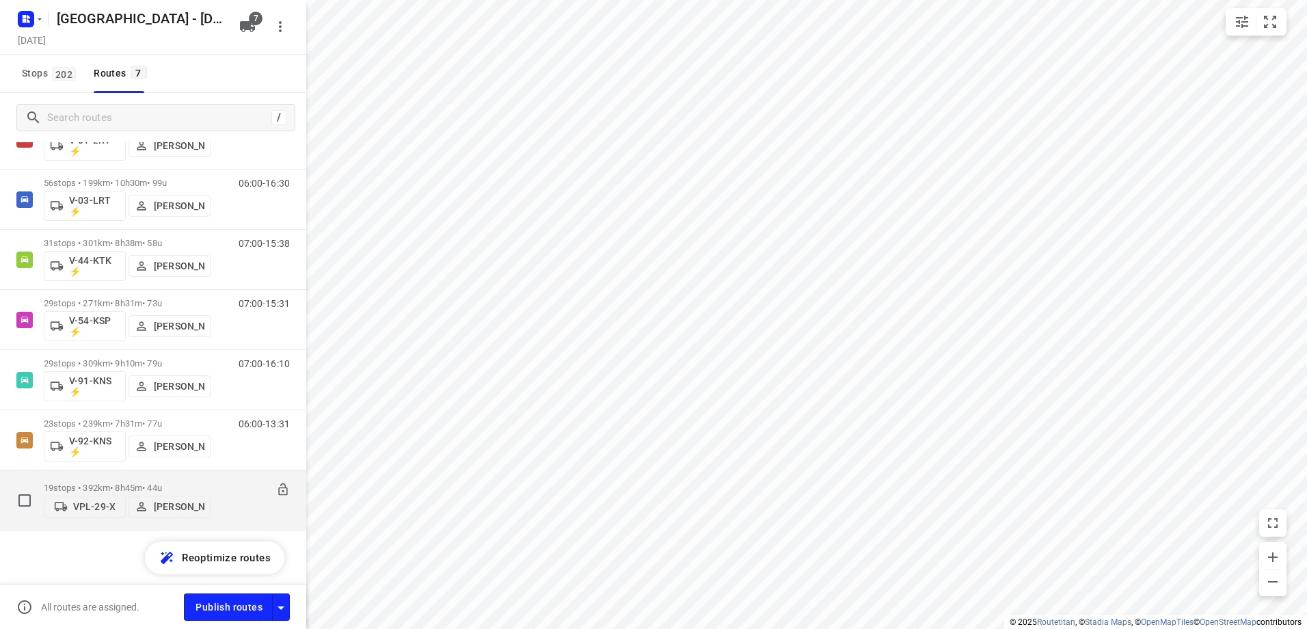
click at [120, 486] on p "19 stops • 392km • 8h45m • 44u" at bounding box center [127, 488] width 167 height 10
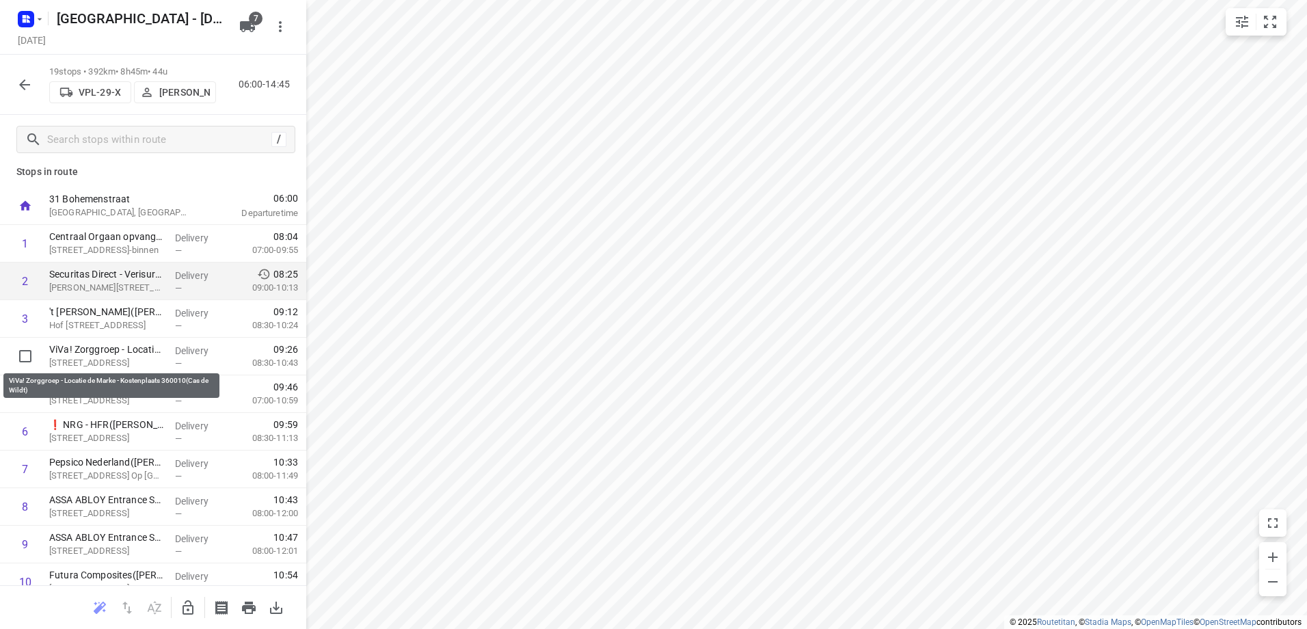
scroll to position [0, 0]
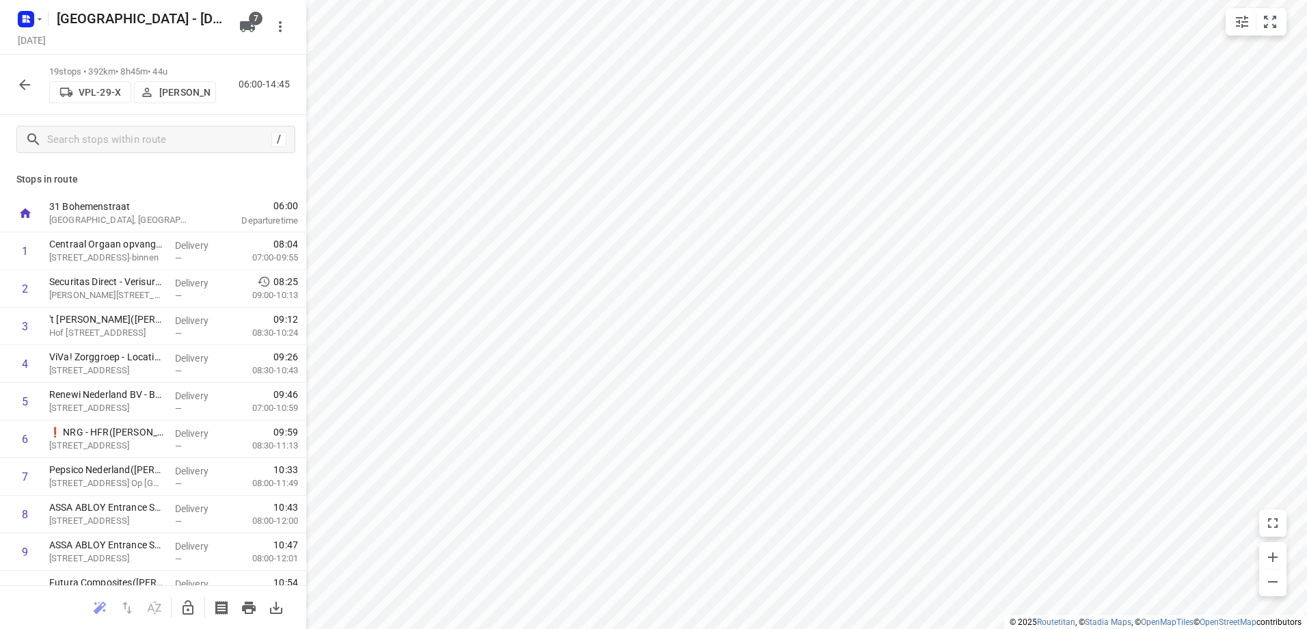
click at [26, 80] on icon "button" at bounding box center [24, 85] width 16 height 16
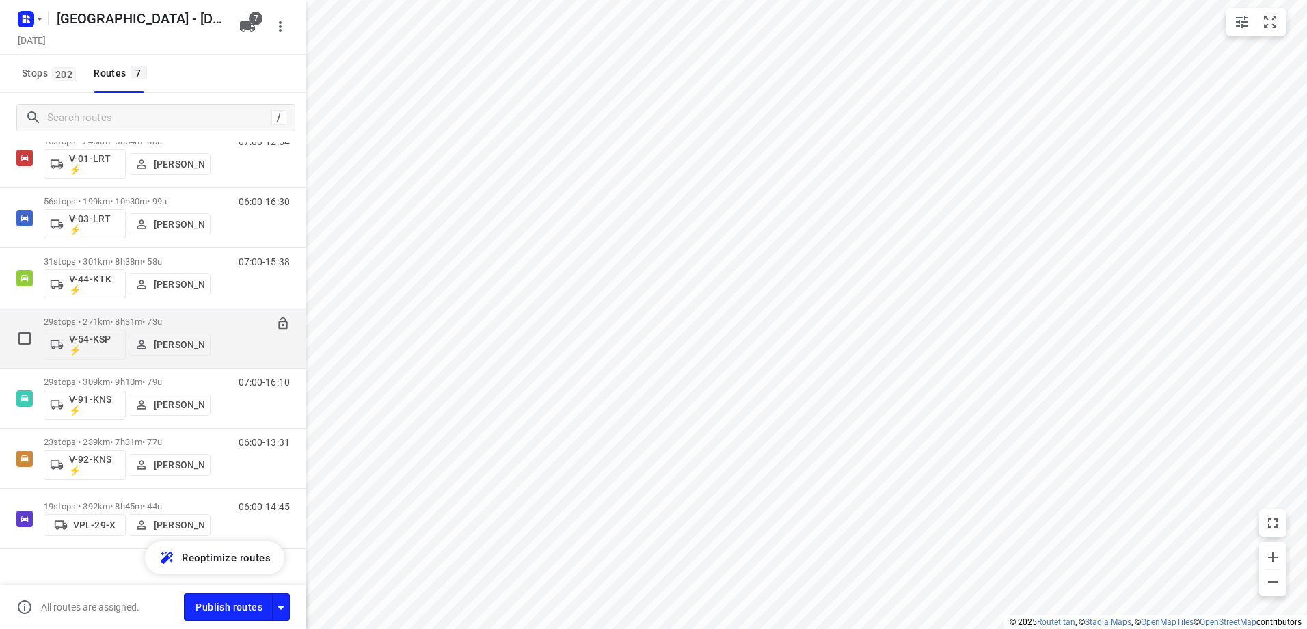
scroll to position [64, 0]
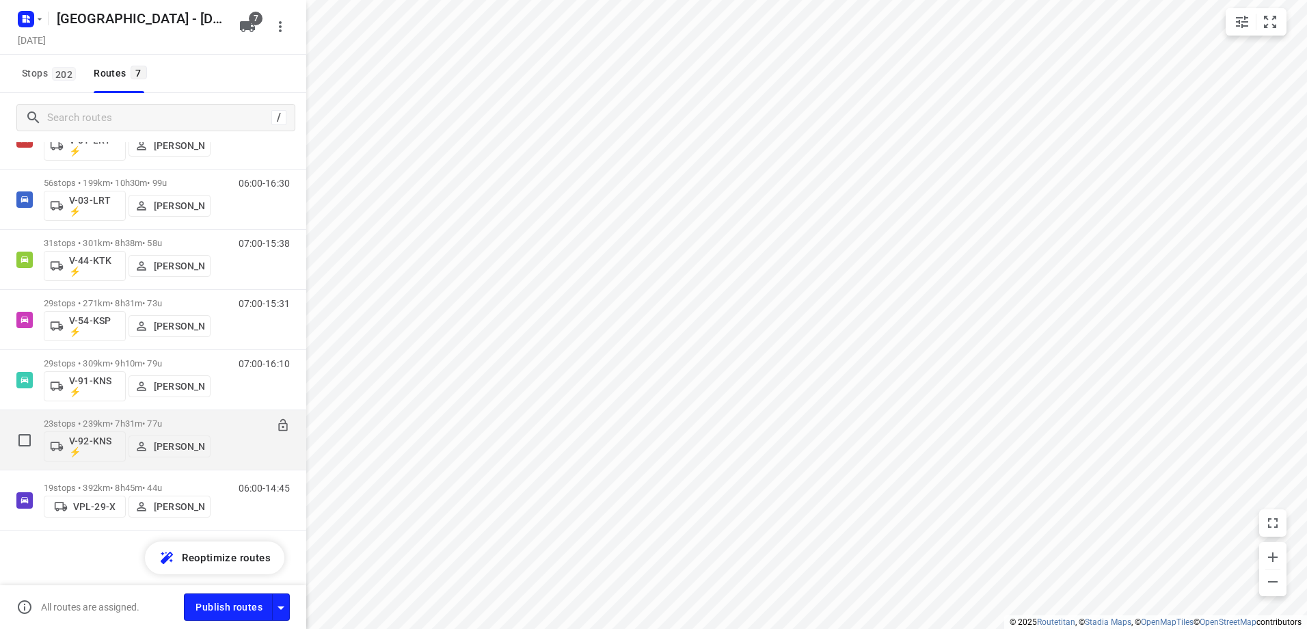
click at [117, 427] on p "23 stops • 239km • 7h31m • 77u" at bounding box center [127, 423] width 167 height 10
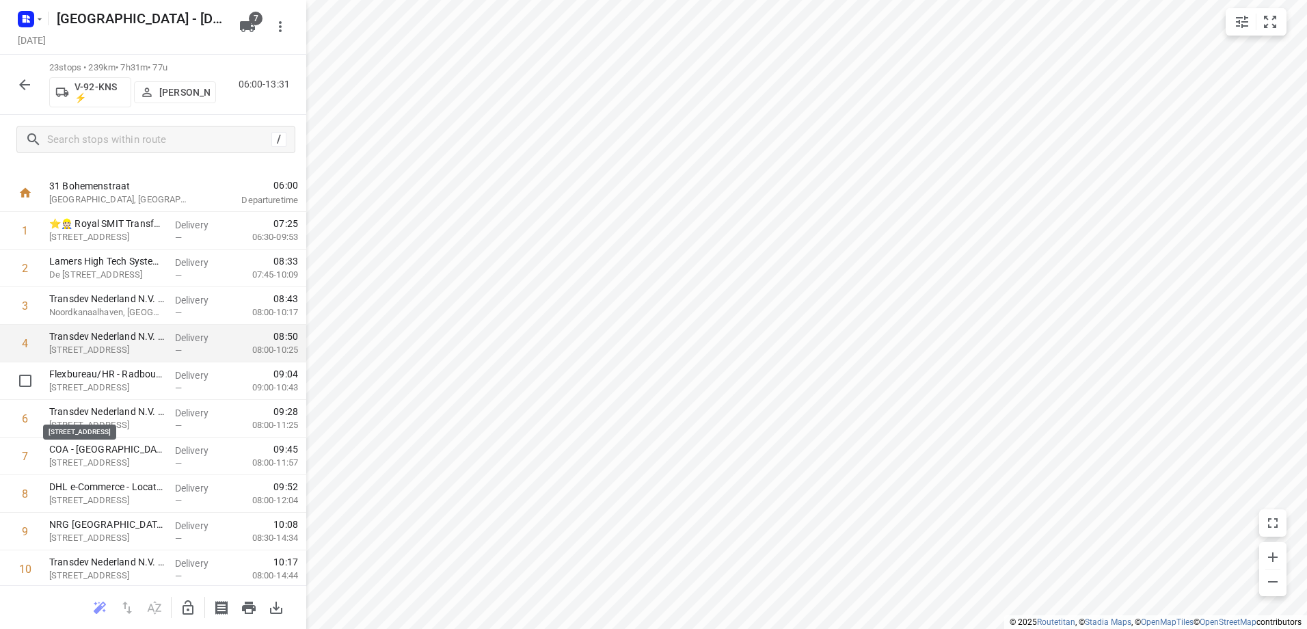
scroll to position [0, 0]
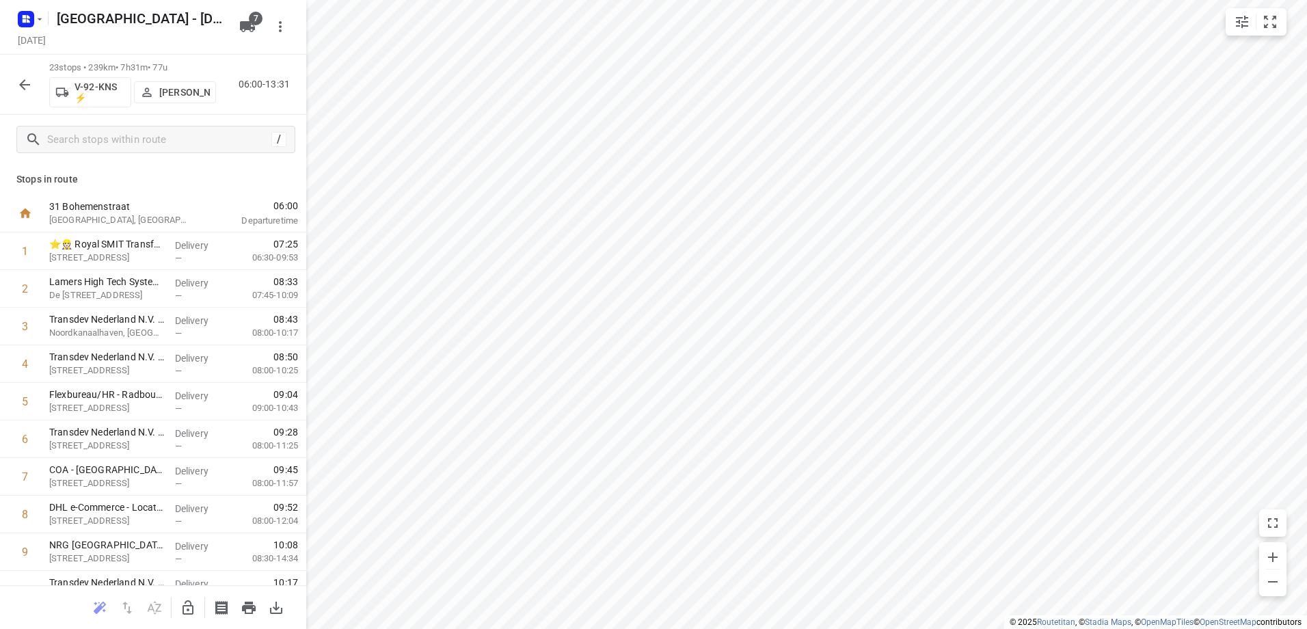
click at [27, 85] on icon "button" at bounding box center [24, 84] width 11 height 11
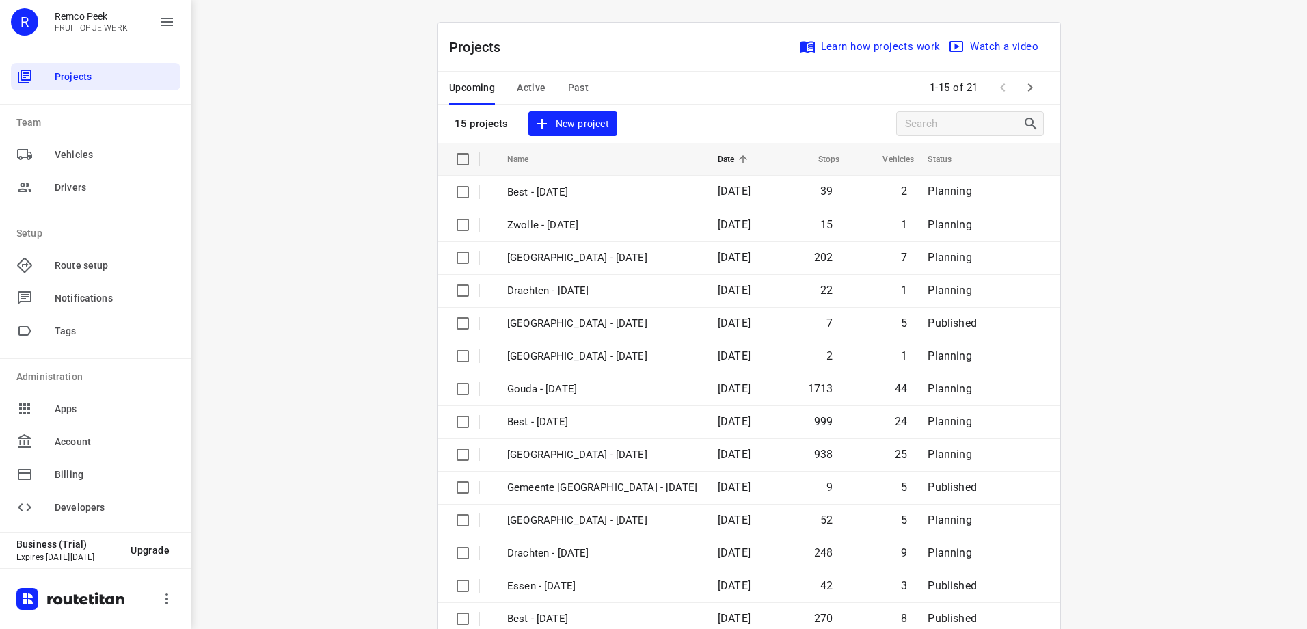
click at [525, 88] on span "Active" at bounding box center [531, 87] width 29 height 17
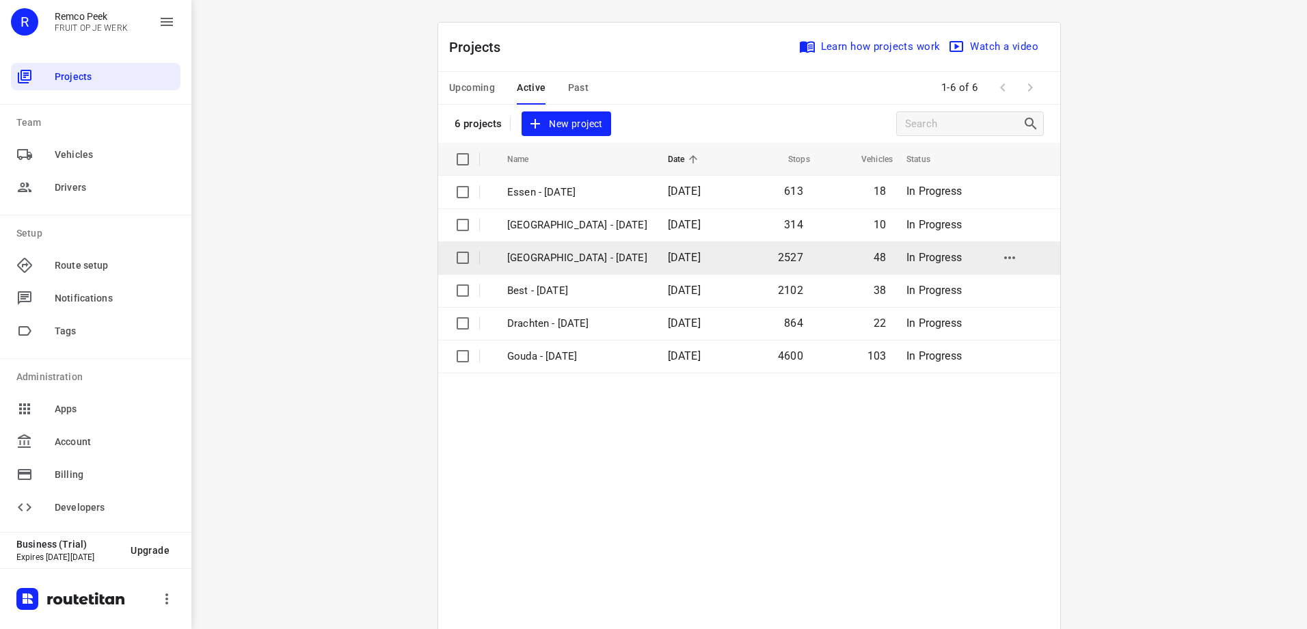
click at [578, 258] on p "[GEOGRAPHIC_DATA] - [DATE]" at bounding box center [577, 258] width 140 height 16
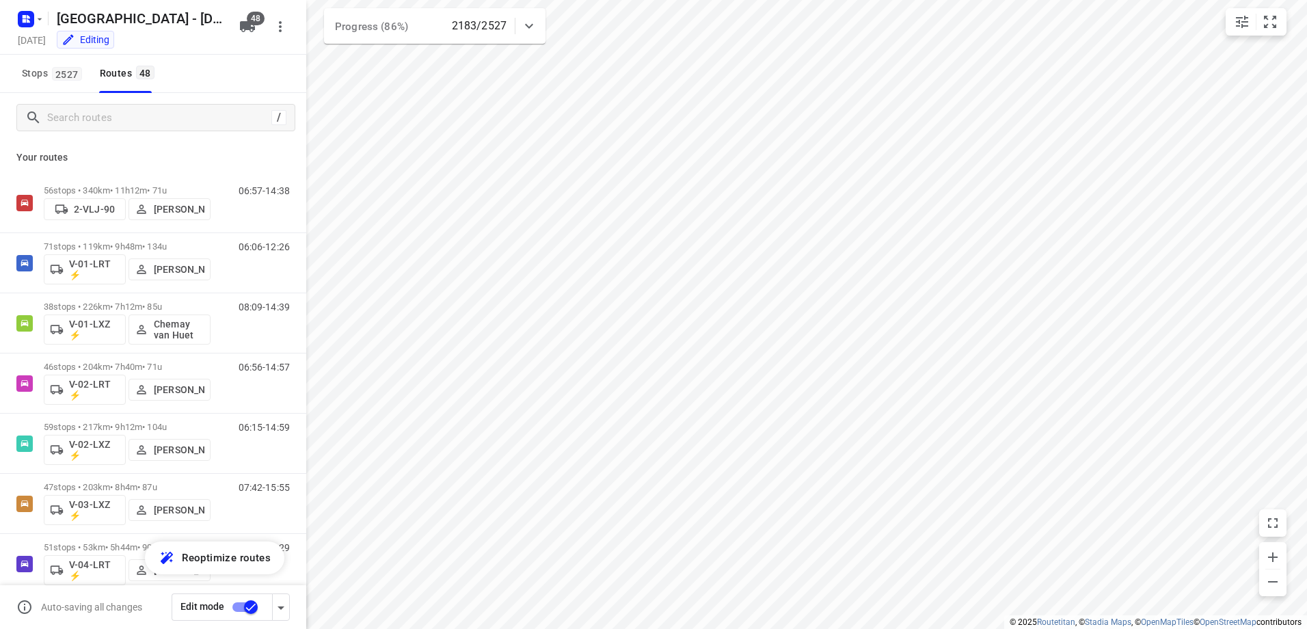
type input "distance"
click at [107, 126] on input "Search routes" at bounding box center [171, 117] width 246 height 21
click at [535, 17] on div at bounding box center [528, 25] width 27 height 27
click at [535, 17] on div "Progress (86%) 2183/2527" at bounding box center [435, 31] width 222 height 46
click at [109, 420] on div "59 stops • 217km • 9h12m • 104u V-02-LXZ ⚡ Yermo Broekman" at bounding box center [127, 443] width 167 height 57
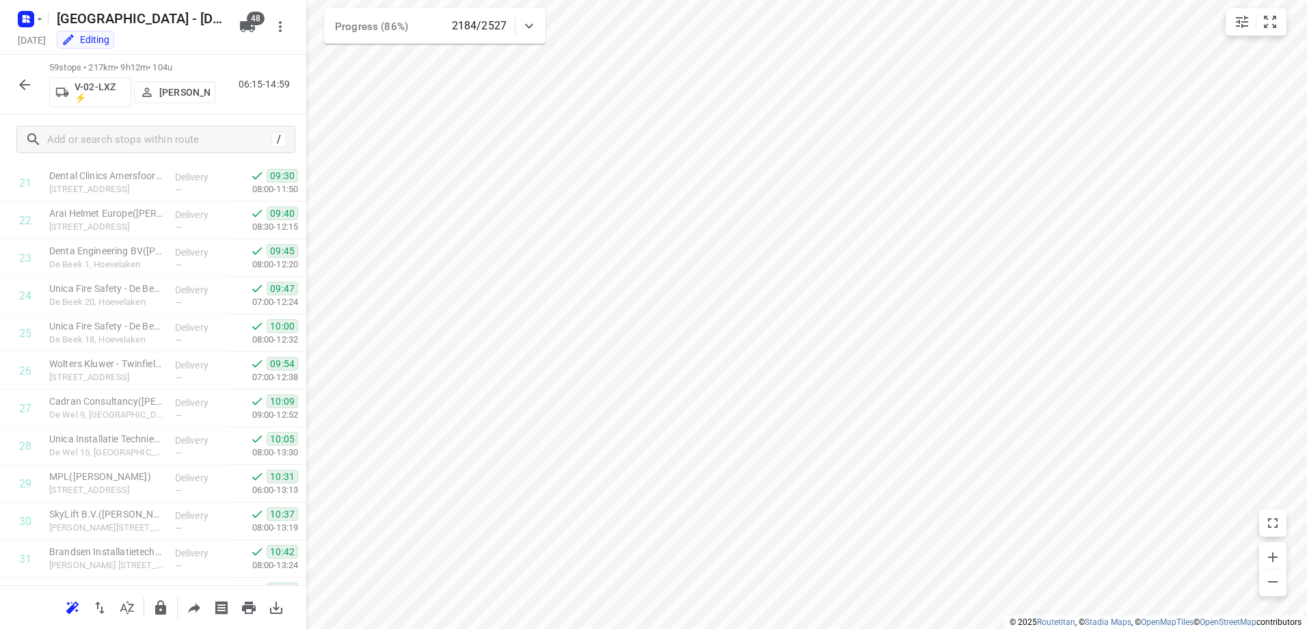
scroll to position [1903, 0]
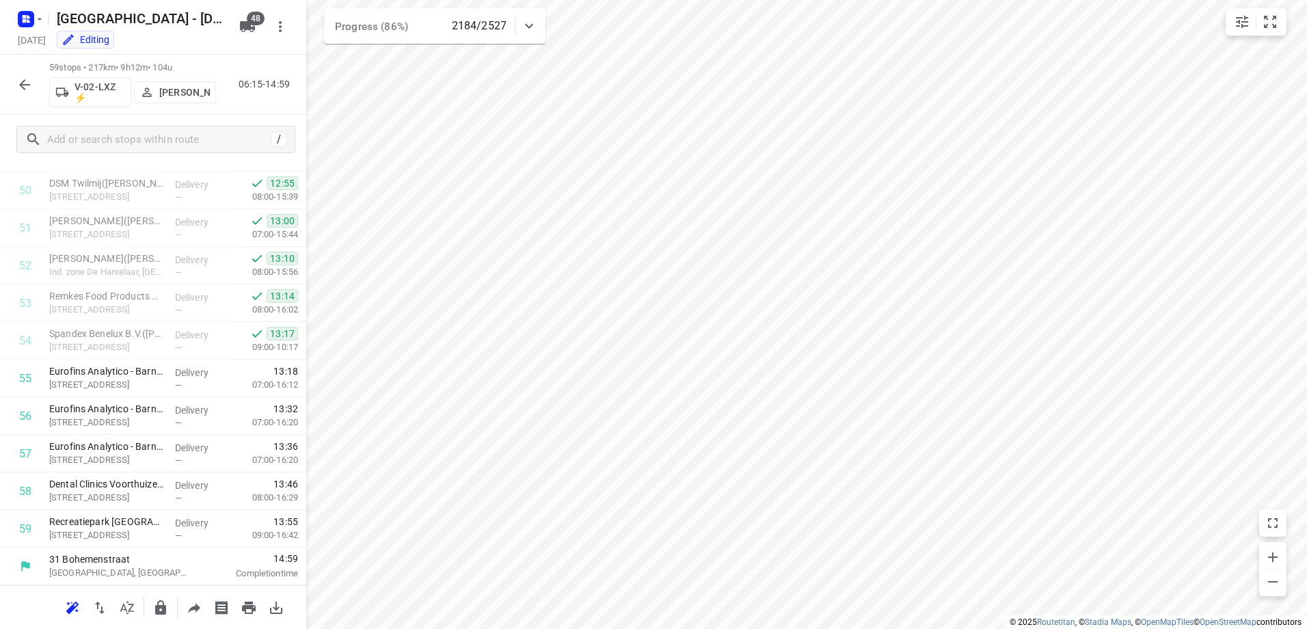
click at [29, 77] on icon "button" at bounding box center [24, 85] width 16 height 16
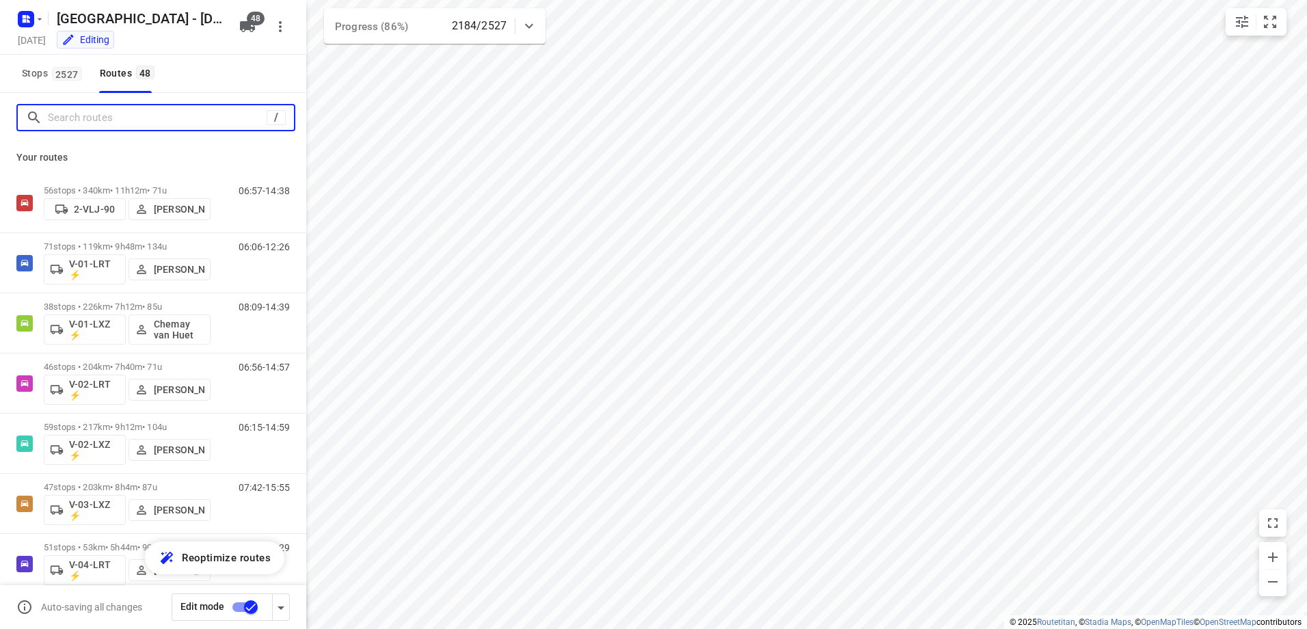
click at [135, 127] on input "Search routes" at bounding box center [157, 117] width 219 height 21
click at [121, 126] on input "Search routes" at bounding box center [171, 117] width 246 height 21
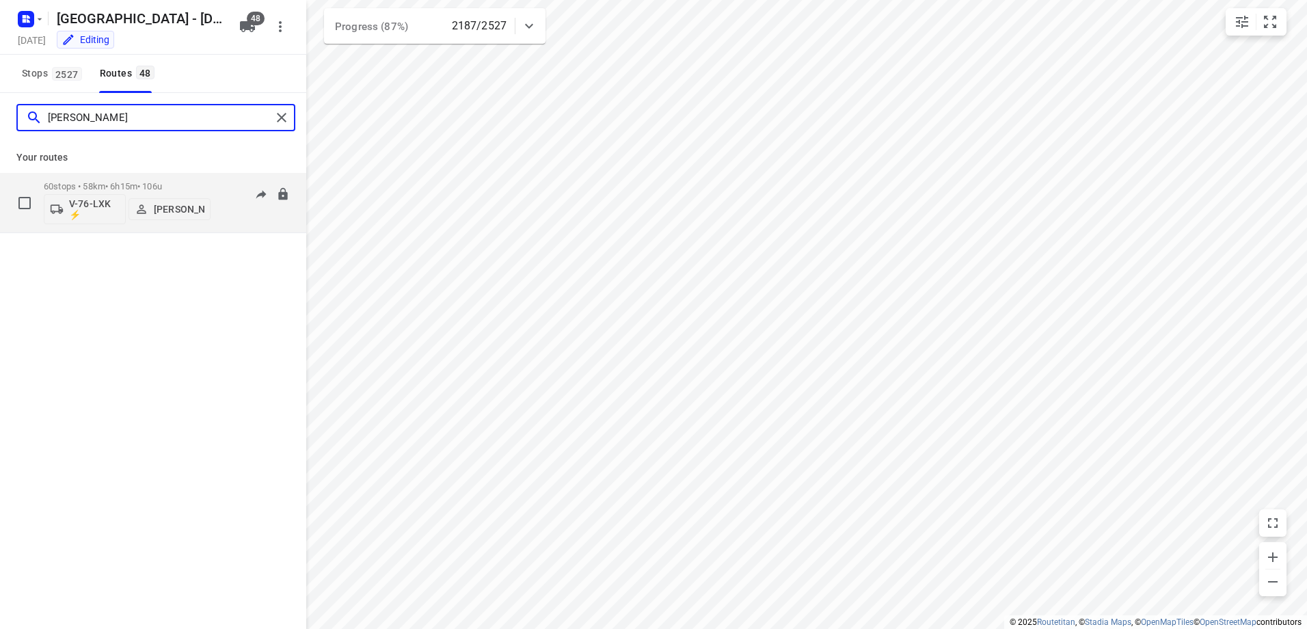
type input "thom"
click at [195, 184] on p "60 stops • 58km • 6h15m • 106u" at bounding box center [127, 186] width 167 height 10
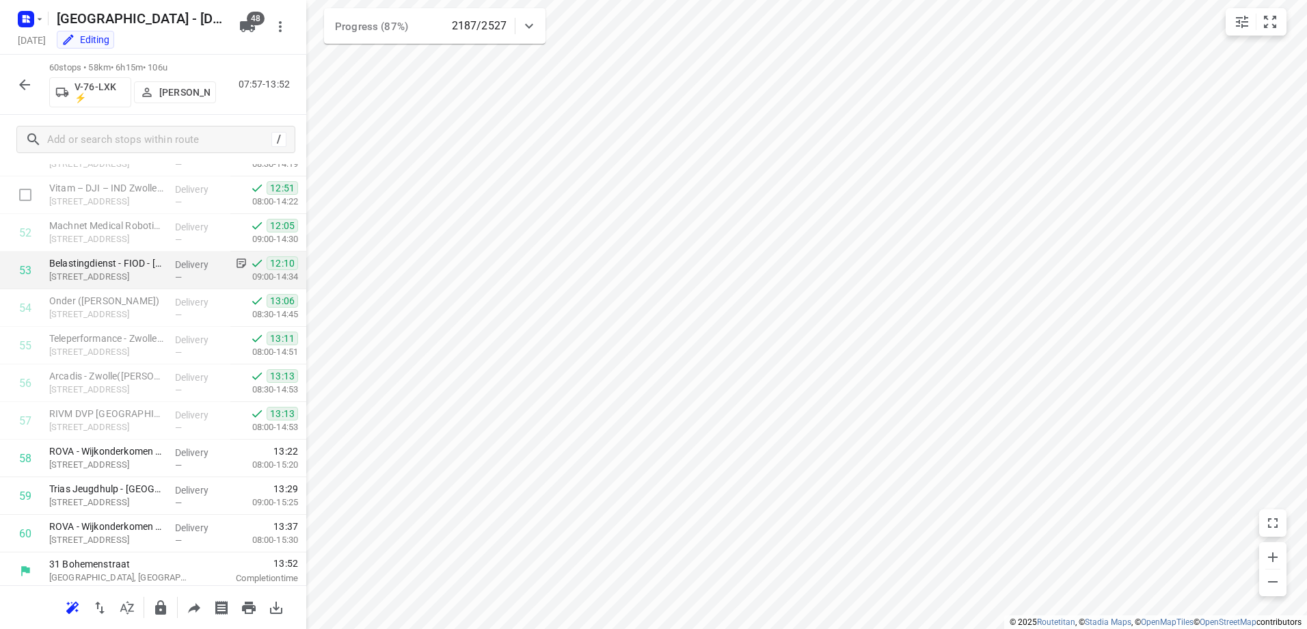
scroll to position [1941, 0]
click at [17, 79] on icon "button" at bounding box center [24, 85] width 16 height 16
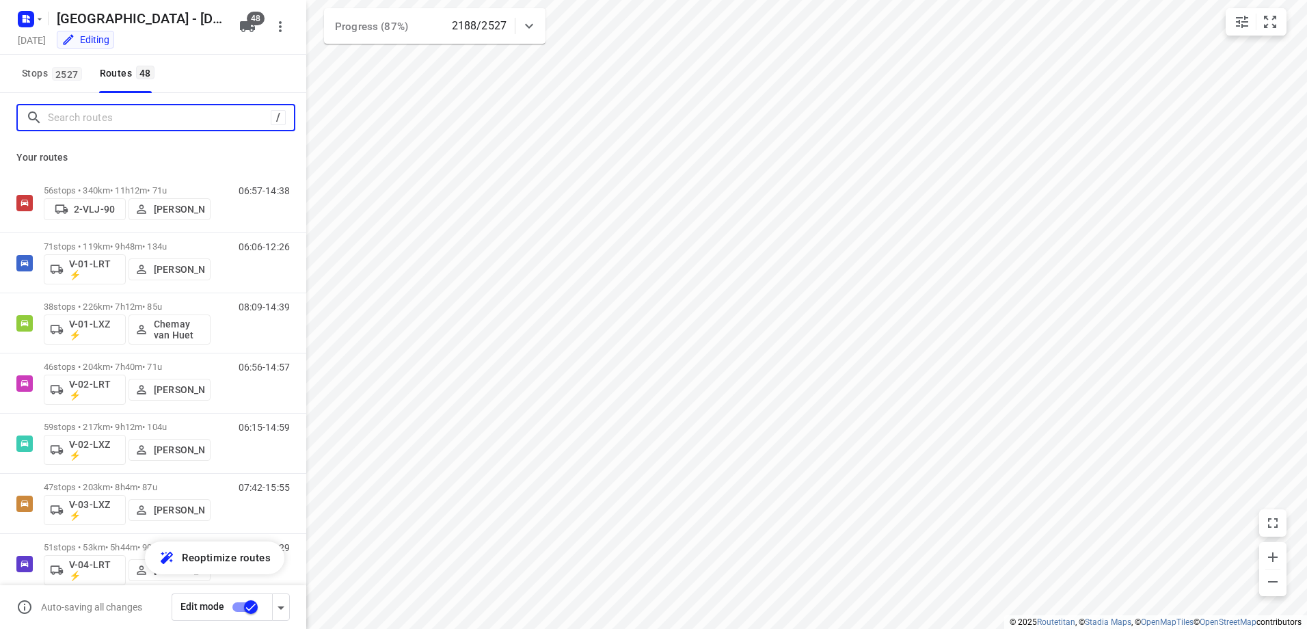
click at [134, 109] on input "Search routes" at bounding box center [159, 117] width 223 height 21
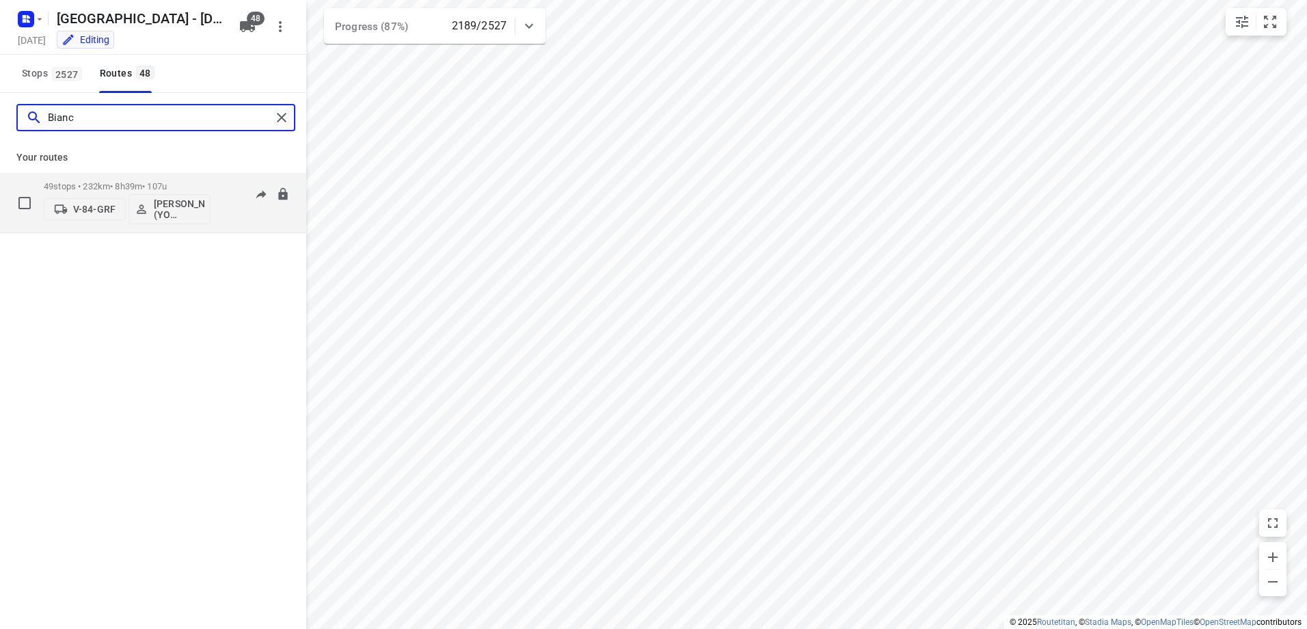
type input "Bianc"
click at [124, 179] on div "49 stops • 232km • 8h39m • 107u V-84-GRF Bianca Klein (YO Zwolle)" at bounding box center [127, 202] width 167 height 57
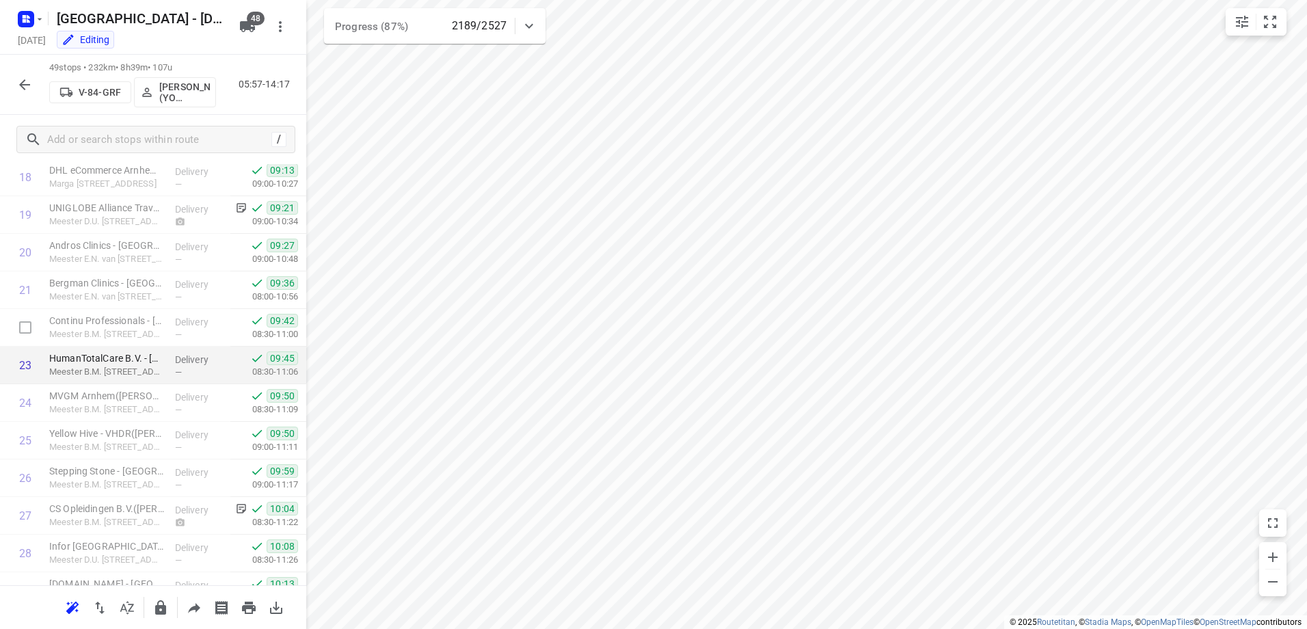
scroll to position [707, 0]
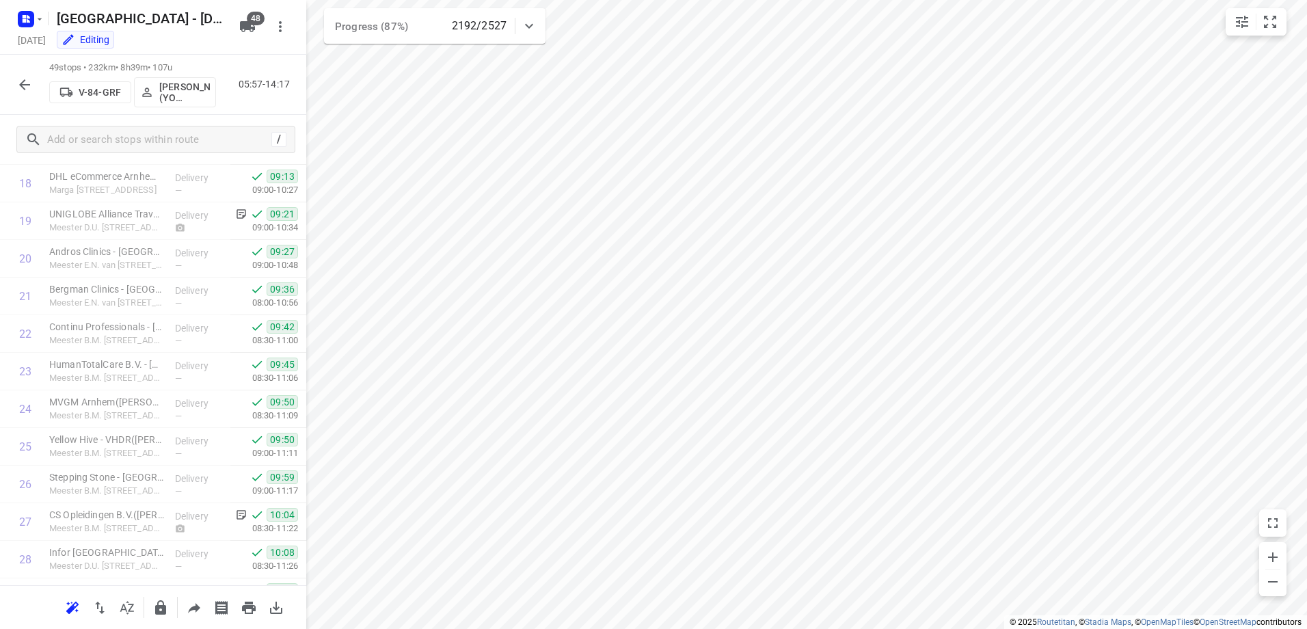
click at [21, 82] on icon "button" at bounding box center [24, 85] width 16 height 16
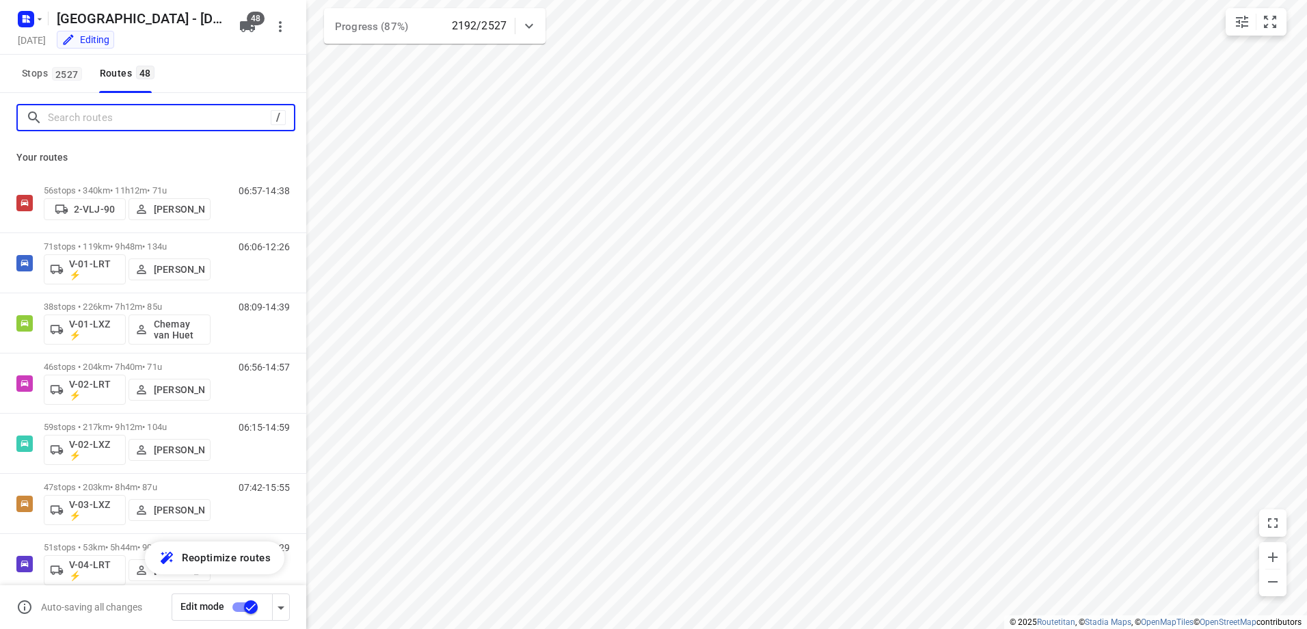
click at [134, 122] on input "Search routes" at bounding box center [159, 117] width 223 height 21
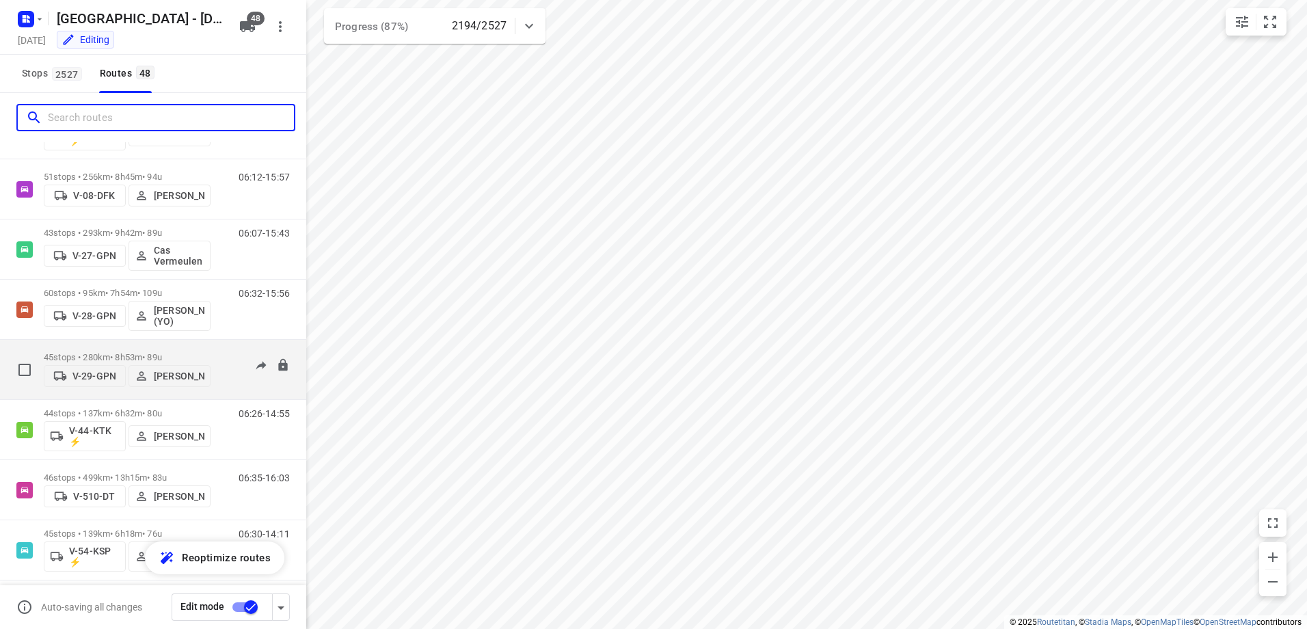
scroll to position [684, 0]
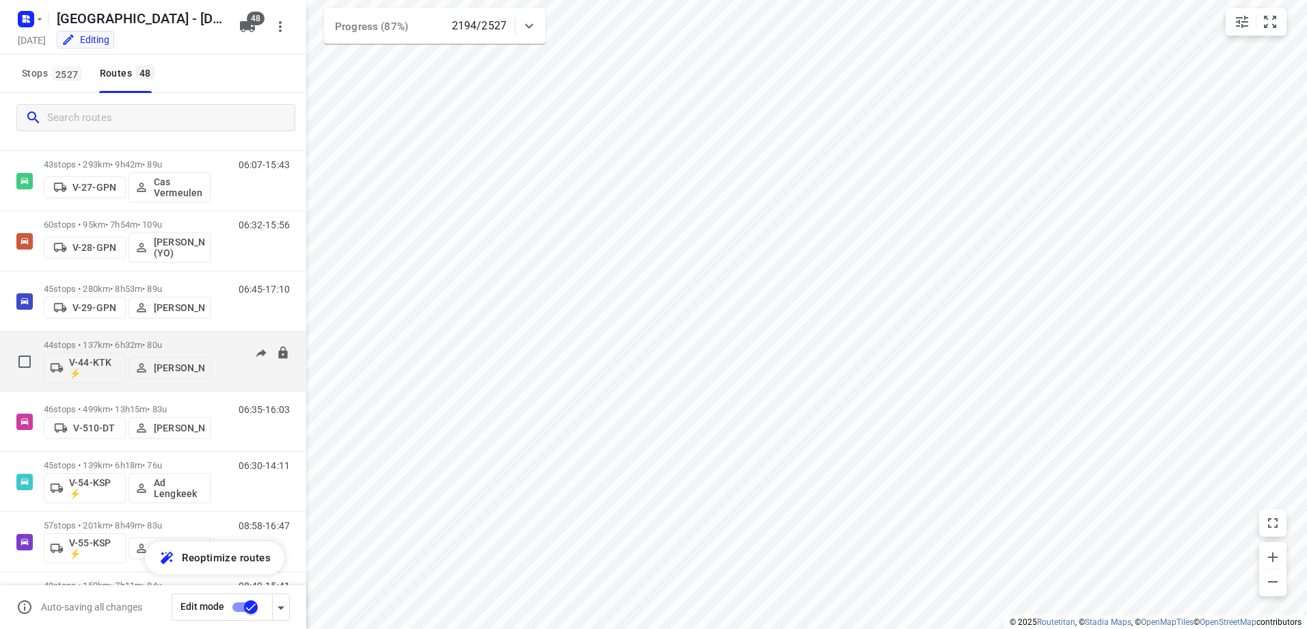
click at [127, 341] on p "44 stops • 137km • 6h32m • 80u" at bounding box center [127, 345] width 167 height 10
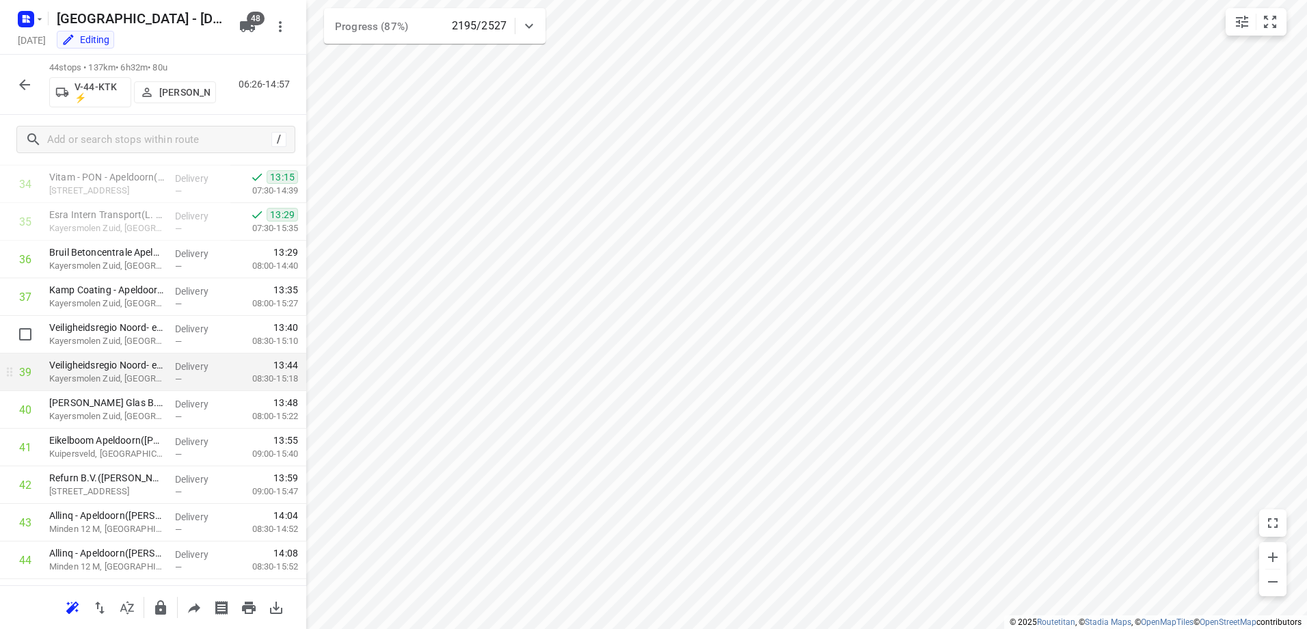
scroll to position [1339, 0]
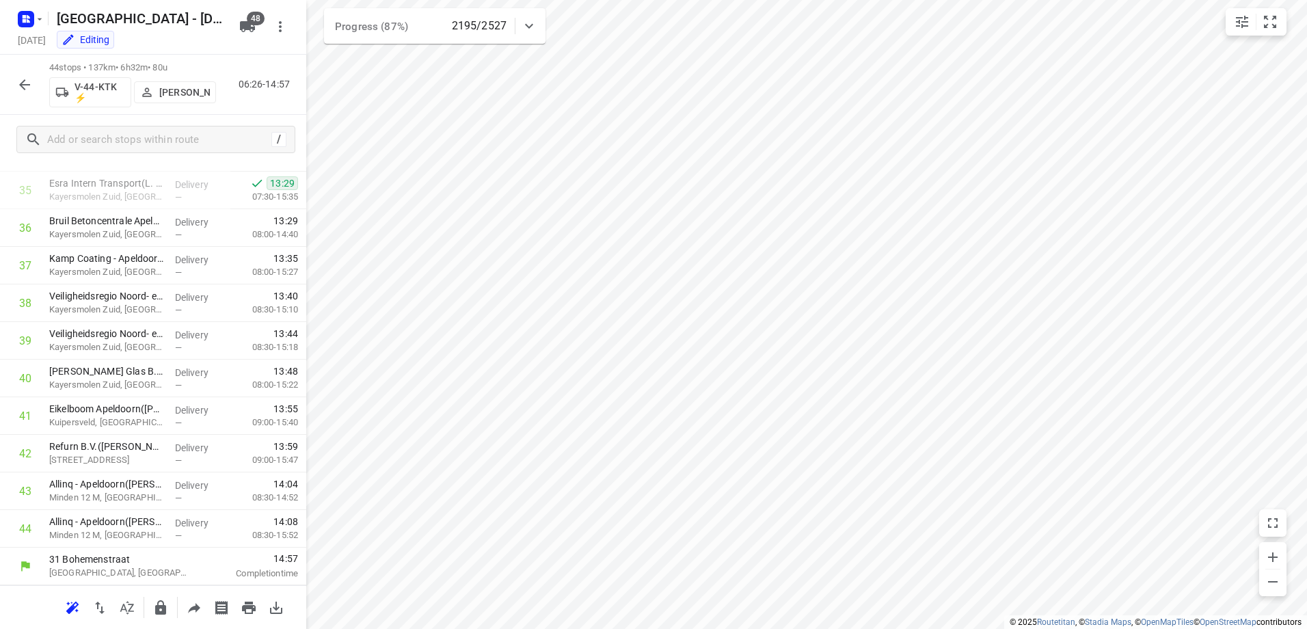
click at [21, 85] on icon "button" at bounding box center [24, 84] width 11 height 11
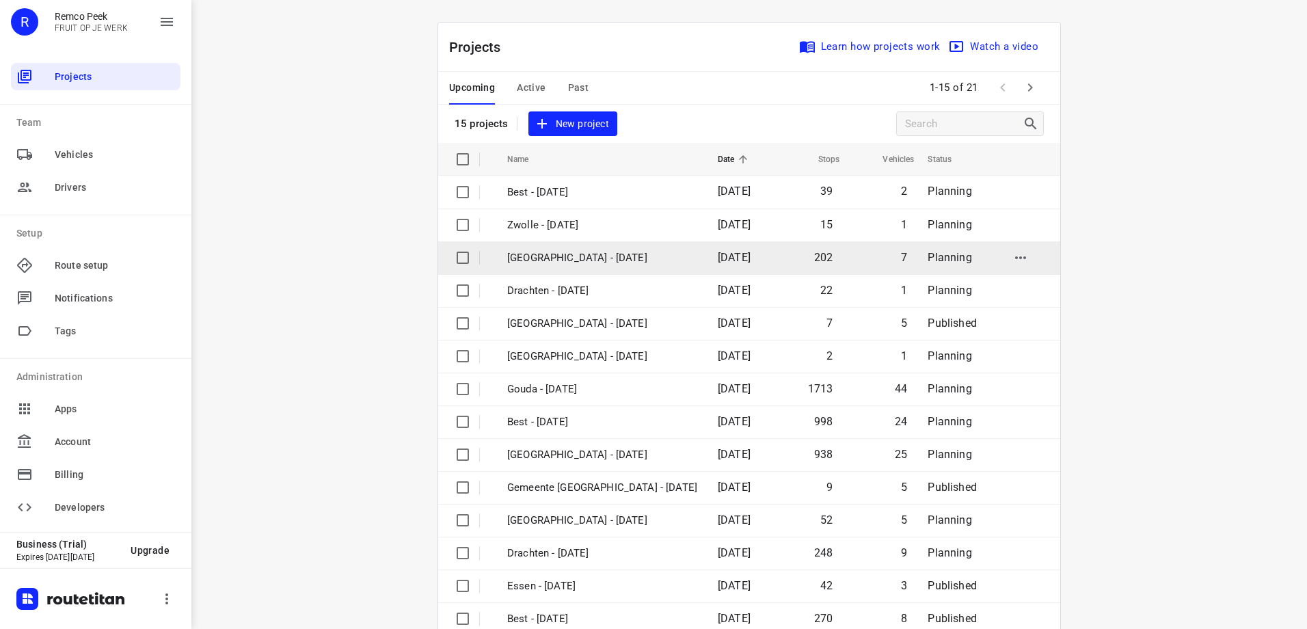
click at [594, 258] on p "Zwolle - Thursday" at bounding box center [602, 258] width 190 height 16
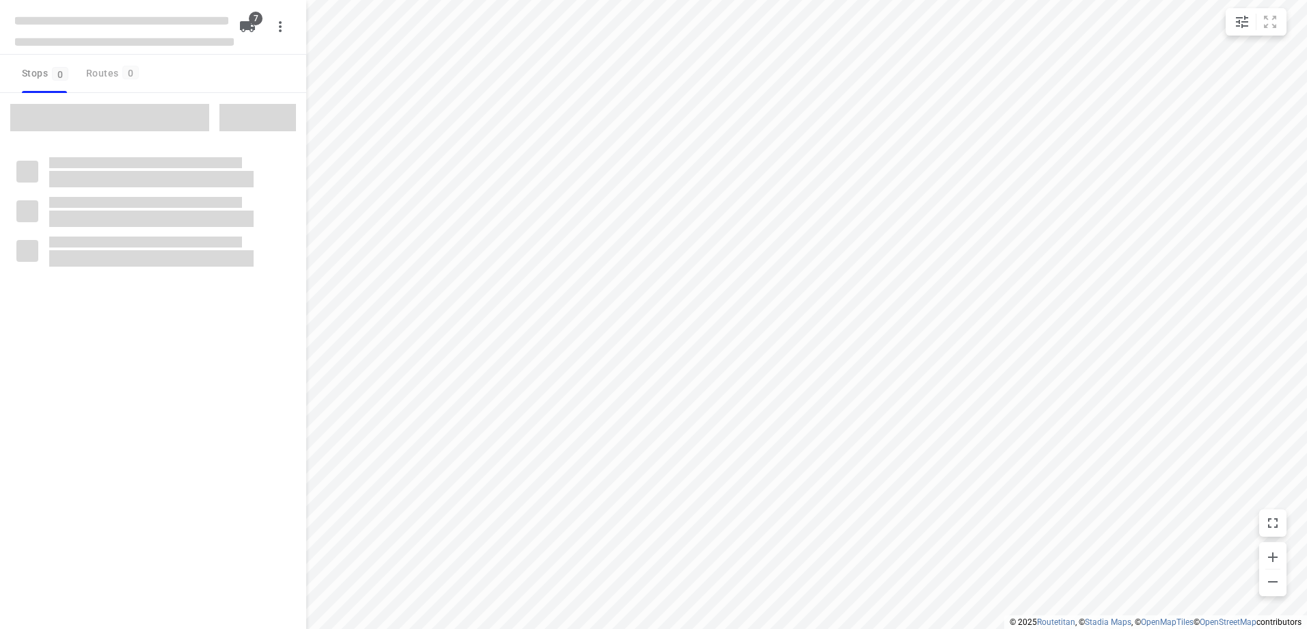
type input "distance"
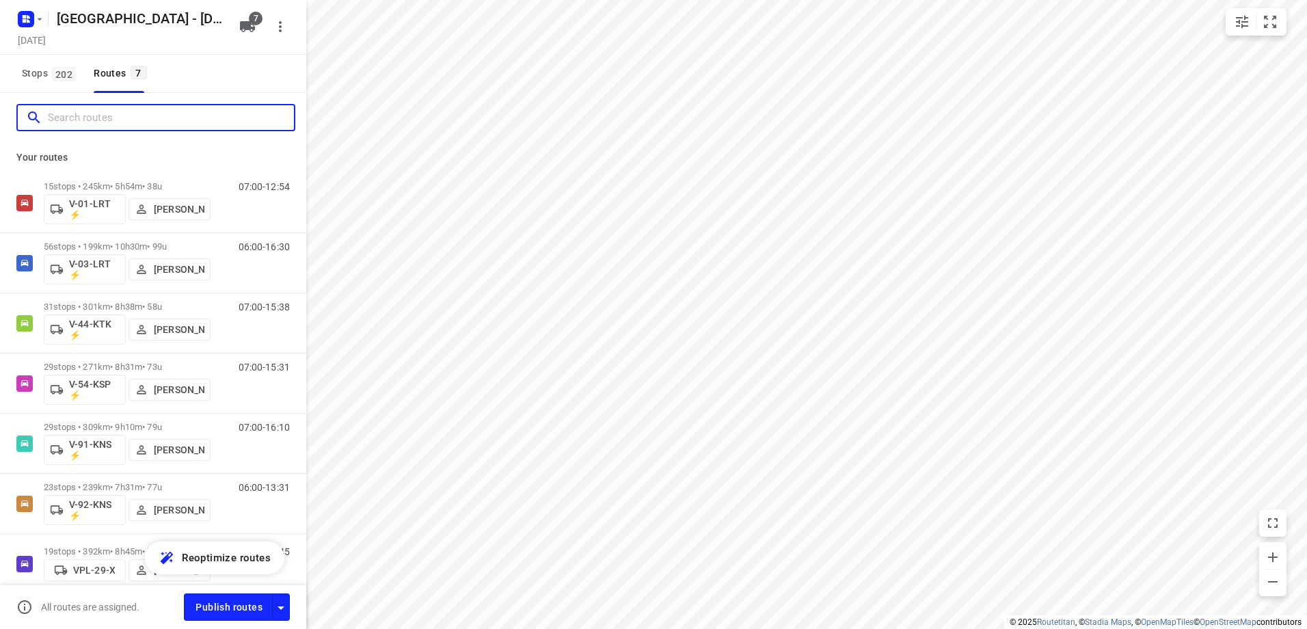
click at [160, 113] on input "Search routes" at bounding box center [171, 117] width 246 height 21
click at [149, 120] on input "Search routes" at bounding box center [171, 117] width 246 height 21
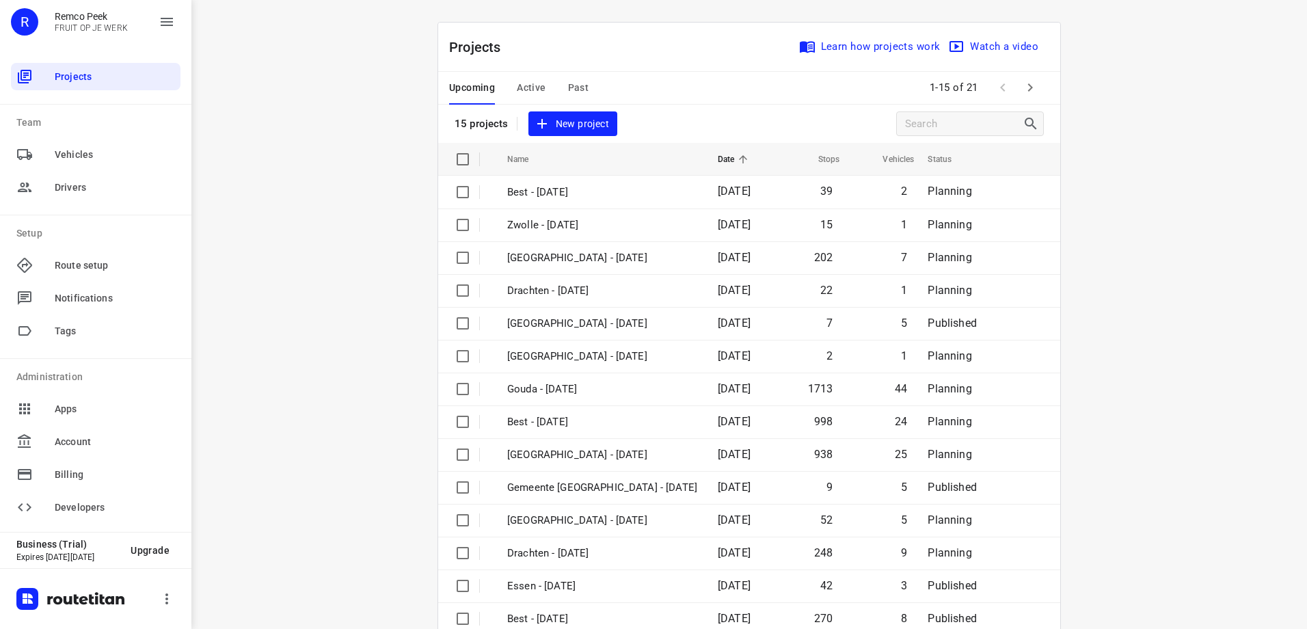
click at [528, 100] on button "Active" at bounding box center [531, 88] width 29 height 33
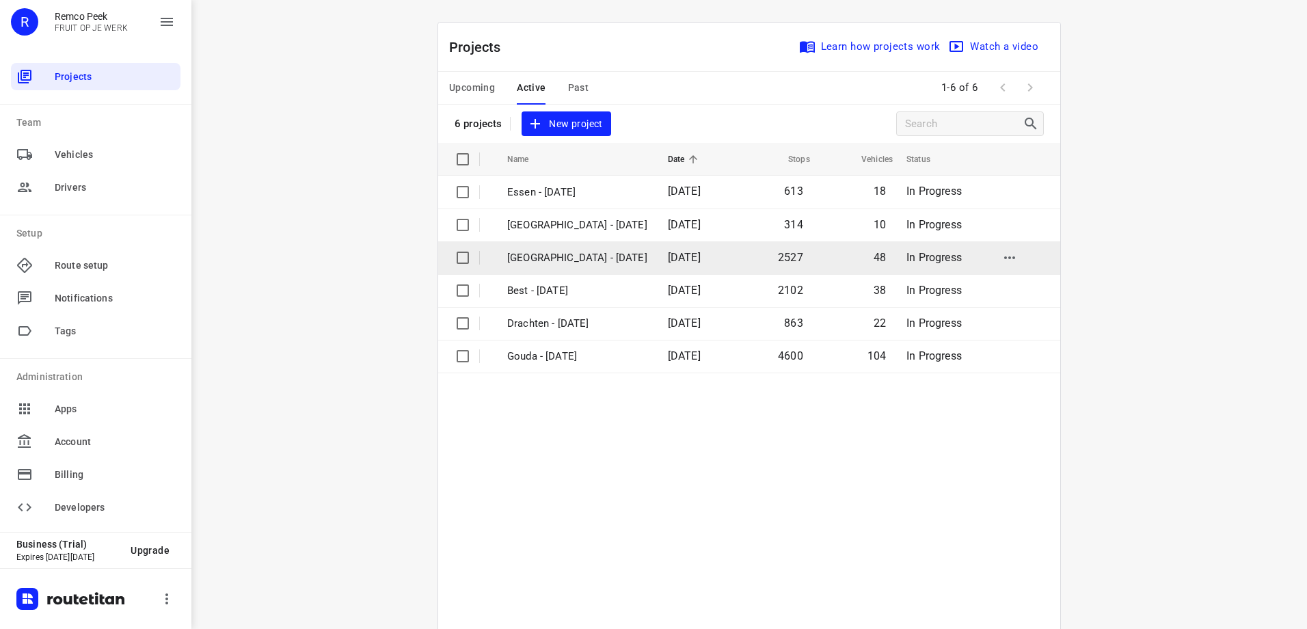
click at [578, 253] on p "[GEOGRAPHIC_DATA] - [DATE]" at bounding box center [577, 258] width 140 height 16
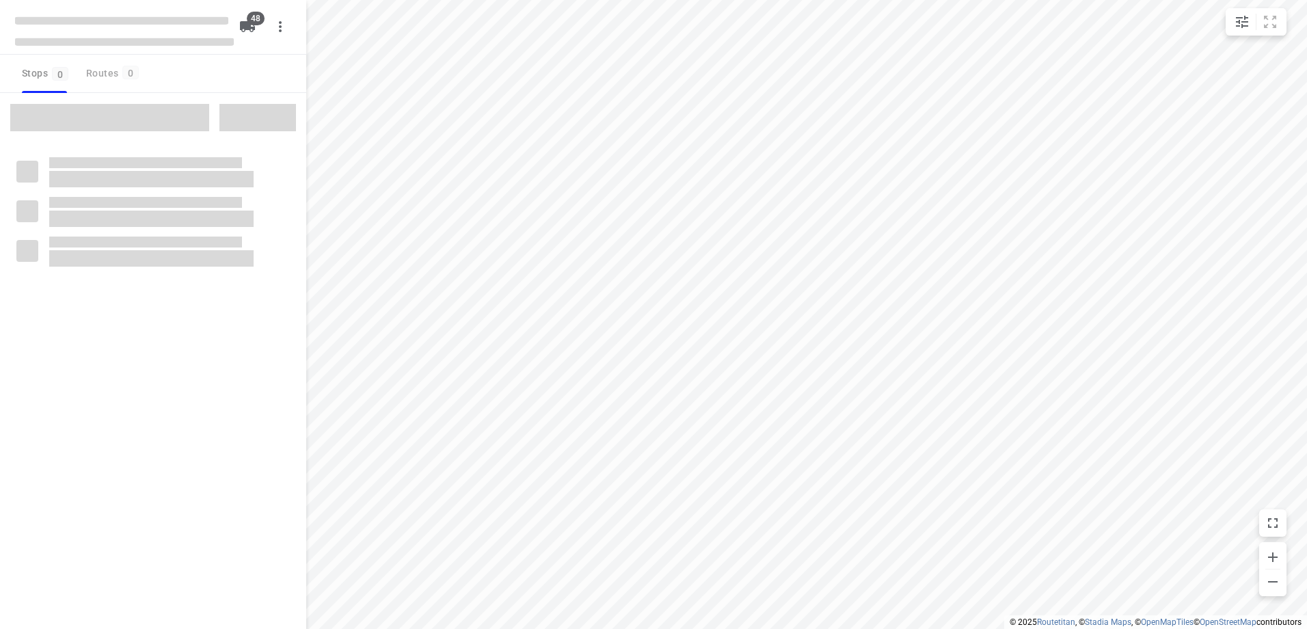
type input "distance"
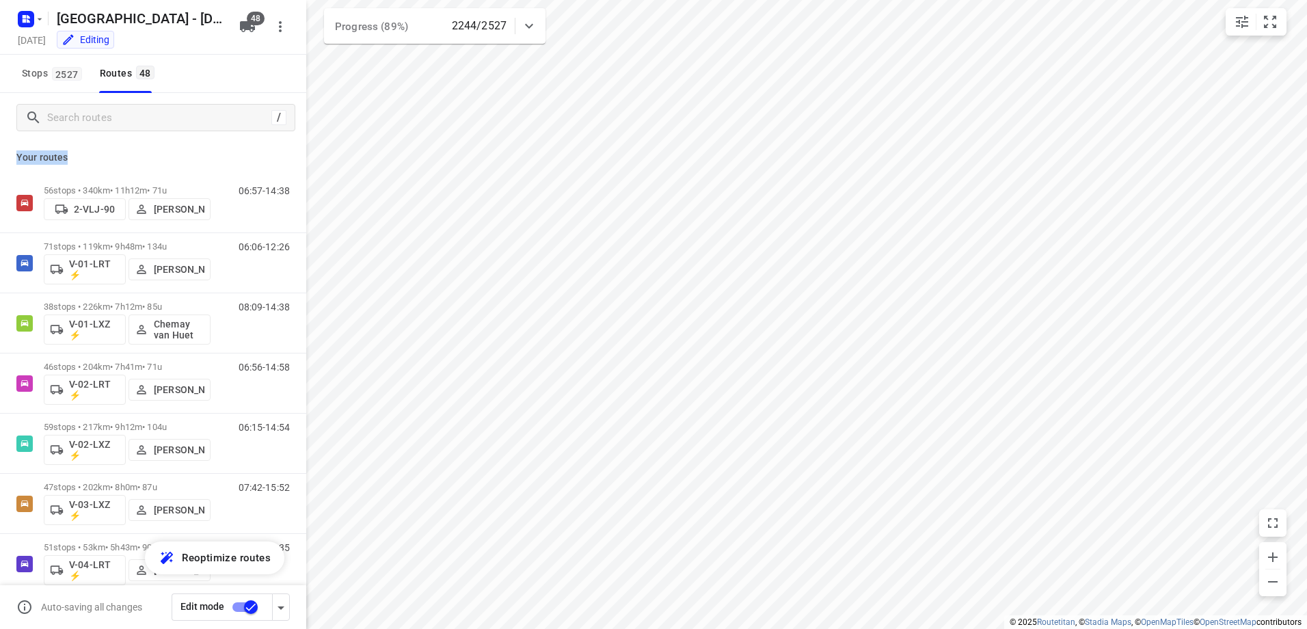
drag, startPoint x: 68, startPoint y: 156, endPoint x: 17, endPoint y: 153, distance: 50.7
click at [17, 153] on p "Your routes" at bounding box center [152, 157] width 273 height 14
drag, startPoint x: 17, startPoint y: 153, endPoint x: 95, endPoint y: 159, distance: 78.1
click at [95, 159] on p "Your routes" at bounding box center [152, 157] width 273 height 14
click at [103, 122] on input "Search routes" at bounding box center [157, 117] width 219 height 21
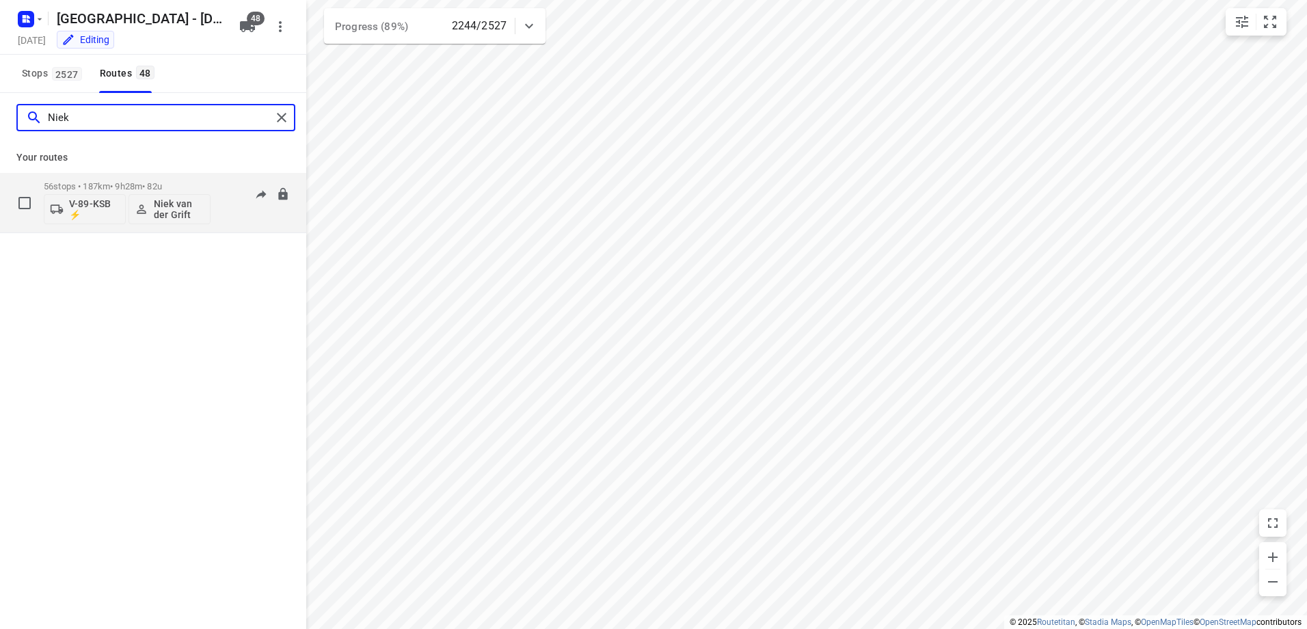
type input "Niek"
click at [124, 180] on div "56 stops • 187km • 9h28m • 82u V-89-KSB ⚡ Niek van der Grift" at bounding box center [127, 202] width 167 height 57
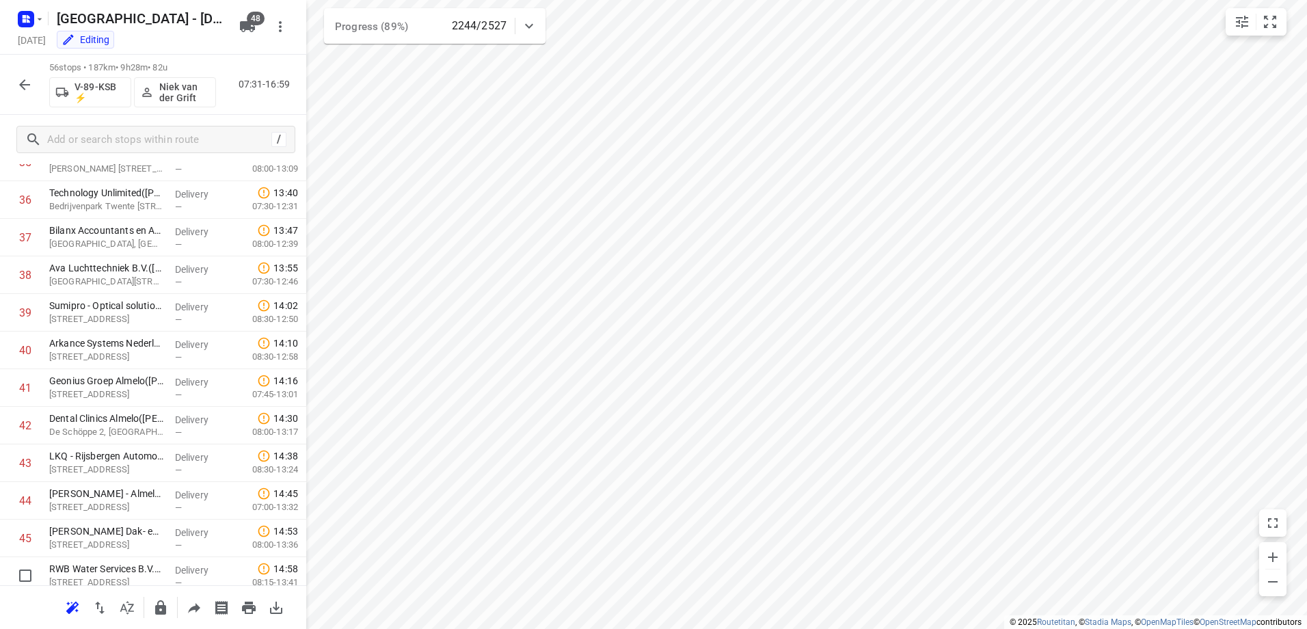
scroll to position [1709, 0]
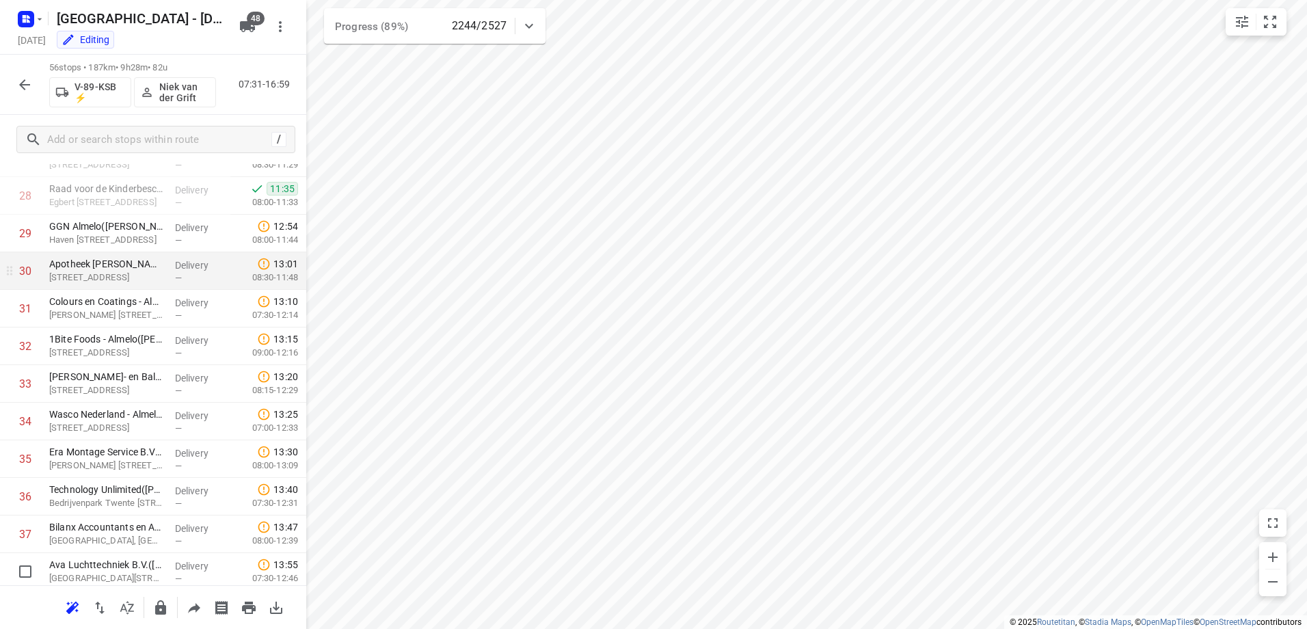
scroll to position [1038, 0]
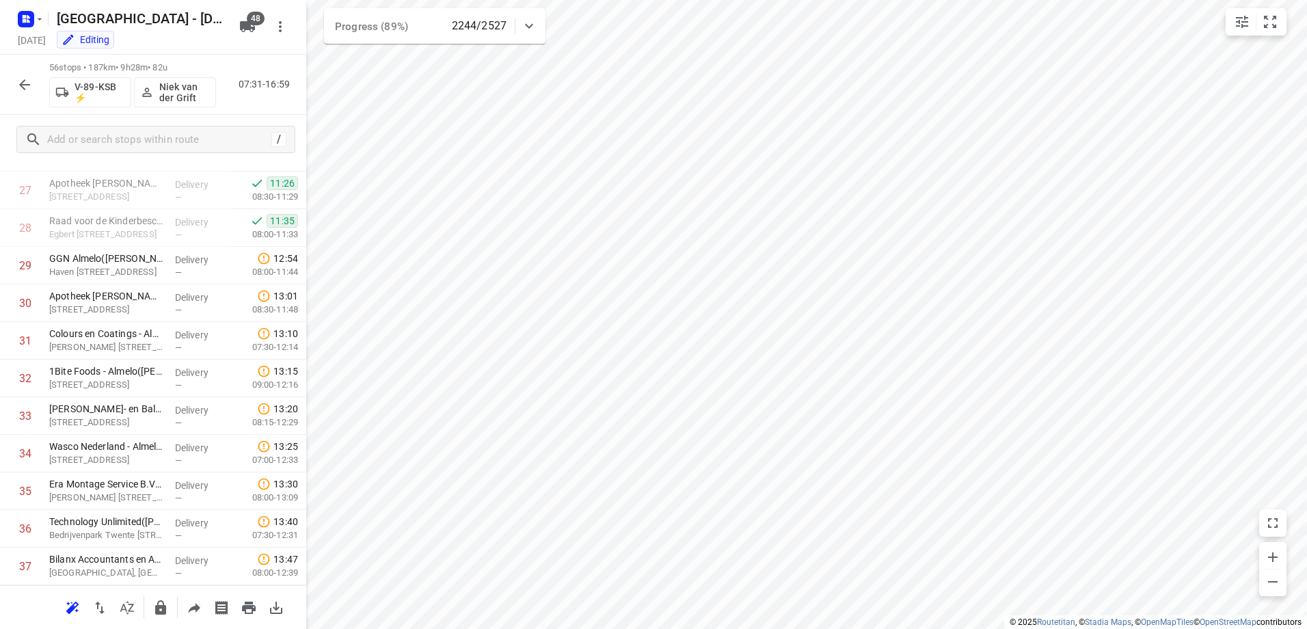
click at [25, 86] on icon "button" at bounding box center [24, 85] width 16 height 16
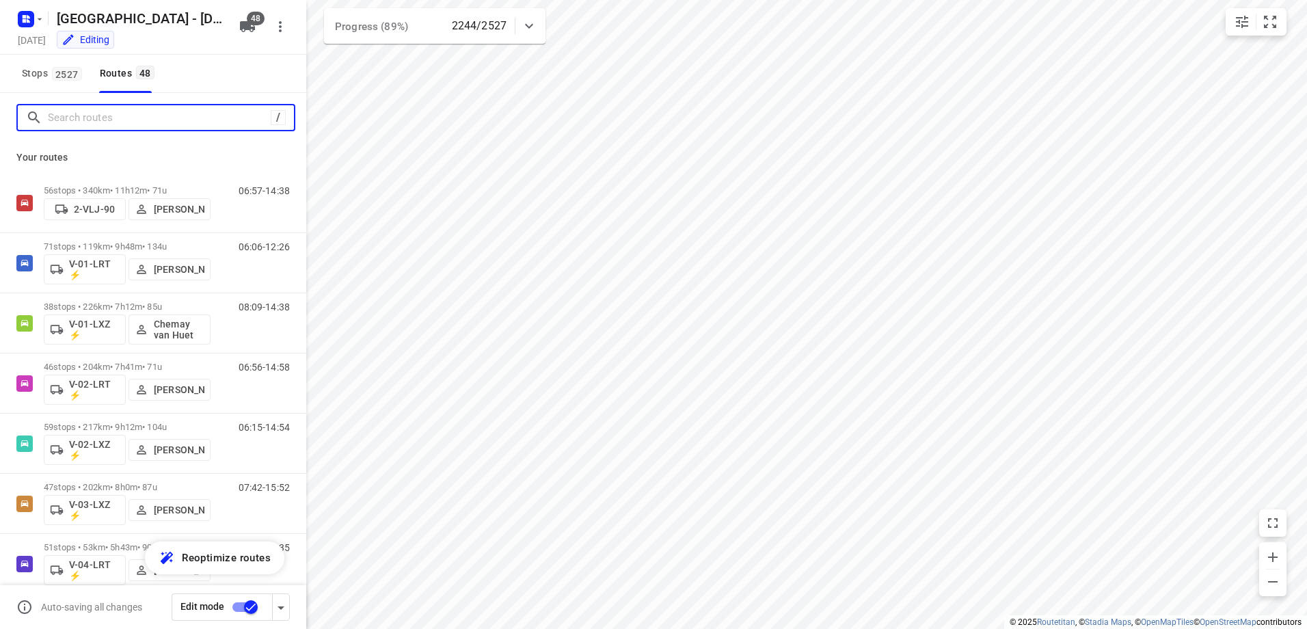
click at [102, 120] on input "Search routes" at bounding box center [159, 117] width 223 height 21
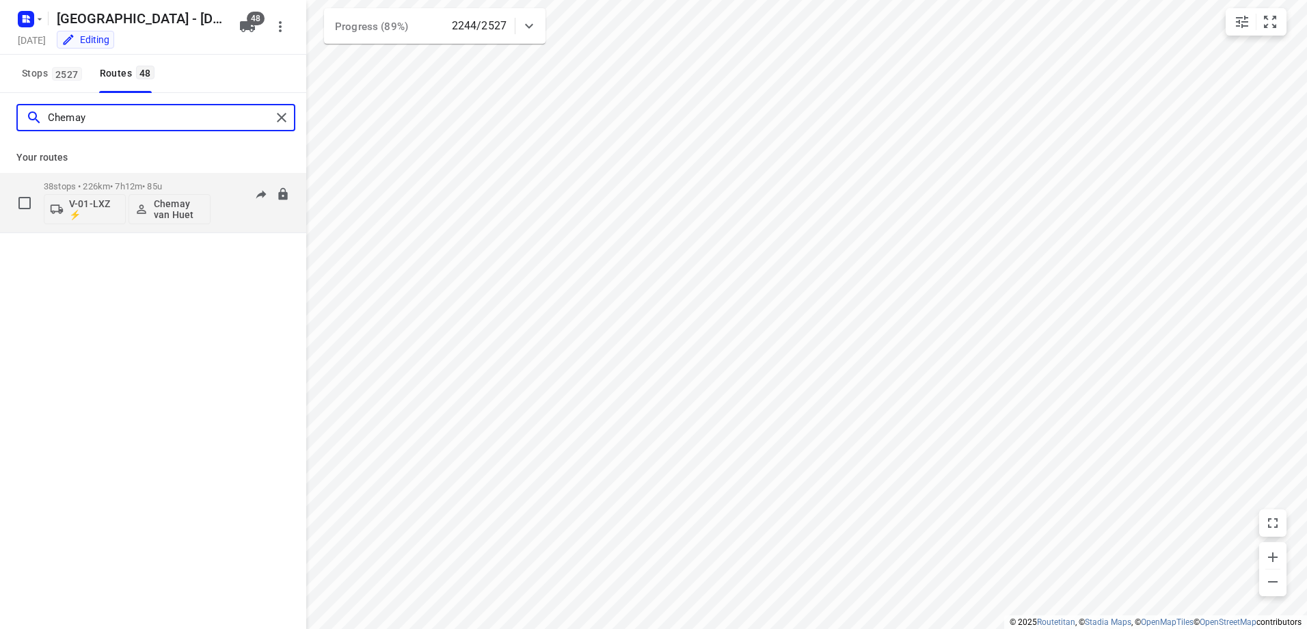
type input "Chemay"
click at [133, 186] on p "38 stops • 226km • 7h12m • 85u" at bounding box center [127, 186] width 167 height 10
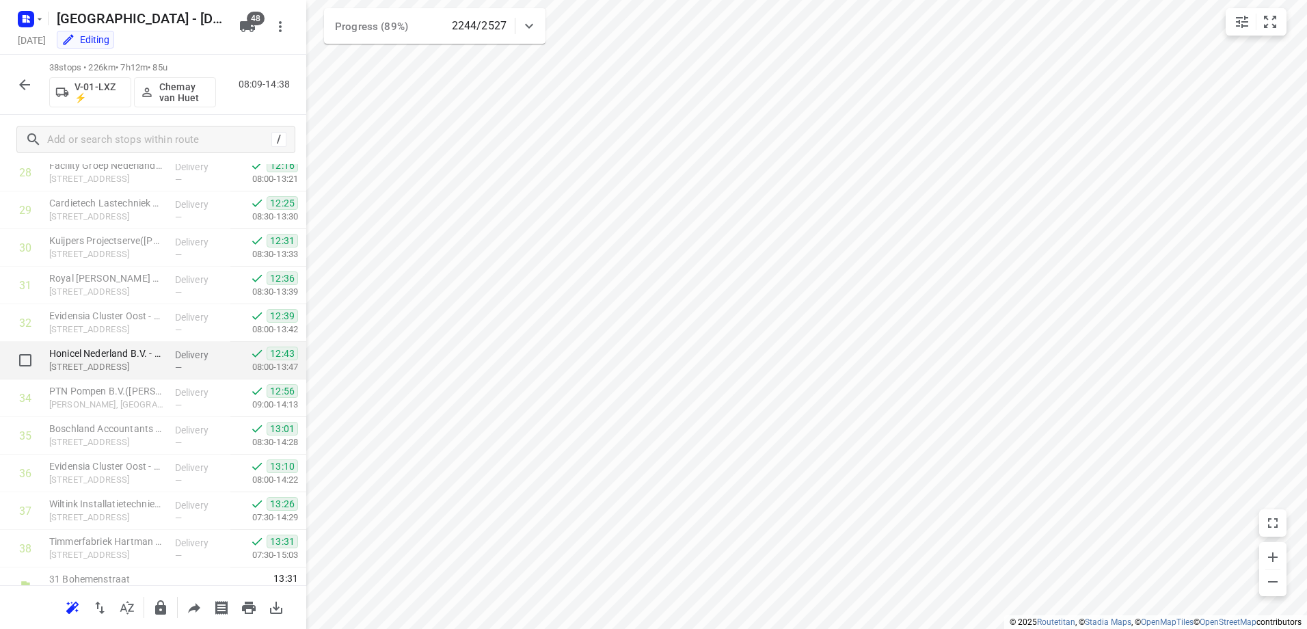
scroll to position [1114, 0]
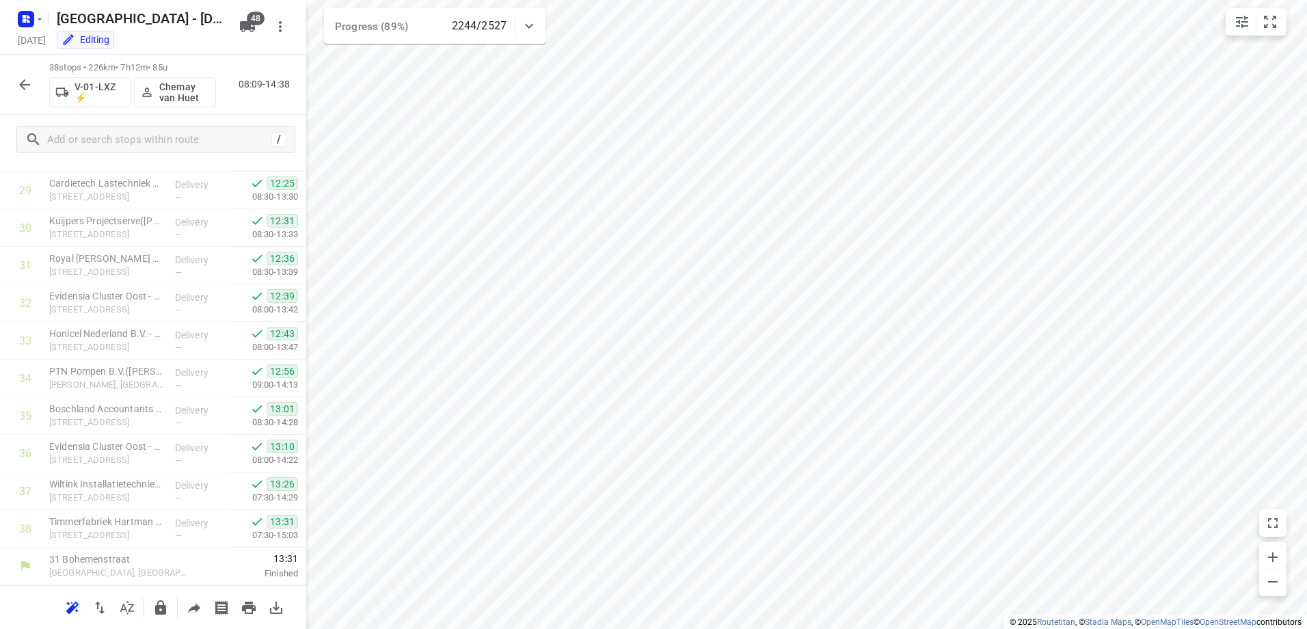
click at [23, 83] on icon "button" at bounding box center [24, 85] width 16 height 16
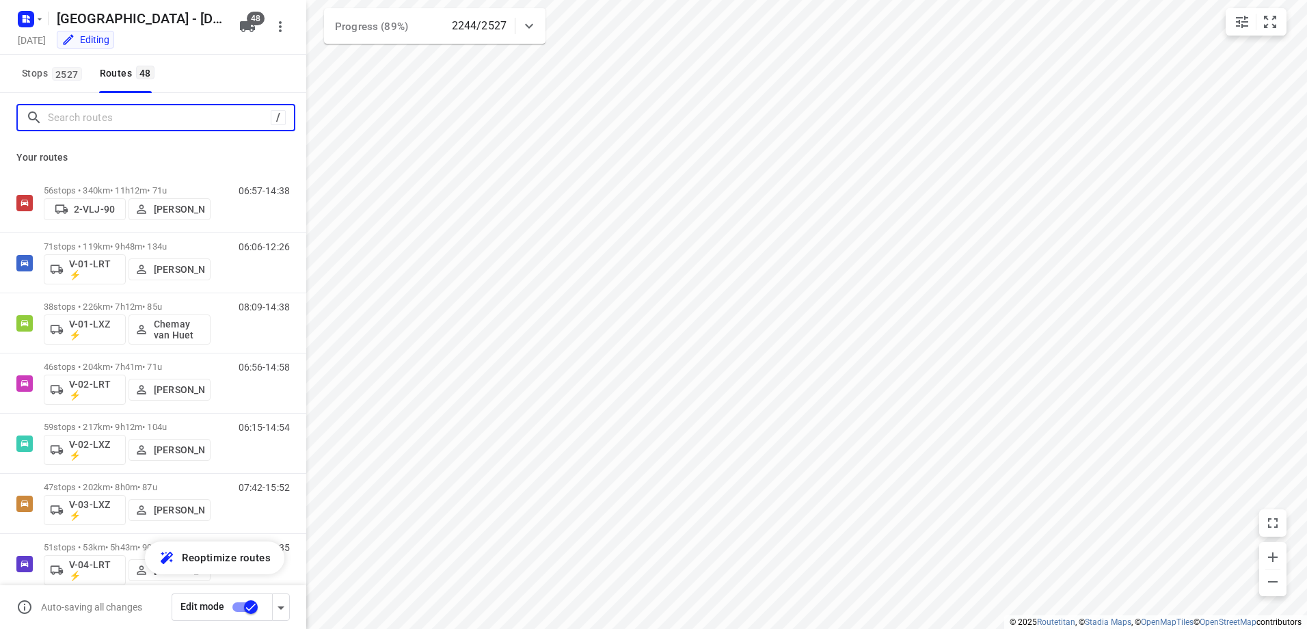
click at [121, 121] on input "Search routes" at bounding box center [159, 117] width 223 height 21
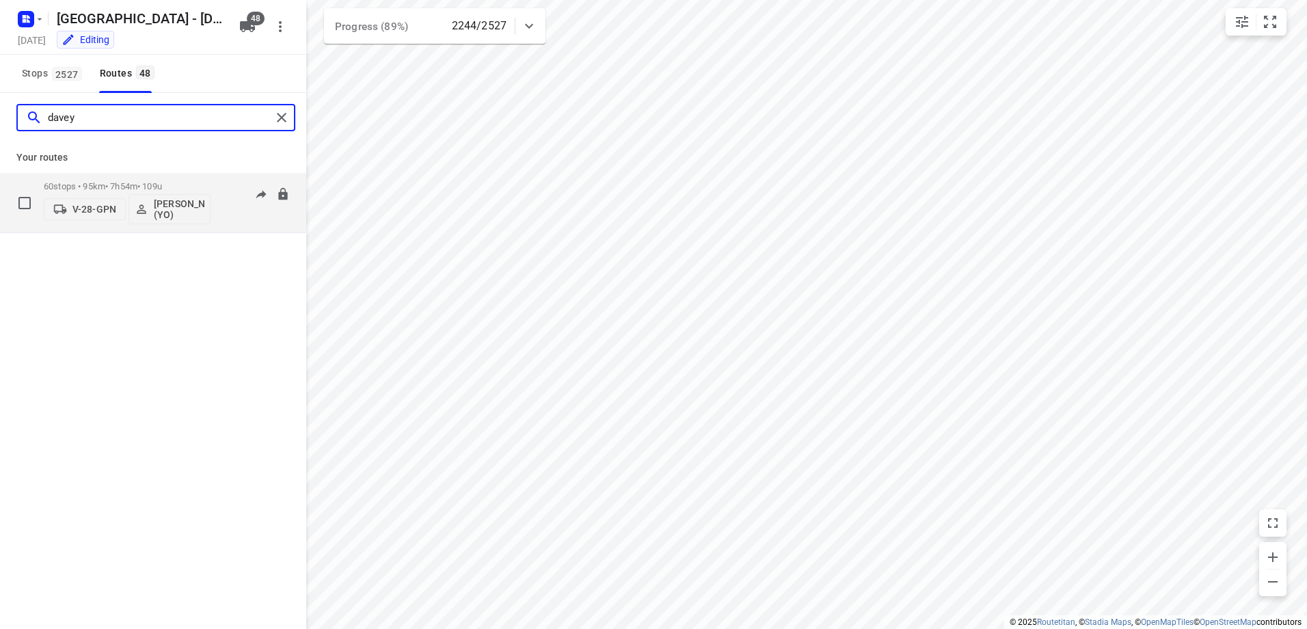
type input "davey"
click at [129, 185] on p "60 stops • 95km • 7h54m • 109u" at bounding box center [127, 186] width 167 height 10
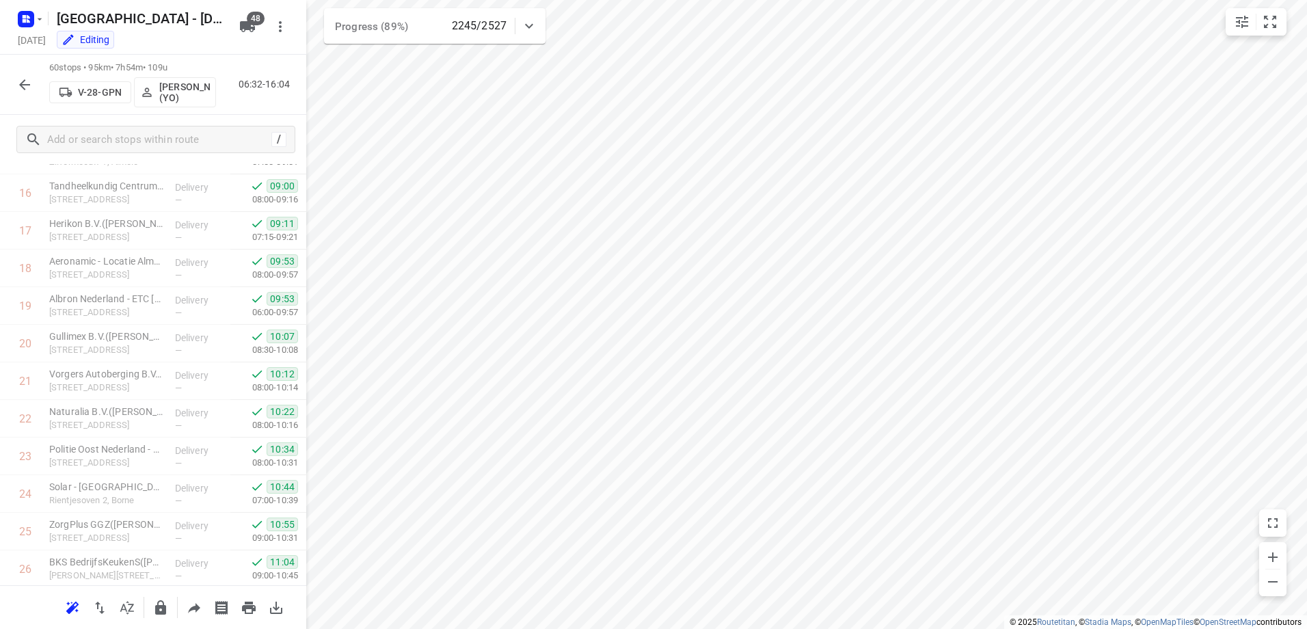
scroll to position [437, 0]
click at [26, 75] on button "button" at bounding box center [24, 84] width 27 height 27
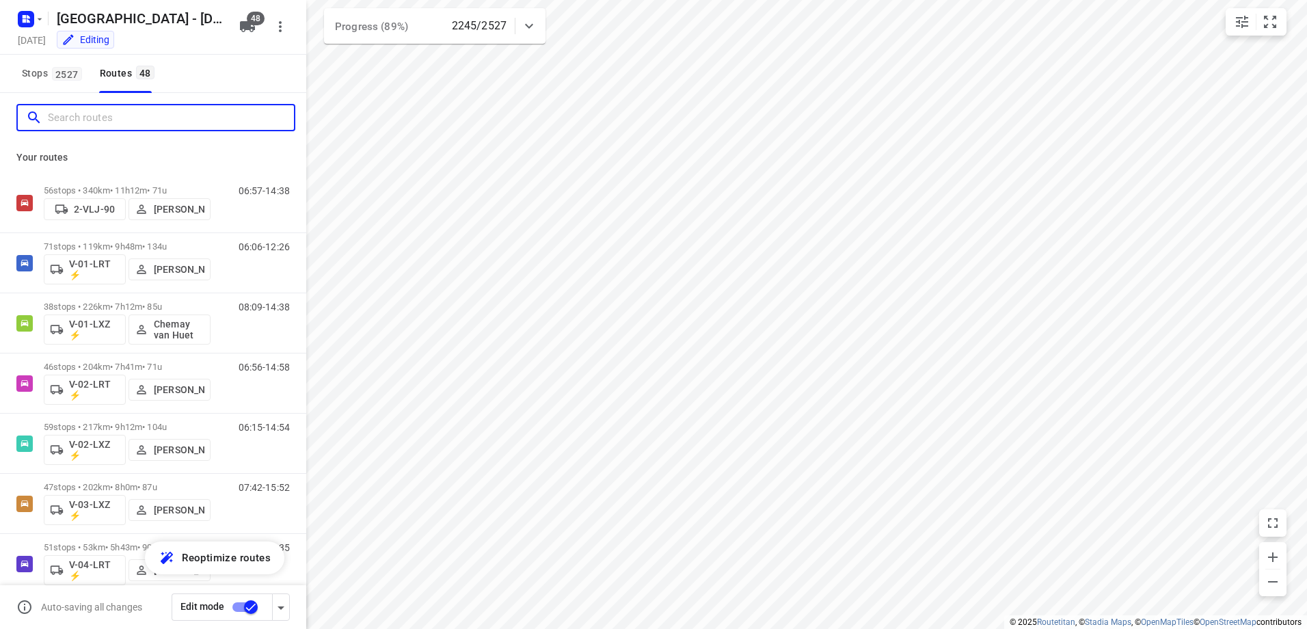
click at [94, 113] on input "Search routes" at bounding box center [171, 117] width 246 height 21
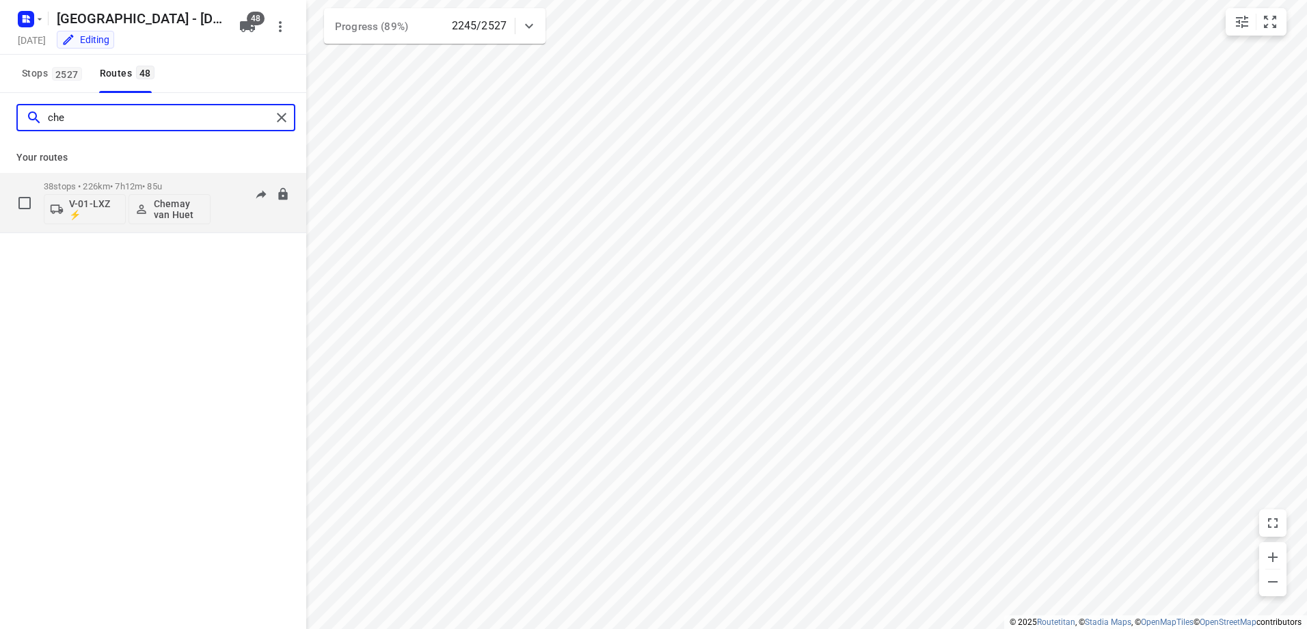
type input "che"
click at [120, 185] on p "38 stops • 226km • 7h12m • 85u" at bounding box center [127, 186] width 167 height 10
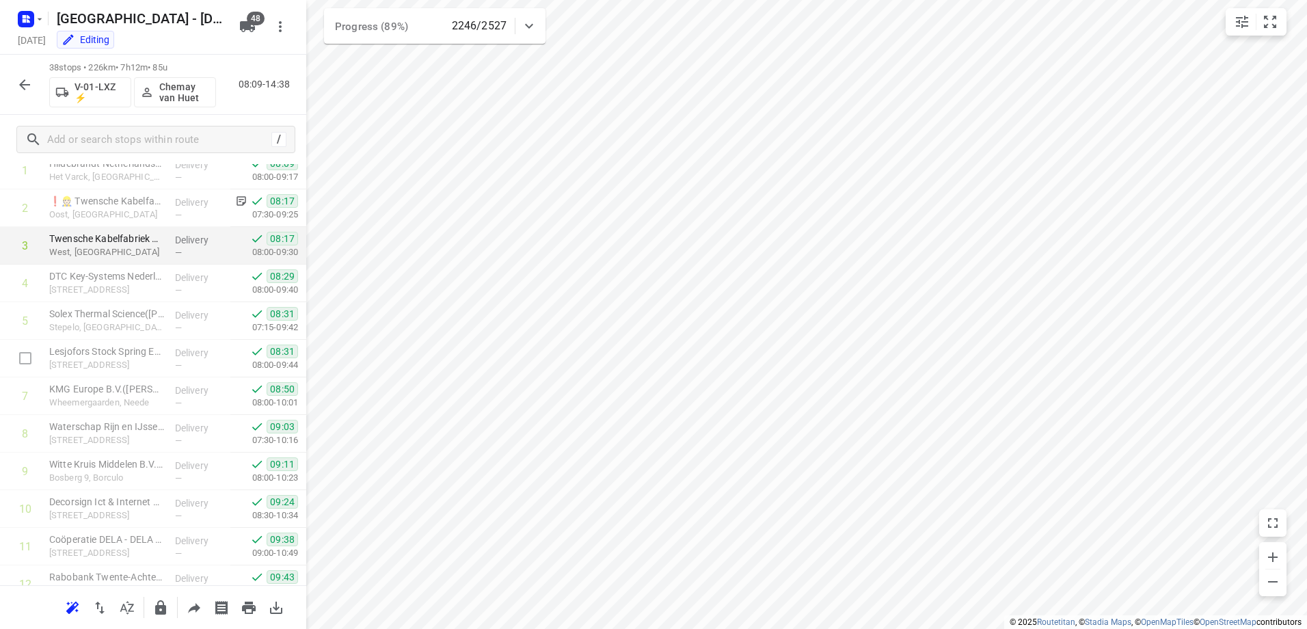
scroll to position [20, 0]
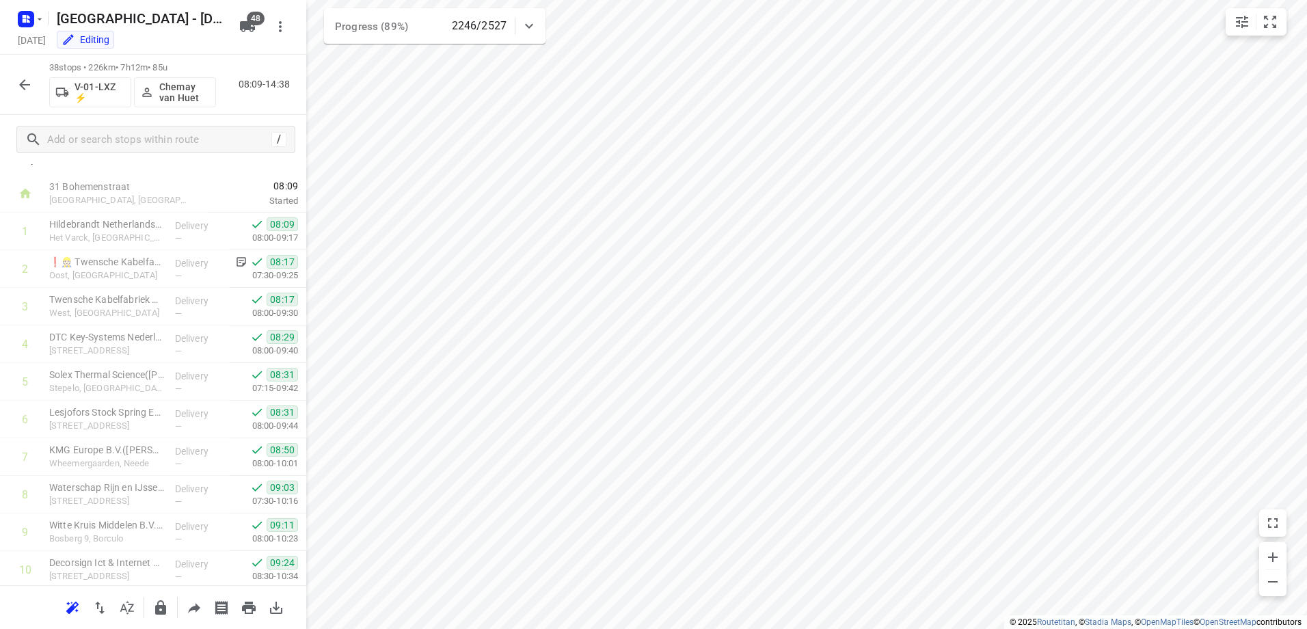
click at [27, 83] on icon "button" at bounding box center [24, 85] width 16 height 16
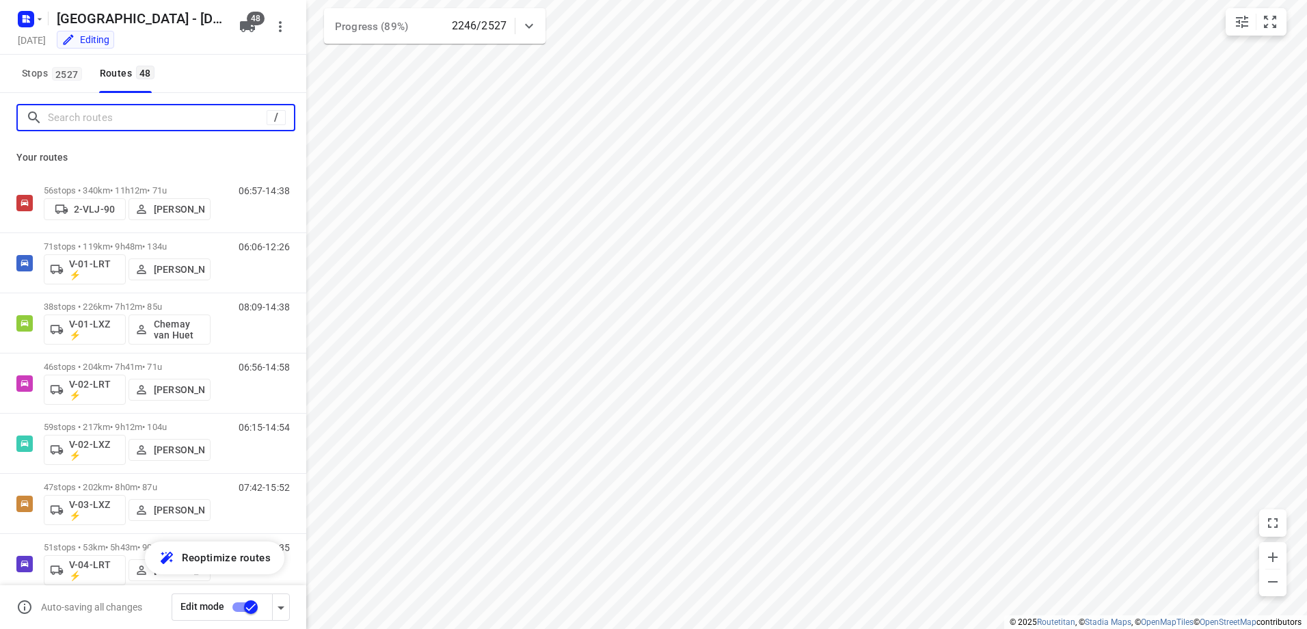
click at [127, 126] on input "Search routes" at bounding box center [157, 117] width 219 height 21
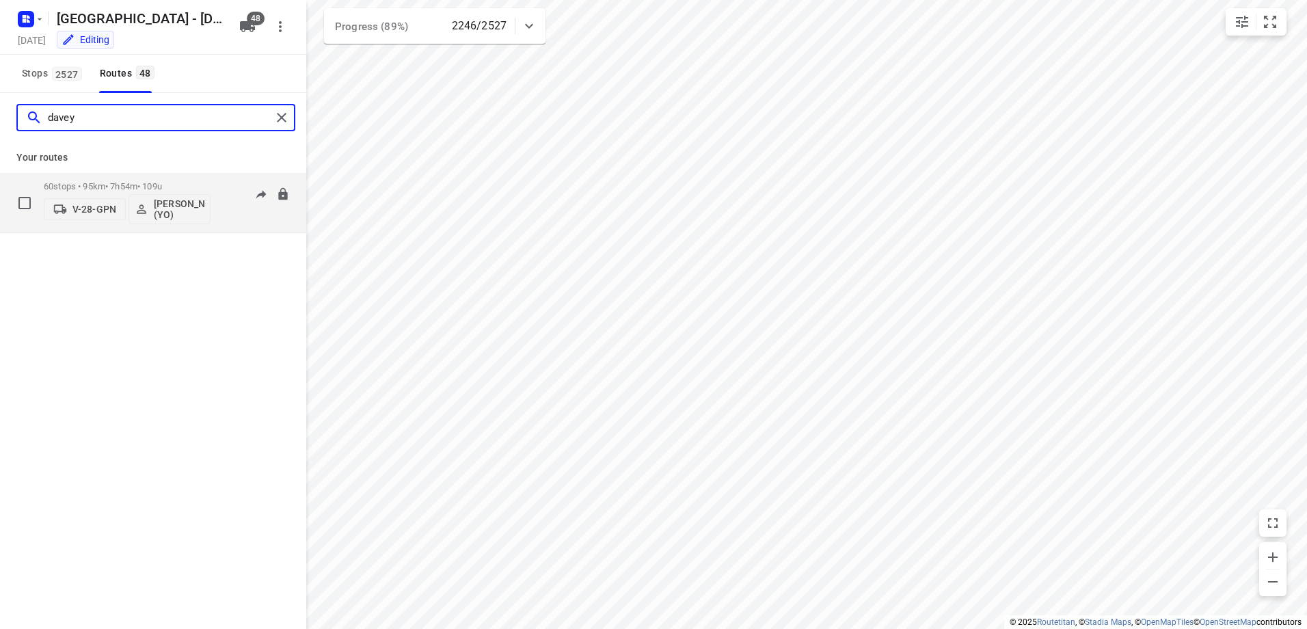
type input "davey"
click at [136, 180] on div "60 stops • 95km • 7h54m • 109u V-28-GPN Davey Visch (YO)" at bounding box center [127, 202] width 167 height 57
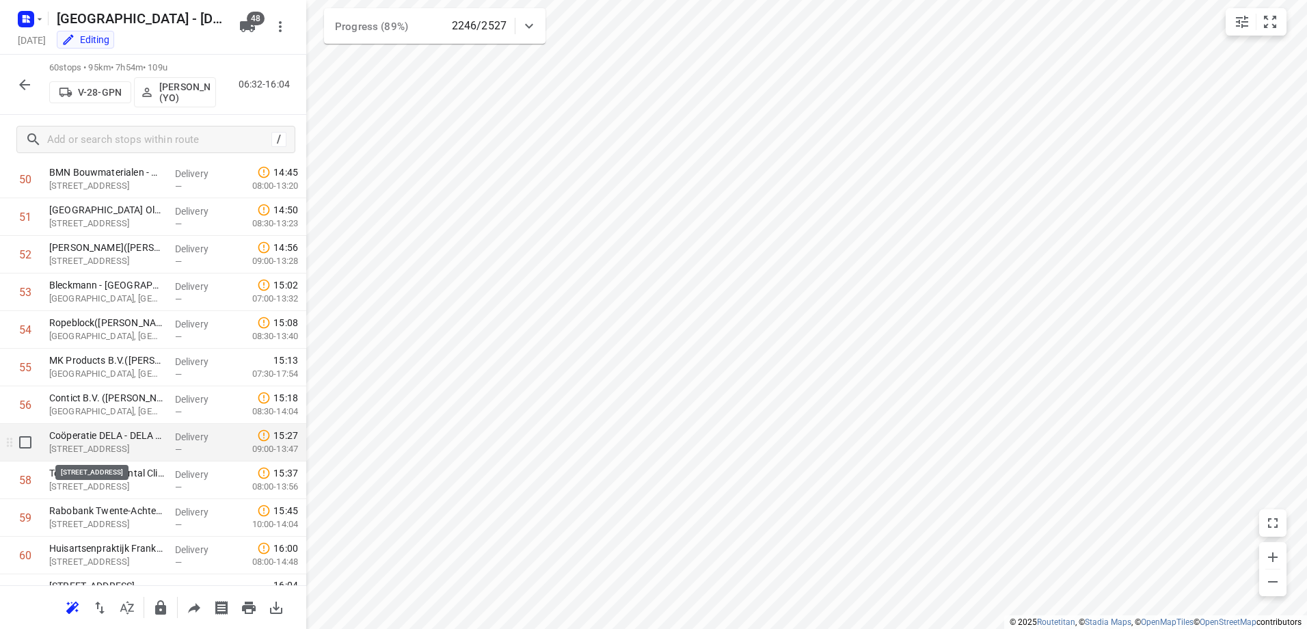
scroll to position [1941, 0]
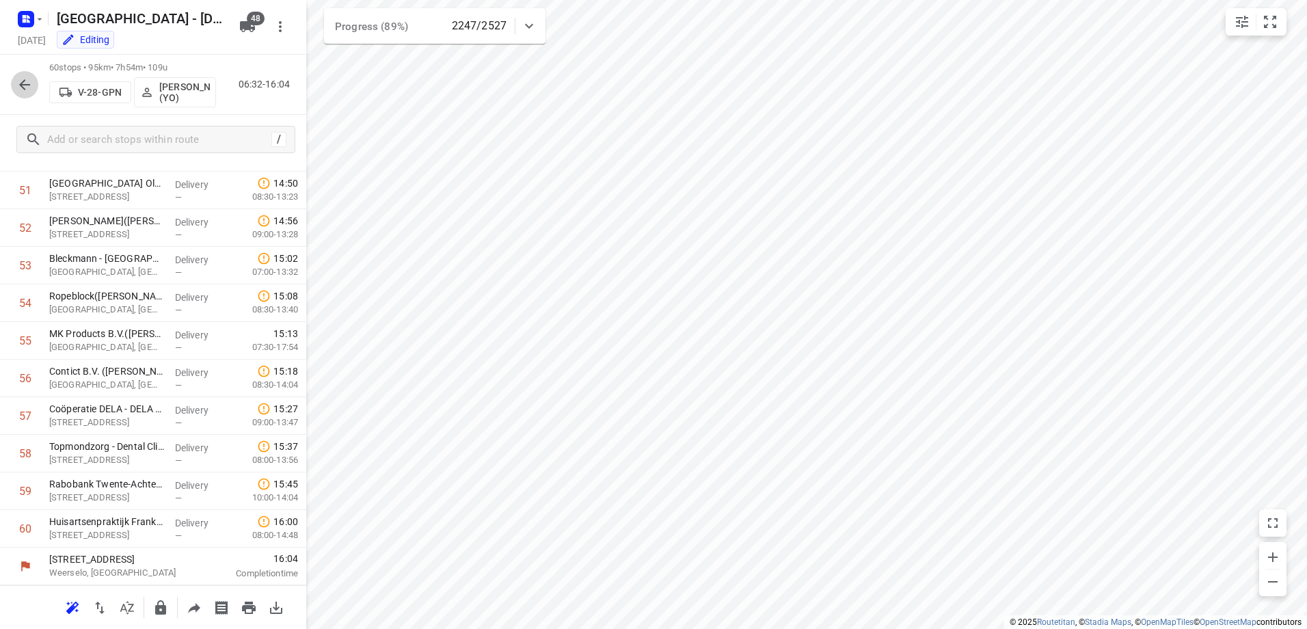
click at [14, 80] on button "button" at bounding box center [24, 84] width 27 height 27
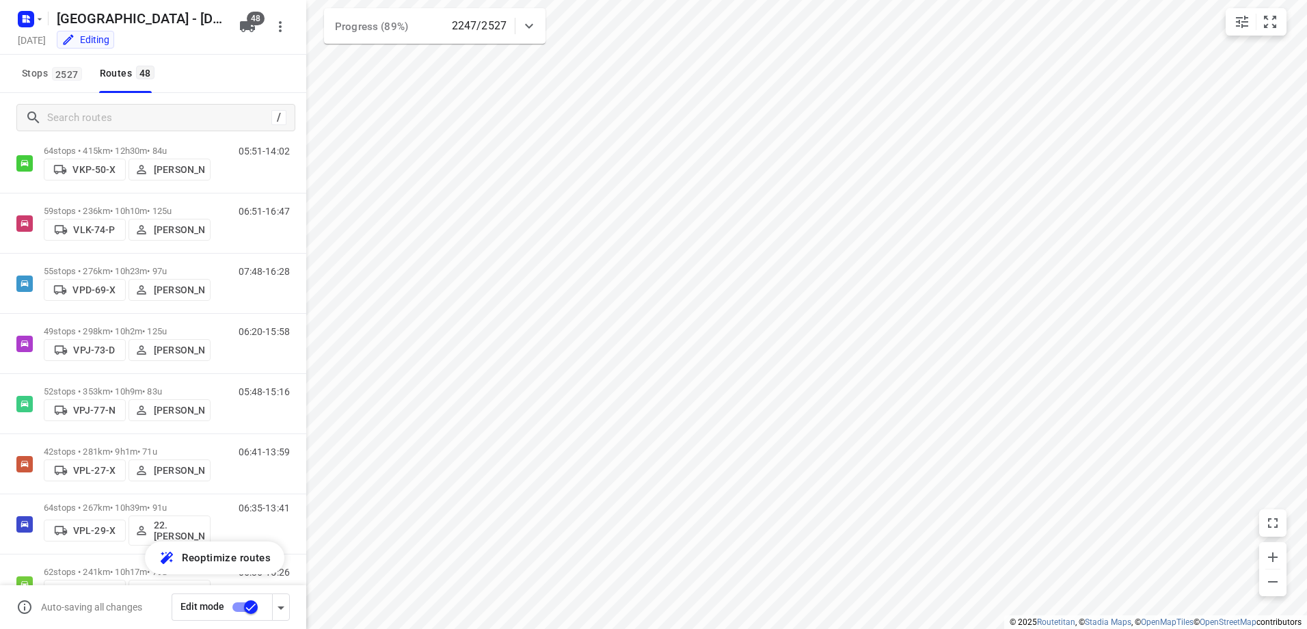
scroll to position [2256, 0]
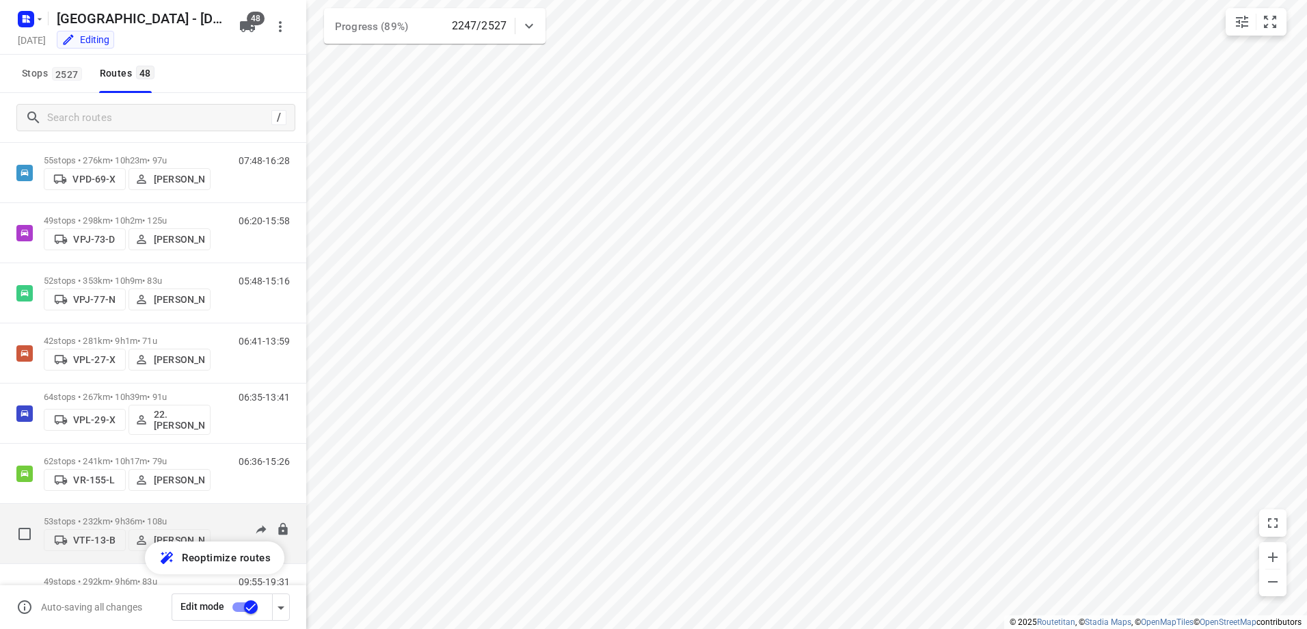
click at [140, 516] on p "53 stops • 232km • 9h36m • 108u" at bounding box center [127, 521] width 167 height 10
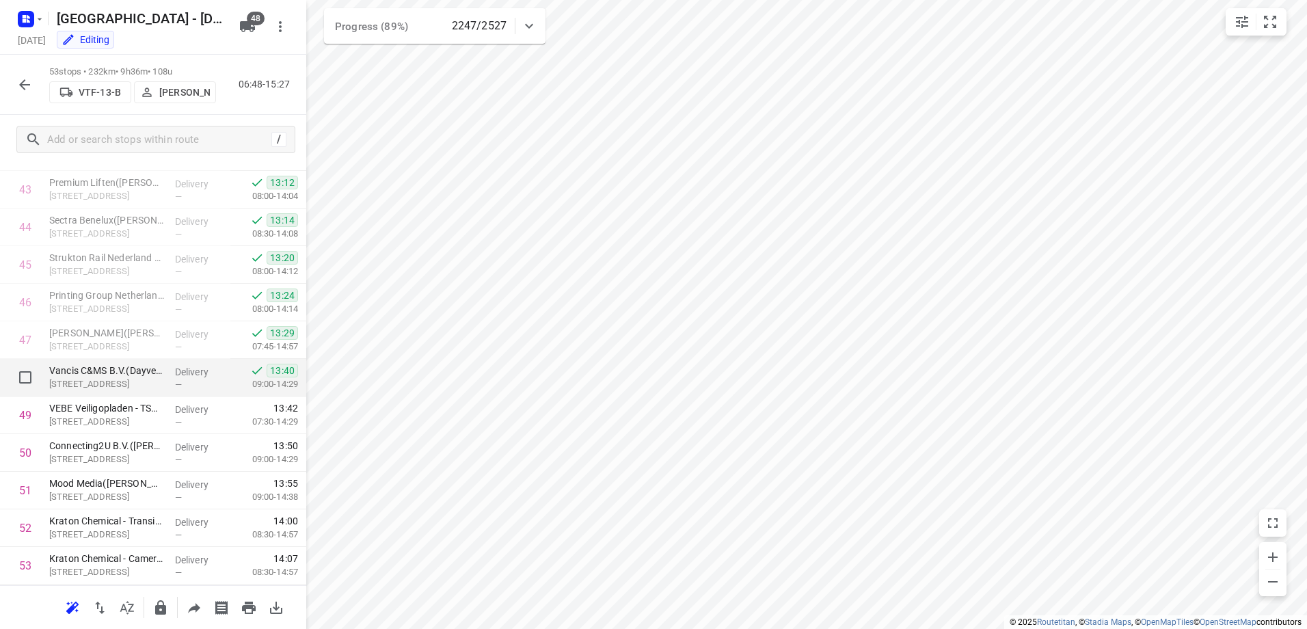
scroll to position [1678, 0]
click at [13, 85] on button "button" at bounding box center [24, 84] width 27 height 27
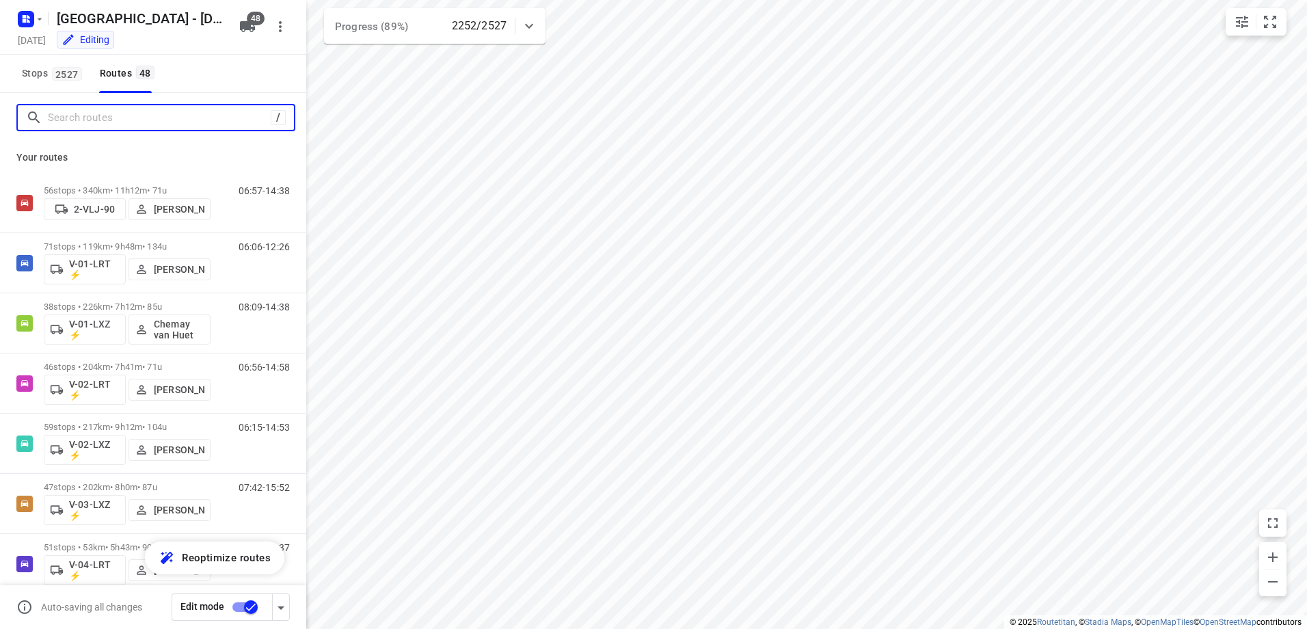
click at [118, 122] on input "Search routes" at bounding box center [159, 117] width 223 height 21
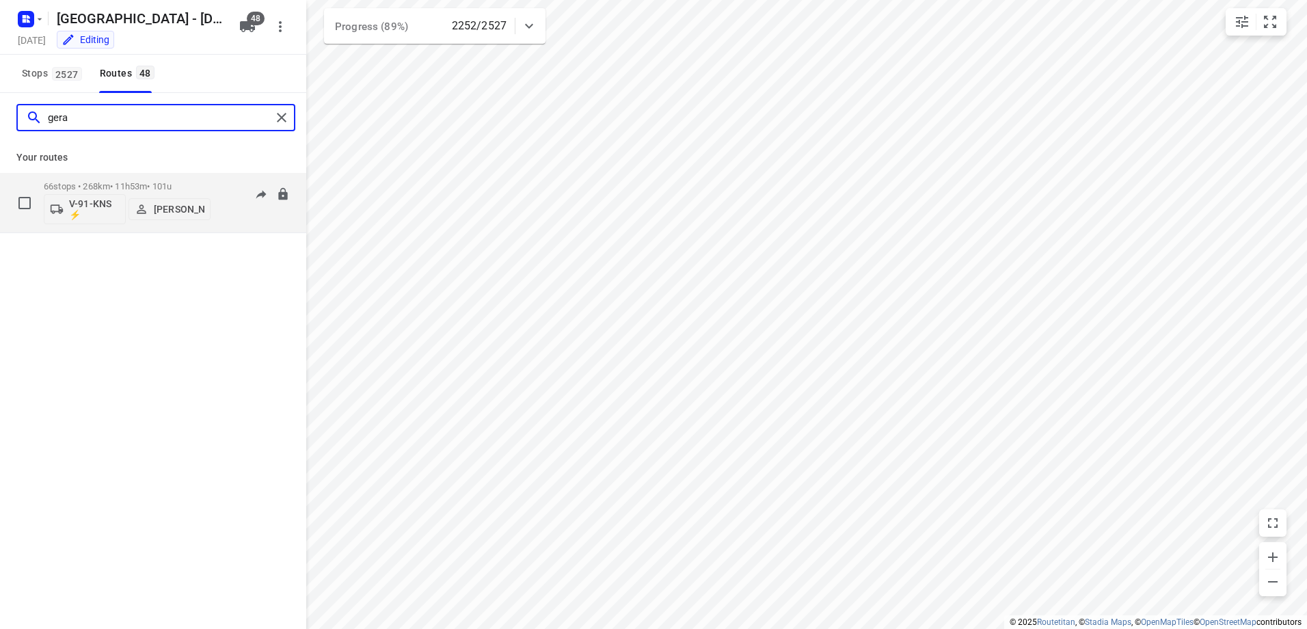
type input "gera"
click at [119, 187] on p "66 stops • 268km • 11h53m • 101u" at bounding box center [127, 186] width 167 height 10
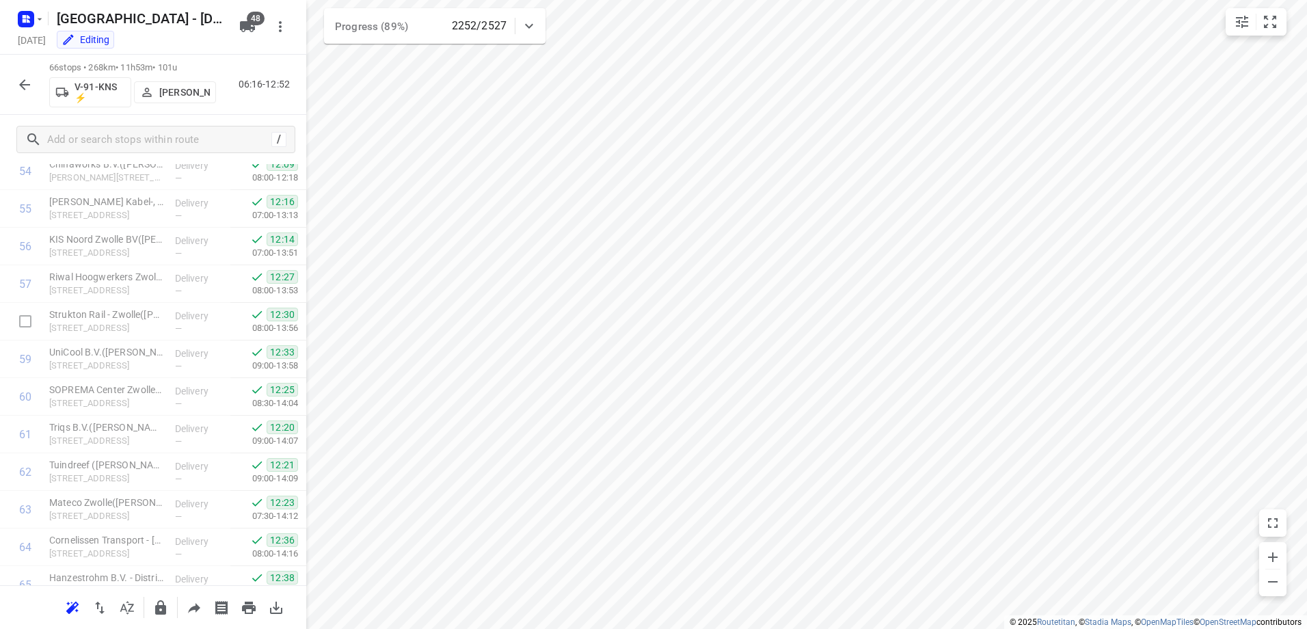
scroll to position [2166, 0]
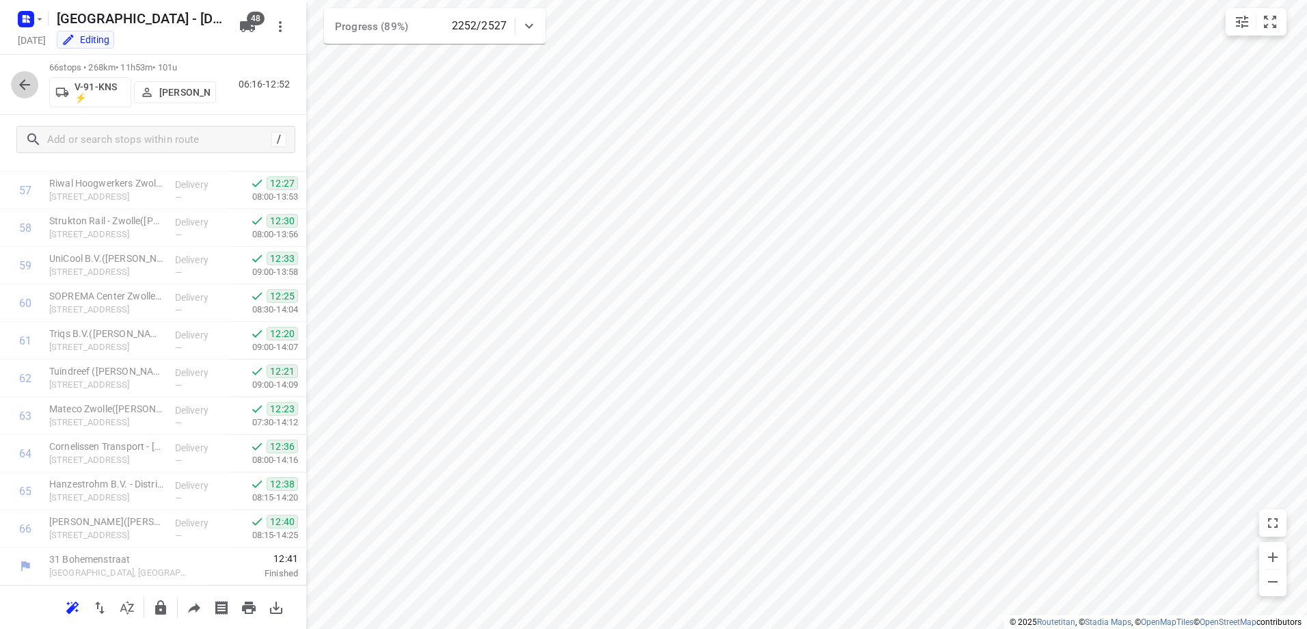
click at [27, 86] on icon "button" at bounding box center [24, 85] width 16 height 16
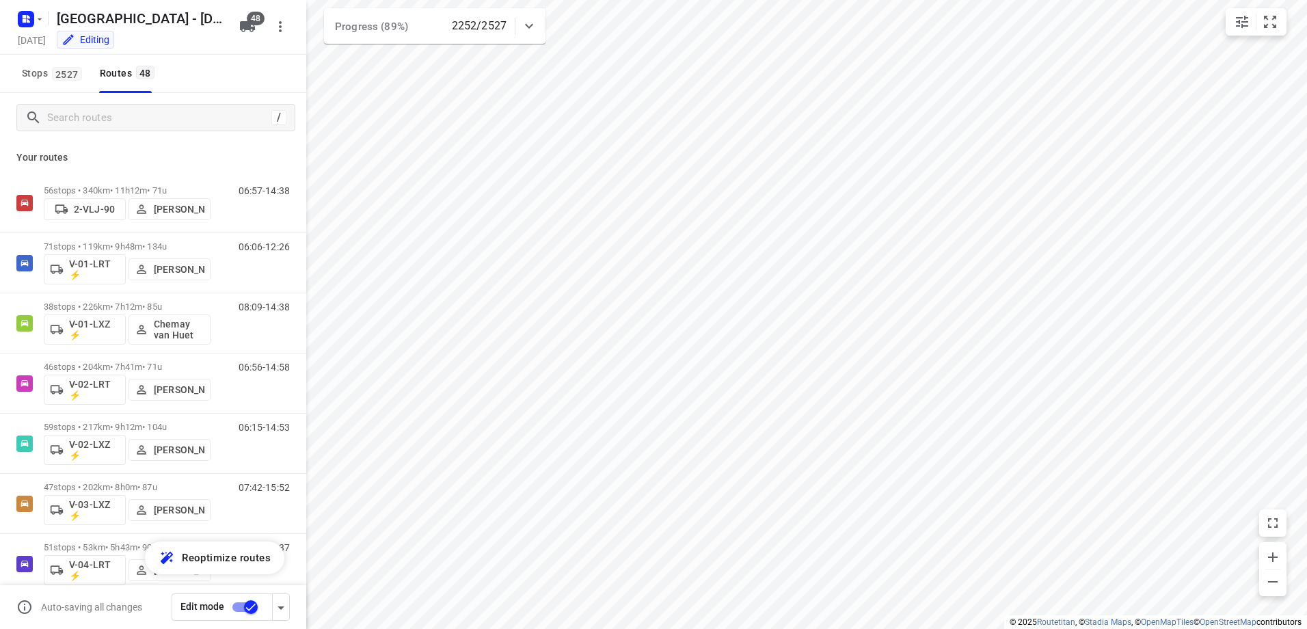
click at [103, 103] on div "/" at bounding box center [153, 117] width 306 height 49
click at [105, 105] on div "/" at bounding box center [155, 117] width 279 height 27
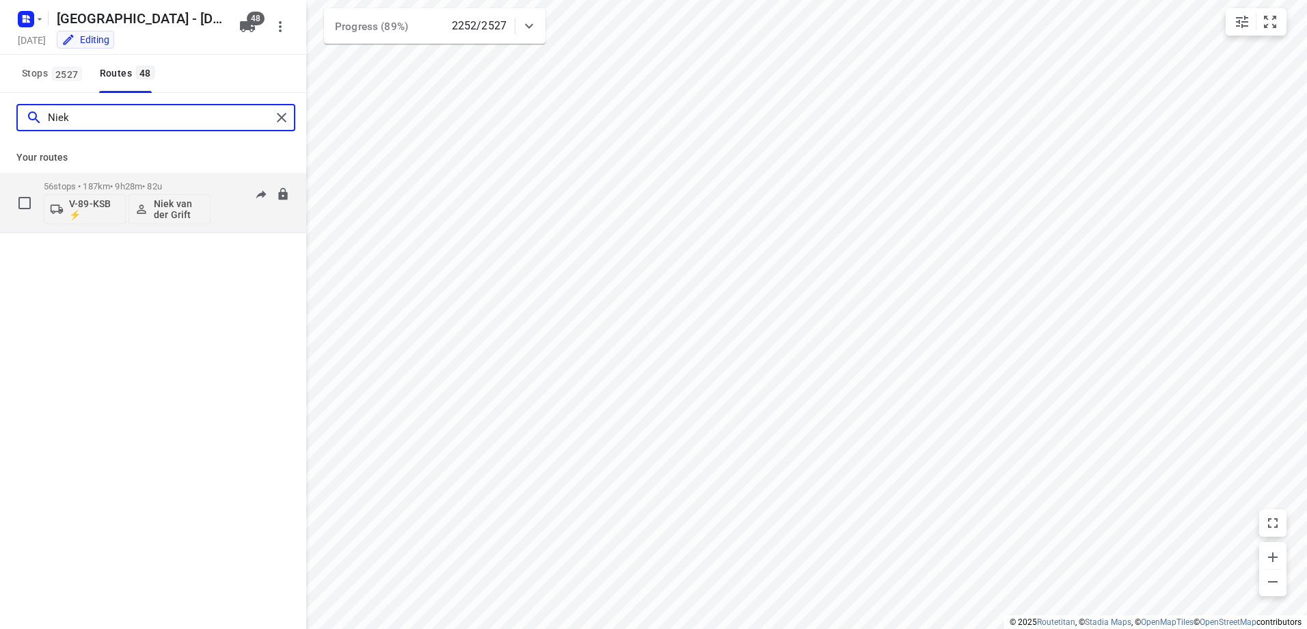
type input "Niek"
click at [116, 189] on p "56 stops • 187km • 9h28m • 82u" at bounding box center [127, 186] width 167 height 10
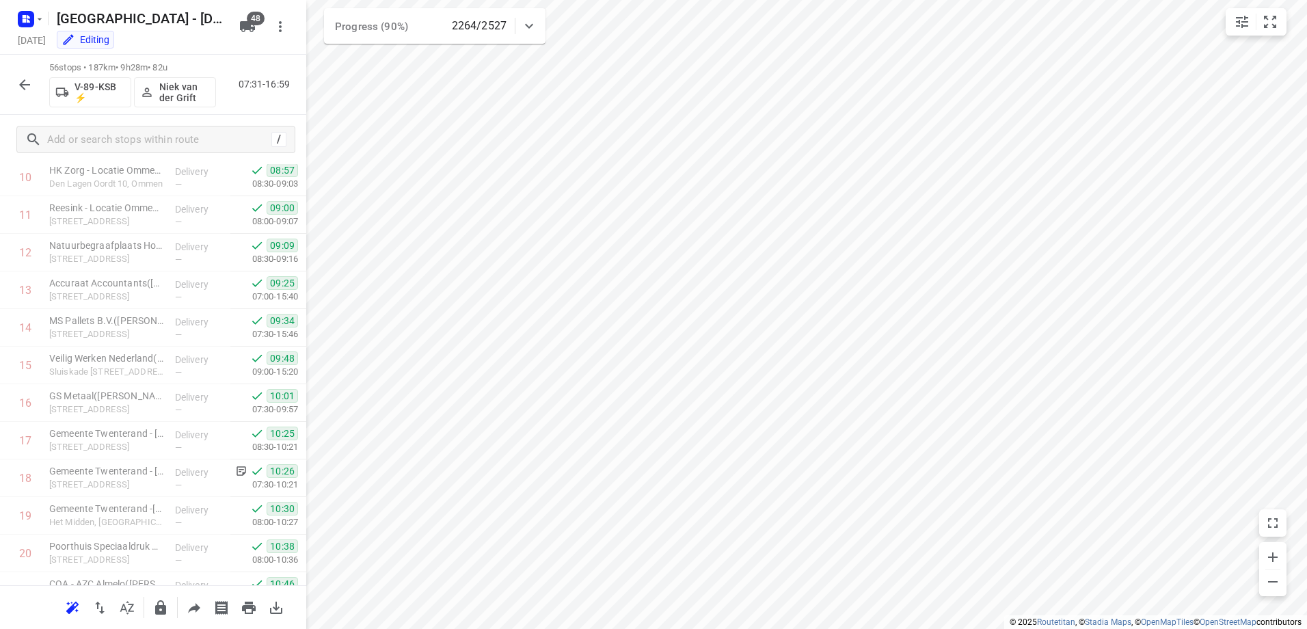
scroll to position [286, 0]
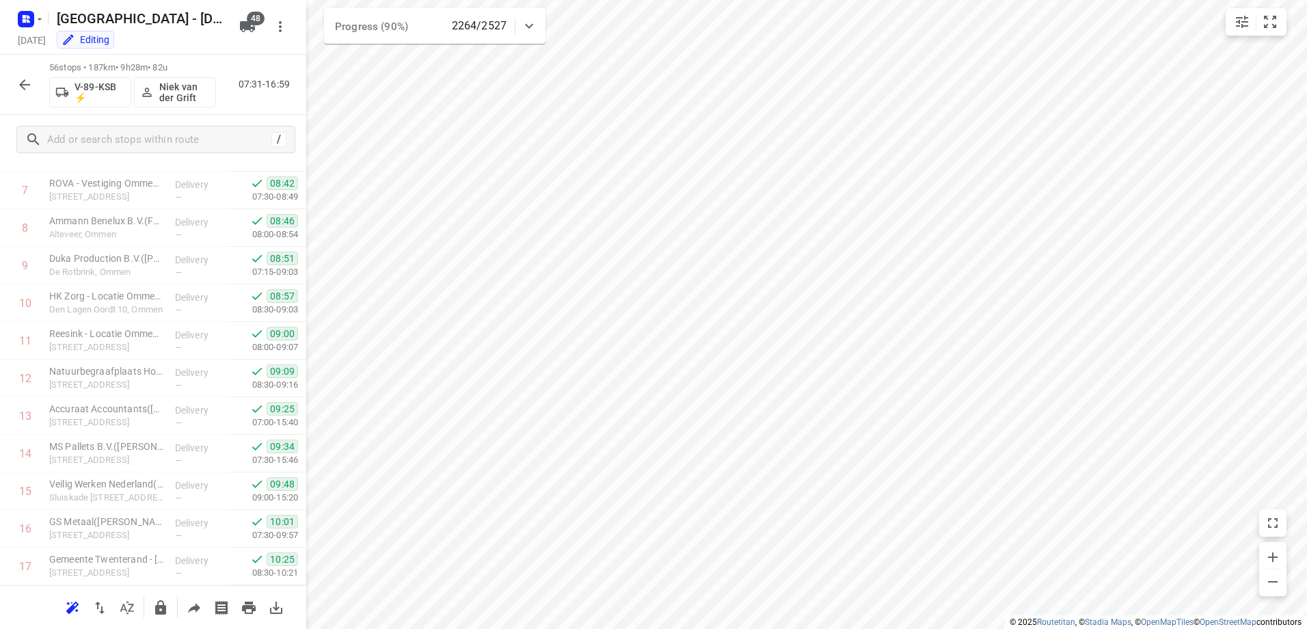
click at [24, 85] on icon "button" at bounding box center [24, 84] width 11 height 11
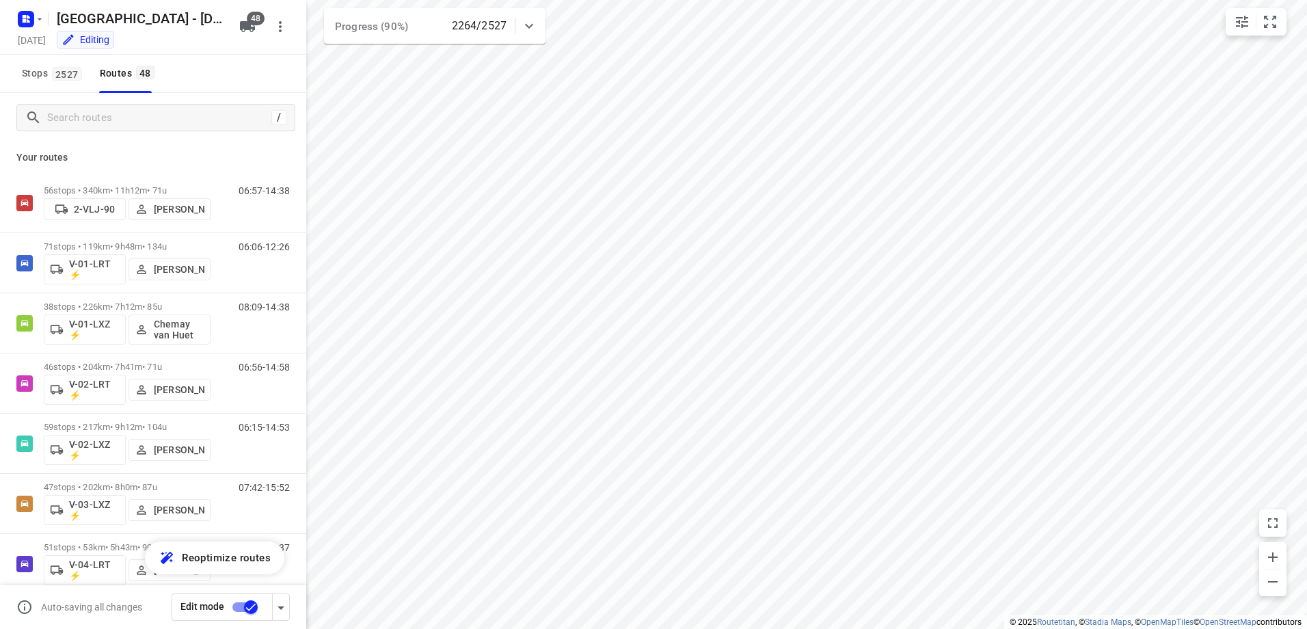
click at [534, 23] on icon at bounding box center [529, 26] width 16 height 16
click at [534, 23] on div at bounding box center [528, 31] width 27 height 27
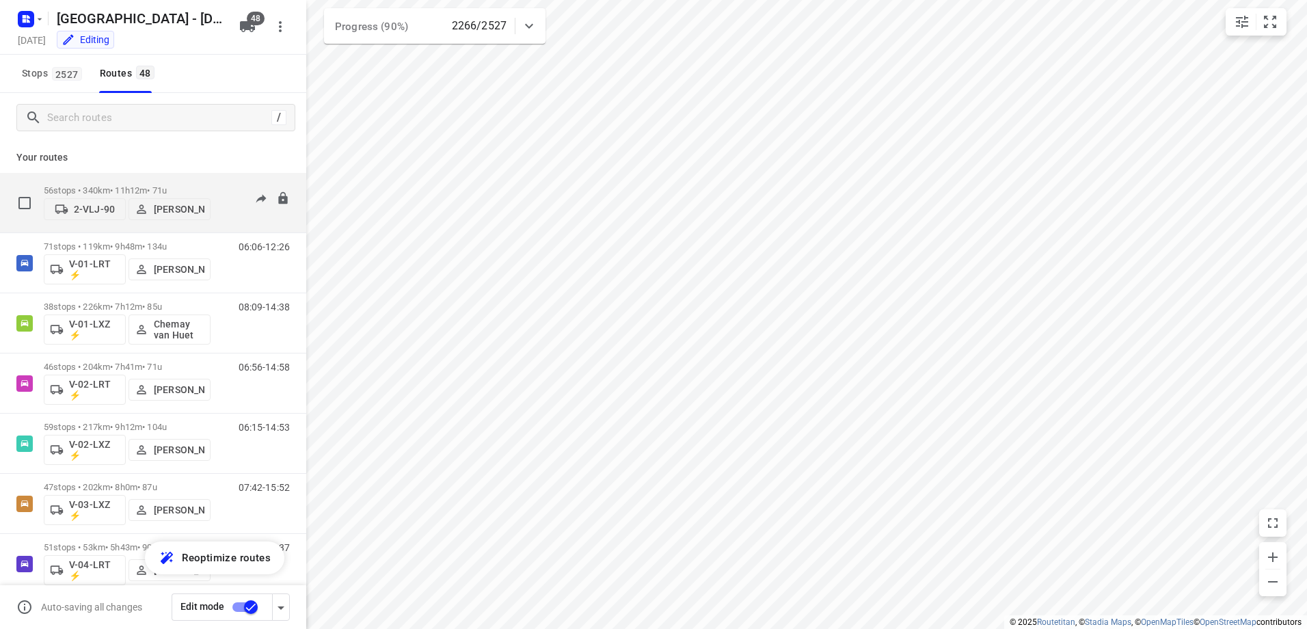
click at [150, 181] on div "56 stops • 340km • 11h12m • 71u 2-VLJ-90 Fikri Mizaz" at bounding box center [127, 202] width 167 height 49
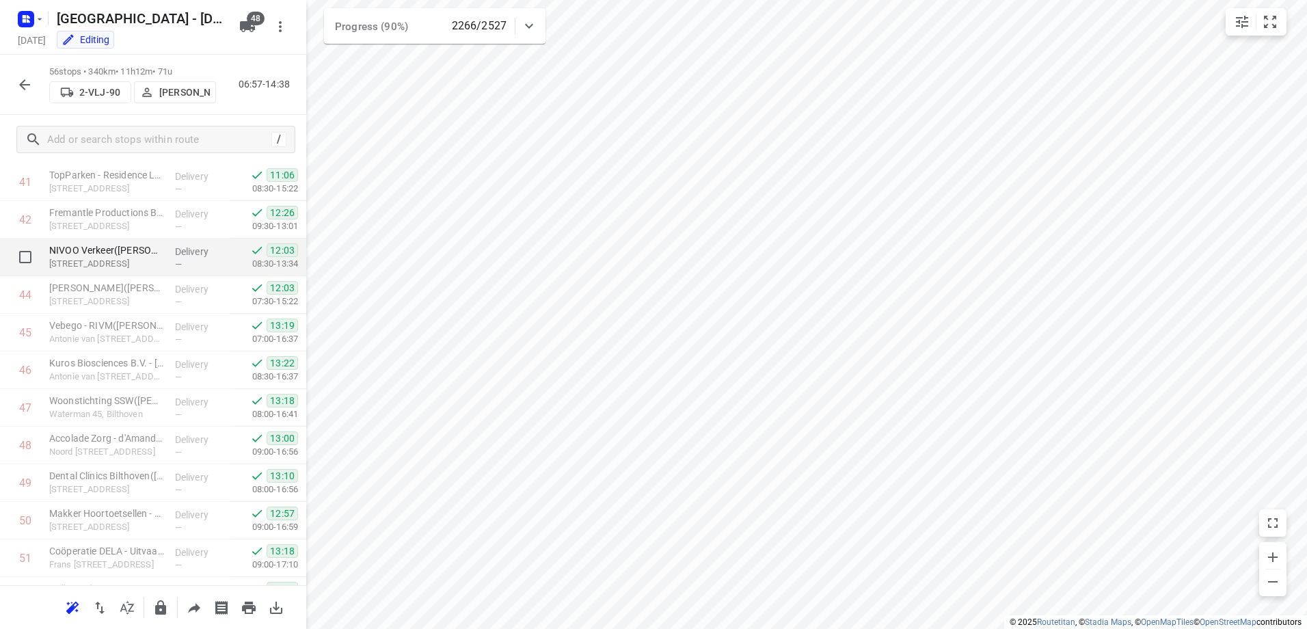
scroll to position [1790, 0]
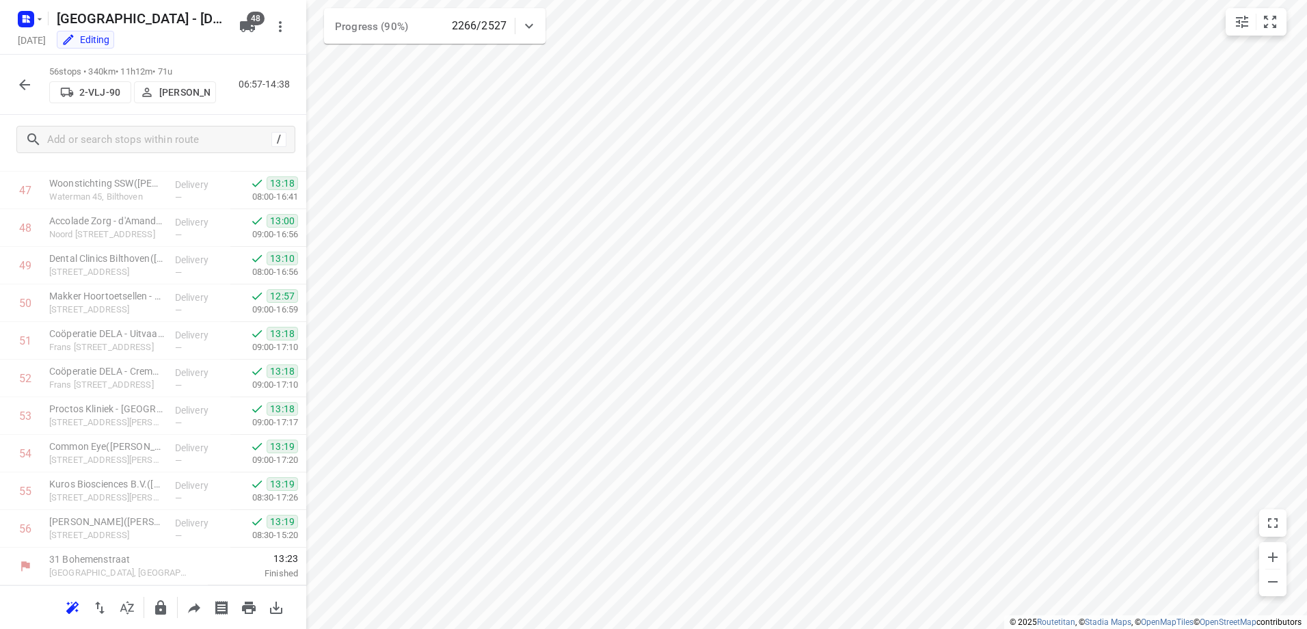
click at [23, 77] on icon "button" at bounding box center [24, 85] width 16 height 16
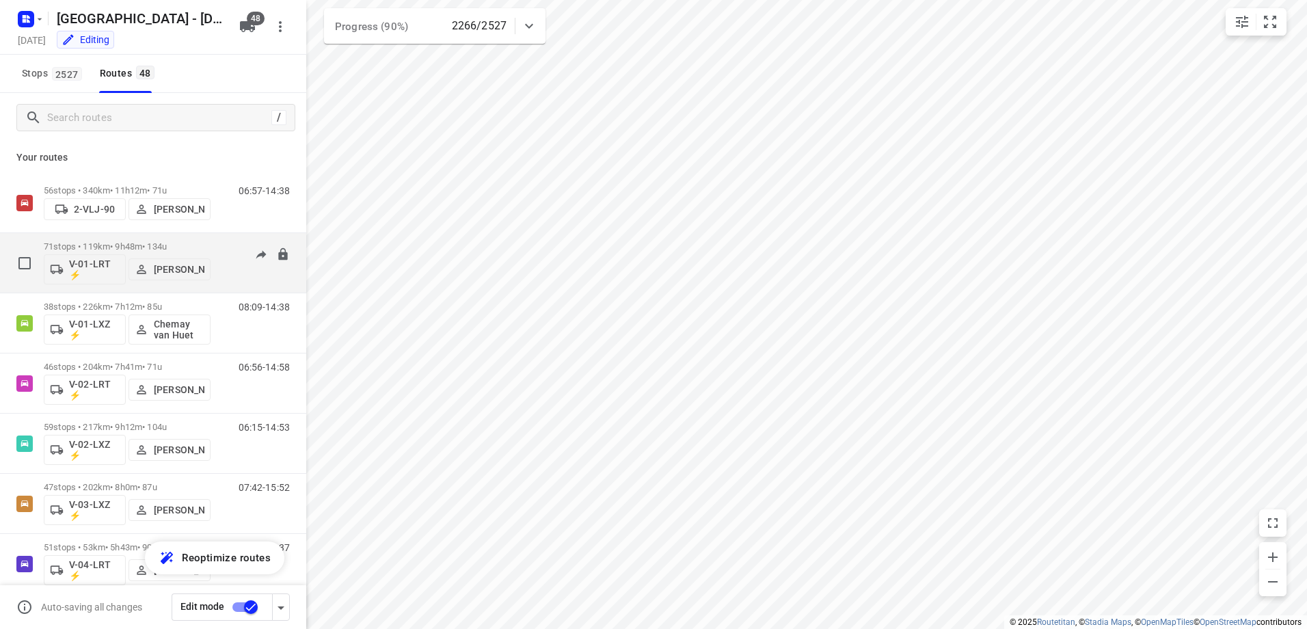
click at [127, 245] on p "71 stops • 119km • 9h48m • 134u" at bounding box center [127, 246] width 167 height 10
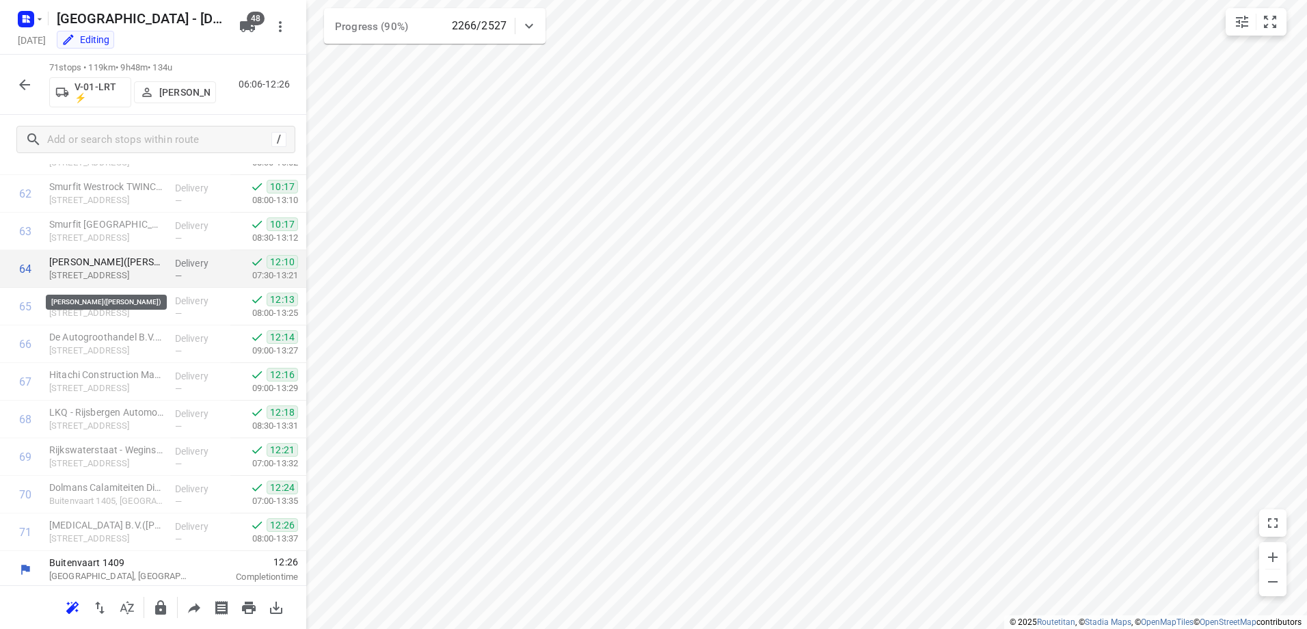
scroll to position [2354, 0]
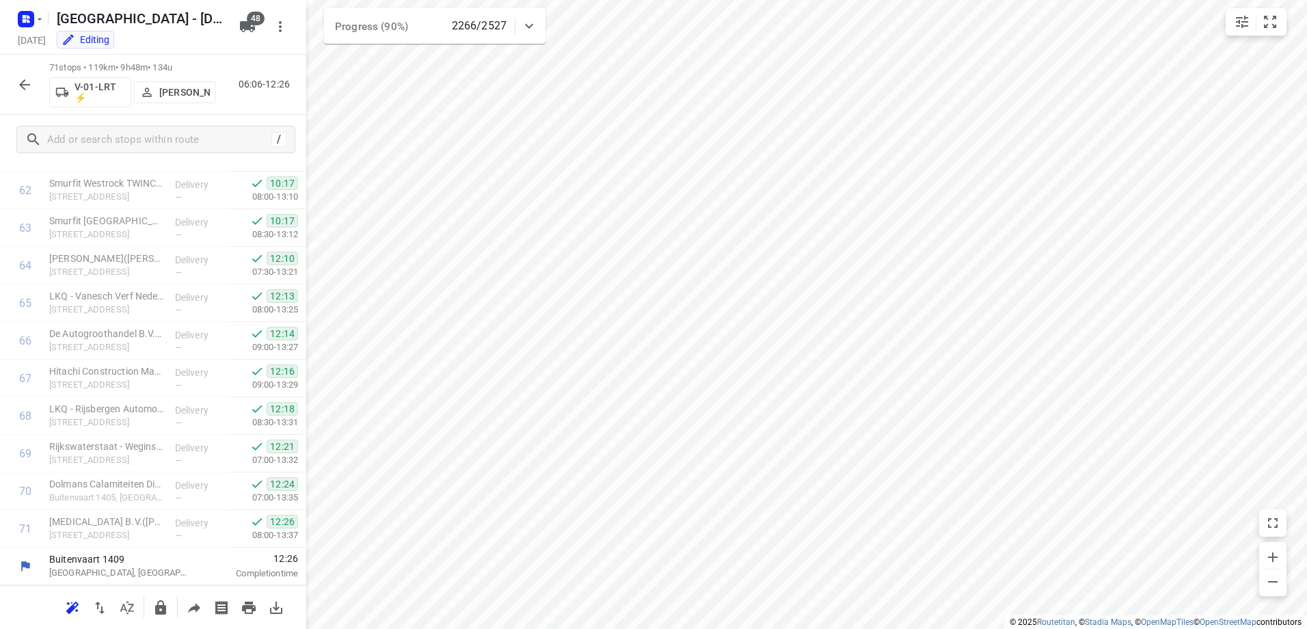
click at [23, 79] on icon "button" at bounding box center [24, 85] width 16 height 16
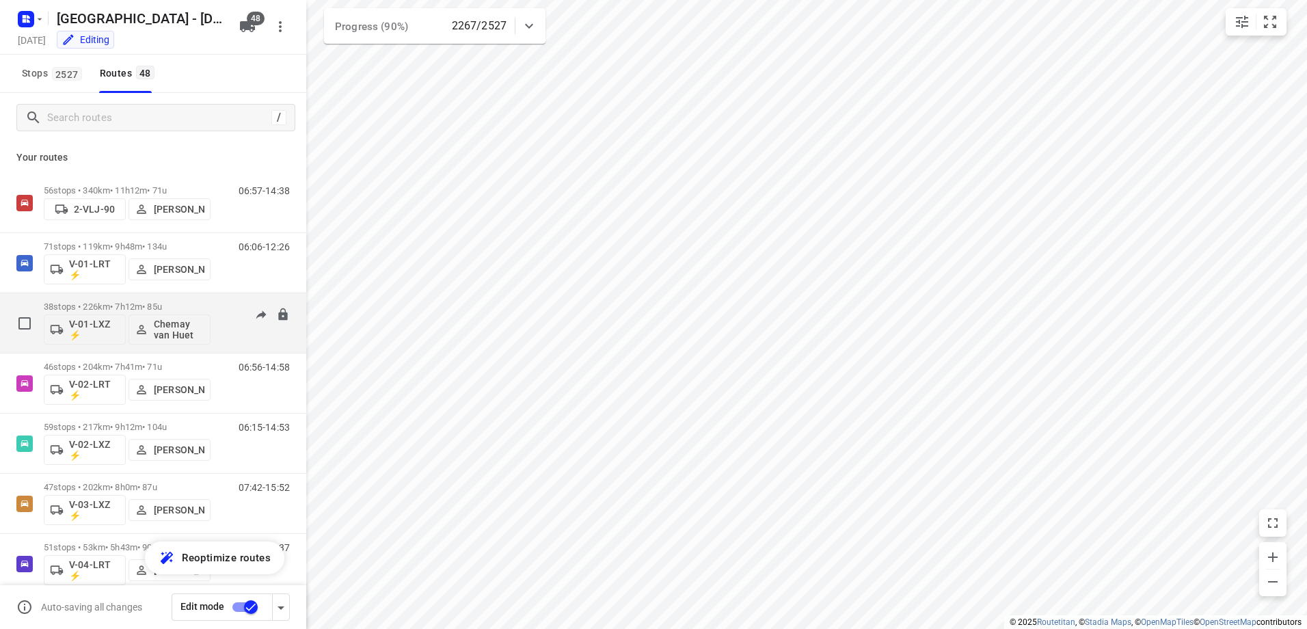
click at [129, 301] on p "38 stops • 226km • 7h12m • 85u" at bounding box center [127, 306] width 167 height 10
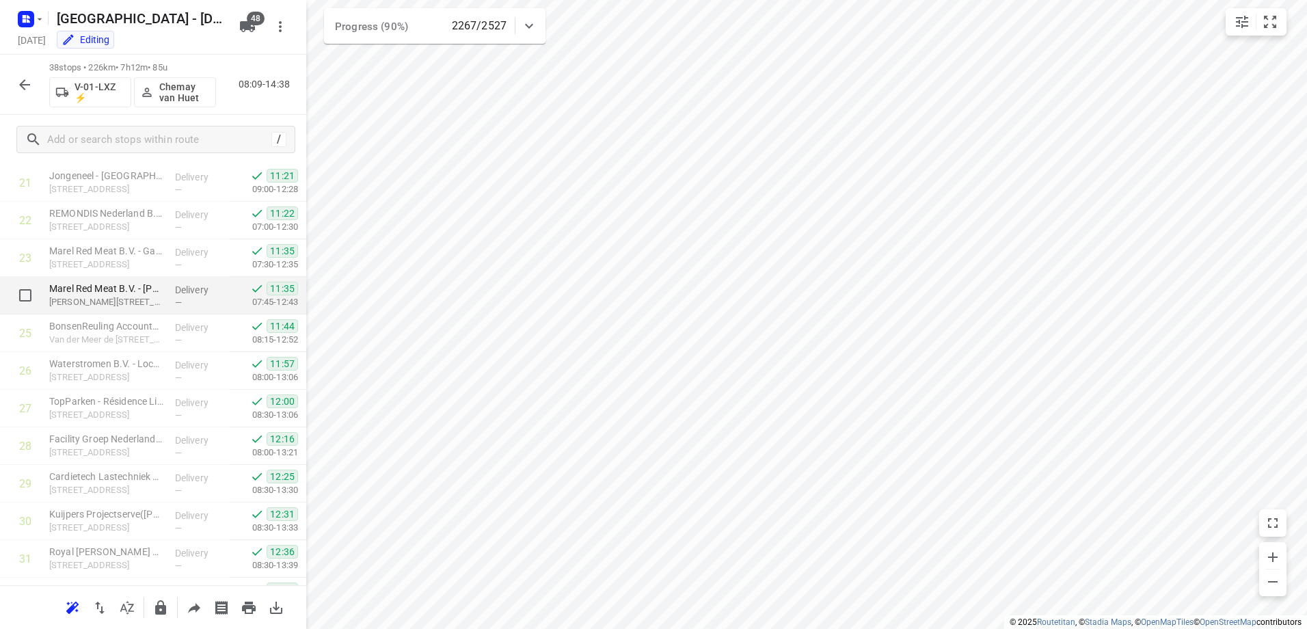
scroll to position [1114, 0]
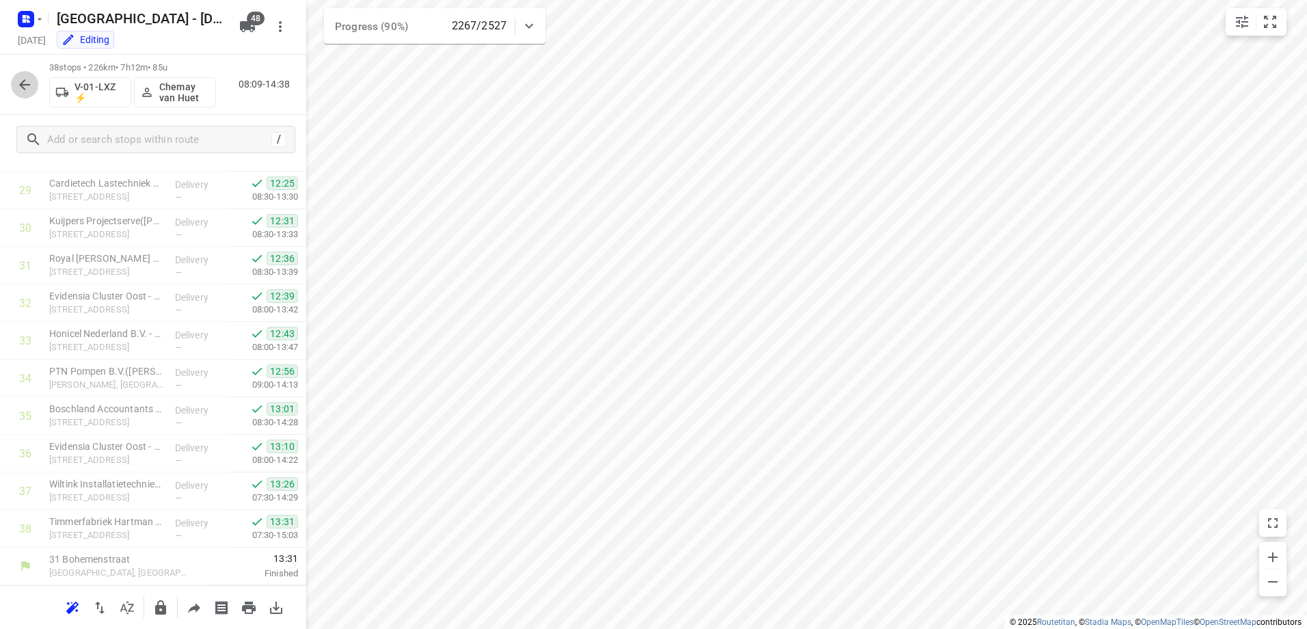
click at [31, 85] on icon "button" at bounding box center [24, 85] width 16 height 16
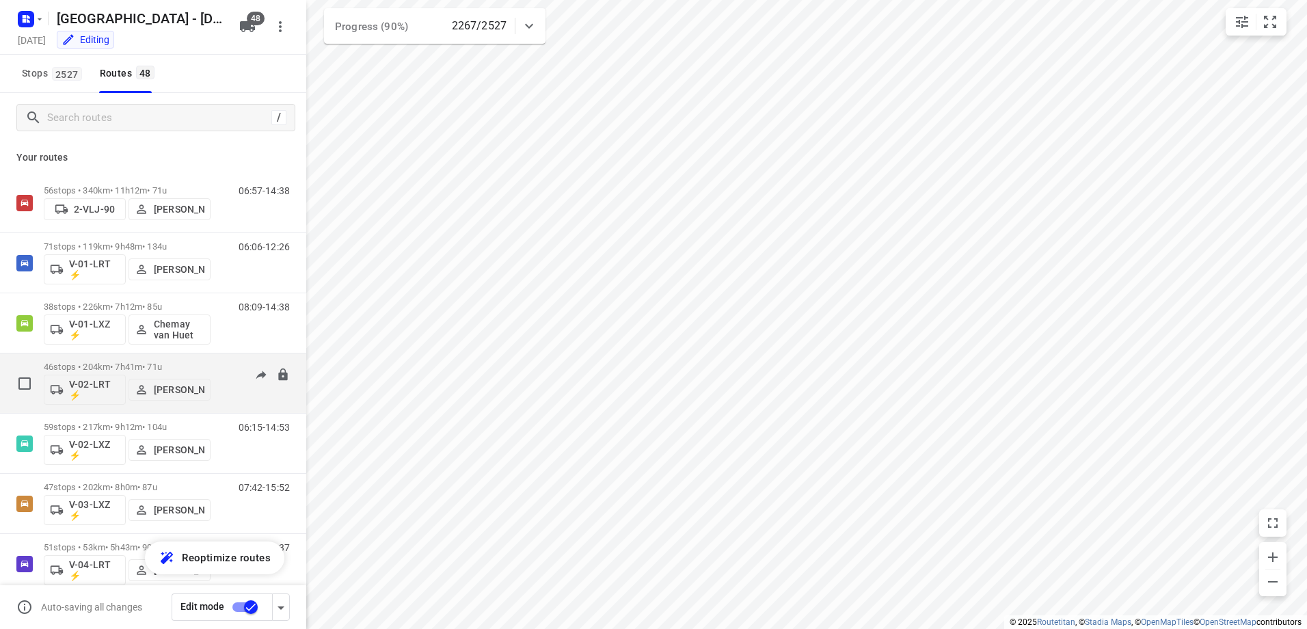
click at [116, 364] on p "46 stops • 204km • 7h41m • 71u" at bounding box center [127, 367] width 167 height 10
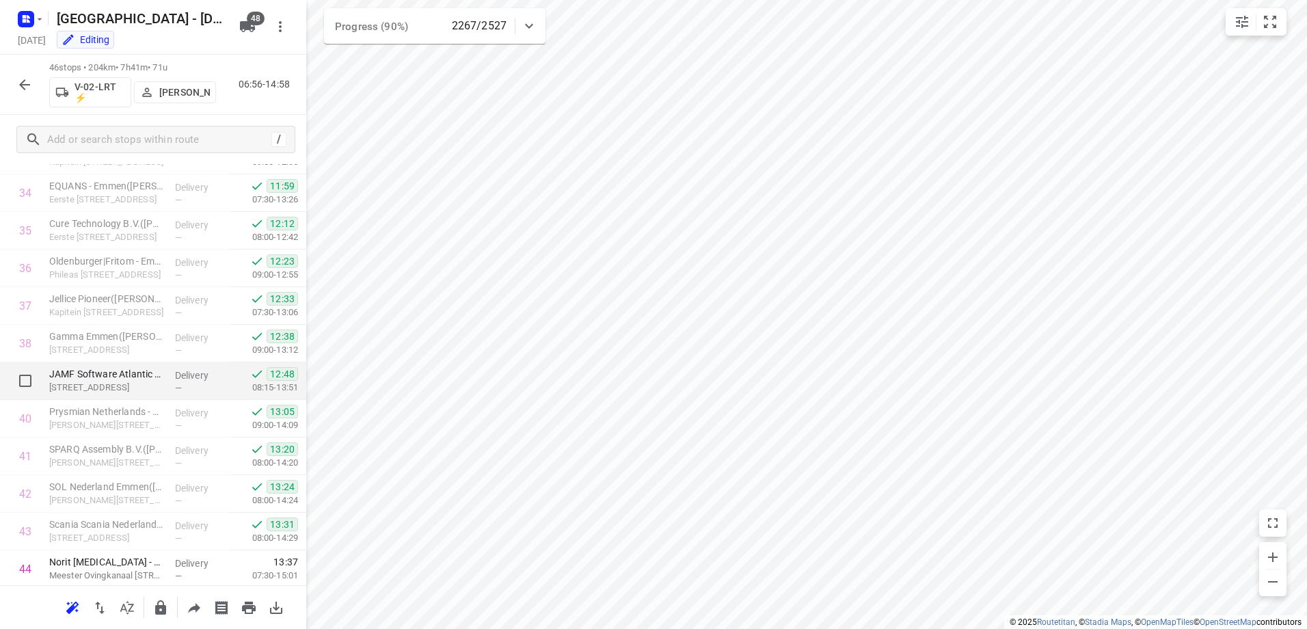
scroll to position [1414, 0]
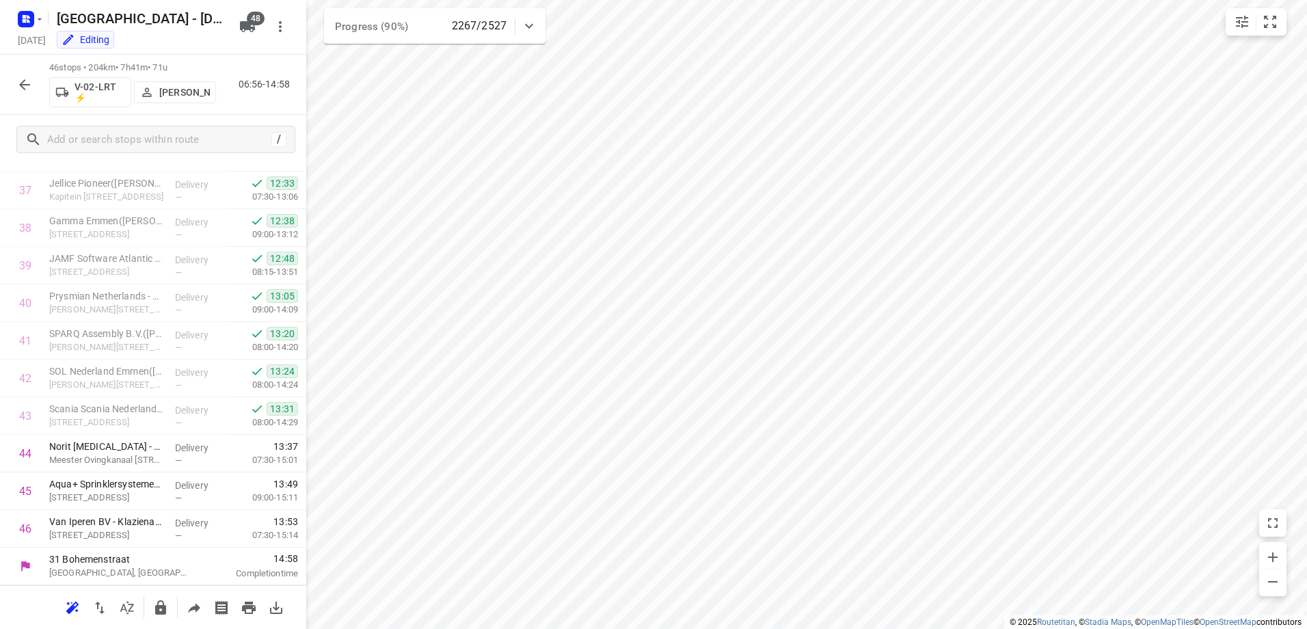
click at [20, 81] on icon "button" at bounding box center [24, 85] width 16 height 16
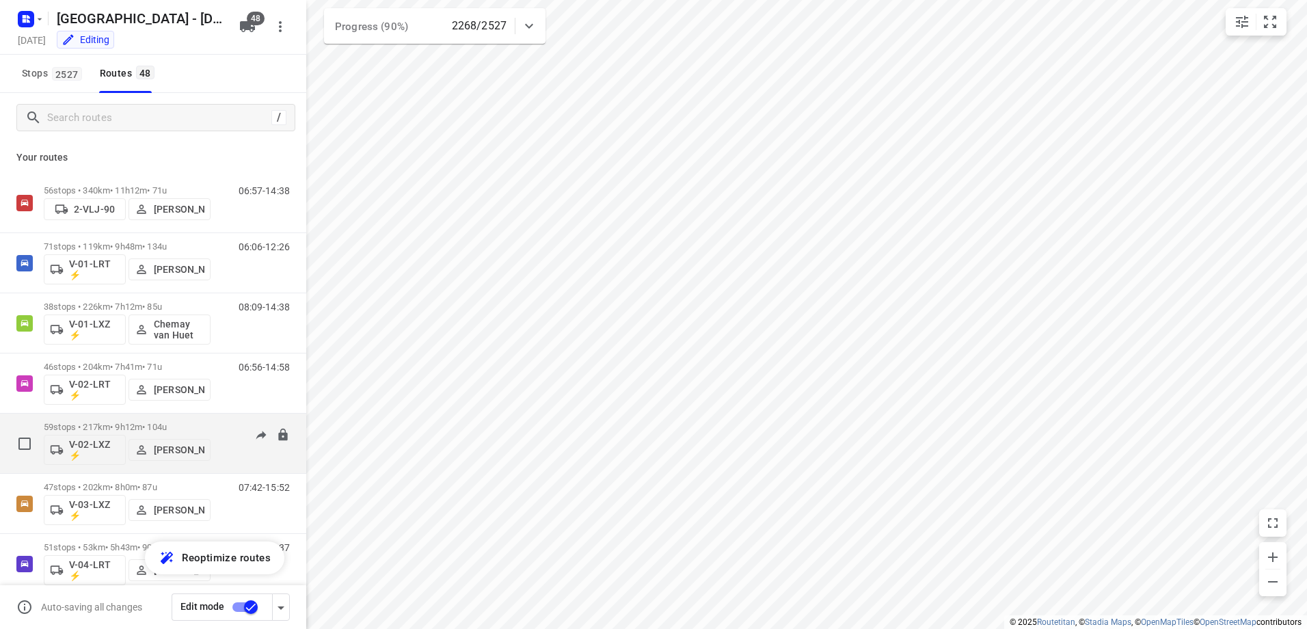
click at [118, 428] on p "59 stops • 217km • 9h12m • 104u" at bounding box center [127, 427] width 167 height 10
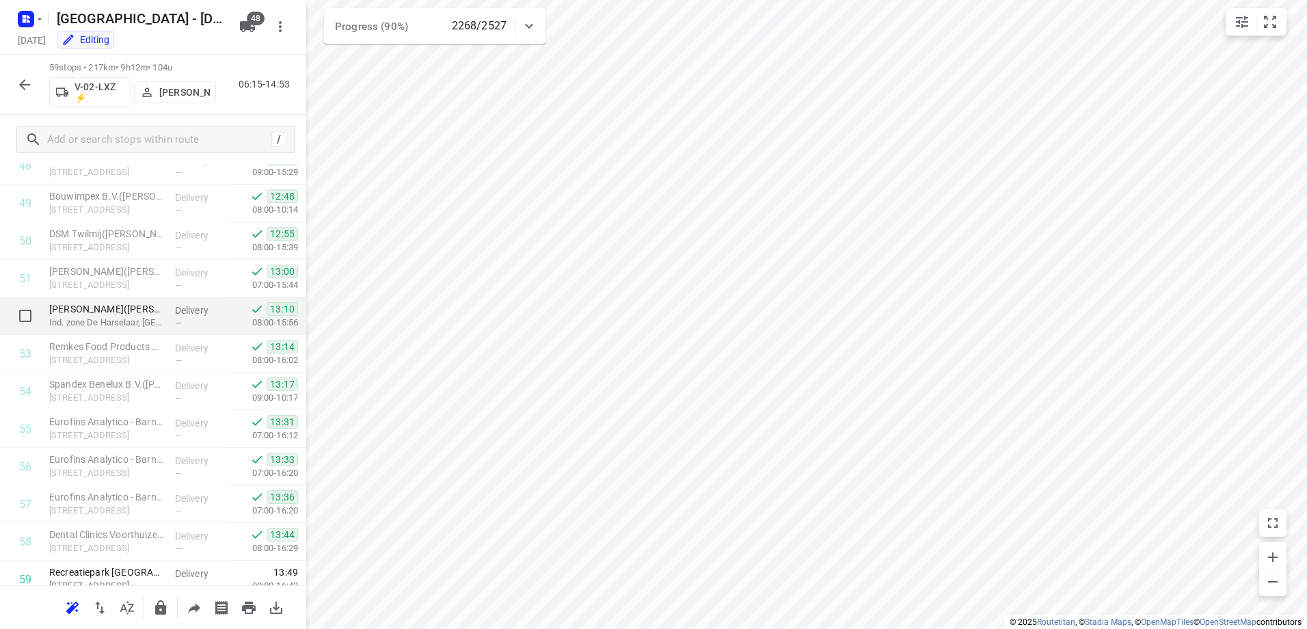
scroll to position [1903, 0]
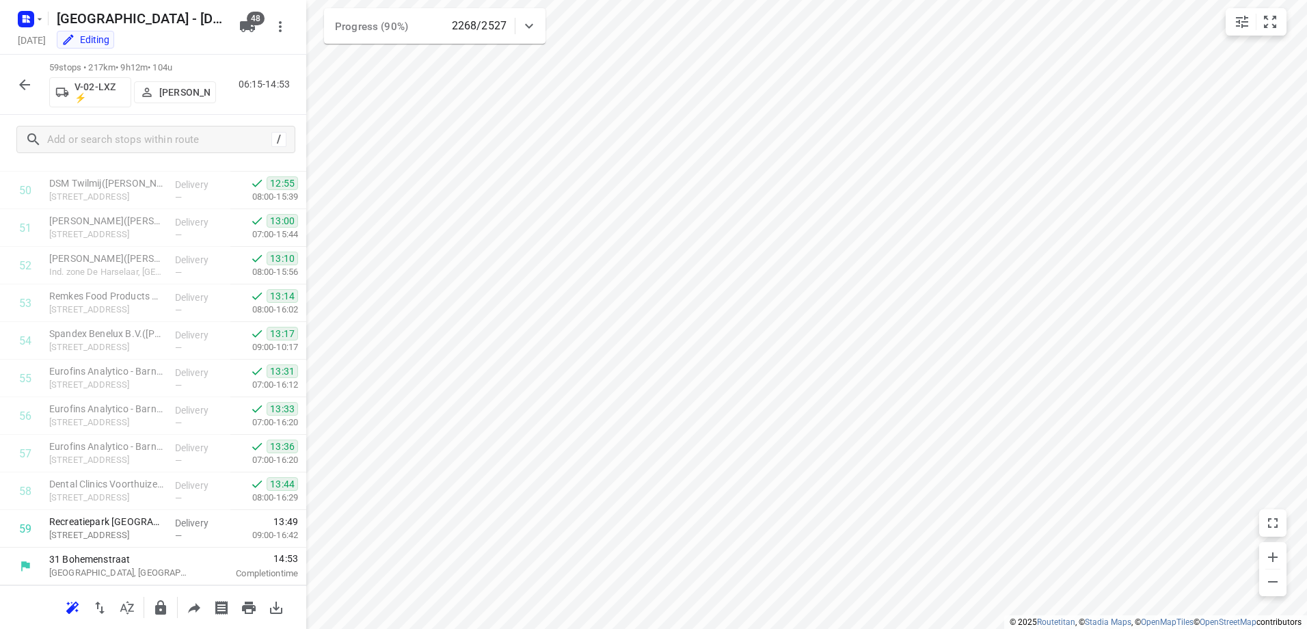
click at [34, 79] on button "button" at bounding box center [24, 84] width 27 height 27
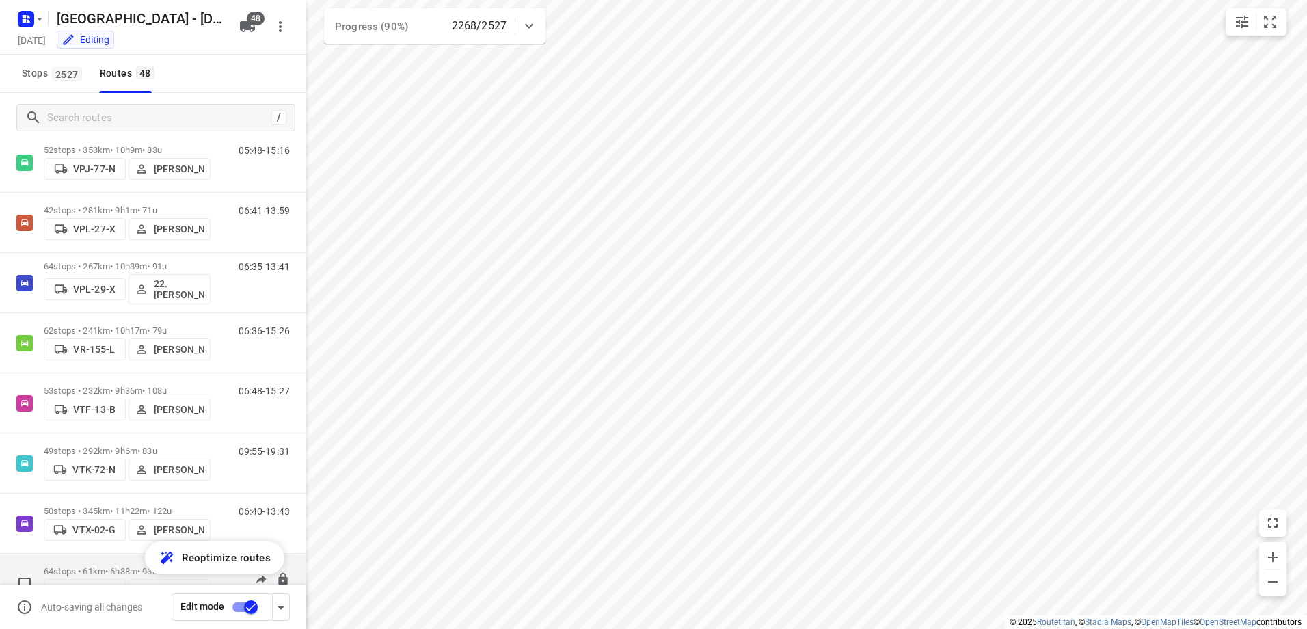
scroll to position [2489, 0]
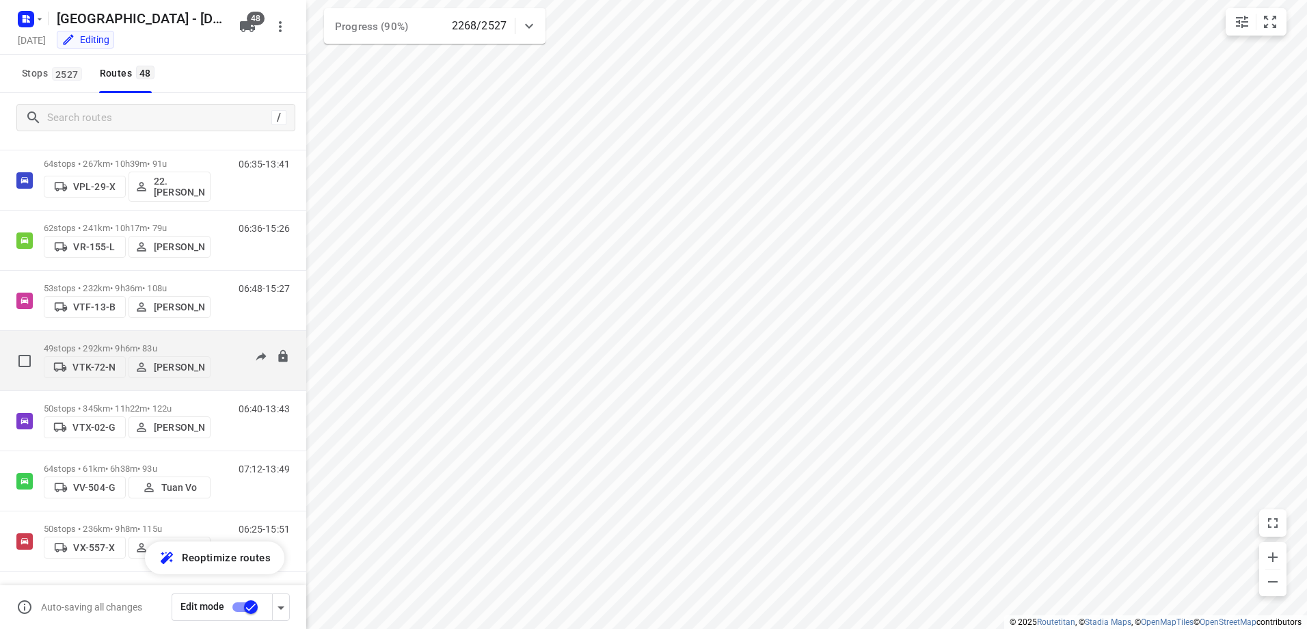
click at [130, 344] on p "49 stops • 292km • 9h6m • 83u" at bounding box center [127, 348] width 167 height 10
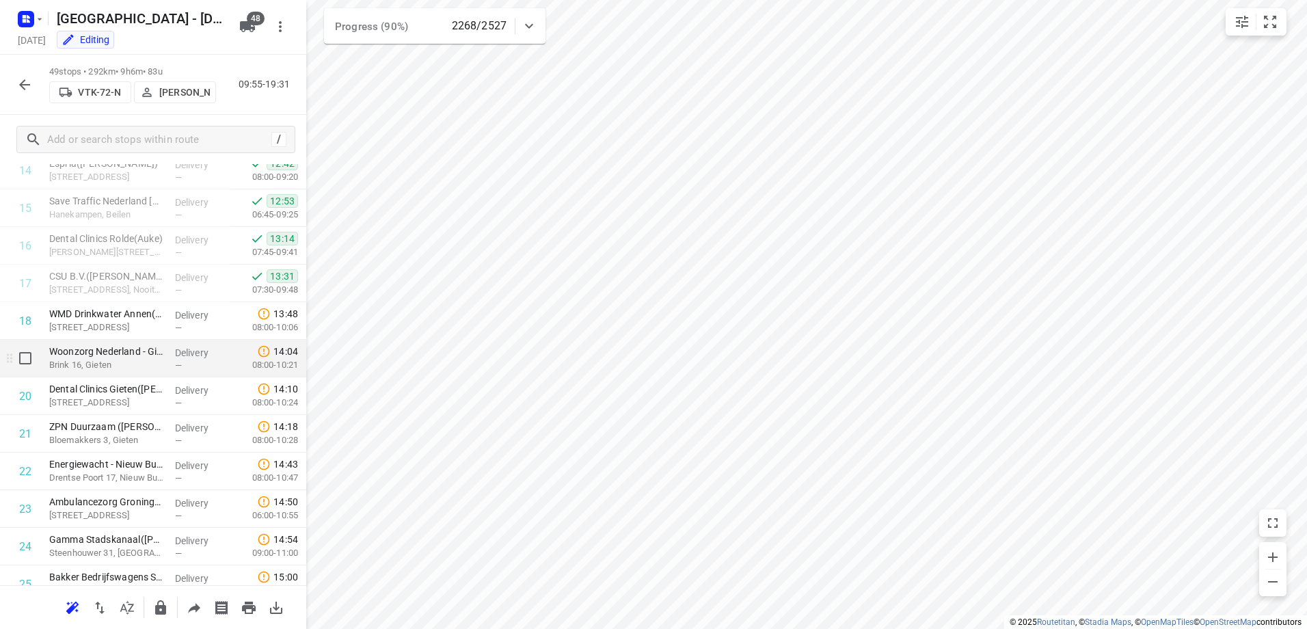
scroll to position [570, 0]
click at [21, 77] on icon "button" at bounding box center [24, 85] width 16 height 16
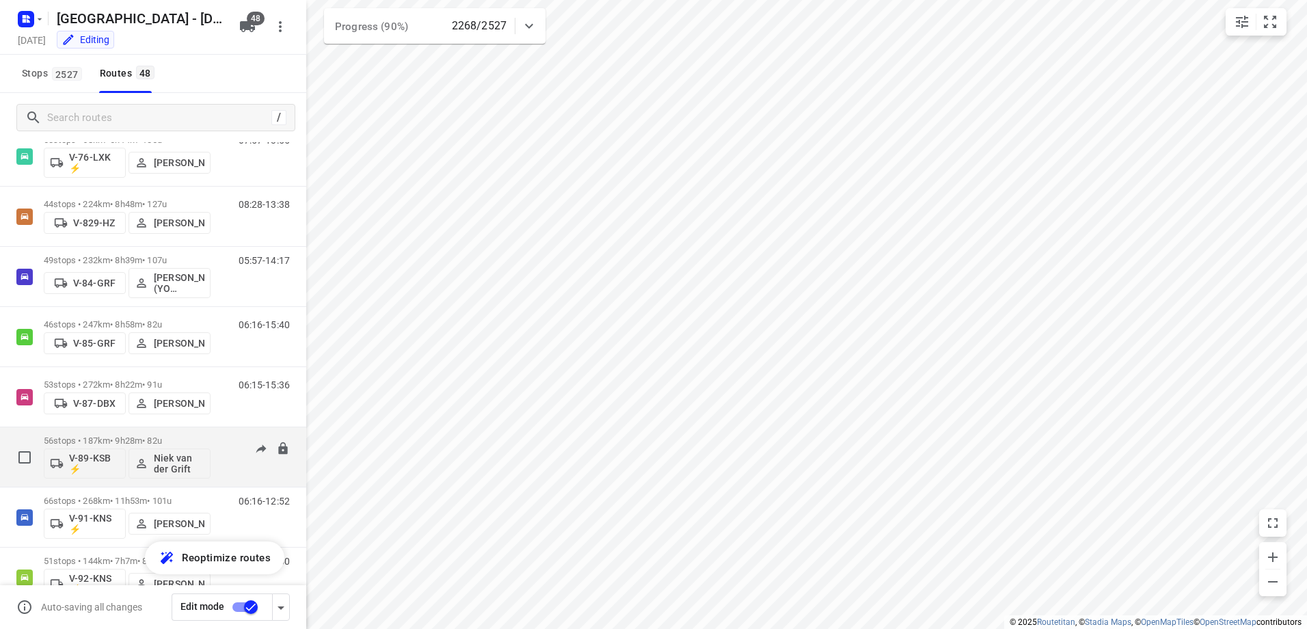
scroll to position [1504, 0]
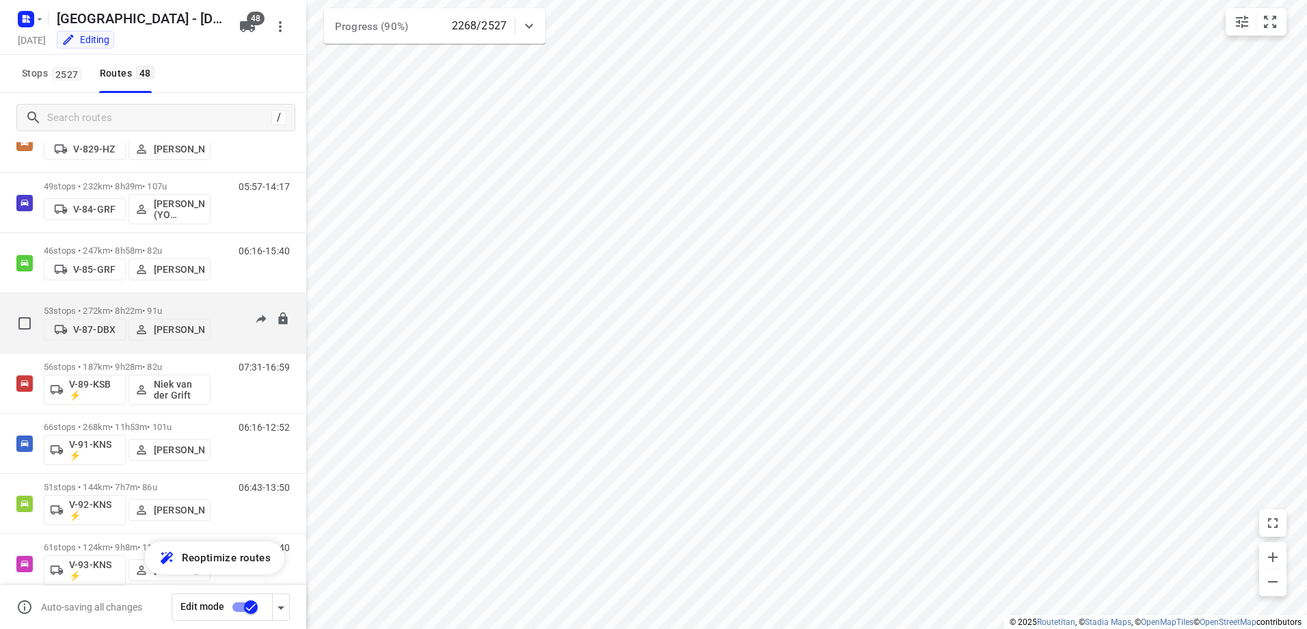
click at [142, 308] on p "53 stops • 272km • 8h22m • 91u" at bounding box center [127, 311] width 167 height 10
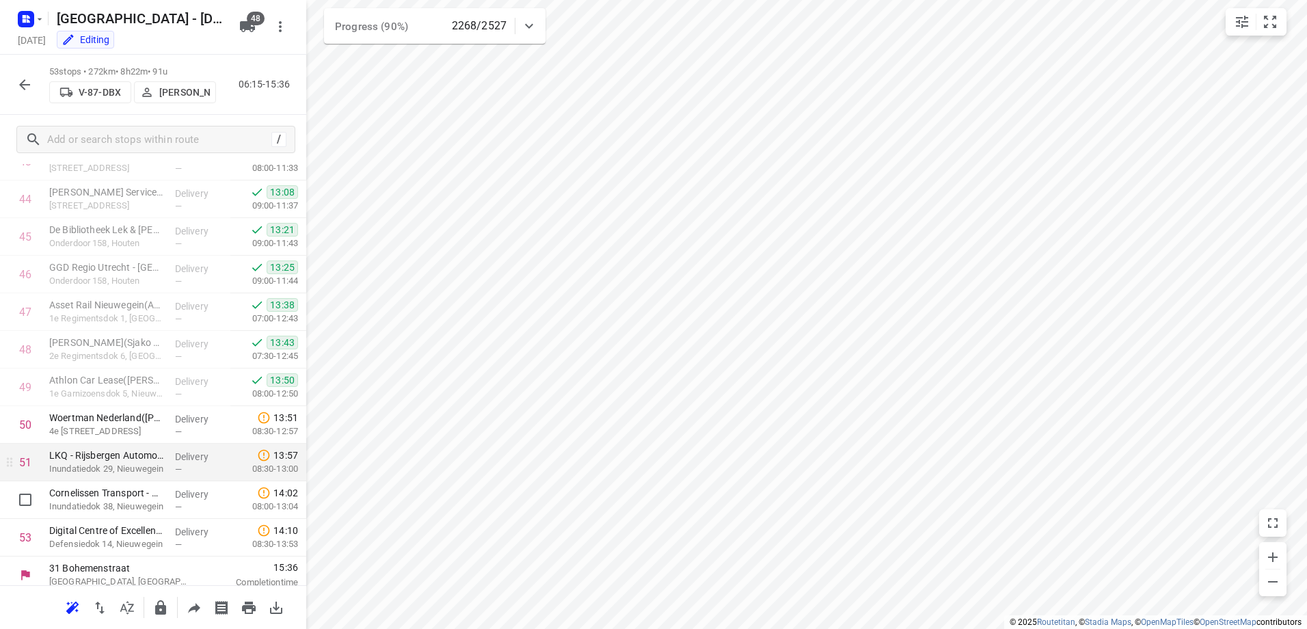
scroll to position [1678, 0]
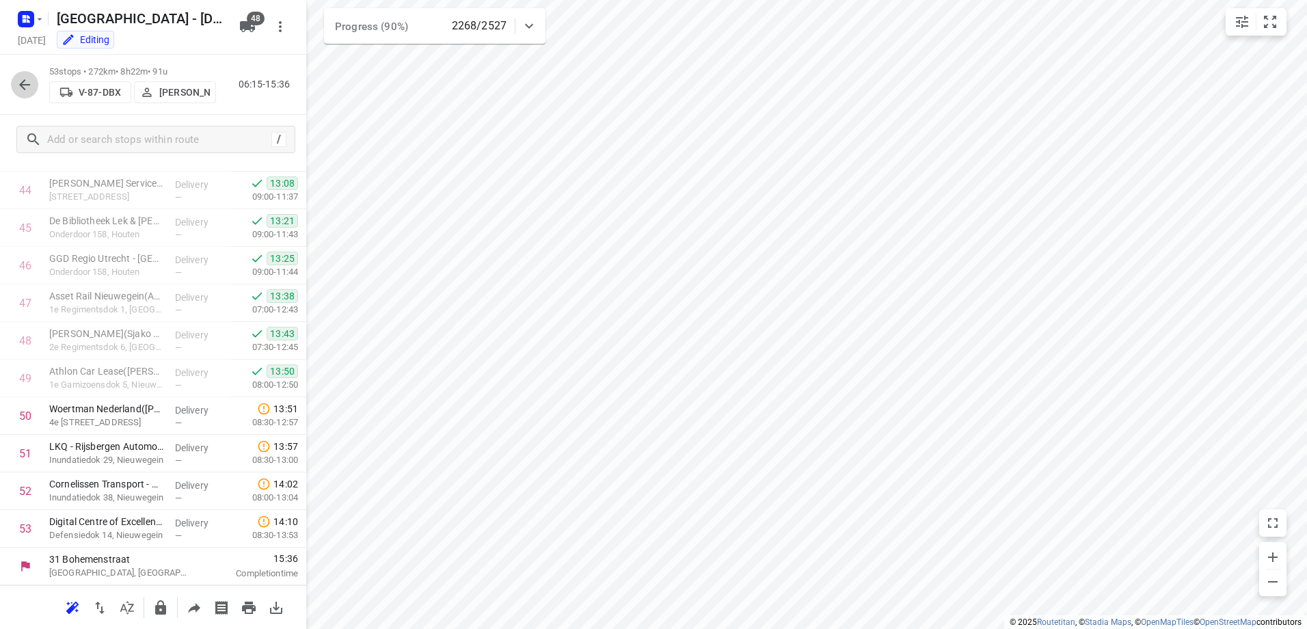
click at [23, 83] on icon "button" at bounding box center [24, 85] width 16 height 16
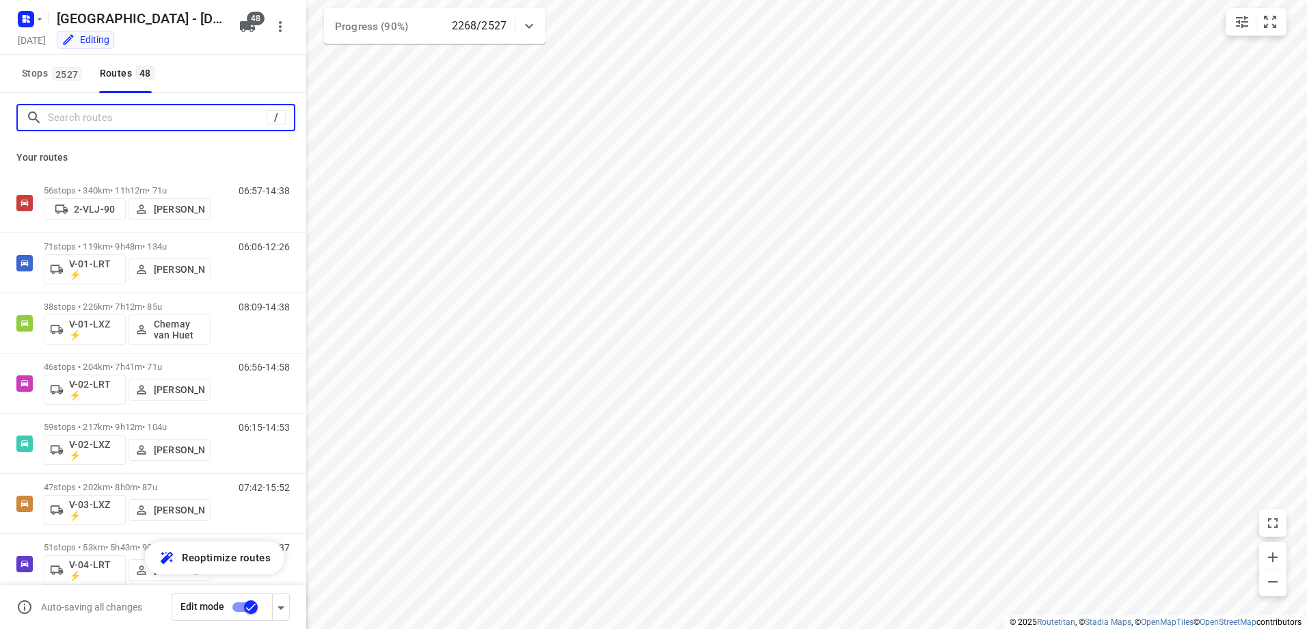
click at [96, 119] on input "Search routes" at bounding box center [157, 117] width 219 height 21
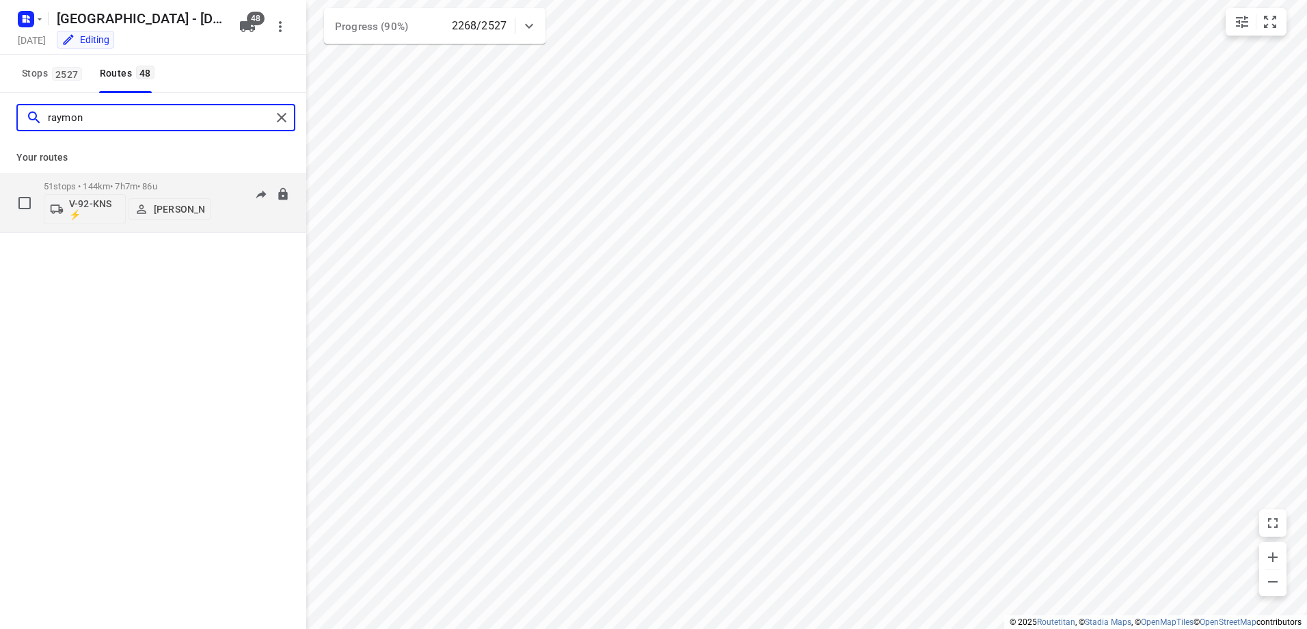
type input "raymon"
click at [121, 181] on p "51 stops • 144km • 7h7m • 86u" at bounding box center [127, 186] width 167 height 10
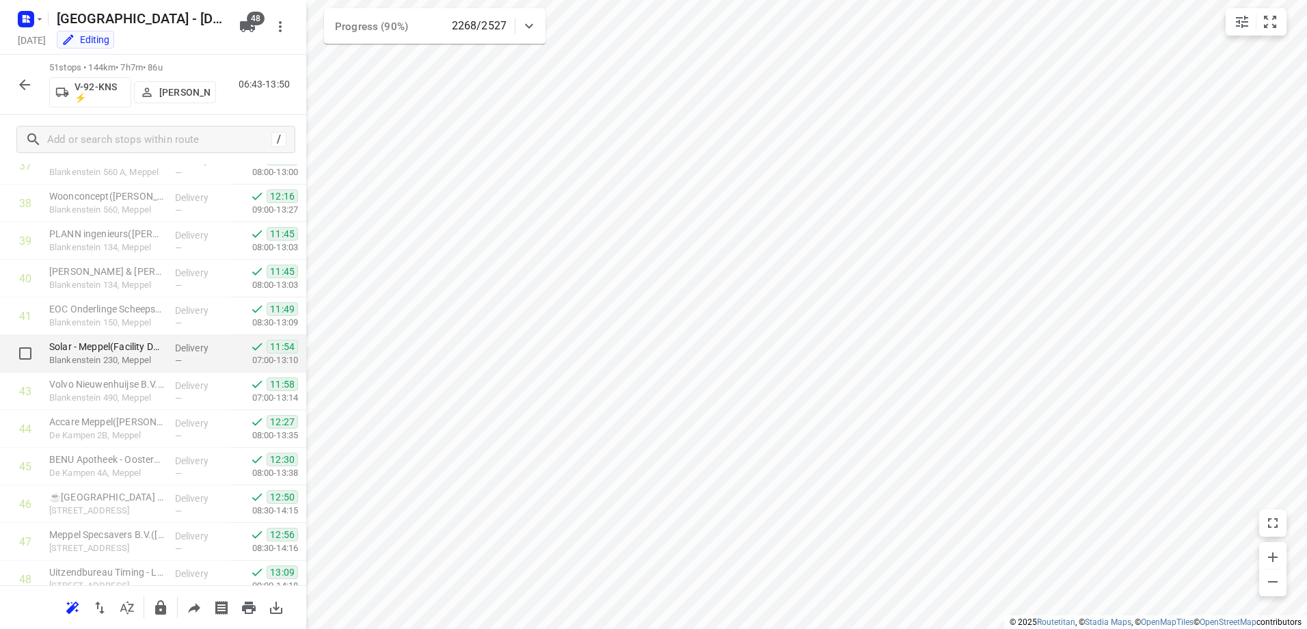
scroll to position [1602, 0]
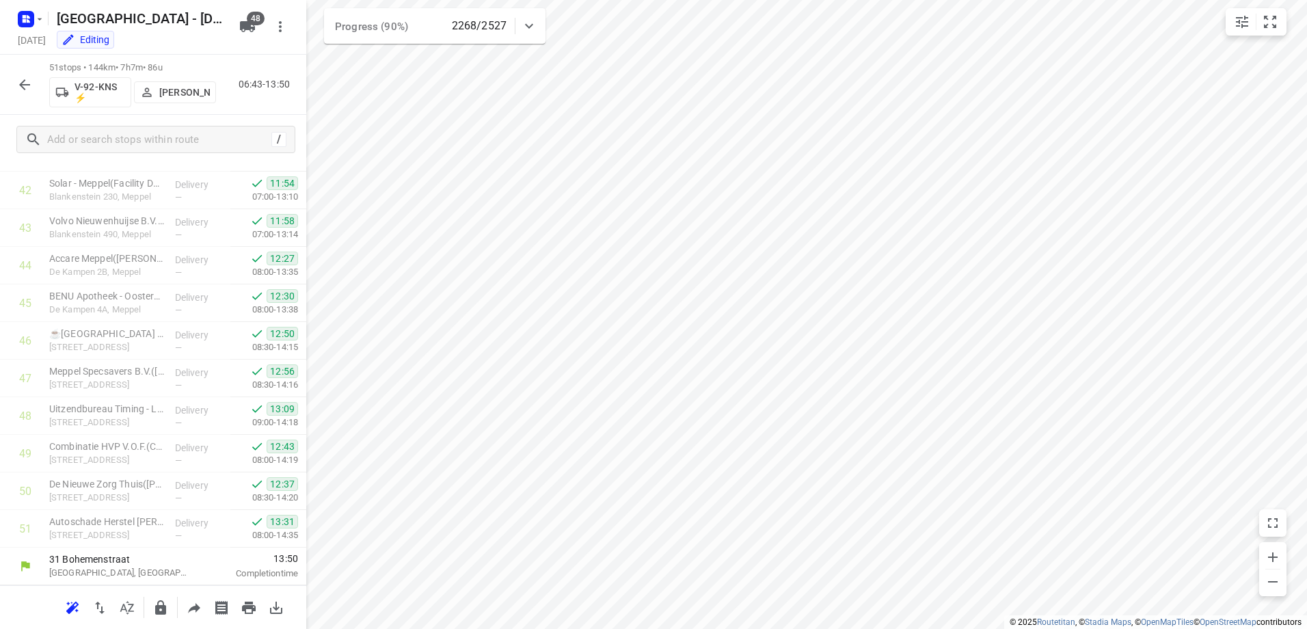
click at [27, 78] on icon "button" at bounding box center [24, 85] width 16 height 16
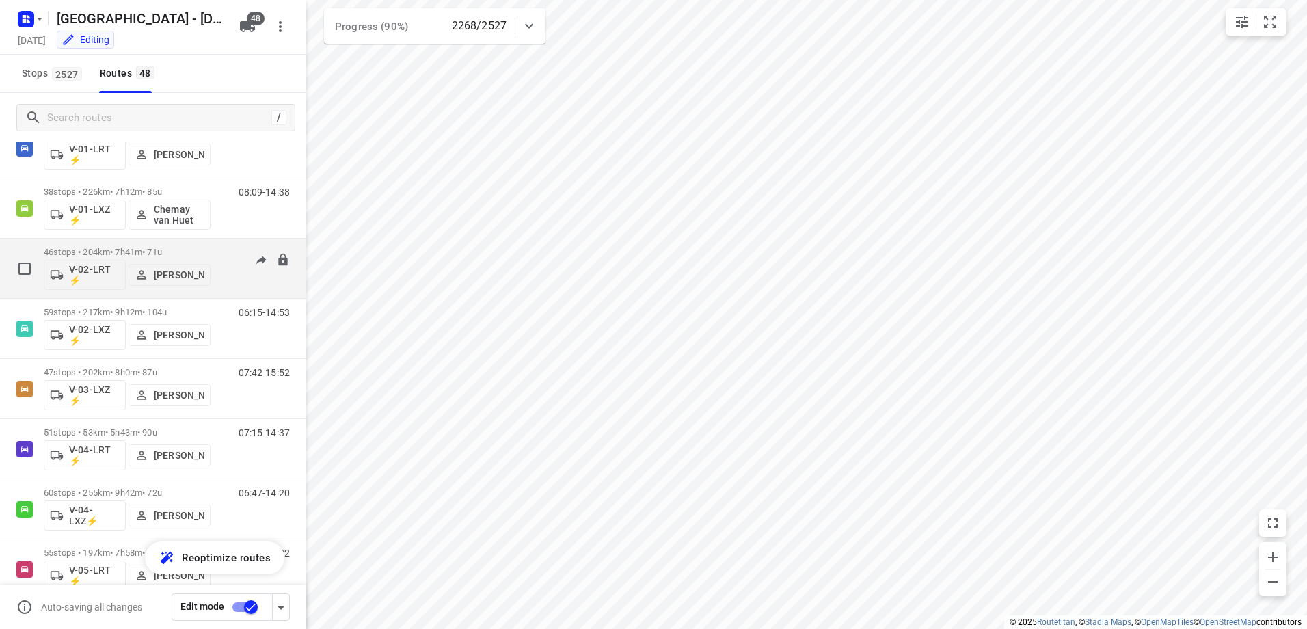
scroll to position [137, 0]
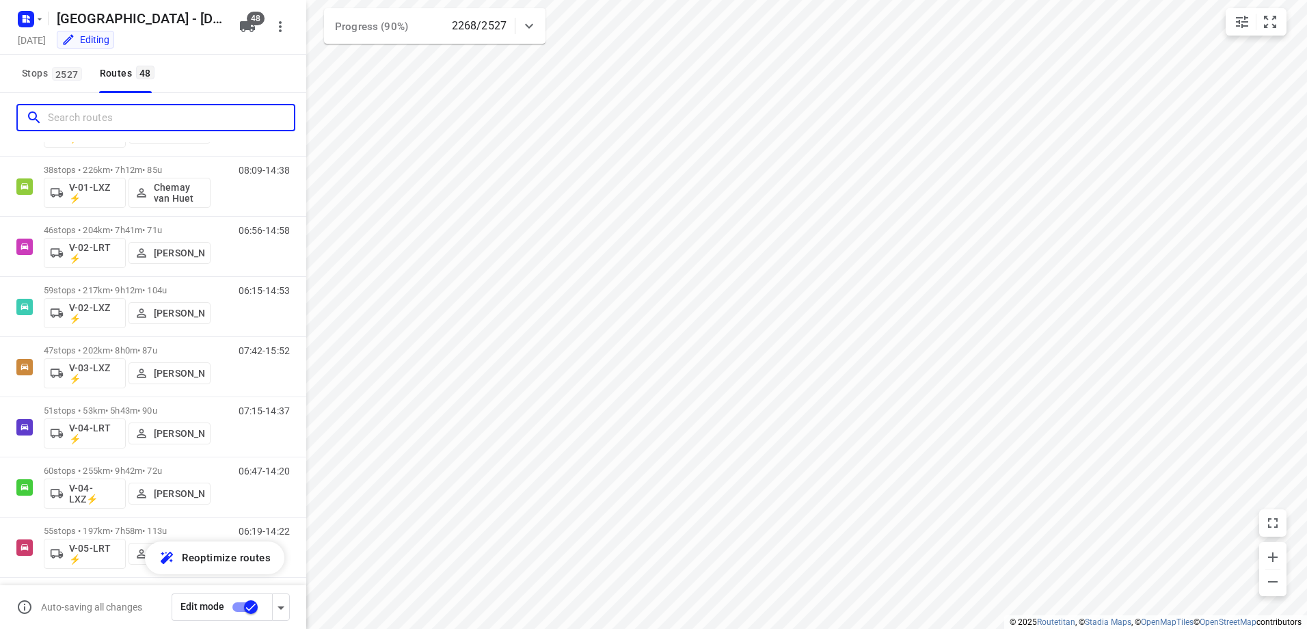
click at [161, 119] on input "Search routes" at bounding box center [171, 117] width 246 height 21
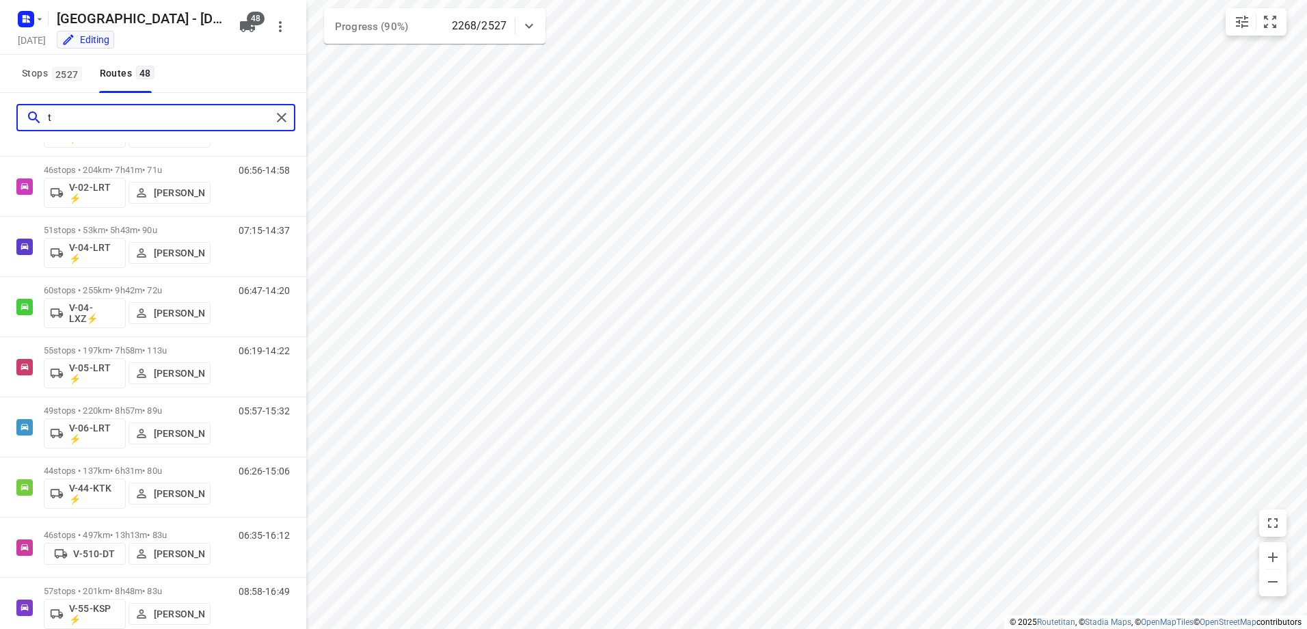
scroll to position [0, 0]
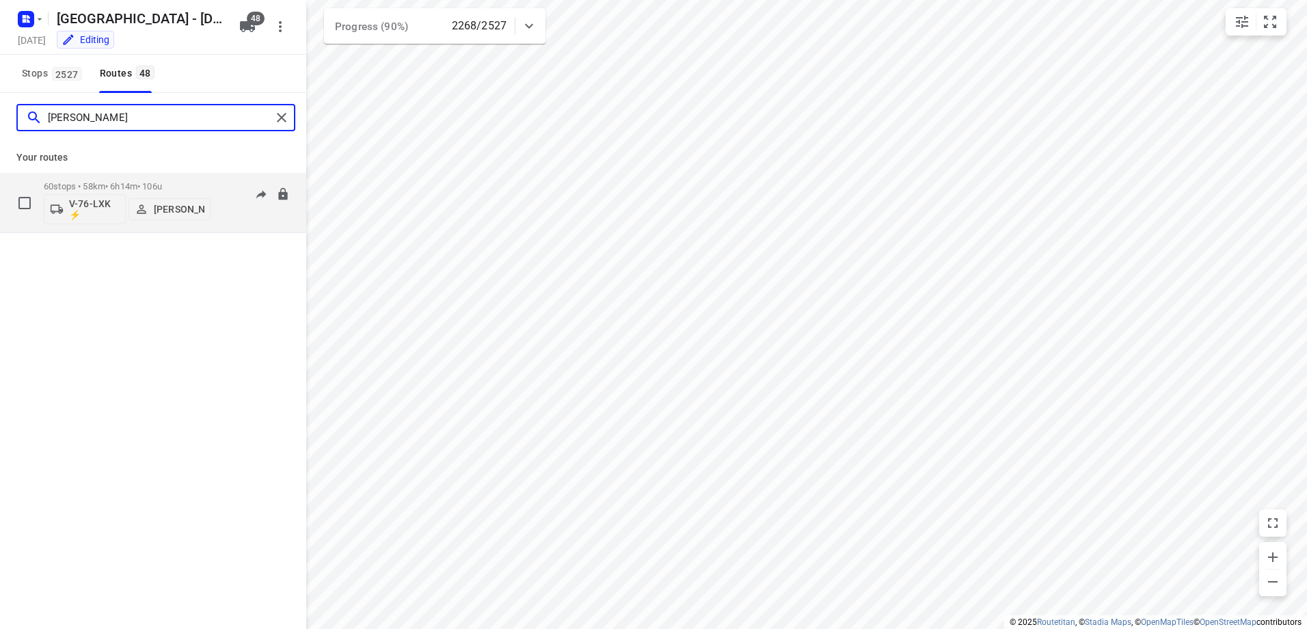
type input "thomas"
click at [149, 188] on p "60 stops • 58km • 6h14m • 106u" at bounding box center [127, 186] width 167 height 10
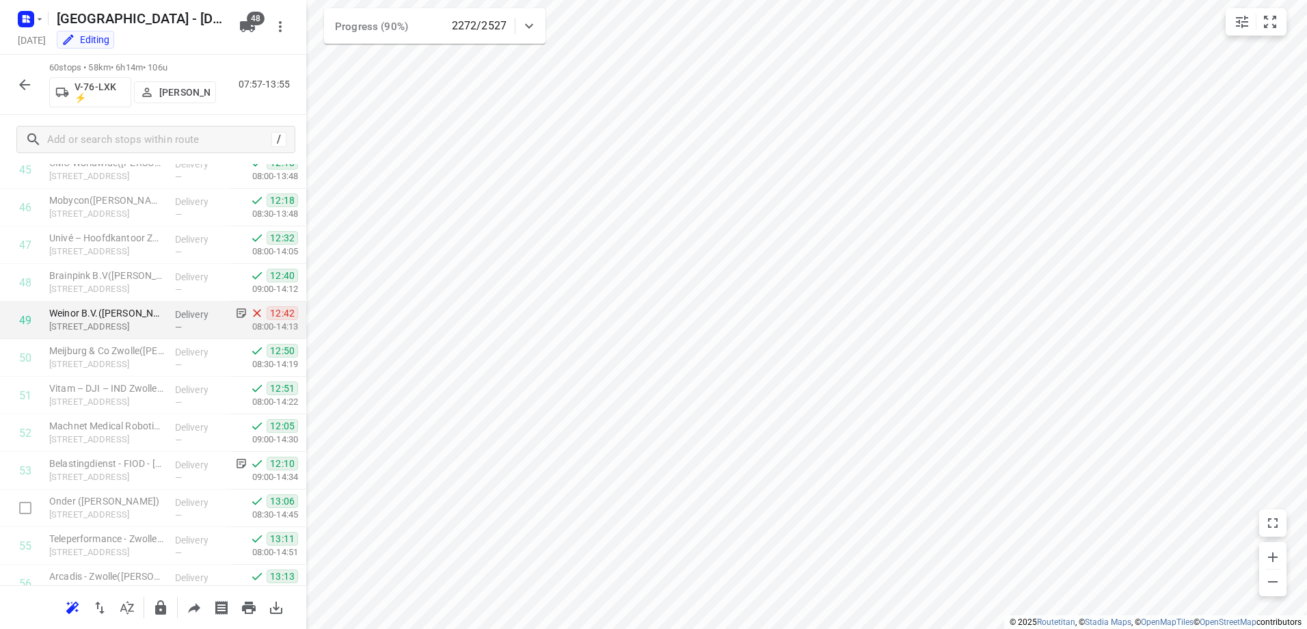
scroll to position [1941, 0]
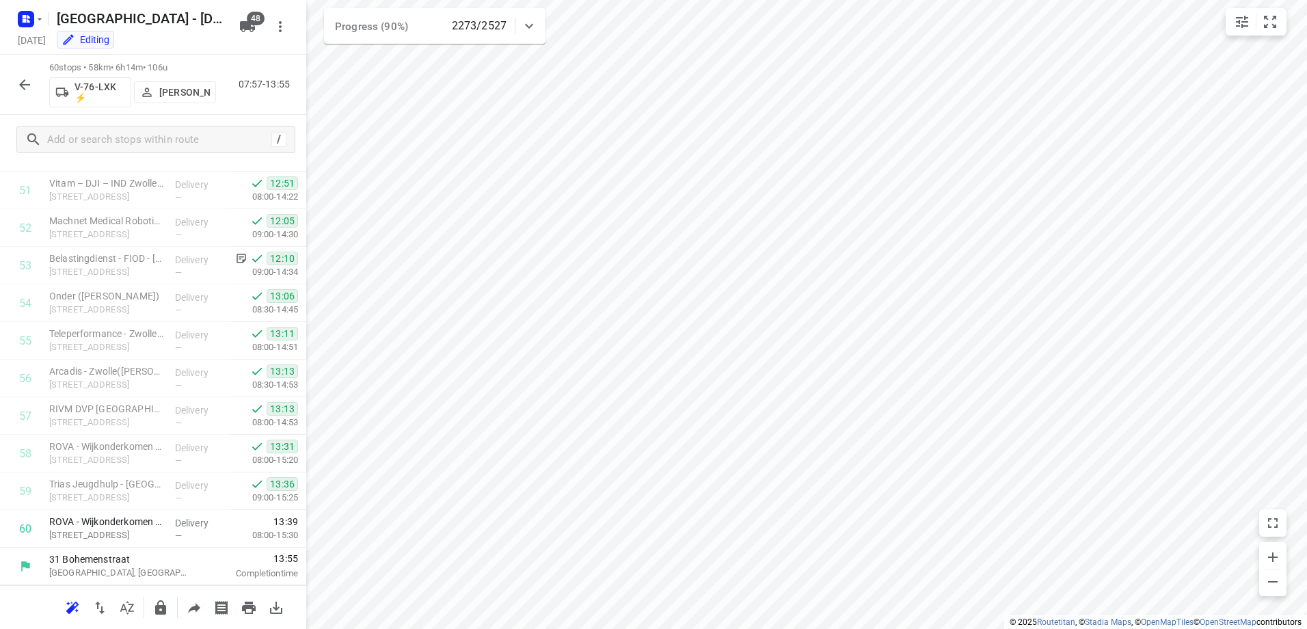
click at [27, 81] on icon "button" at bounding box center [24, 85] width 16 height 16
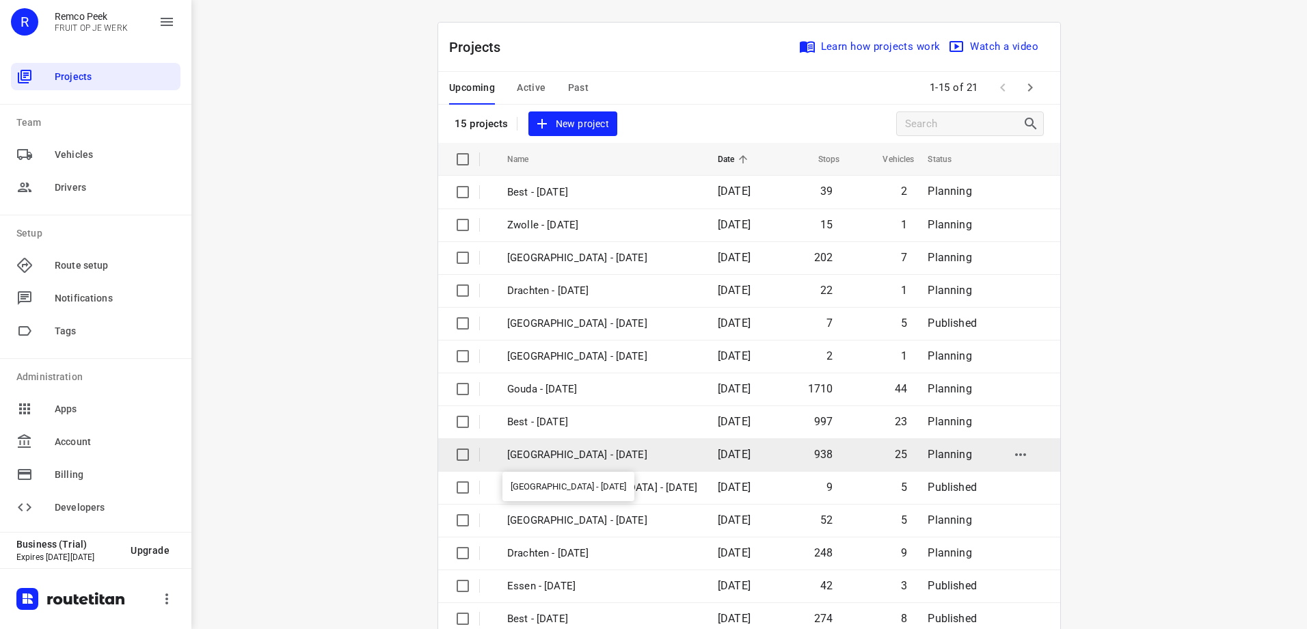
click at [587, 453] on p "Zwolle - Wednesday" at bounding box center [602, 455] width 190 height 16
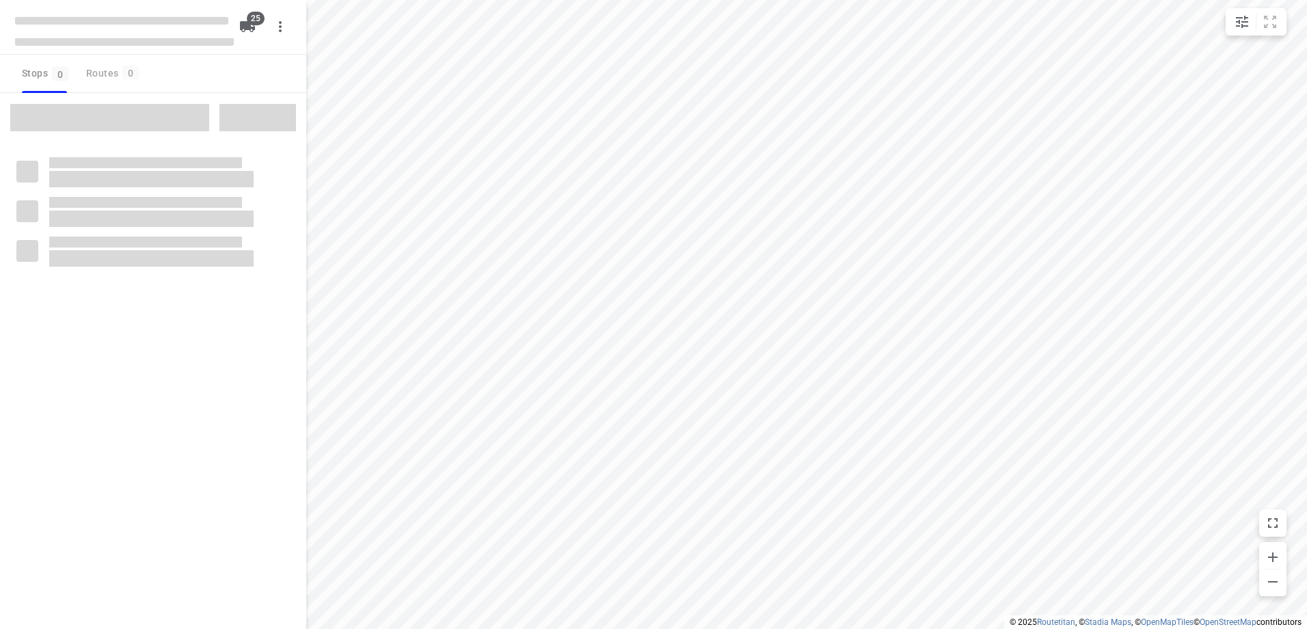
type input "distance"
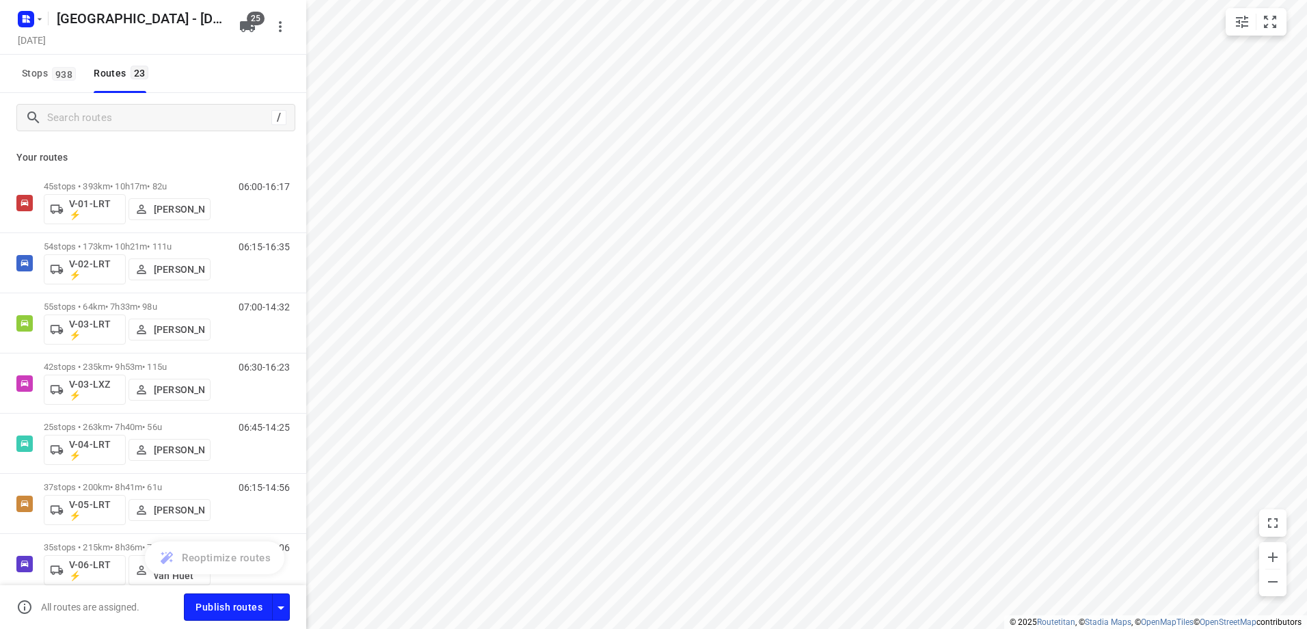
click at [250, 29] on icon "button" at bounding box center [247, 26] width 15 height 11
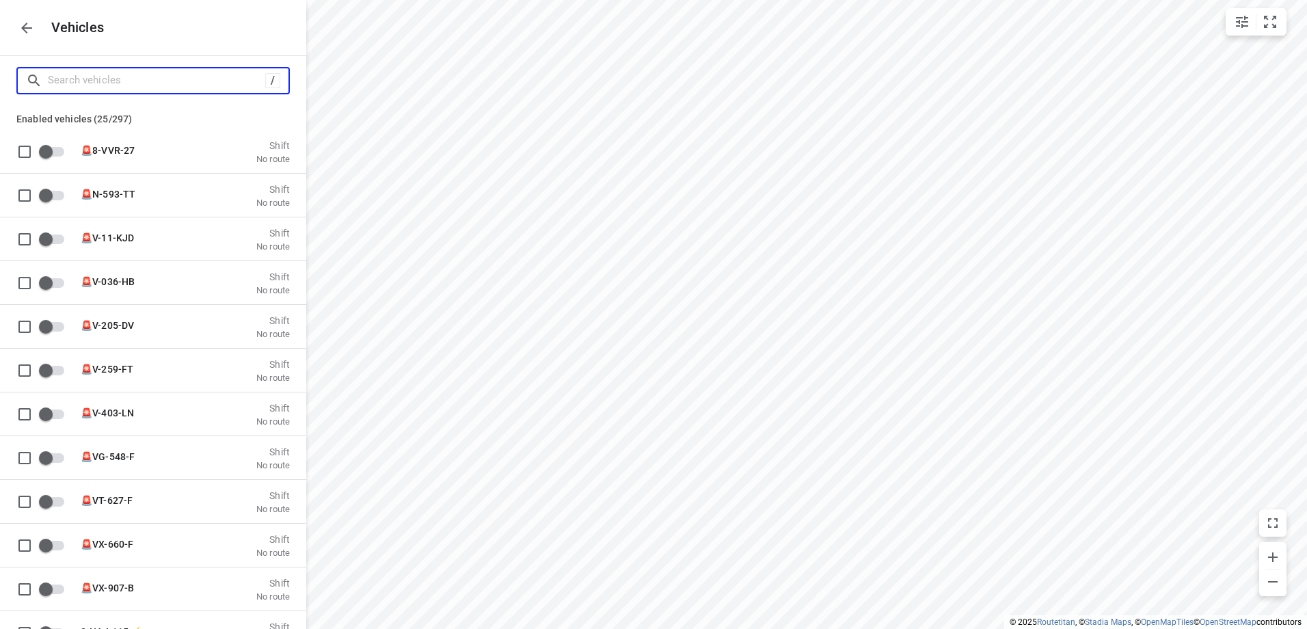
click at [132, 85] on input "Search vehicles" at bounding box center [156, 80] width 217 height 21
type input "V"
checkbox input "true"
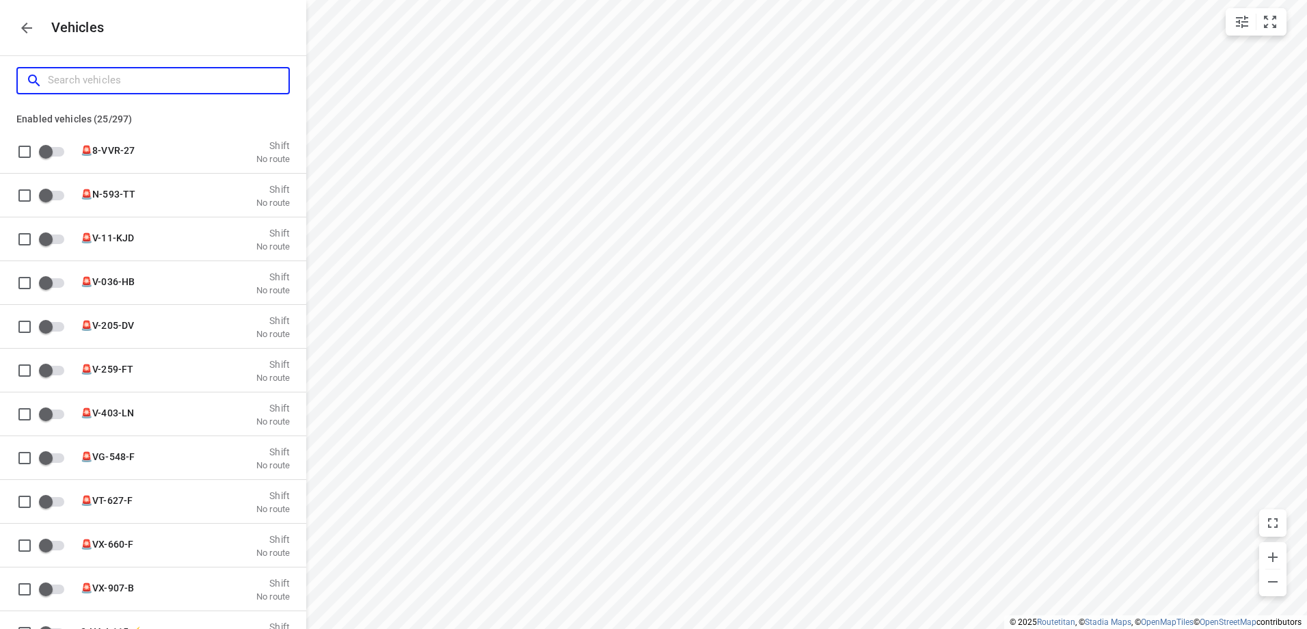
checkbox input "true"
type input "V-"
checkbox input "true"
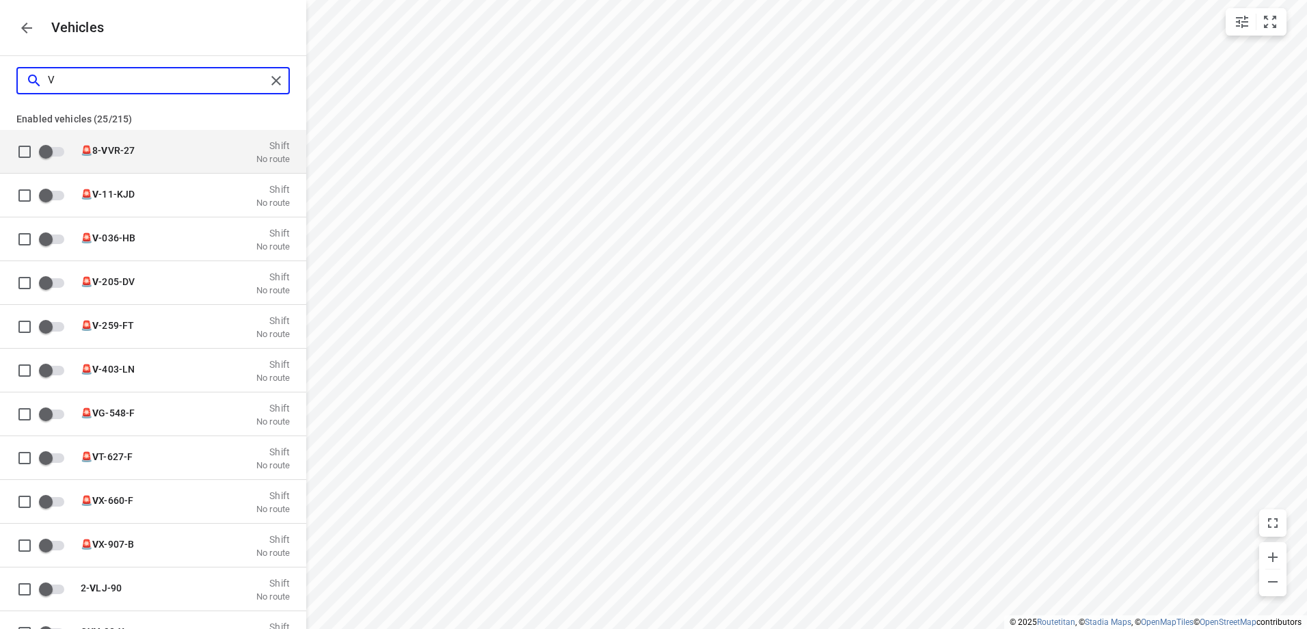
checkbox input "true"
checkbox input "false"
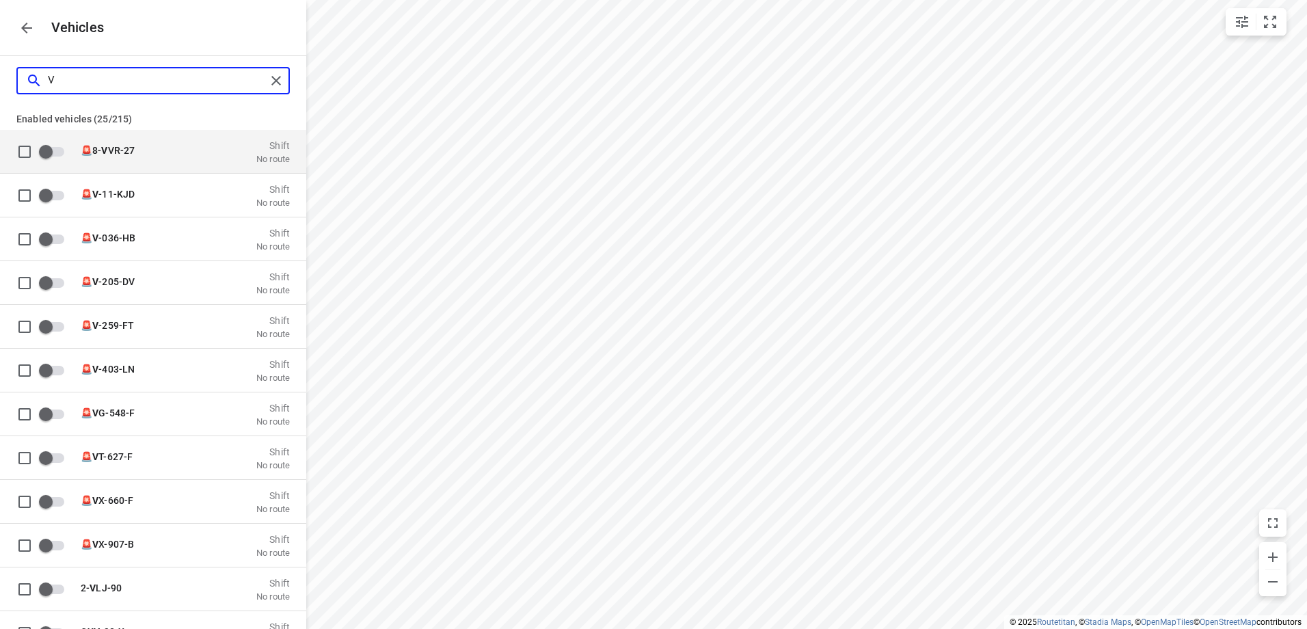
checkbox input "true"
checkbox input "false"
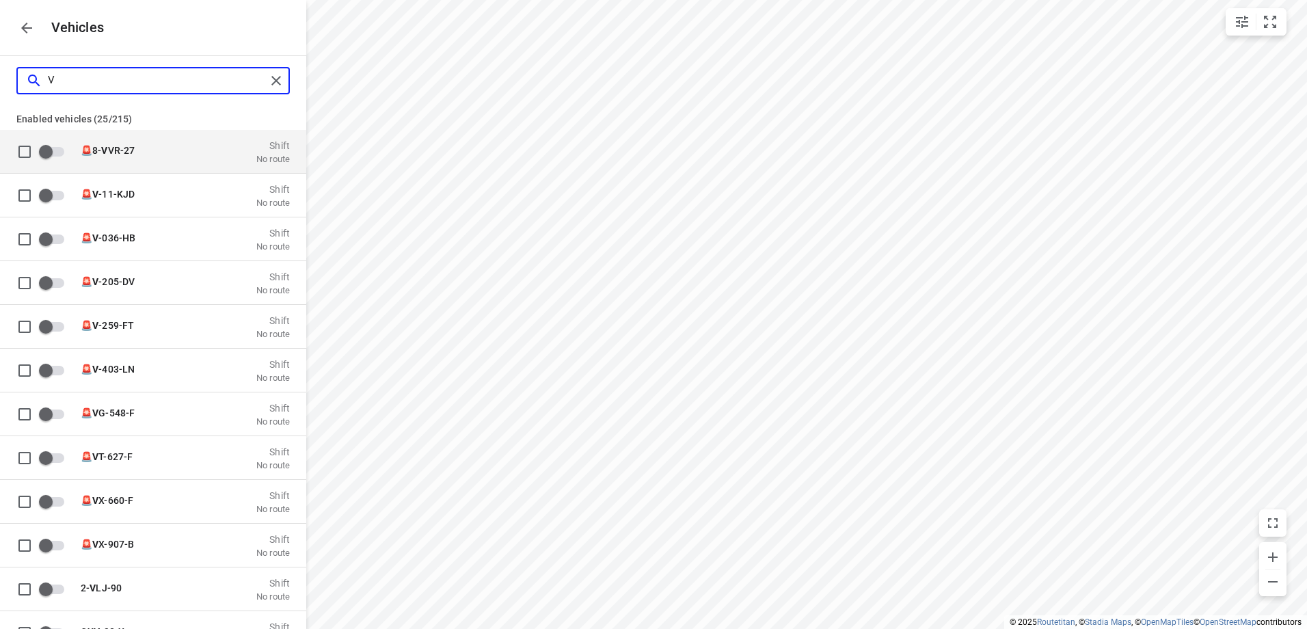
checkbox input "false"
type input "V-0"
checkbox input "true"
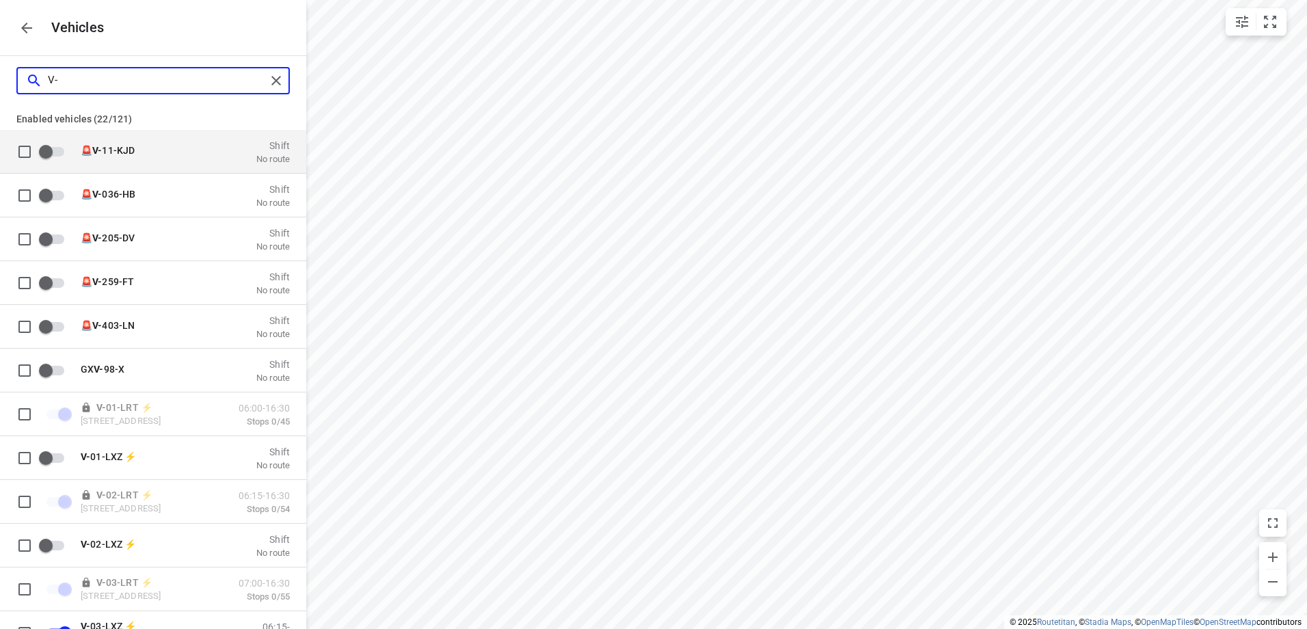
checkbox input "true"
checkbox input "false"
checkbox input "true"
checkbox input "false"
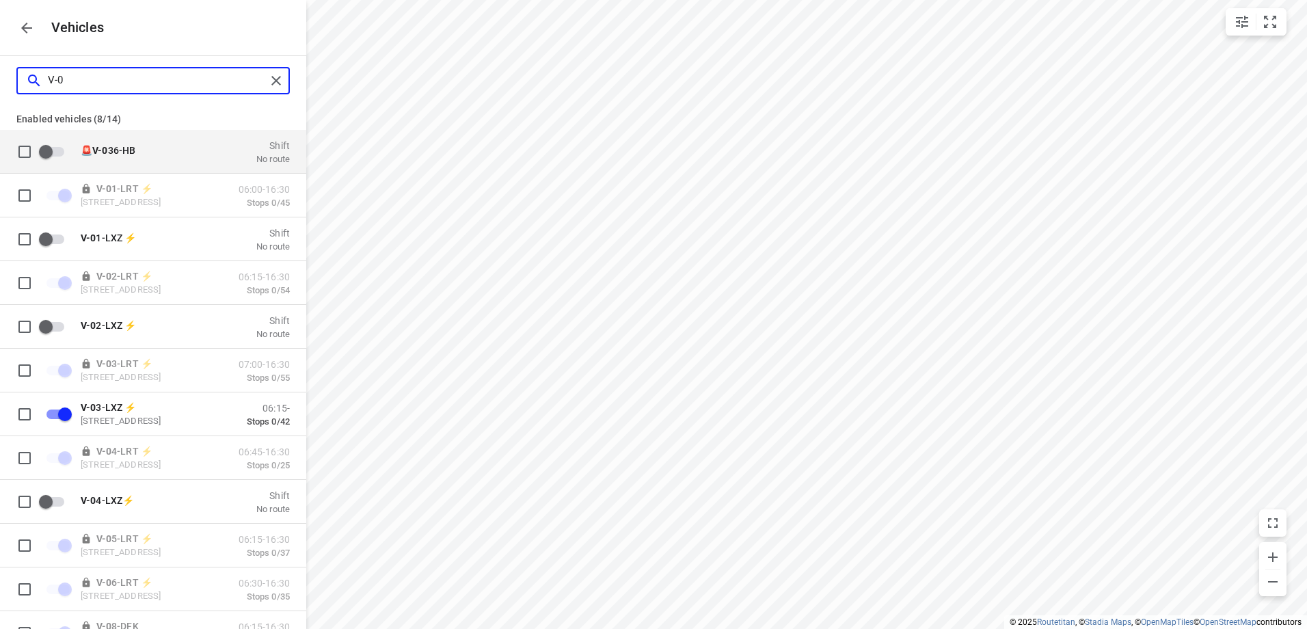
type input "V-02"
checkbox input "true"
checkbox input "false"
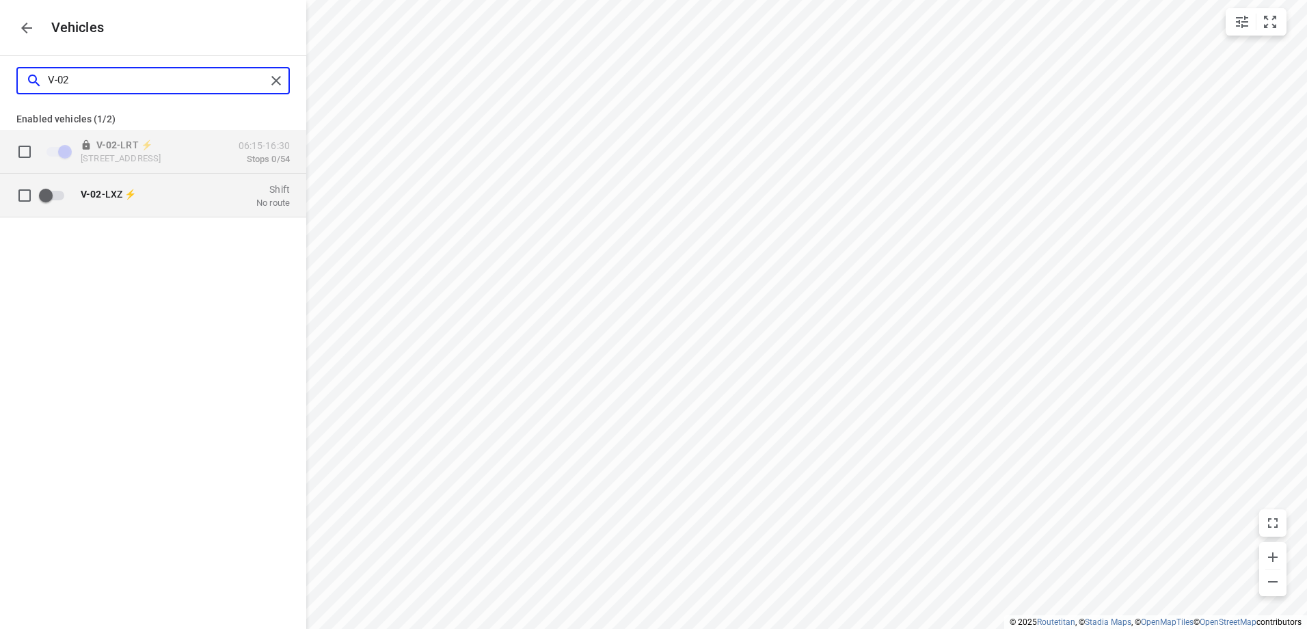
type input "V-02"
click at [25, 195] on input "grid" at bounding box center [24, 194] width 27 height 27
checkbox input "true"
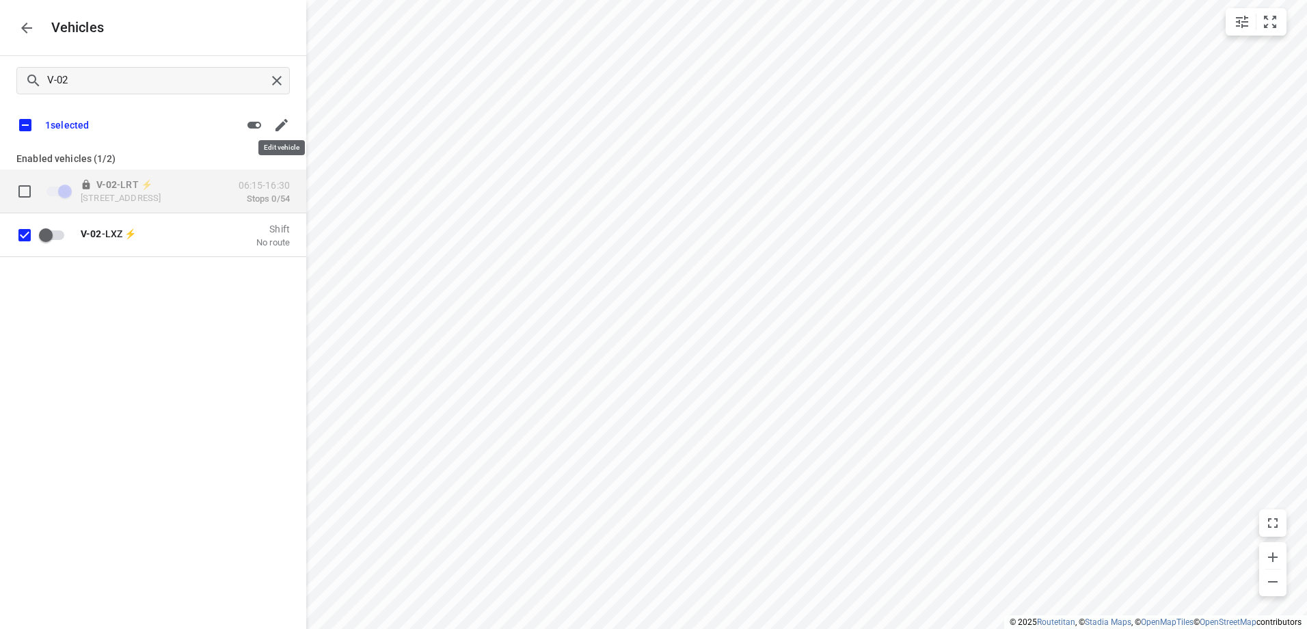
click at [282, 123] on icon "button" at bounding box center [282, 125] width 12 height 12
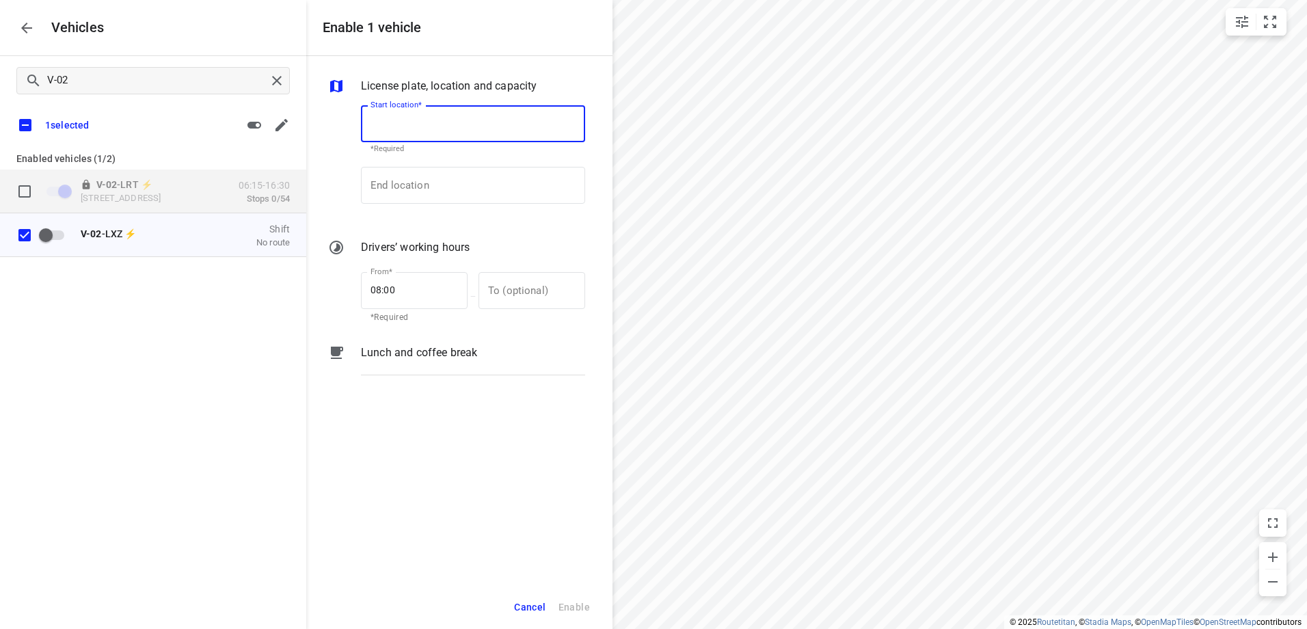
click at [423, 116] on input "Start location*" at bounding box center [473, 123] width 224 height 37
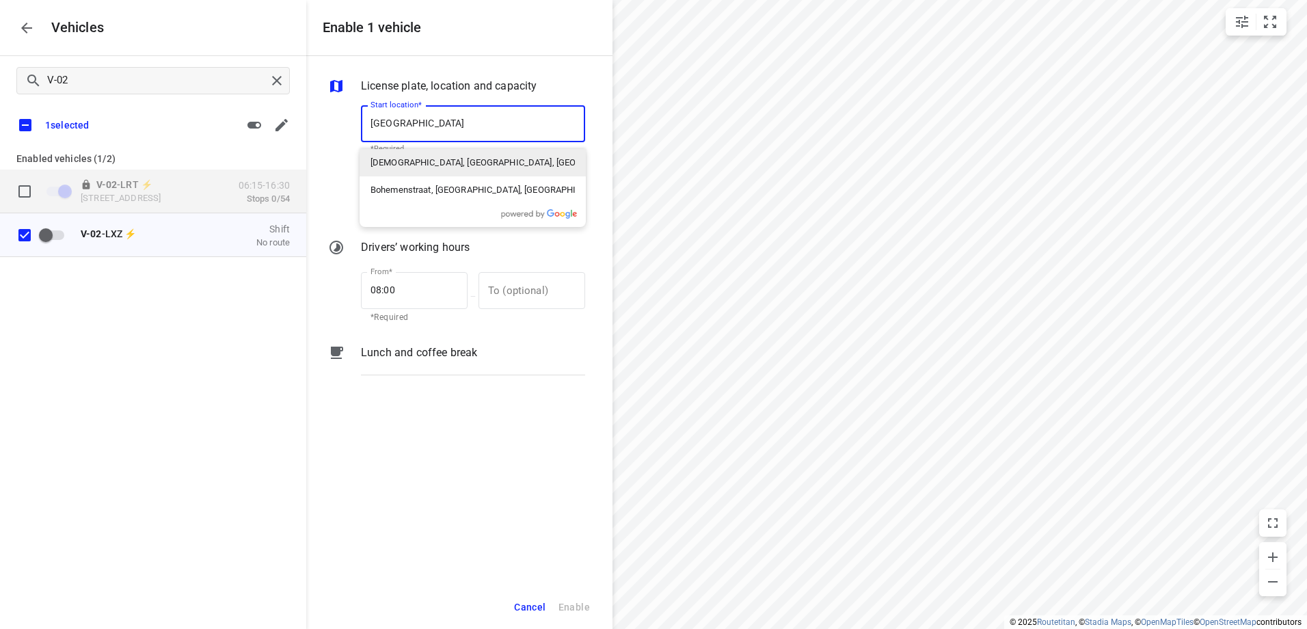
click at [451, 157] on p "Bohemenstraat, Zwolle, Nederland" at bounding box center [473, 163] width 204 height 14
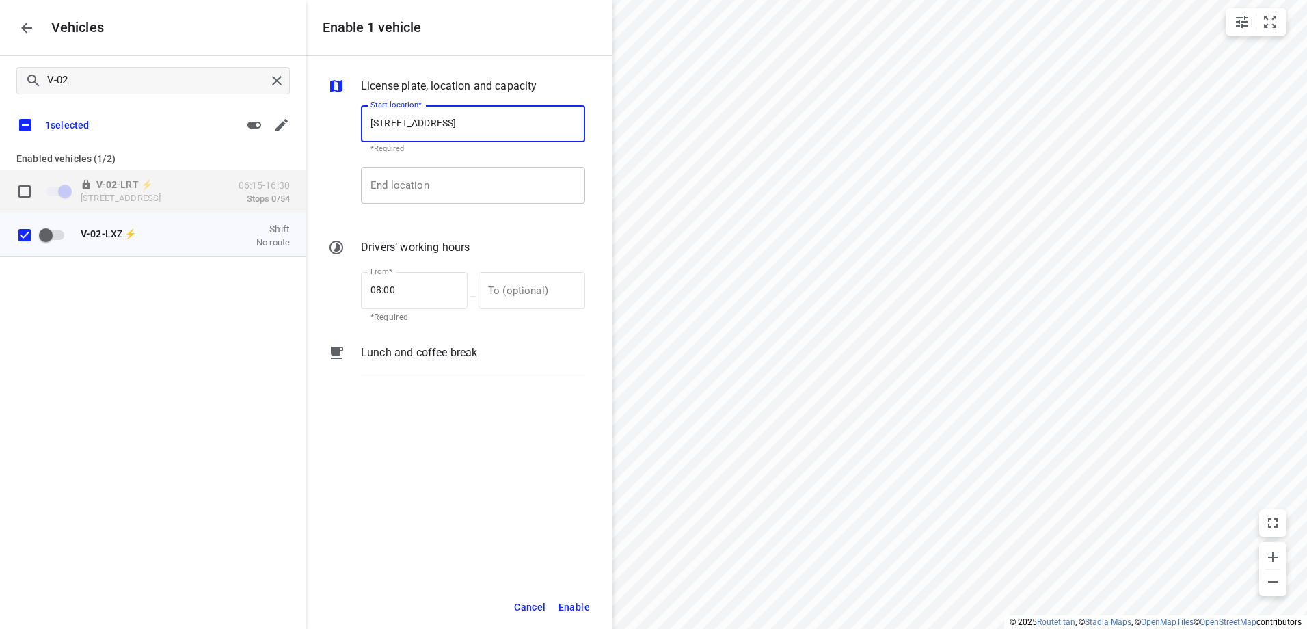
type input "Bohemenstraat, 8028 Zwolle, Netherlands"
click at [450, 180] on input "End location" at bounding box center [473, 185] width 224 height 37
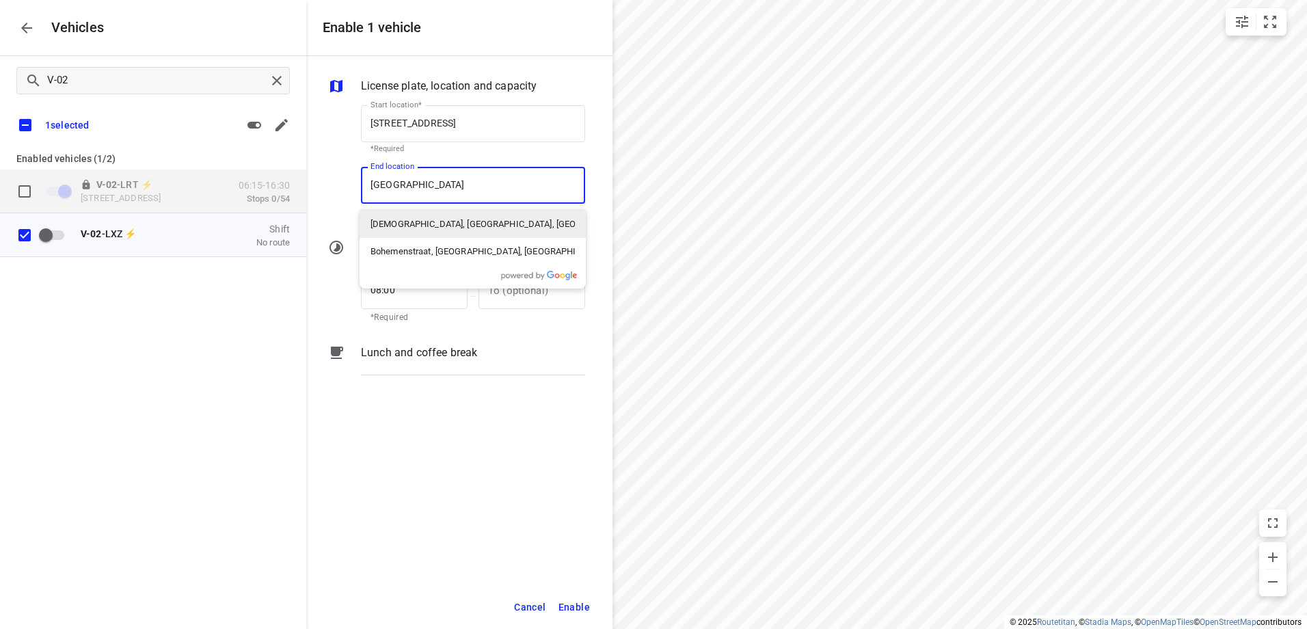
click at [441, 225] on p "Bohemenstraat, Zwolle, Nederland" at bounding box center [473, 224] width 204 height 14
type input "Bohemenstraat, 8028 Zwolle, Netherlands"
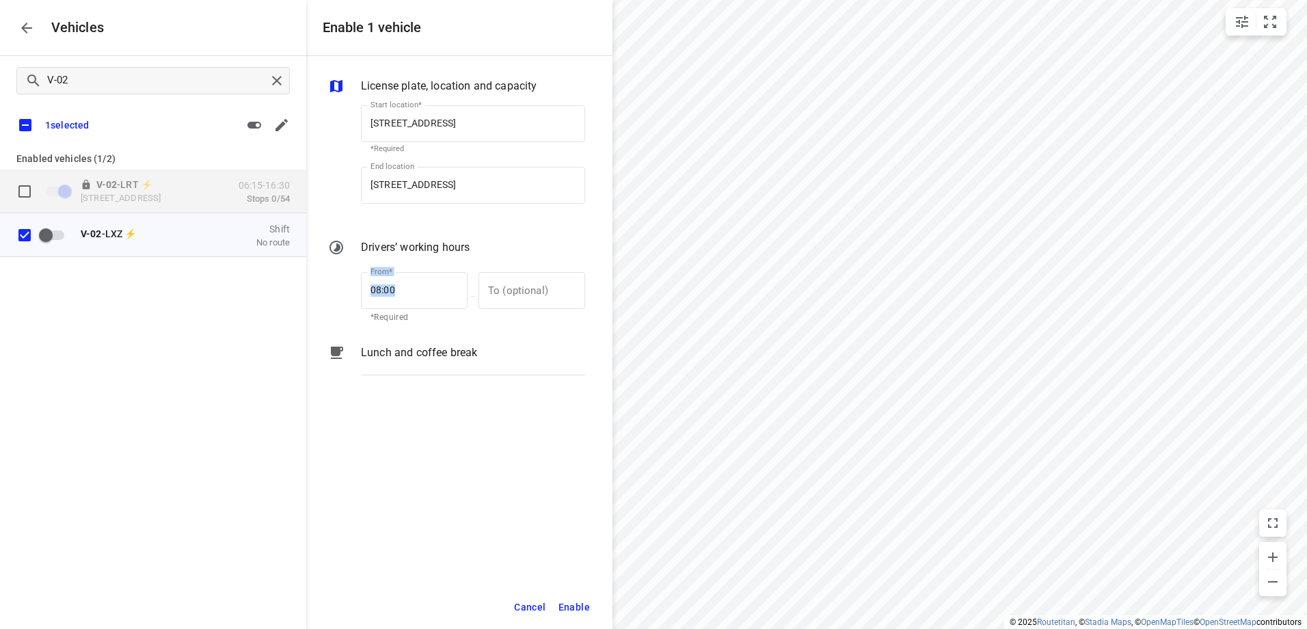
drag, startPoint x: 456, startPoint y: 280, endPoint x: 313, endPoint y: 289, distance: 143.2
click at [313, 289] on div "License plate, location and capacity Start location* Bohemenstraat, 8028 Zwolle…" at bounding box center [459, 320] width 306 height 529
drag, startPoint x: 313, startPoint y: 289, endPoint x: 434, endPoint y: 297, distance: 121.2
click at [434, 297] on input "08:00" at bounding box center [407, 290] width 92 height 37
drag, startPoint x: 435, startPoint y: 295, endPoint x: 310, endPoint y: 295, distance: 124.4
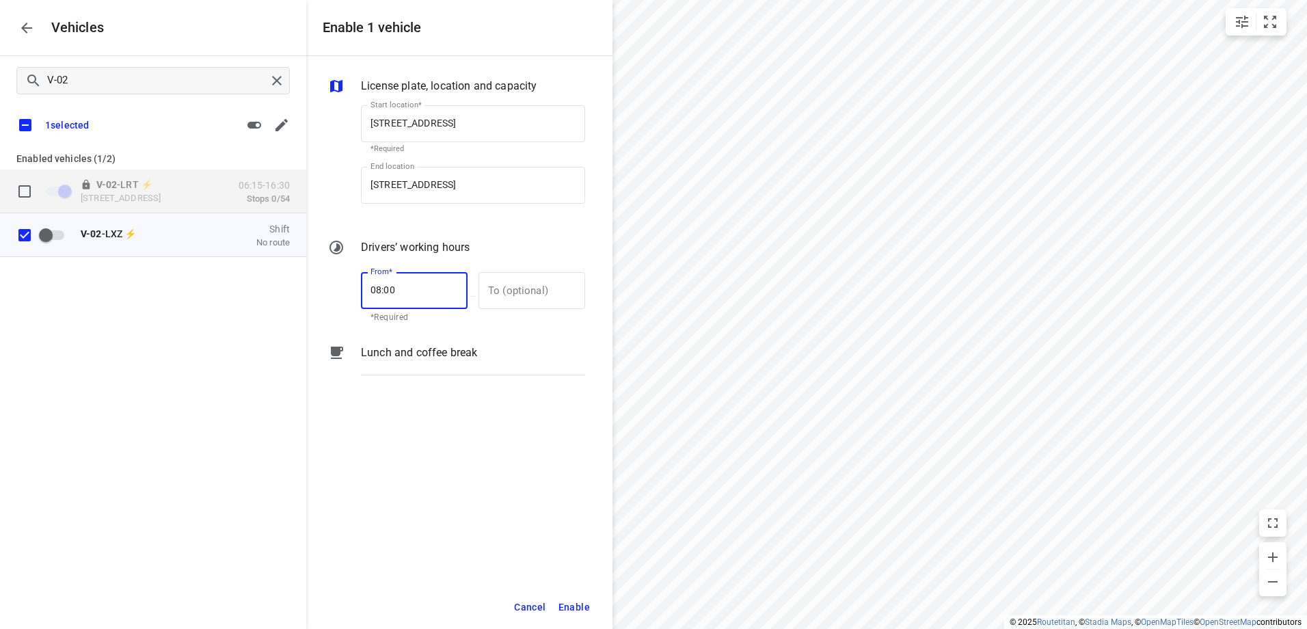
click at [310, 295] on div "License plate, location and capacity Start location* Bohemenstraat, 8028 Zwolle…" at bounding box center [459, 320] width 306 height 529
type input "06:30"
click at [587, 604] on span "Enable" at bounding box center [574, 607] width 31 height 17
checkbox input "false"
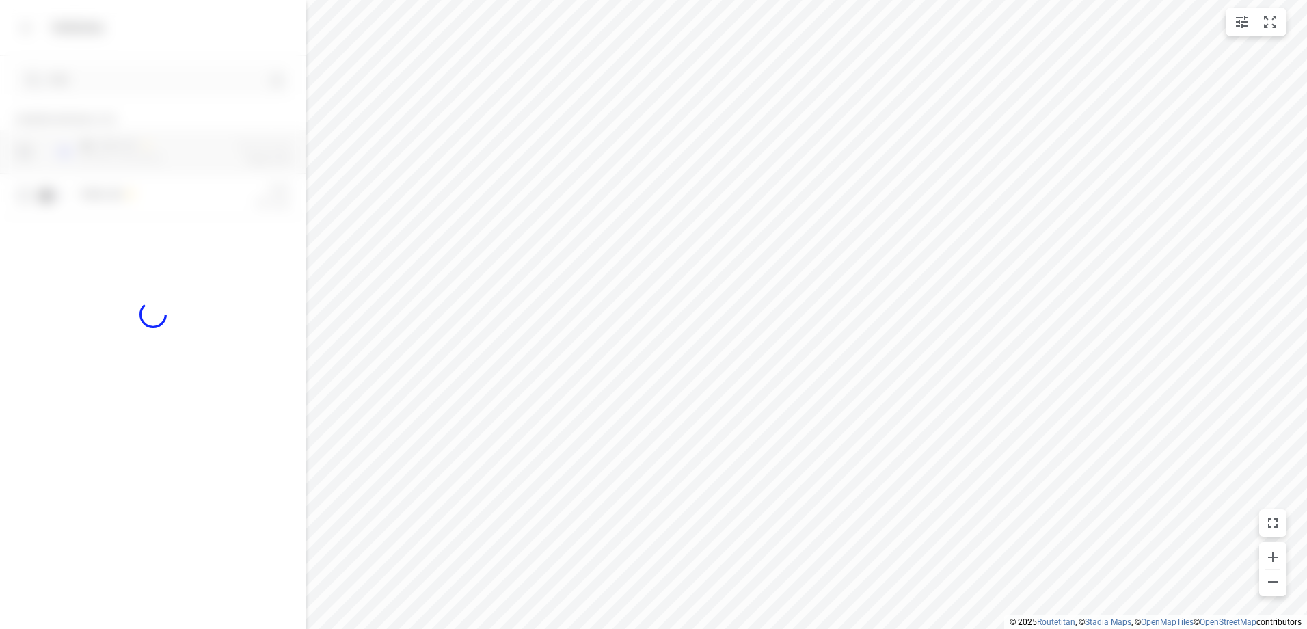
checkbox input "true"
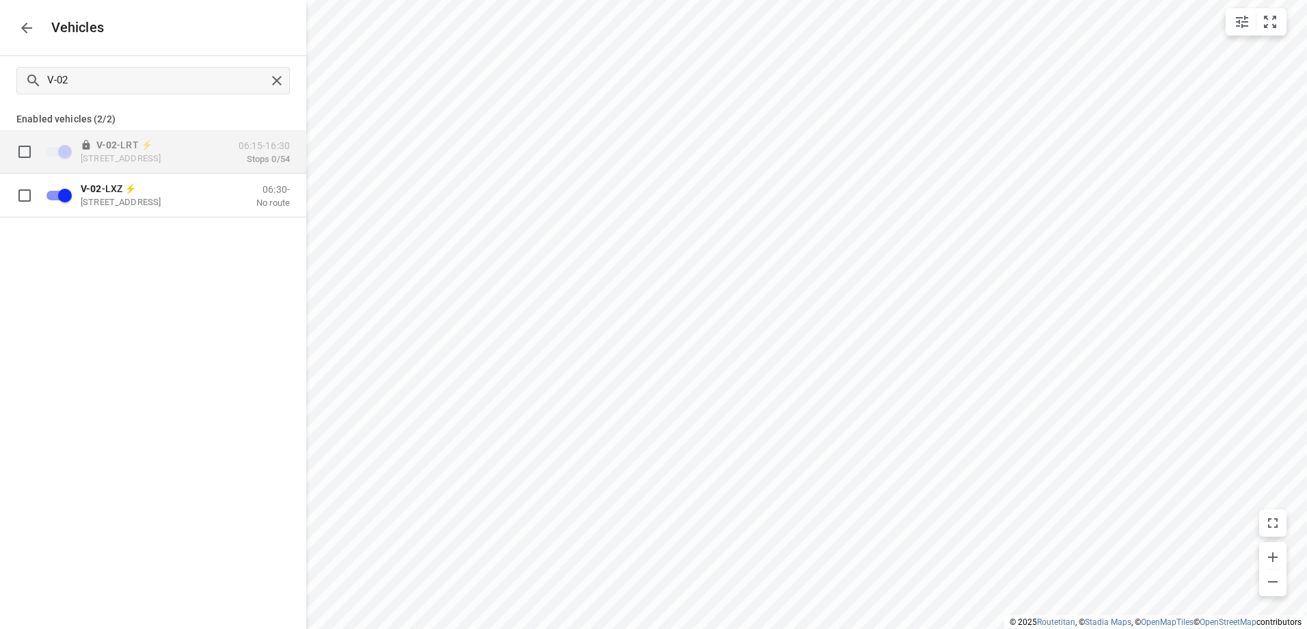
click at [23, 31] on icon "button" at bounding box center [26, 28] width 16 height 16
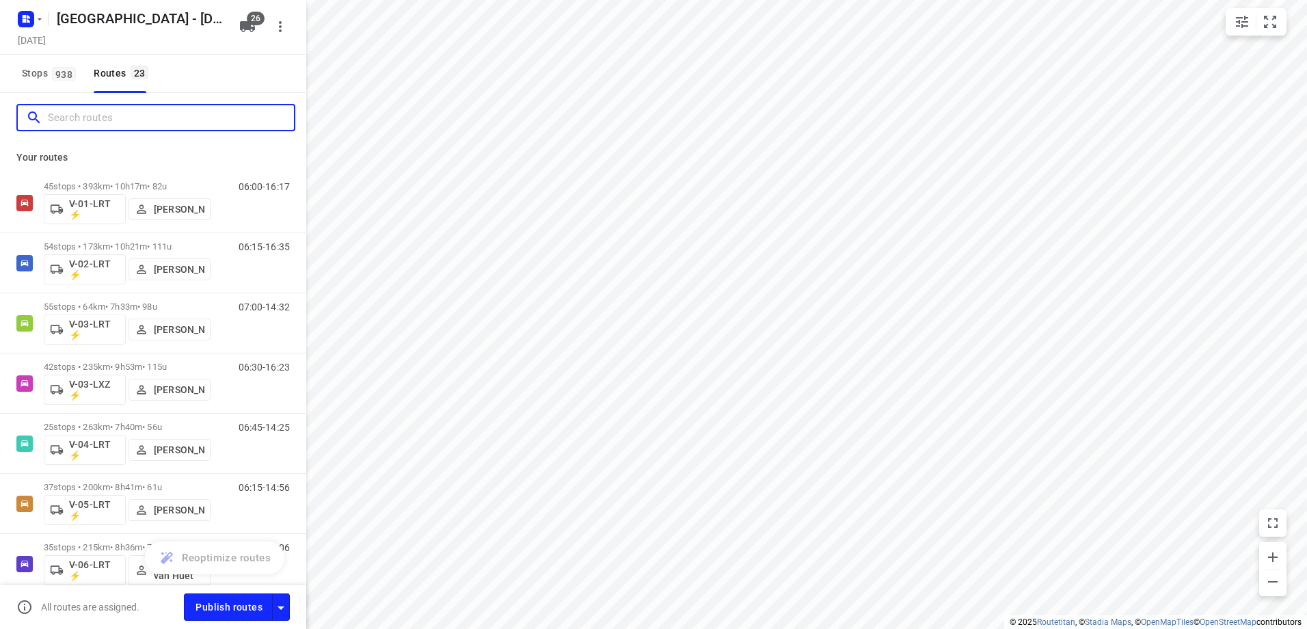
click at [100, 117] on input "Search routes" at bounding box center [171, 117] width 246 height 21
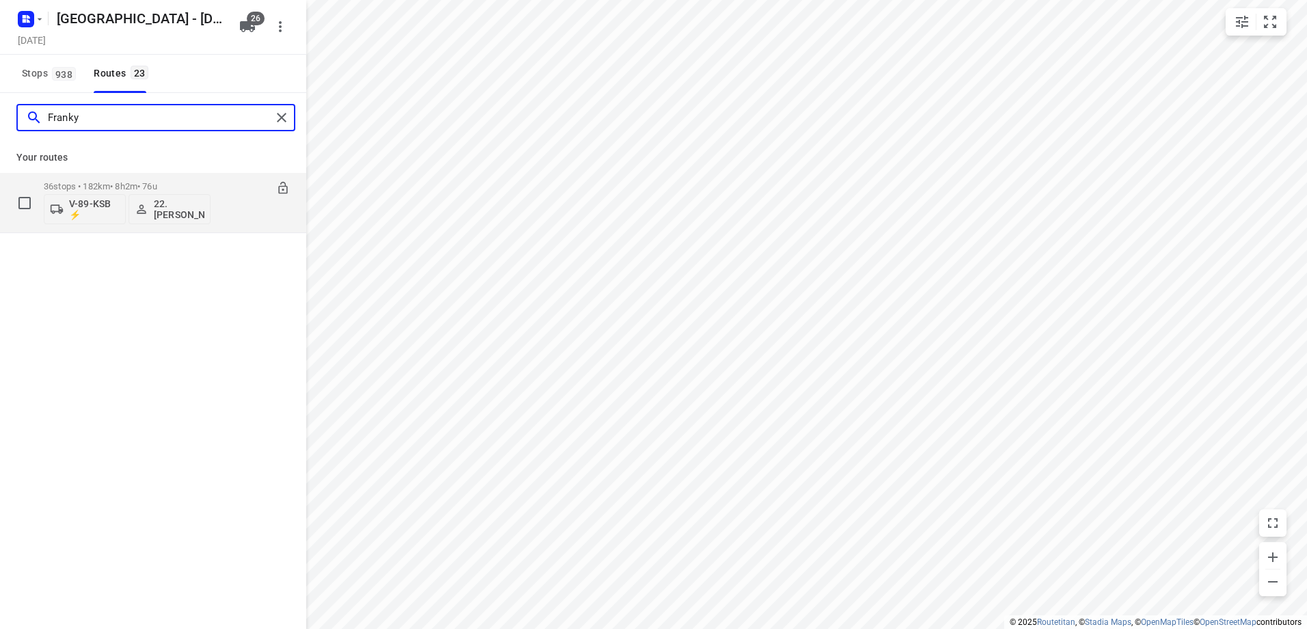
type input "Franky"
click at [83, 209] on p "V-89-KSB ⚡" at bounding box center [94, 209] width 51 height 22
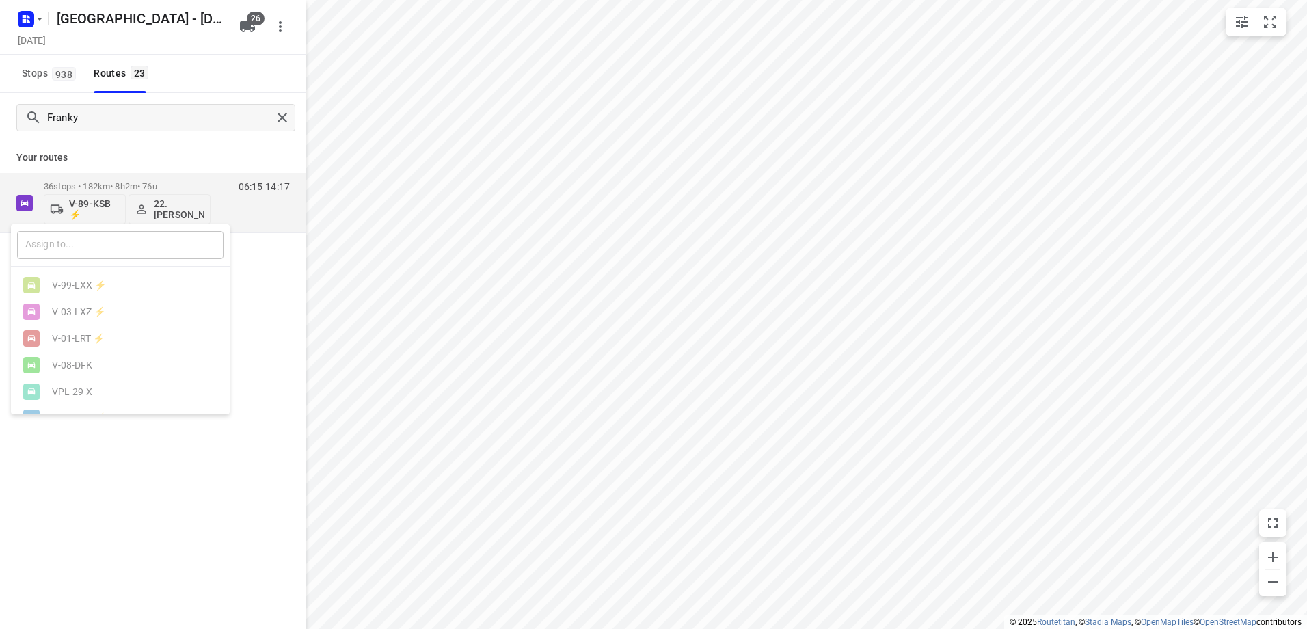
click at [150, 253] on input "text" at bounding box center [120, 245] width 206 height 28
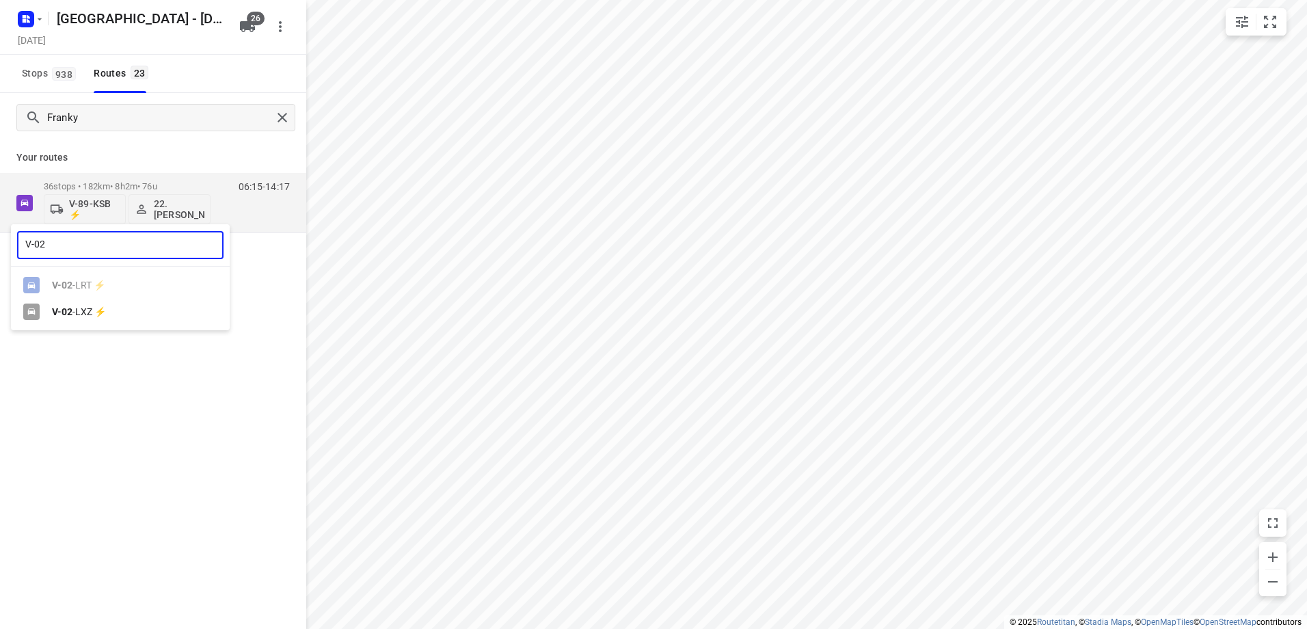
type input "V-02"
click at [66, 312] on b "V-02" at bounding box center [62, 311] width 21 height 11
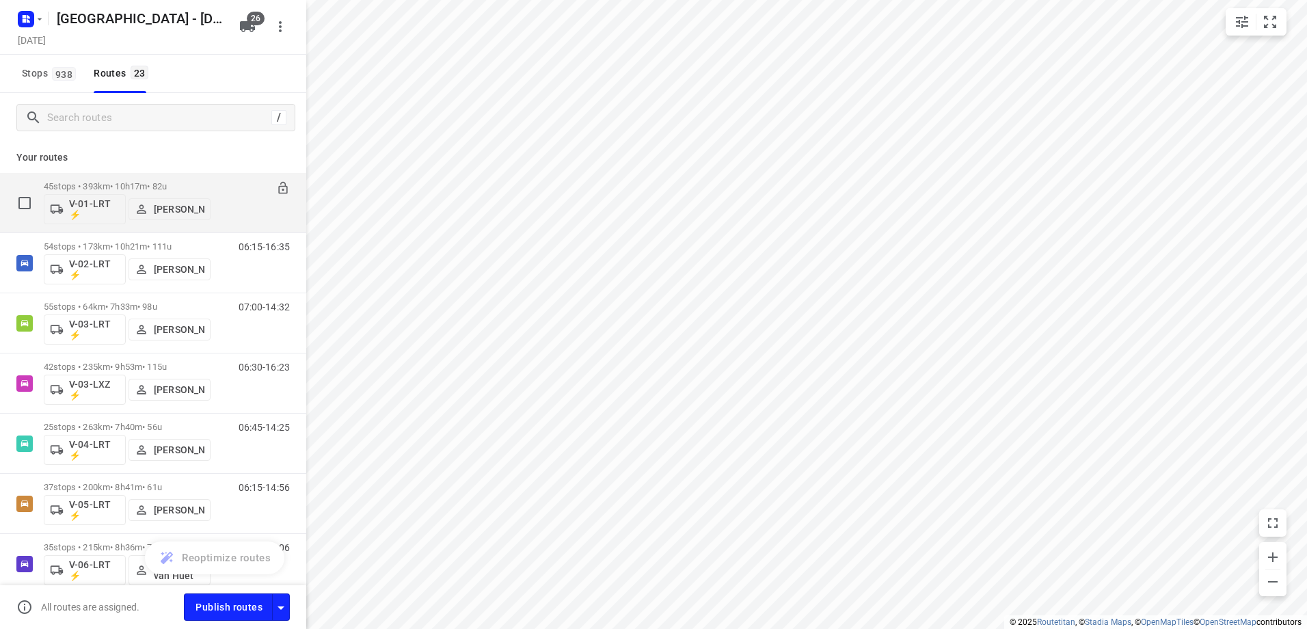
click at [127, 178] on div "45 stops • 393km • 10h17m • 82u V-01-LRT ⚡ Jorick Kok" at bounding box center [127, 202] width 167 height 57
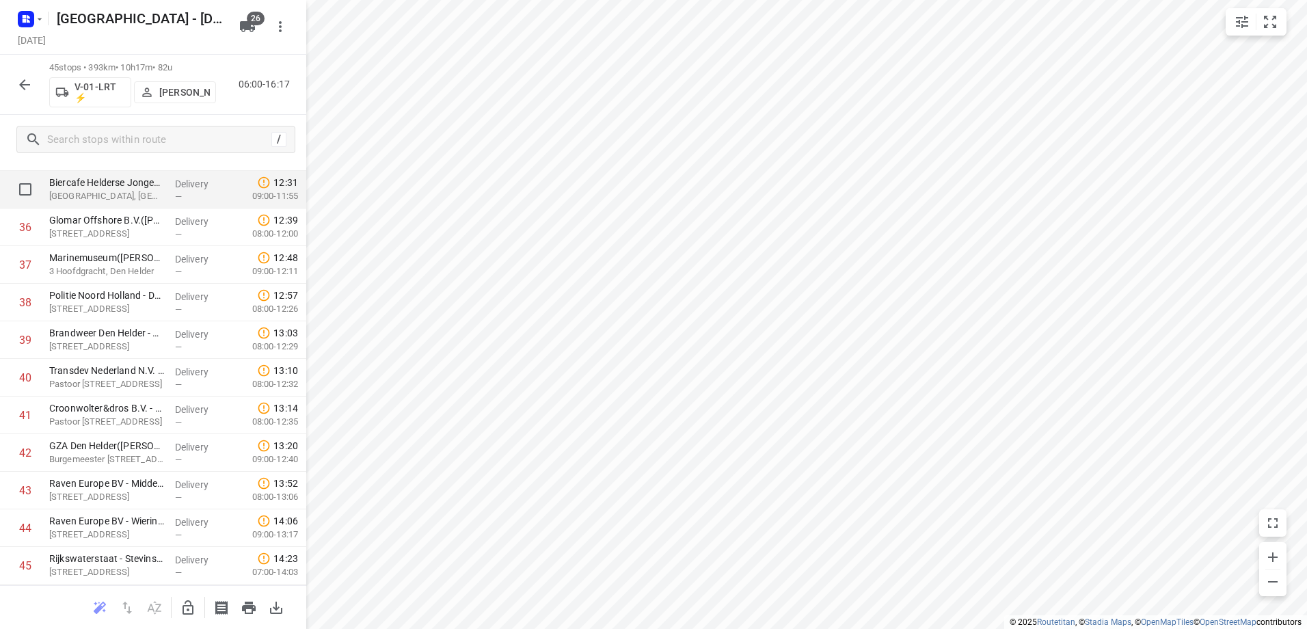
scroll to position [1377, 0]
click at [21, 79] on icon "button" at bounding box center [24, 85] width 16 height 16
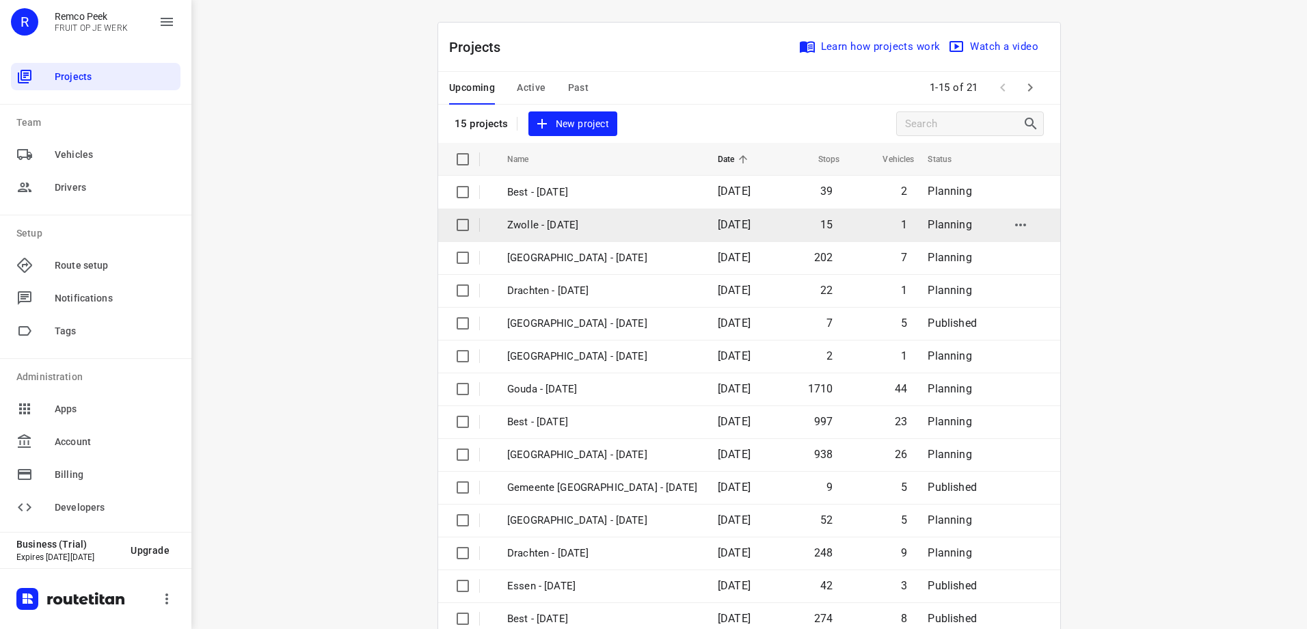
click at [525, 227] on p "Zwolle - Friday" at bounding box center [602, 225] width 190 height 16
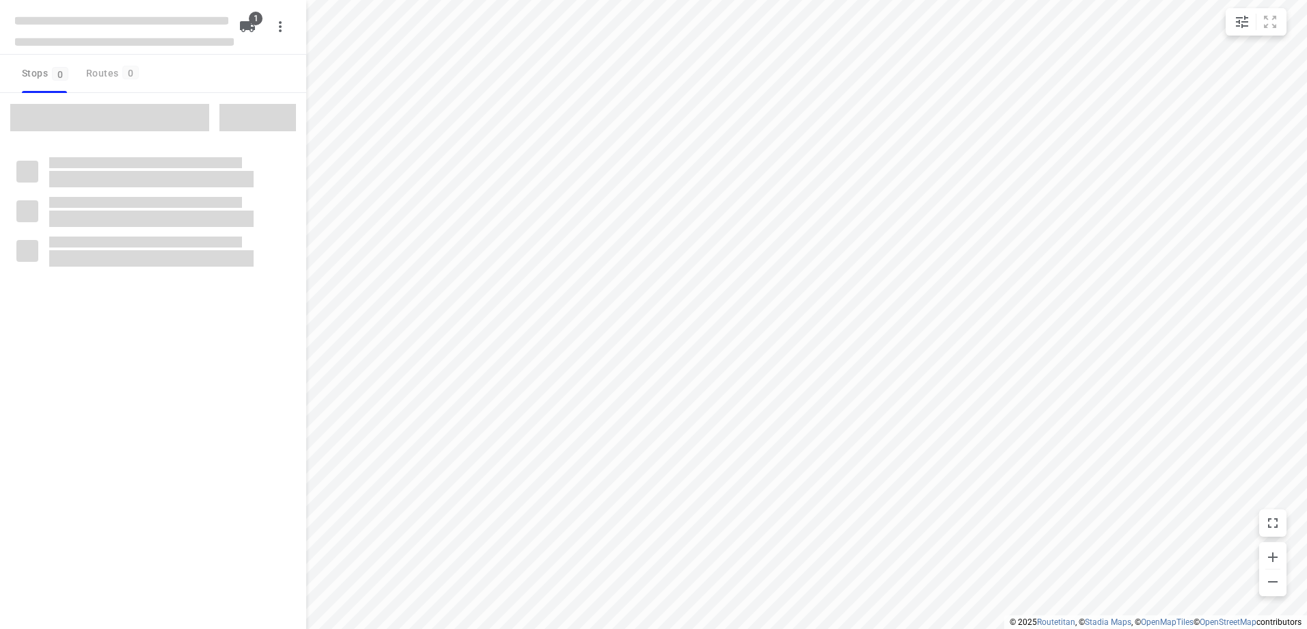
type input "distance"
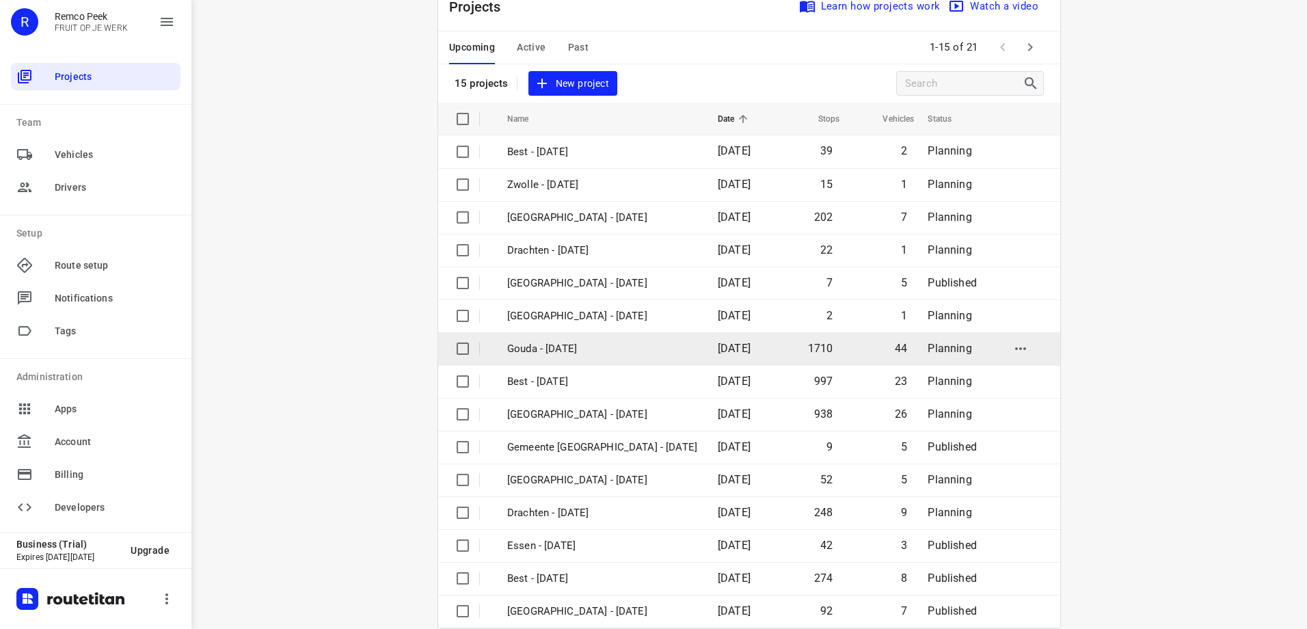
scroll to position [62, 0]
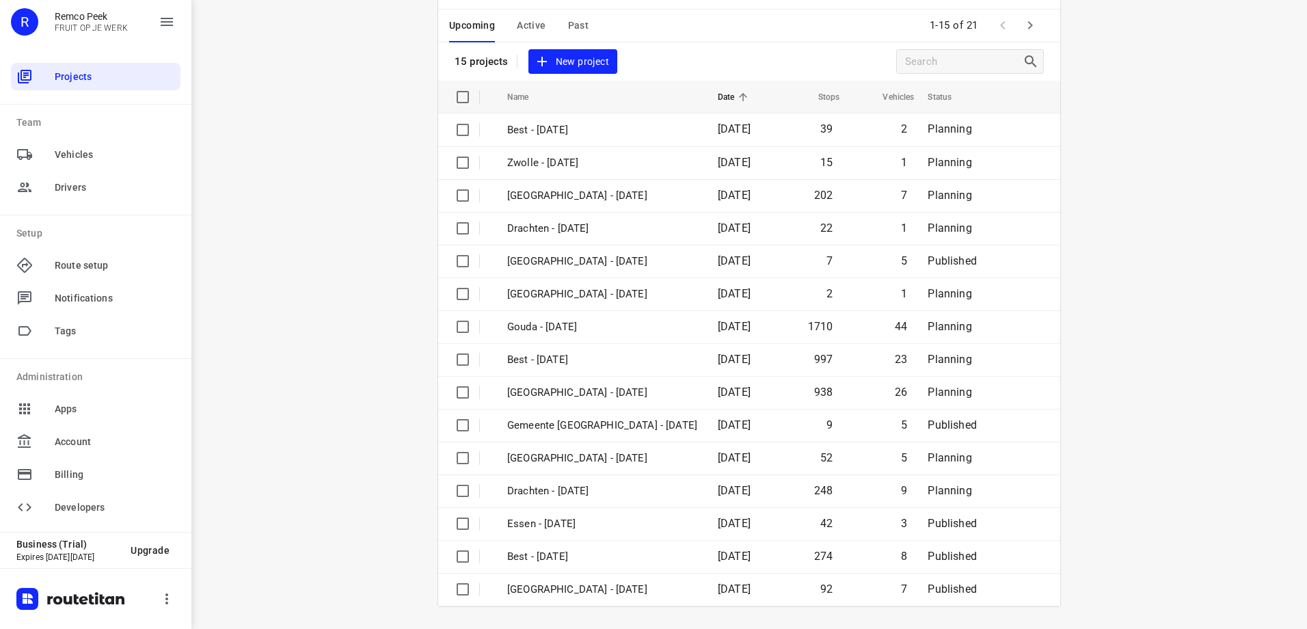
click at [518, 25] on span "Active" at bounding box center [531, 25] width 29 height 17
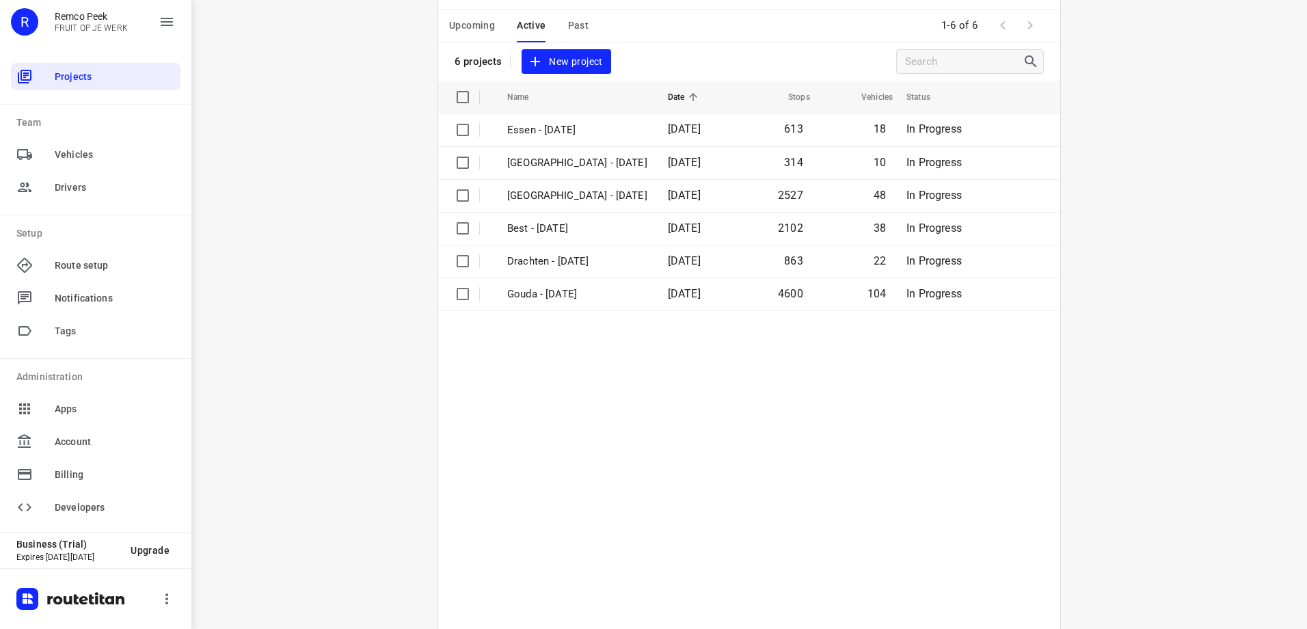
scroll to position [0, 0]
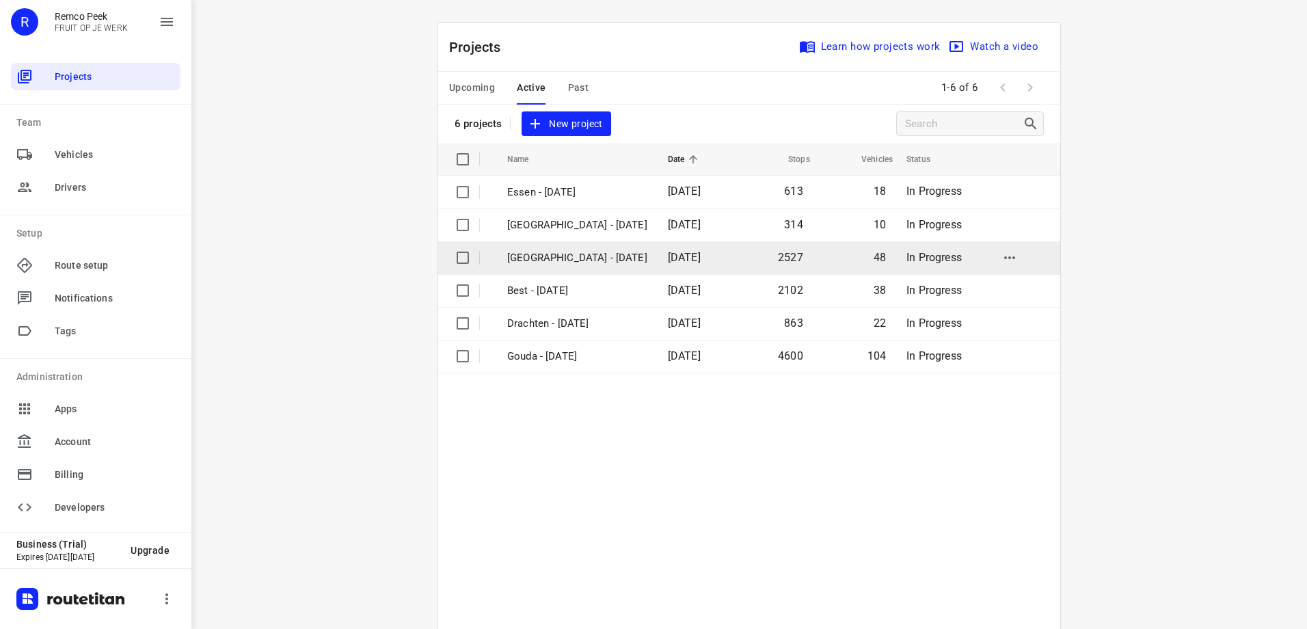
click at [548, 255] on p "[GEOGRAPHIC_DATA] - [DATE]" at bounding box center [577, 258] width 140 height 16
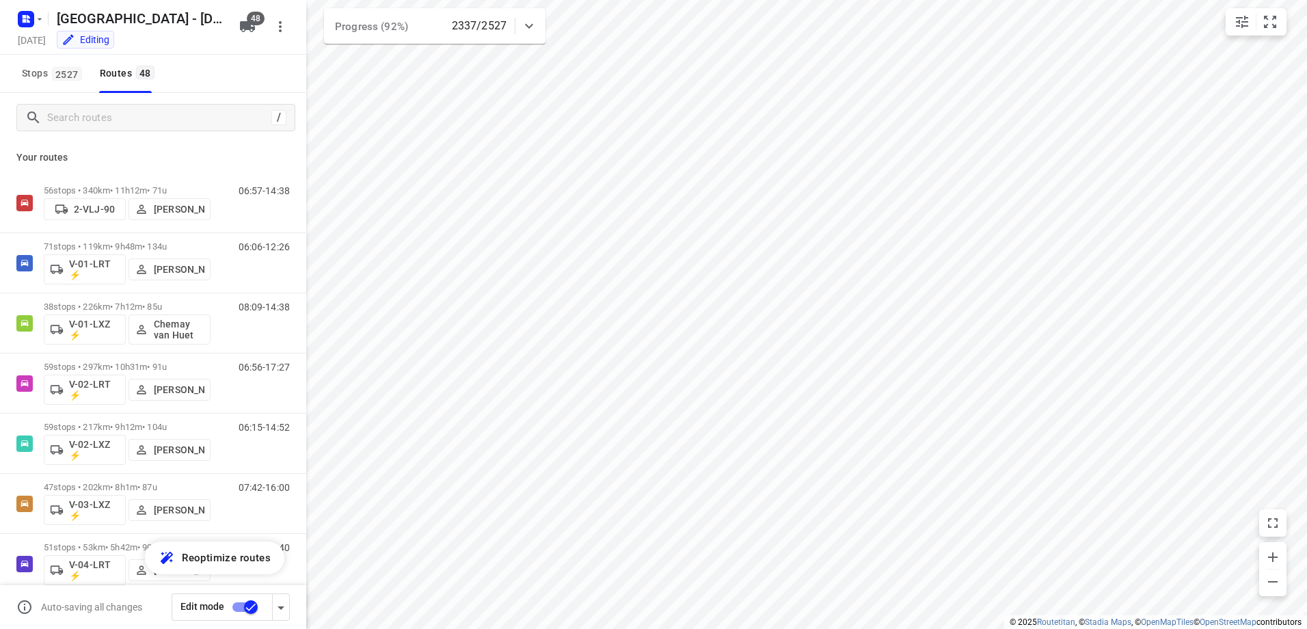
type input "distance"
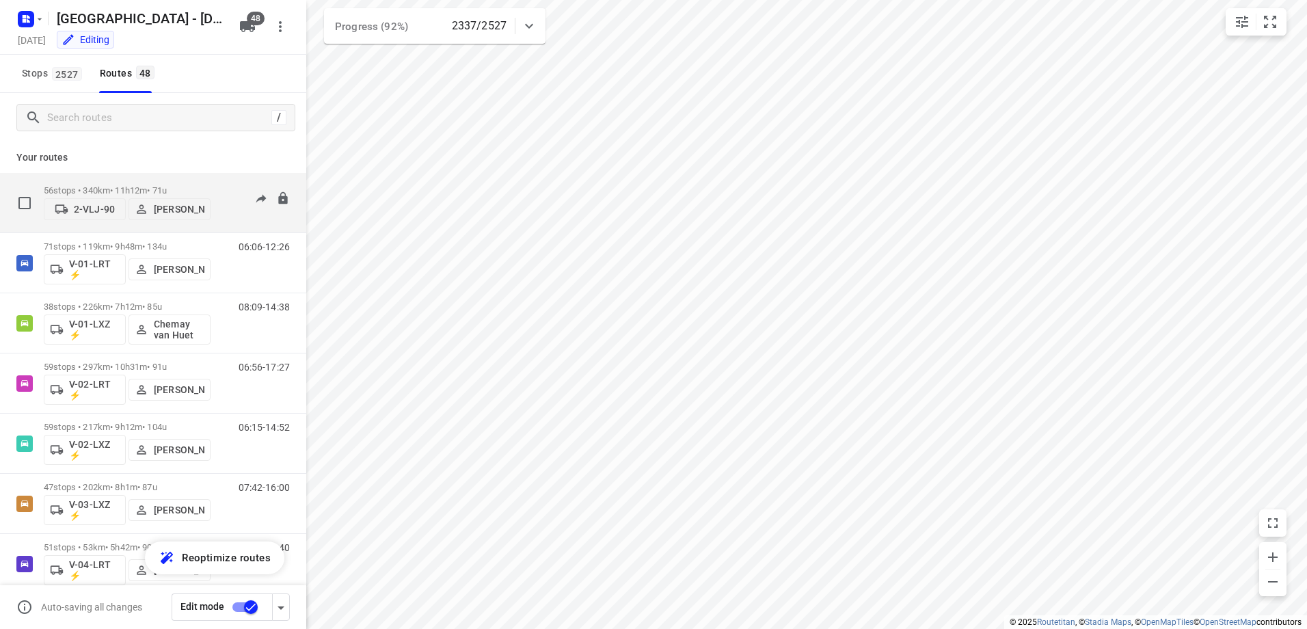
click at [130, 188] on p "56 stops • 340km • 11h12m • 71u" at bounding box center [127, 190] width 167 height 10
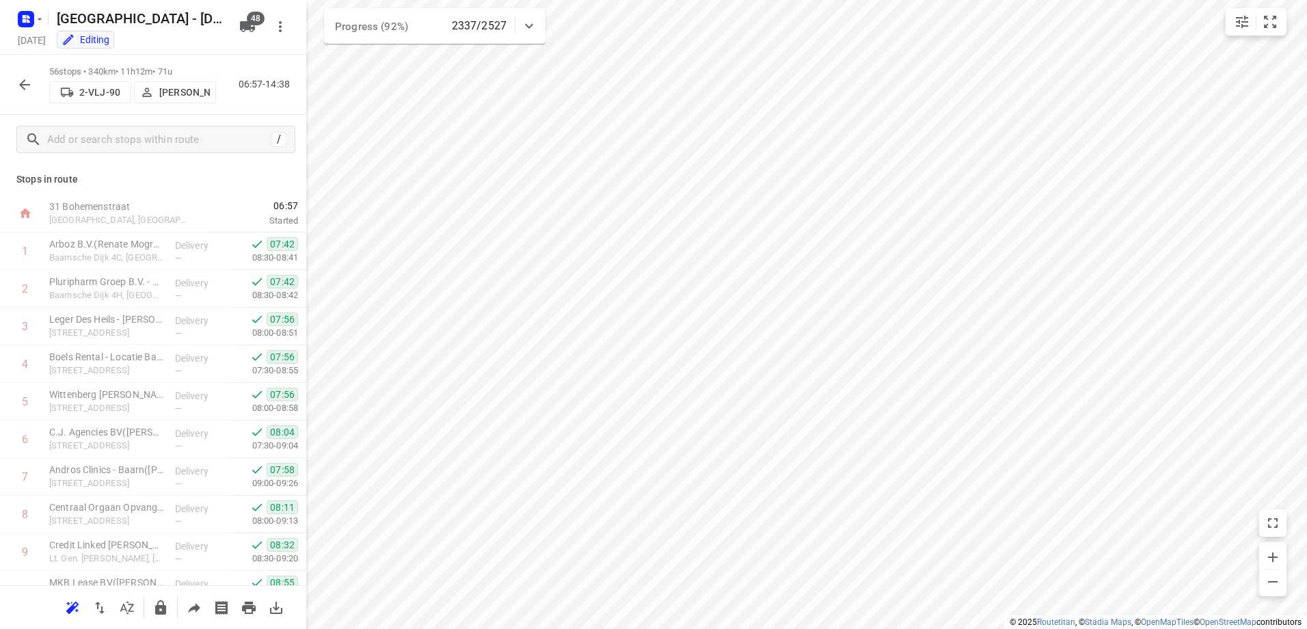
click at [531, 20] on icon at bounding box center [529, 26] width 16 height 16
click at [531, 20] on div at bounding box center [528, 31] width 27 height 27
click at [15, 83] on button "button" at bounding box center [24, 84] width 27 height 27
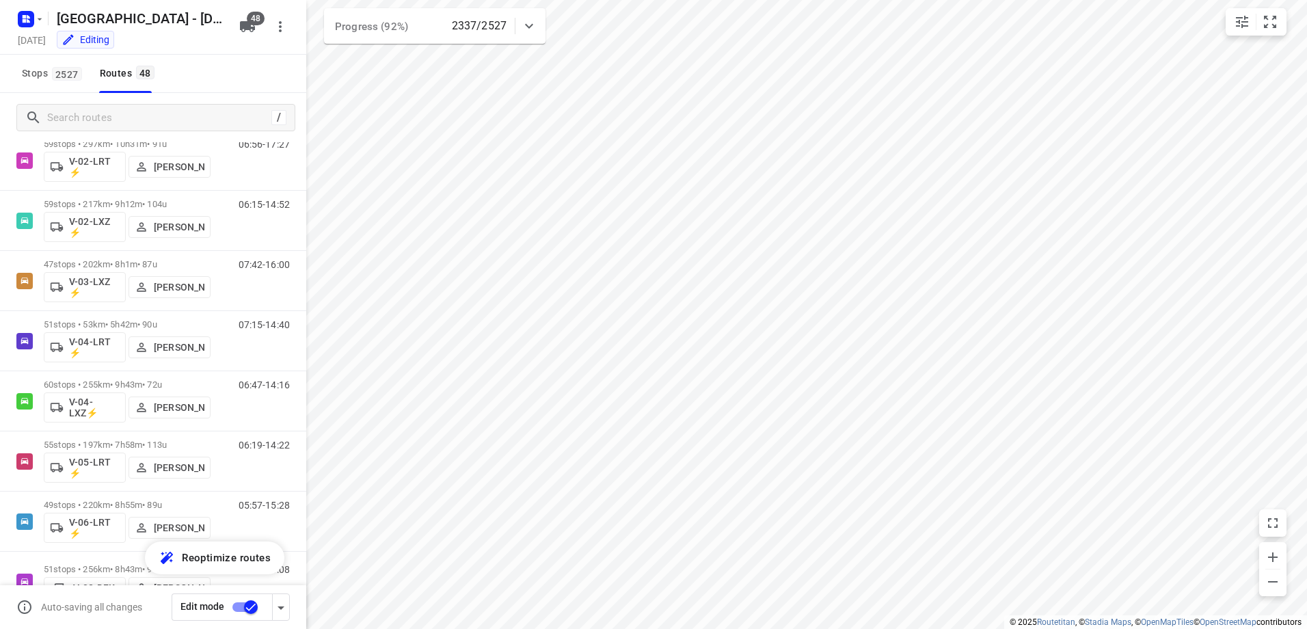
scroll to position [273, 0]
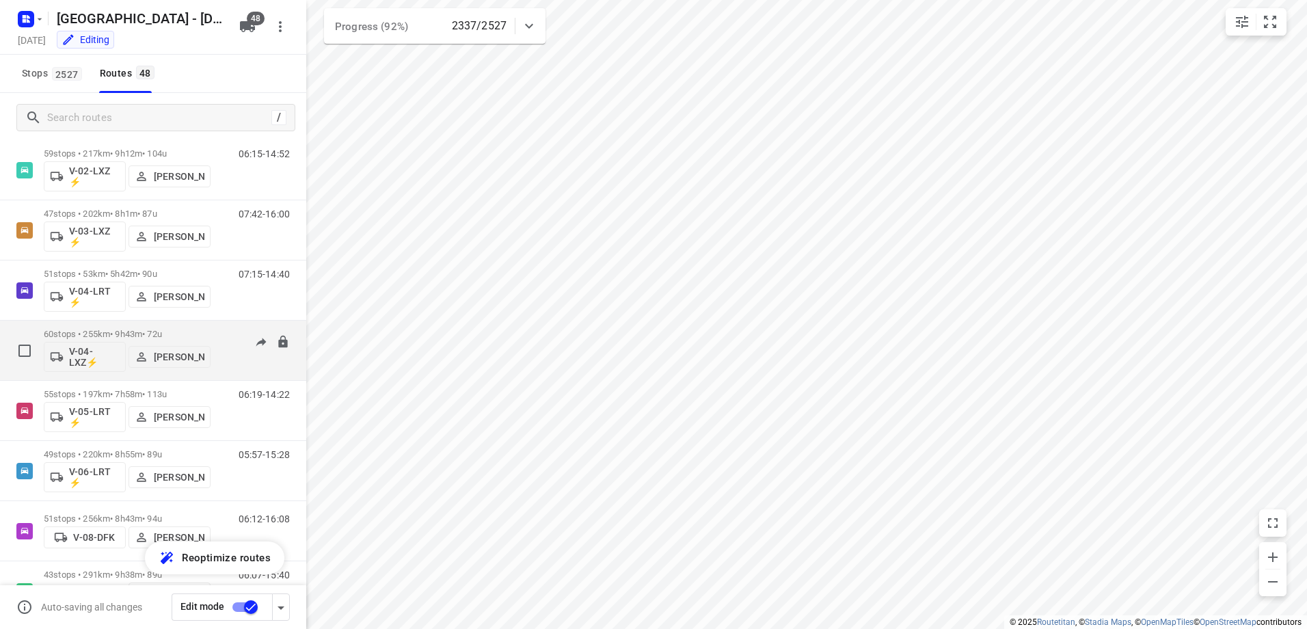
click at [122, 334] on p "60 stops • 255km • 9h43m • 72u" at bounding box center [127, 334] width 167 height 10
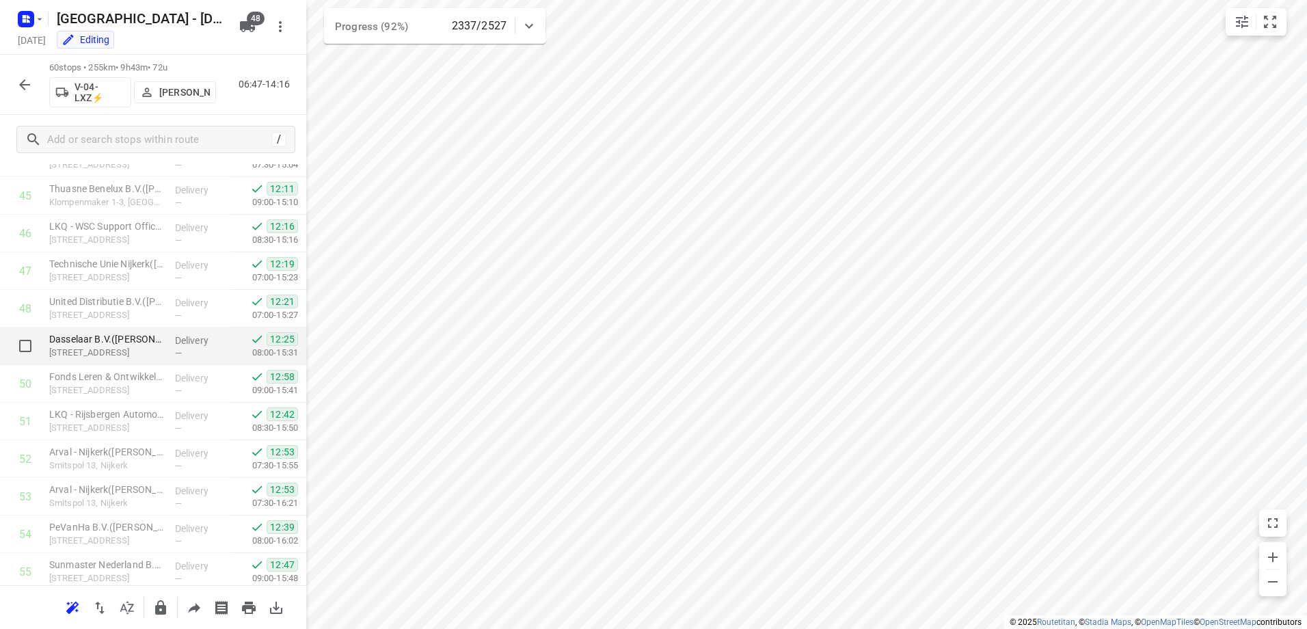
scroll to position [1941, 0]
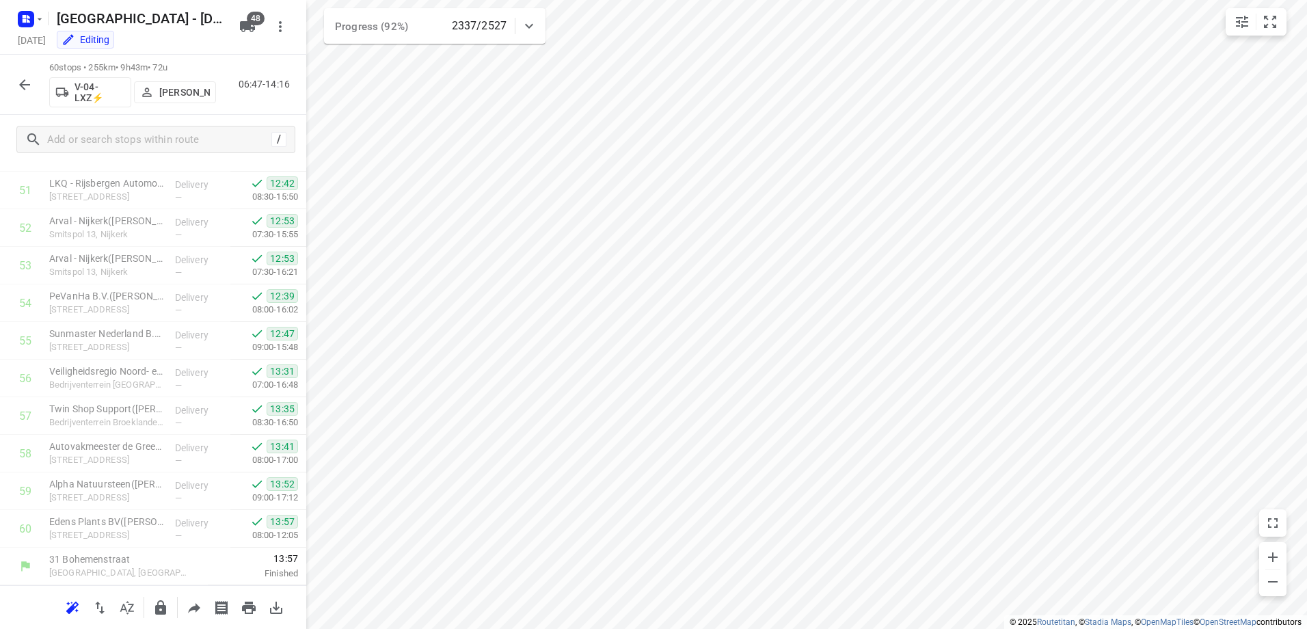
click at [26, 88] on icon "button" at bounding box center [24, 85] width 16 height 16
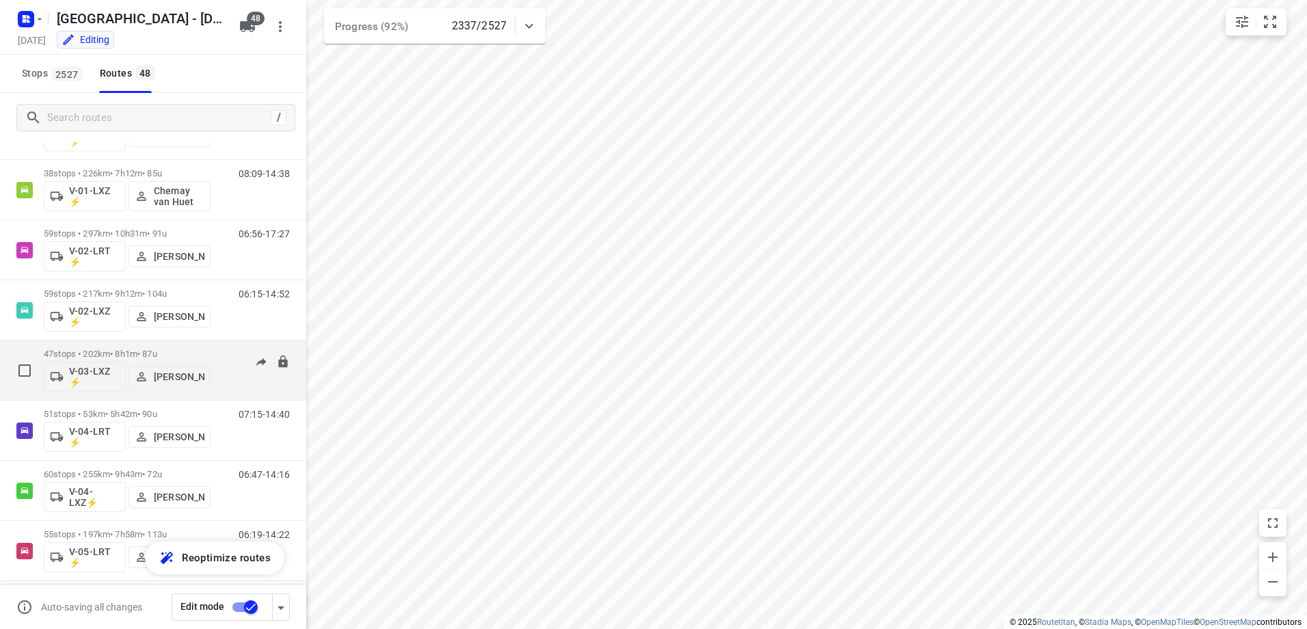
scroll to position [137, 0]
click at [132, 349] on p "47 stops • 202km • 8h1m • 87u" at bounding box center [127, 350] width 167 height 10
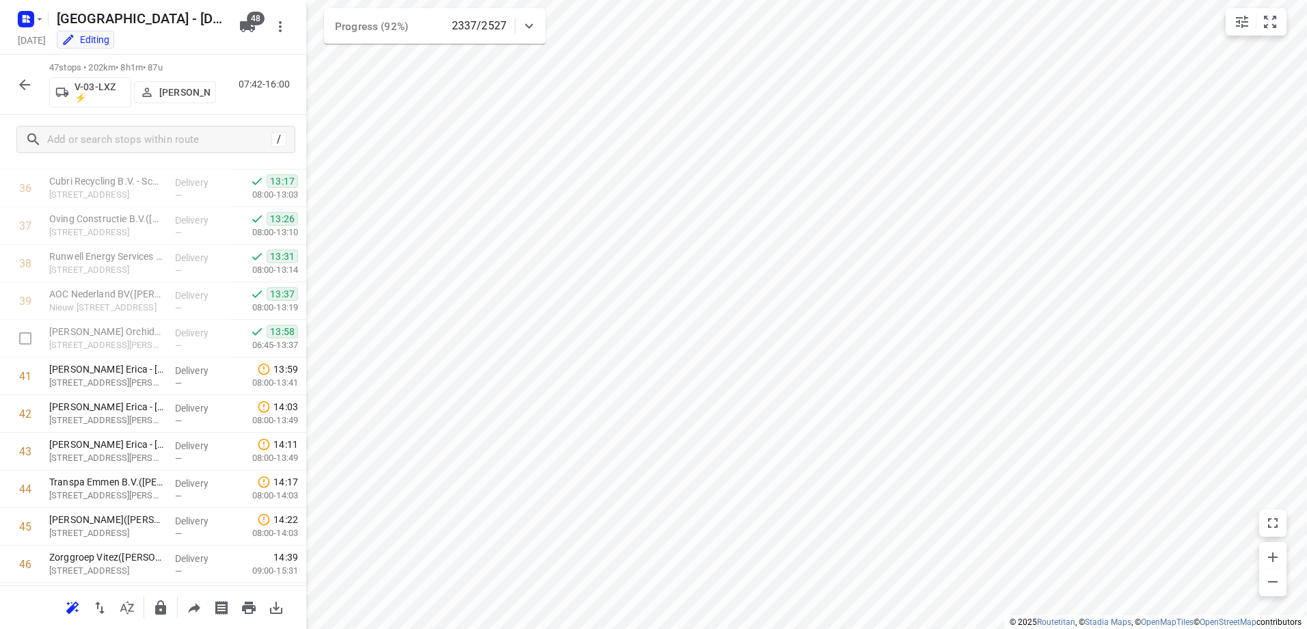
scroll to position [1452, 0]
click at [24, 85] on icon "button" at bounding box center [24, 85] width 16 height 16
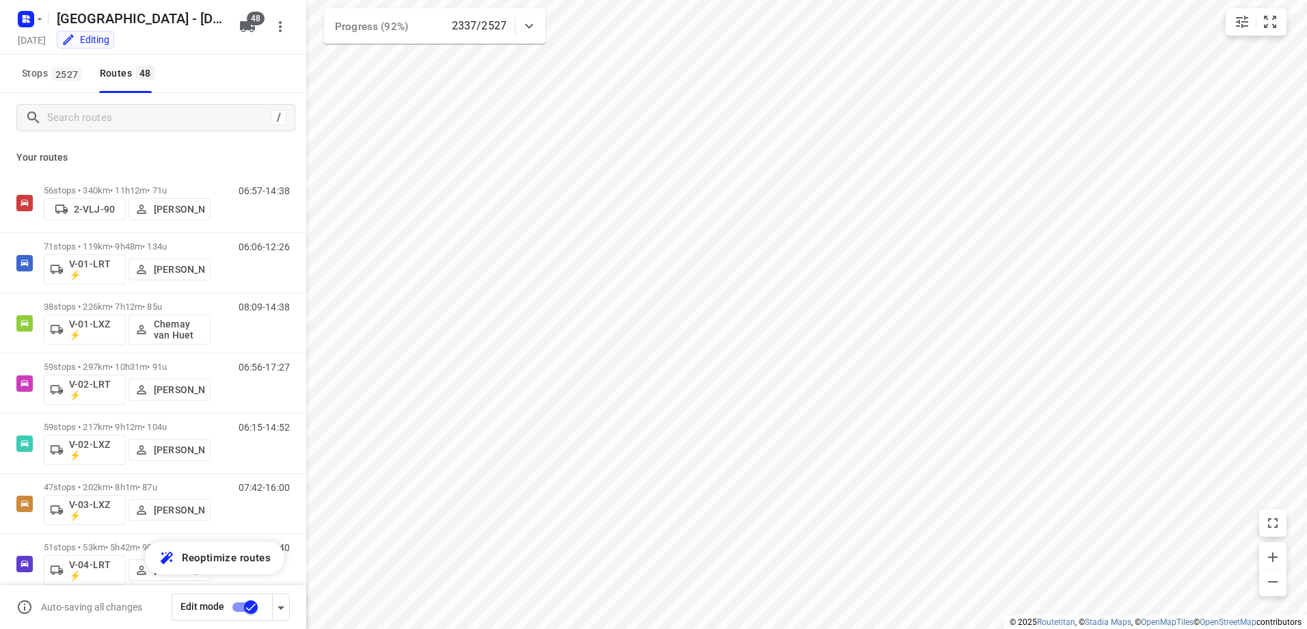
scroll to position [547, 0]
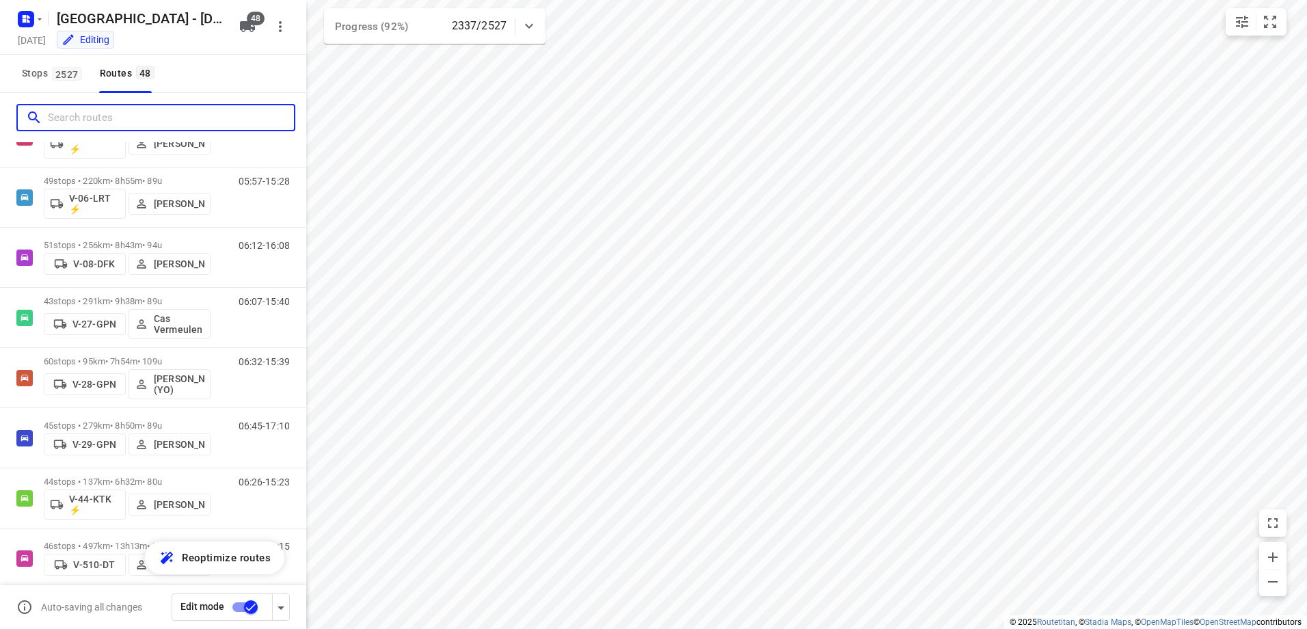
click at [116, 125] on input "Search routes" at bounding box center [171, 117] width 246 height 21
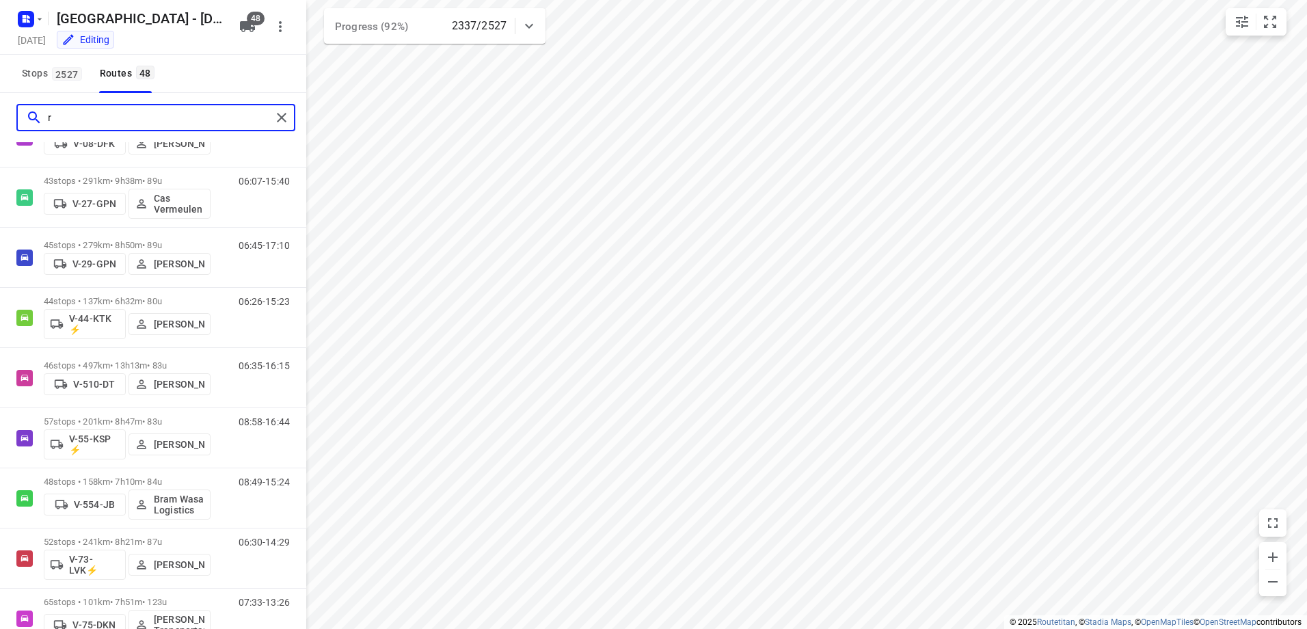
scroll to position [0, 0]
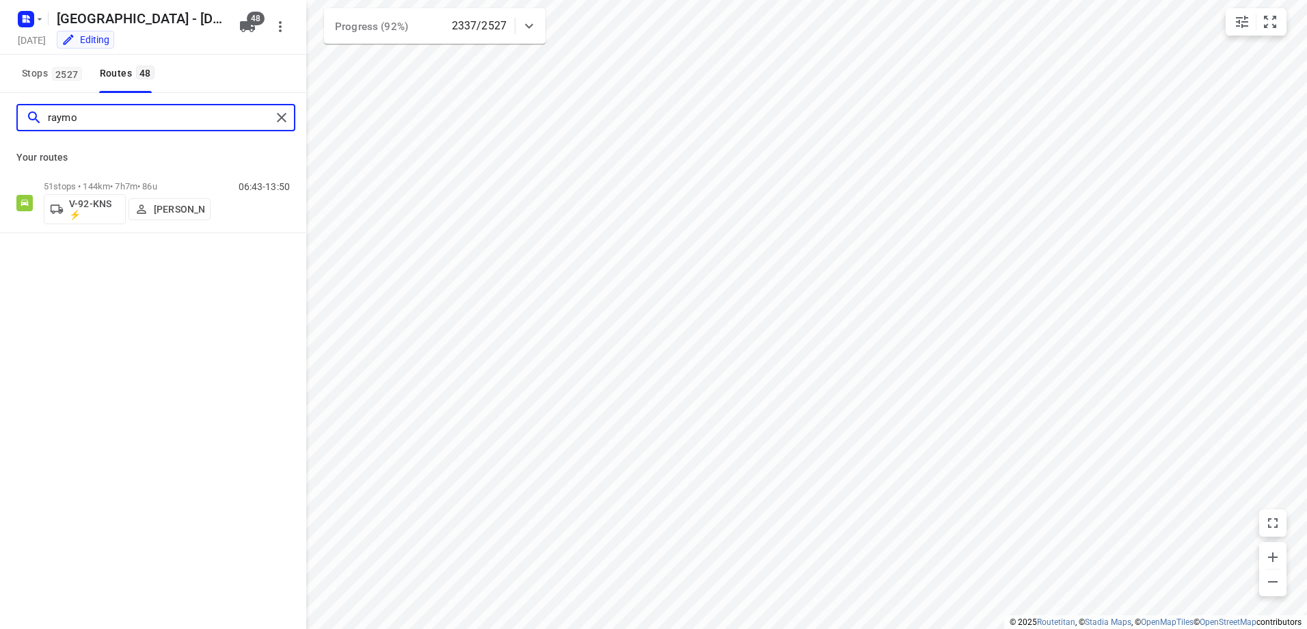
type input "raymo"
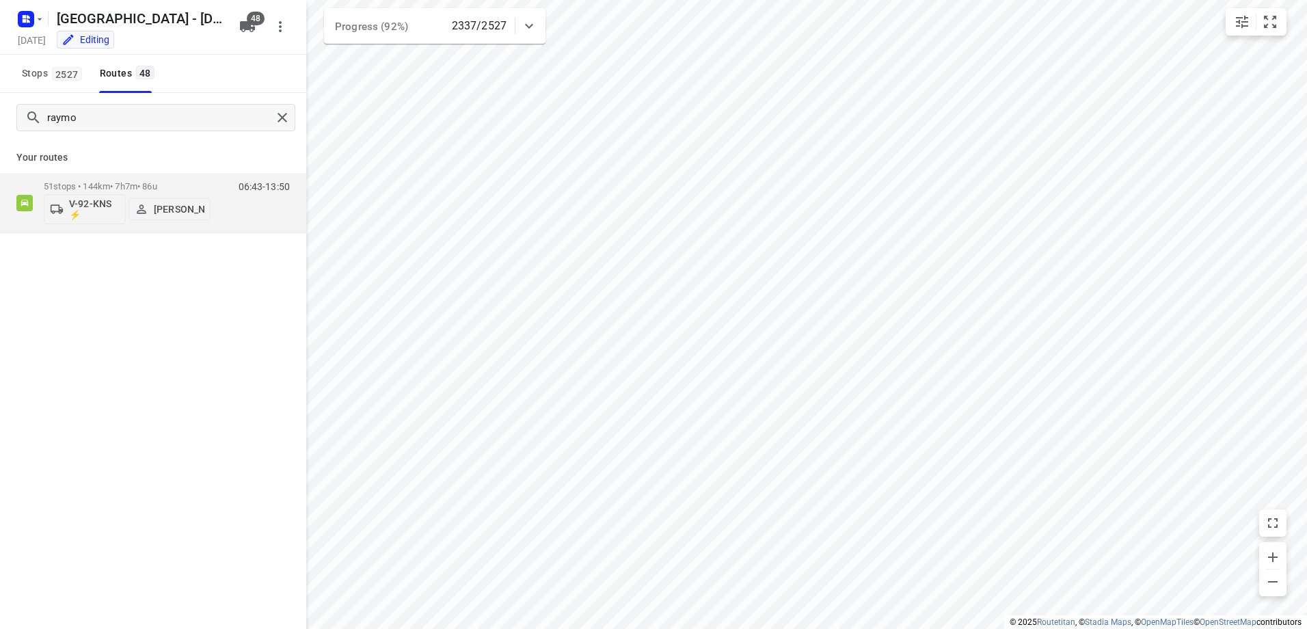
click at [178, 172] on div "Your routes 51 stops • 144km • 7h7m • 86u V-92-KNS ⚡ Raymond Blom 06:43-13:50" at bounding box center [153, 187] width 306 height 91
click at [162, 187] on p "51 stops • 144km • 7h7m • 86u" at bounding box center [127, 186] width 167 height 10
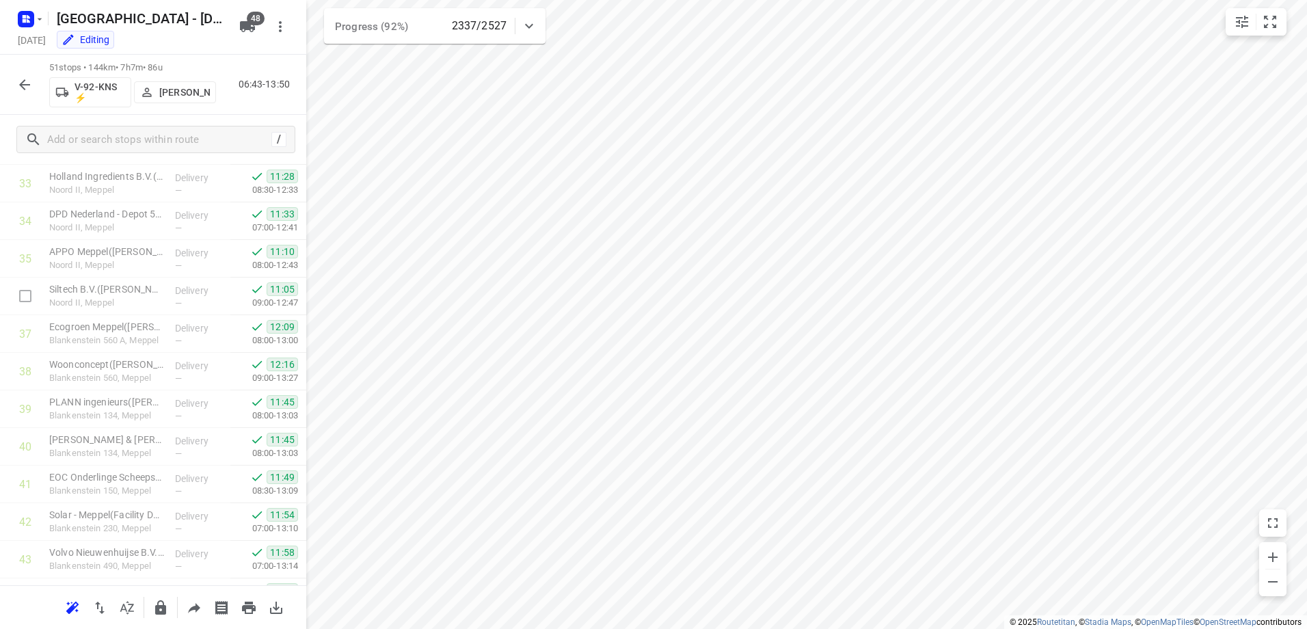
scroll to position [1602, 0]
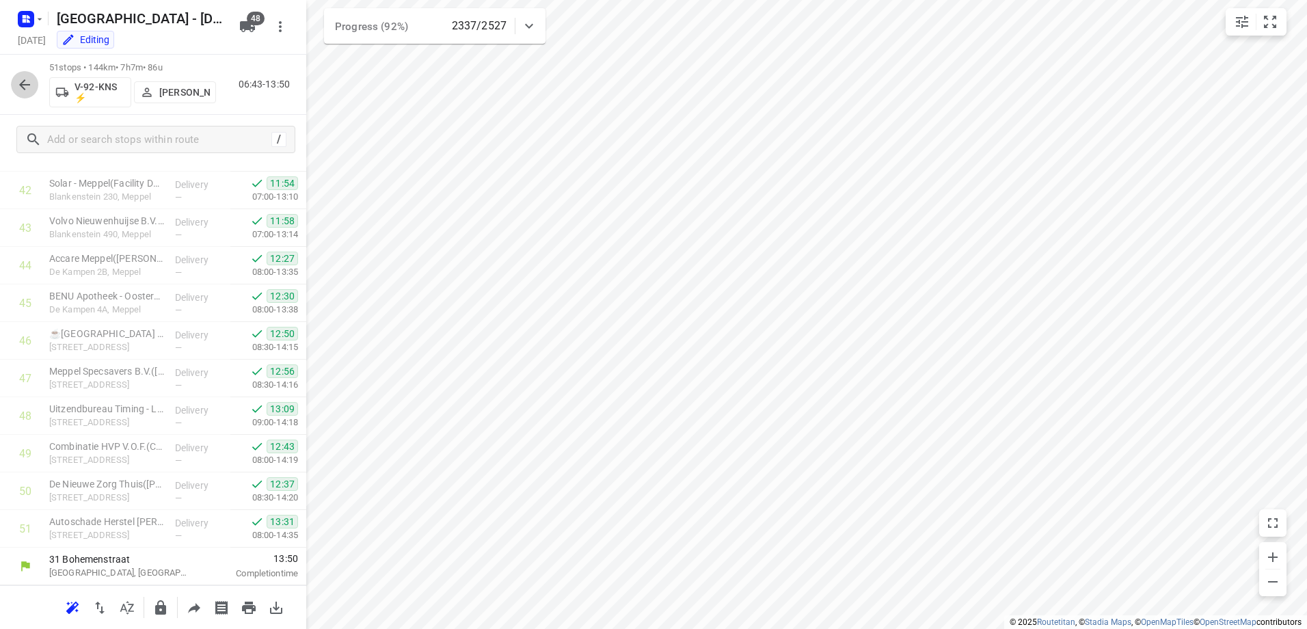
click at [32, 84] on icon "button" at bounding box center [24, 85] width 16 height 16
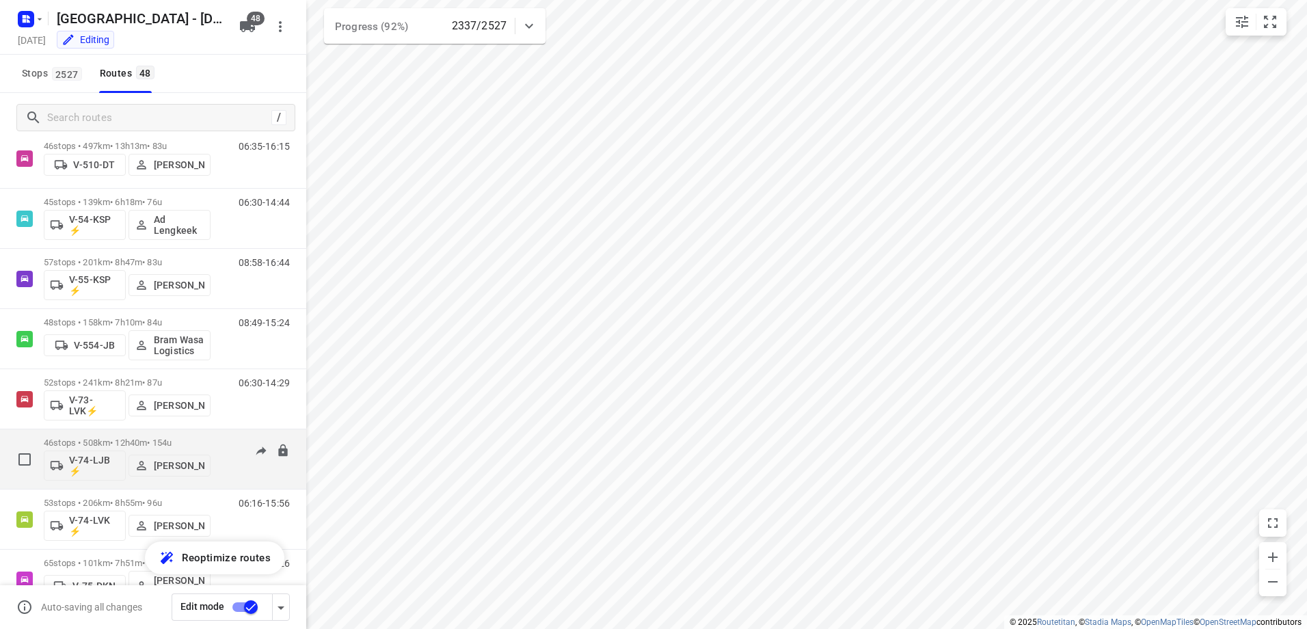
scroll to position [1025, 0]
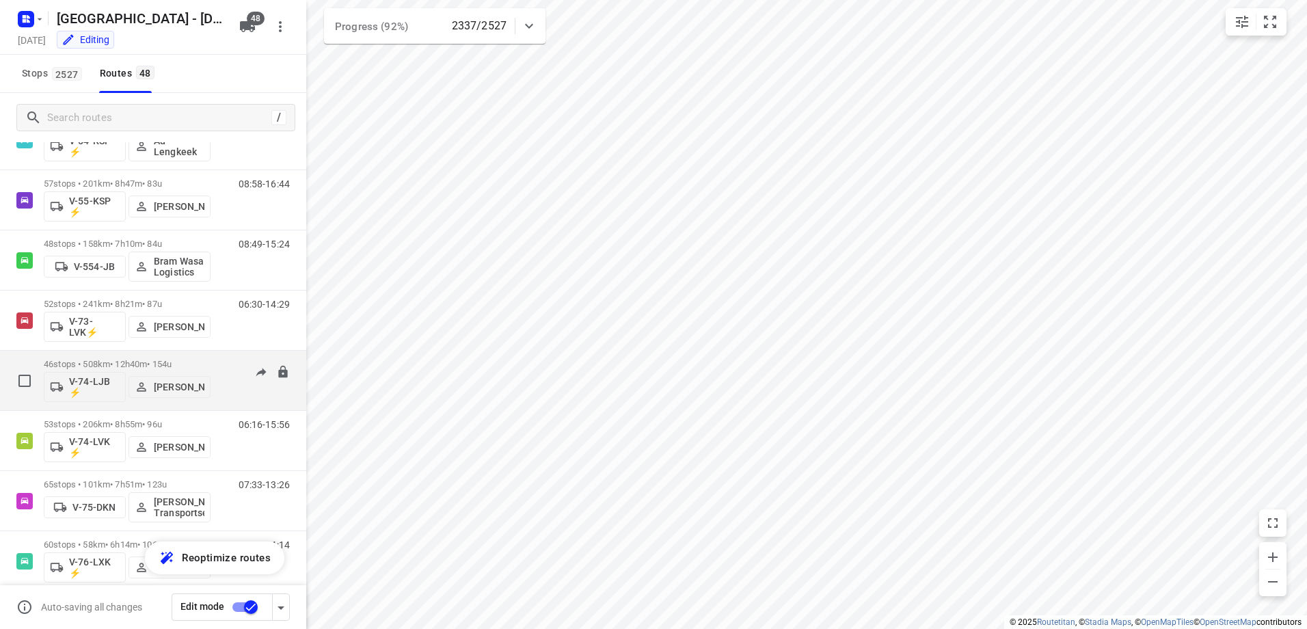
click at [126, 360] on p "46 stops • 508km • 12h40m • 154u" at bounding box center [127, 364] width 167 height 10
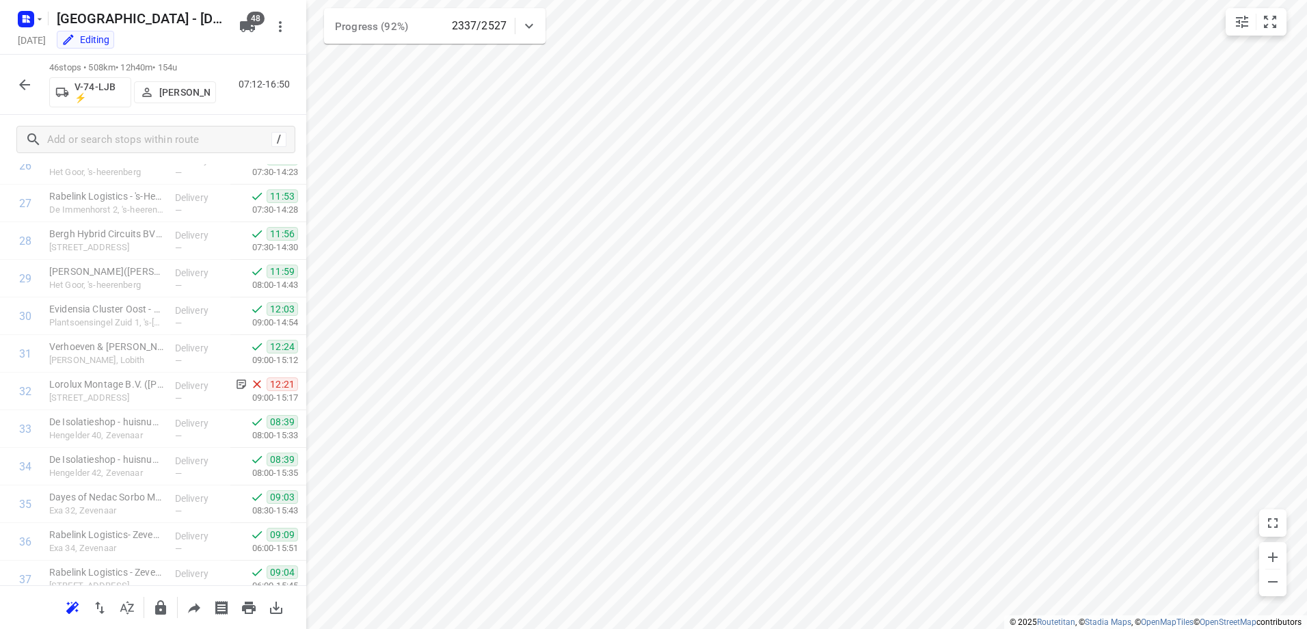
click at [25, 87] on icon "button" at bounding box center [24, 85] width 16 height 16
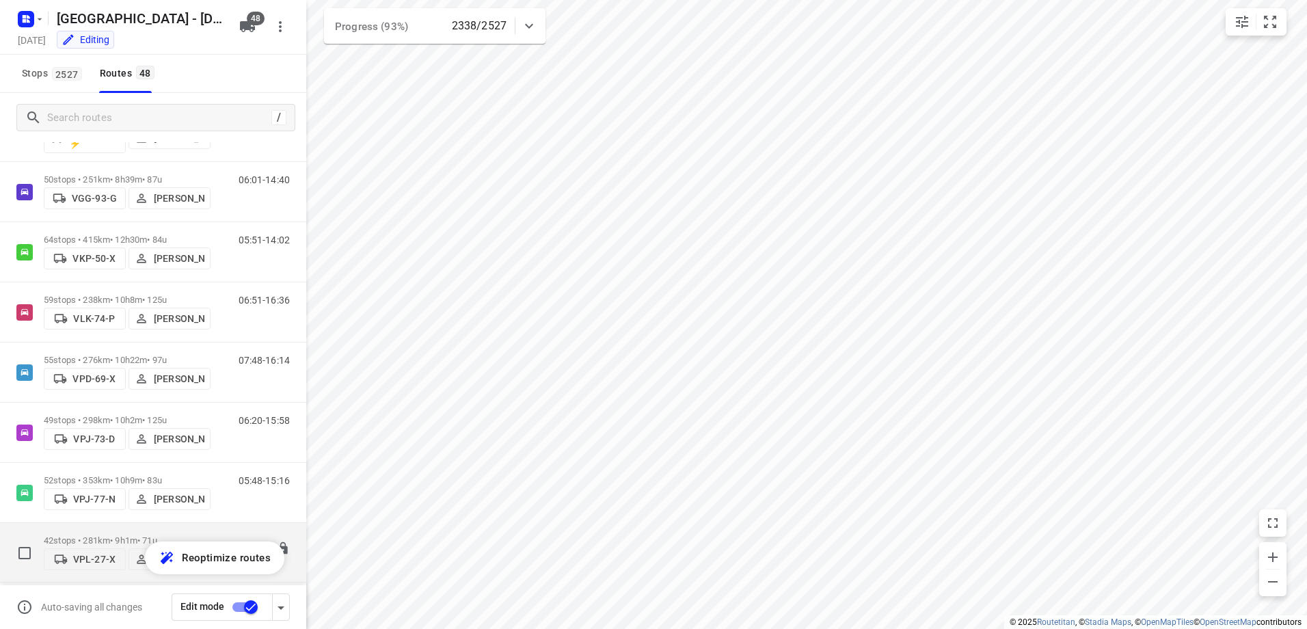
scroll to position [2188, 0]
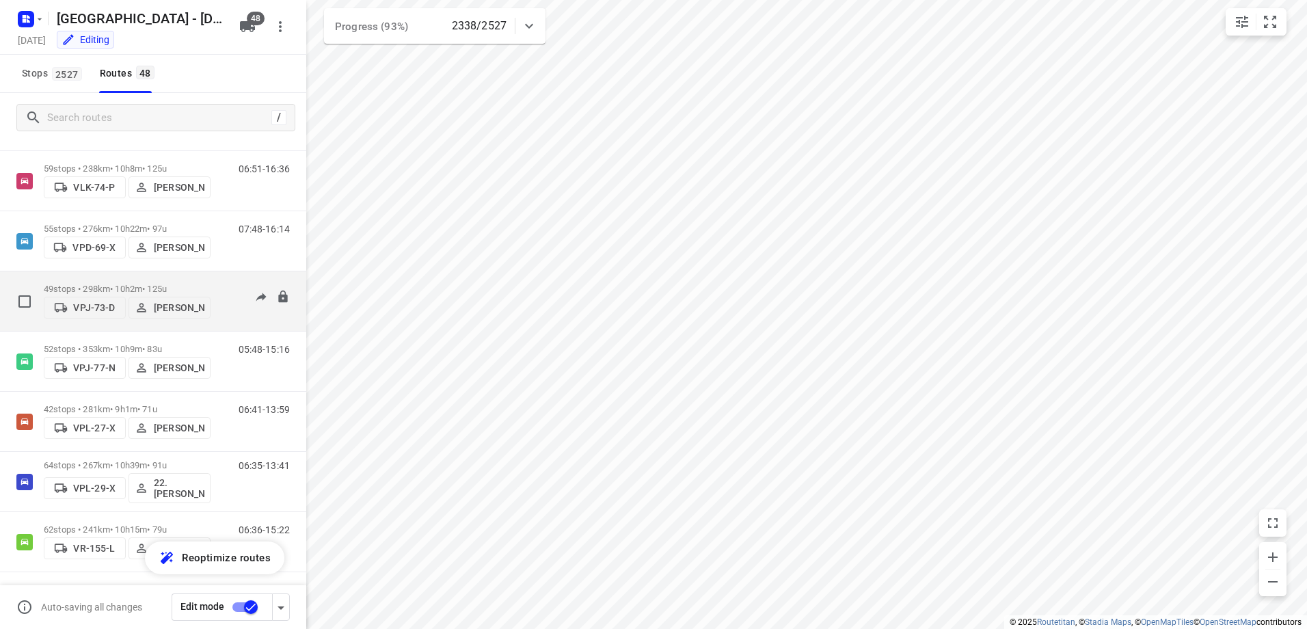
click at [128, 287] on p "49 stops • 298km • 10h2m • 125u" at bounding box center [127, 289] width 167 height 10
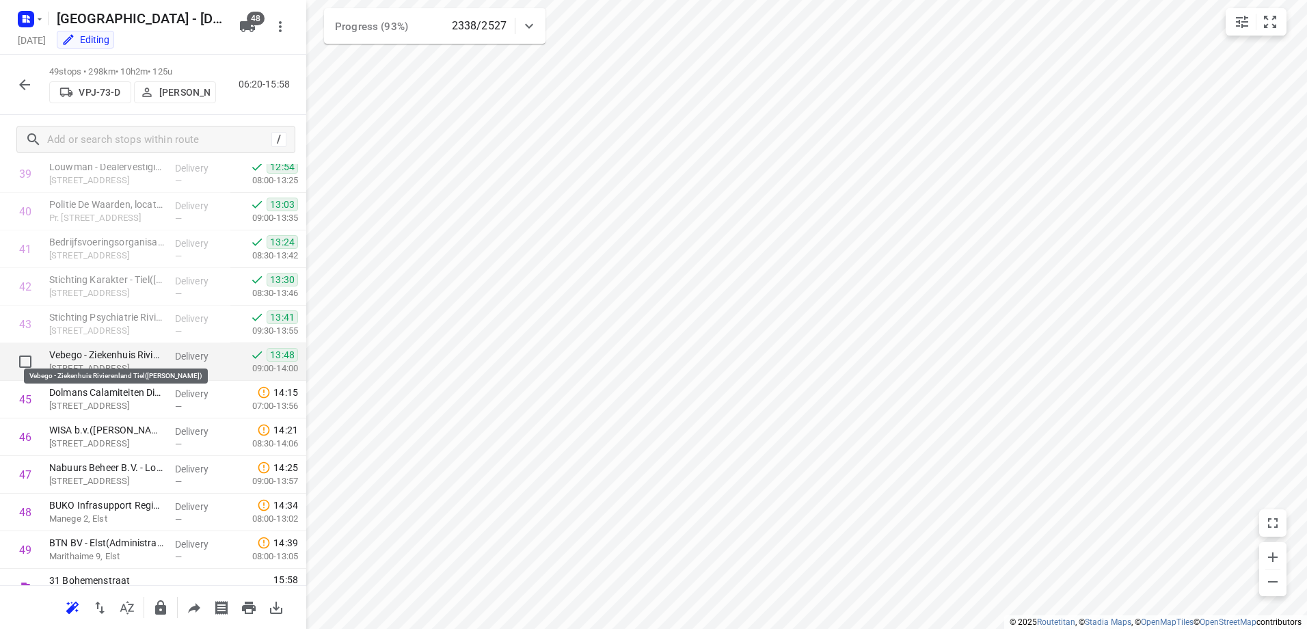
scroll to position [1527, 0]
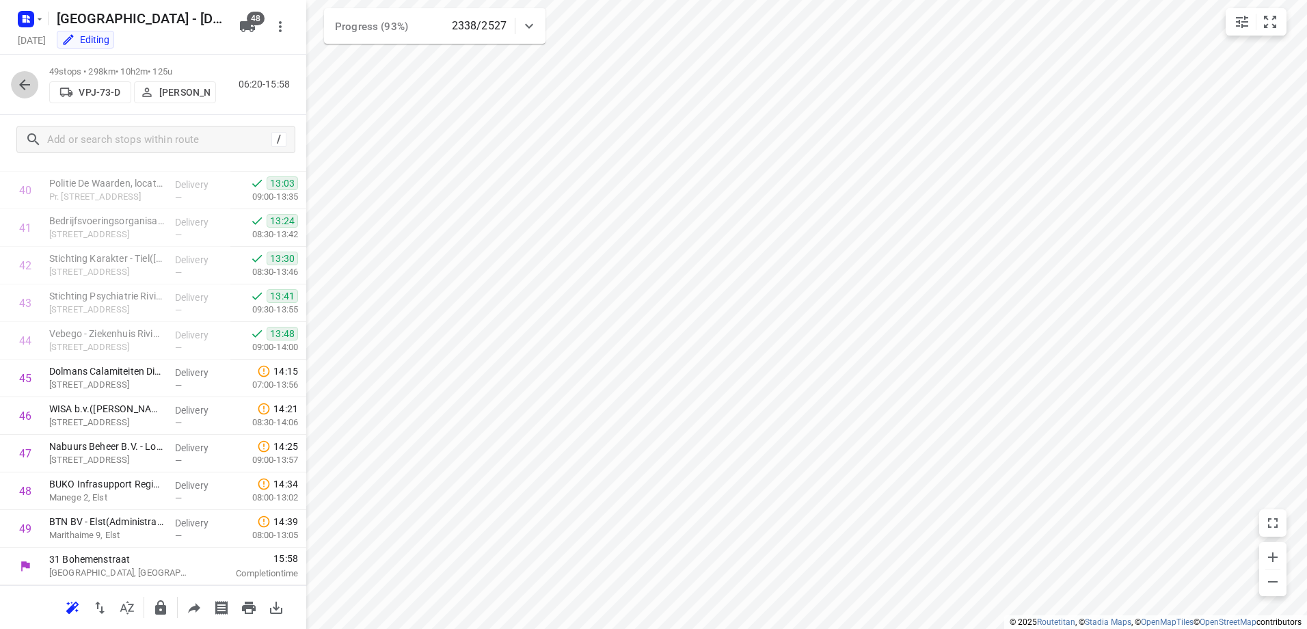
click at [28, 81] on icon "button" at bounding box center [24, 85] width 16 height 16
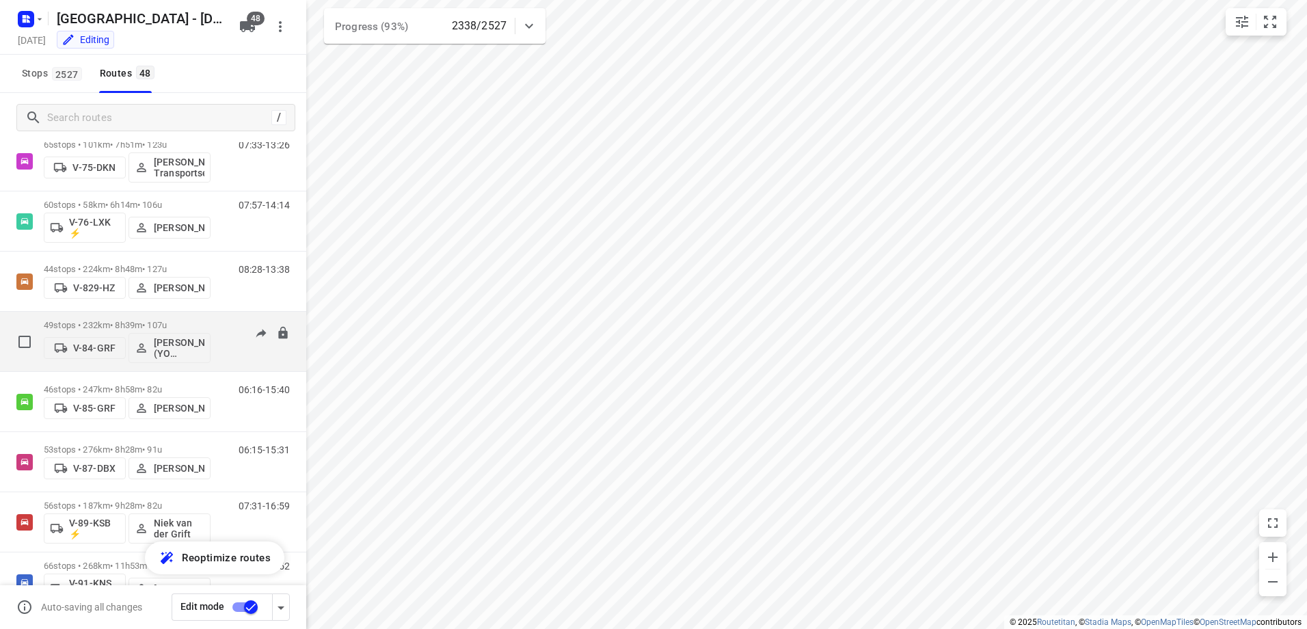
scroll to position [1367, 0]
click at [124, 314] on div "49 stops • 232km • 8h39m • 107u V-84-GRF Bianca Klein (YO Zwolle)" at bounding box center [127, 339] width 167 height 57
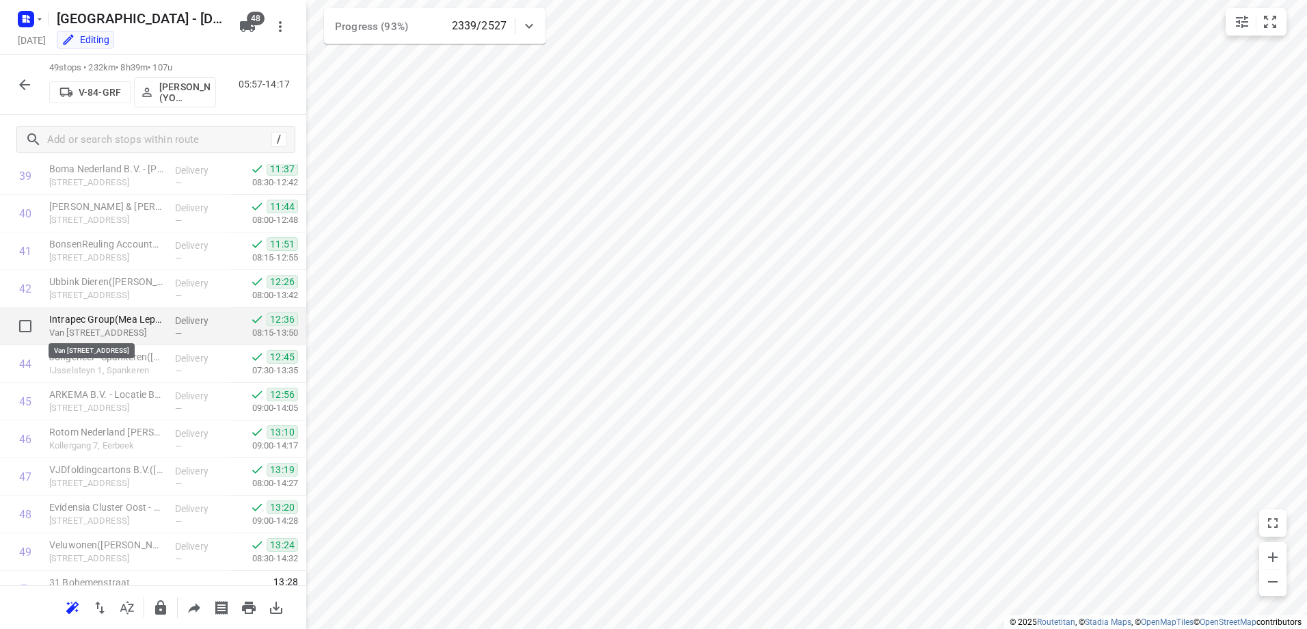
scroll to position [1527, 0]
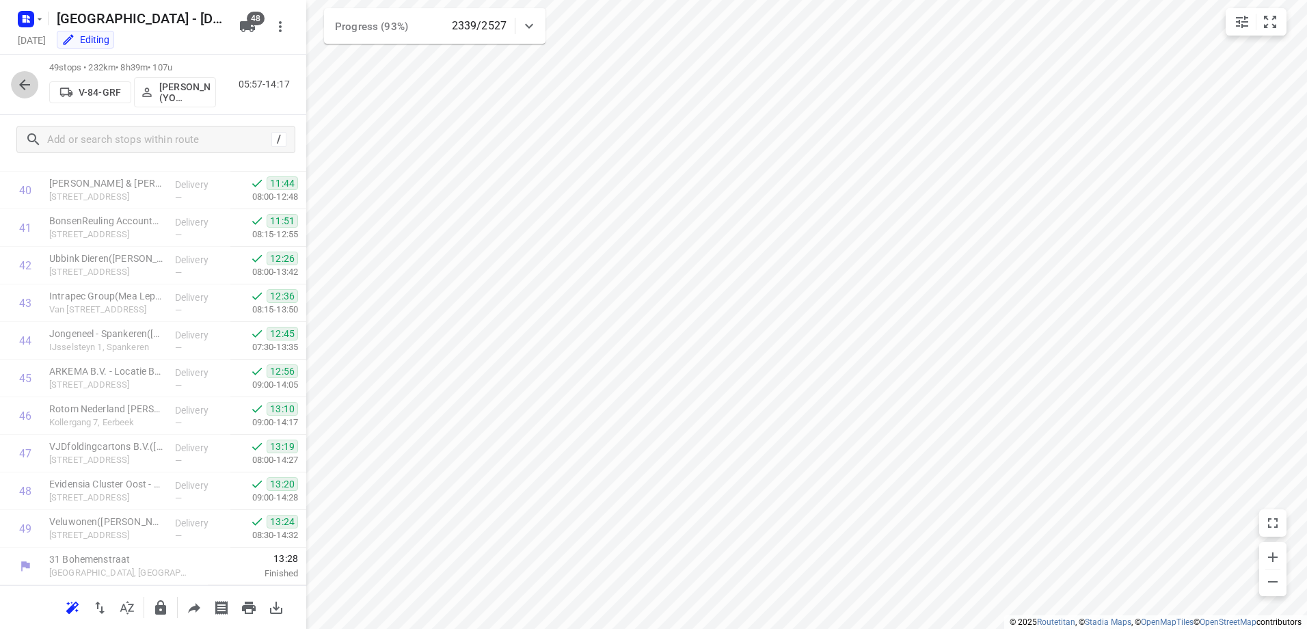
click at [34, 79] on button "button" at bounding box center [24, 84] width 27 height 27
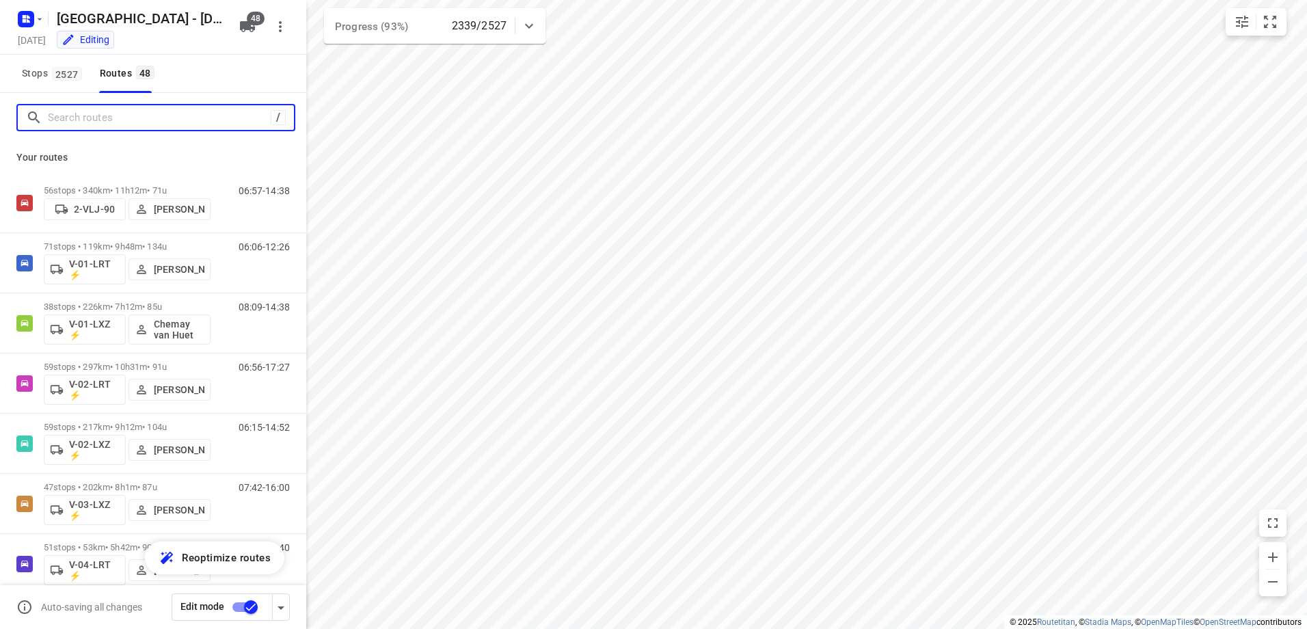
click at [74, 123] on input "Search routes" at bounding box center [159, 117] width 223 height 21
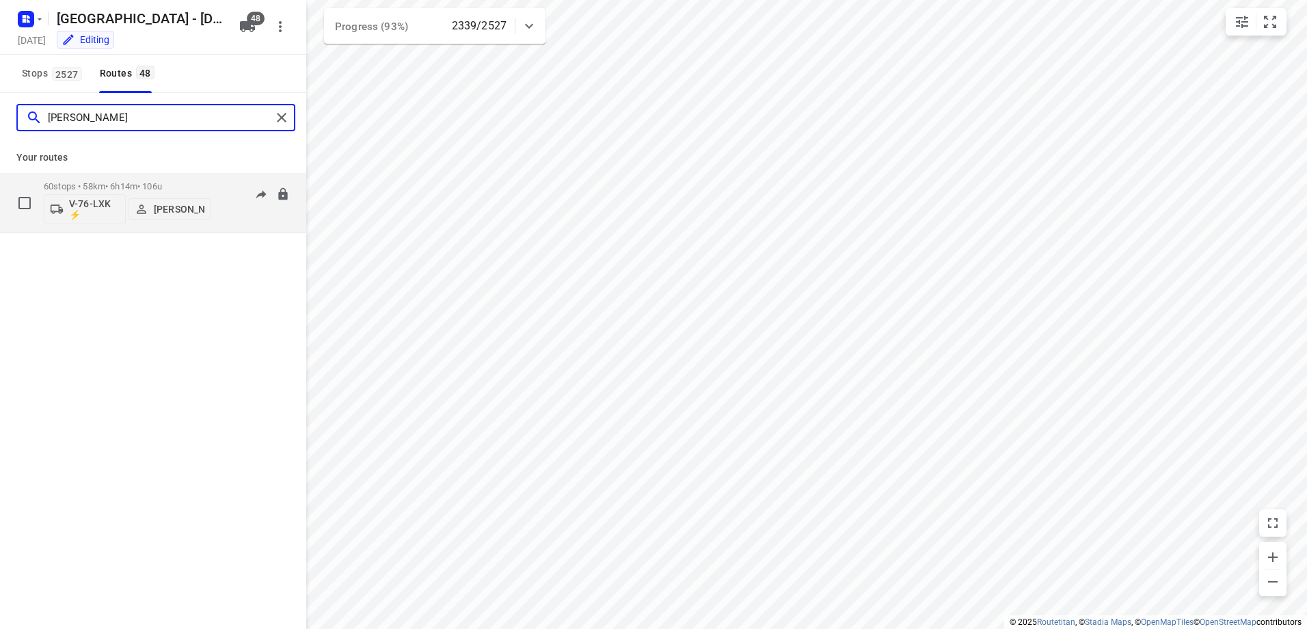
type input "Thomas"
click at [113, 188] on p "60 stops • 58km • 6h14m • 106u" at bounding box center [127, 186] width 167 height 10
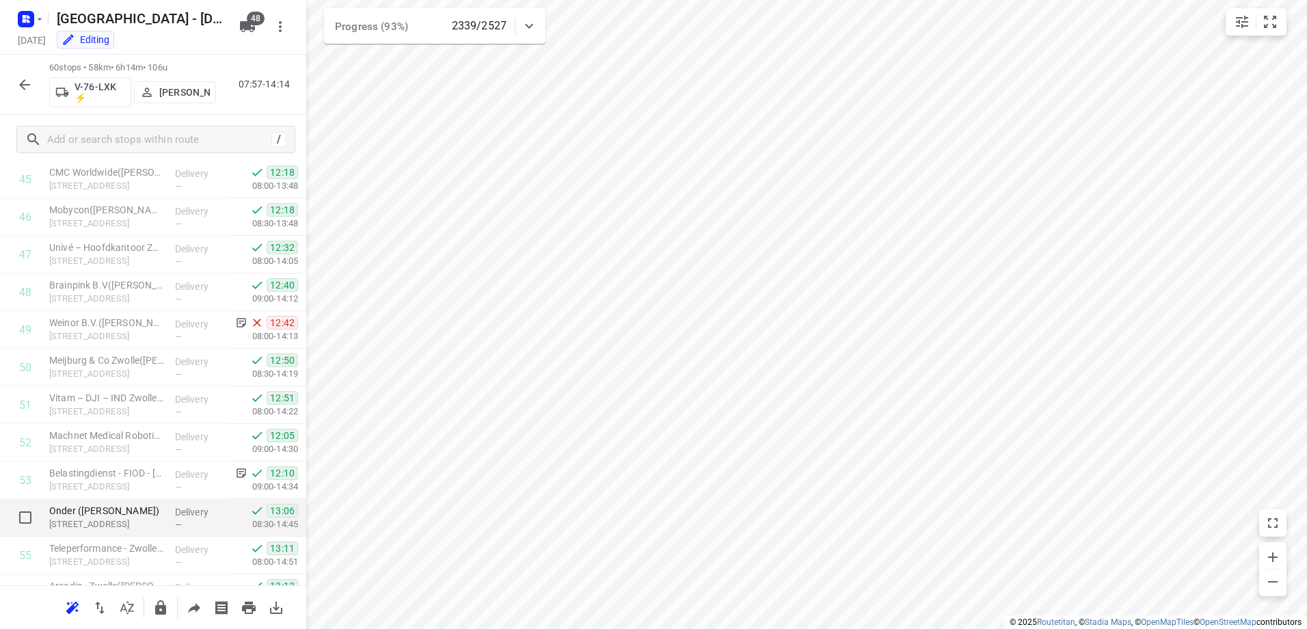
scroll to position [1941, 0]
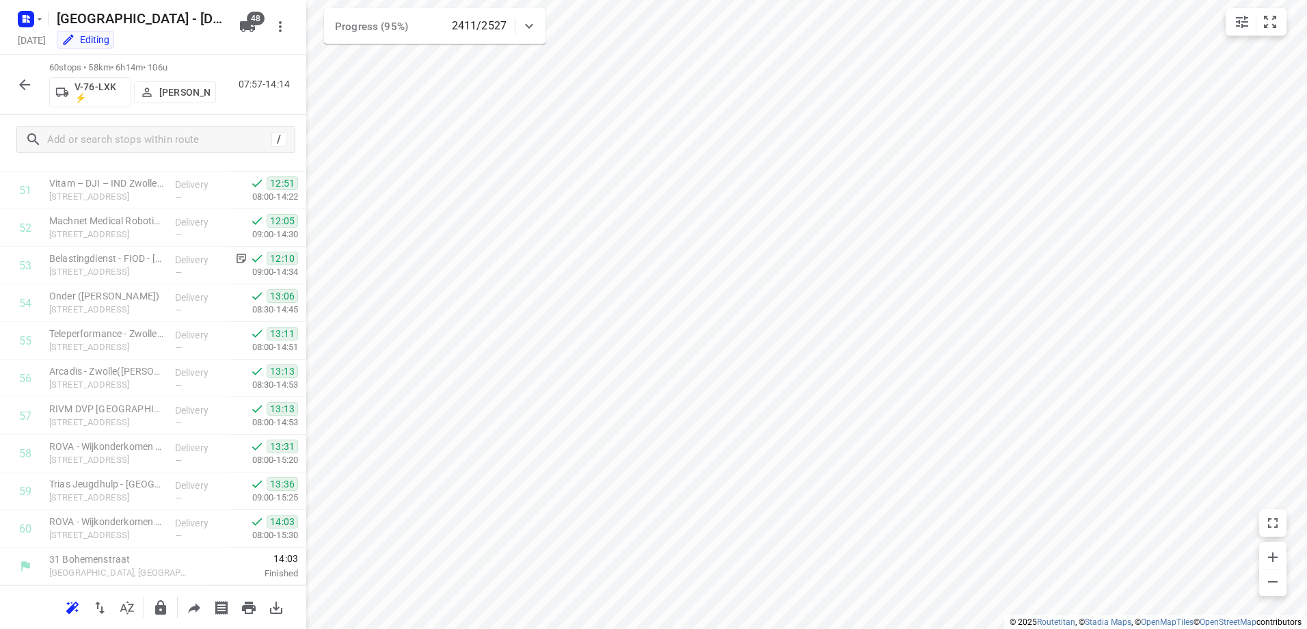
click at [28, 81] on icon "button" at bounding box center [24, 85] width 16 height 16
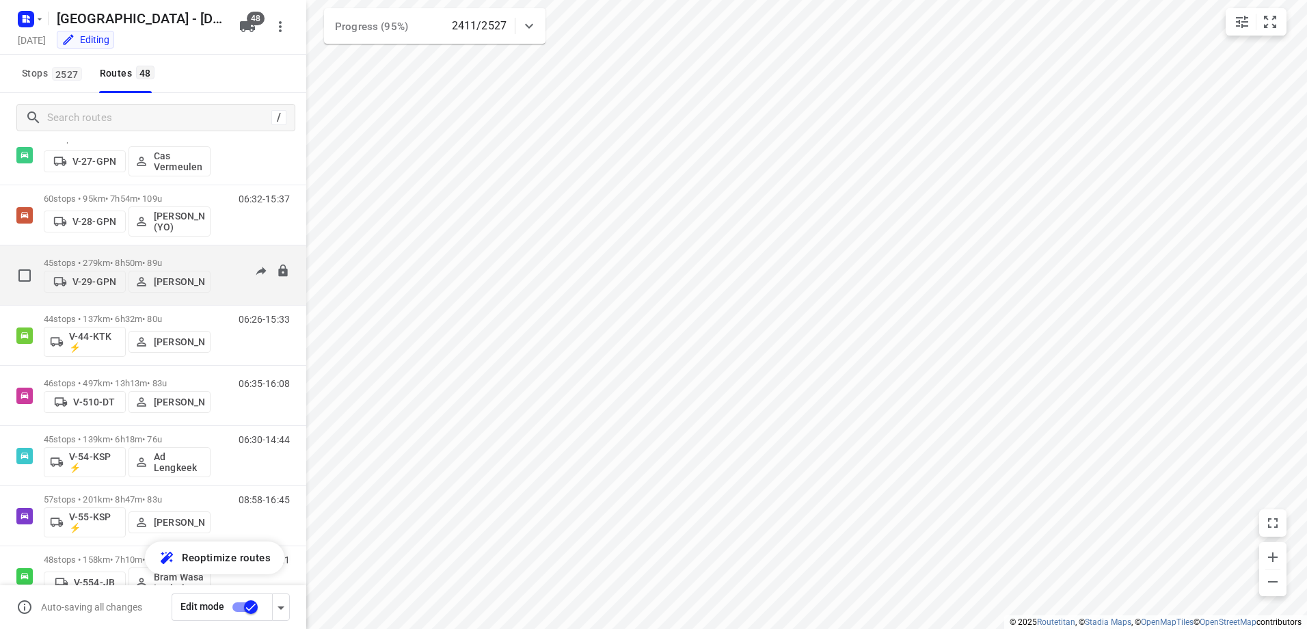
scroll to position [820, 0]
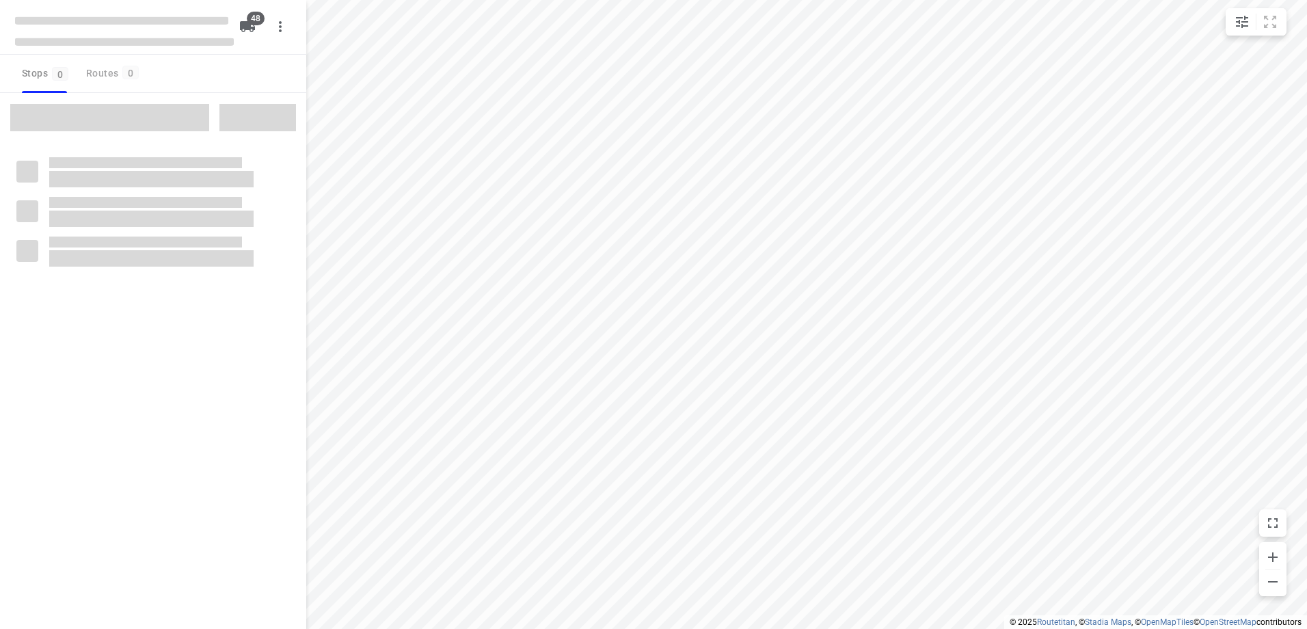
type input "distance"
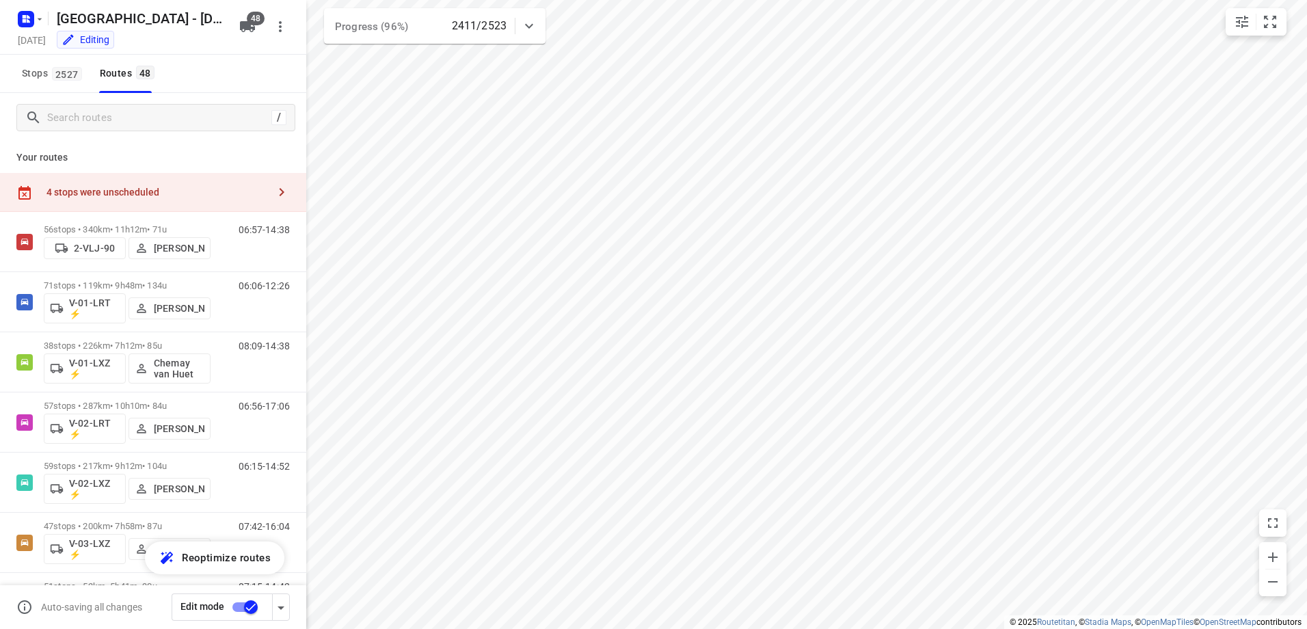
click at [532, 23] on icon at bounding box center [529, 26] width 16 height 16
click at [132, 105] on div "/" at bounding box center [155, 117] width 279 height 27
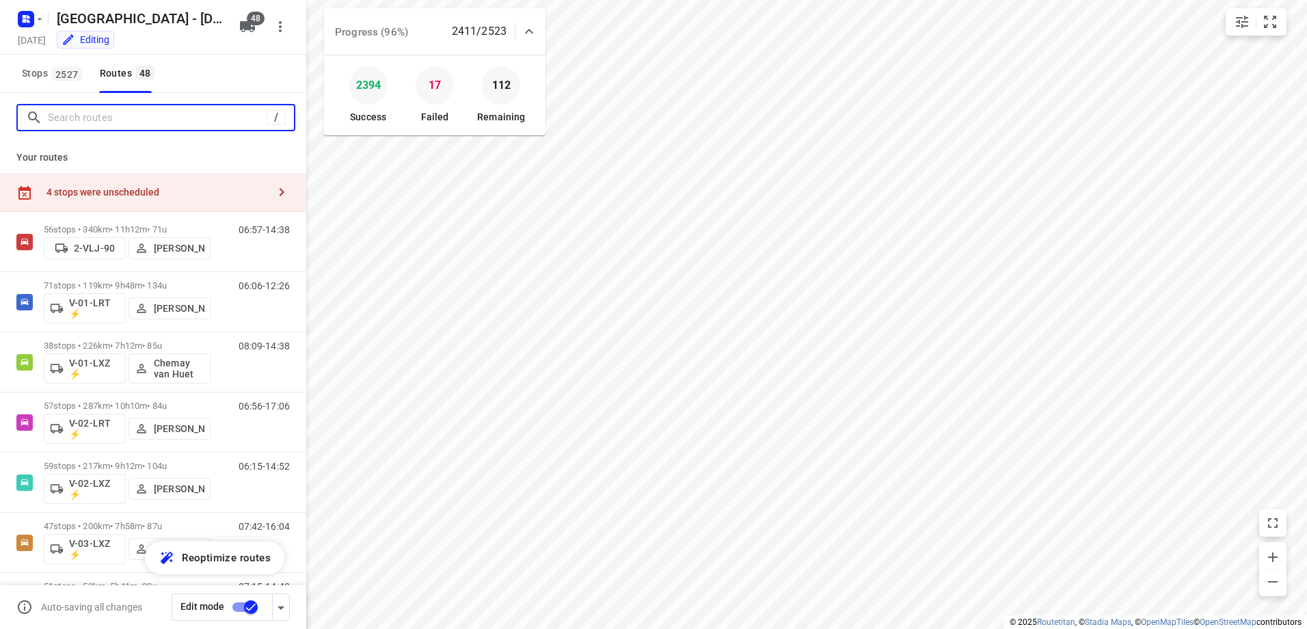
click at [128, 121] on input "Search routes" at bounding box center [157, 117] width 219 height 21
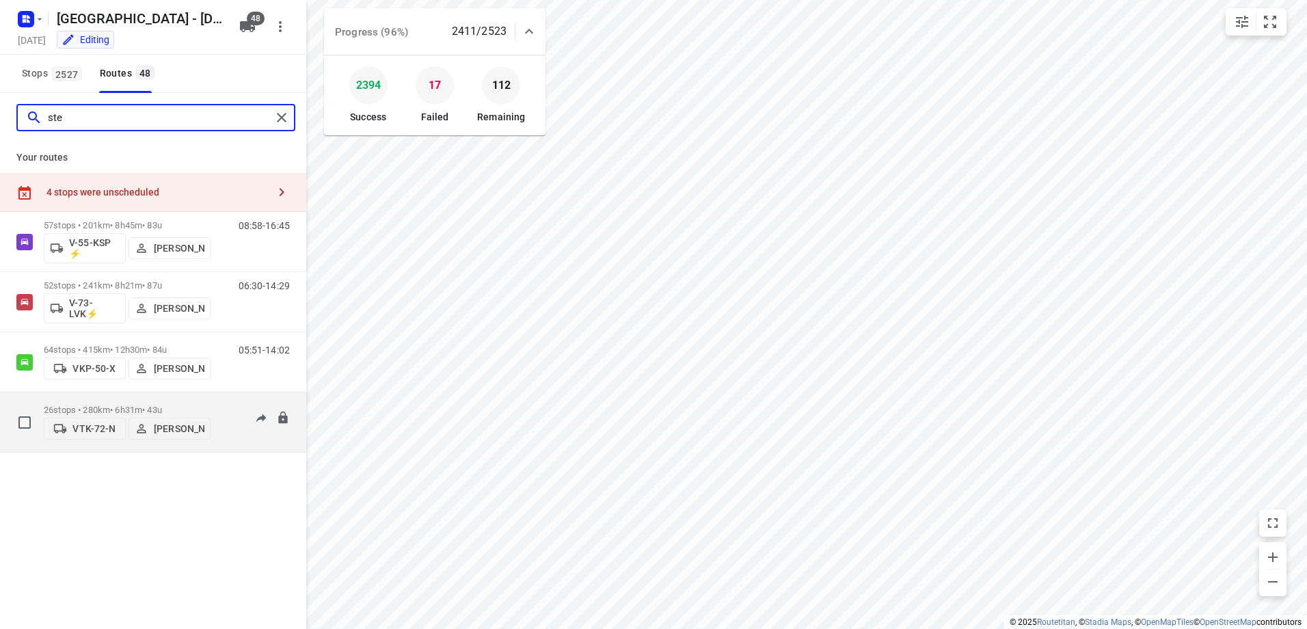
type input "ste"
click at [121, 407] on p "26 stops • 280km • 6h31m • 43u" at bounding box center [127, 410] width 167 height 10
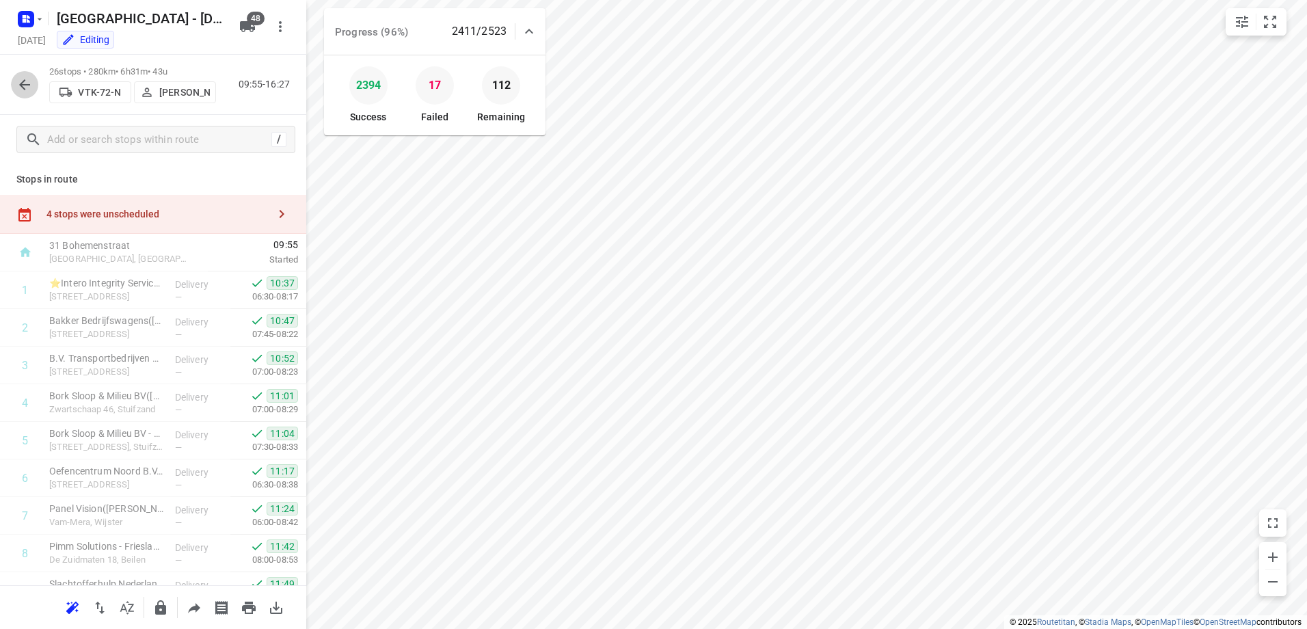
click at [26, 75] on button "button" at bounding box center [24, 84] width 27 height 27
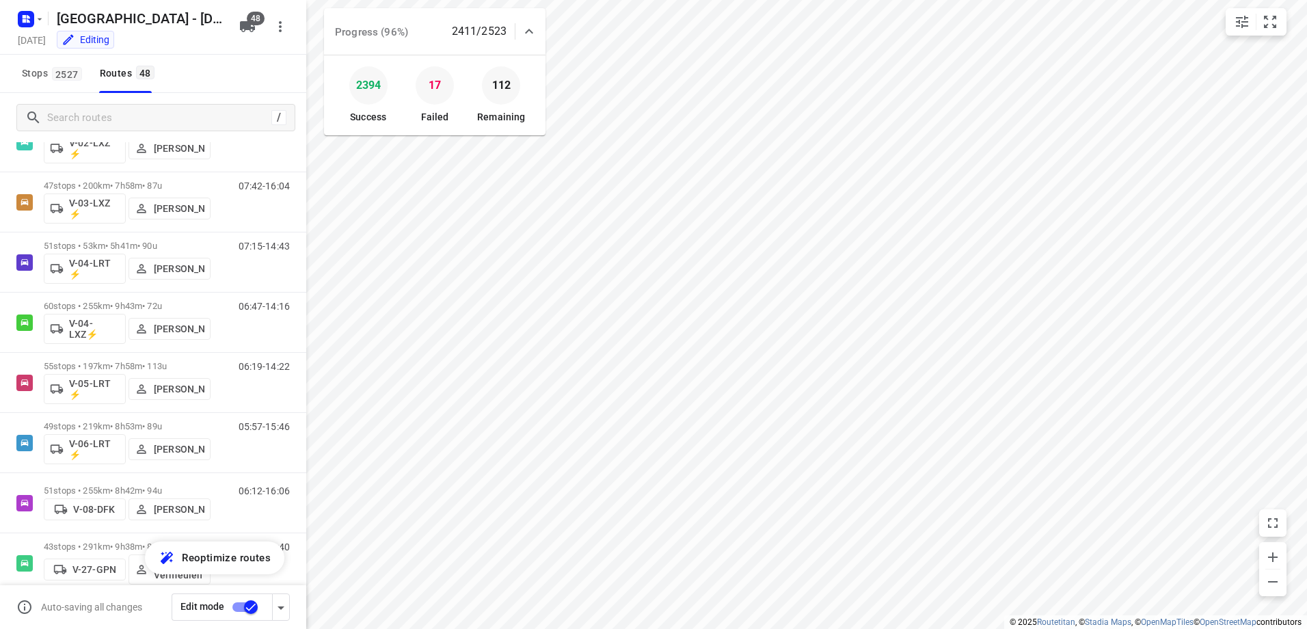
scroll to position [342, 0]
click at [112, 122] on input "Search routes" at bounding box center [159, 117] width 223 height 21
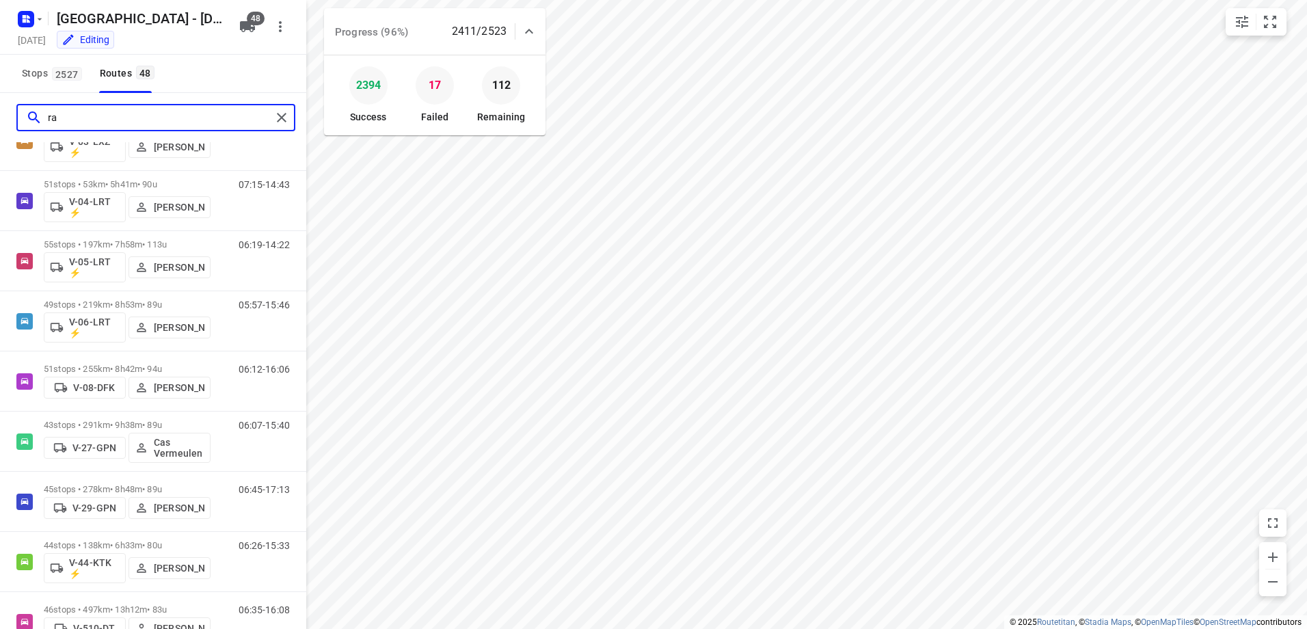
scroll to position [0, 0]
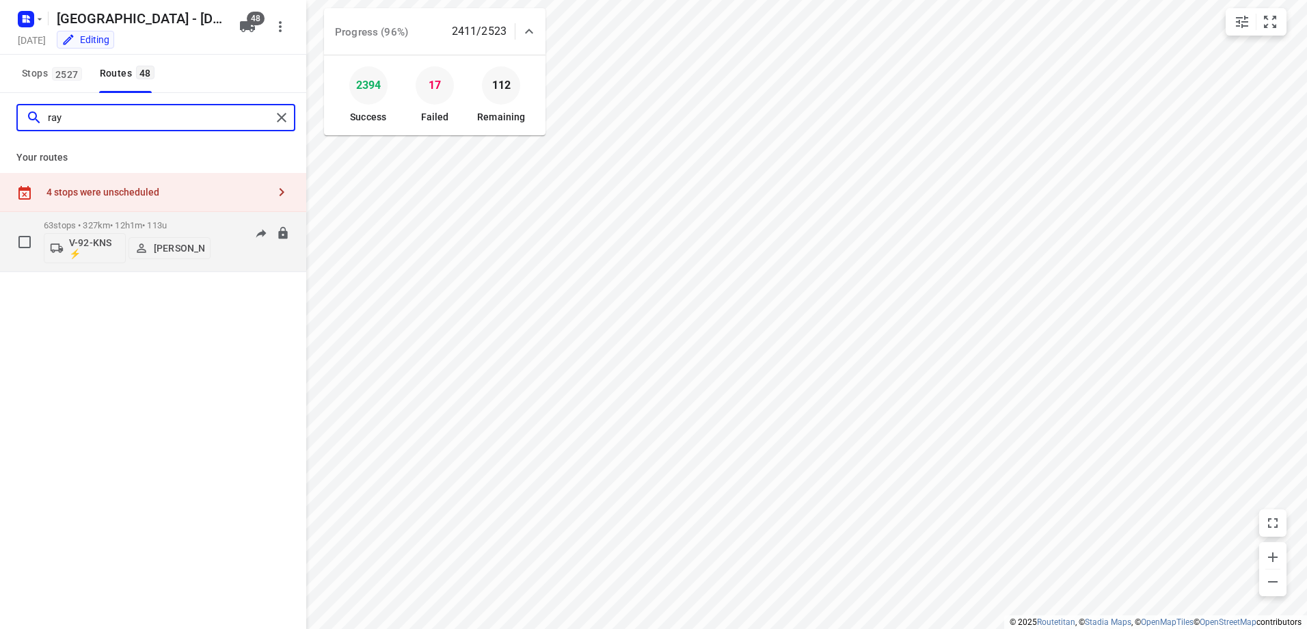
type input "ray"
click at [145, 217] on div "63 stops • 327km • 12h1m • 113u V-92-KNS ⚡ [PERSON_NAME]" at bounding box center [127, 241] width 167 height 57
